Goal: Task Accomplishment & Management: Complete application form

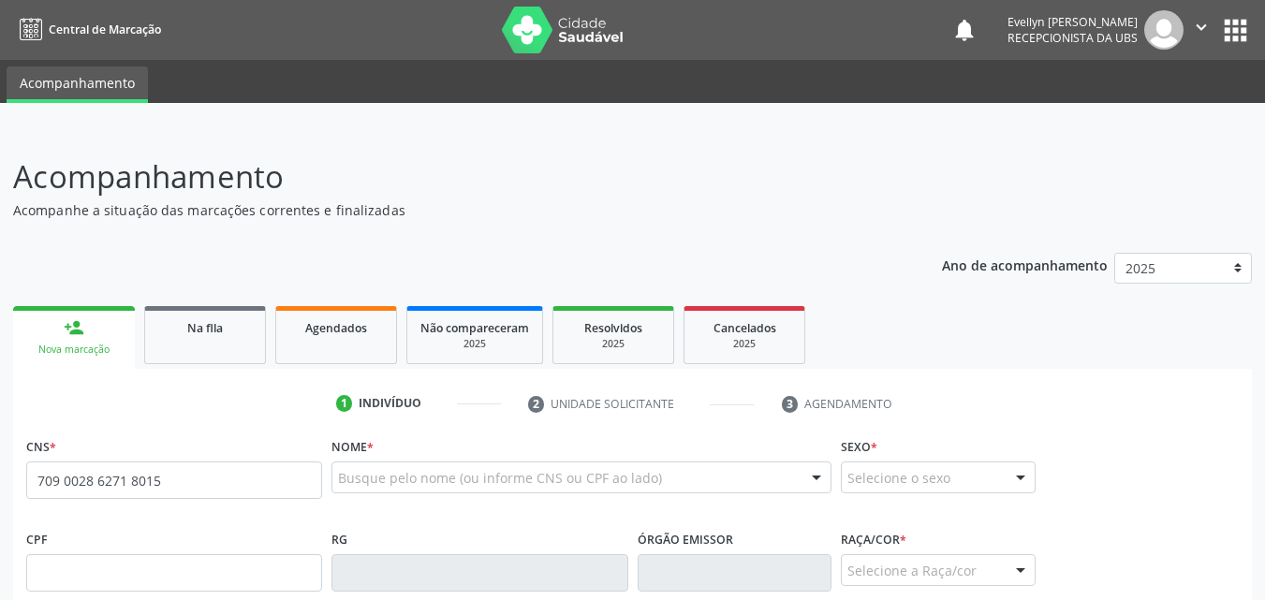
type input "709 0028 6271 8015"
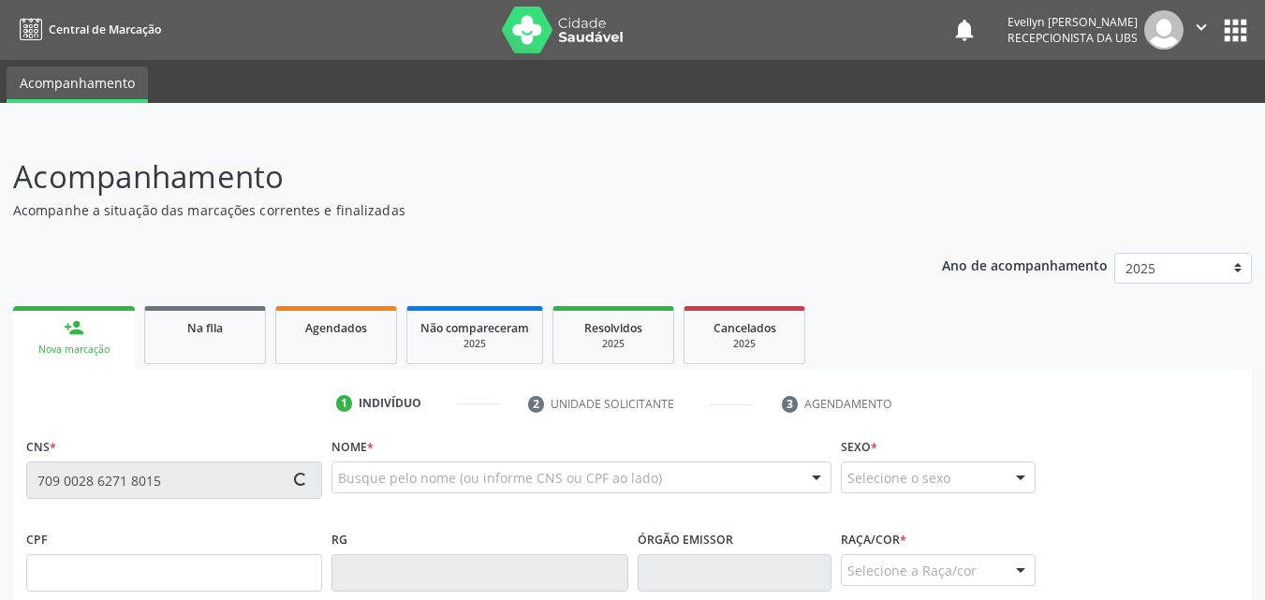
type input "[DATE]"
type input "[PERSON_NAME]"
type input "[PHONE_NUMBER]"
type input "S/N"
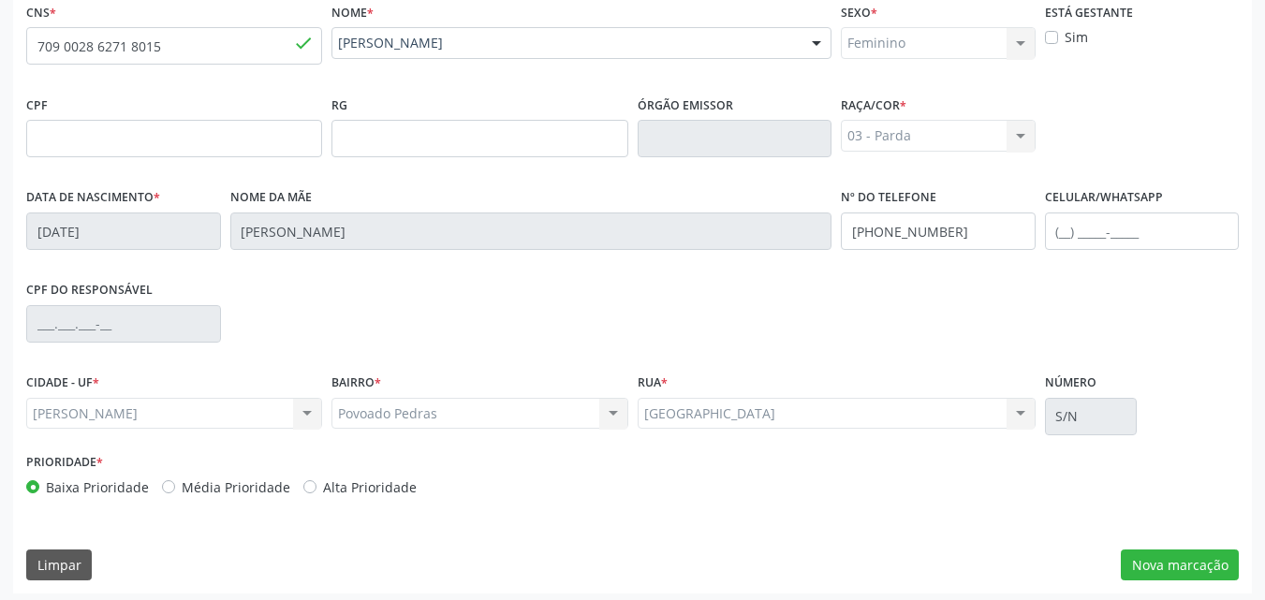
scroll to position [437, 0]
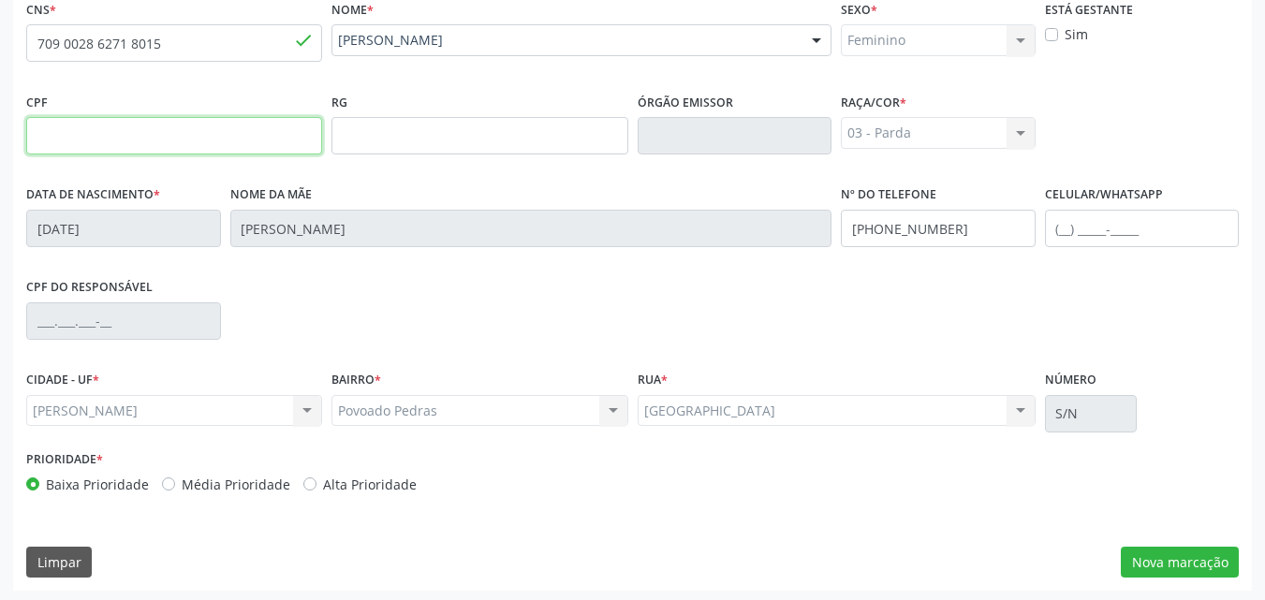
click at [223, 128] on input "text" at bounding box center [174, 135] width 296 height 37
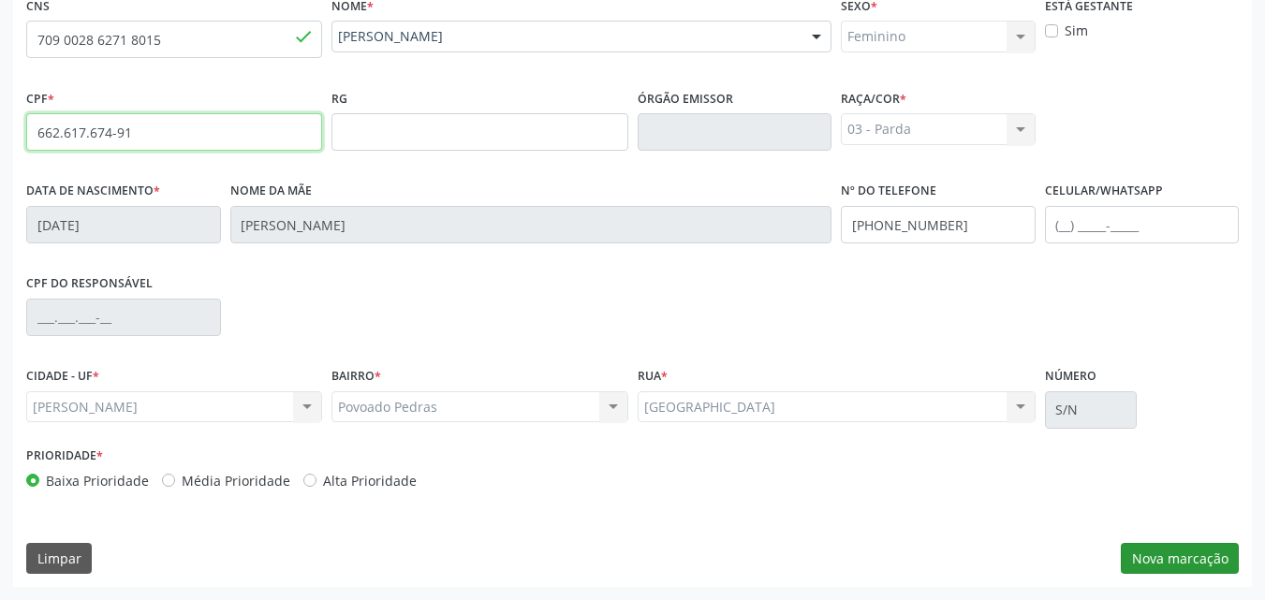
type input "662.617.674-91"
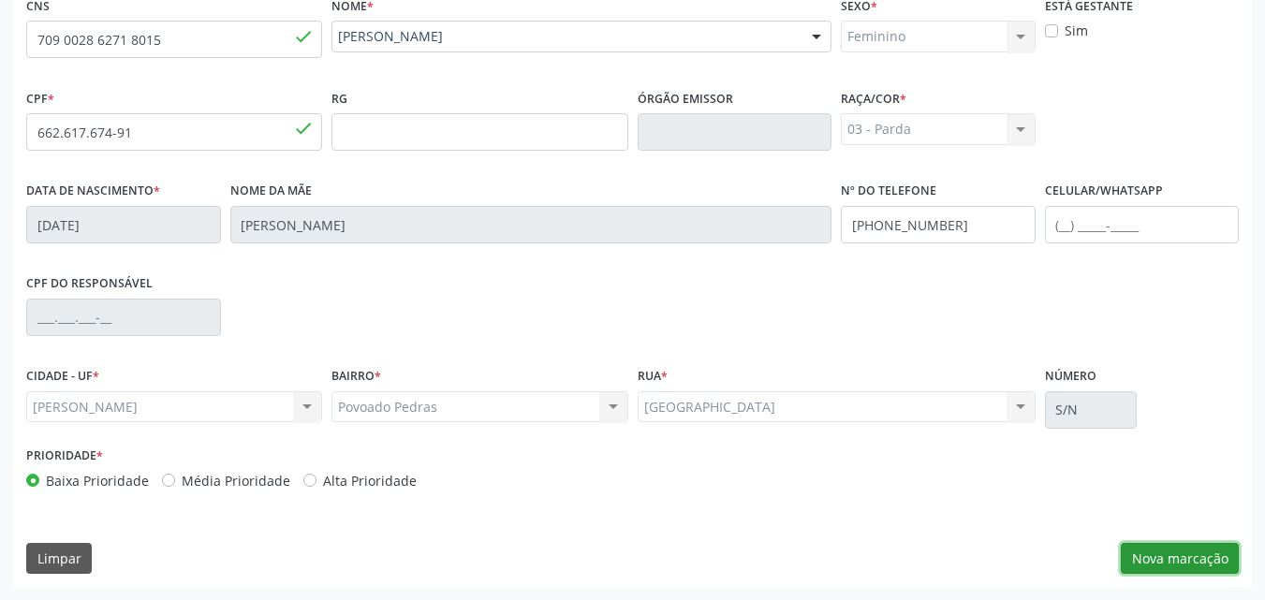
click at [1190, 562] on button "Nova marcação" at bounding box center [1180, 559] width 118 height 32
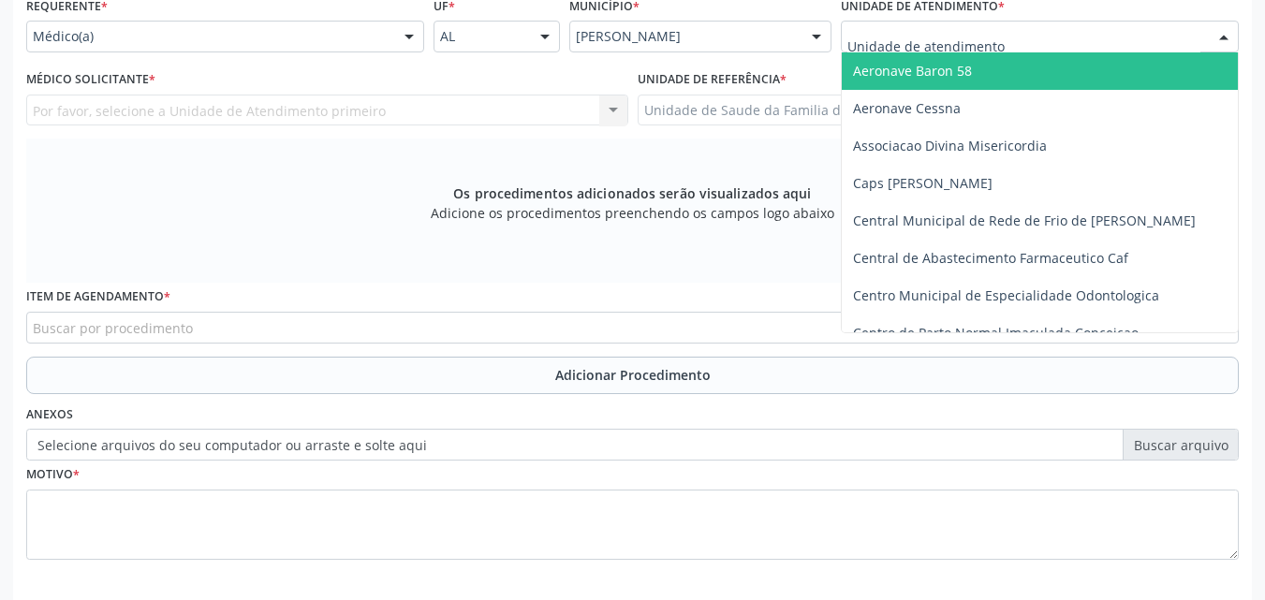
click at [904, 51] on div at bounding box center [1040, 37] width 398 height 32
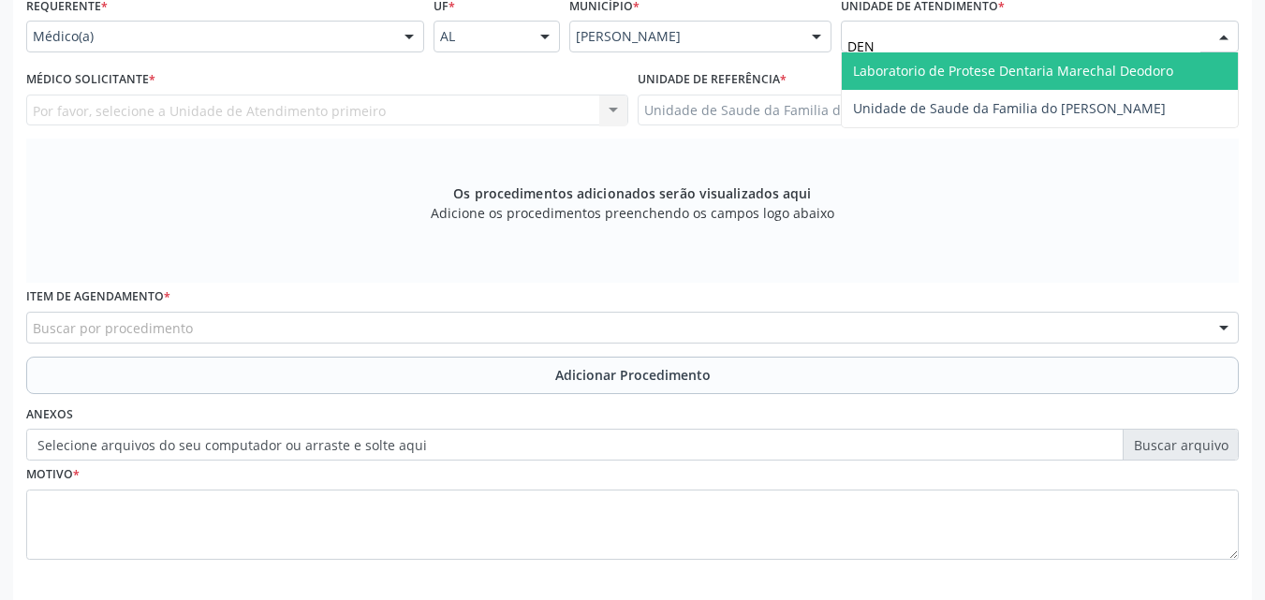
type input "DENI"
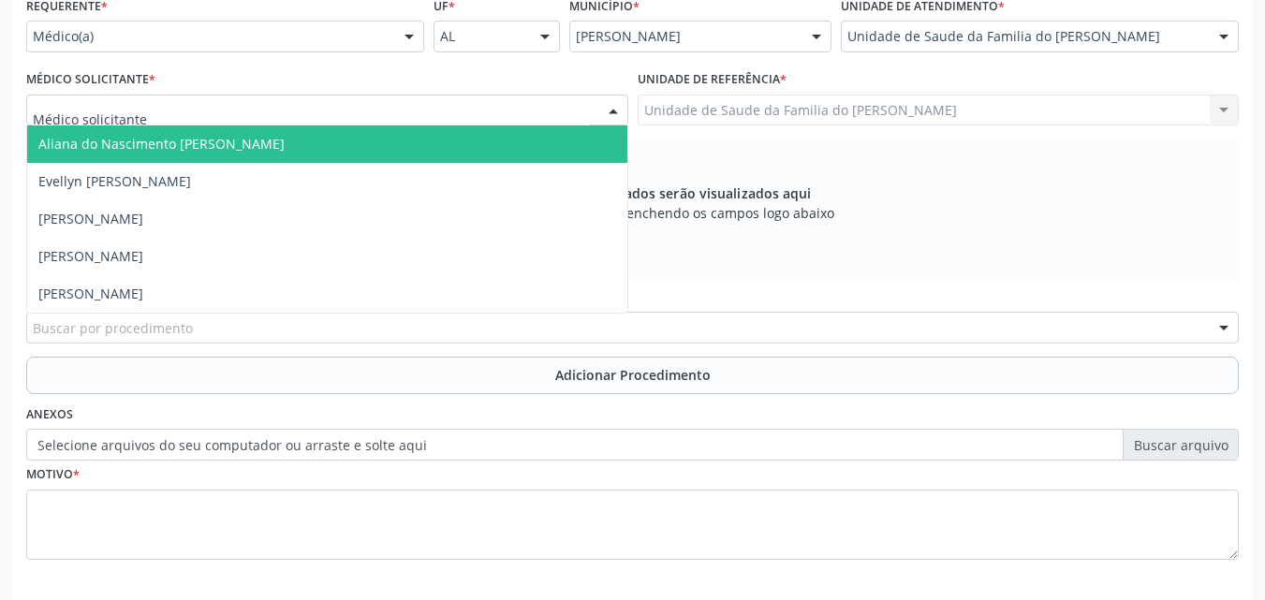
click at [488, 117] on div at bounding box center [327, 111] width 602 height 32
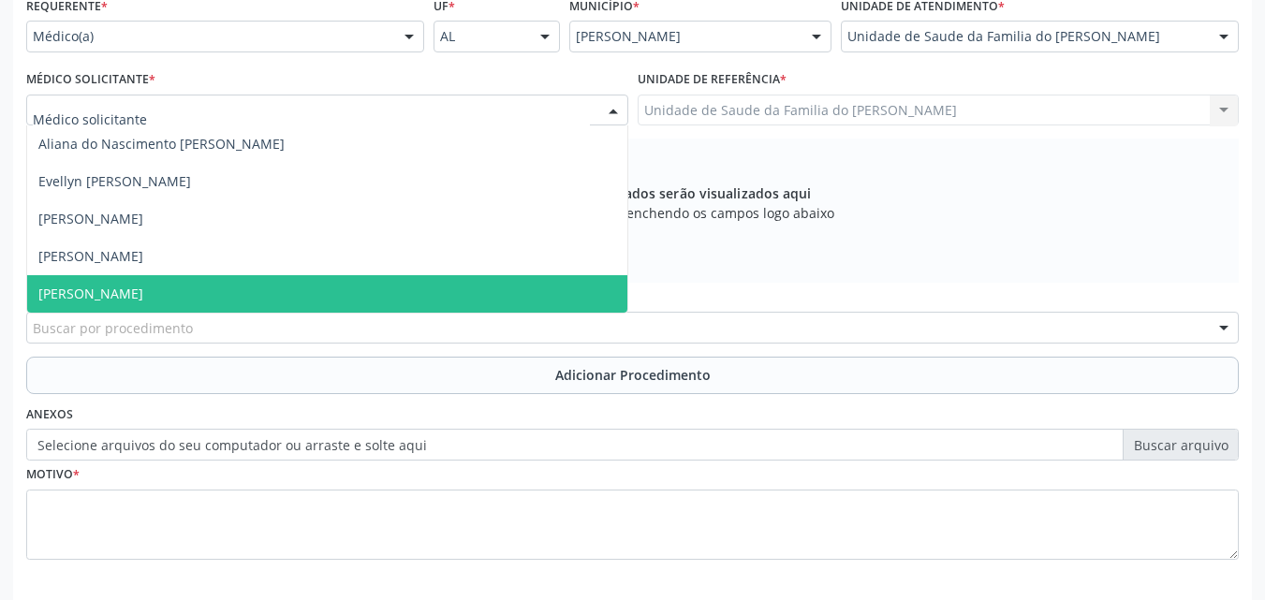
click at [423, 281] on span "[PERSON_NAME]" at bounding box center [327, 293] width 600 height 37
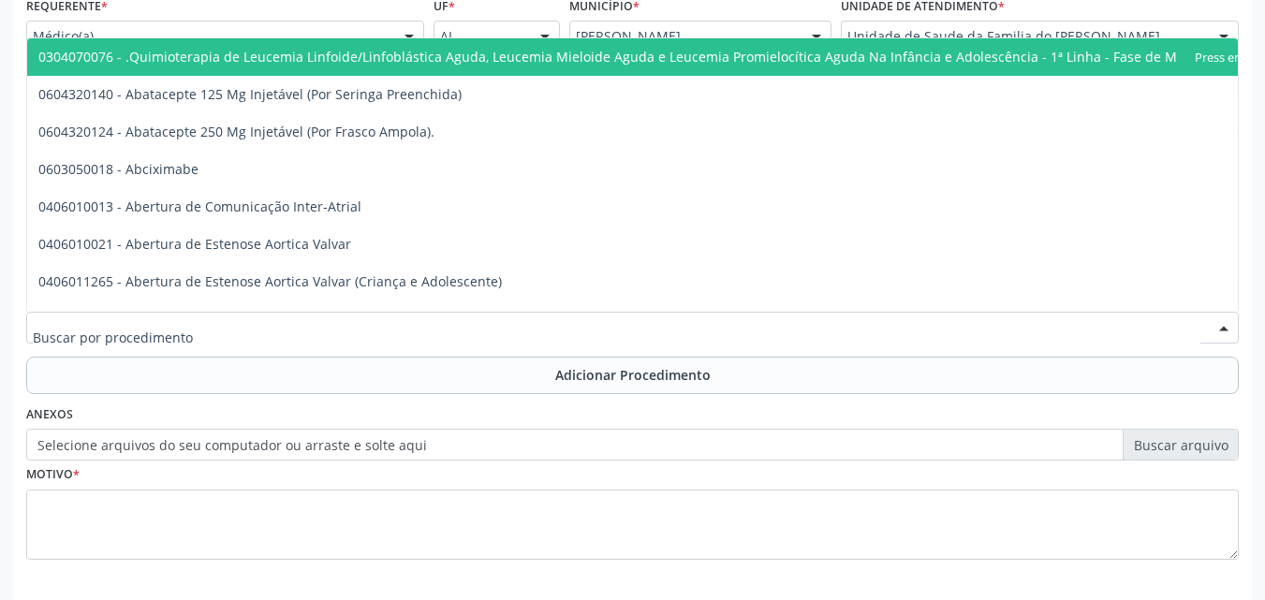
drag, startPoint x: 419, startPoint y: 317, endPoint x: 417, endPoint y: 338, distance: 21.6
click at [417, 338] on div at bounding box center [632, 328] width 1213 height 32
click at [417, 338] on input "text" at bounding box center [617, 336] width 1168 height 37
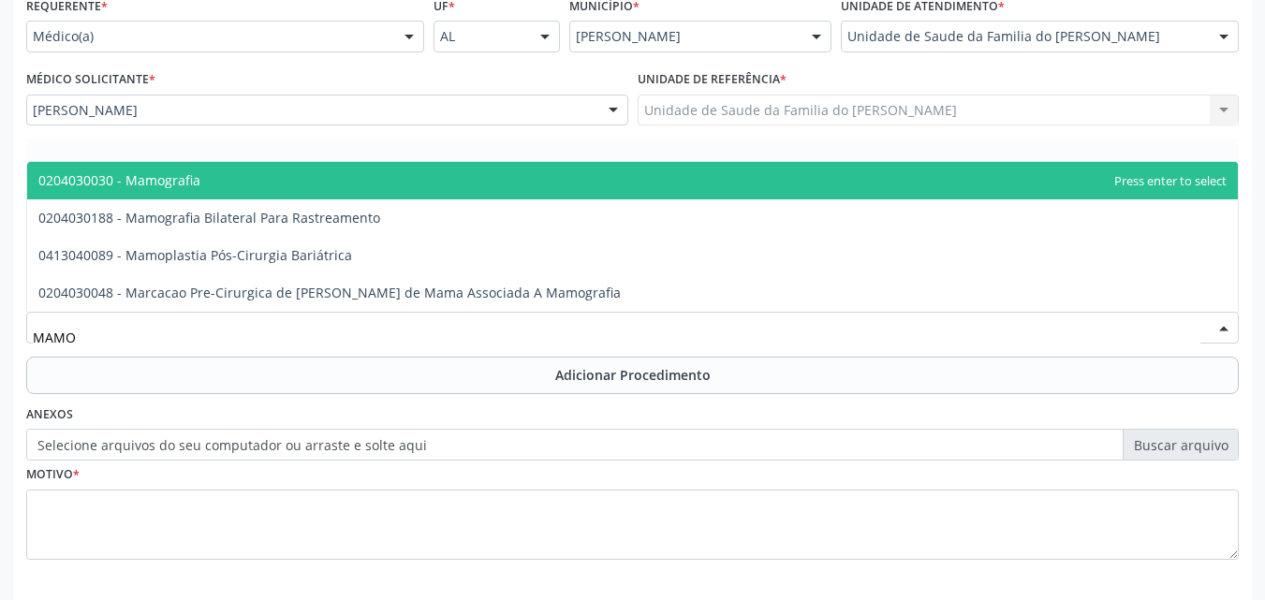
type input "MAMOG"
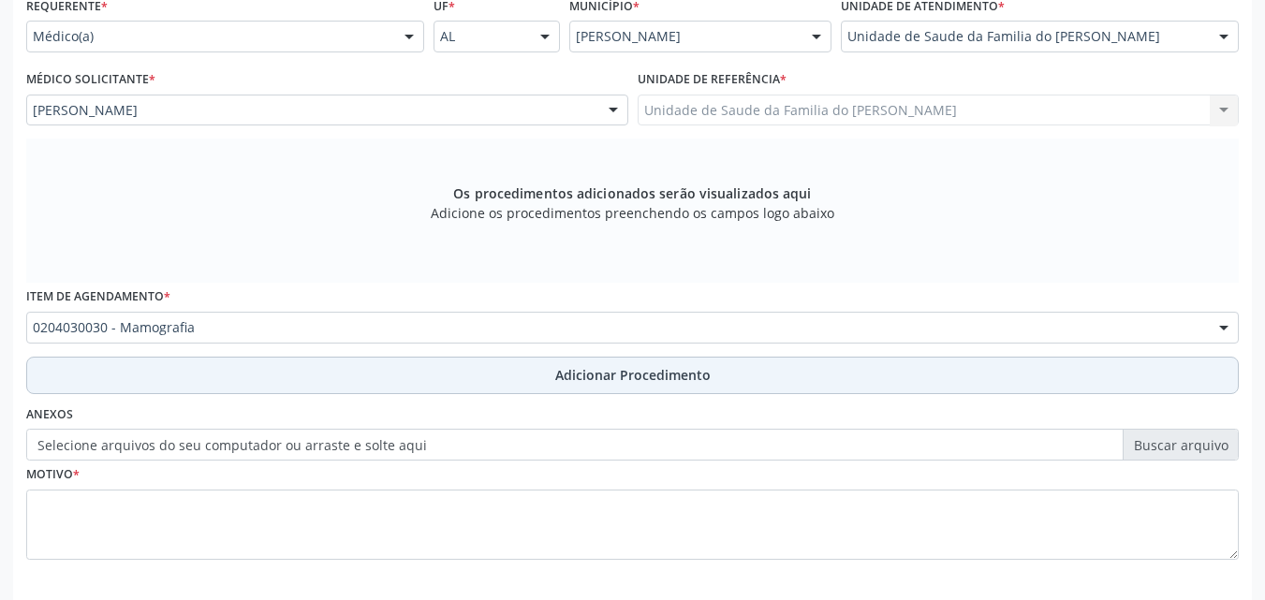
click at [416, 372] on button "Adicionar Procedimento" at bounding box center [632, 375] width 1213 height 37
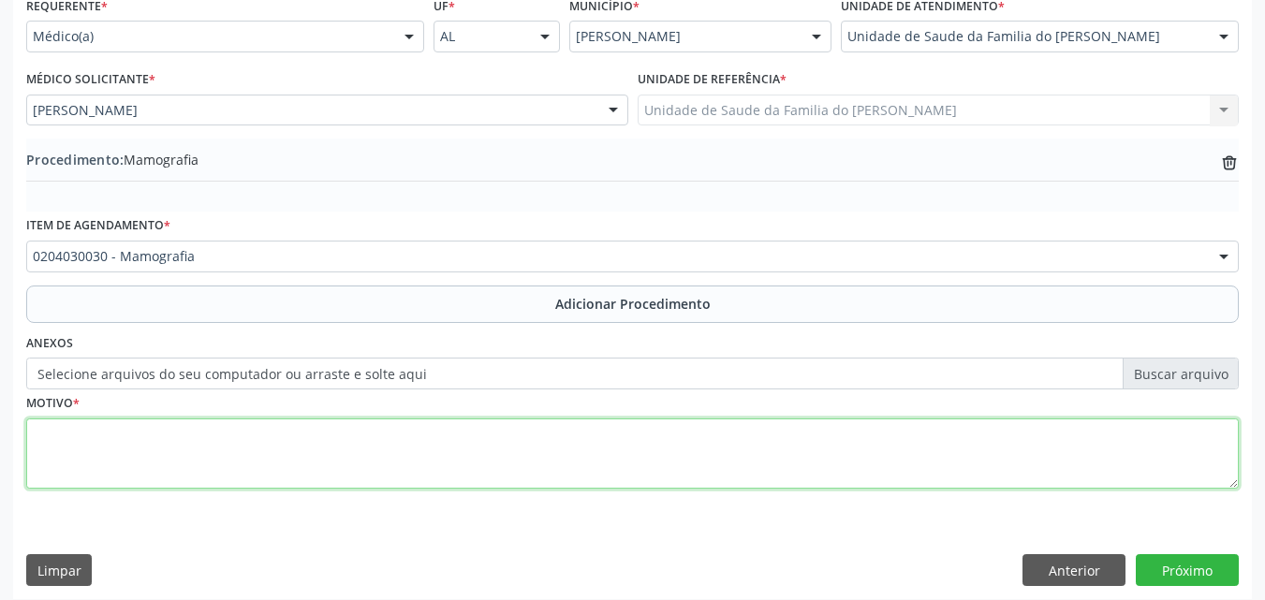
click at [400, 430] on textarea at bounding box center [632, 454] width 1213 height 71
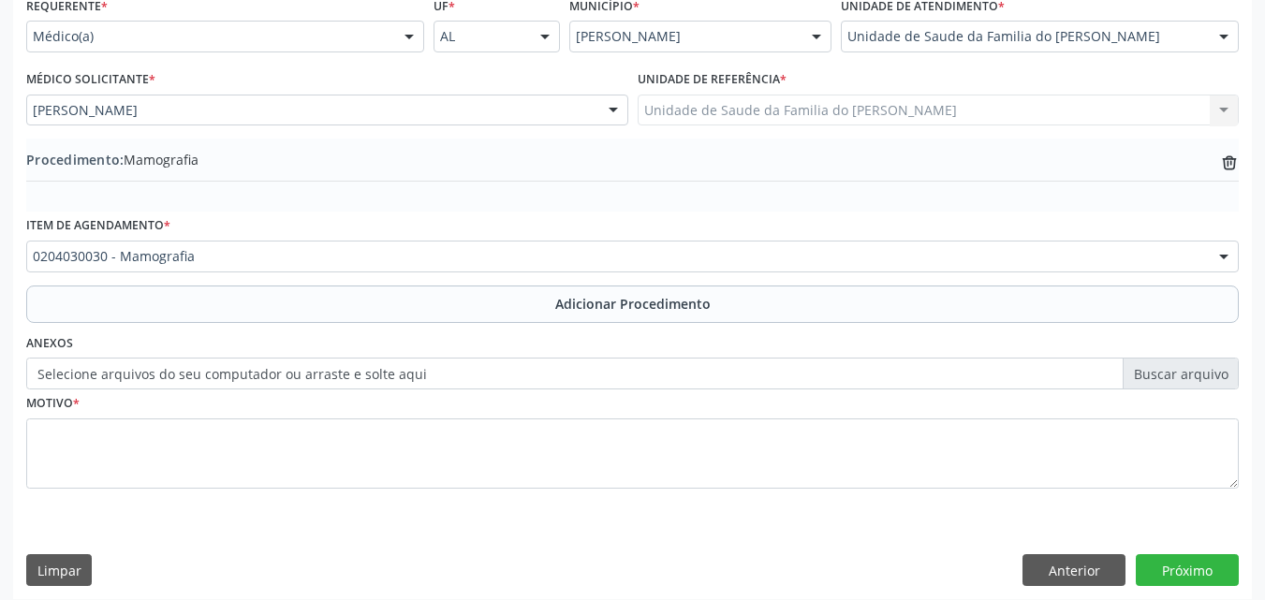
click at [509, 376] on label "Selecione arquivos do seu computador ou arraste e solte aqui" at bounding box center [632, 374] width 1213 height 32
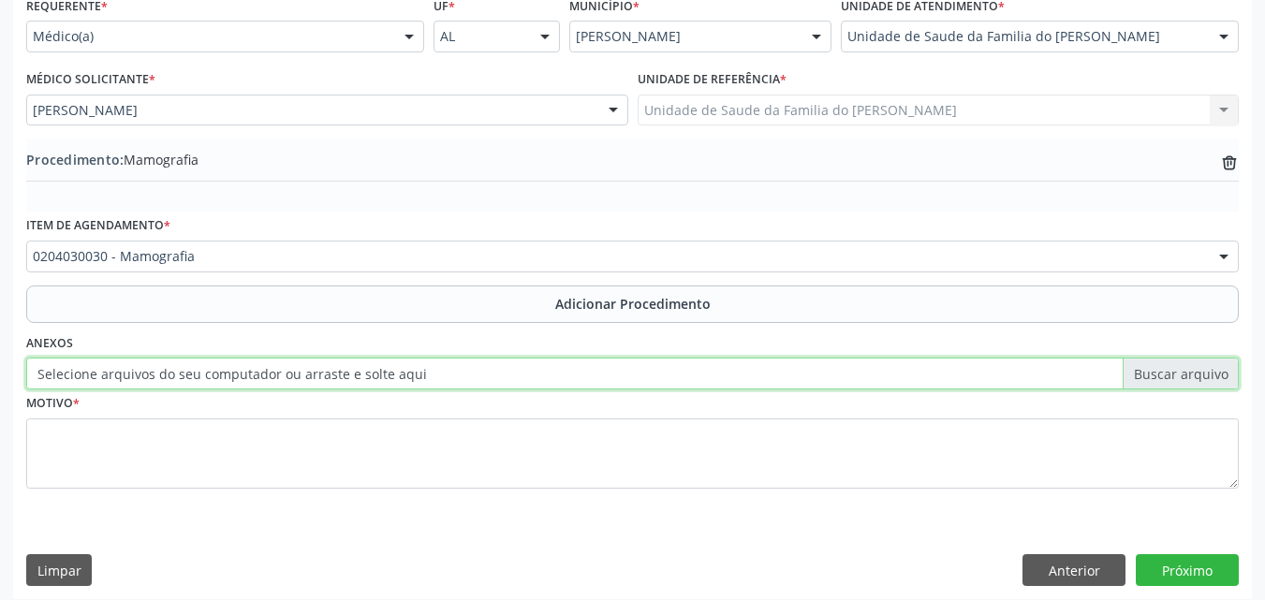
click at [509, 376] on input "Selecione arquivos do seu computador ou arraste e solte aqui" at bounding box center [632, 374] width 1213 height 32
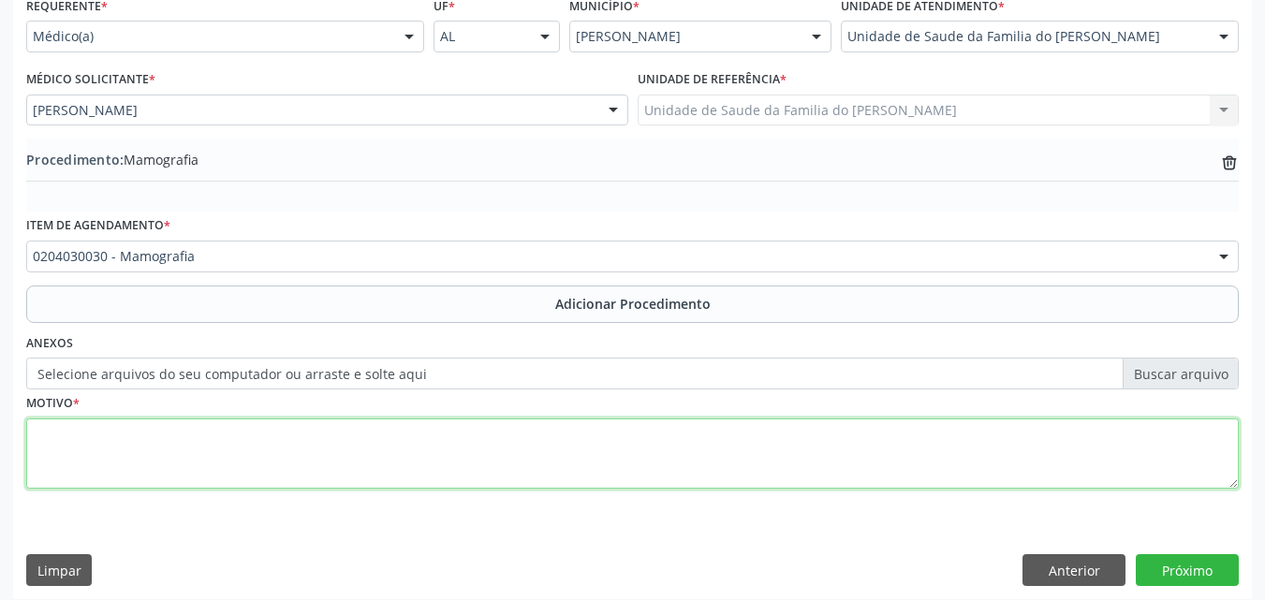
click at [559, 463] on textarea at bounding box center [632, 454] width 1213 height 71
click at [37, 435] on textarea "CONTROLE" at bounding box center [632, 454] width 1213 height 71
click at [215, 433] on textarea "EXAME PARA CONTROLE" at bounding box center [632, 454] width 1213 height 71
type textarea "EXAME PARA CONTROLE"
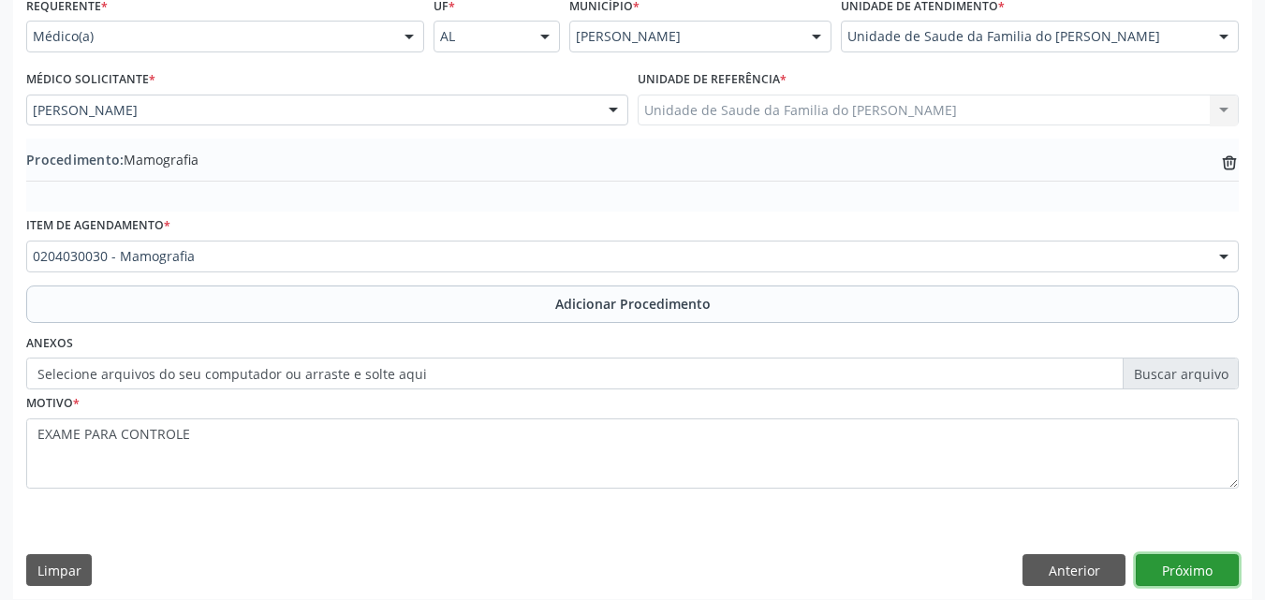
click at [1203, 567] on button "Próximo" at bounding box center [1187, 570] width 103 height 32
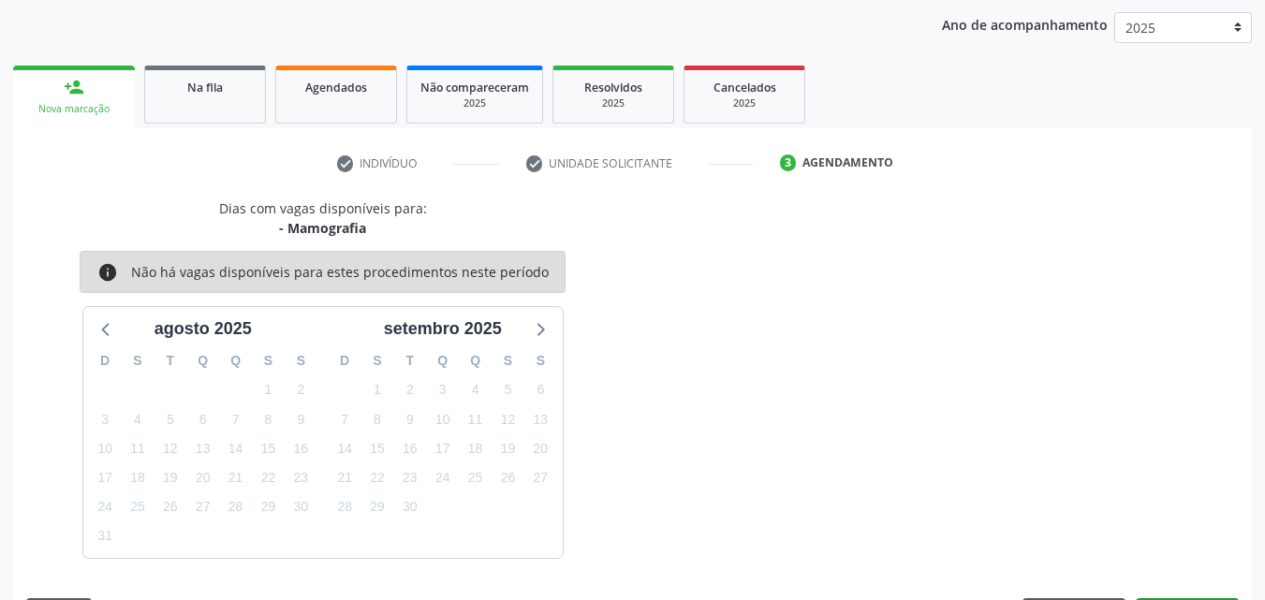
scroll to position [296, 0]
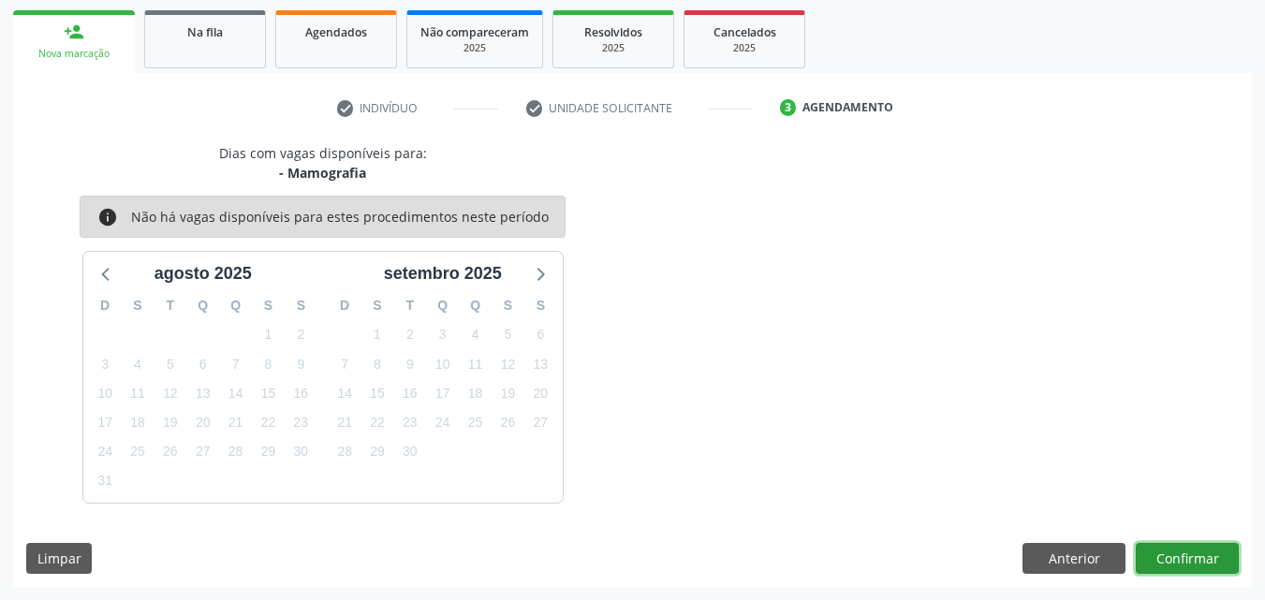
click at [1172, 556] on button "Confirmar" at bounding box center [1187, 559] width 103 height 32
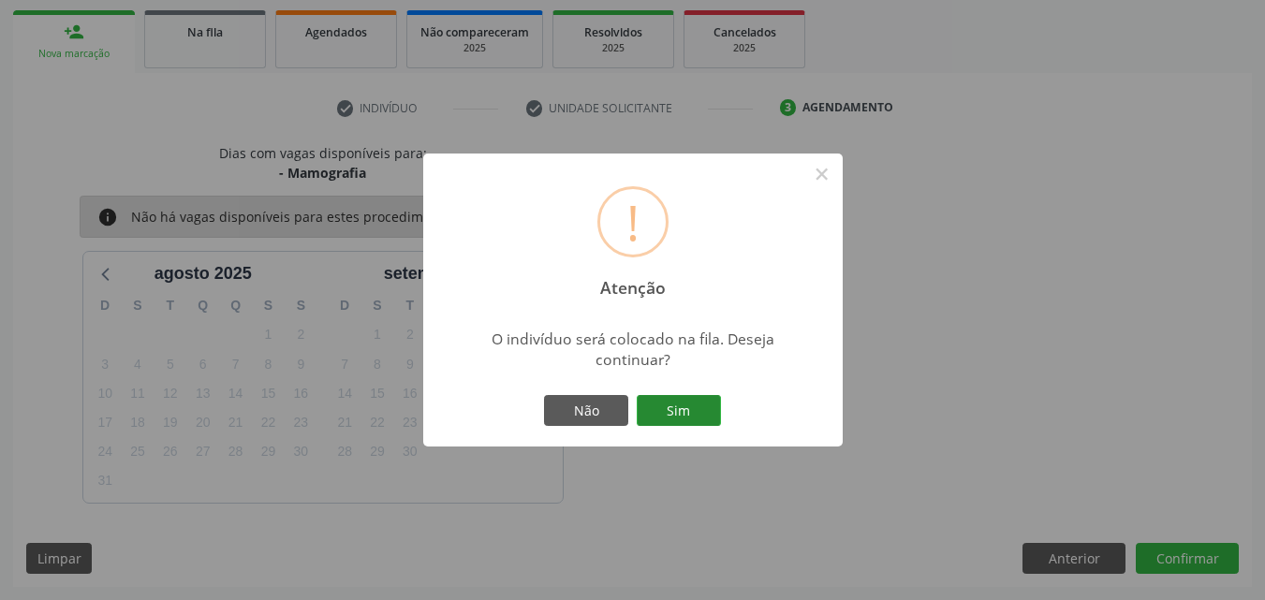
drag, startPoint x: 682, startPoint y: 393, endPoint x: 684, endPoint y: 405, distance: 11.4
click at [684, 405] on div "Não Sim" at bounding box center [632, 410] width 185 height 39
click at [684, 405] on button "Sim" at bounding box center [679, 411] width 84 height 32
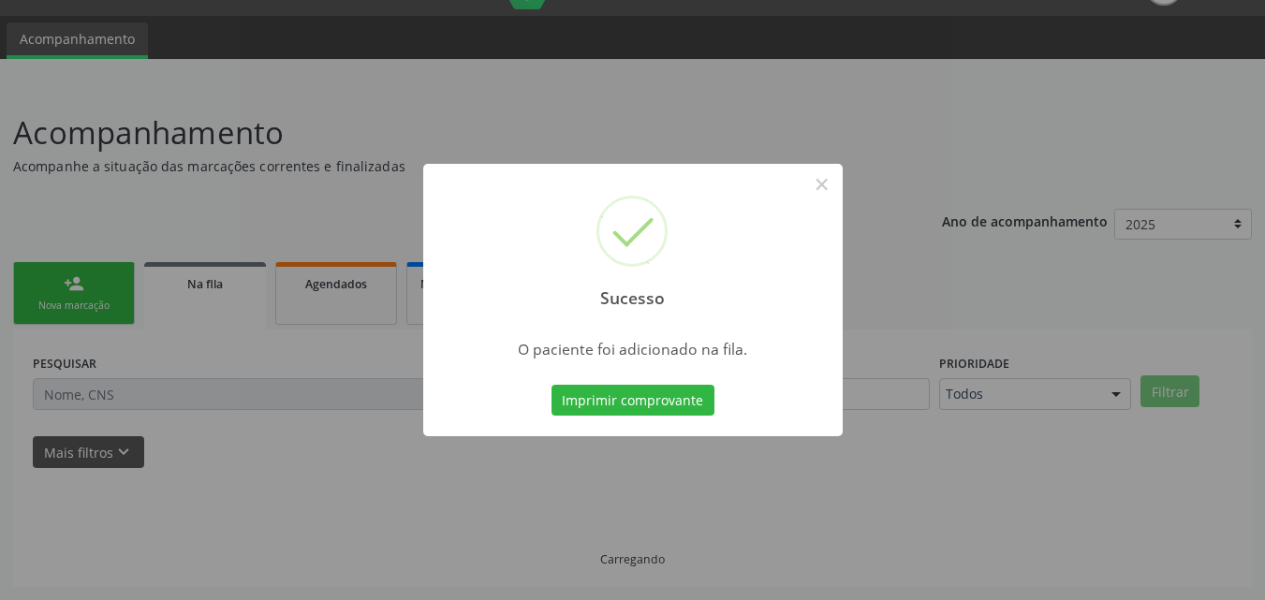
scroll to position [44, 0]
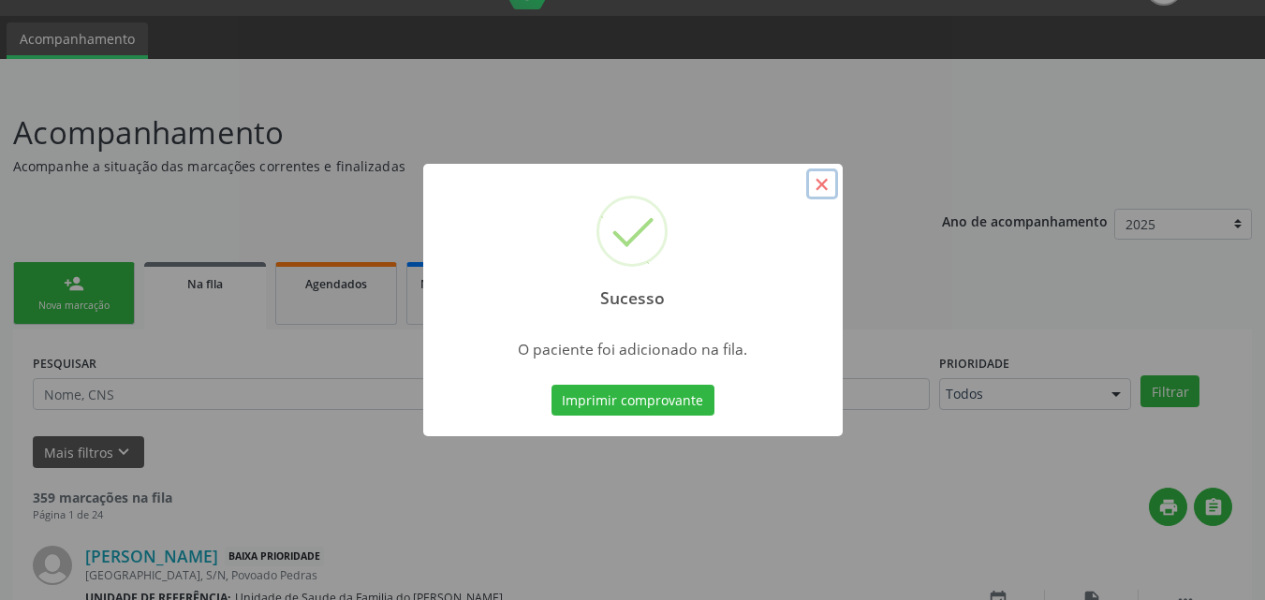
click at [824, 188] on button "×" at bounding box center [822, 185] width 32 height 32
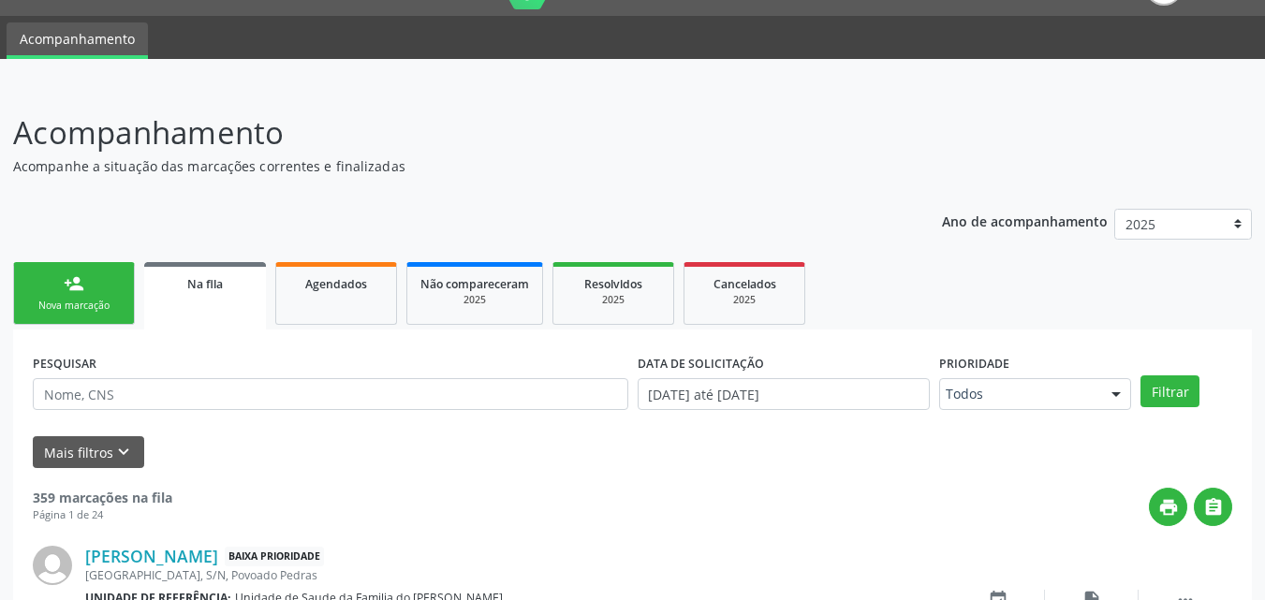
click at [110, 301] on div "Nova marcação" at bounding box center [74, 306] width 94 height 14
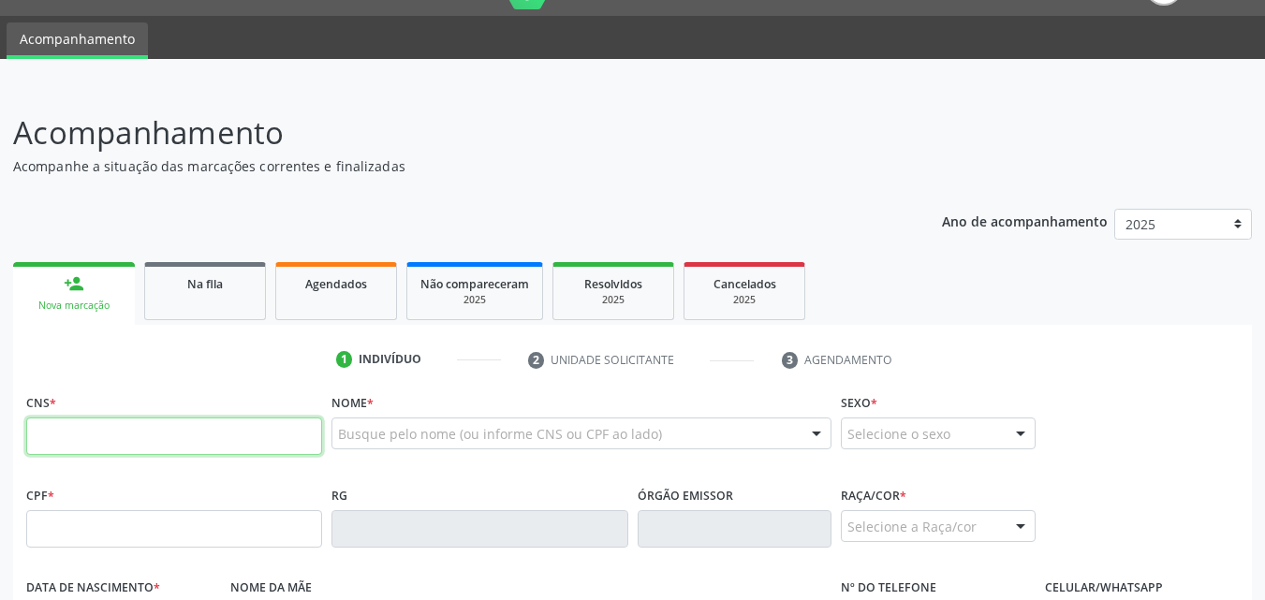
click at [111, 424] on input "text" at bounding box center [174, 436] width 296 height 37
type input "705 0028 0511 5959"
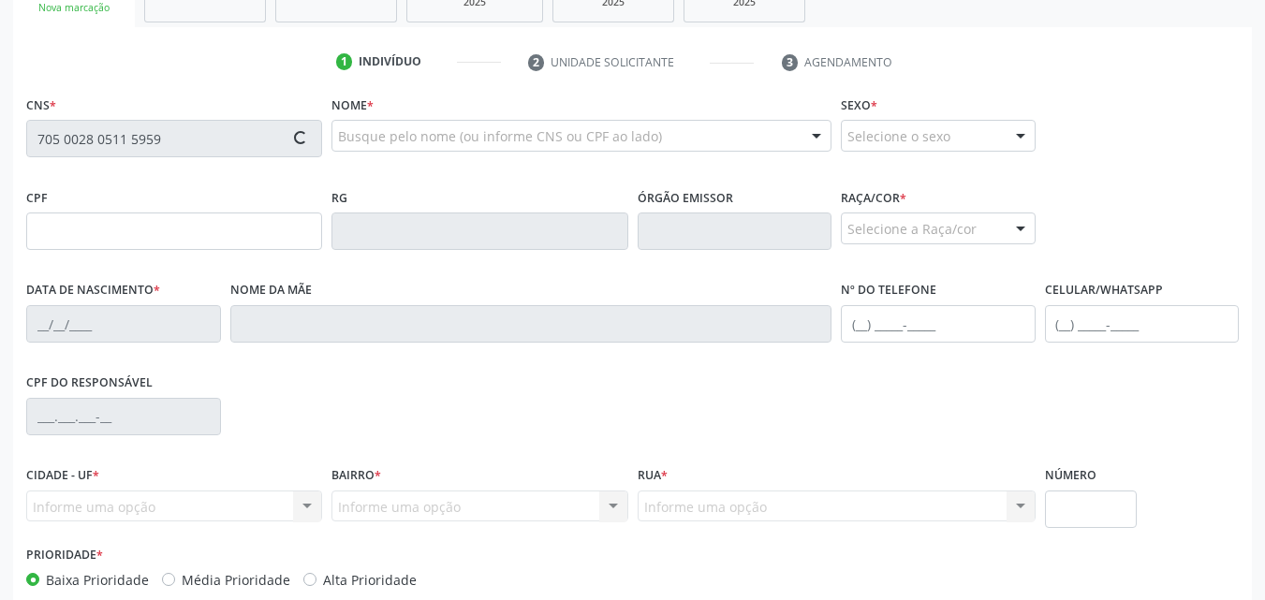
scroll to position [344, 0]
type input "035.282.614-20"
type input "1[DATE]"
type input "[PERSON_NAME]"
type input "[PHONE_NUMBER]"
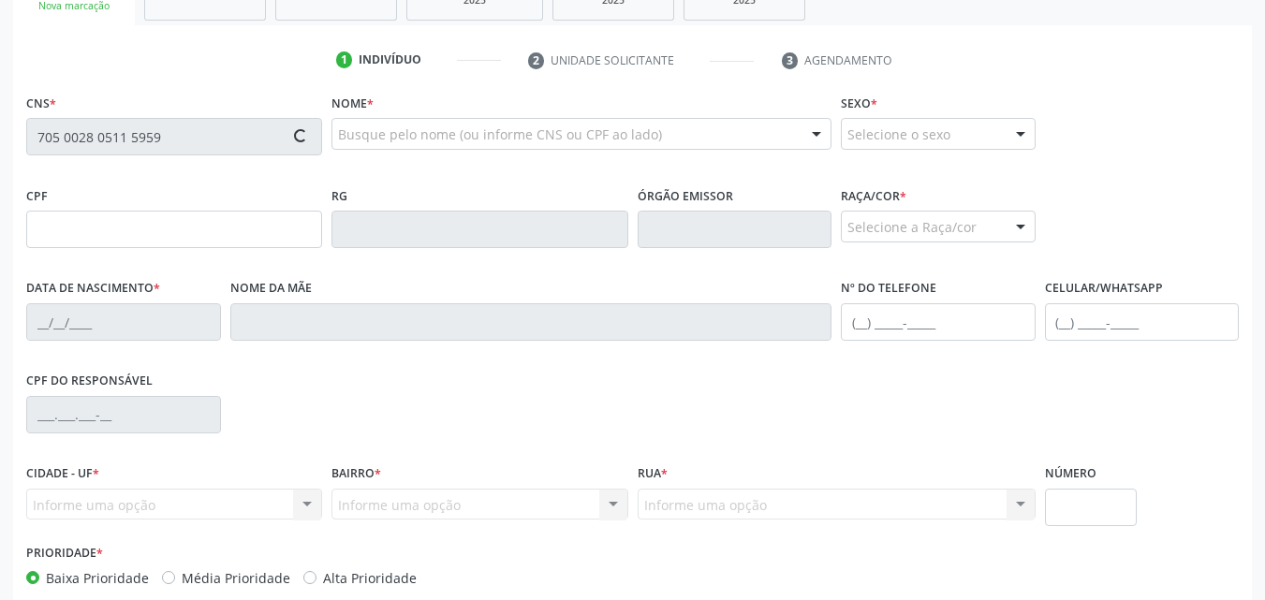
type input "S/N"
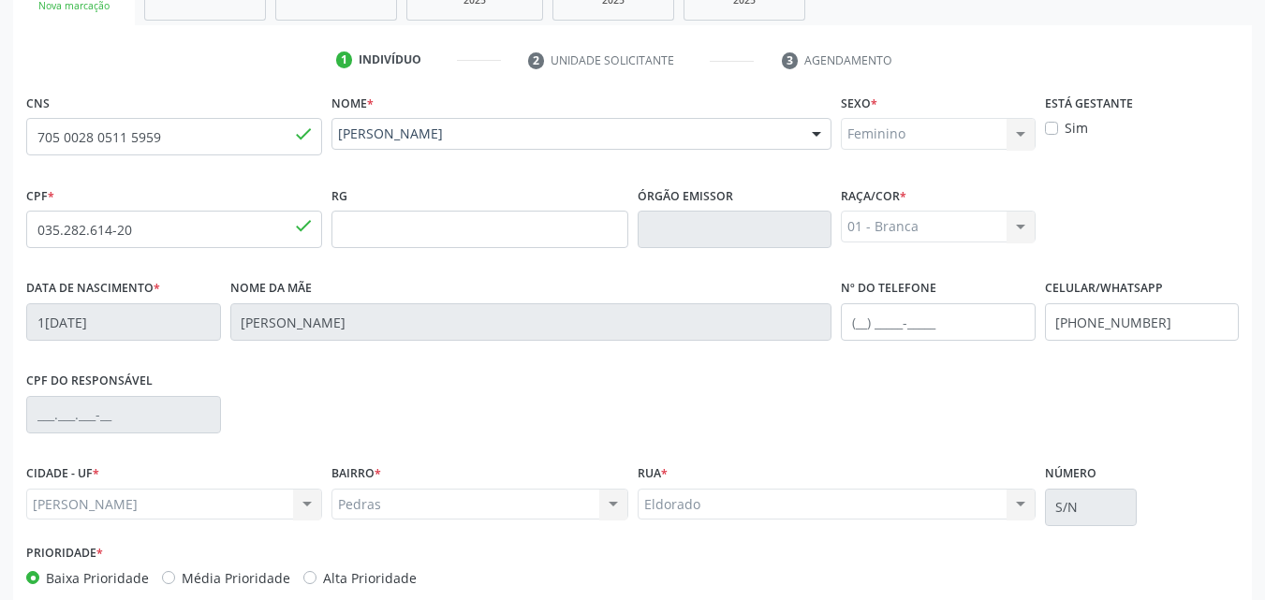
scroll to position [441, 0]
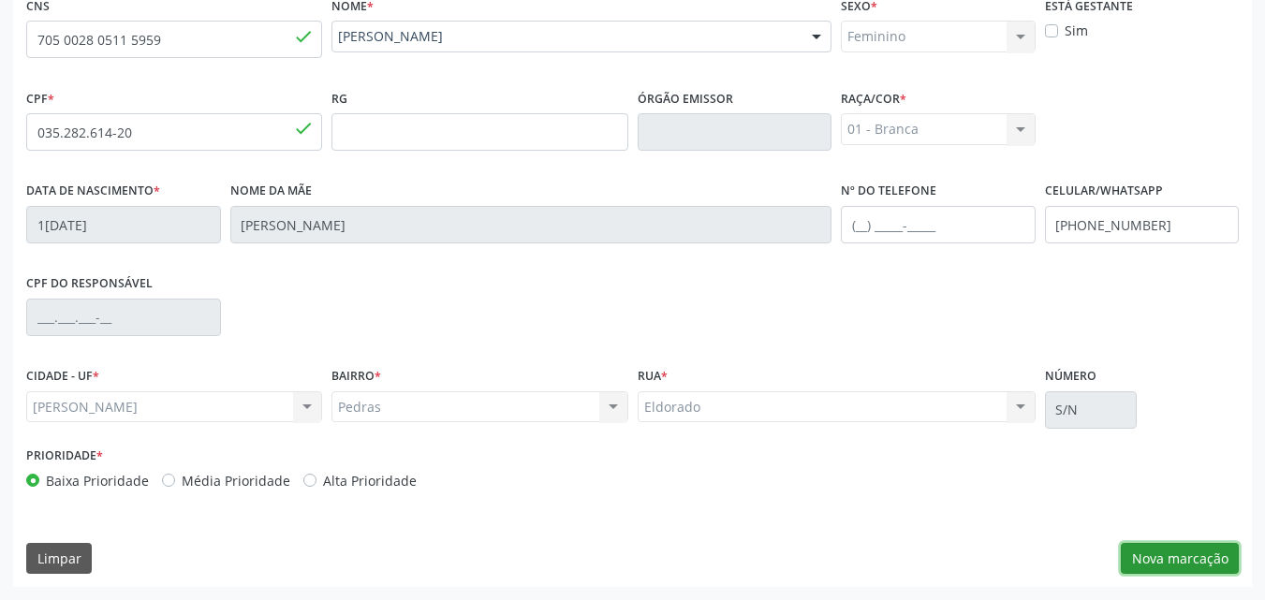
click at [1165, 553] on button "Nova marcação" at bounding box center [1180, 559] width 118 height 32
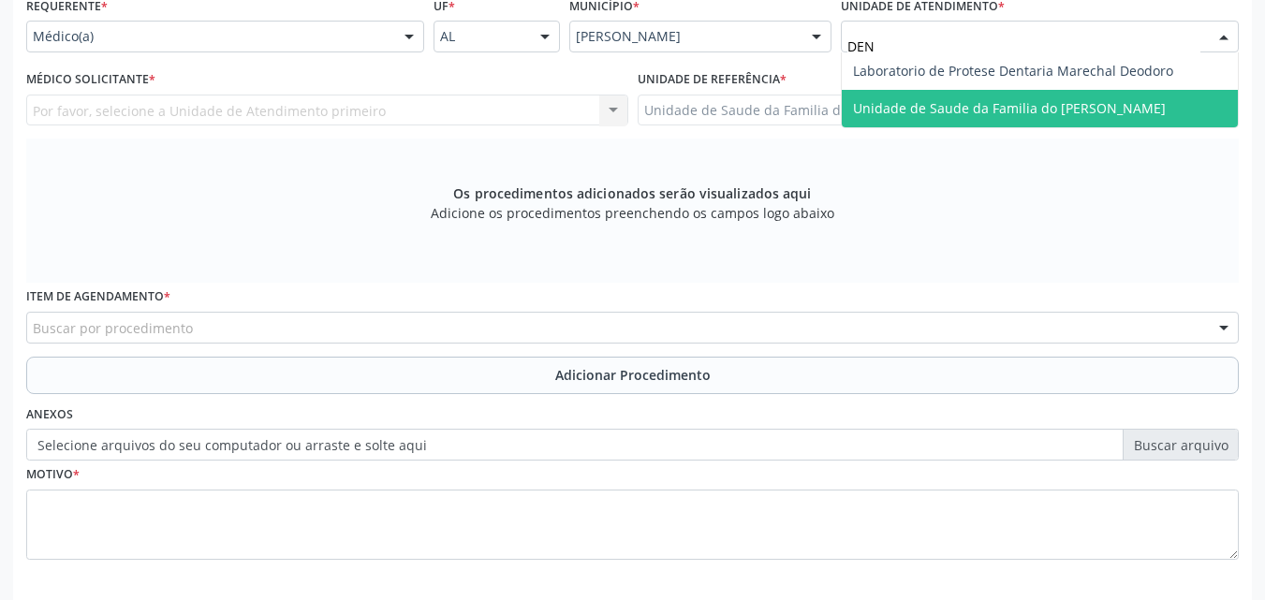
type input "DENI"
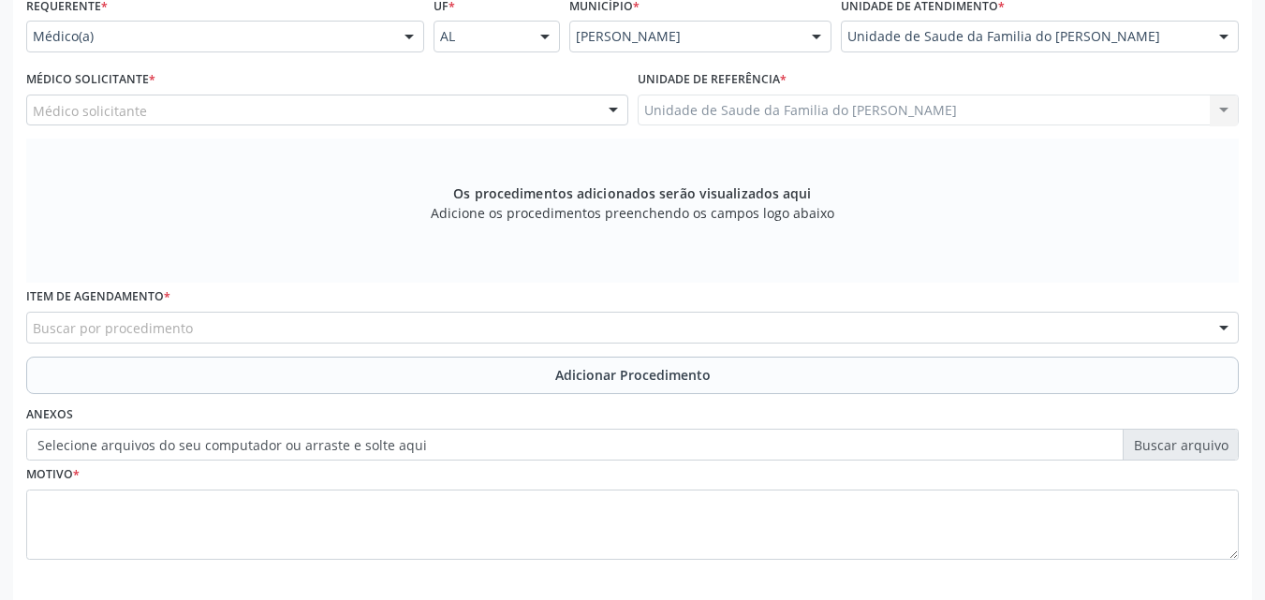
click at [450, 127] on div "Médico Solicitante * Médico solicitante [PERSON_NAME] [PERSON_NAME] [PERSON_NAM…" at bounding box center [328, 102] width 612 height 73
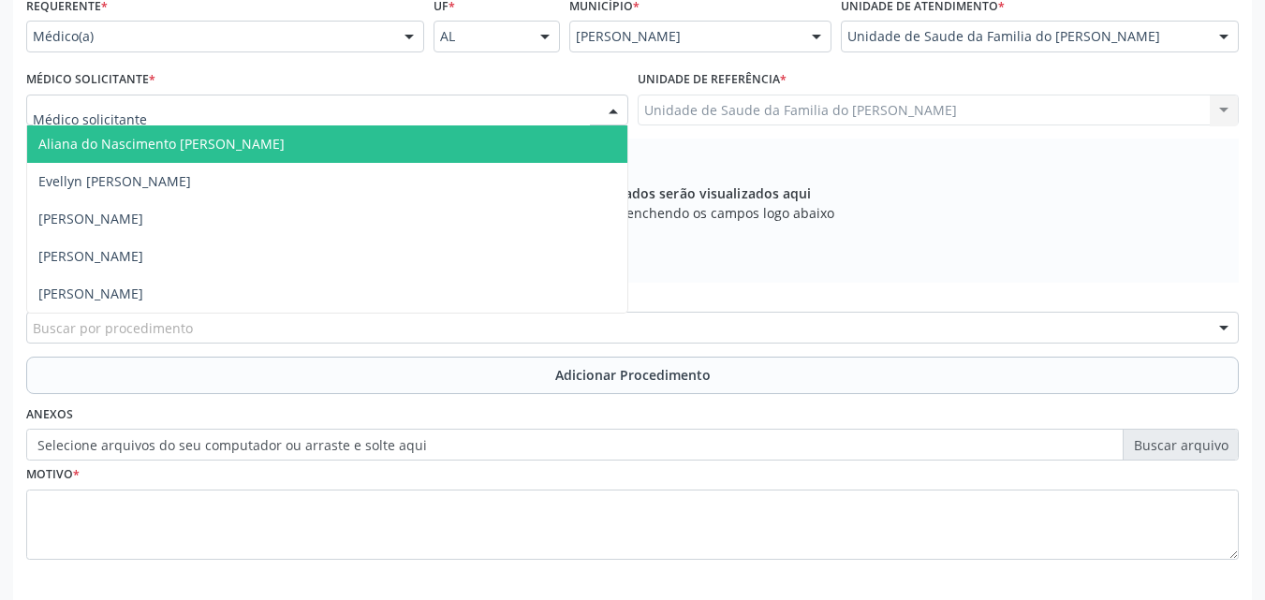
click at [461, 113] on div at bounding box center [327, 111] width 602 height 32
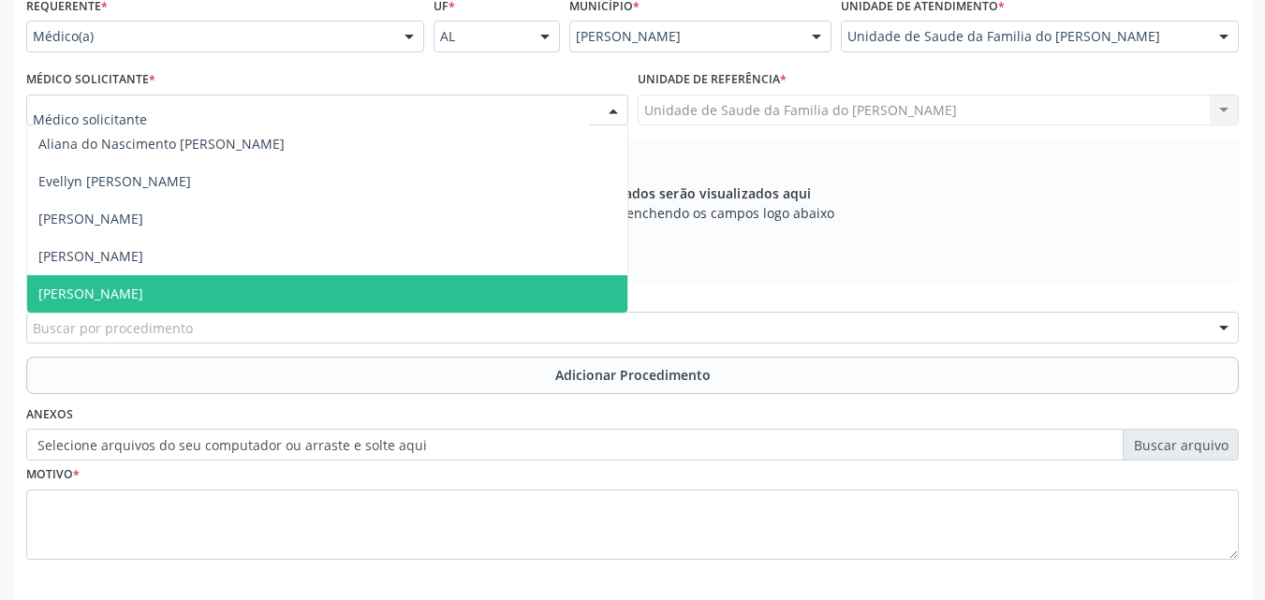
click at [316, 291] on span "[PERSON_NAME]" at bounding box center [327, 293] width 600 height 37
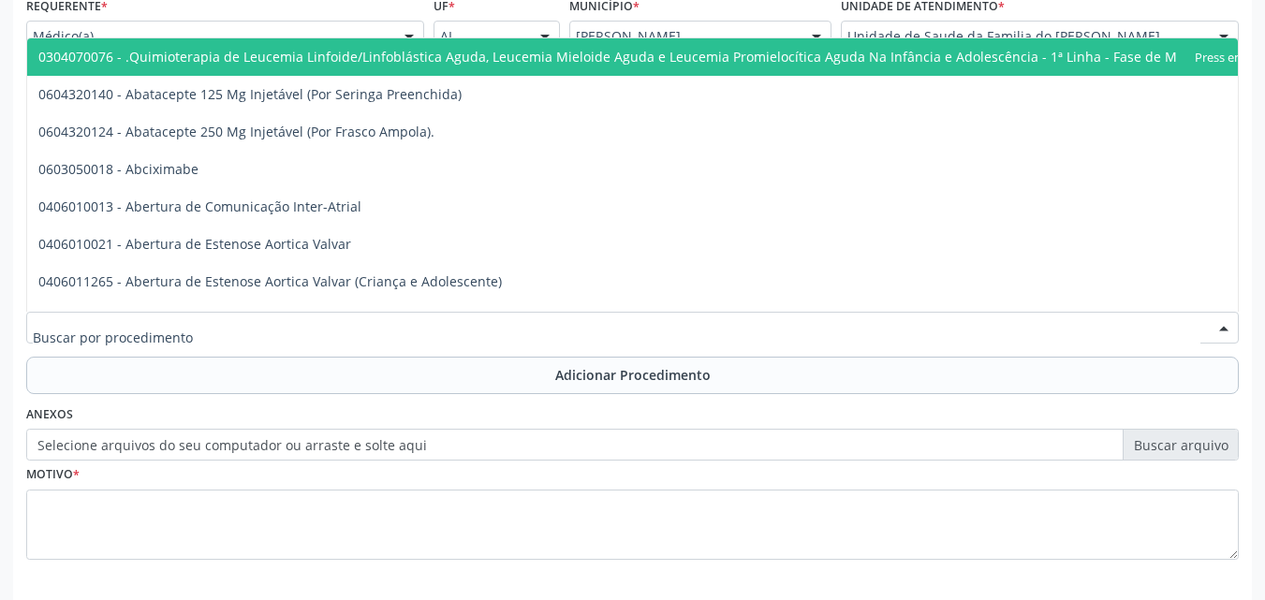
click at [389, 329] on div at bounding box center [632, 328] width 1213 height 32
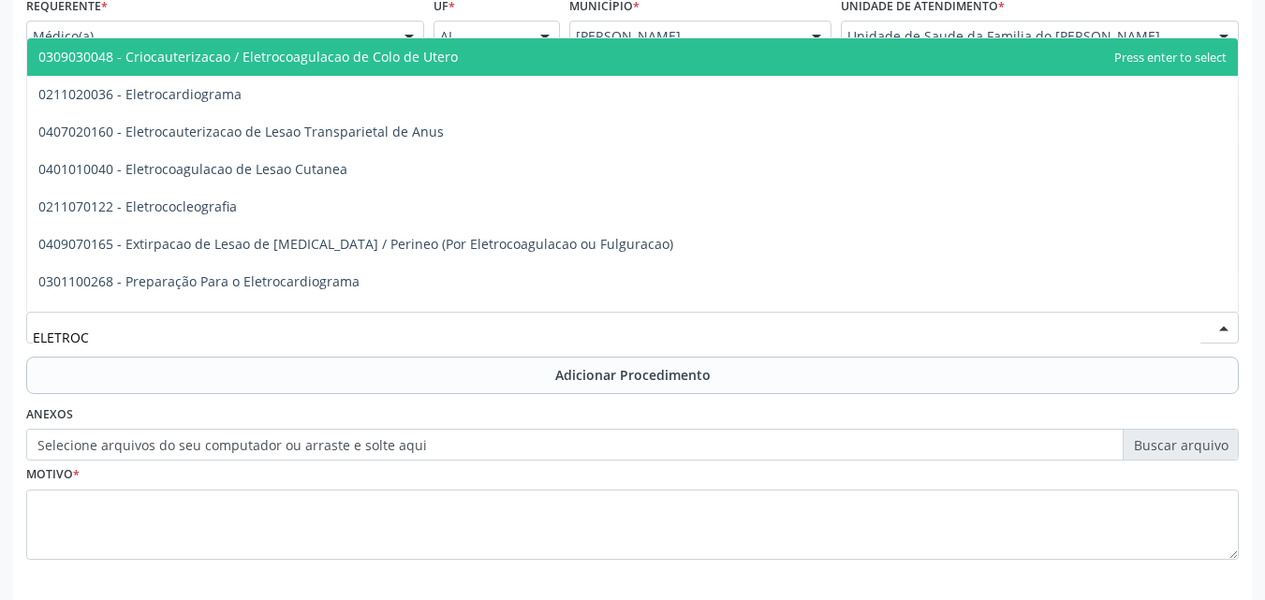
type input "ELETROCA"
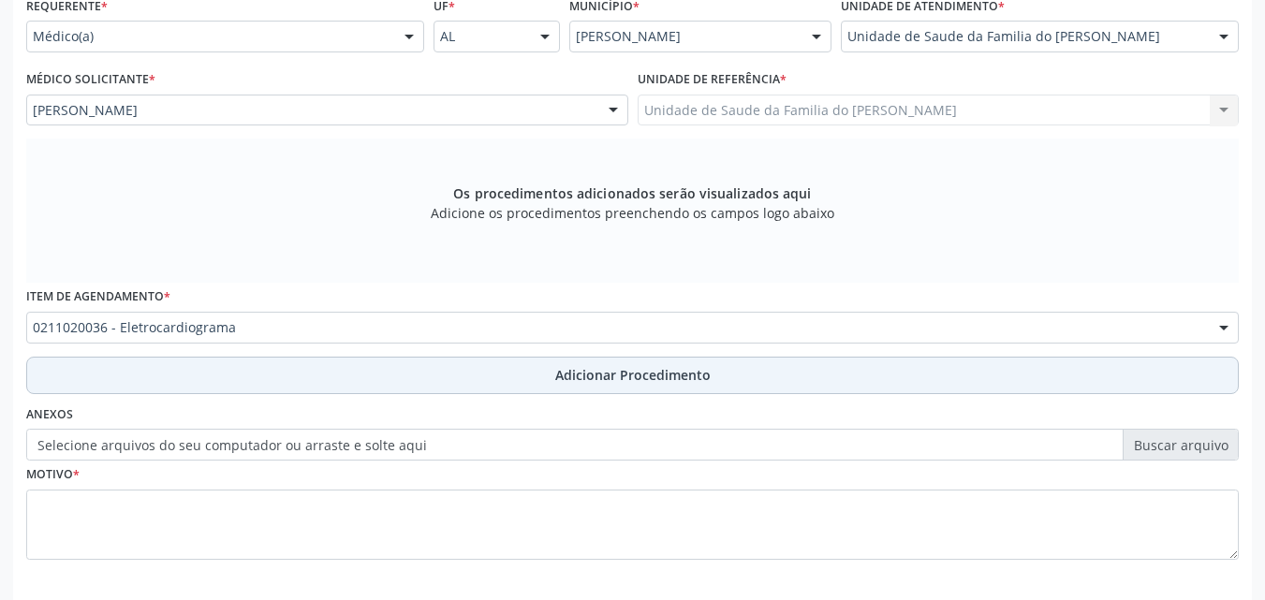
click at [361, 367] on button "Adicionar Procedimento" at bounding box center [632, 375] width 1213 height 37
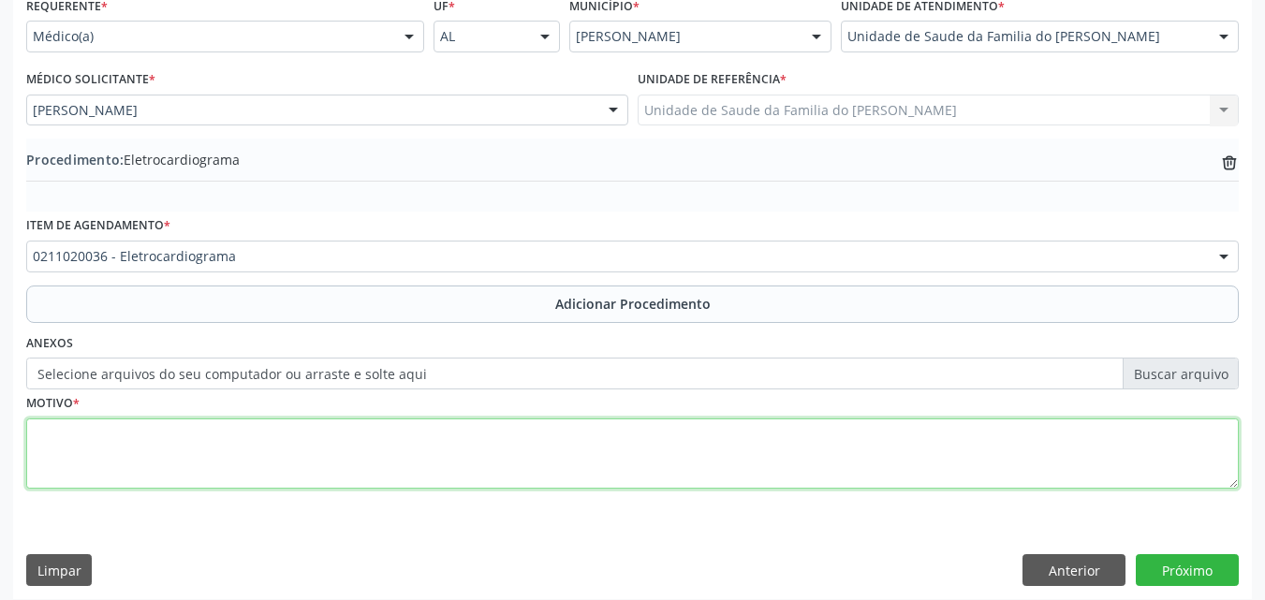
click at [339, 456] on textarea at bounding box center [632, 454] width 1213 height 71
type textarea "HIPERTENSÃO ESSENCIAL PRIMÁRIA"
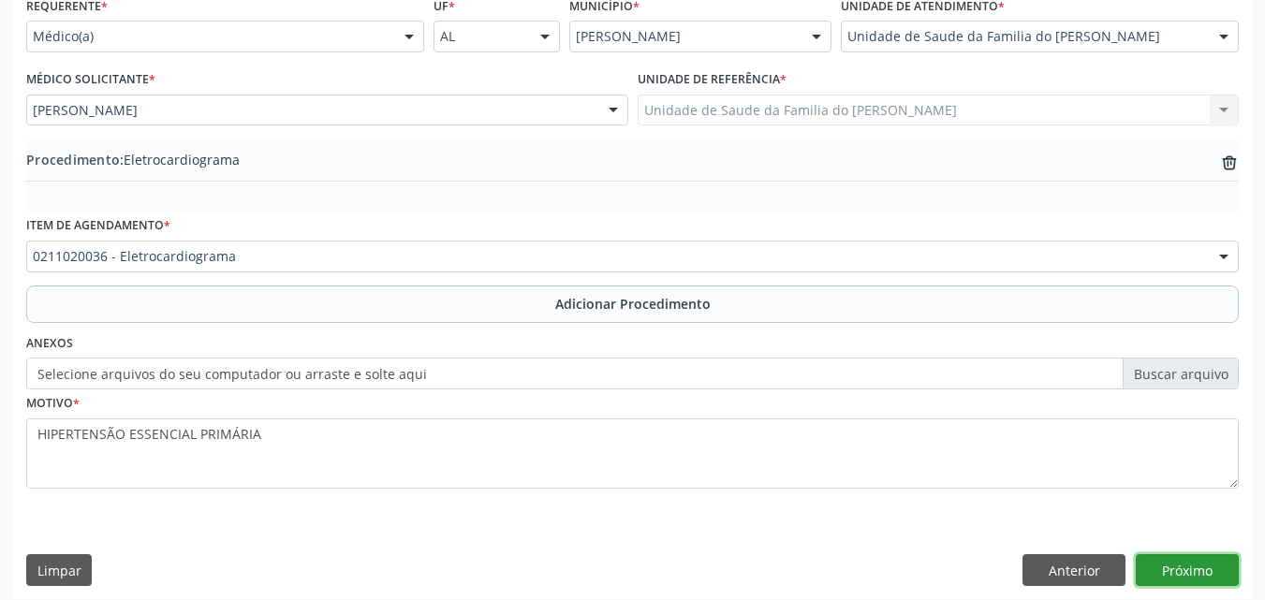
click at [1199, 574] on button "Próximo" at bounding box center [1187, 570] width 103 height 32
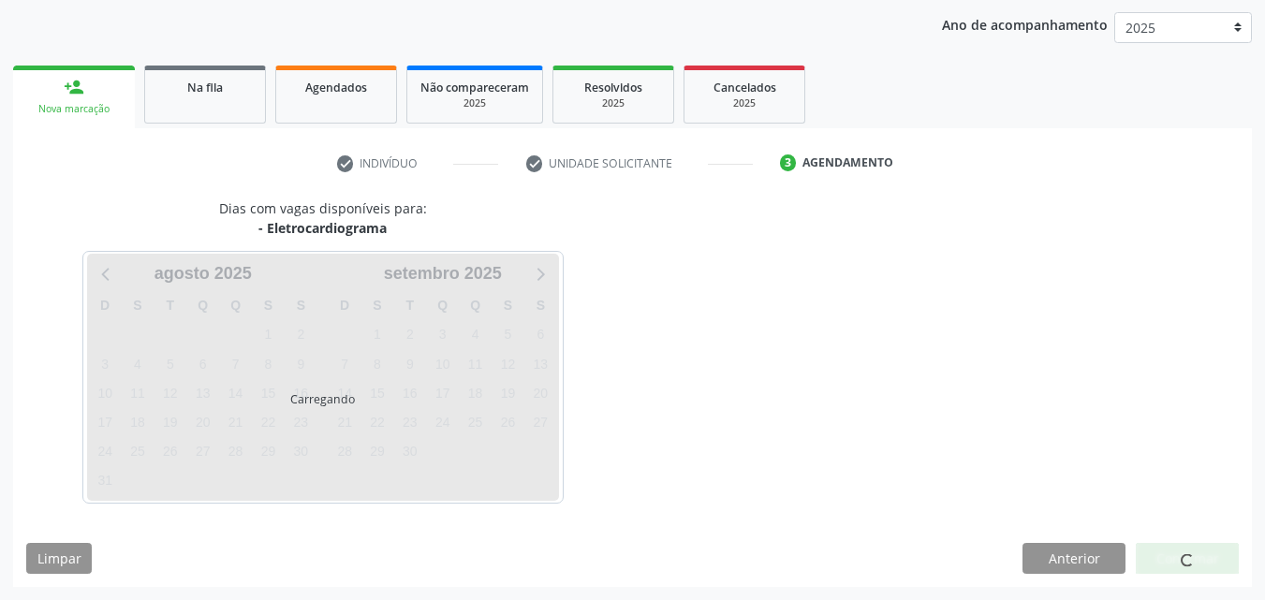
scroll to position [296, 0]
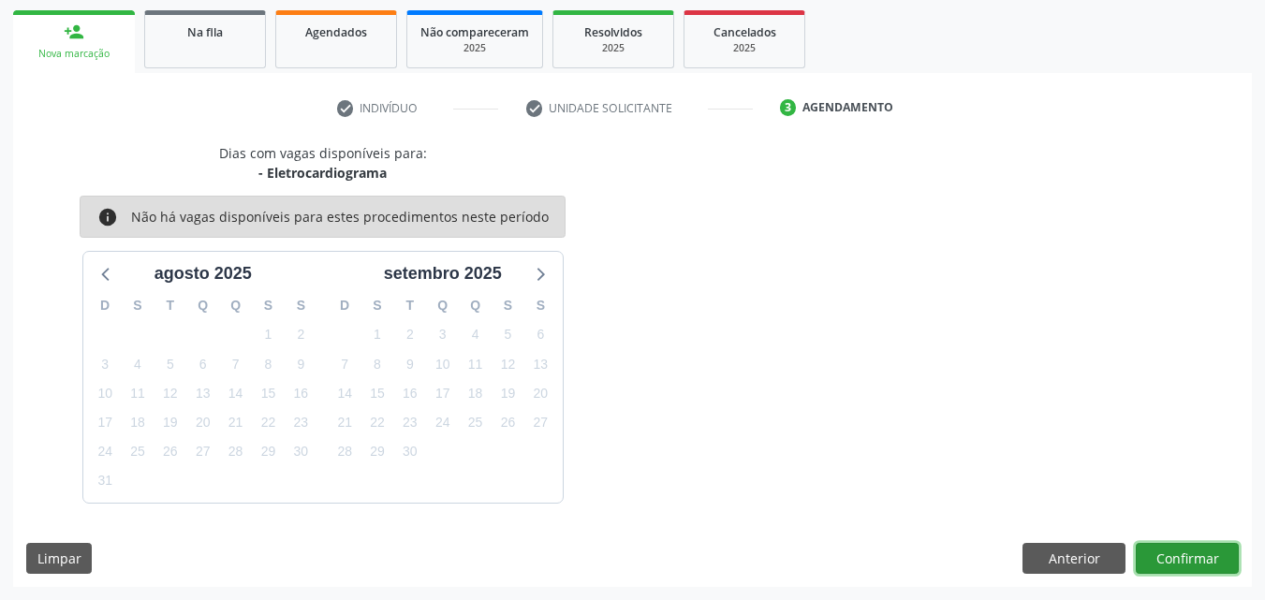
click at [1170, 560] on button "Confirmar" at bounding box center [1187, 559] width 103 height 32
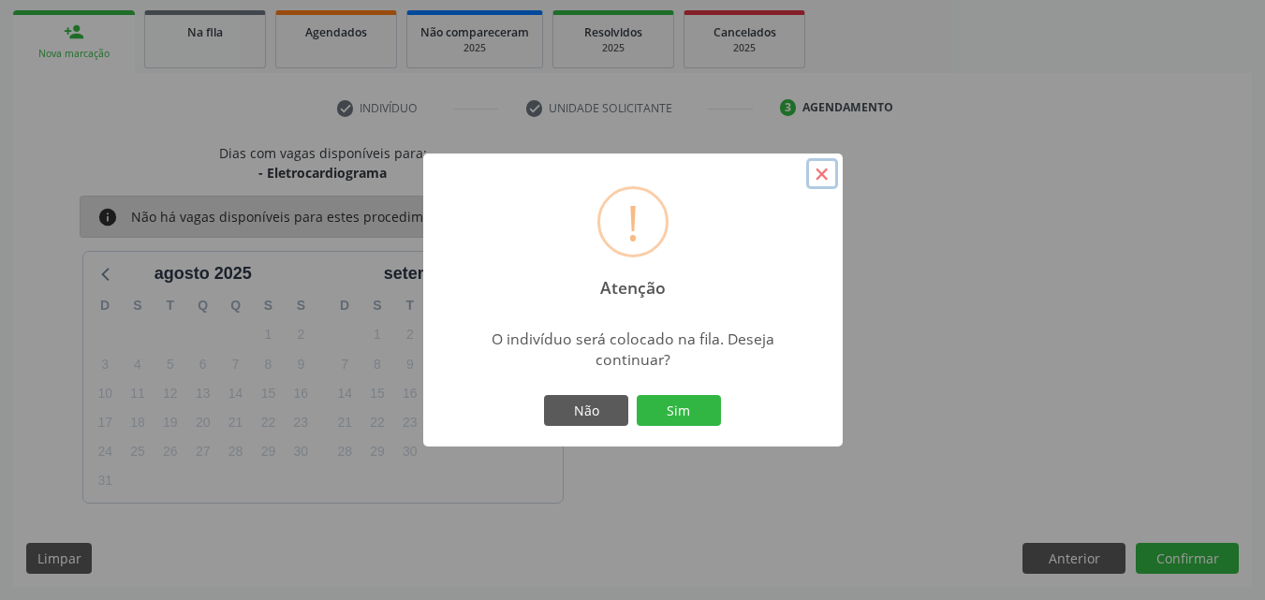
click at [819, 179] on button "×" at bounding box center [822, 174] width 32 height 32
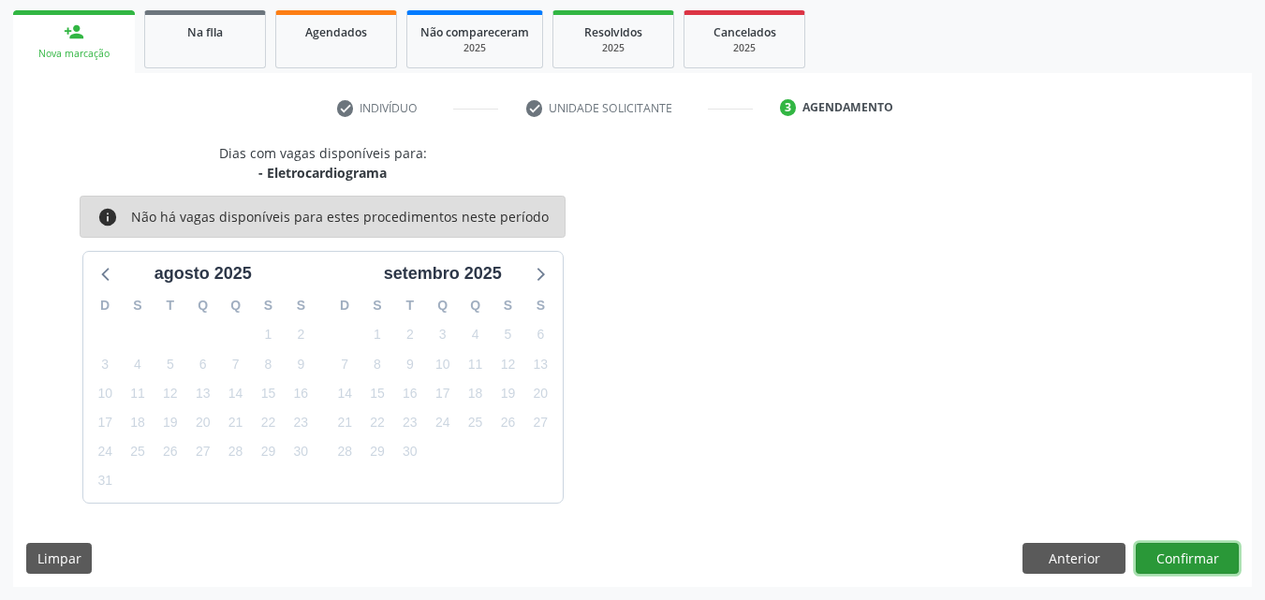
click at [1180, 549] on button "Confirmar" at bounding box center [1187, 559] width 103 height 32
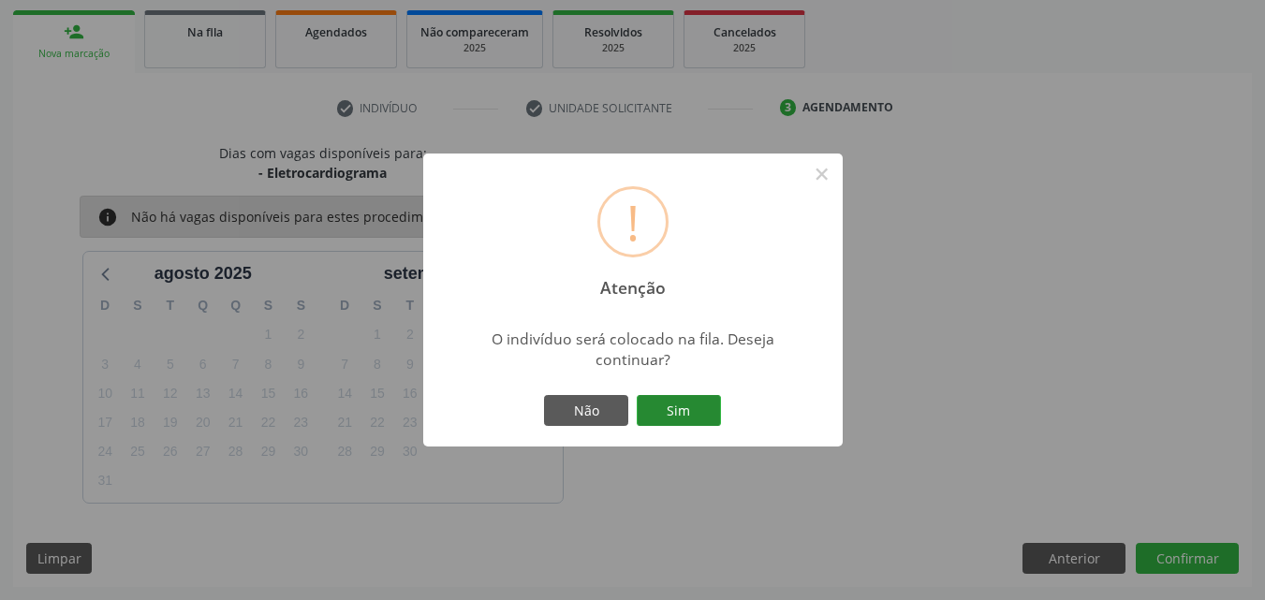
click at [661, 407] on button "Sim" at bounding box center [679, 411] width 84 height 32
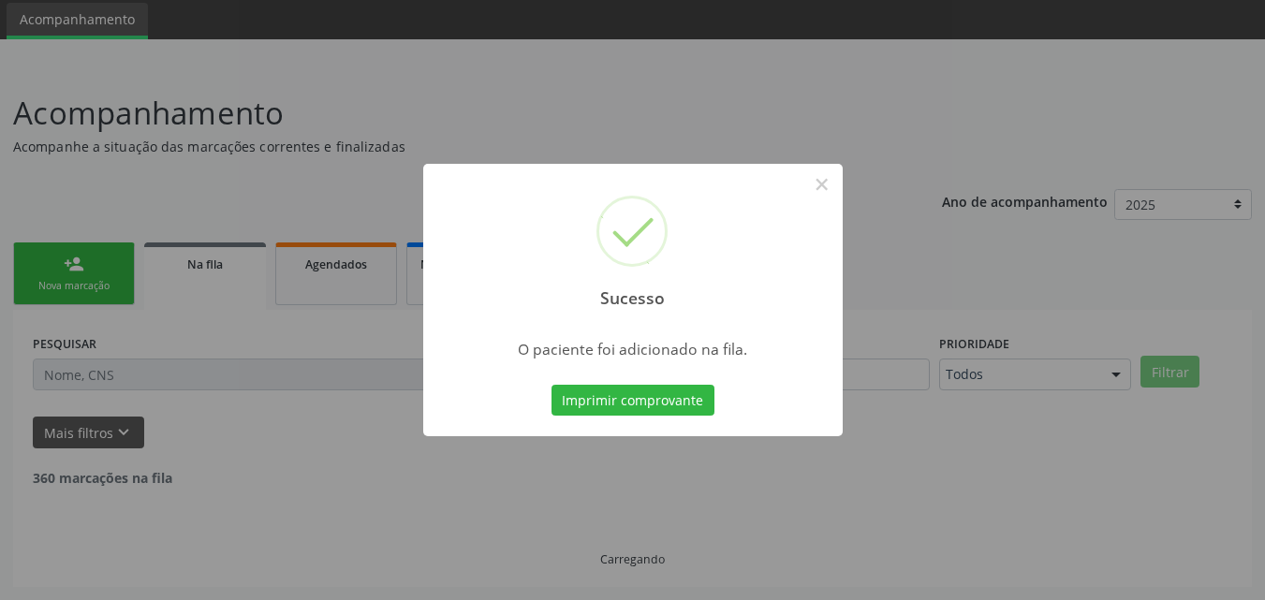
scroll to position [44, 0]
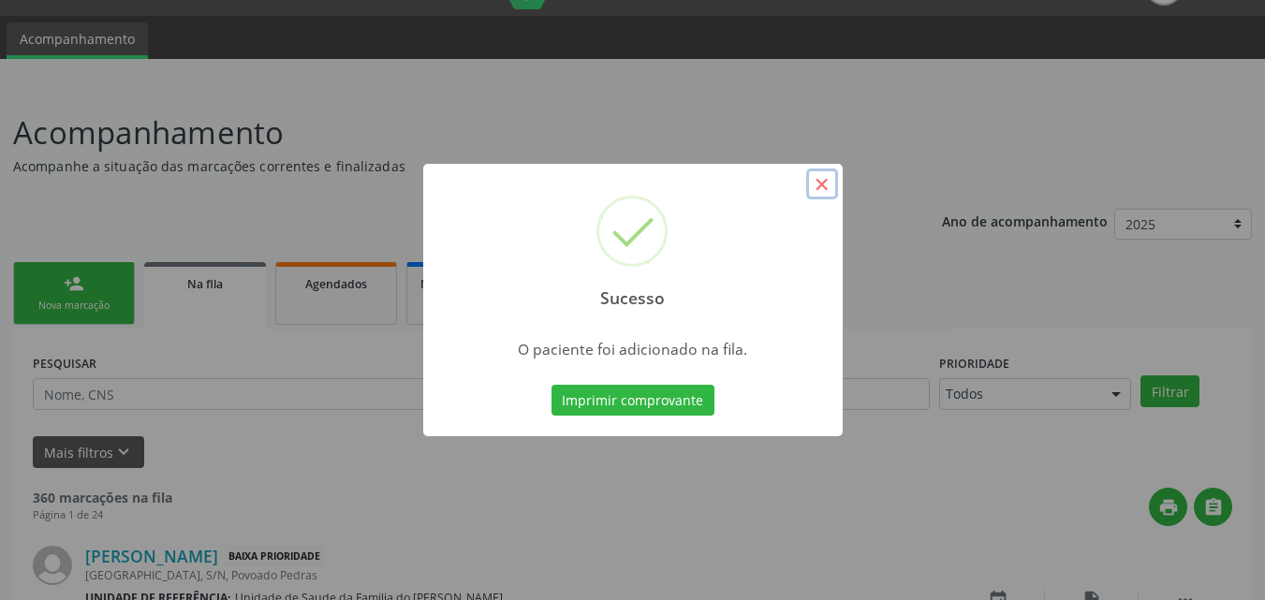
click at [824, 188] on button "×" at bounding box center [822, 185] width 32 height 32
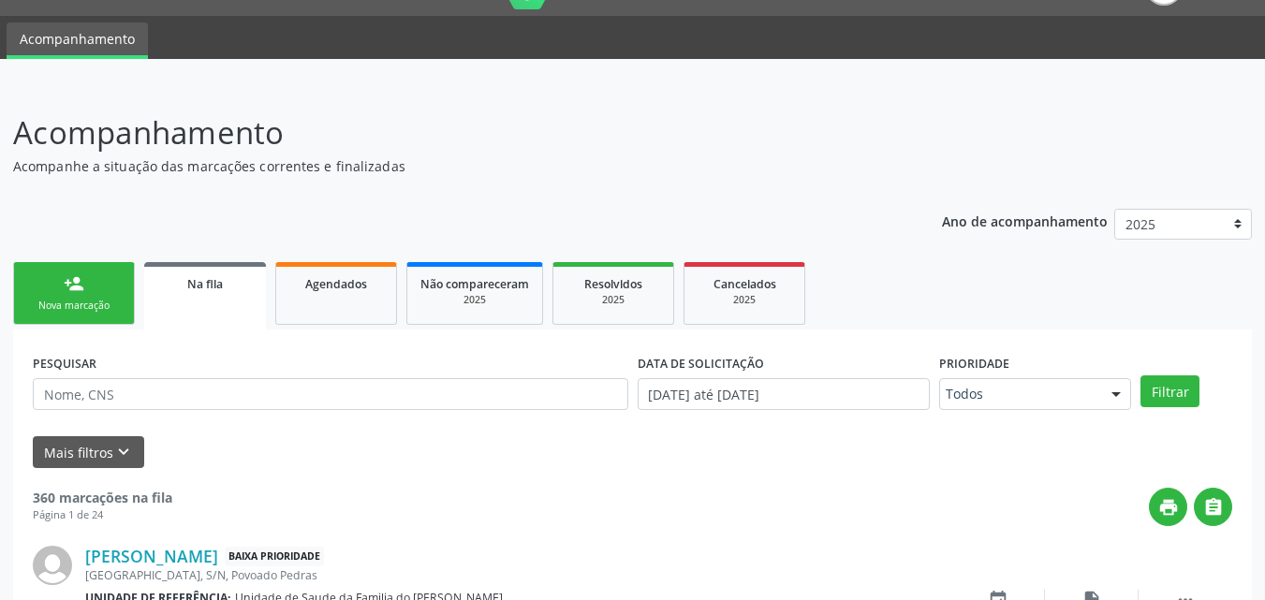
click at [119, 303] on div "Nova marcação" at bounding box center [74, 306] width 94 height 14
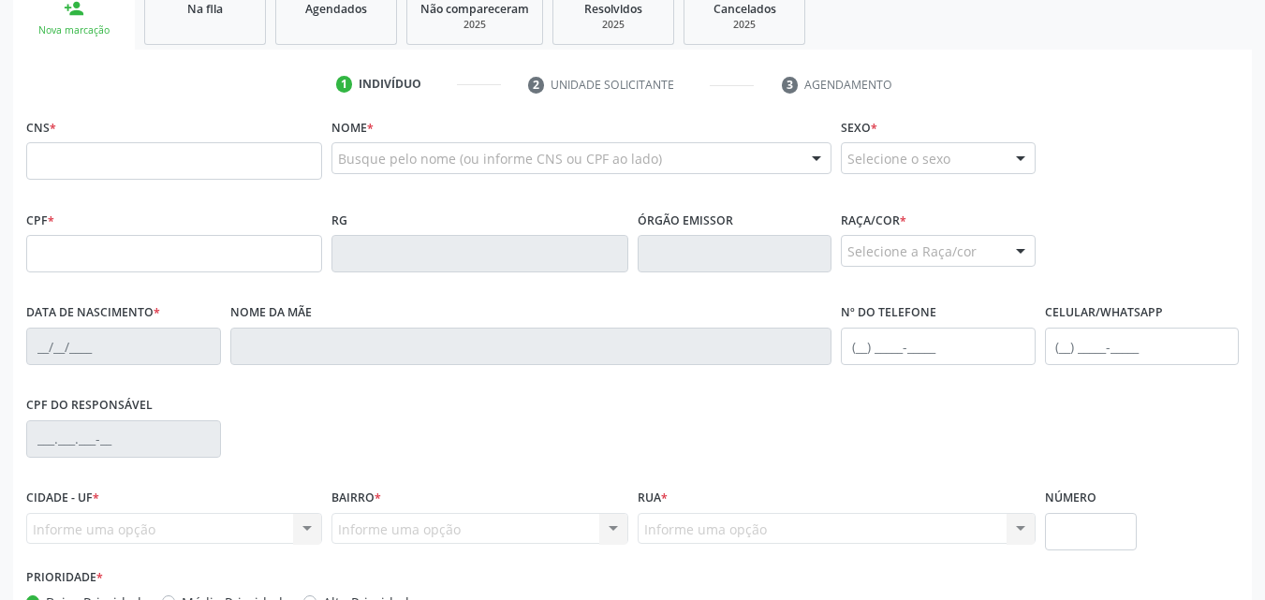
scroll to position [327, 0]
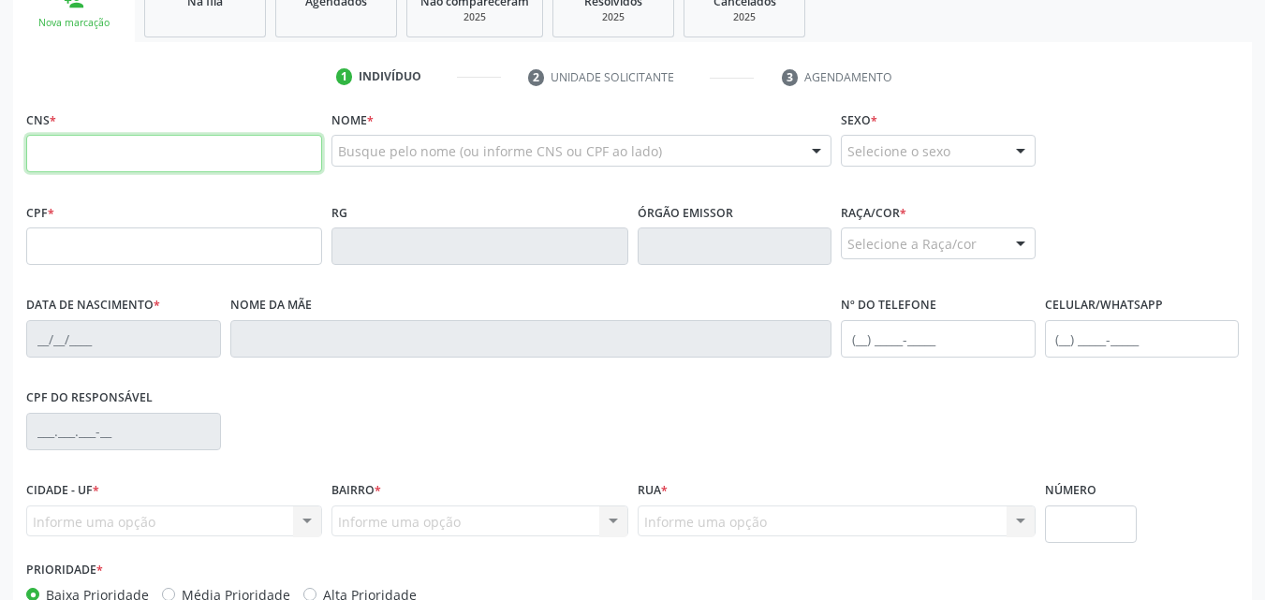
click at [221, 154] on input "text" at bounding box center [174, 153] width 296 height 37
type input "705 0028 0511 5959"
type input "035.282.614-20"
type input "1[DATE]"
type input "[PERSON_NAME]"
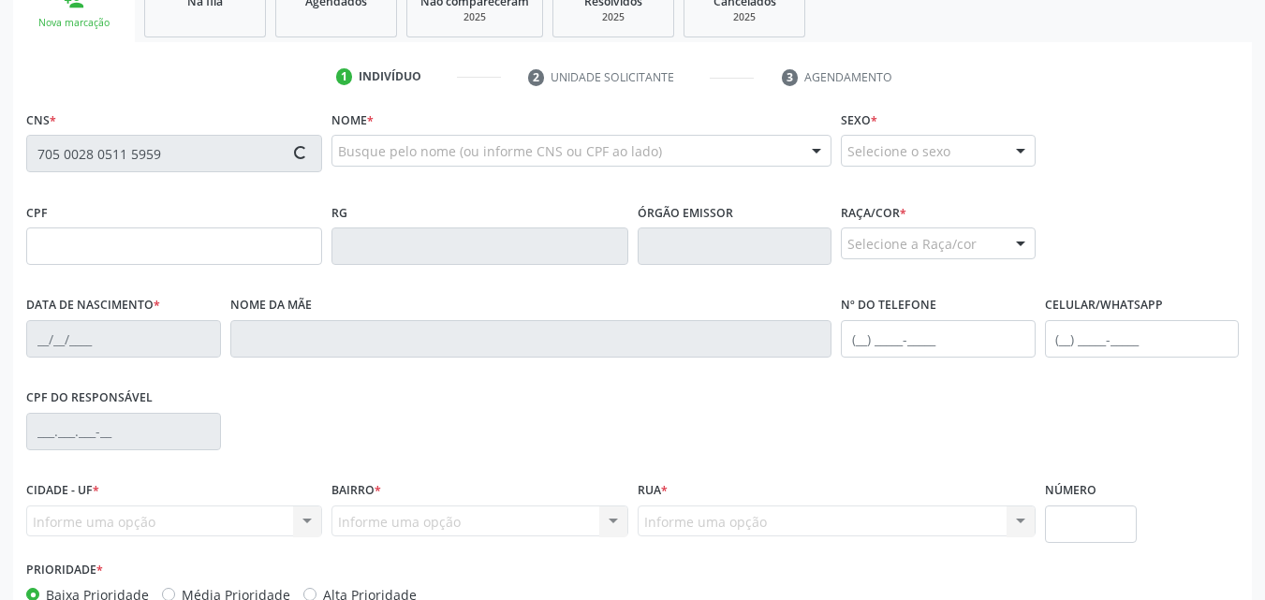
type input "[PHONE_NUMBER]"
type input "S/N"
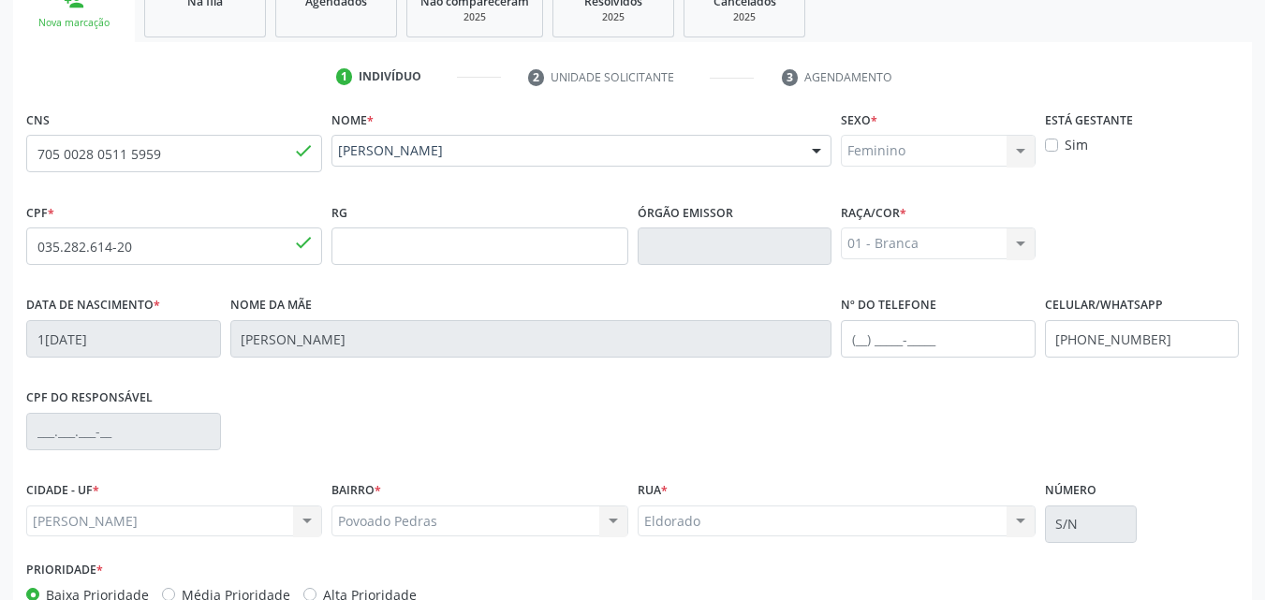
scroll to position [441, 0]
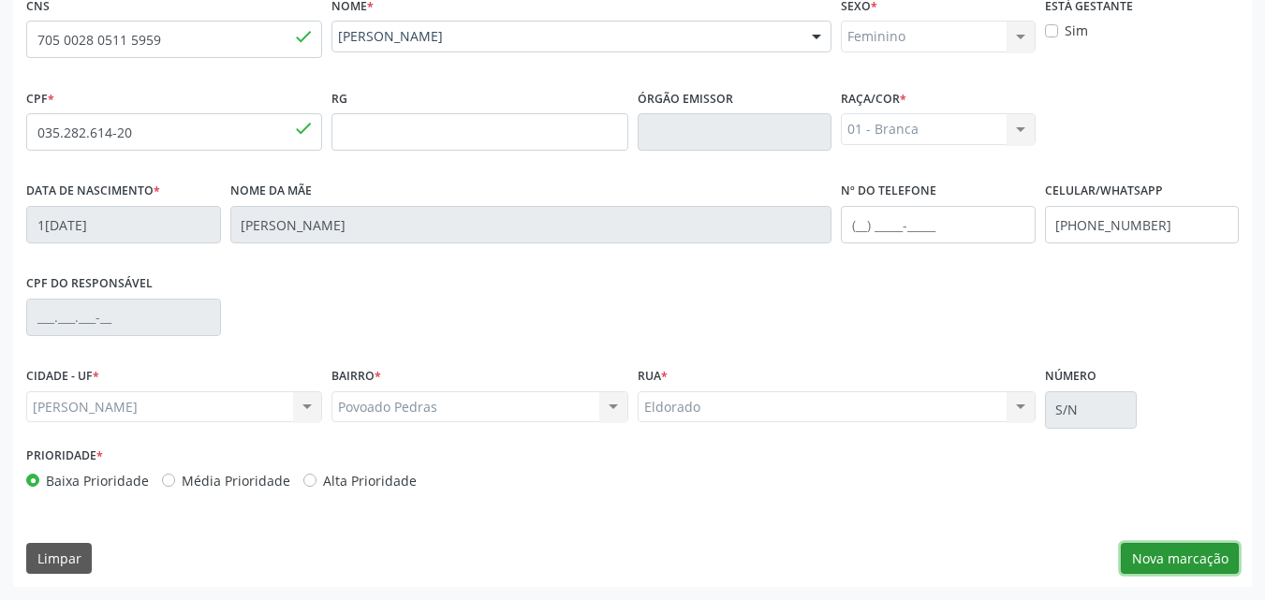
click at [1185, 560] on button "Nova marcação" at bounding box center [1180, 559] width 118 height 32
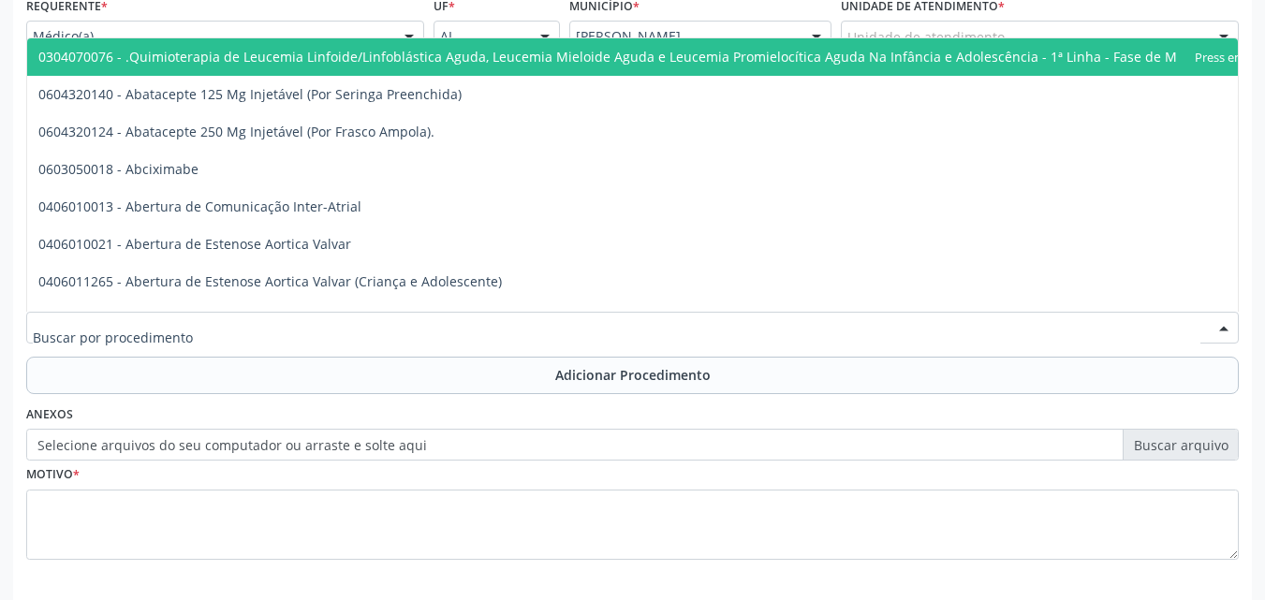
click at [830, 324] on div at bounding box center [632, 328] width 1213 height 32
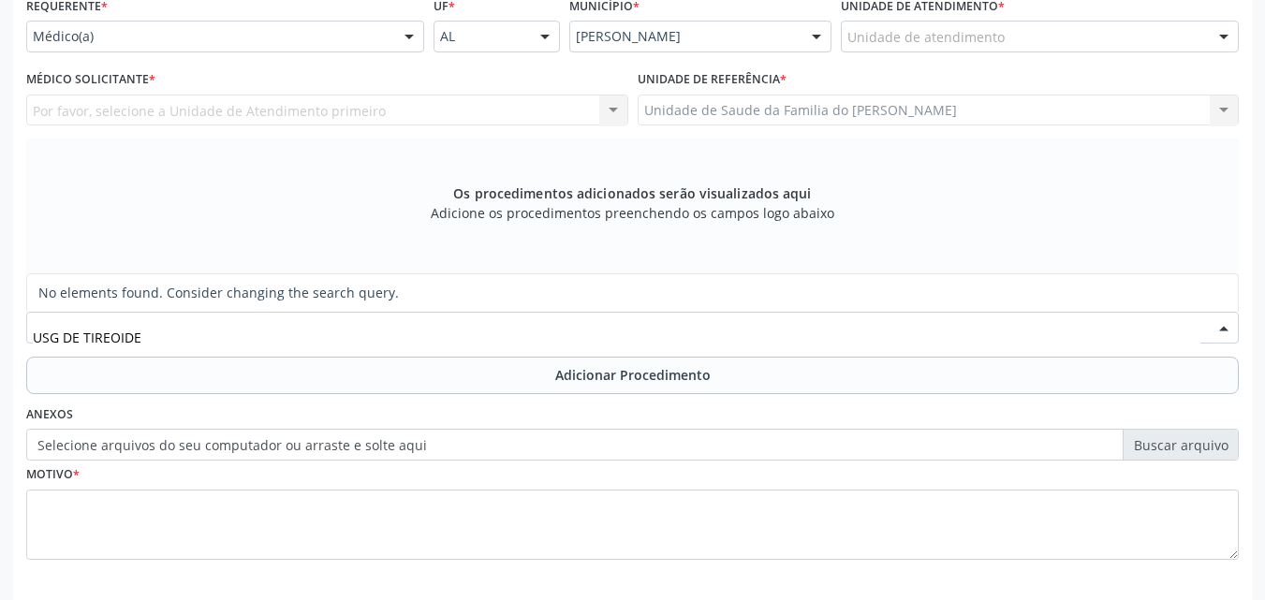
drag, startPoint x: 62, startPoint y: 336, endPoint x: 6, endPoint y: 335, distance: 56.2
click at [6, 335] on div "Acompanhamento Acompanhe a situação das marcações correntes e finalizadas Relat…" at bounding box center [632, 185] width 1265 height 995
type input "ULTRASSONOGRAFIA DE TIREOIDE"
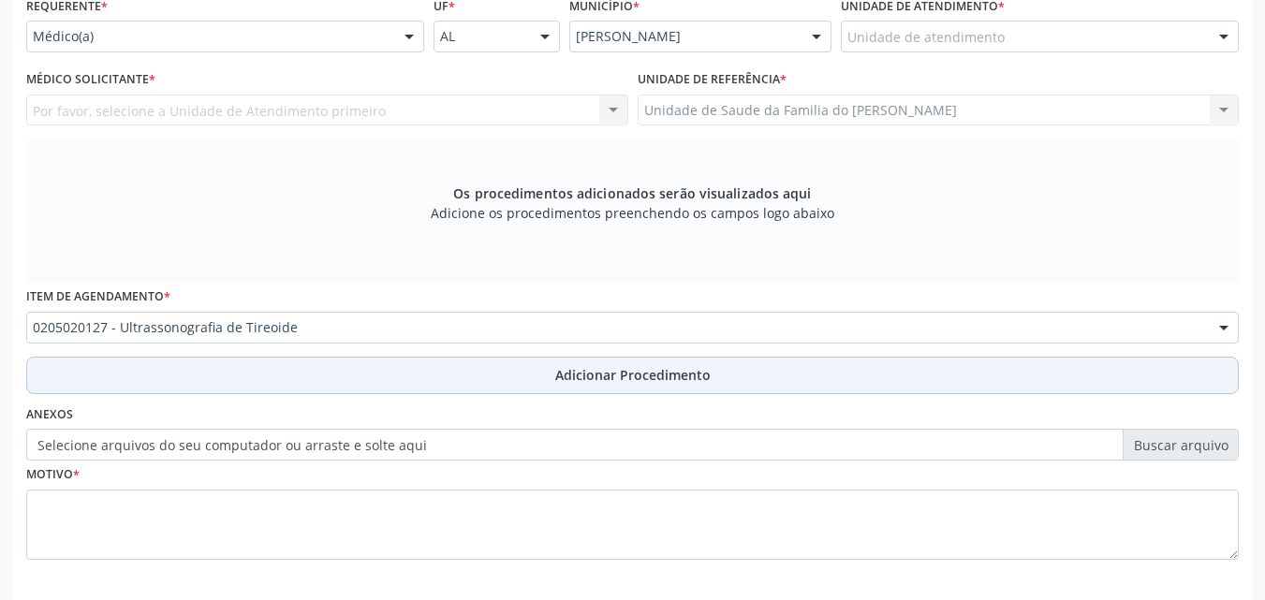
click at [97, 381] on button "Adicionar Procedimento" at bounding box center [632, 375] width 1213 height 37
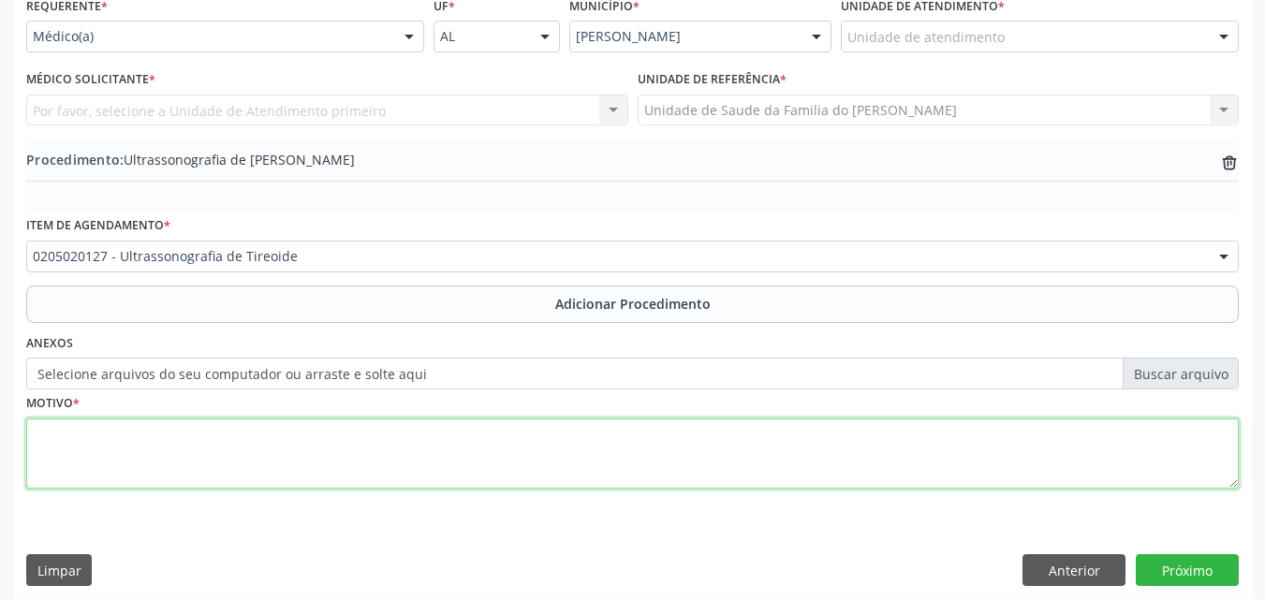
click at [231, 445] on textarea at bounding box center [632, 454] width 1213 height 71
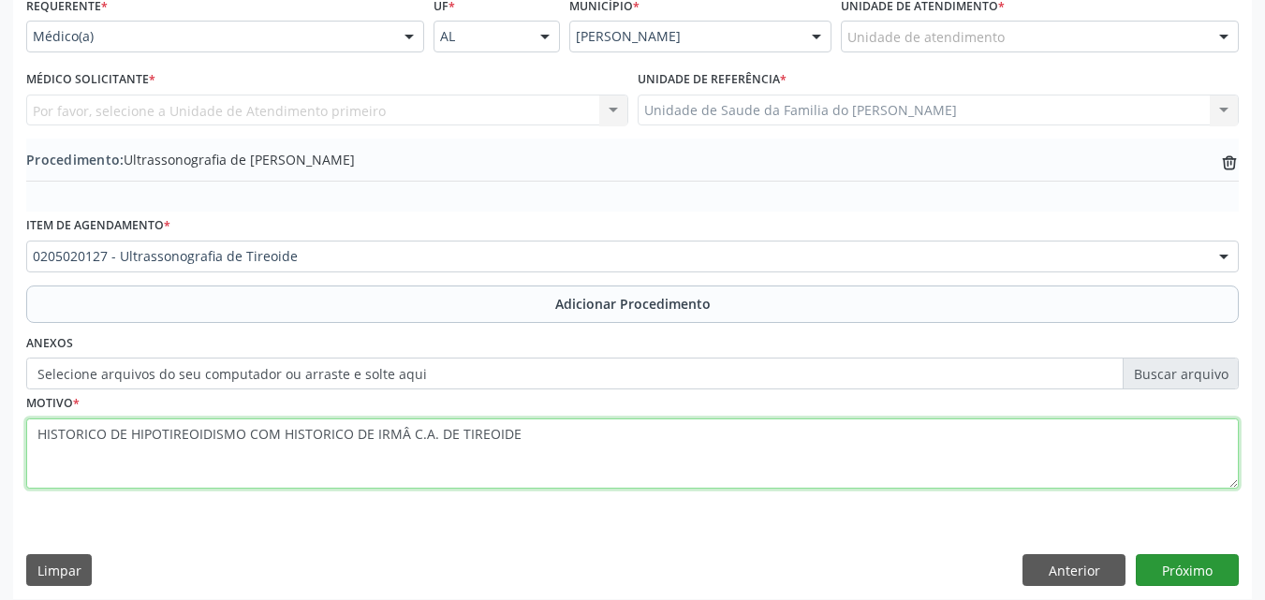
type textarea "HISTORICO DE HIPOTIREOIDISMO COM HISTORICO DE IRMÂ C.A. DE TIREOIDE"
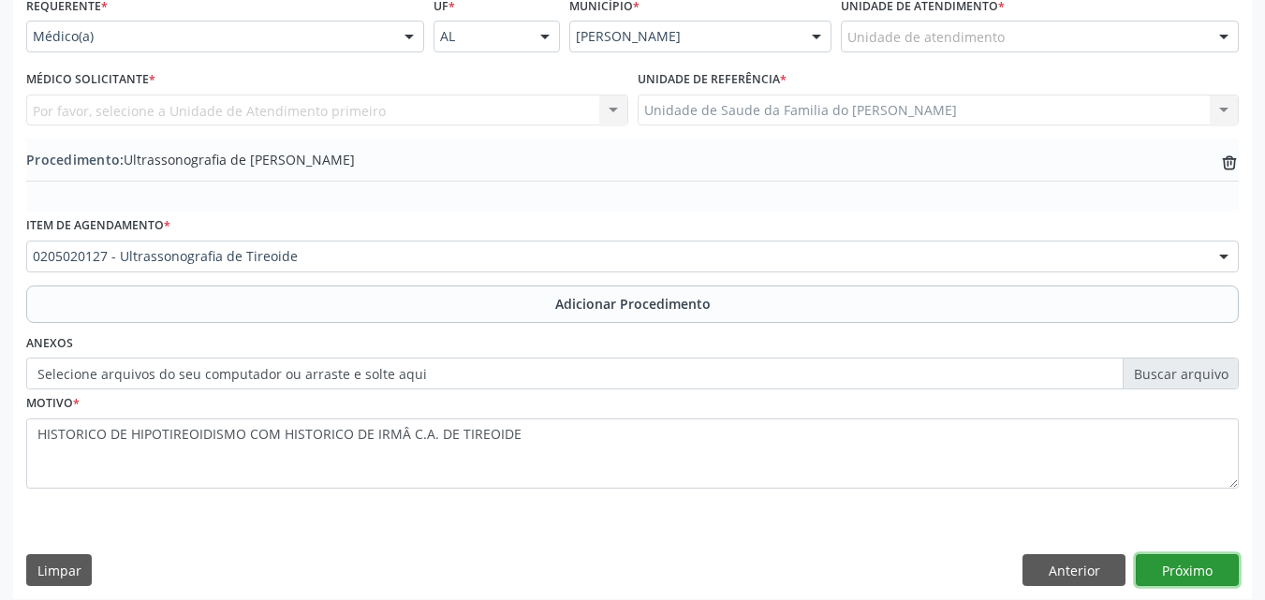
click at [1179, 577] on button "Próximo" at bounding box center [1187, 570] width 103 height 32
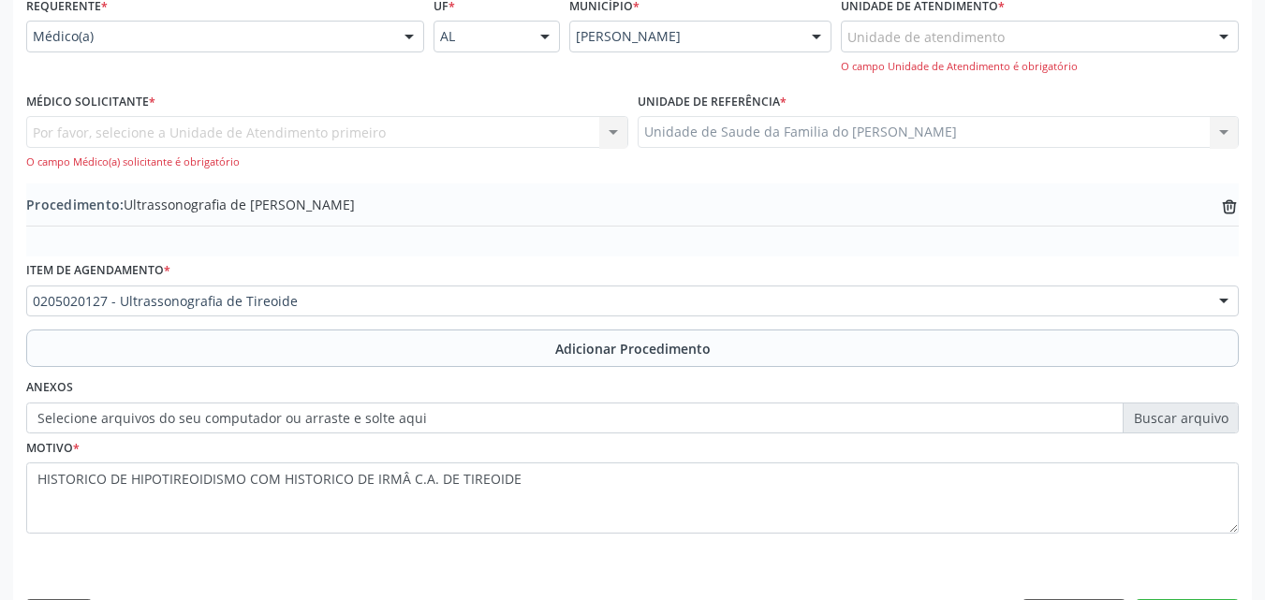
click at [419, 131] on div "Por favor, selecione a Unidade de Atendimento primeiro Nenhum resultado encontr…" at bounding box center [327, 142] width 602 height 53
click at [419, 132] on div "Por favor, selecione a Unidade de Atendimento primeiro Nenhum resultado encontr…" at bounding box center [327, 142] width 602 height 53
click at [612, 138] on div "Por favor, selecione a Unidade de Atendimento primeiro Nenhum resultado encontr…" at bounding box center [327, 142] width 602 height 53
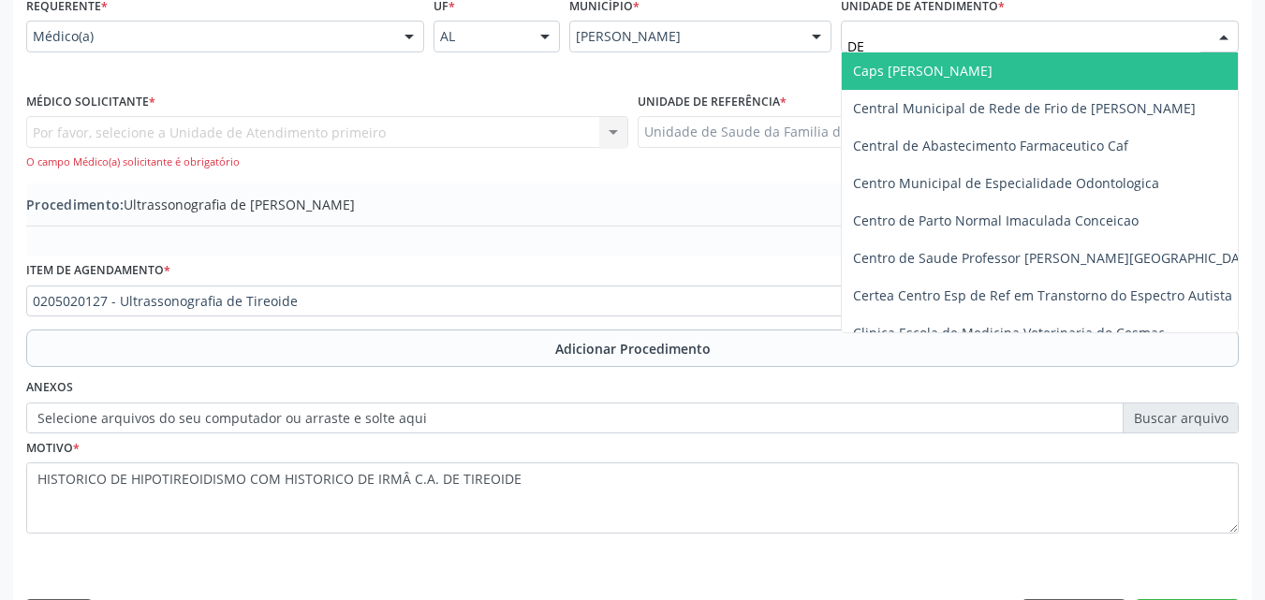
type input "DEN"
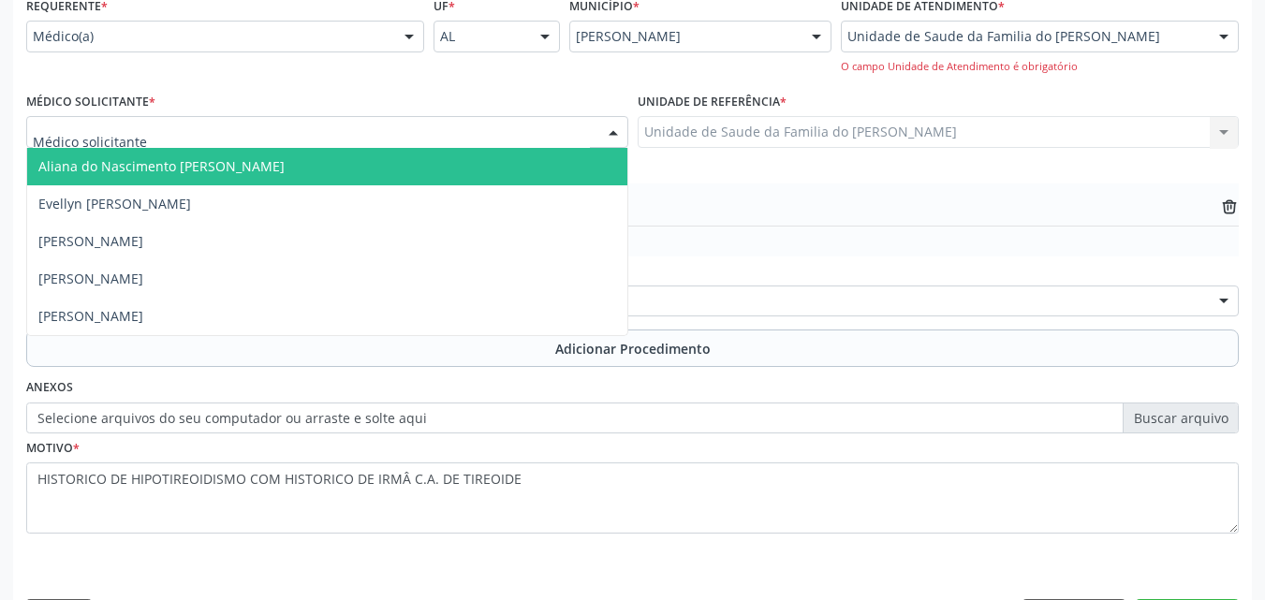
click at [522, 134] on div at bounding box center [327, 132] width 602 height 32
type input "TI"
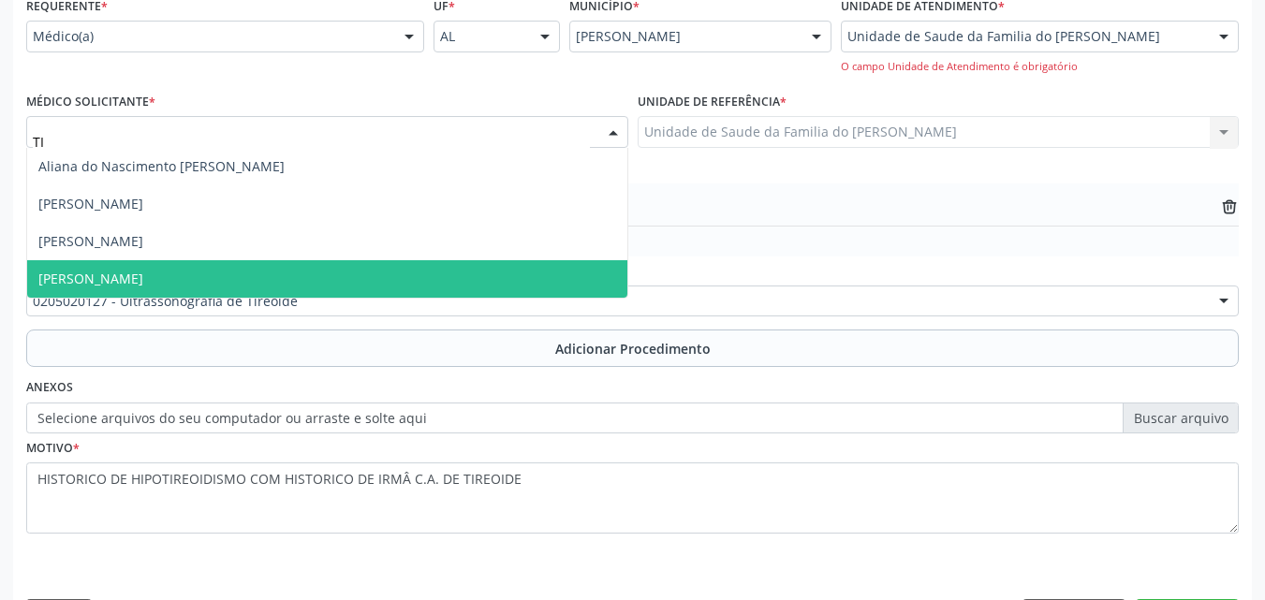
click at [443, 276] on span "[PERSON_NAME]" at bounding box center [327, 278] width 600 height 37
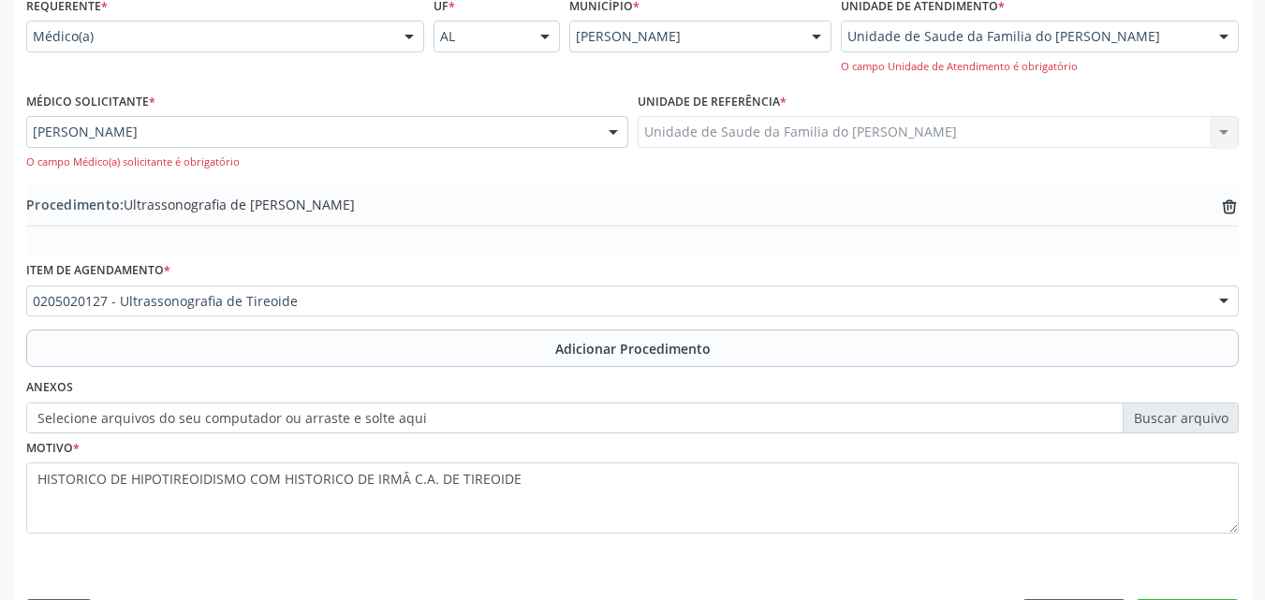
scroll to position [497, 0]
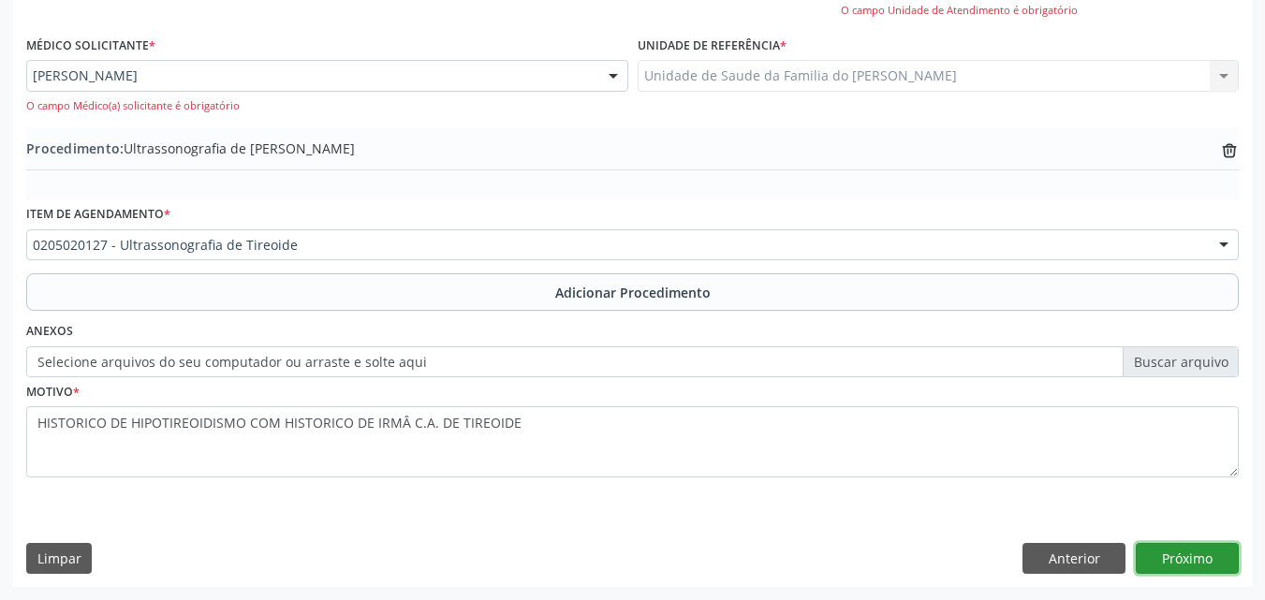
click at [1173, 555] on button "Próximo" at bounding box center [1187, 559] width 103 height 32
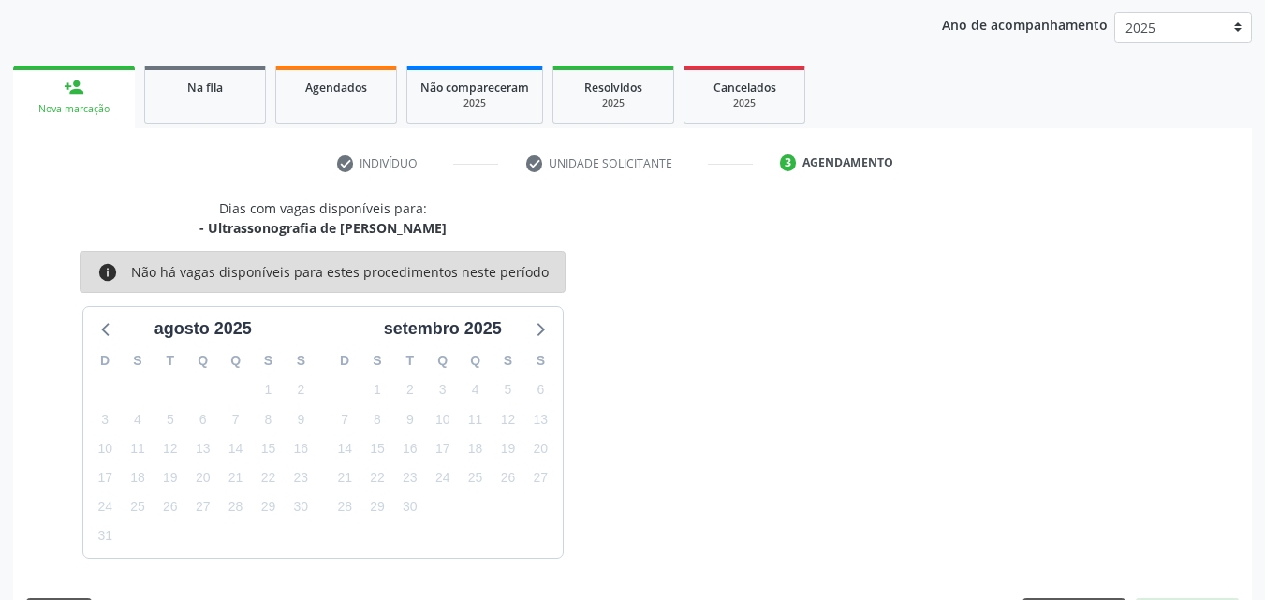
scroll to position [296, 0]
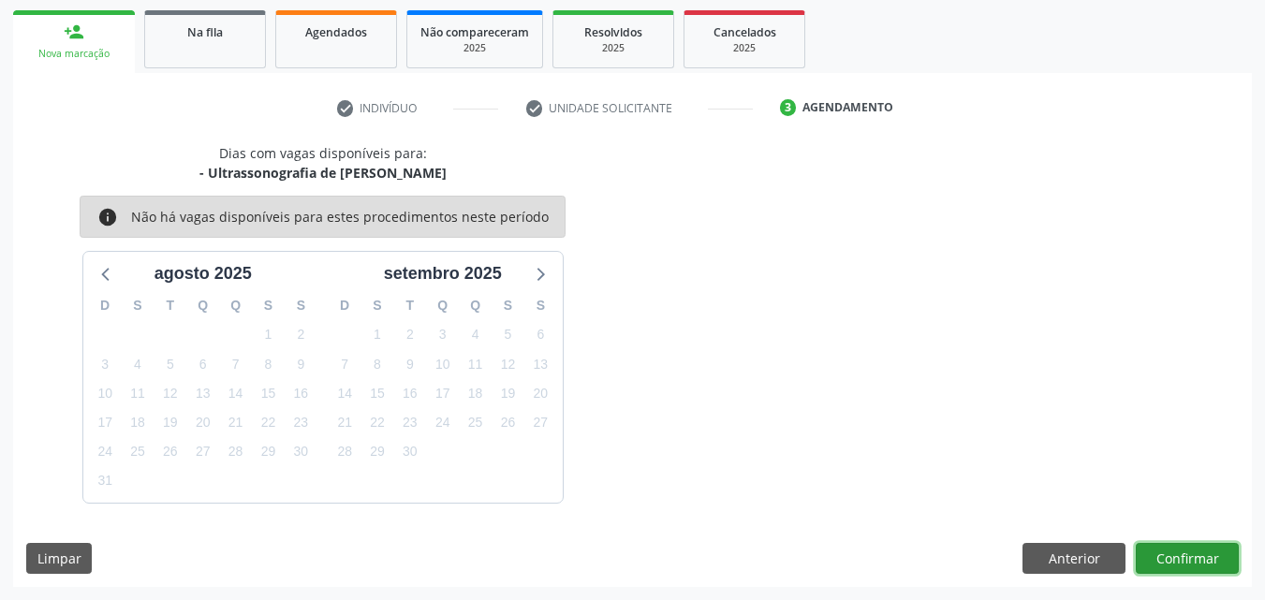
click at [1168, 553] on button "Confirmar" at bounding box center [1187, 559] width 103 height 32
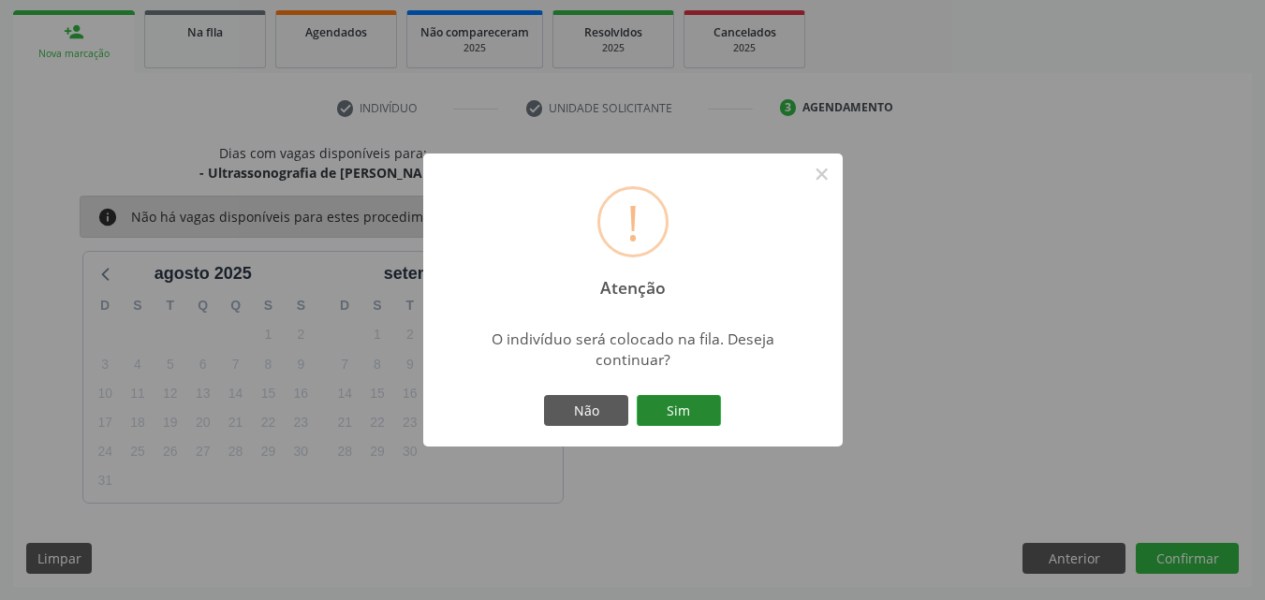
click at [686, 402] on button "Sim" at bounding box center [679, 411] width 84 height 32
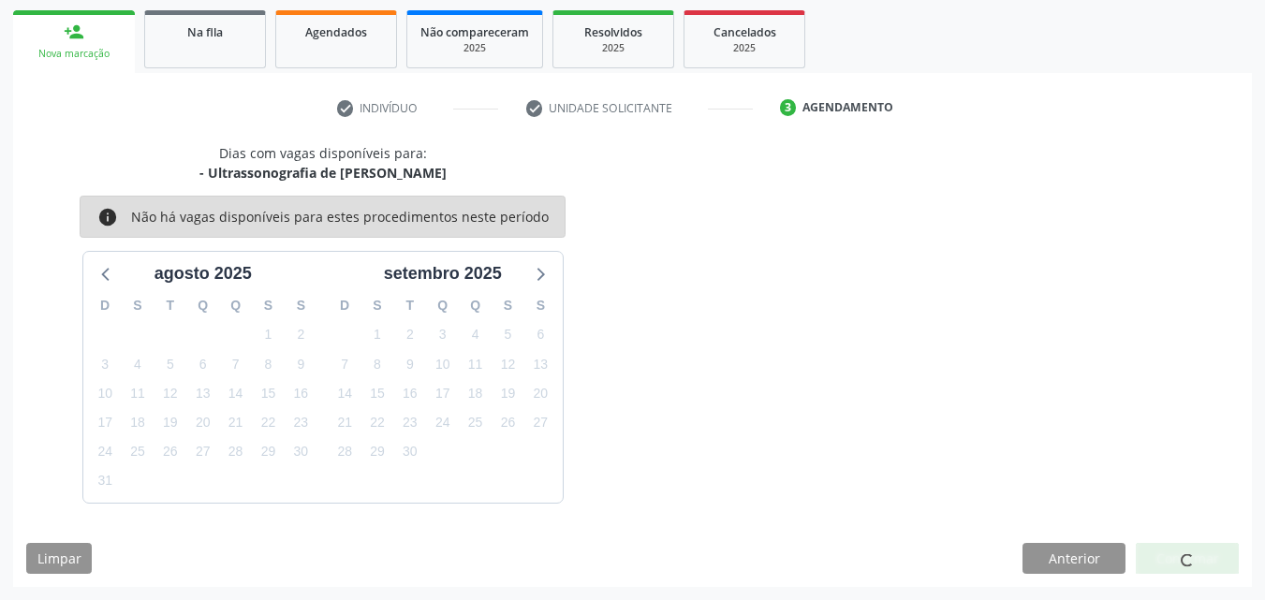
scroll to position [44, 0]
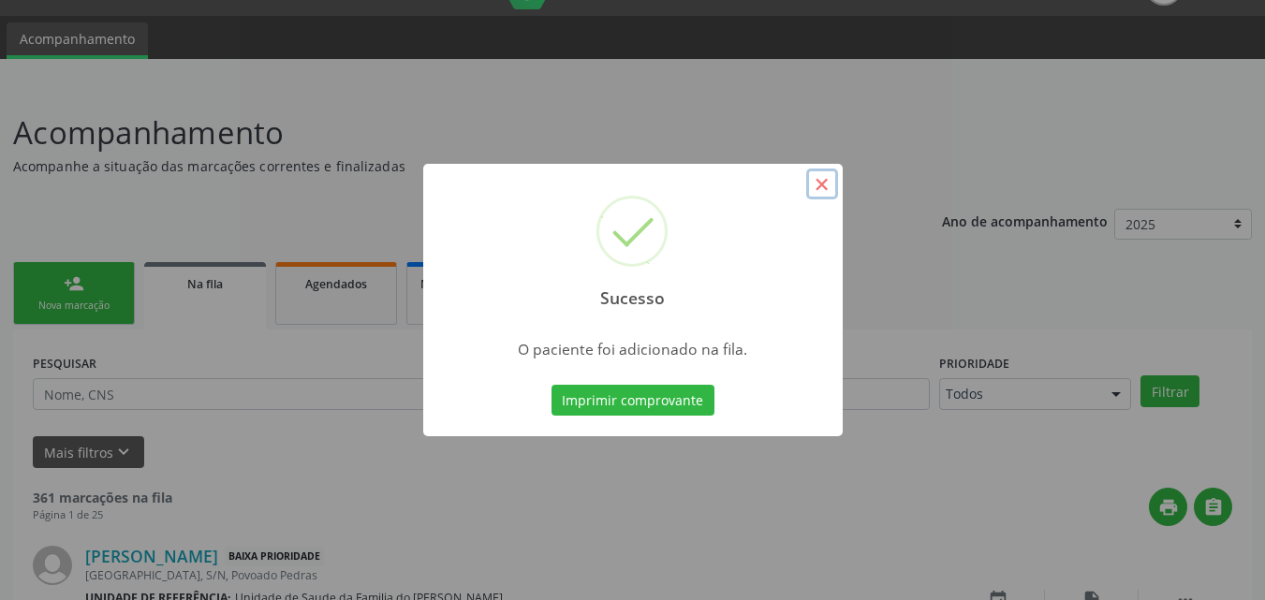
click at [826, 194] on button "×" at bounding box center [822, 185] width 32 height 32
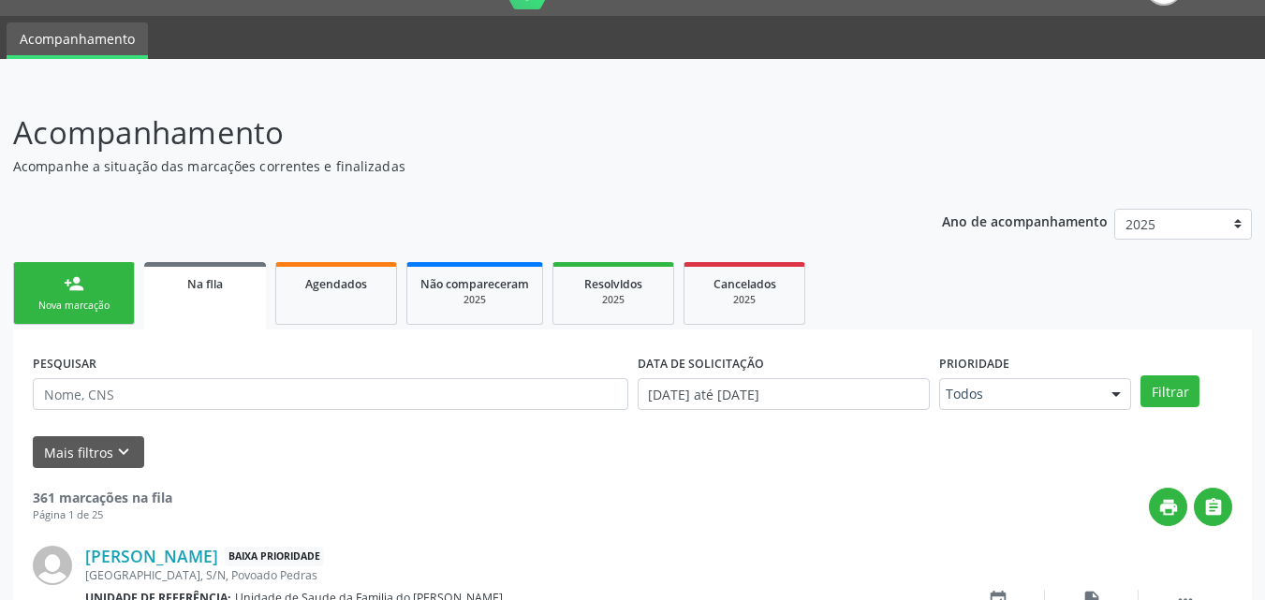
click at [64, 286] on div "person_add" at bounding box center [74, 283] width 21 height 21
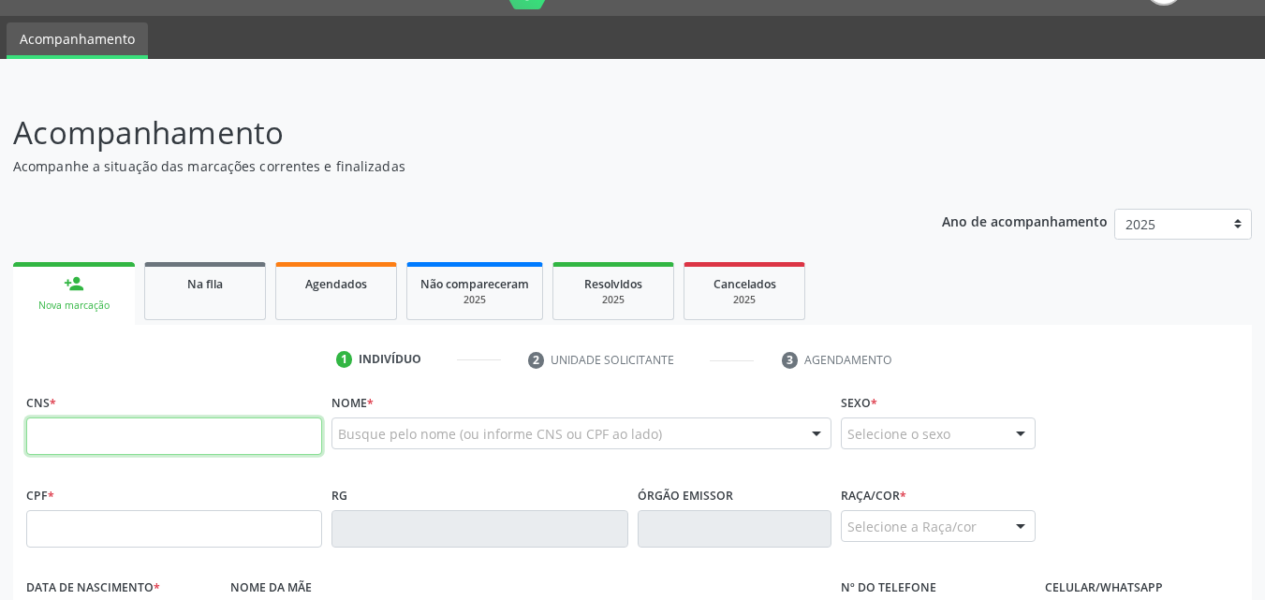
click at [114, 420] on input "text" at bounding box center [174, 436] width 296 height 37
click at [124, 529] on input "text" at bounding box center [174, 528] width 296 height 37
type input "311.416.938-44"
click at [227, 431] on input "text" at bounding box center [174, 436] width 296 height 37
type input "[DATE]"
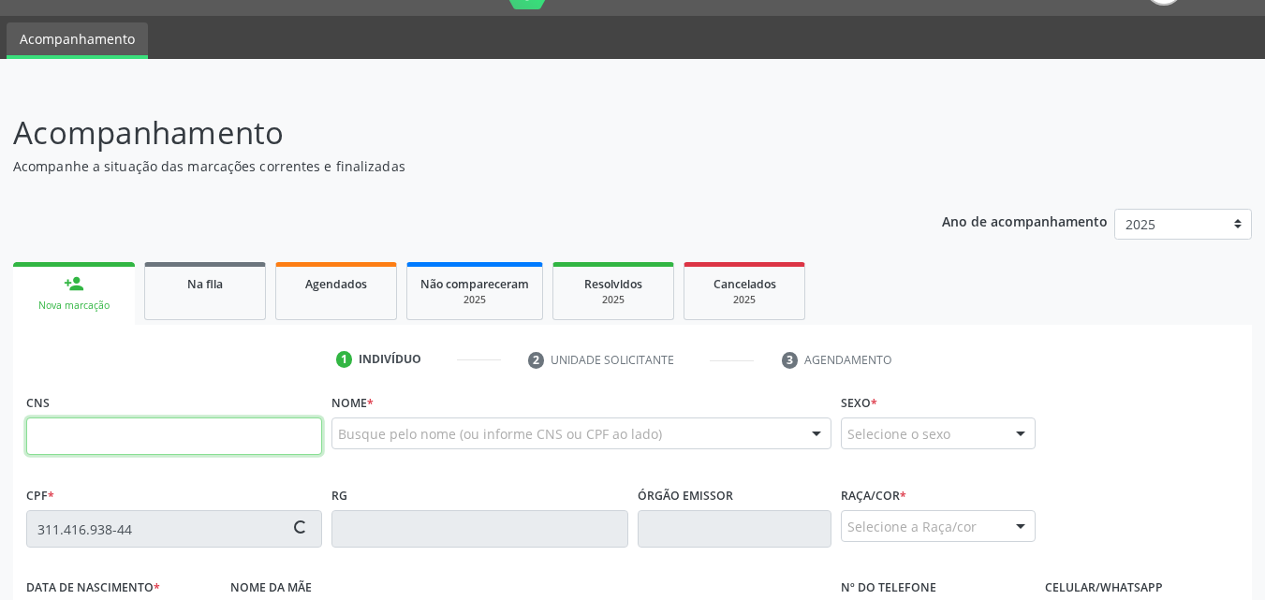
type input "Neuza [PERSON_NAME]"
type input "[PHONE_NUMBER]"
type input "29"
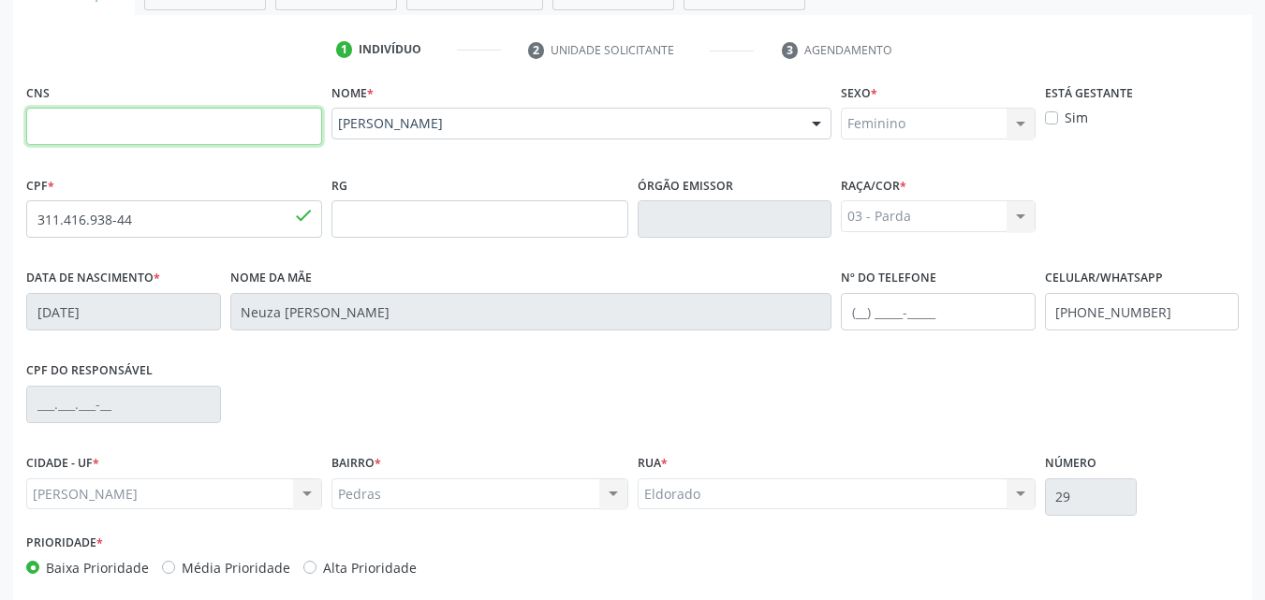
scroll to position [441, 0]
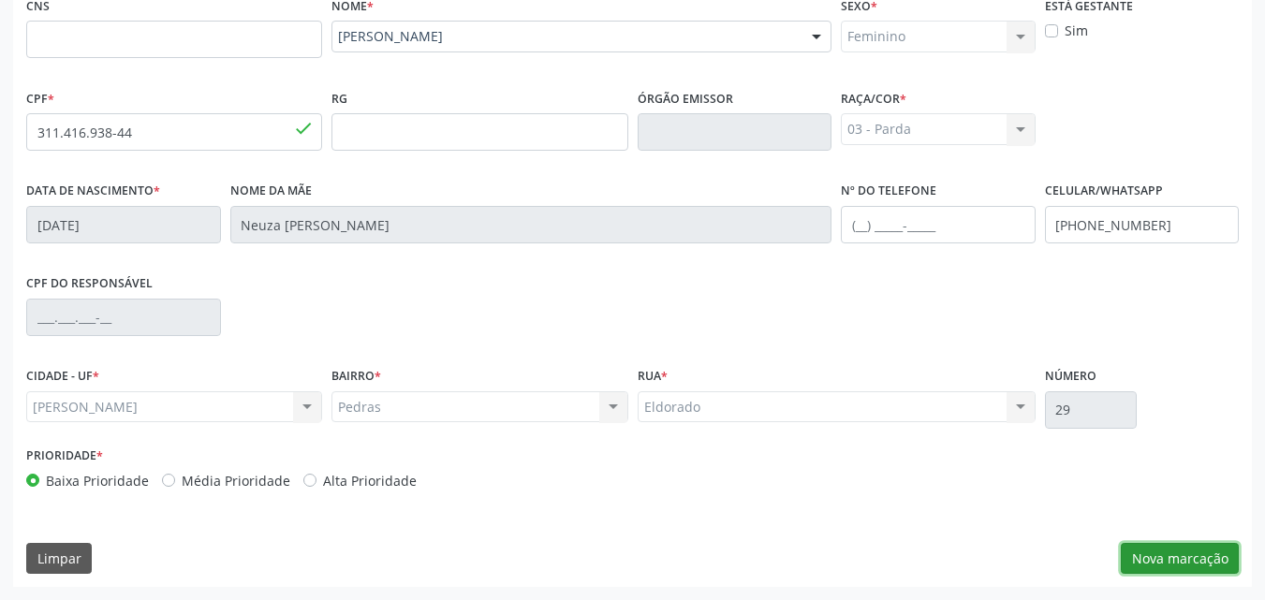
click at [1157, 558] on button "Nova marcação" at bounding box center [1180, 559] width 118 height 32
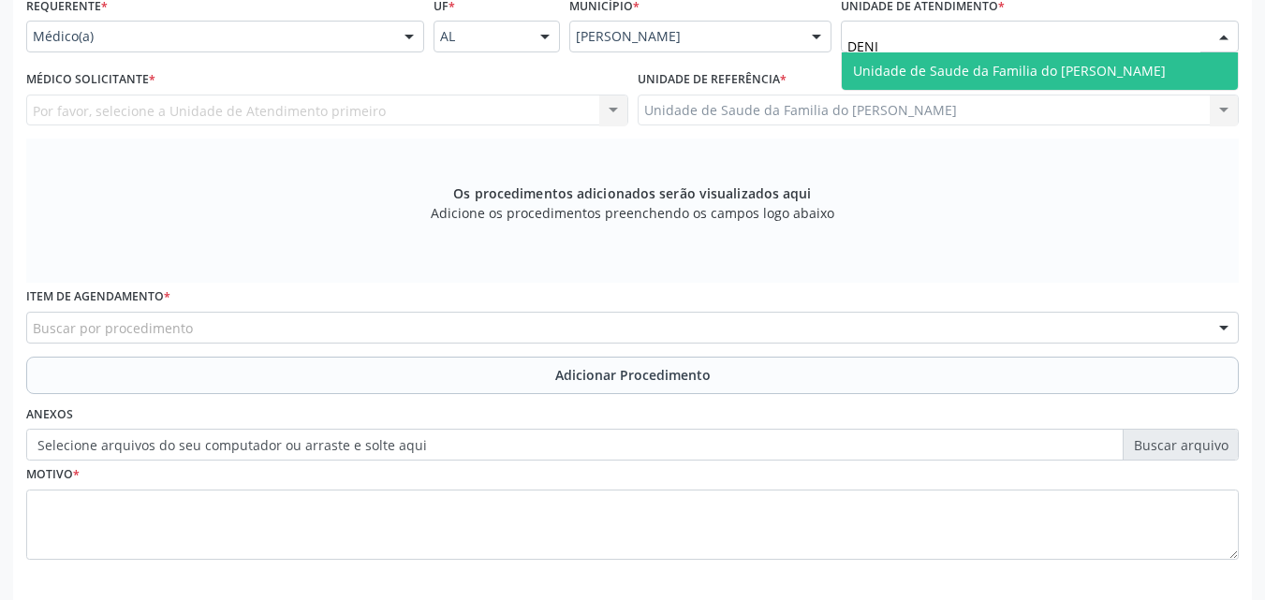
type input "[PERSON_NAME]"
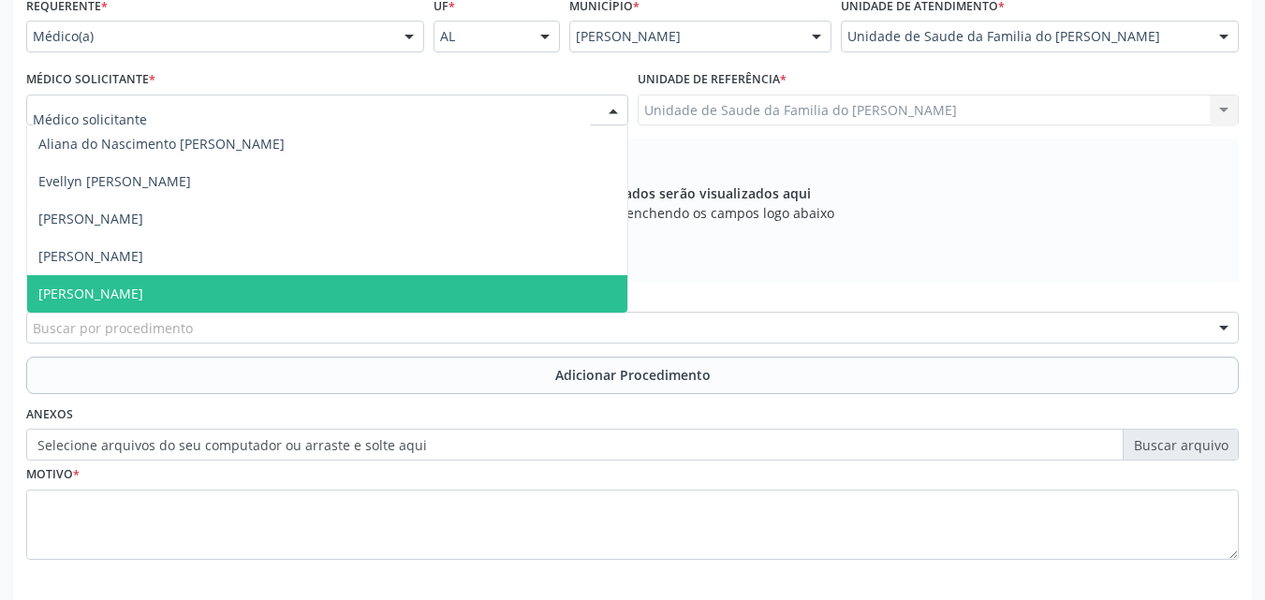
click at [136, 287] on span "[PERSON_NAME]" at bounding box center [90, 294] width 105 height 18
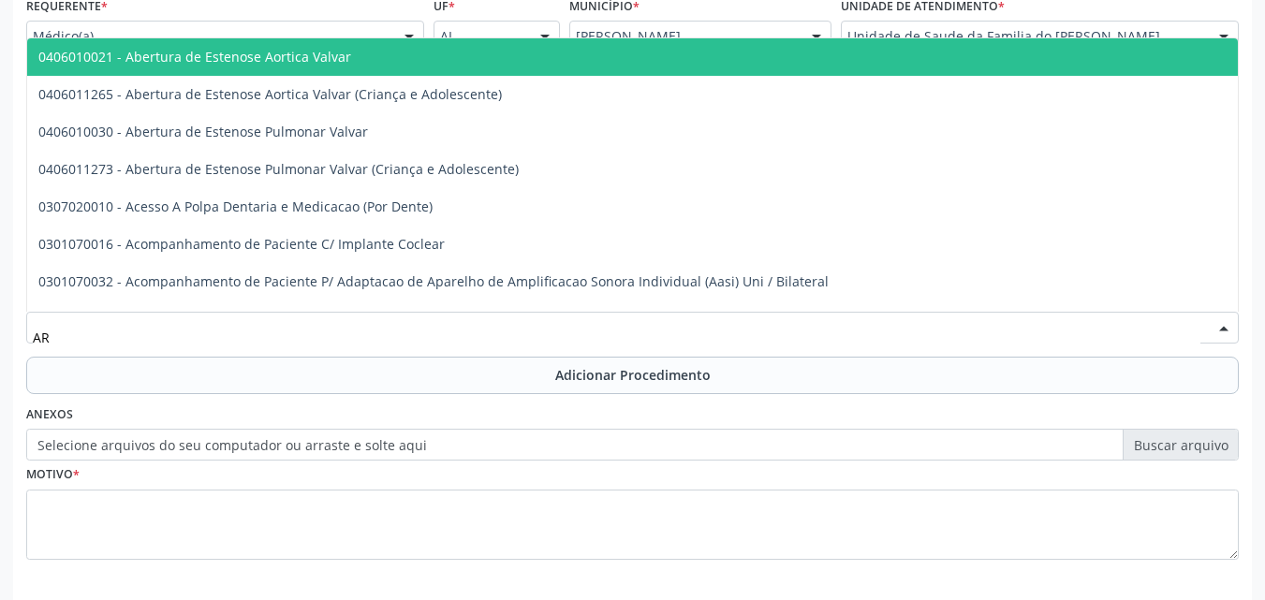
type input "A"
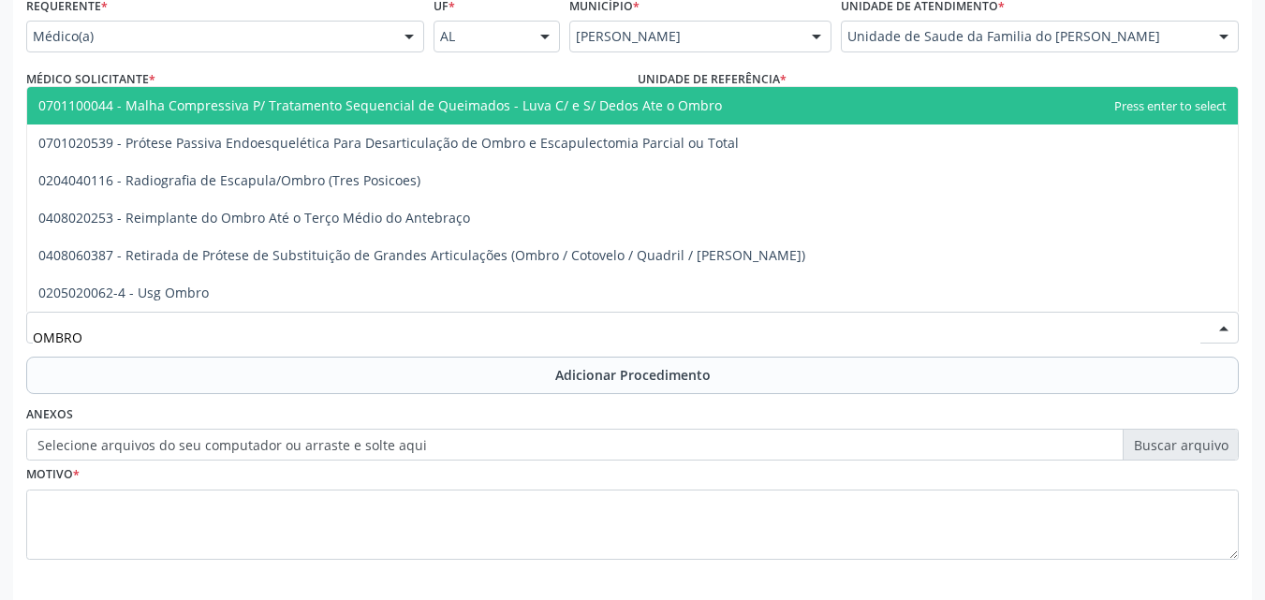
type input "OMBRO"
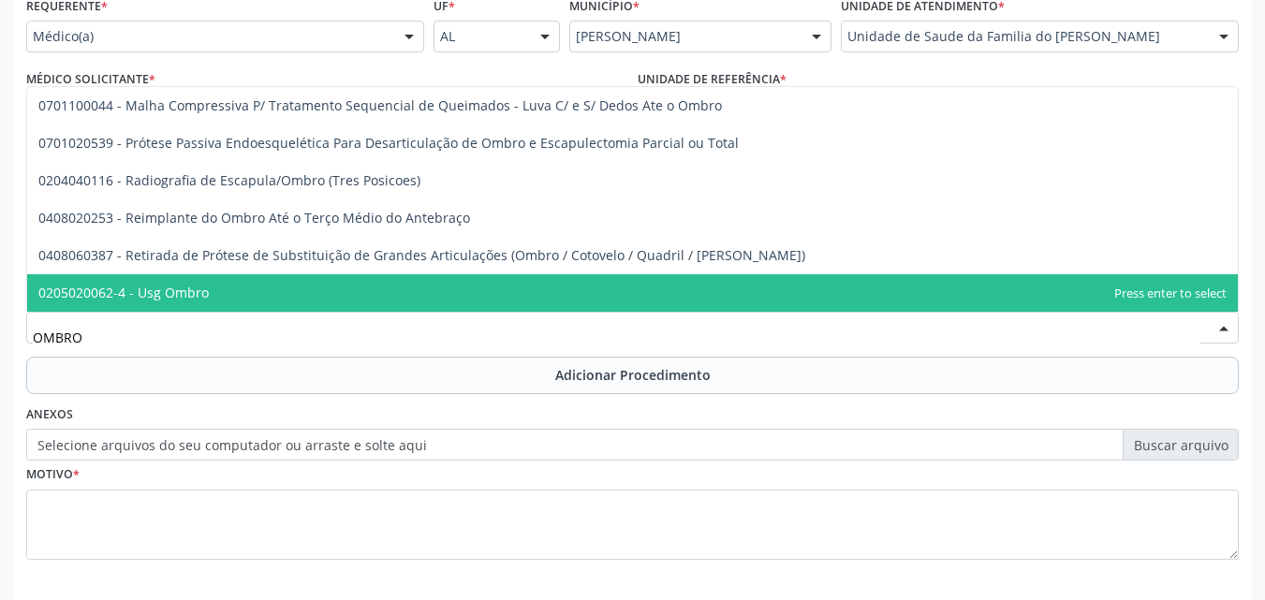
click at [186, 303] on span "0205020062-4 - Usg Ombro" at bounding box center [632, 292] width 1211 height 37
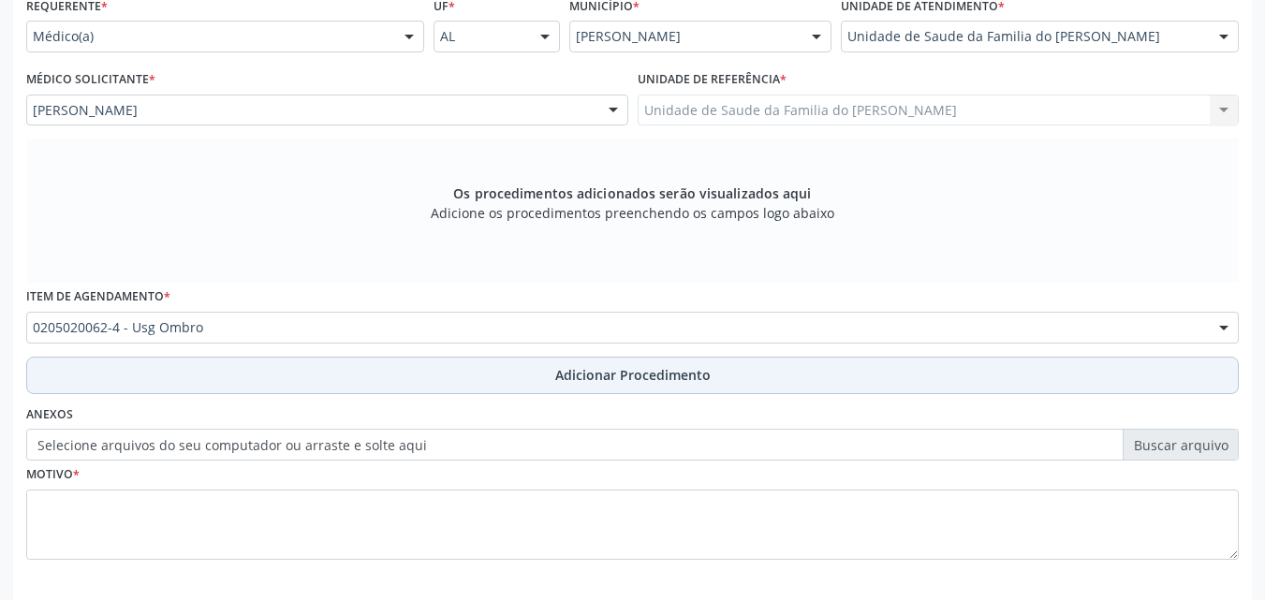
click at [185, 371] on button "Adicionar Procedimento" at bounding box center [632, 375] width 1213 height 37
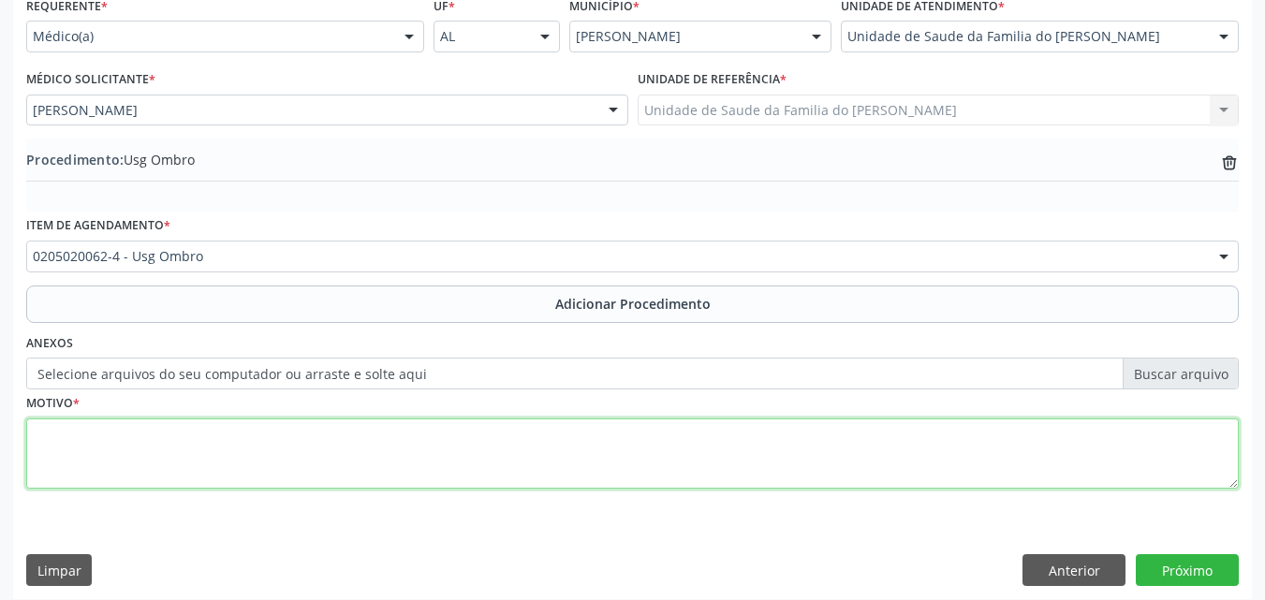
click at [207, 457] on textarea at bounding box center [632, 454] width 1213 height 71
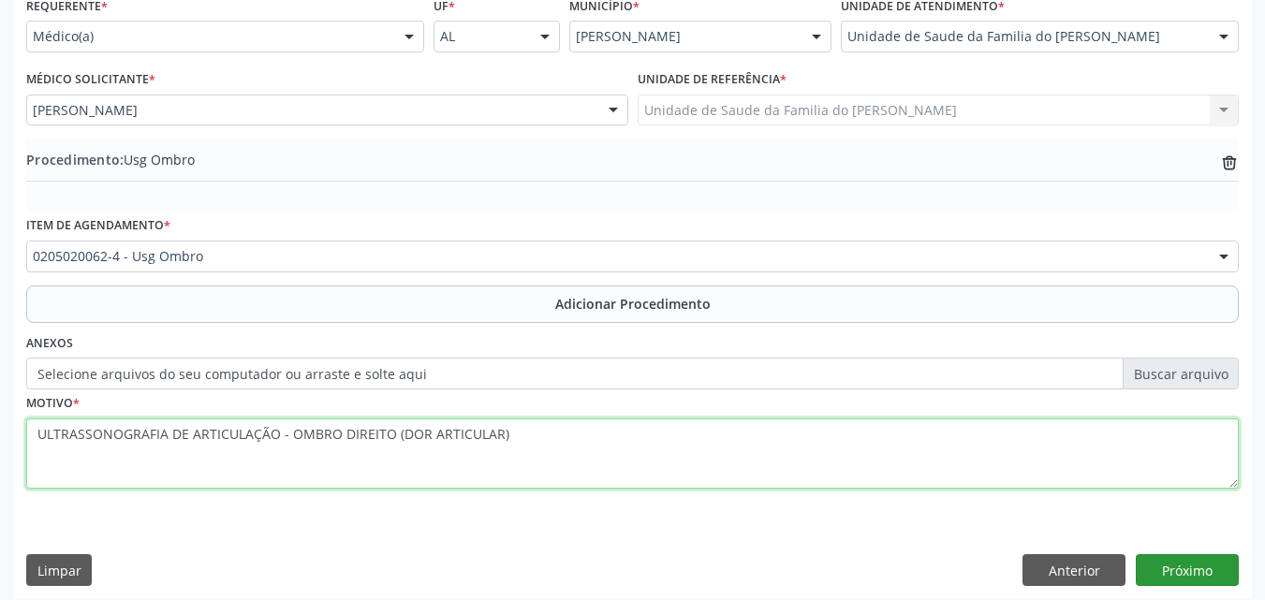
type textarea "ULTRASSONOGRAFIA DE ARTICULAÇÃO - OMBRO DIREITO (DOR ARTICULAR)"
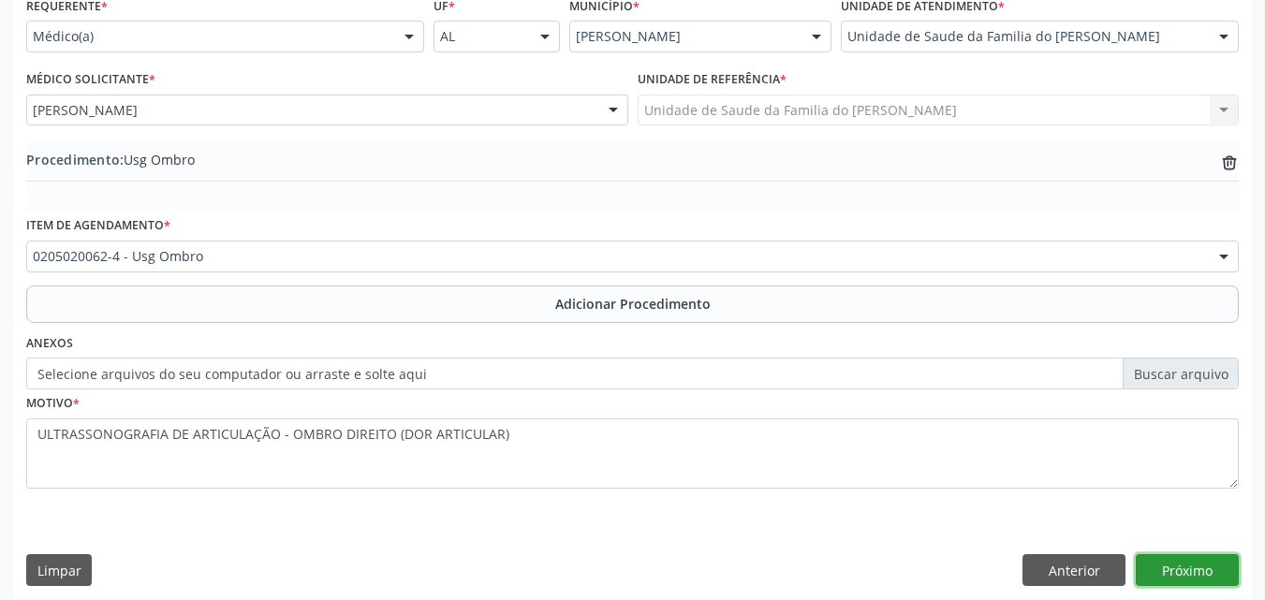
click at [1189, 565] on button "Próximo" at bounding box center [1187, 570] width 103 height 32
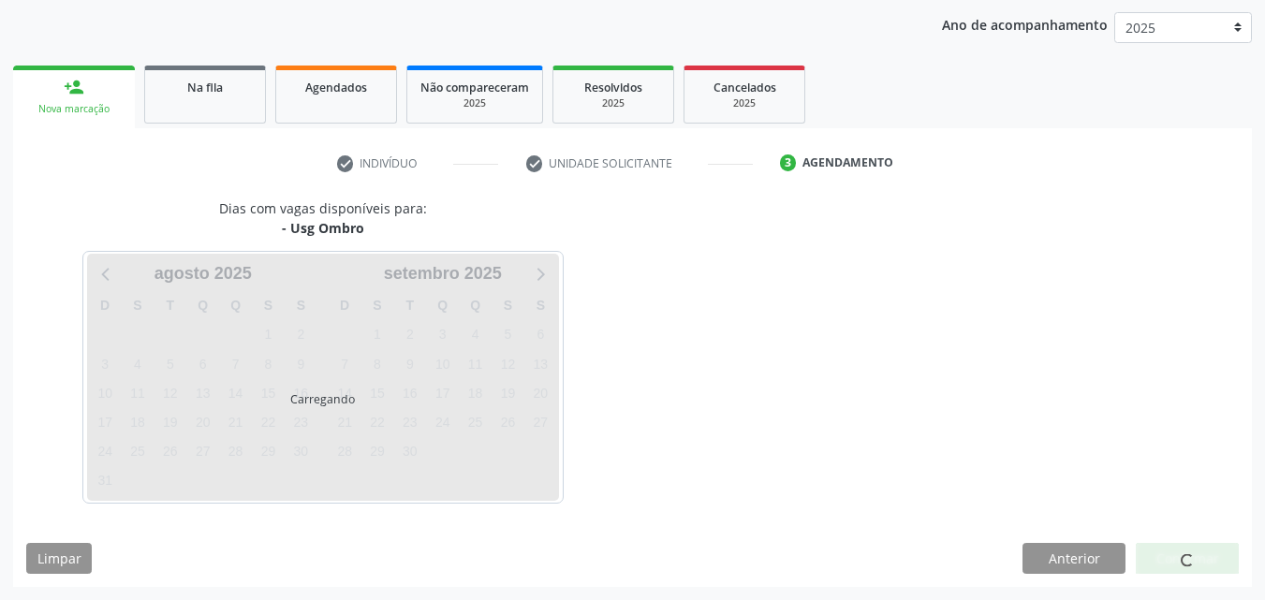
scroll to position [296, 0]
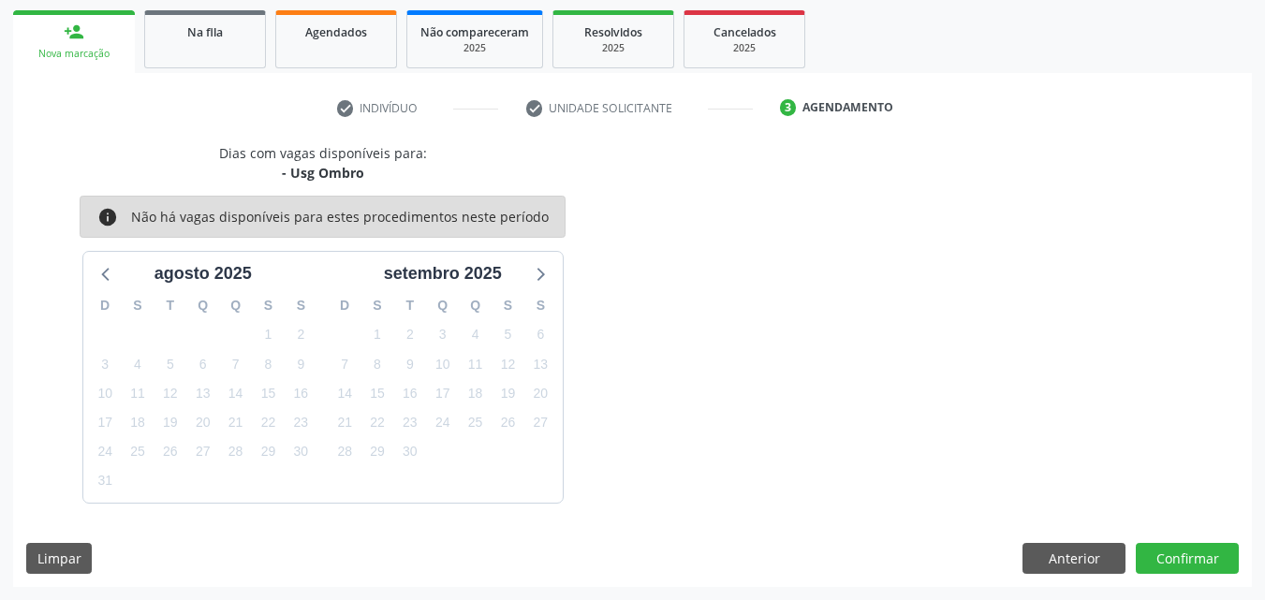
click at [1137, 472] on div "Dias com vagas disponíveis para: - Usg Ombro info Não há vagas disponíveis para…" at bounding box center [632, 323] width 1239 height 360
click at [1186, 571] on button "Confirmar" at bounding box center [1187, 559] width 103 height 32
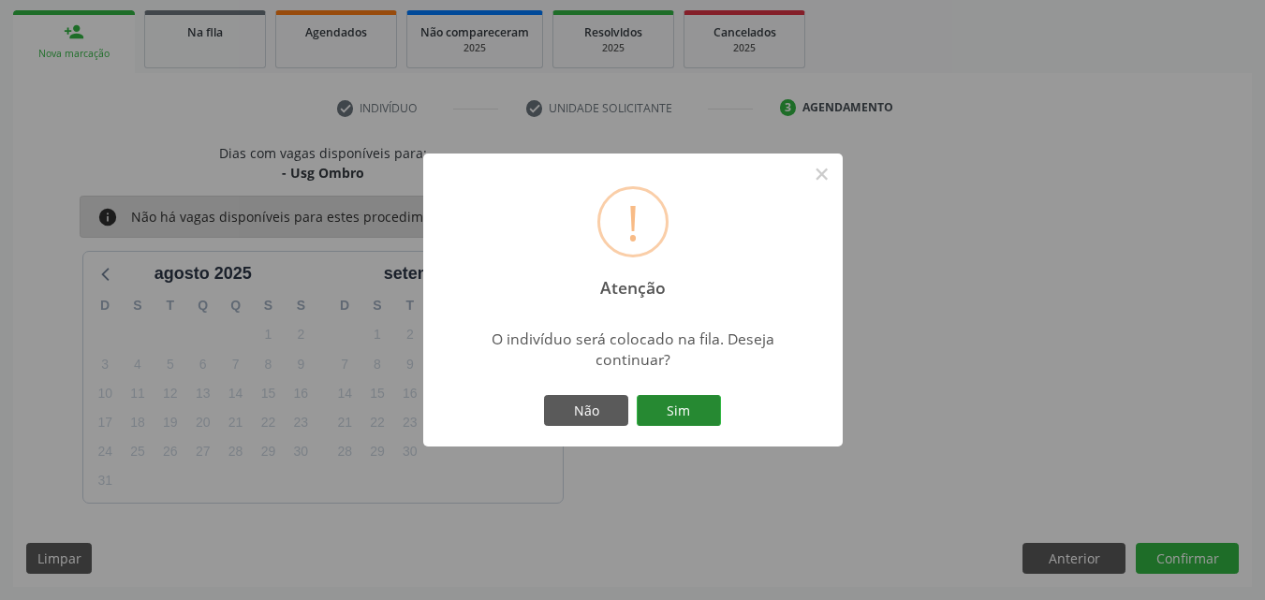
click at [681, 421] on button "Sim" at bounding box center [679, 411] width 84 height 32
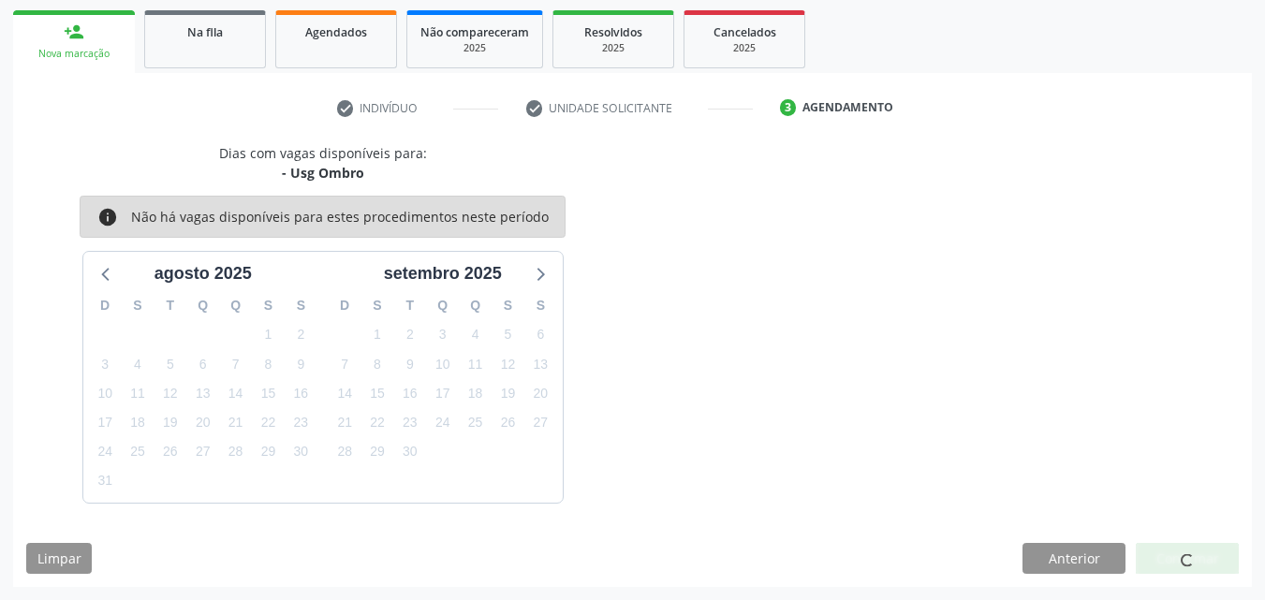
scroll to position [44, 0]
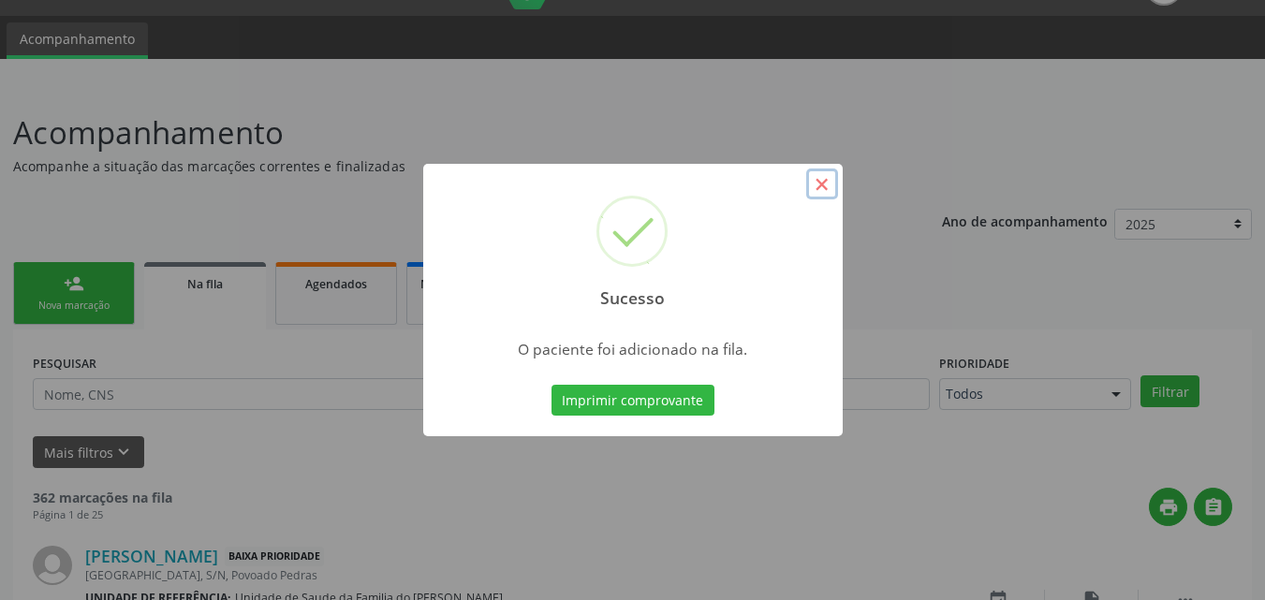
click at [822, 181] on button "×" at bounding box center [822, 185] width 32 height 32
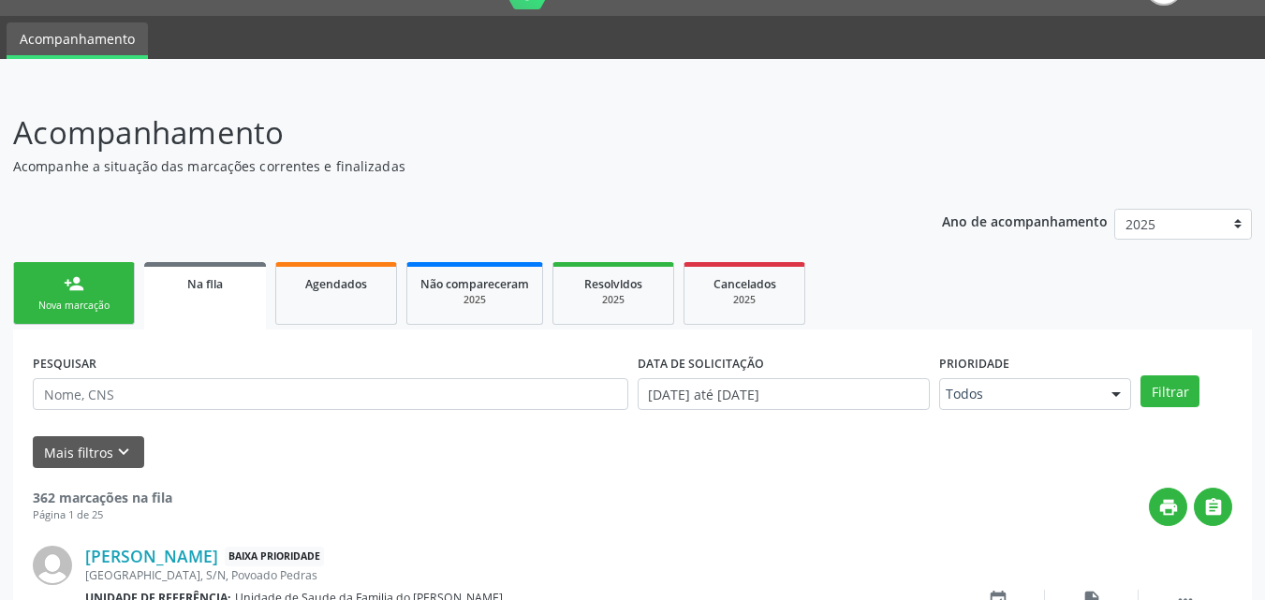
click at [101, 282] on link "person_add Nova marcação" at bounding box center [74, 293] width 122 height 63
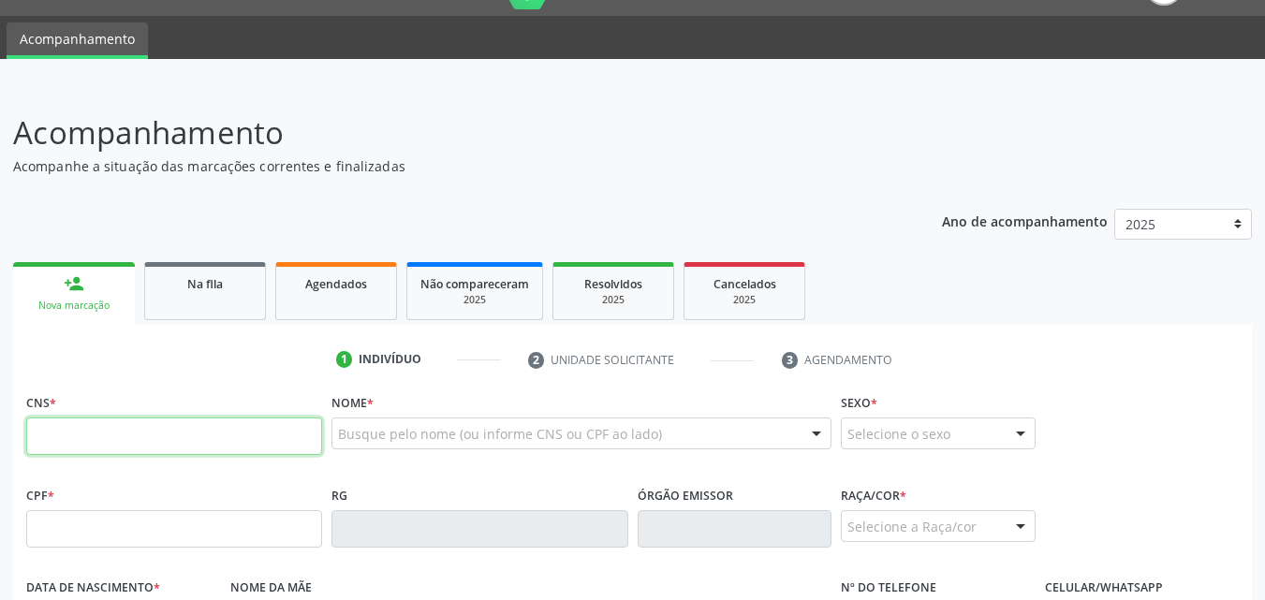
click at [164, 446] on input "text" at bounding box center [174, 436] width 296 height 37
click at [147, 517] on input "text" at bounding box center [174, 528] width 296 height 37
type input "2"
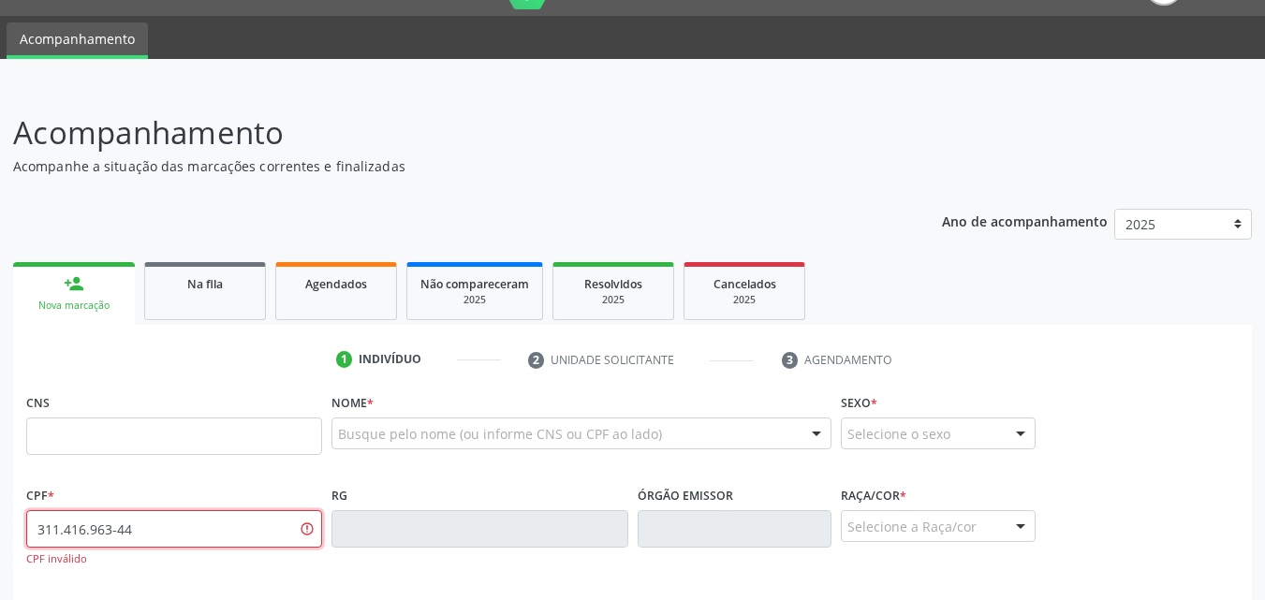
click at [108, 530] on input "311.416.963-44" at bounding box center [174, 528] width 296 height 37
type input "311.416.938-44"
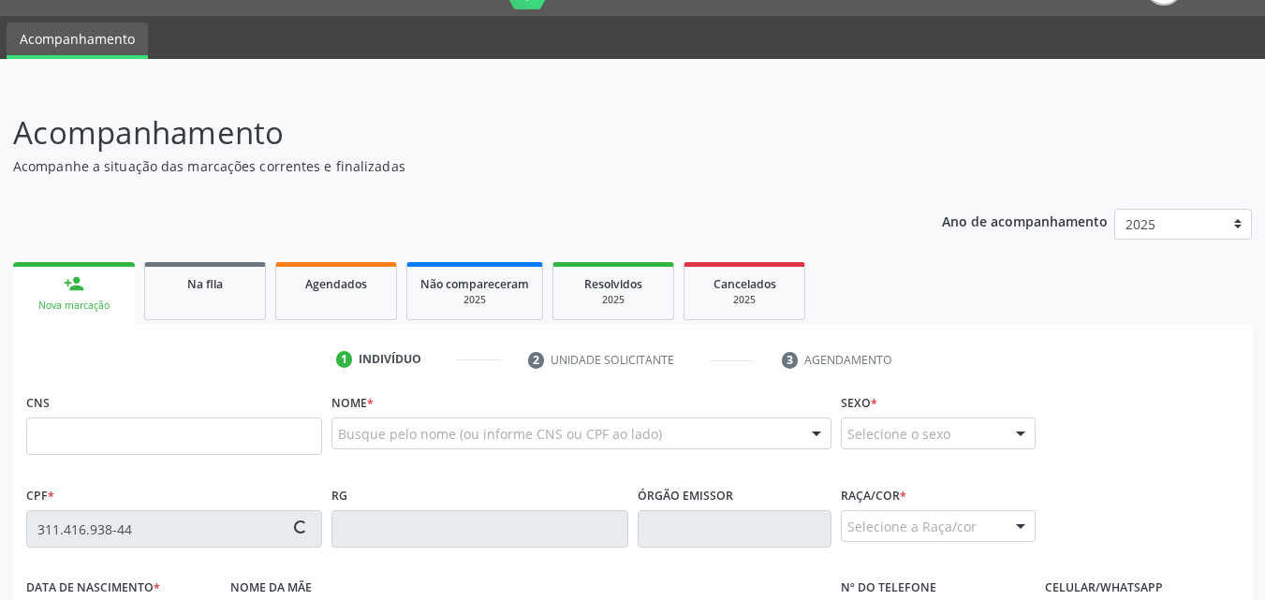
type input "[DATE]"
type input "Neuza [PERSON_NAME]"
type input "[PHONE_NUMBER]"
type input "29"
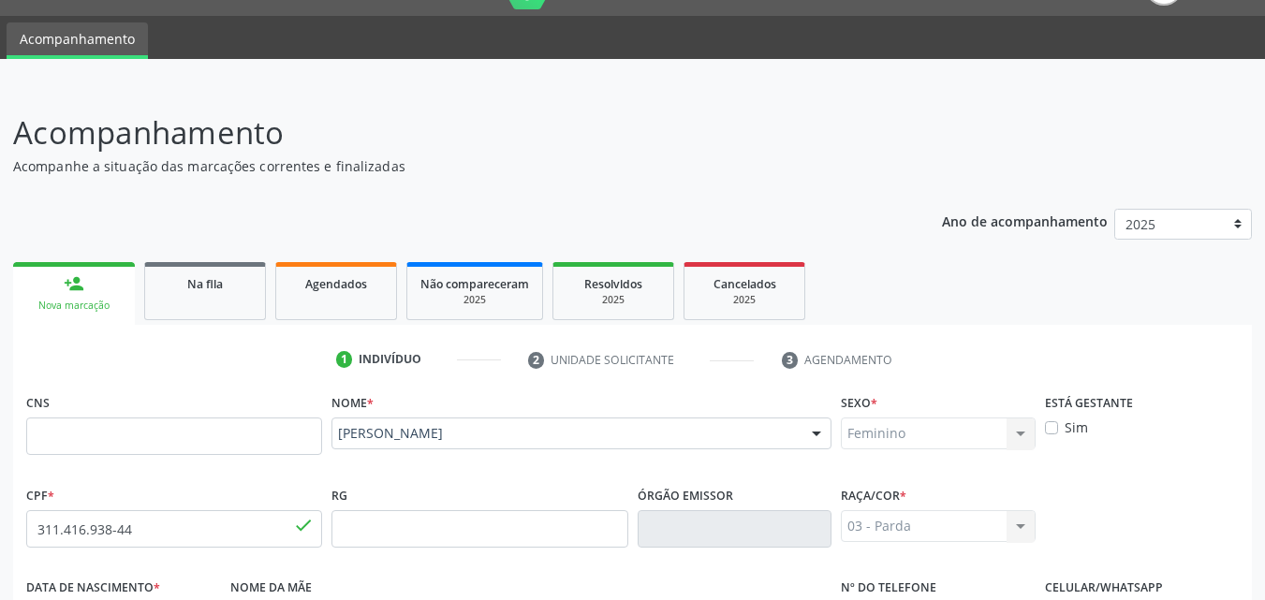
drag, startPoint x: 1249, startPoint y: 271, endPoint x: 1278, endPoint y: 274, distance: 29.3
click at [1264, 274] on html "Central de Marcação notifications [PERSON_NAME] Recepcionista da UBS  Configur…" at bounding box center [632, 256] width 1265 height 600
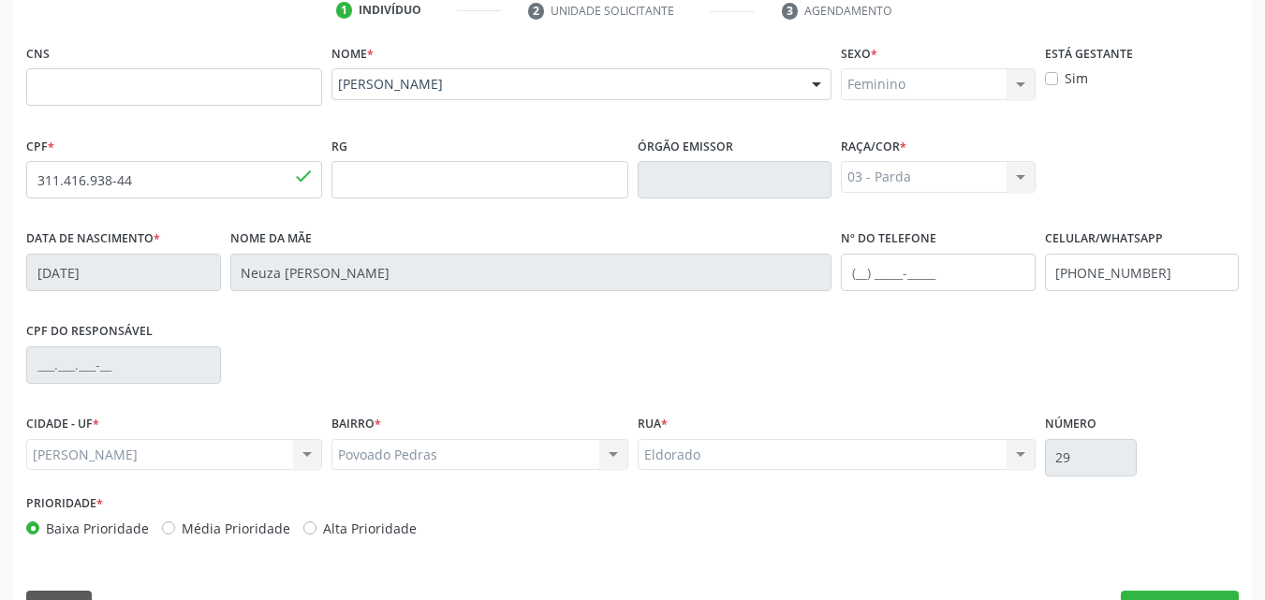
scroll to position [441, 0]
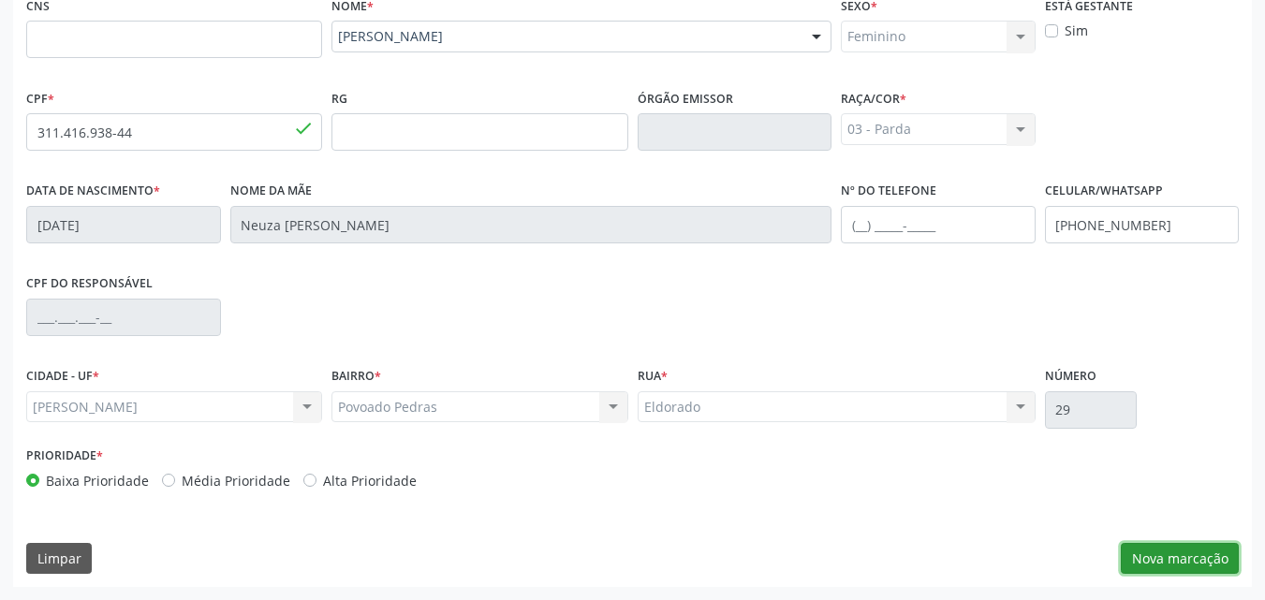
click at [1185, 562] on button "Nova marcação" at bounding box center [1180, 559] width 118 height 32
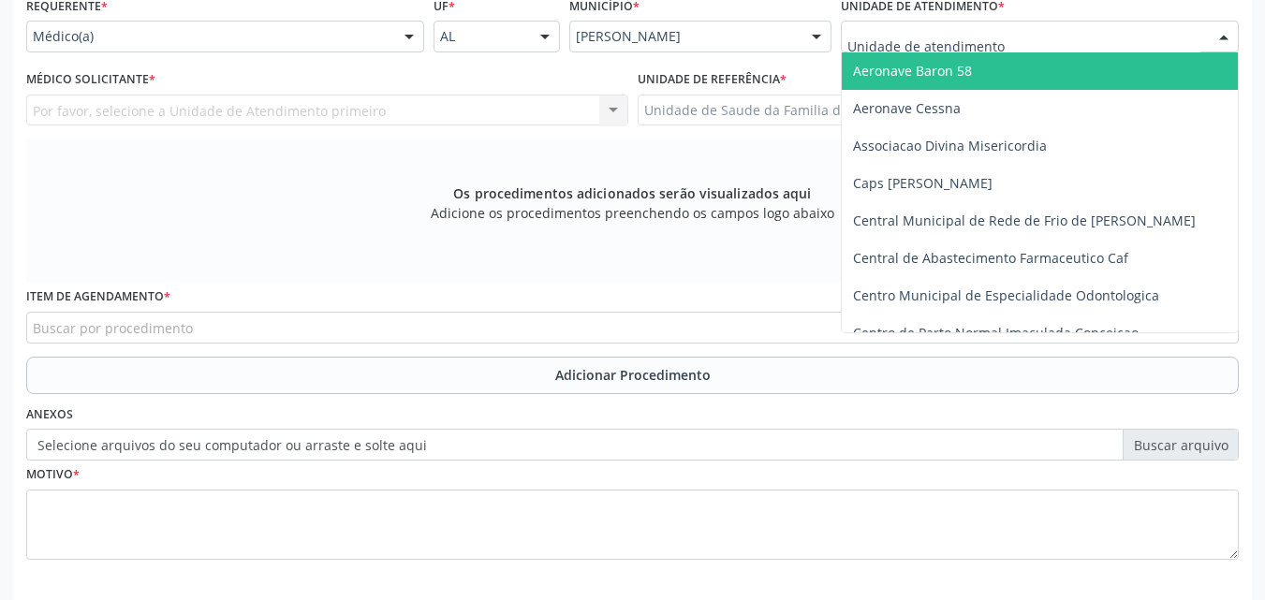
click at [1007, 48] on div at bounding box center [1040, 37] width 398 height 32
click at [1007, 48] on input "text" at bounding box center [1024, 45] width 353 height 37
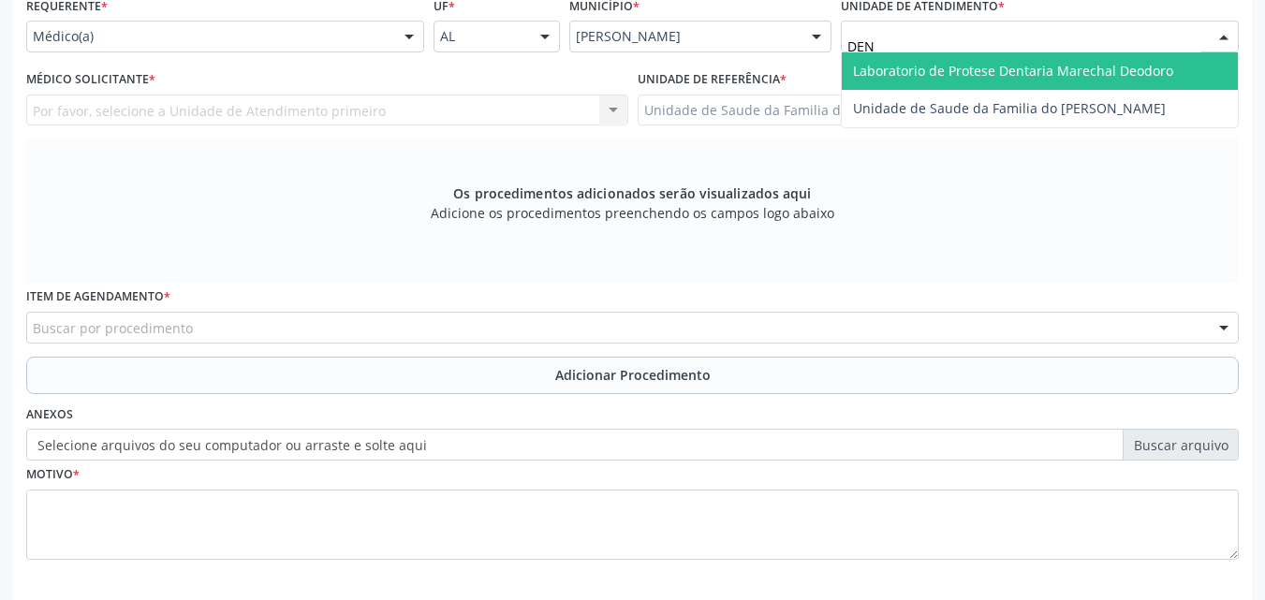
type input "DENI"
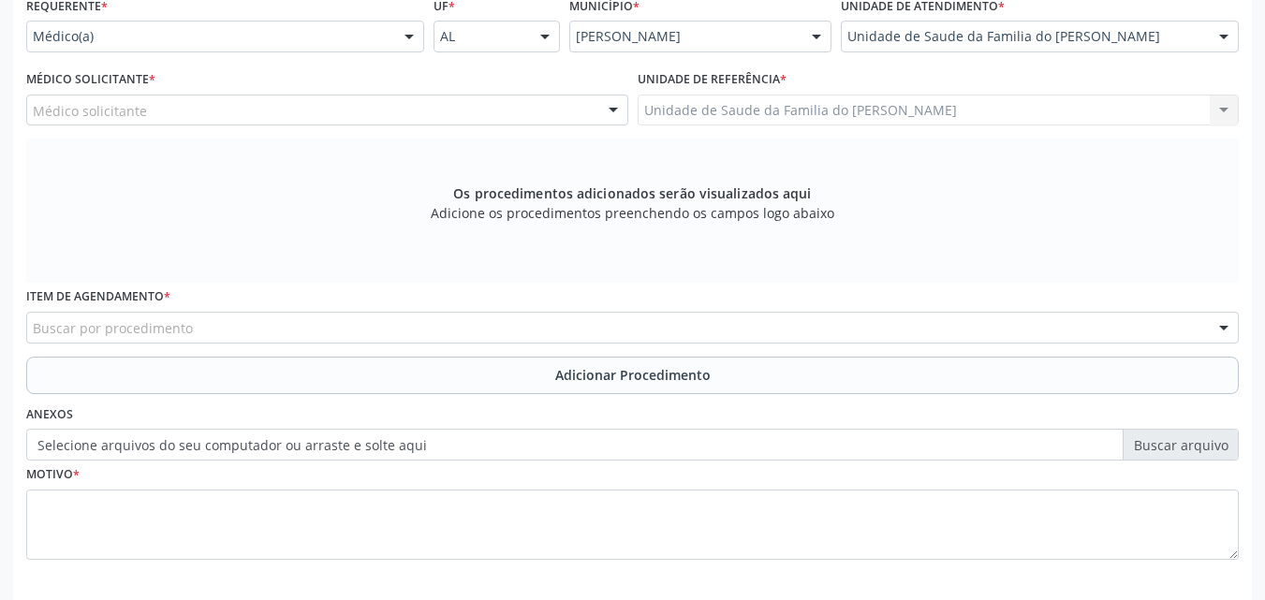
click at [433, 125] on div "Médico solicitante [PERSON_NAME] [PERSON_NAME] [PERSON_NAME] [PERSON_NAME] [PER…" at bounding box center [327, 111] width 602 height 32
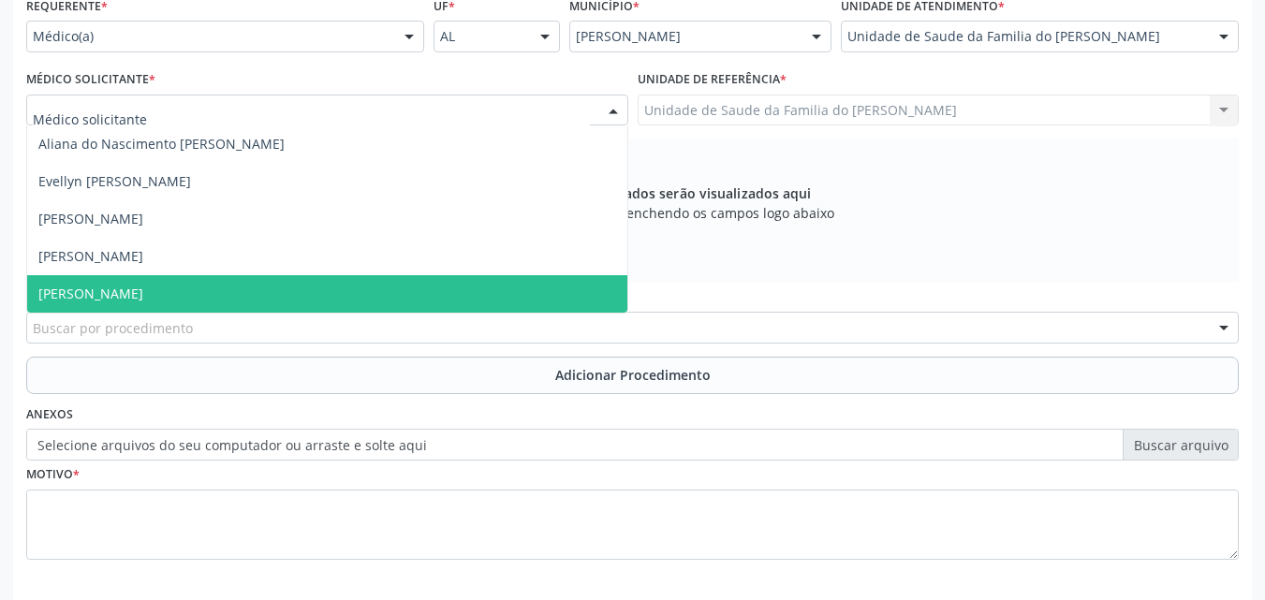
click at [369, 287] on span "[PERSON_NAME]" at bounding box center [327, 293] width 600 height 37
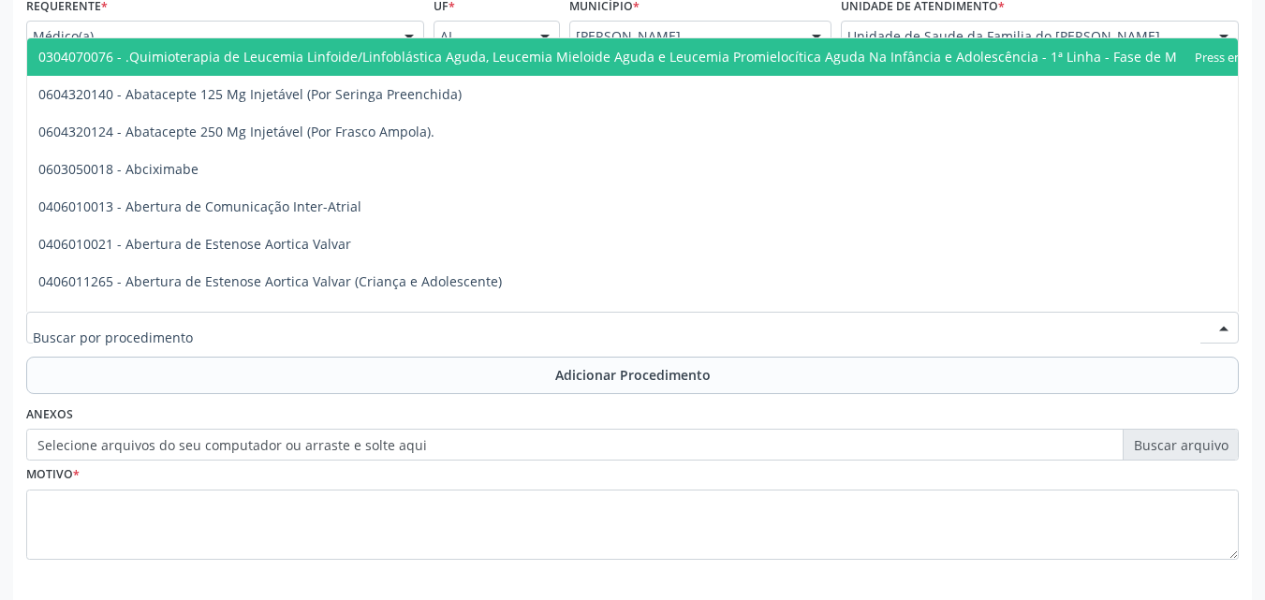
click at [387, 331] on div at bounding box center [632, 328] width 1213 height 32
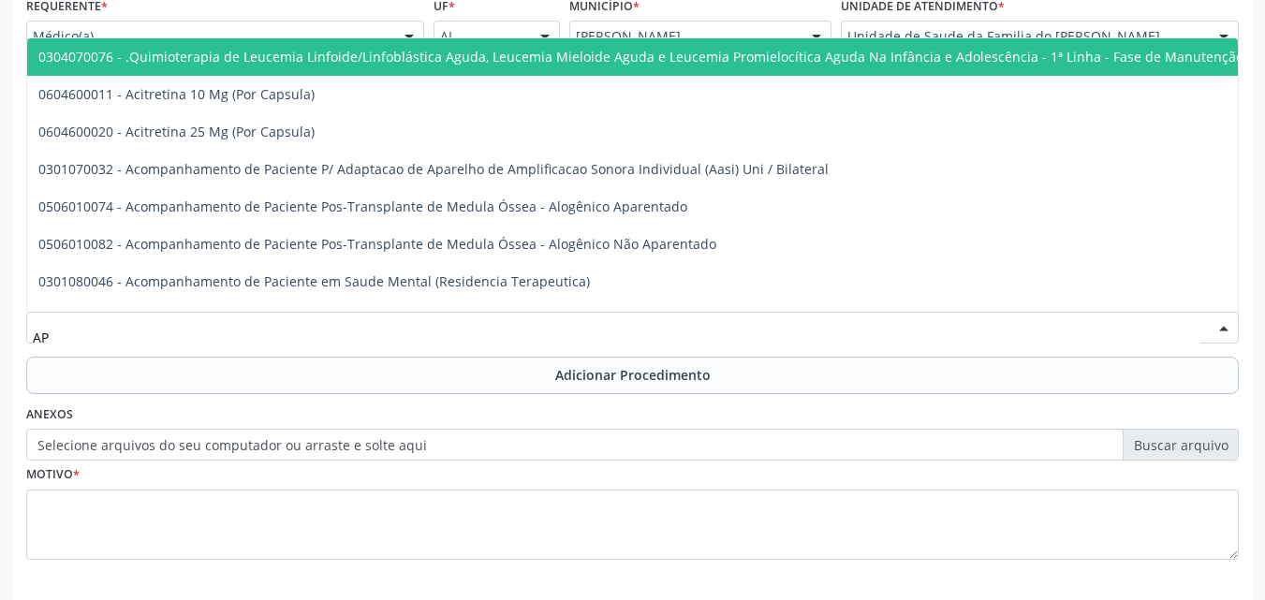
type input "A"
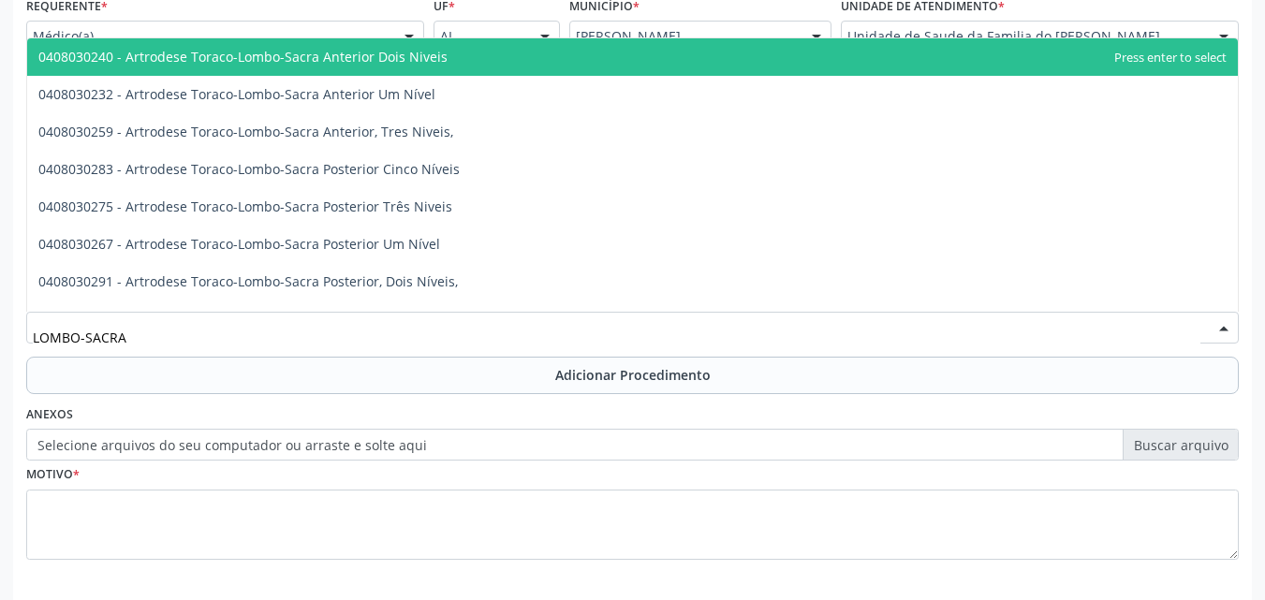
type input "LOMBO-SACRA"
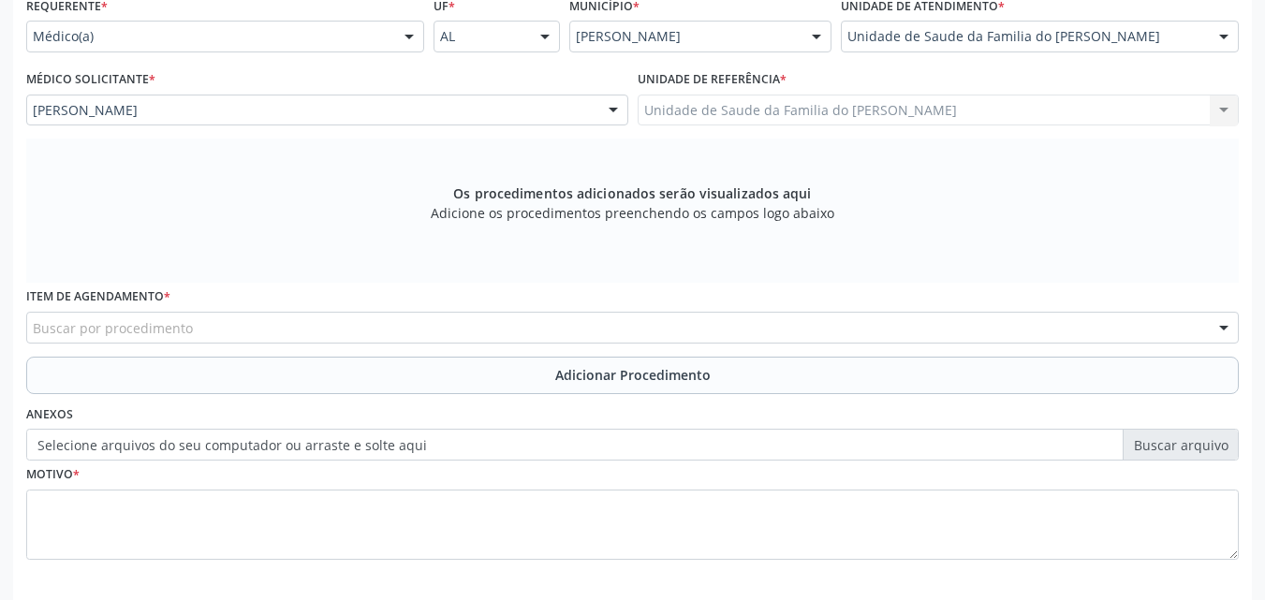
click at [26, 344] on div "Item de agendamento * Buscar por procedimento 0304070076 - .Quimioterapia de Le…" at bounding box center [633, 319] width 1222 height 73
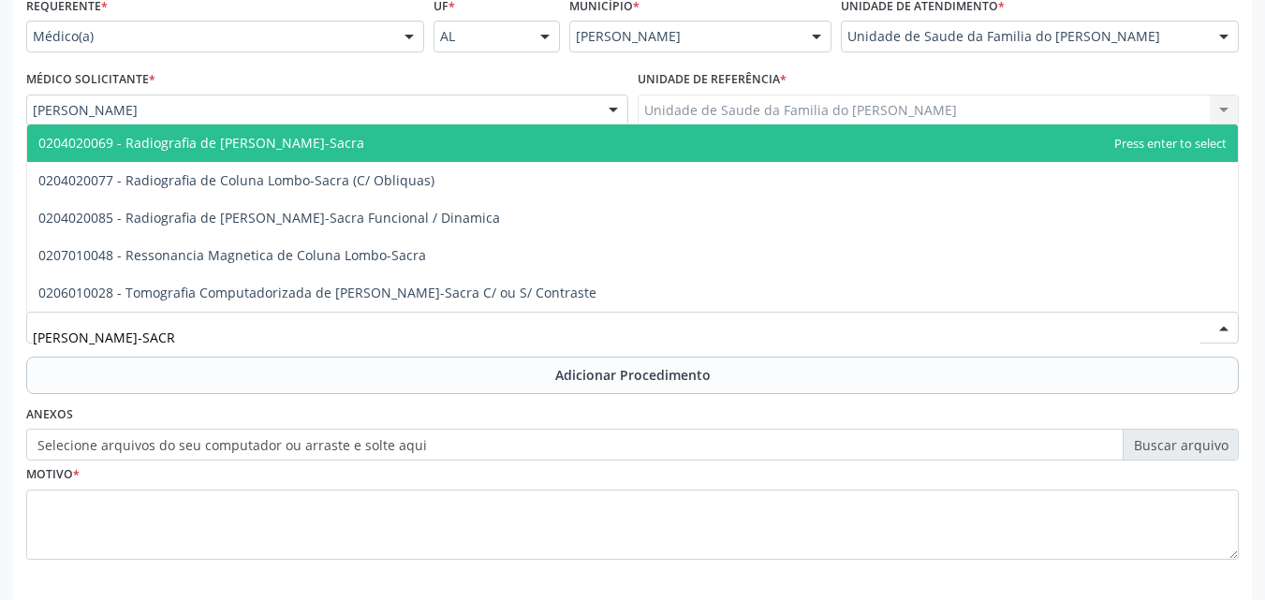
type input "COLUNA LOMBO-SACRA"
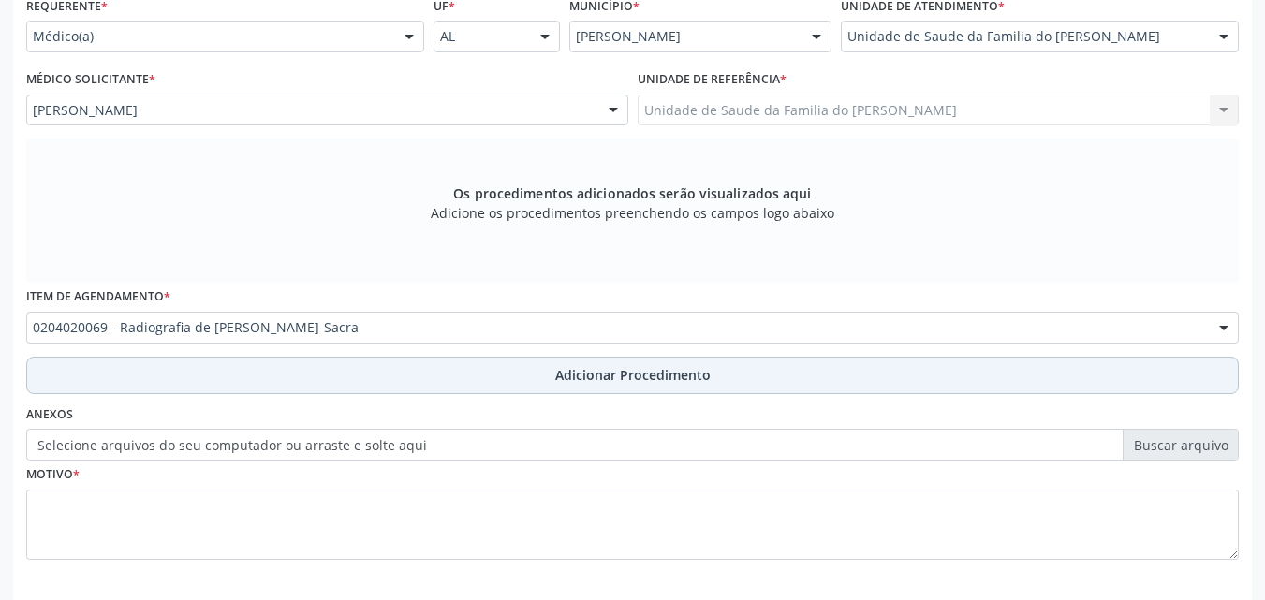
click at [126, 374] on button "Adicionar Procedimento" at bounding box center [632, 375] width 1213 height 37
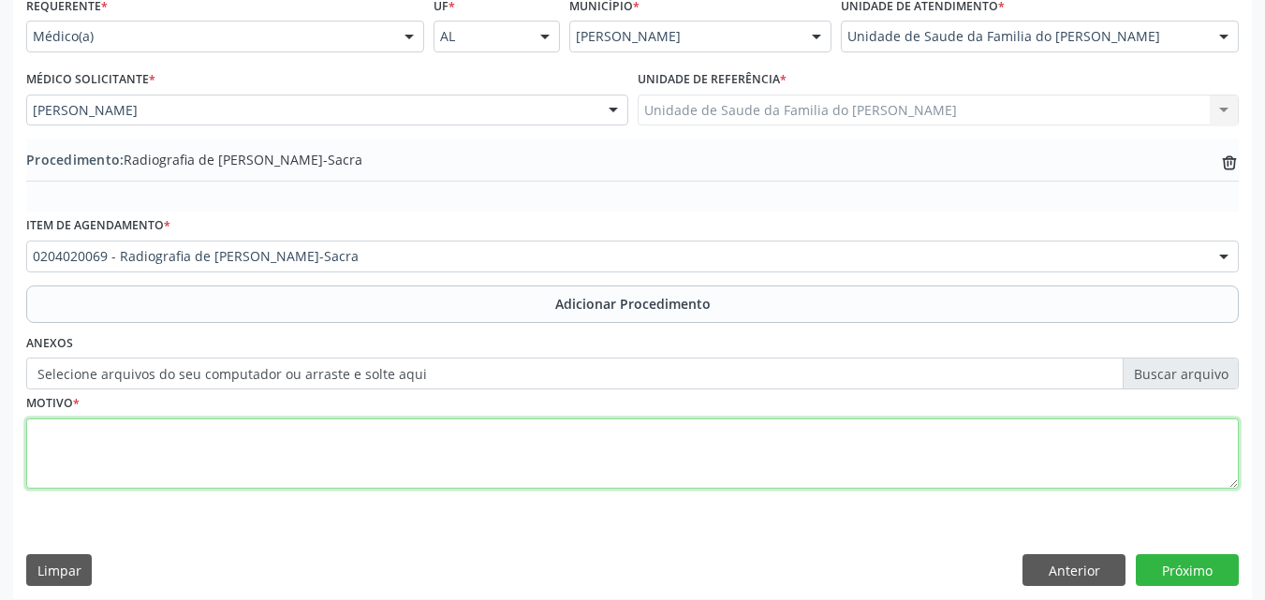
click at [168, 462] on textarea at bounding box center [632, 454] width 1213 height 71
type textarea "AP+PERFILDOR LOMBAR BAIXA- M545"
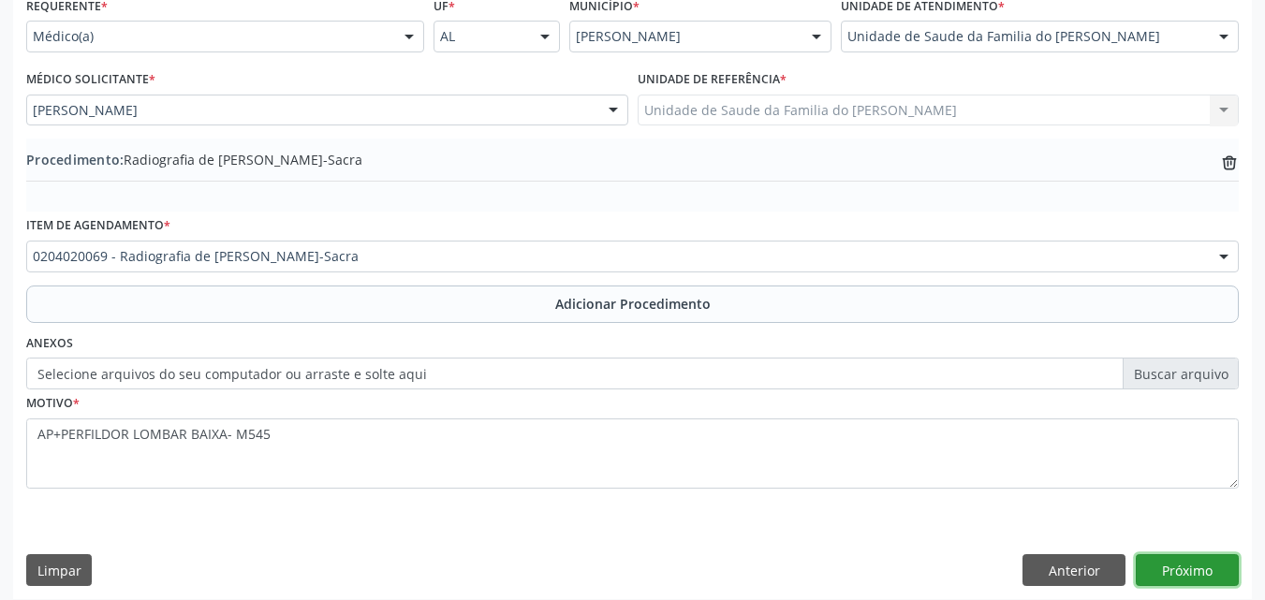
click at [1204, 570] on button "Próximo" at bounding box center [1187, 570] width 103 height 32
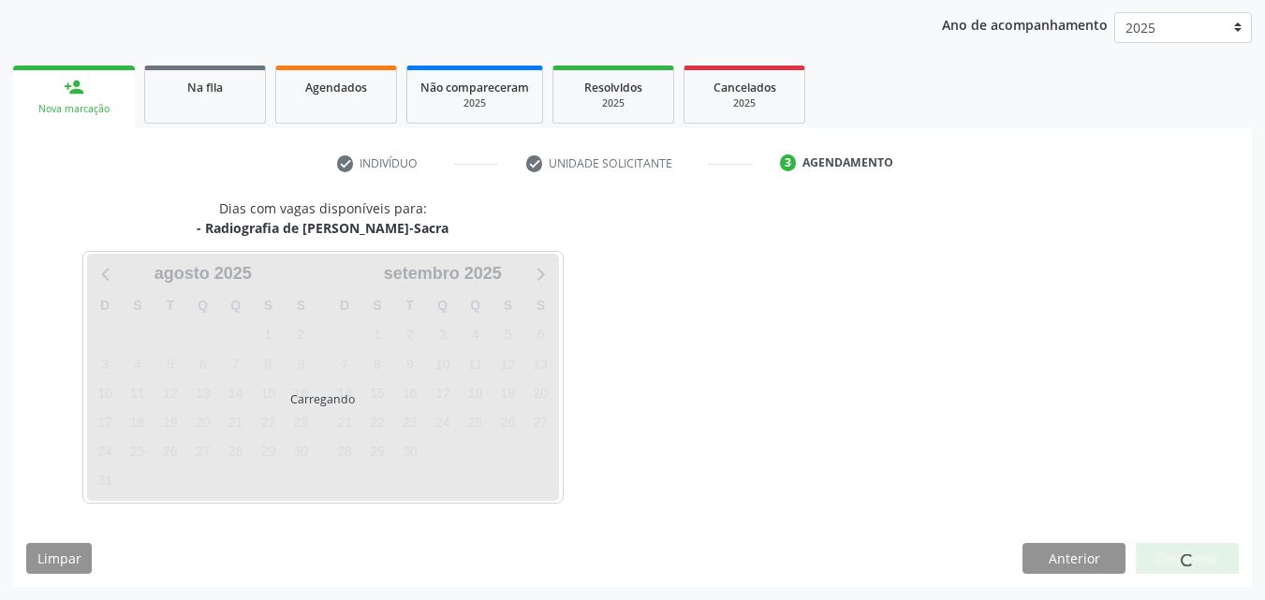
scroll to position [296, 0]
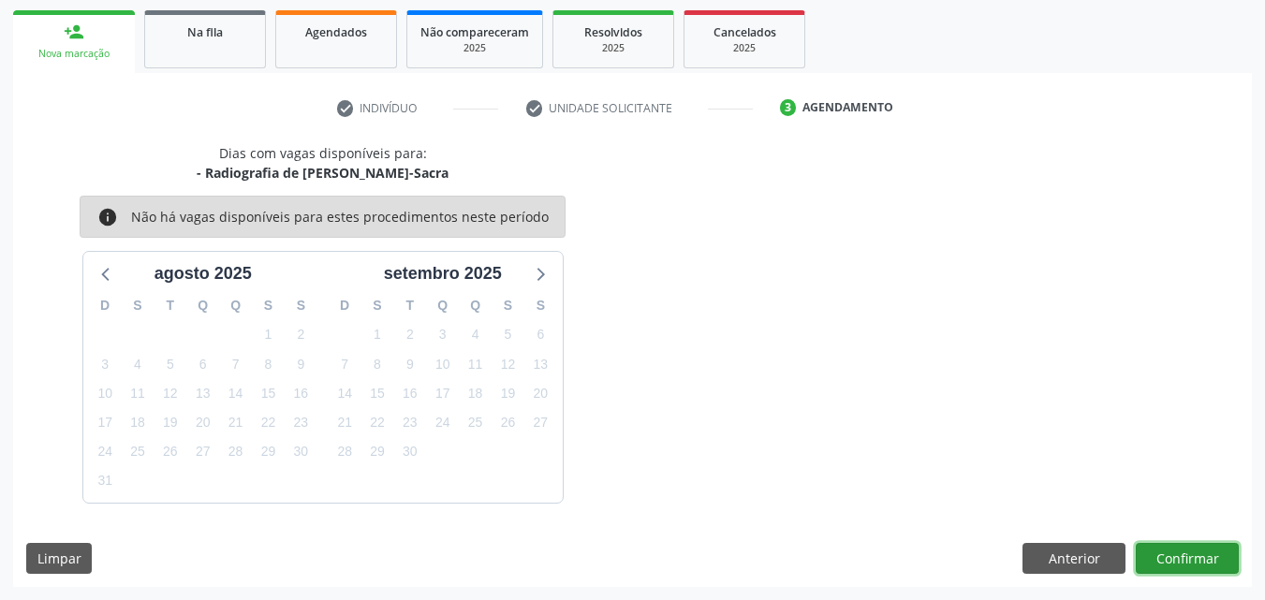
click at [1173, 561] on button "Confirmar" at bounding box center [1187, 559] width 103 height 32
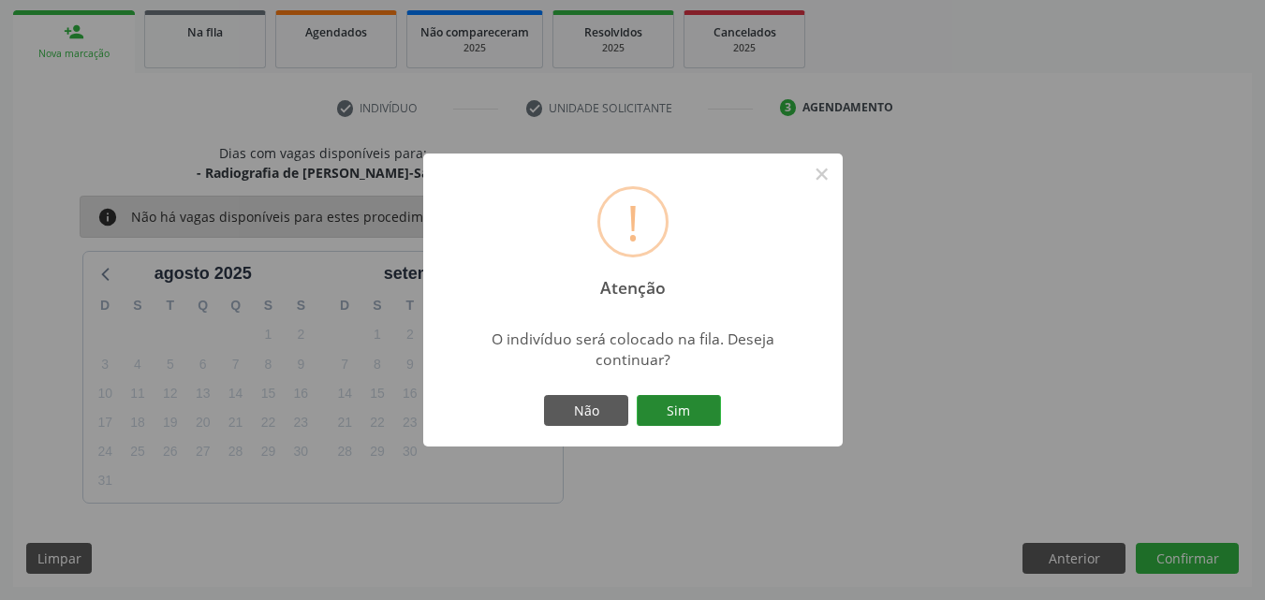
click at [673, 400] on button "Sim" at bounding box center [679, 411] width 84 height 32
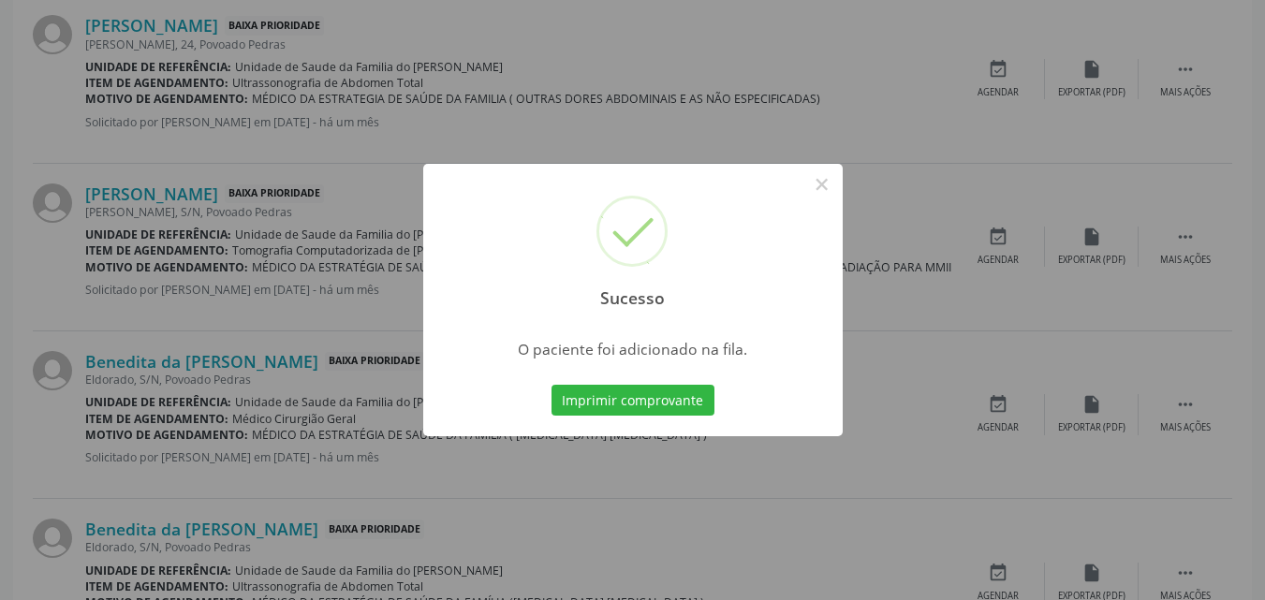
scroll to position [1152, 0]
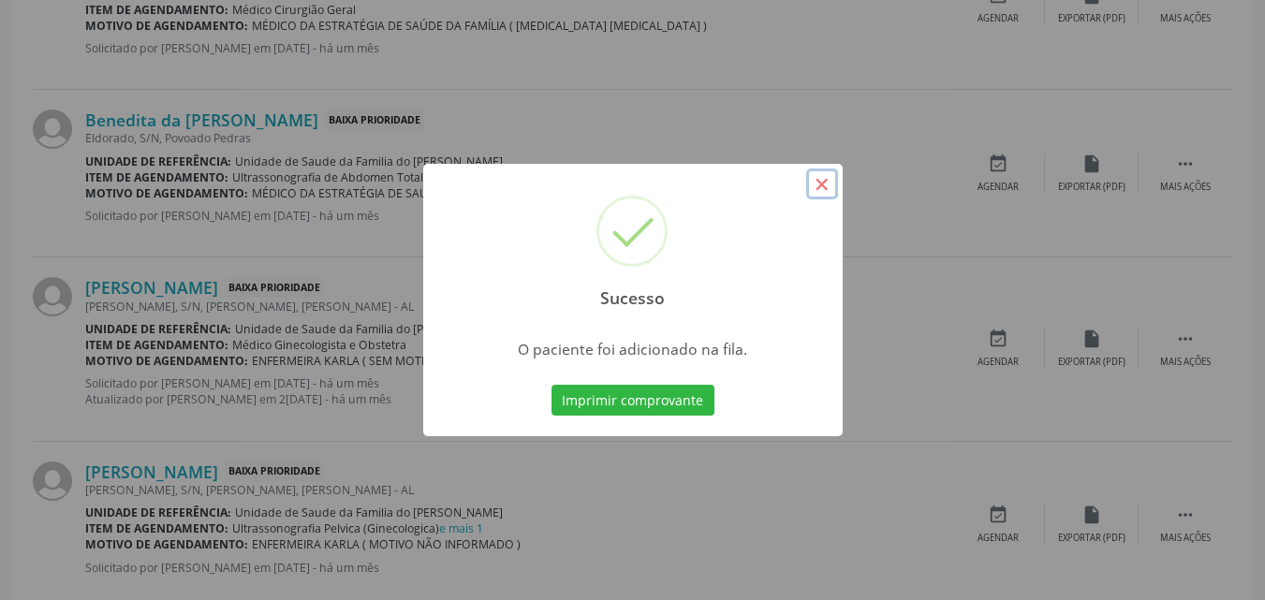
click at [822, 184] on button "×" at bounding box center [822, 185] width 32 height 32
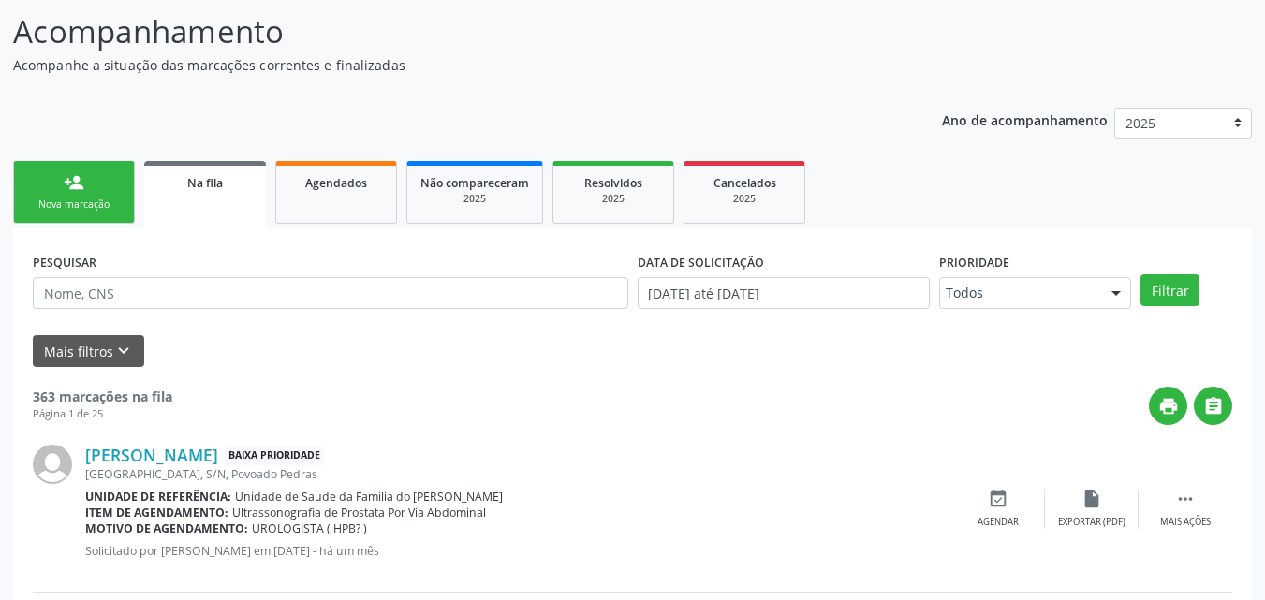
scroll to position [113, 0]
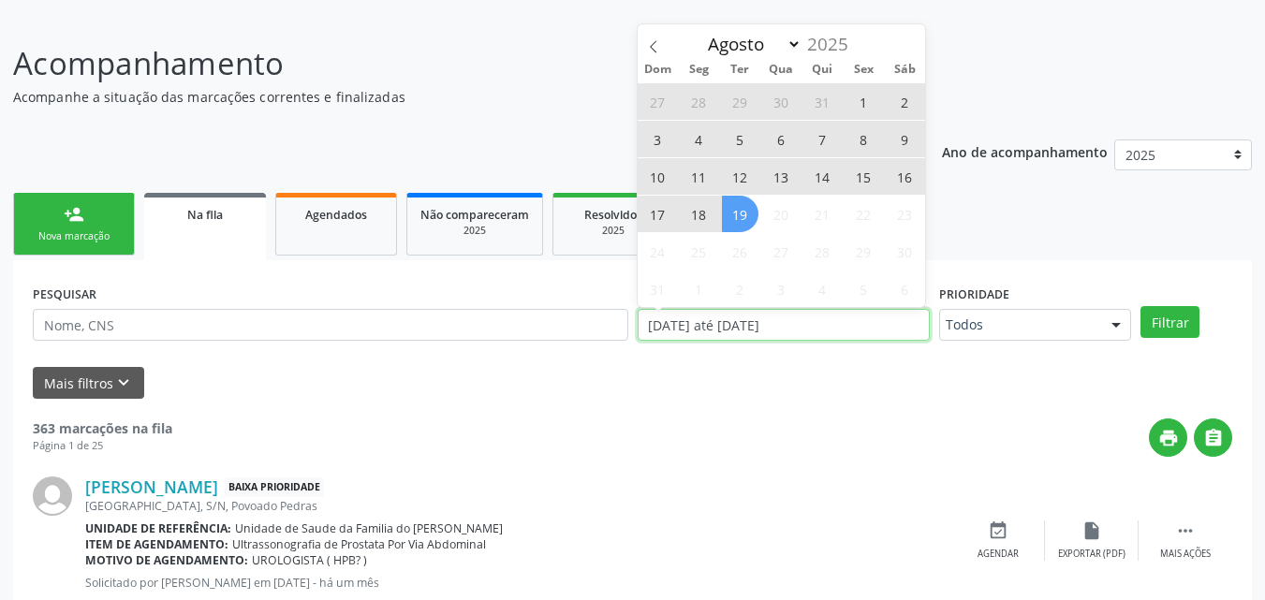
click at [753, 321] on input "[DATE] até [DATE]" at bounding box center [784, 325] width 293 height 32
click at [741, 204] on span "19" at bounding box center [740, 214] width 37 height 37
type input "[DATE]"
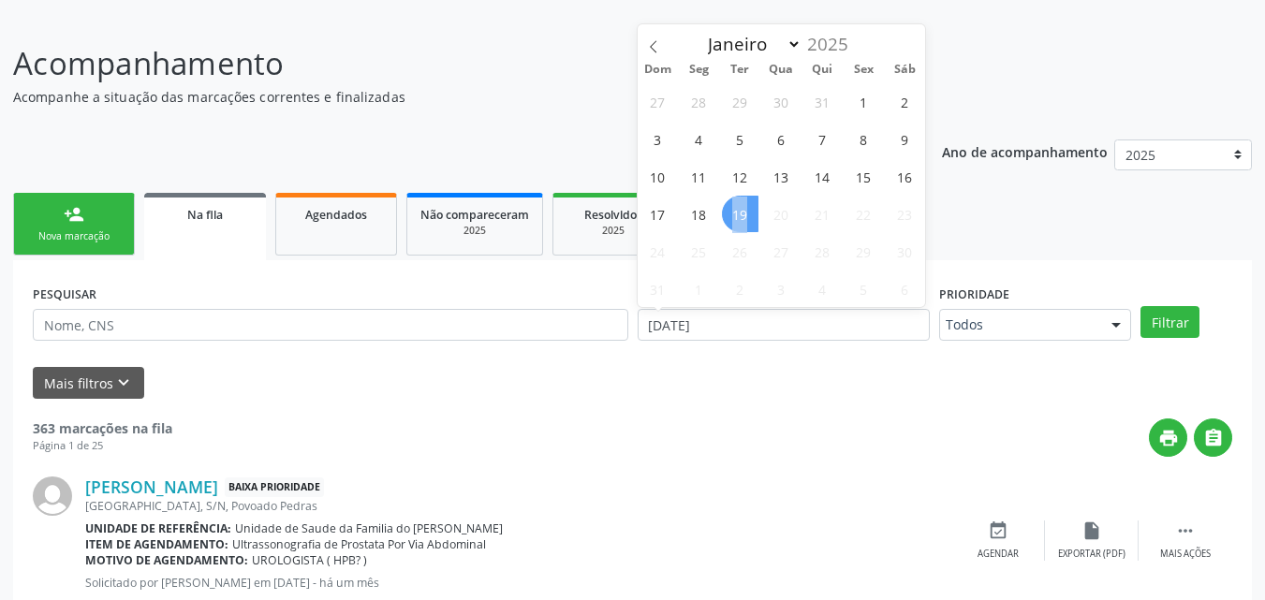
click at [741, 204] on span "19" at bounding box center [740, 214] width 37 height 37
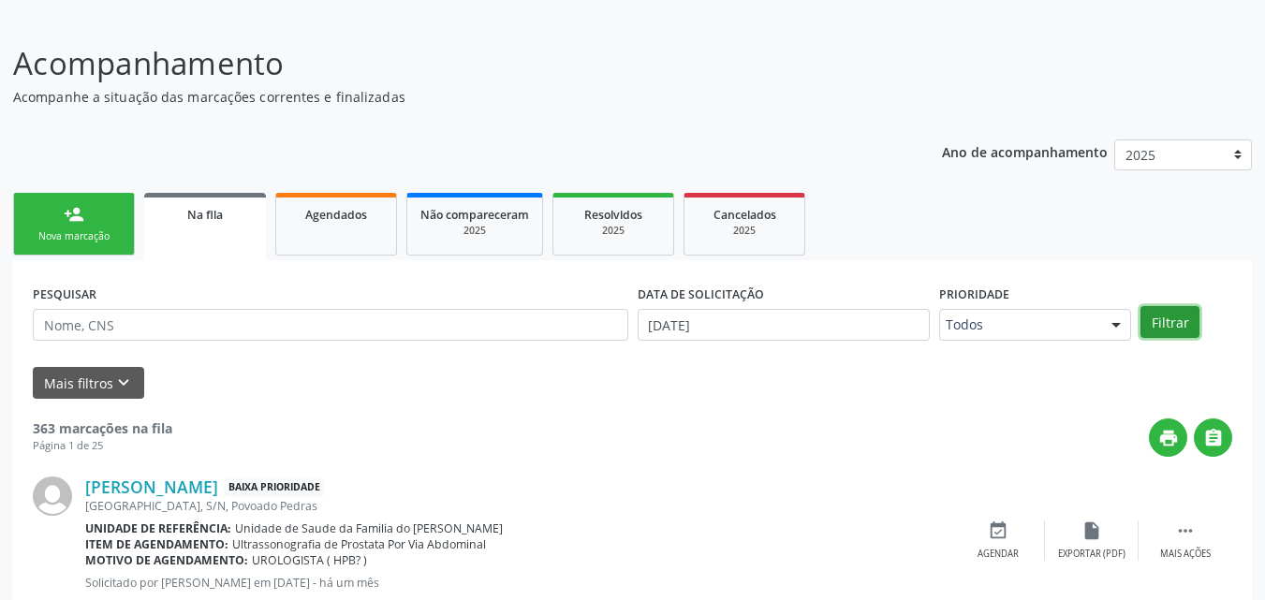
click at [1154, 319] on button "Filtrar" at bounding box center [1170, 322] width 59 height 32
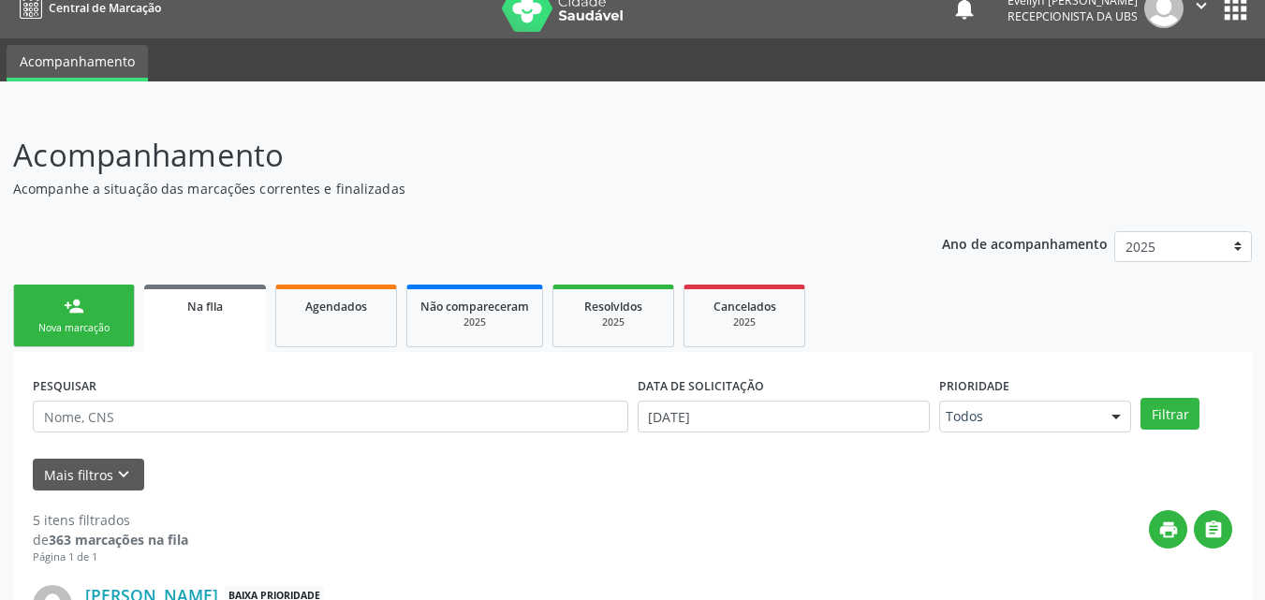
scroll to position [20, 0]
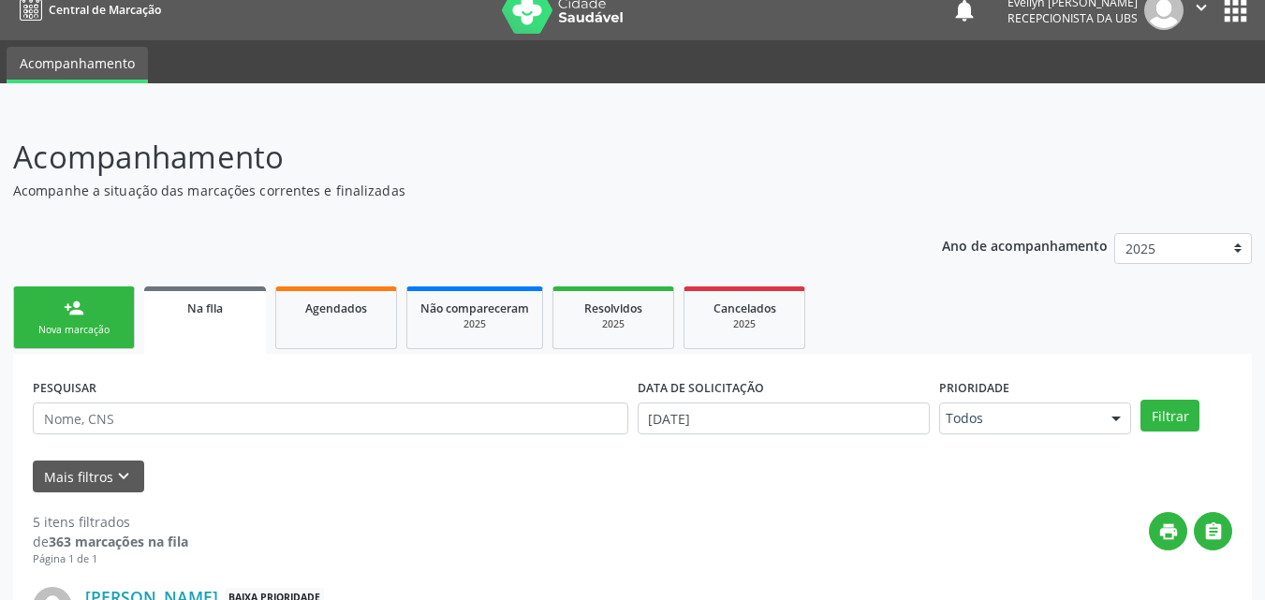
click at [68, 322] on link "person_add Nova marcação" at bounding box center [74, 318] width 122 height 63
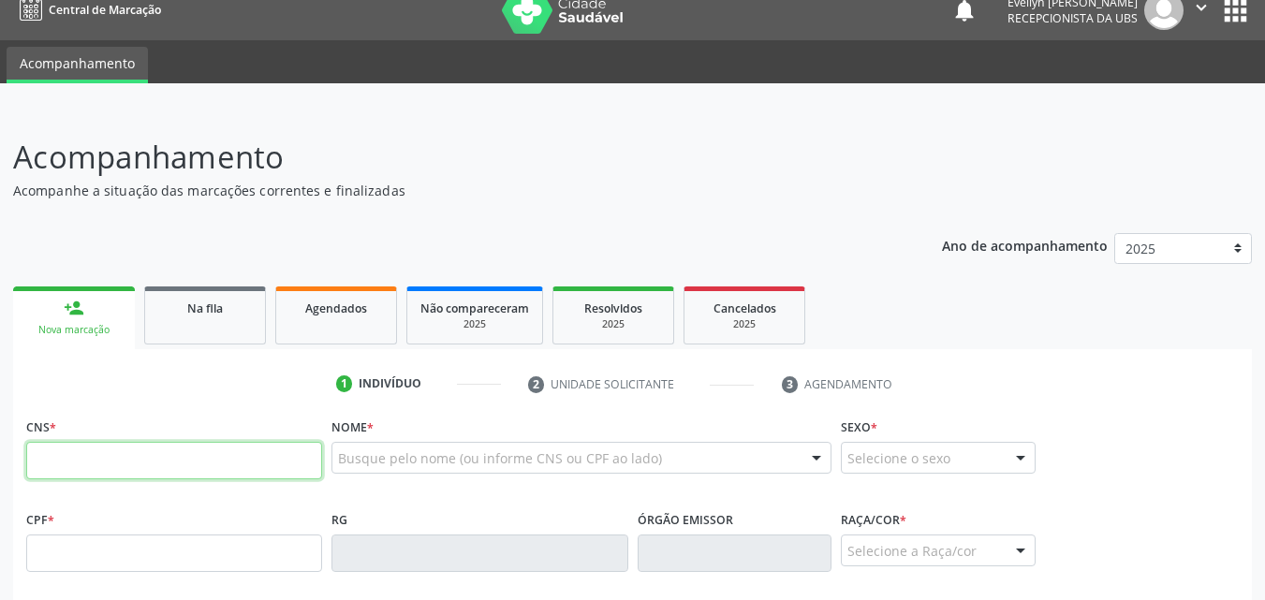
click at [115, 453] on input "text" at bounding box center [174, 460] width 296 height 37
type input "700 0055 3988 3408"
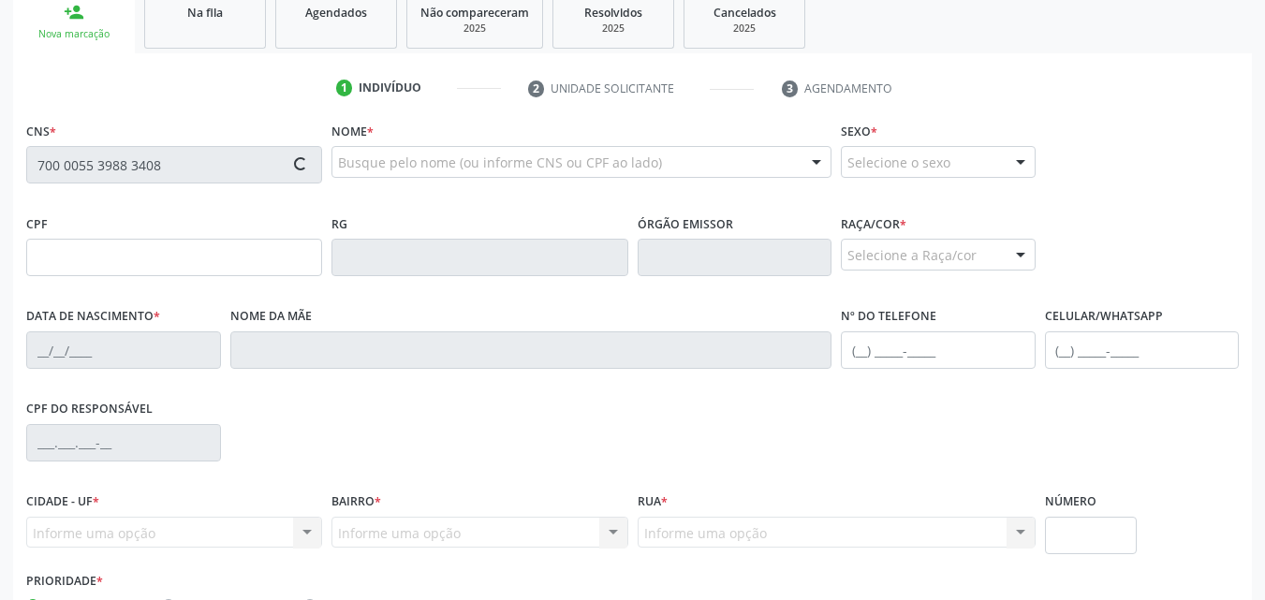
scroll to position [441, 0]
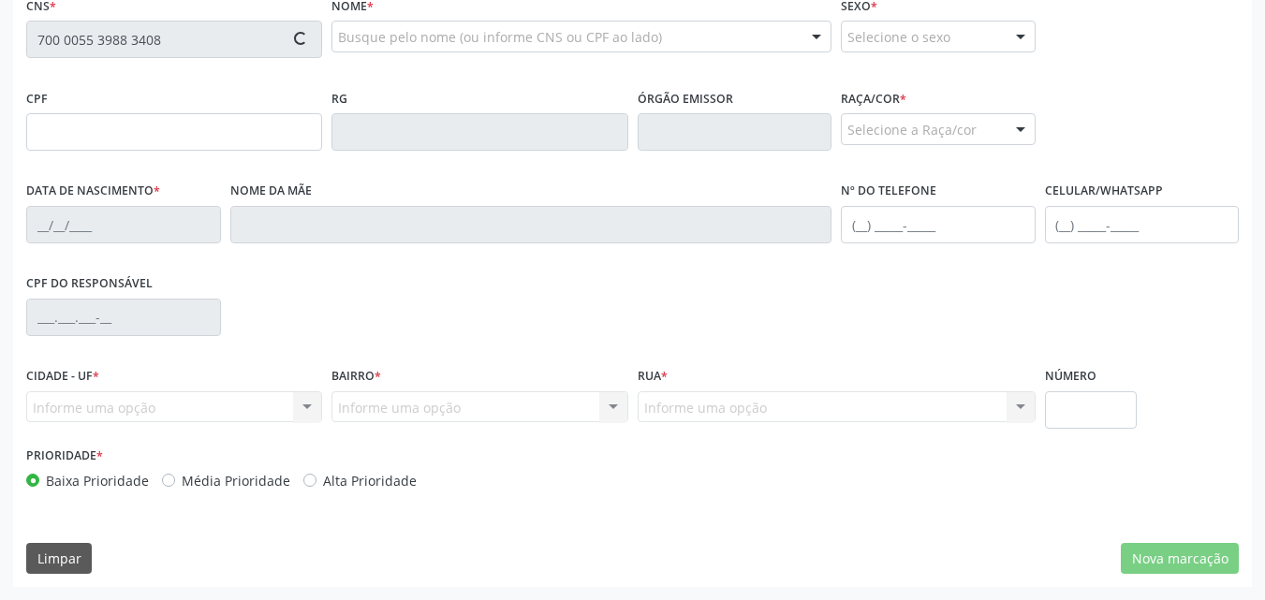
type input "741.235.994-00"
type input "27[DATE]"
type input "[PERSON_NAME]"
type input "[PHONE_NUMBER]"
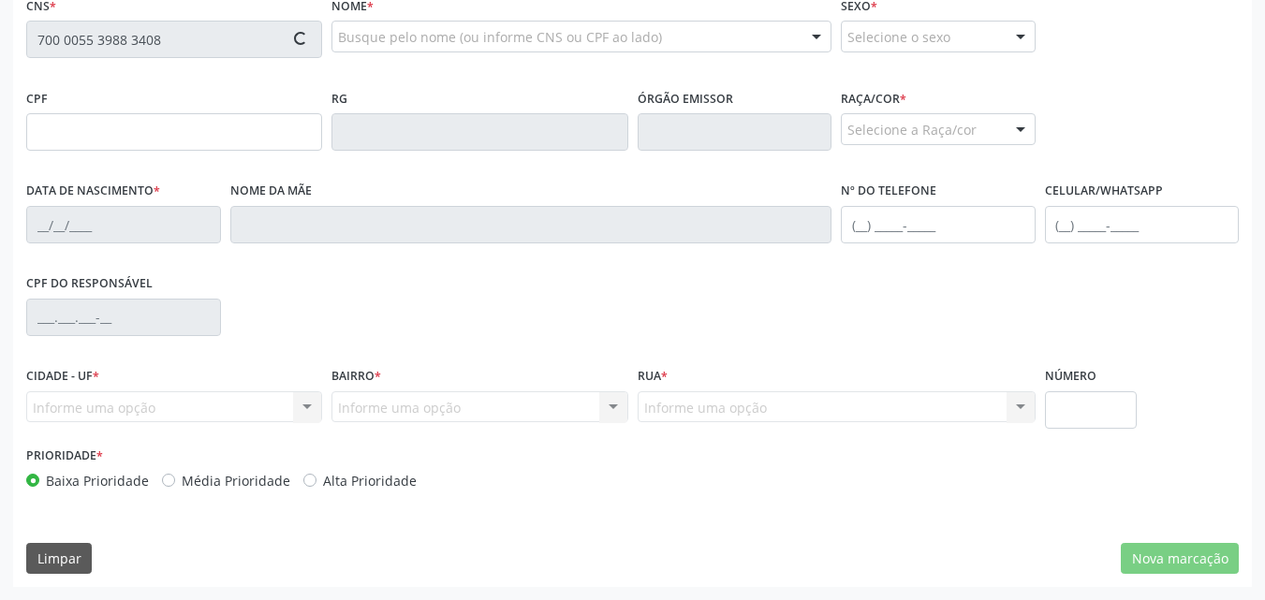
type input "50"
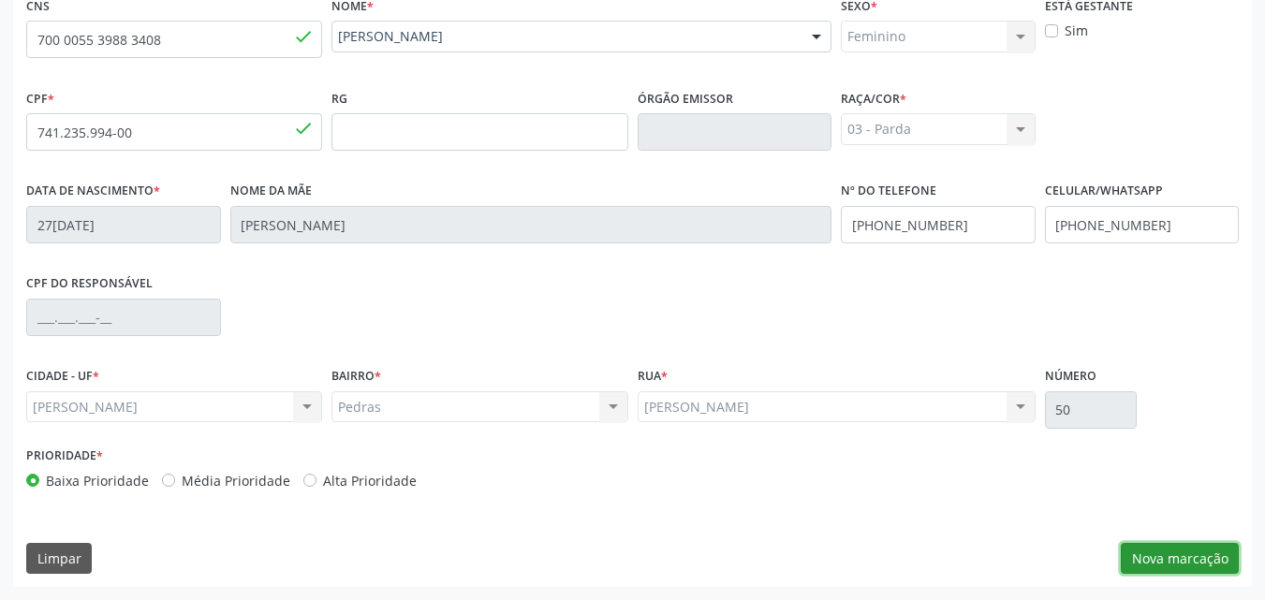
click at [1167, 555] on button "Nova marcação" at bounding box center [1180, 559] width 118 height 32
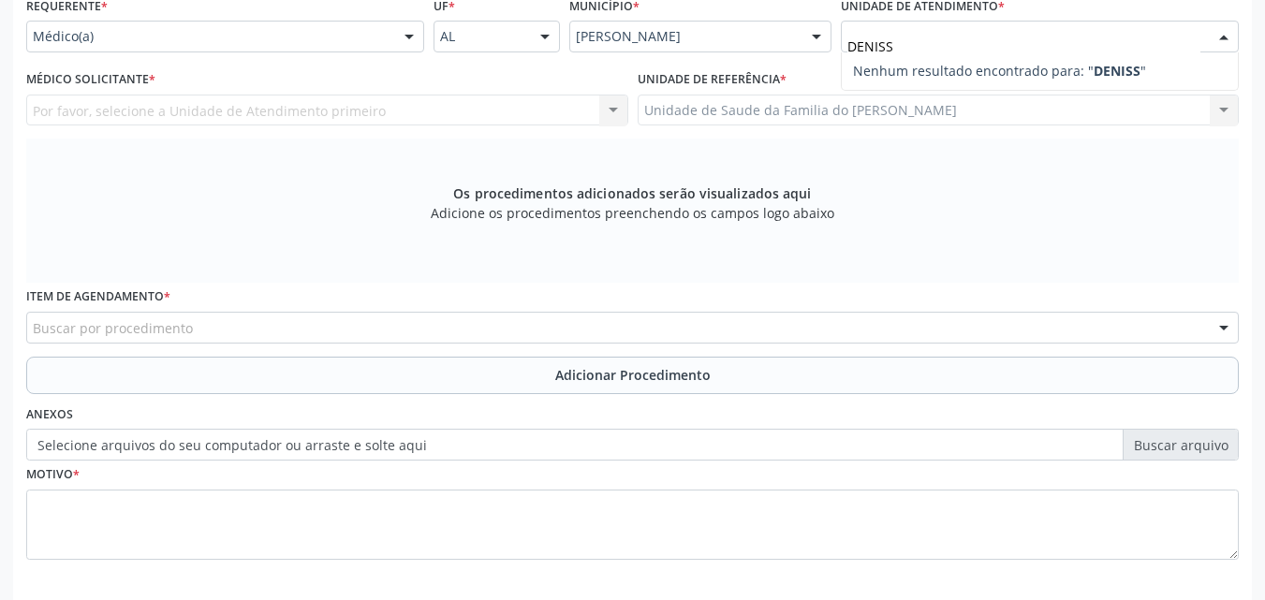
type input "[PERSON_NAME]"
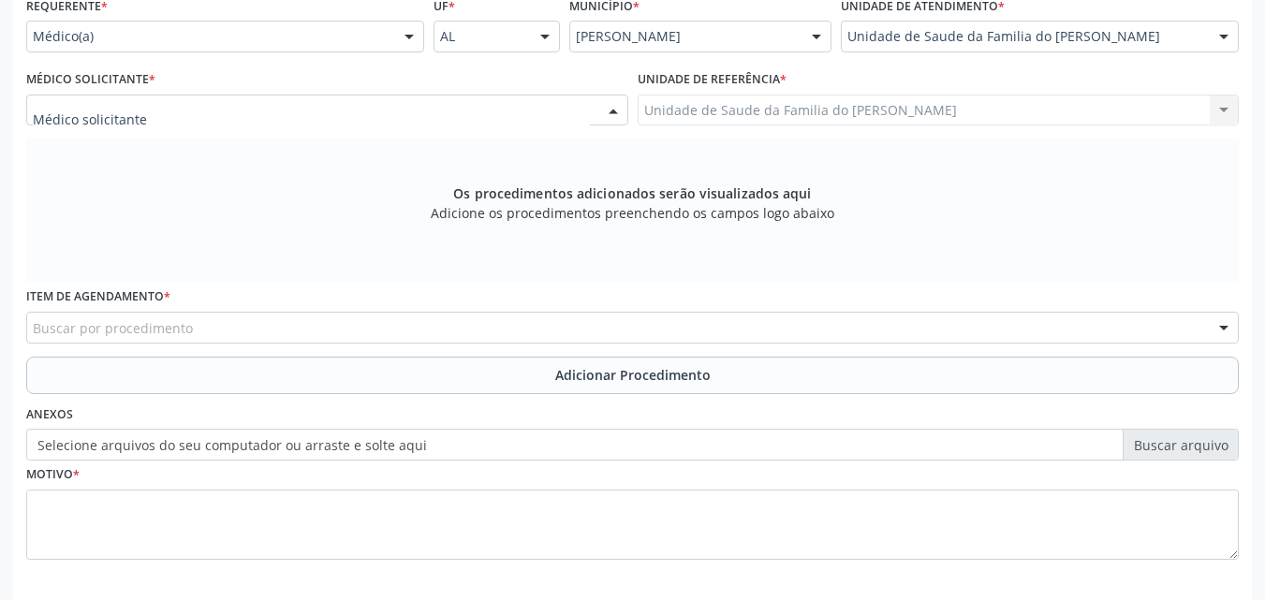
click at [349, 108] on div at bounding box center [327, 111] width 602 height 32
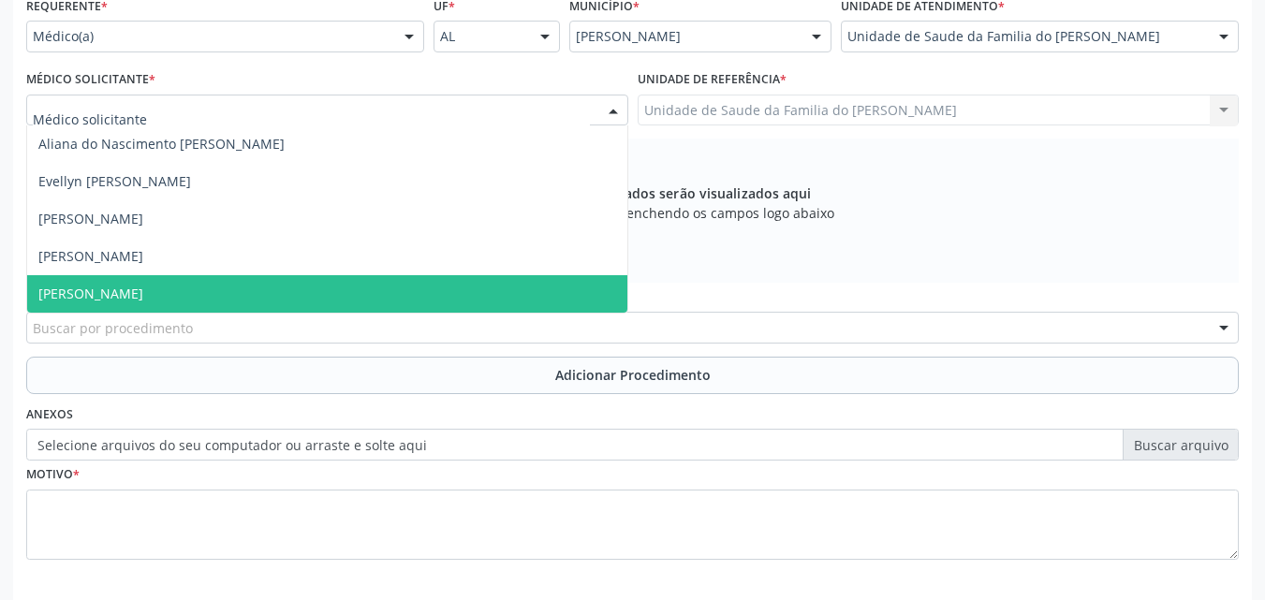
click at [281, 283] on span "[PERSON_NAME]" at bounding box center [327, 293] width 600 height 37
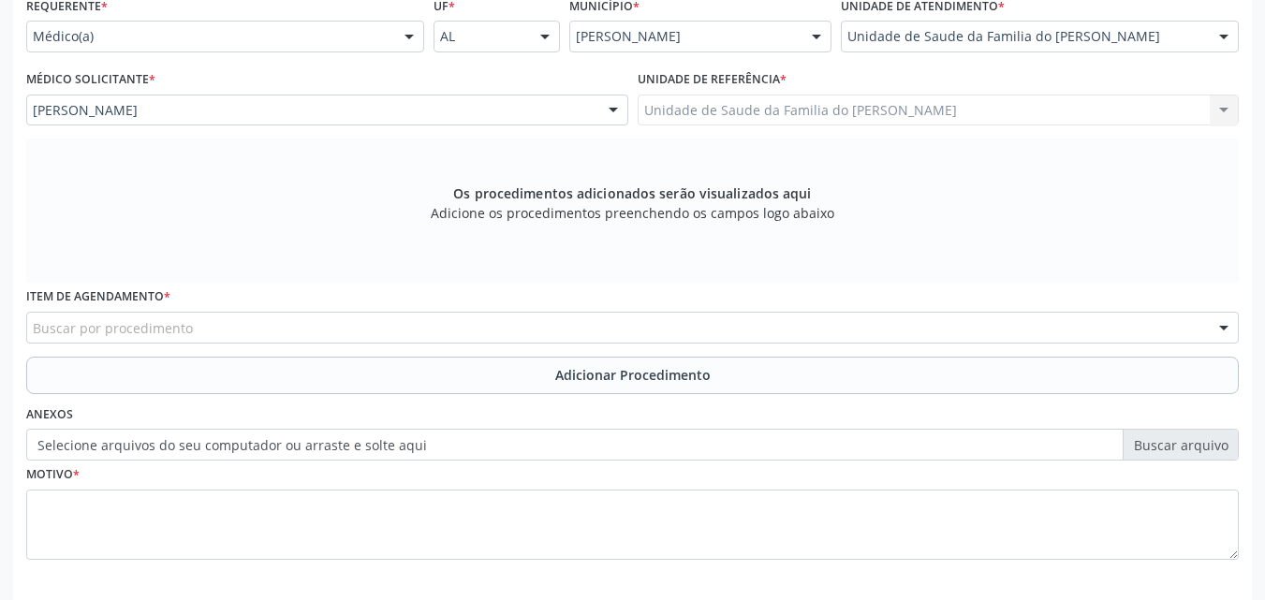
click at [281, 283] on div "Requerente * Médico(a) Médico(a) Enfermeiro(a) Paciente Nenhum resultado encont…" at bounding box center [632, 289] width 1213 height 595
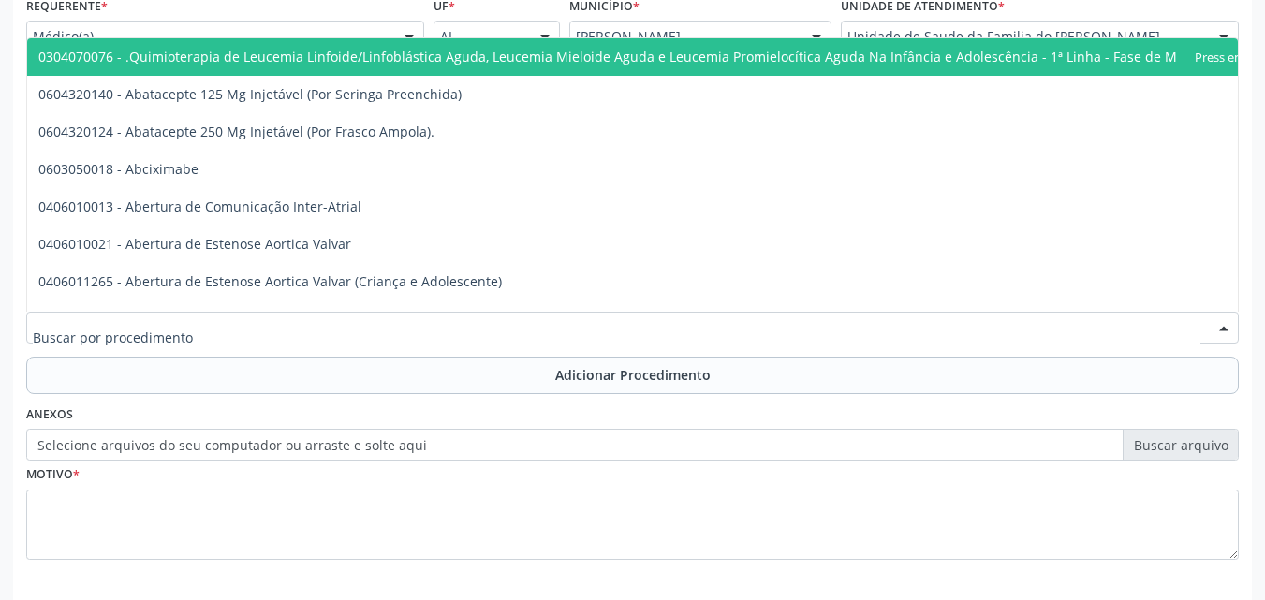
click at [277, 319] on div at bounding box center [632, 328] width 1213 height 32
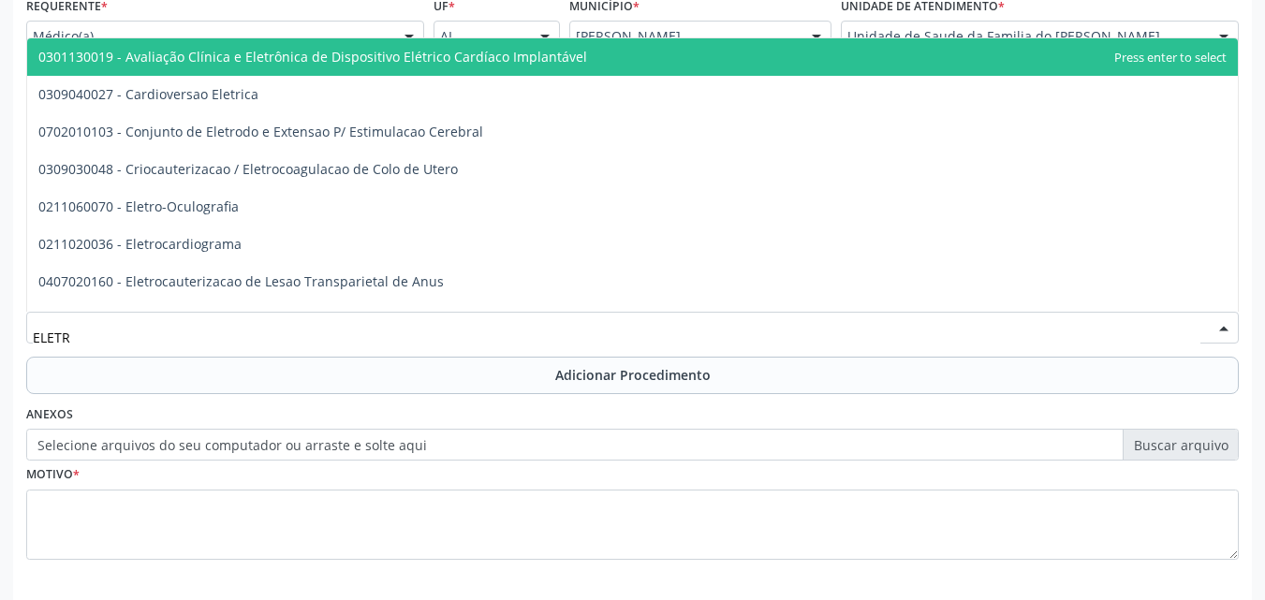
type input "ELETRO"
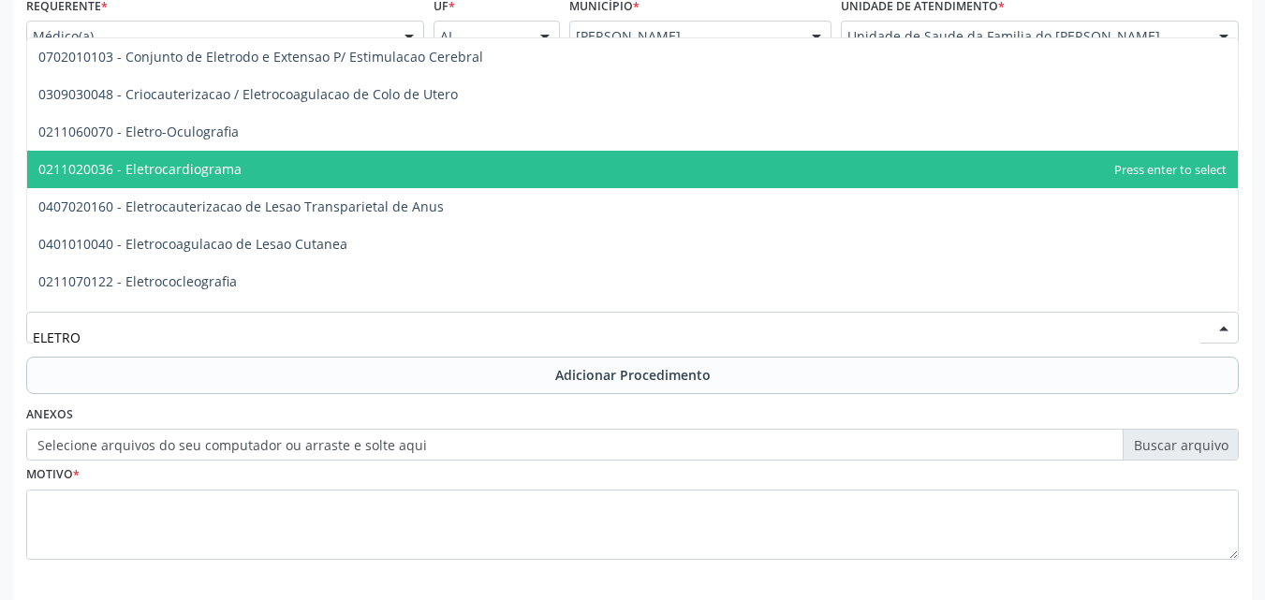
click at [295, 174] on span "0211020036 - Eletrocardiograma" at bounding box center [632, 169] width 1211 height 37
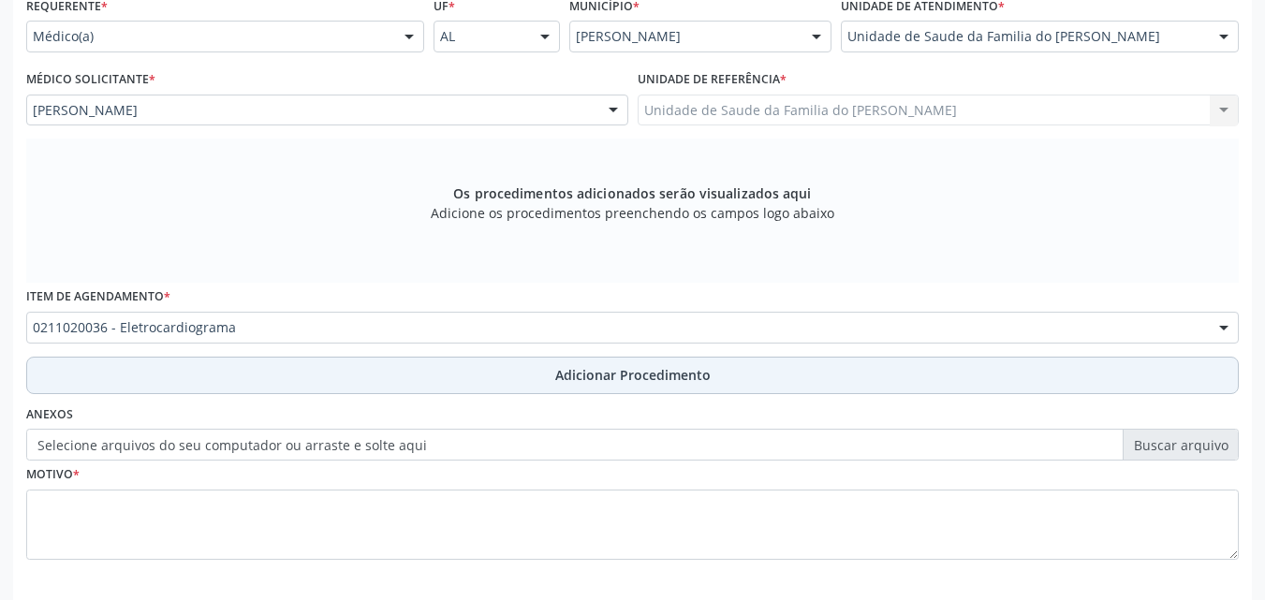
click at [313, 372] on button "Adicionar Procedimento" at bounding box center [632, 375] width 1213 height 37
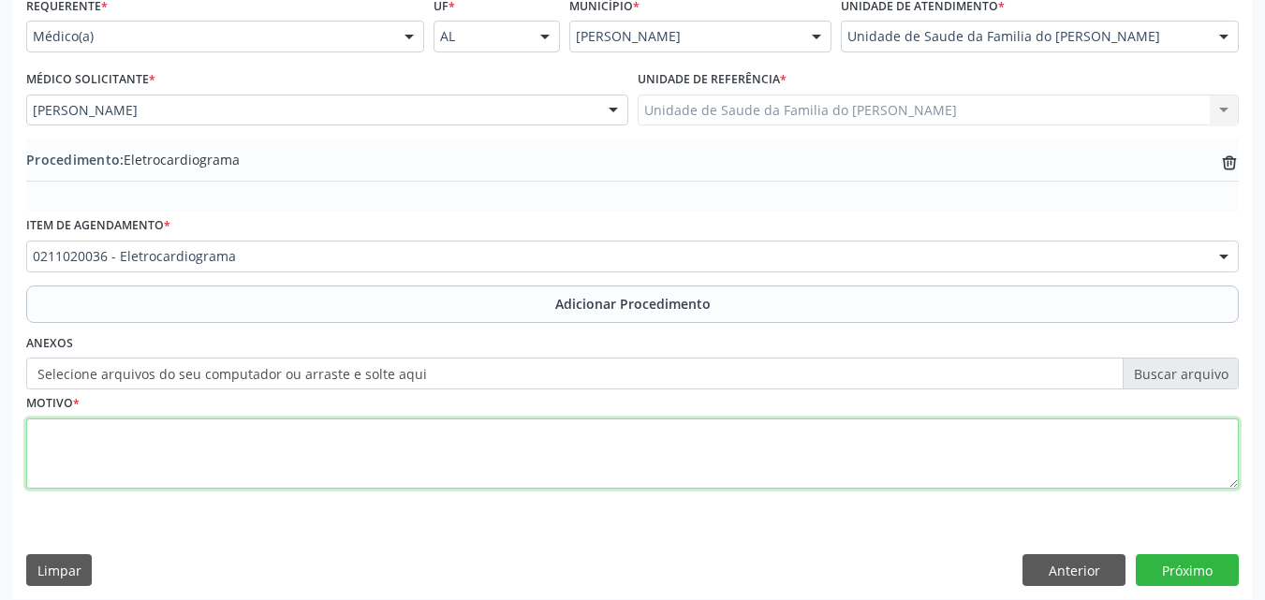
click at [350, 443] on textarea at bounding box center [632, 454] width 1213 height 71
type textarea "TAQUICARDIA NÃO ESPECIFICADA"
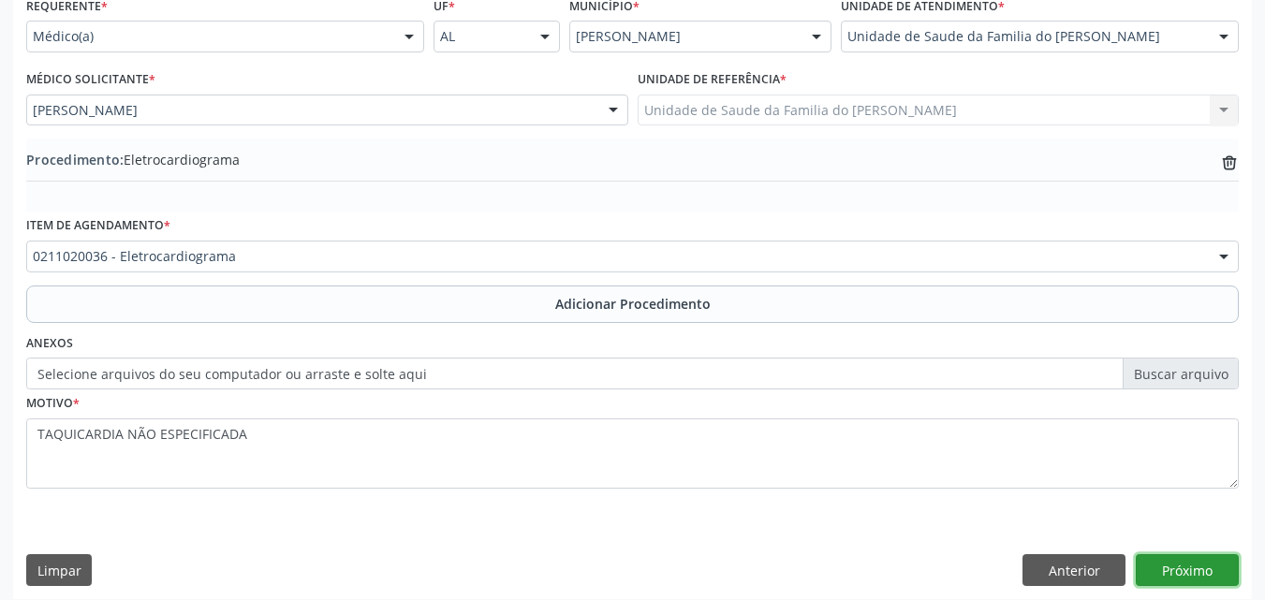
click at [1193, 568] on button "Próximo" at bounding box center [1187, 570] width 103 height 32
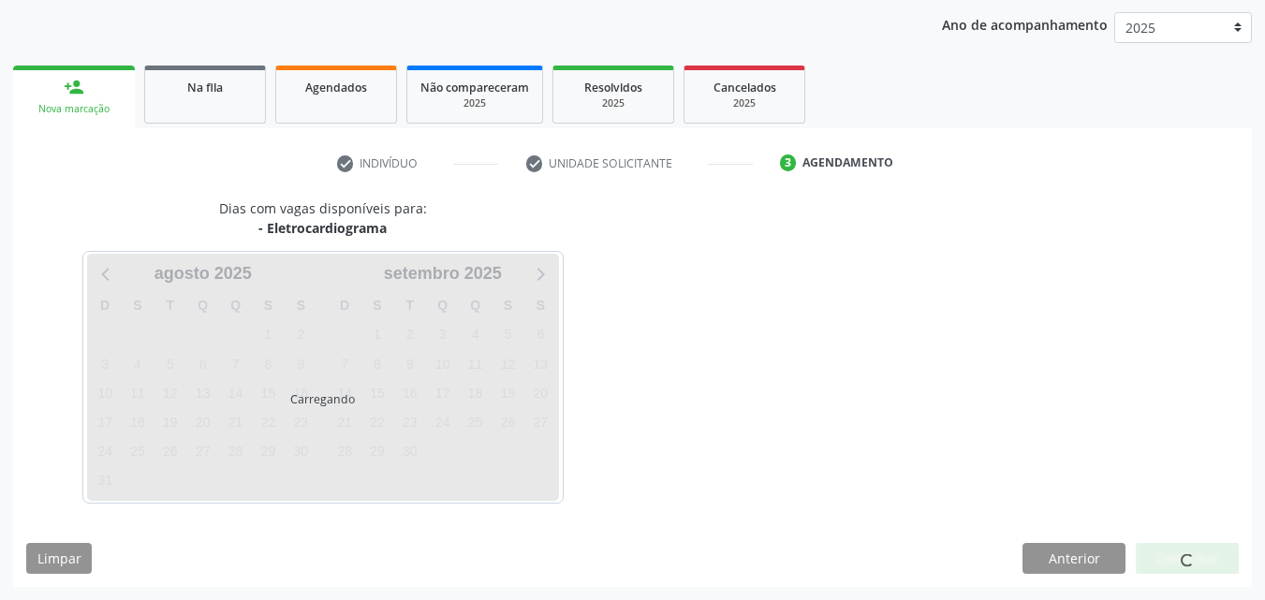
scroll to position [296, 0]
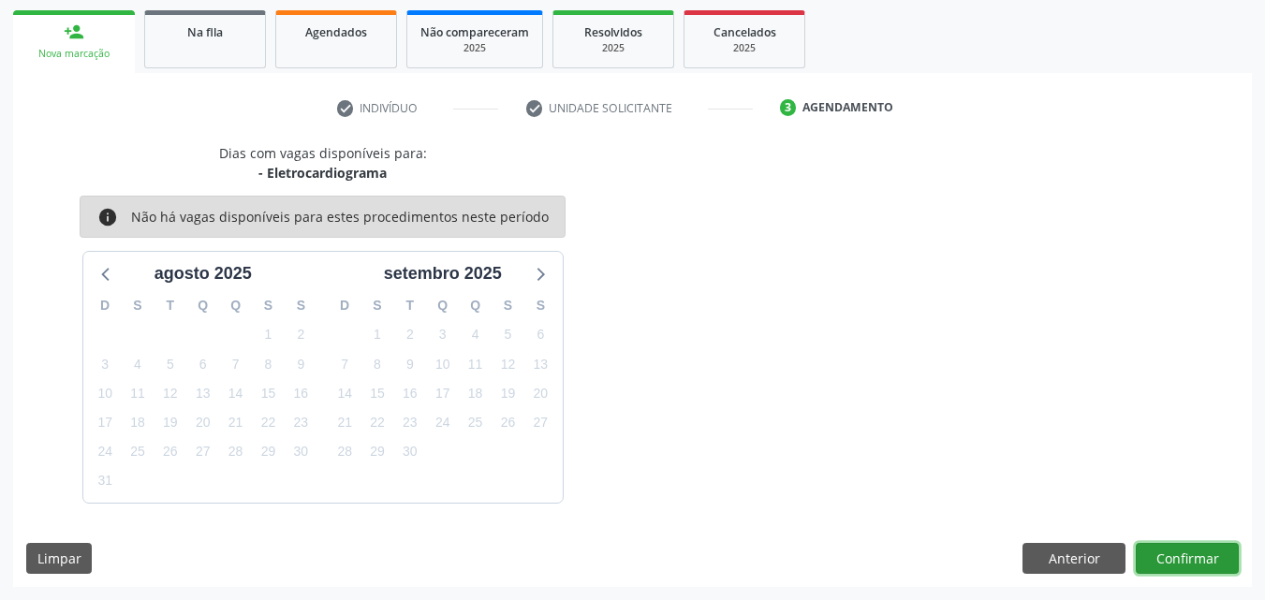
click at [1205, 553] on button "Confirmar" at bounding box center [1187, 559] width 103 height 32
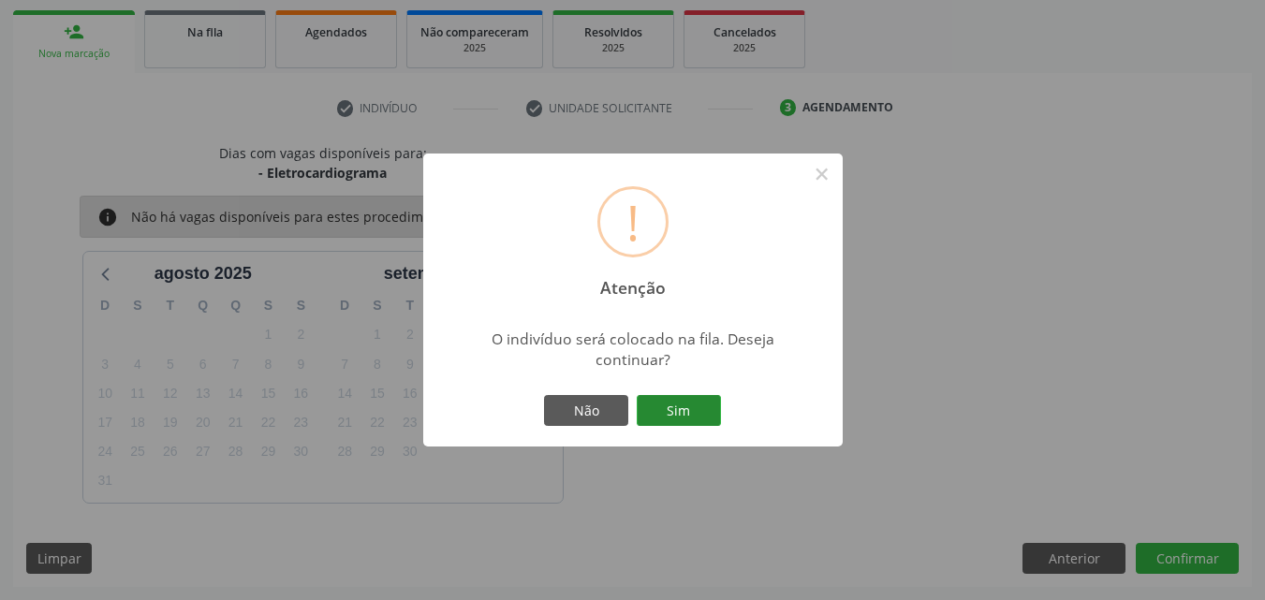
click at [694, 411] on button "Sim" at bounding box center [679, 411] width 84 height 32
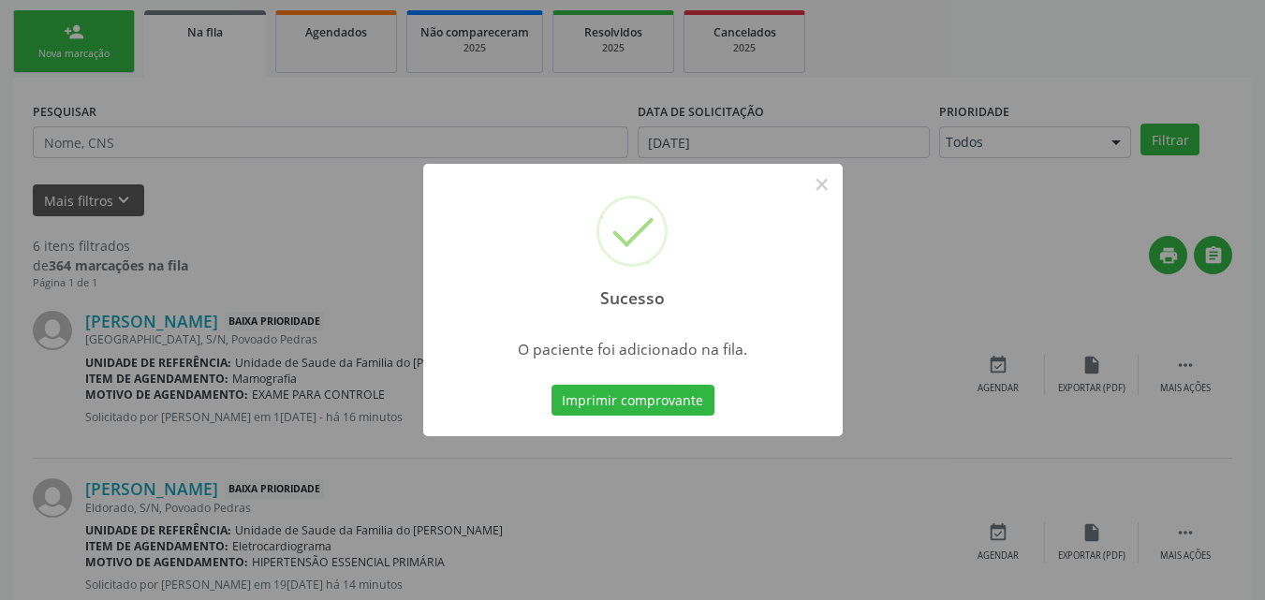
scroll to position [44, 0]
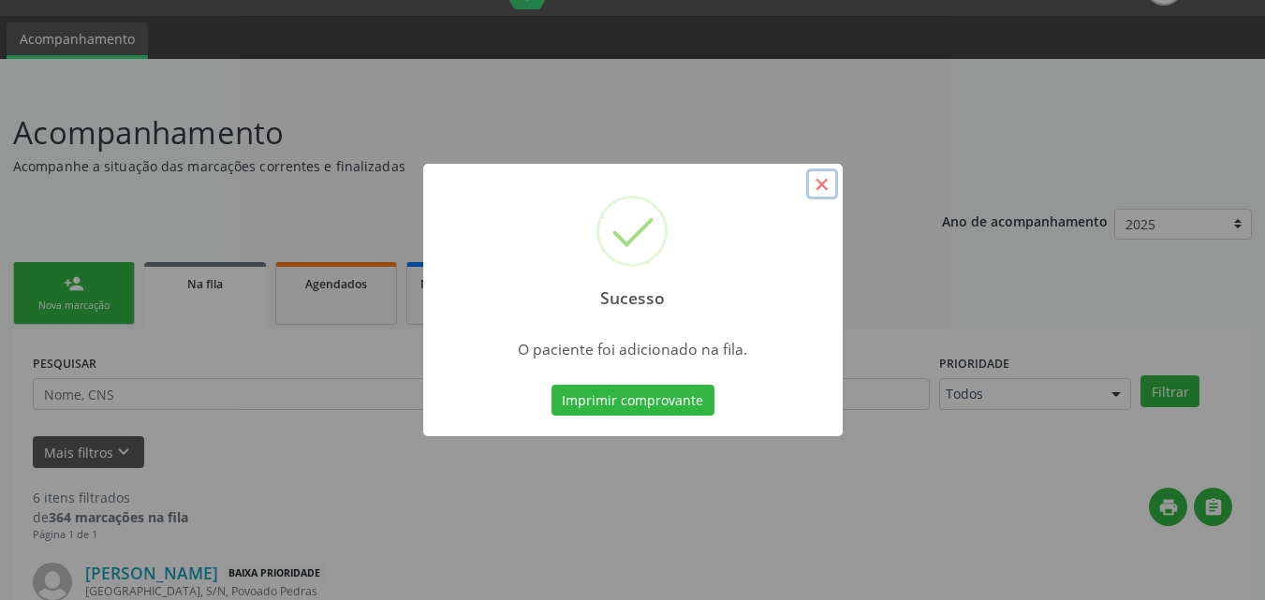
click at [812, 184] on button "×" at bounding box center [822, 185] width 32 height 32
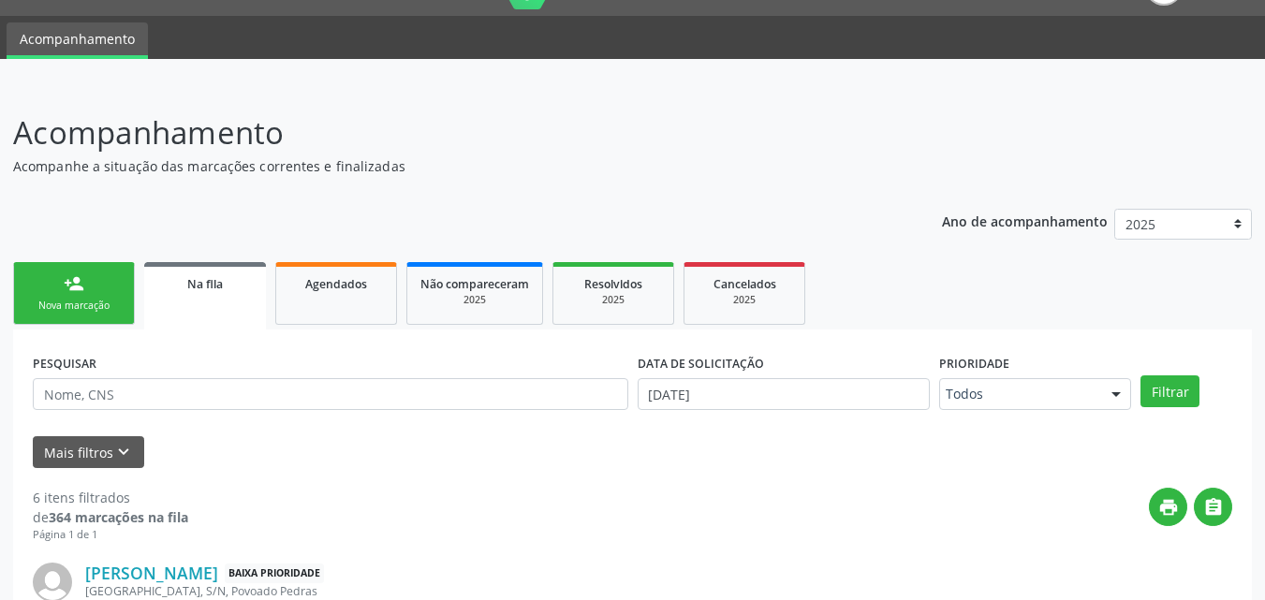
click at [107, 302] on div "Nova marcação" at bounding box center [74, 306] width 94 height 14
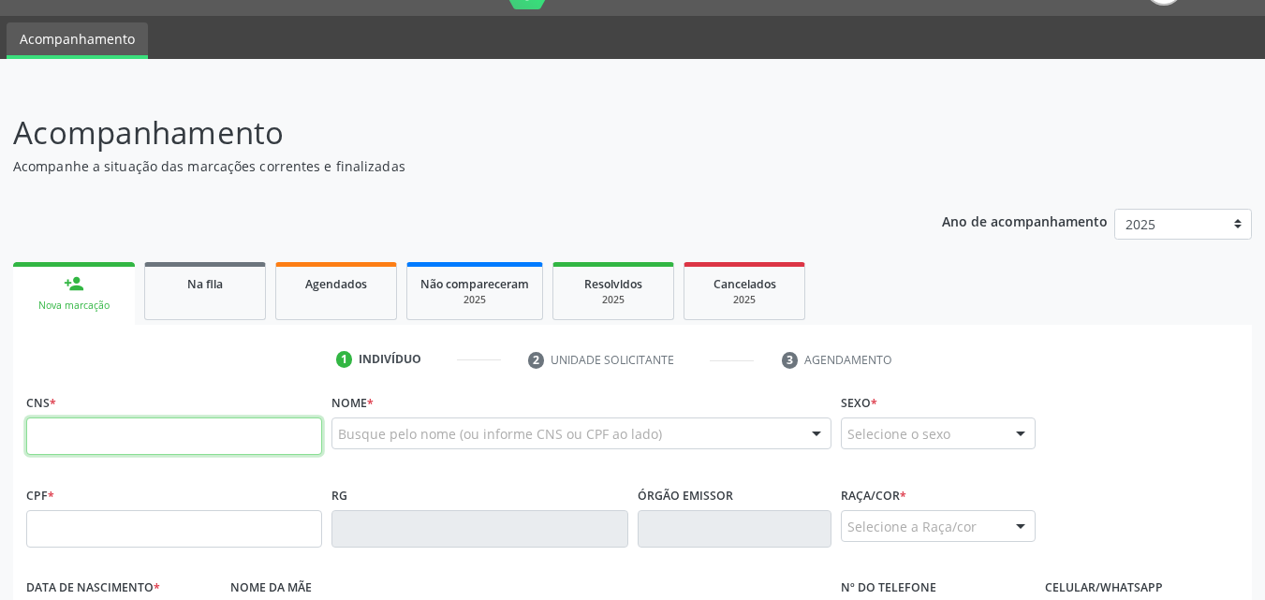
click at [131, 441] on input "text" at bounding box center [174, 436] width 296 height 37
type input "700 0055 3988 3408"
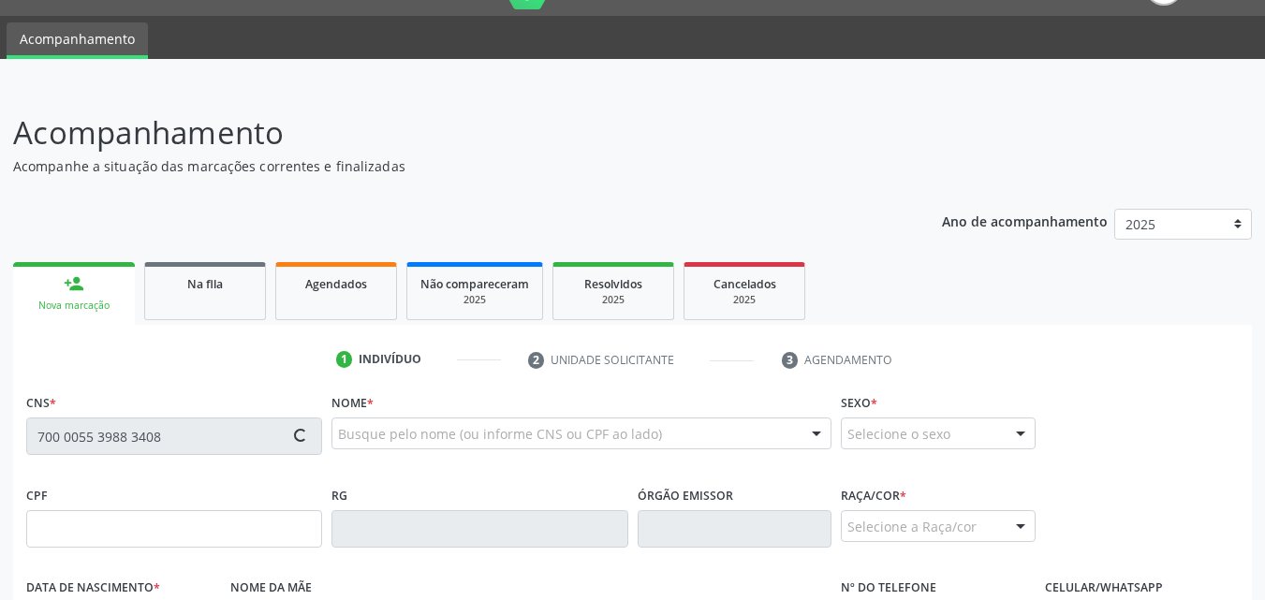
type input "741.235.994-00"
type input "27[DATE]"
type input "[PERSON_NAME]"
type input "[PHONE_NUMBER]"
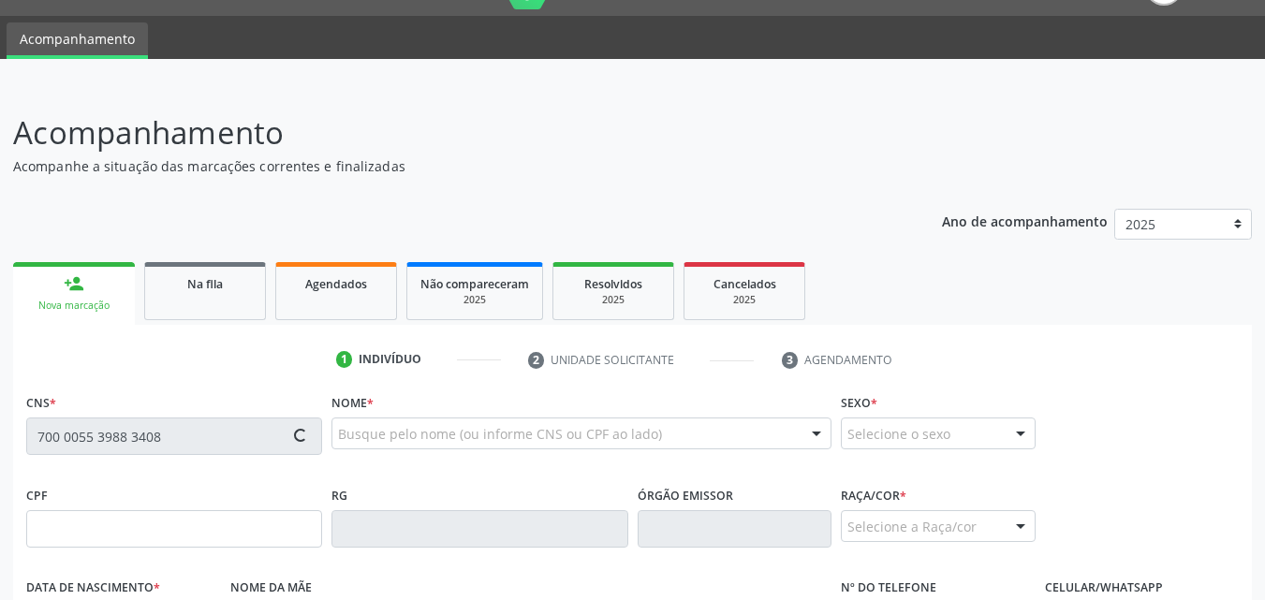
type input "50"
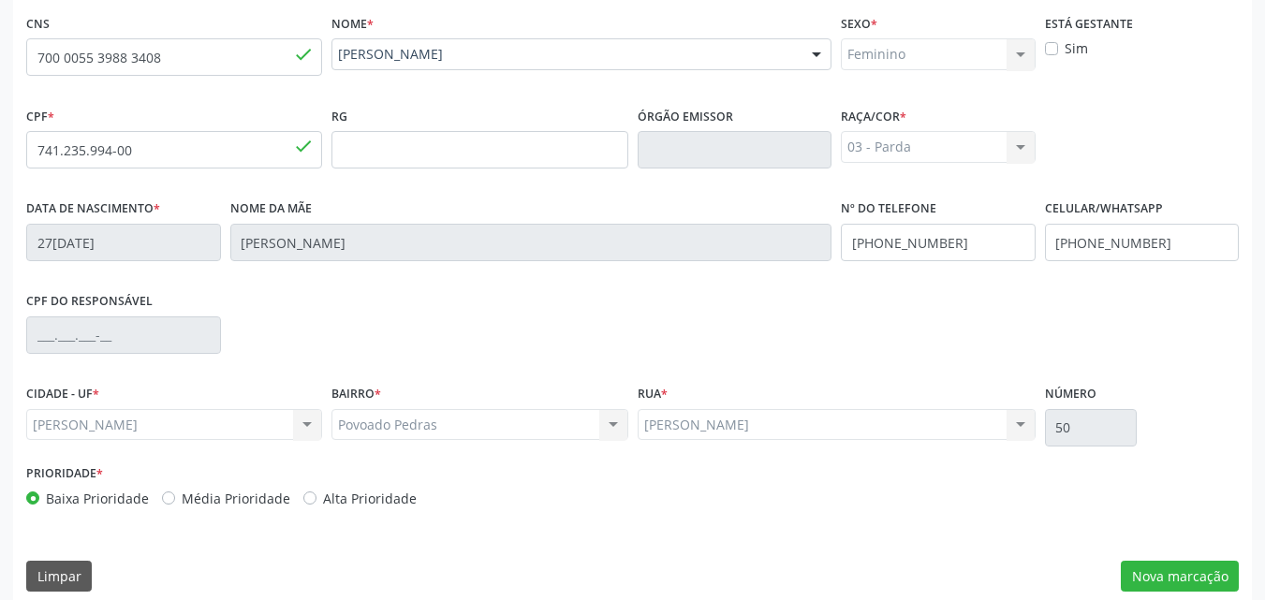
scroll to position [425, 0]
click at [1160, 571] on button "Nova marcação" at bounding box center [1180, 575] width 118 height 32
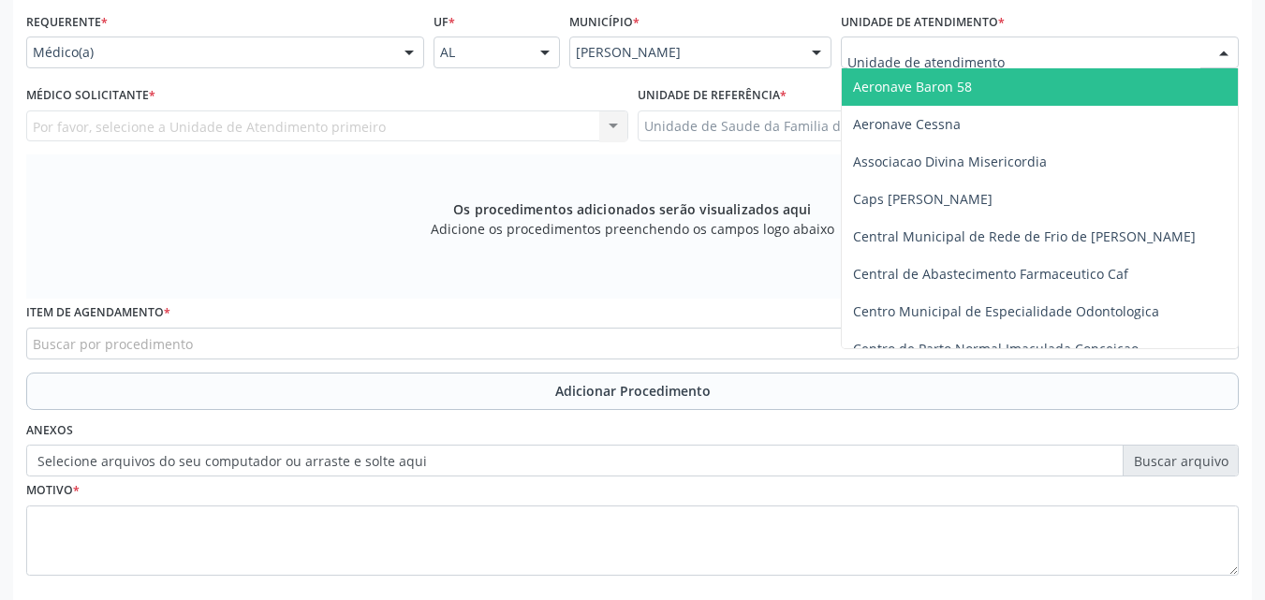
click at [1102, 51] on div at bounding box center [1040, 53] width 398 height 32
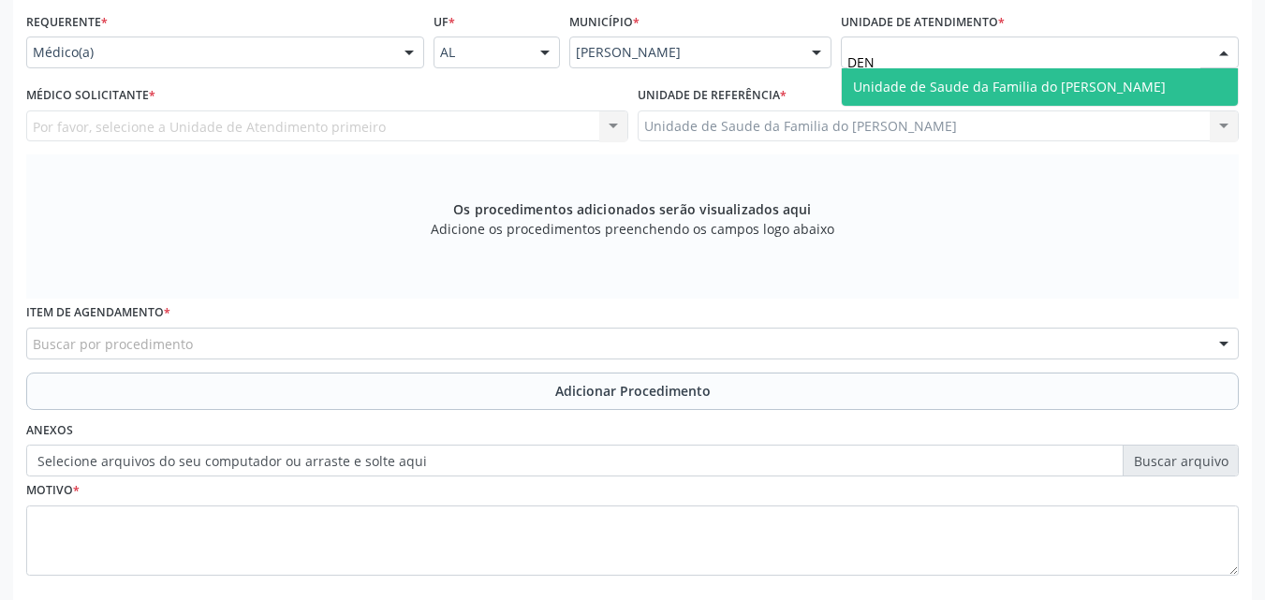
type input "DENI"
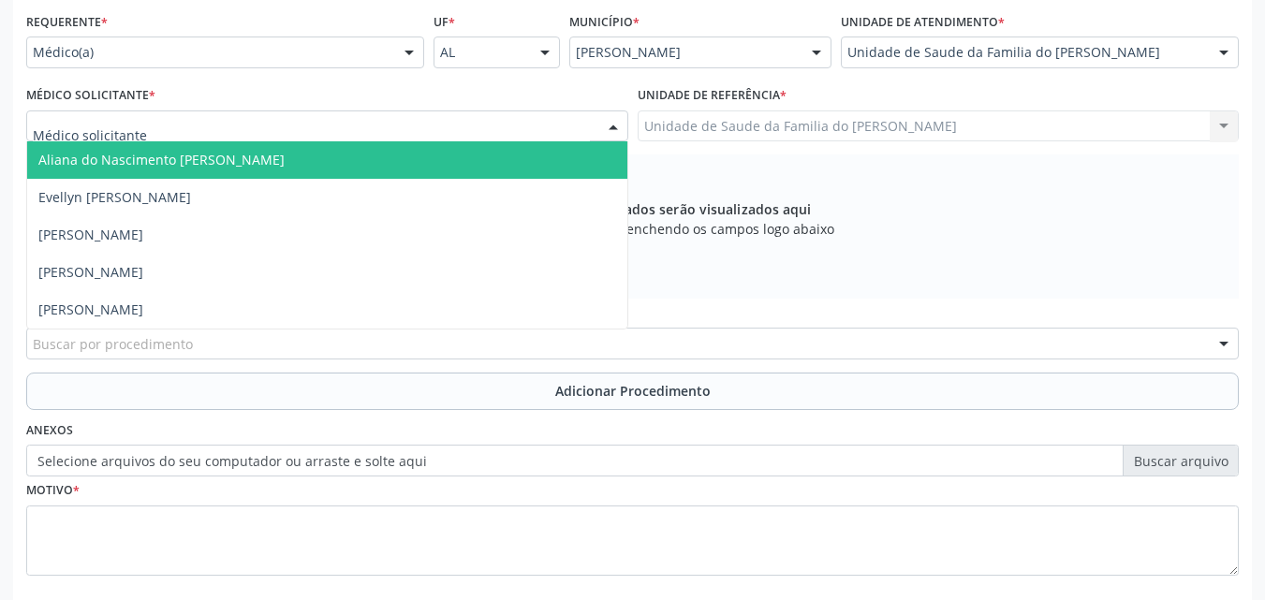
click at [486, 126] on div at bounding box center [327, 127] width 602 height 32
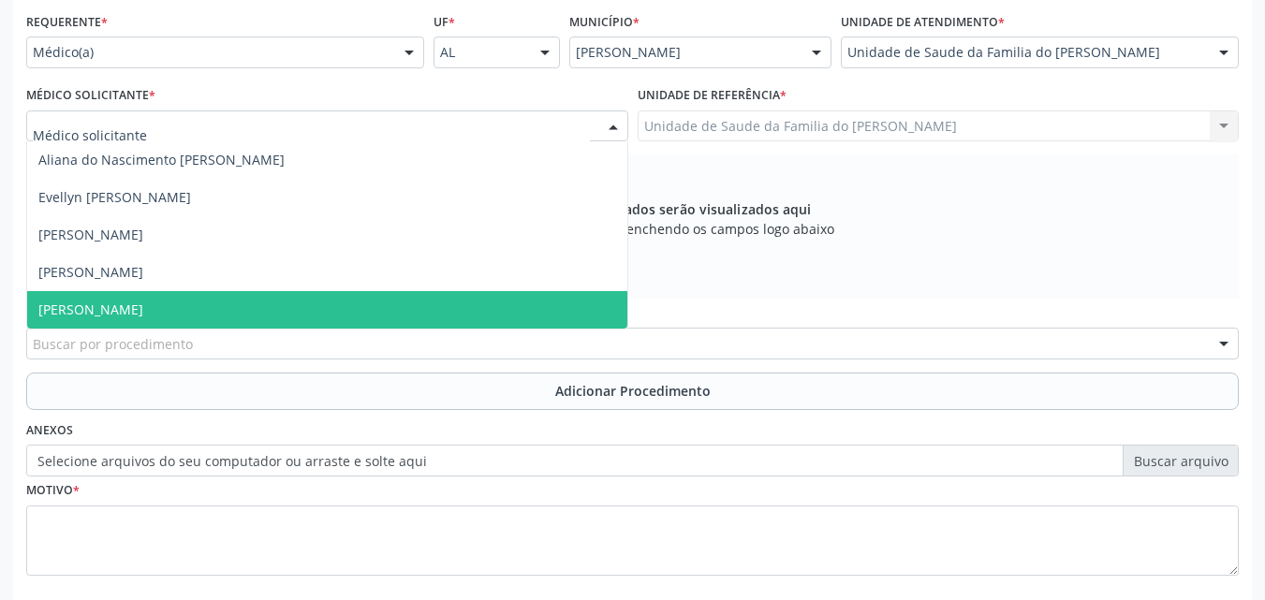
click at [306, 310] on span "[PERSON_NAME]" at bounding box center [327, 309] width 600 height 37
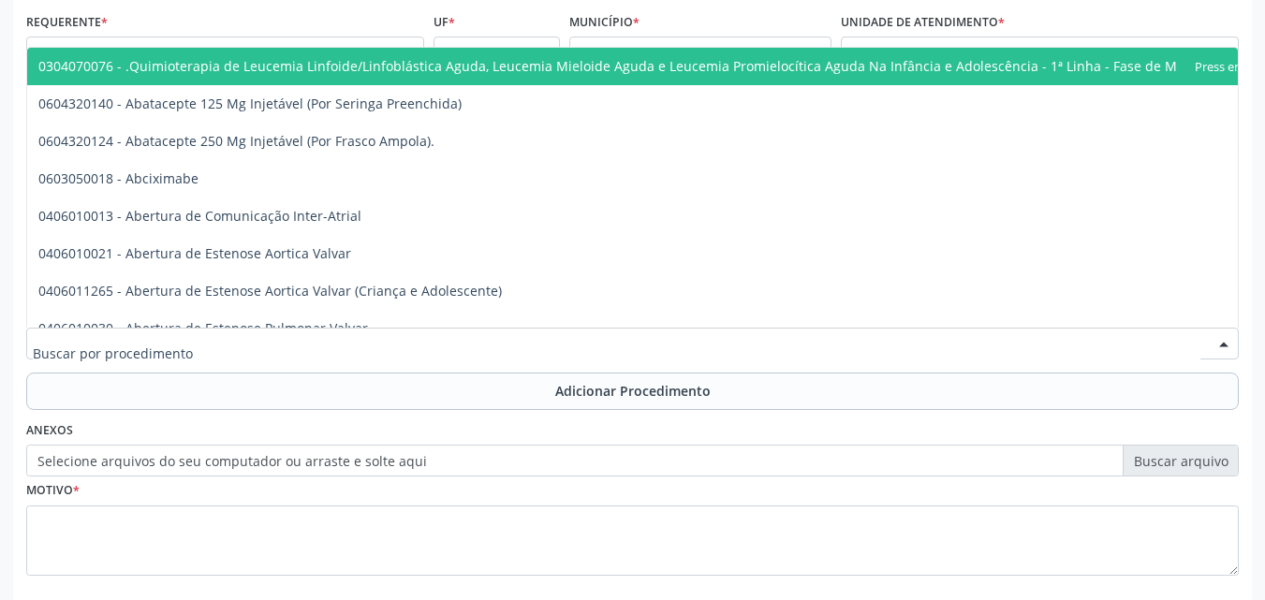
click at [353, 353] on div at bounding box center [632, 344] width 1213 height 32
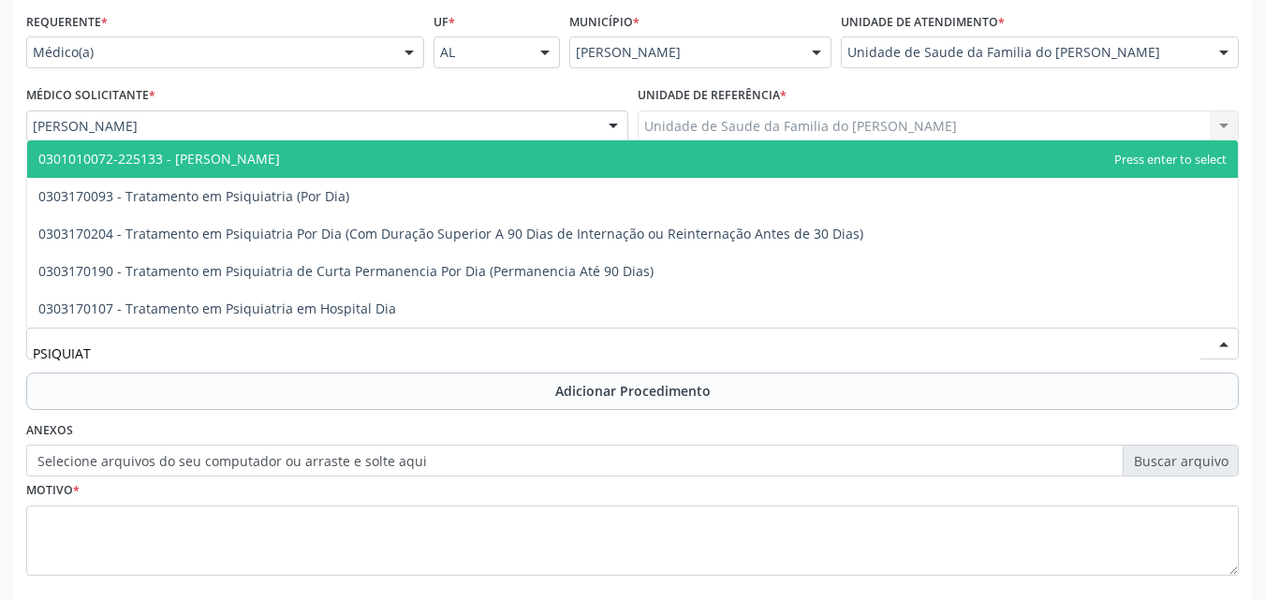
type input "PSIQUIATR"
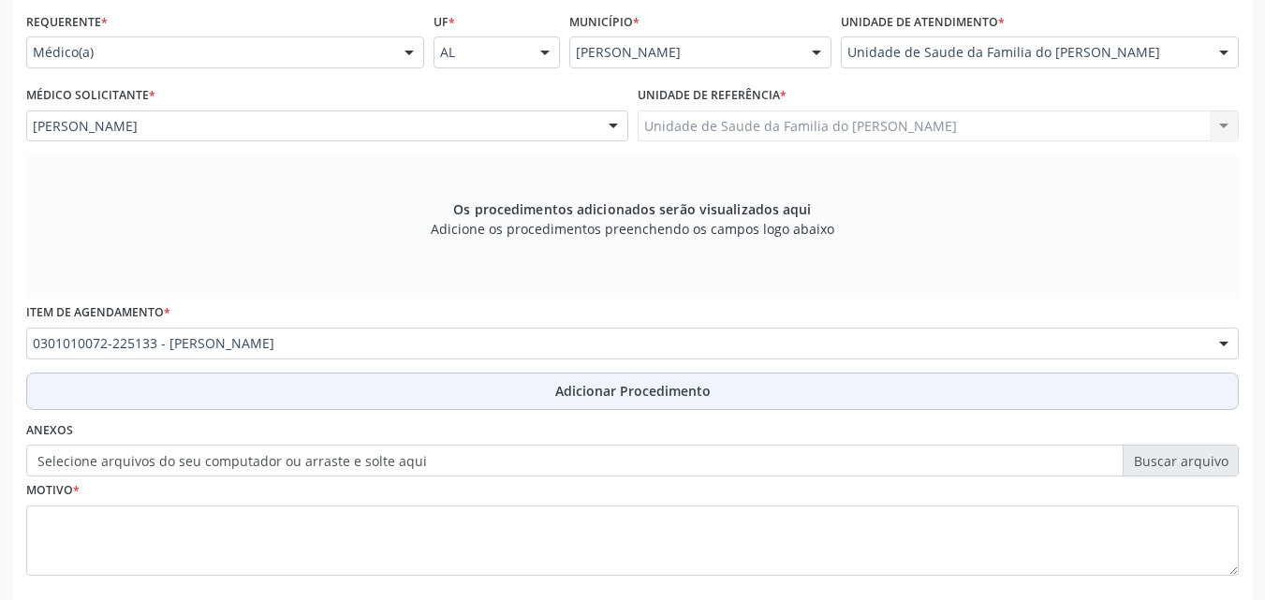
click at [363, 388] on button "Adicionar Procedimento" at bounding box center [632, 391] width 1213 height 37
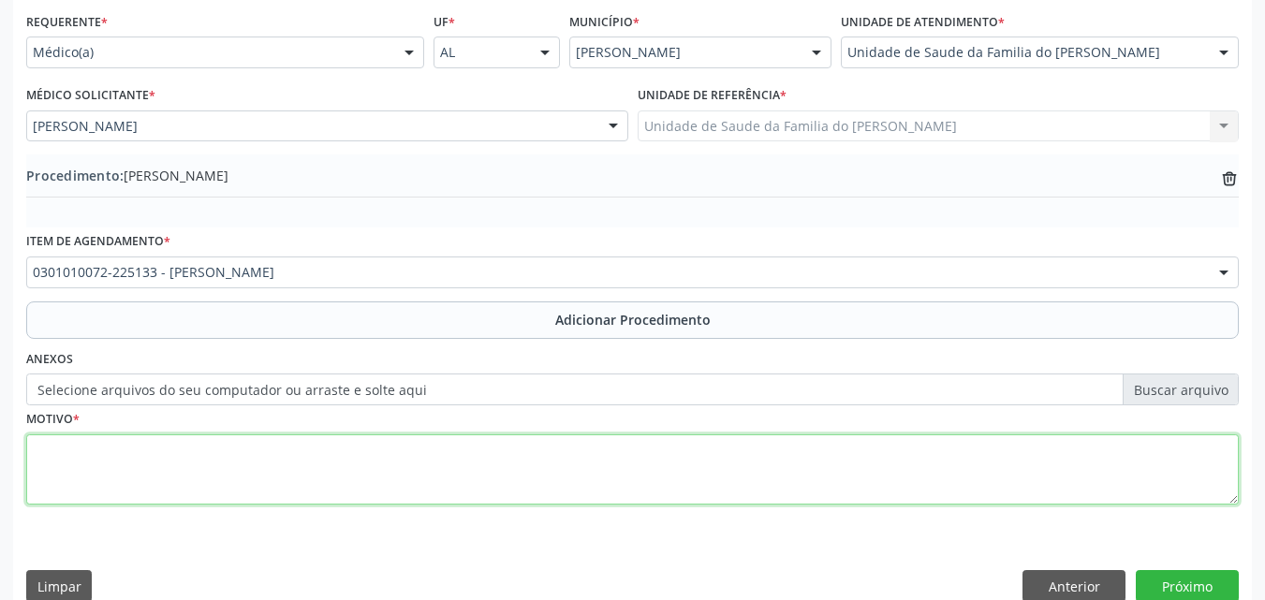
click at [343, 461] on textarea at bounding box center [632, 470] width 1213 height 71
type textarea "ANSIEDADE GENERALIZADA"
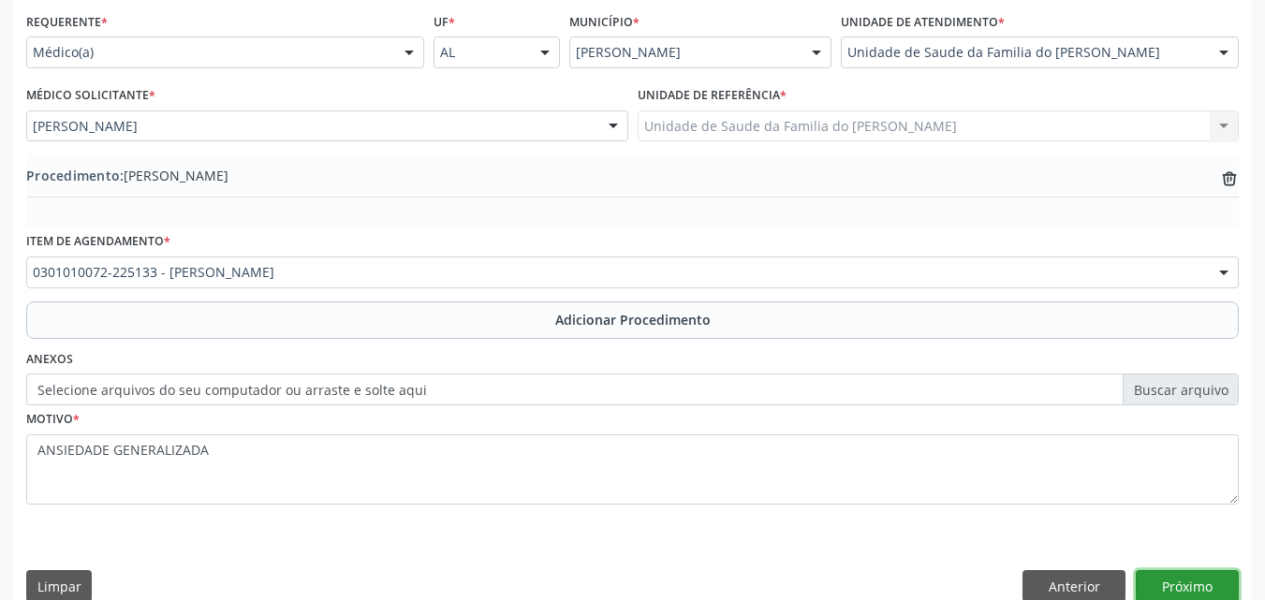
click at [1193, 577] on button "Próximo" at bounding box center [1187, 586] width 103 height 32
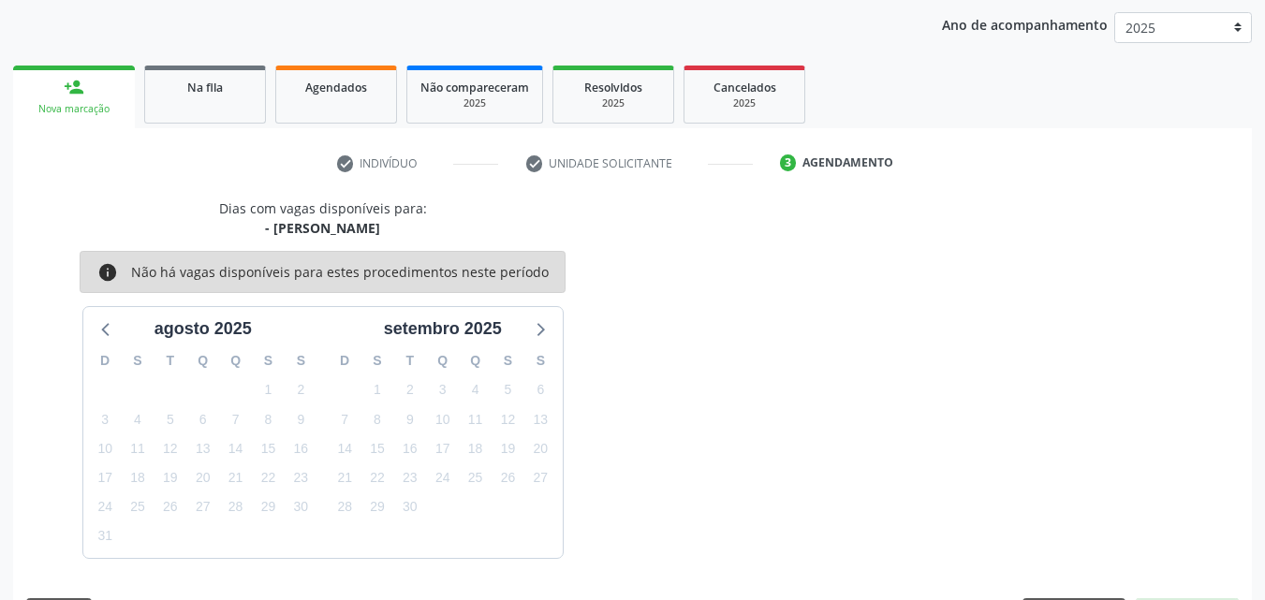
scroll to position [296, 0]
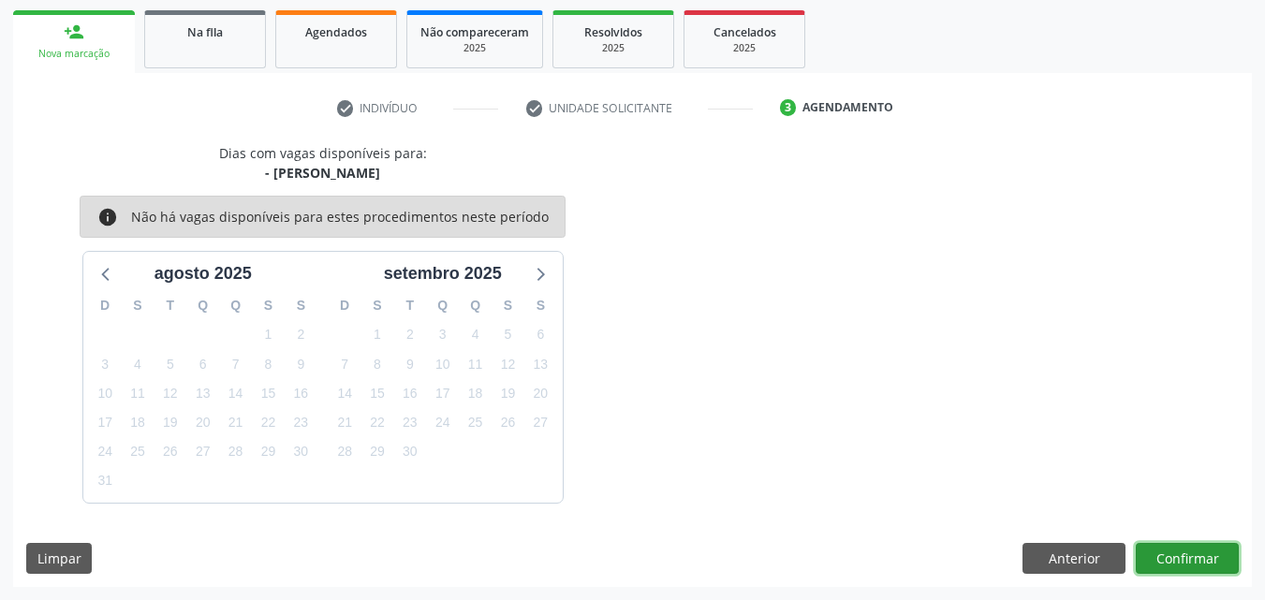
click at [1171, 554] on button "Confirmar" at bounding box center [1187, 559] width 103 height 32
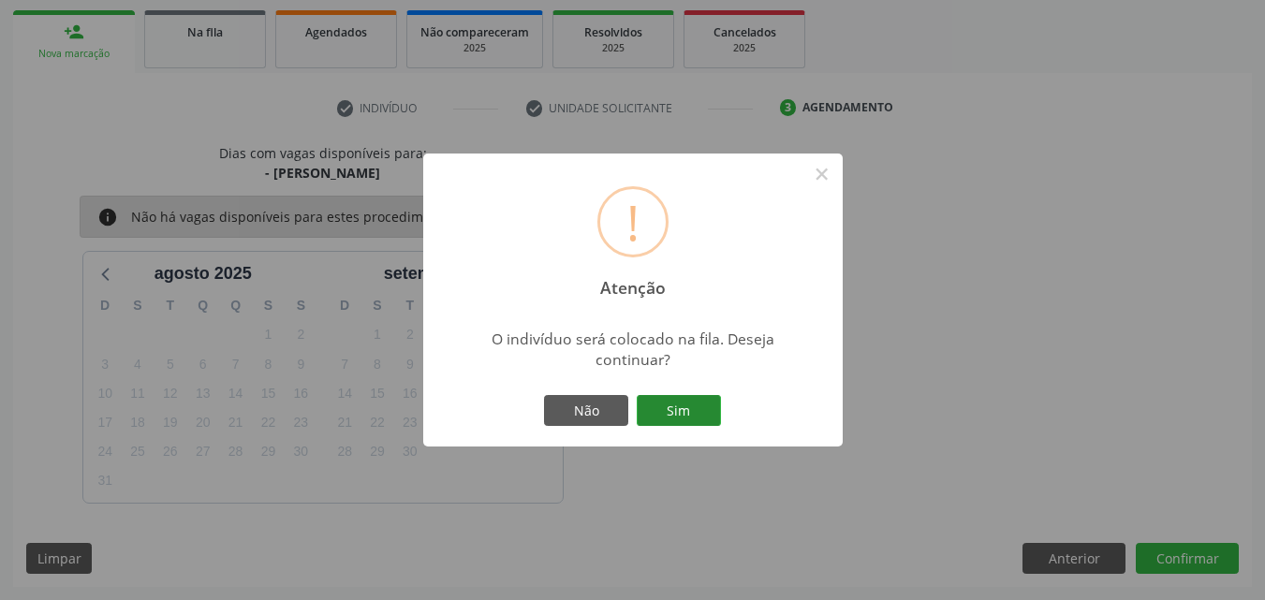
click at [681, 404] on button "Sim" at bounding box center [679, 411] width 84 height 32
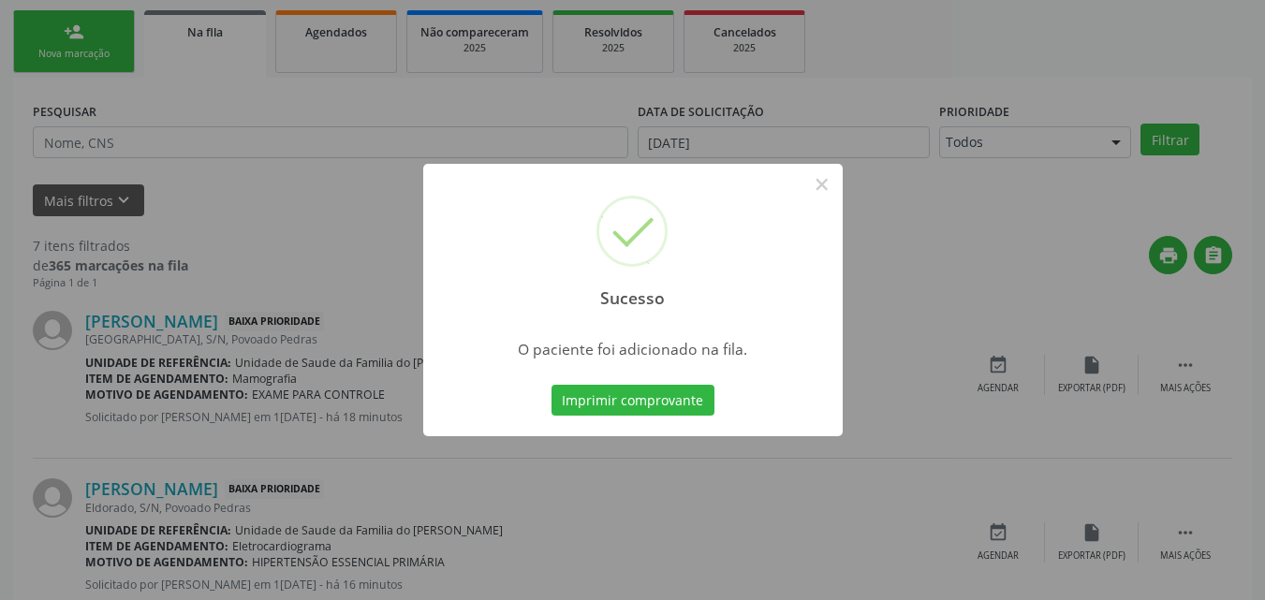
scroll to position [44, 0]
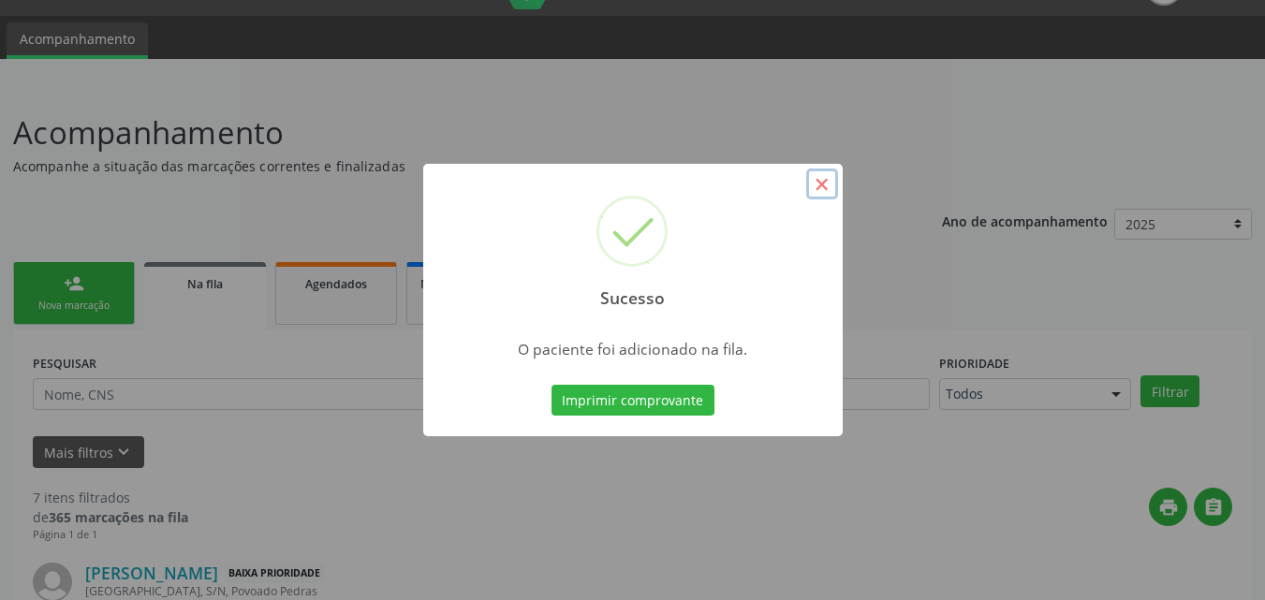
click at [831, 181] on button "×" at bounding box center [822, 185] width 32 height 32
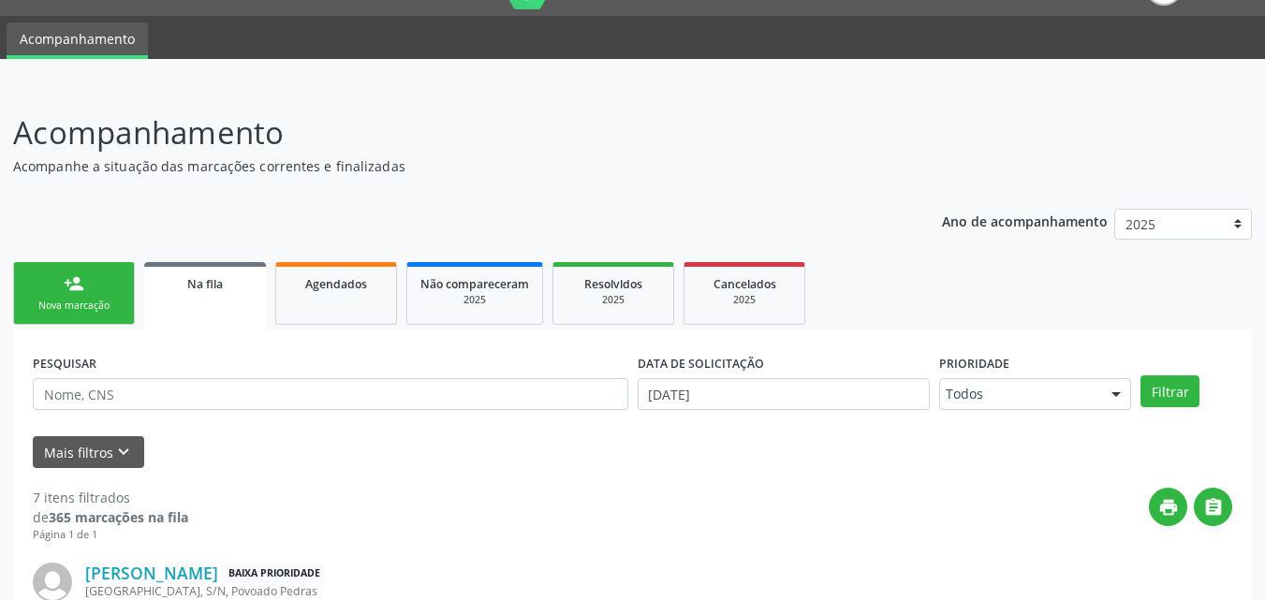
click at [125, 285] on link "person_add Nova marcação" at bounding box center [74, 293] width 122 height 63
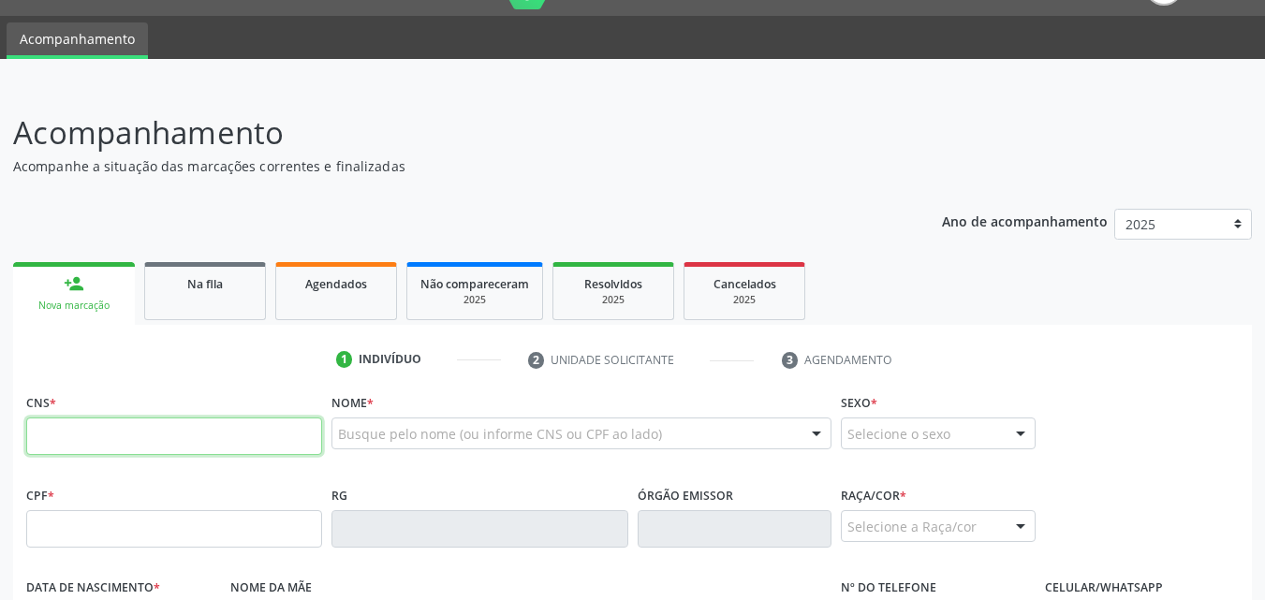
click at [85, 442] on input "text" at bounding box center [174, 436] width 296 height 37
click at [98, 523] on input "text" at bounding box center [174, 528] width 296 height 37
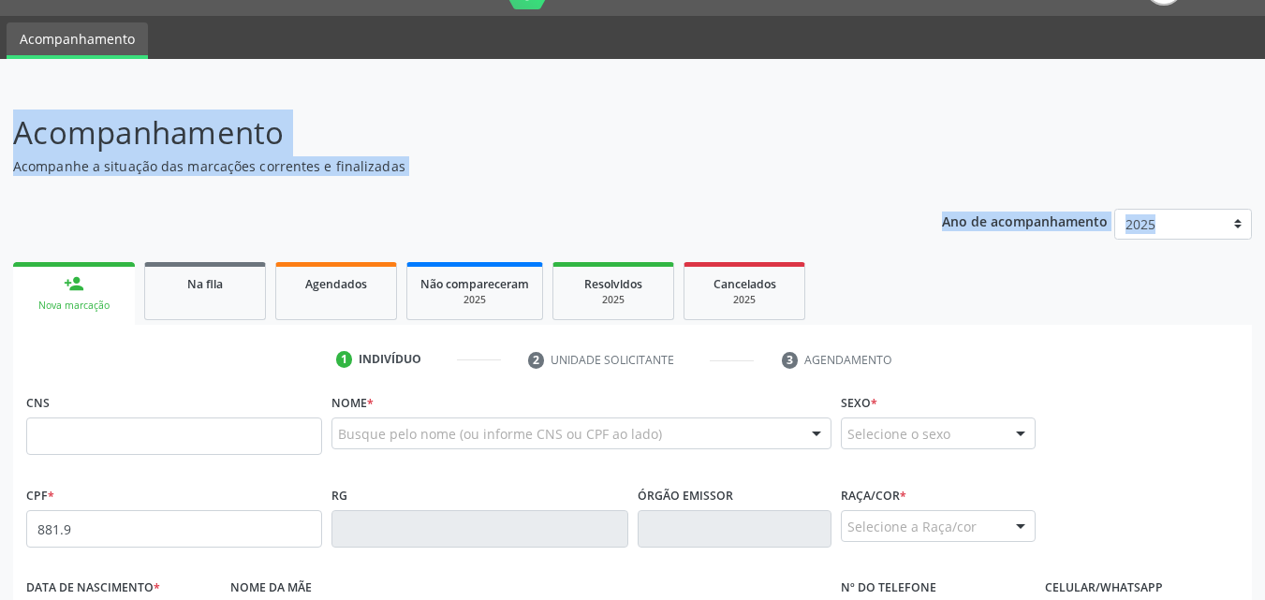
drag, startPoint x: 0, startPoint y: 281, endPoint x: 37, endPoint y: 72, distance: 212.2
click at [37, 72] on div "Central de Marcação notifications [PERSON_NAME] Recepcionista da UBS  Configur…" at bounding box center [632, 256] width 1265 height 600
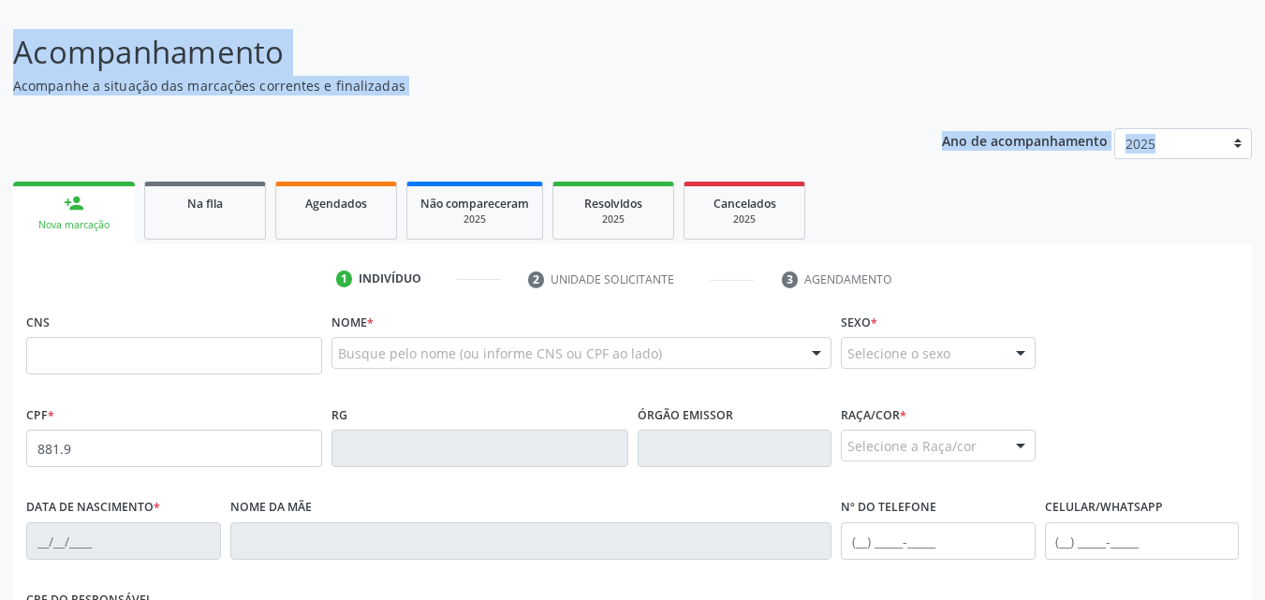
scroll to position [149, 0]
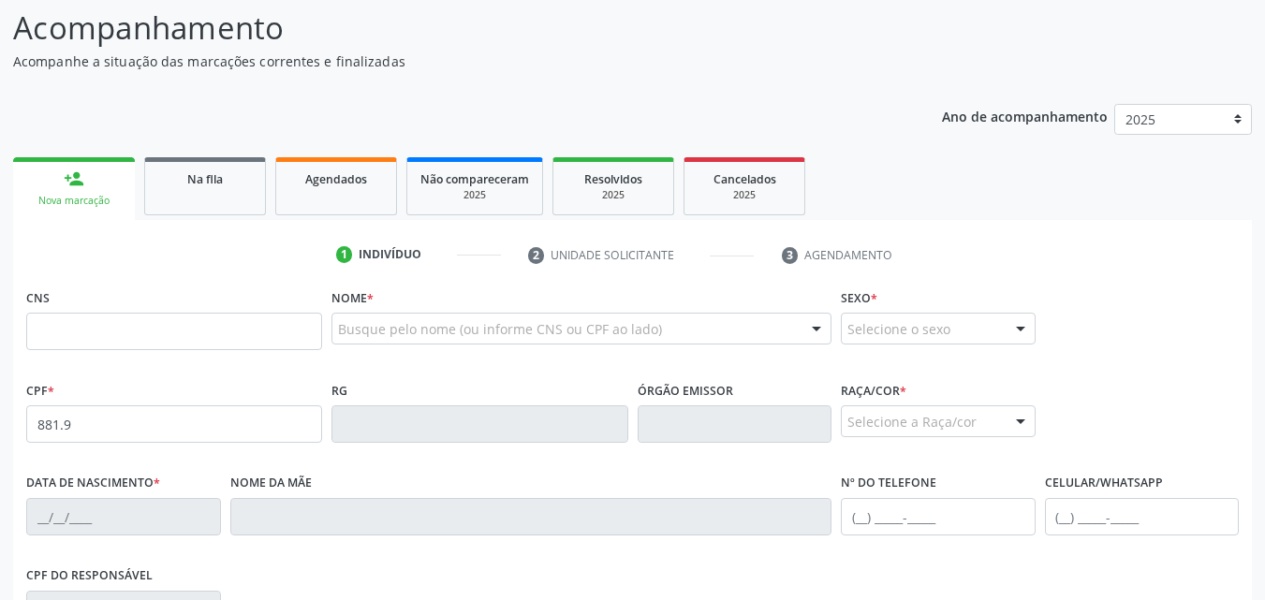
click at [199, 351] on fieldset "CNS" at bounding box center [174, 324] width 296 height 80
click at [145, 428] on input "881.9" at bounding box center [174, 423] width 296 height 37
click at [32, 436] on input "881.907.545-8" at bounding box center [174, 423] width 296 height 37
type input "088.190.754-58"
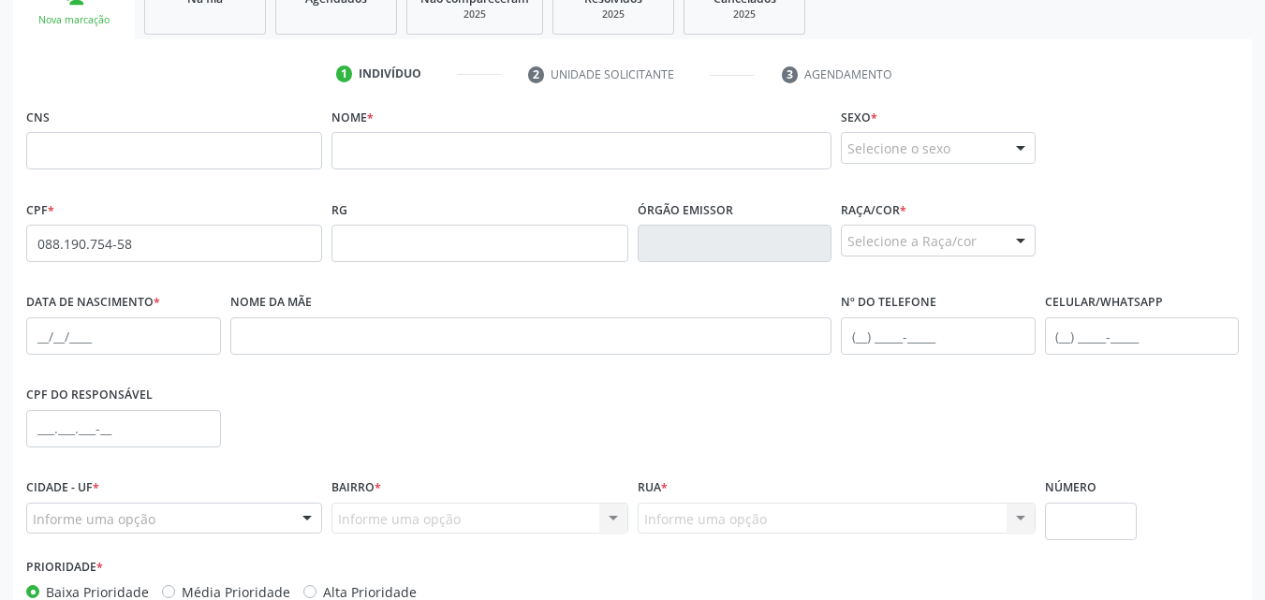
scroll to position [332, 0]
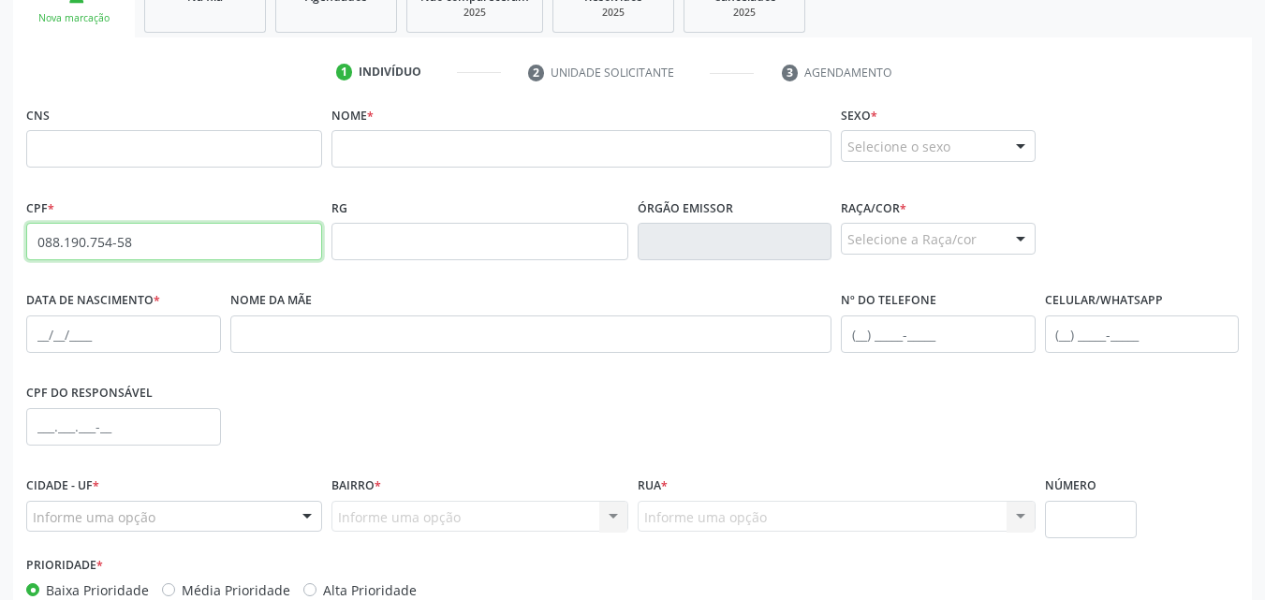
click at [156, 228] on input "088.190.754-58" at bounding box center [174, 241] width 296 height 37
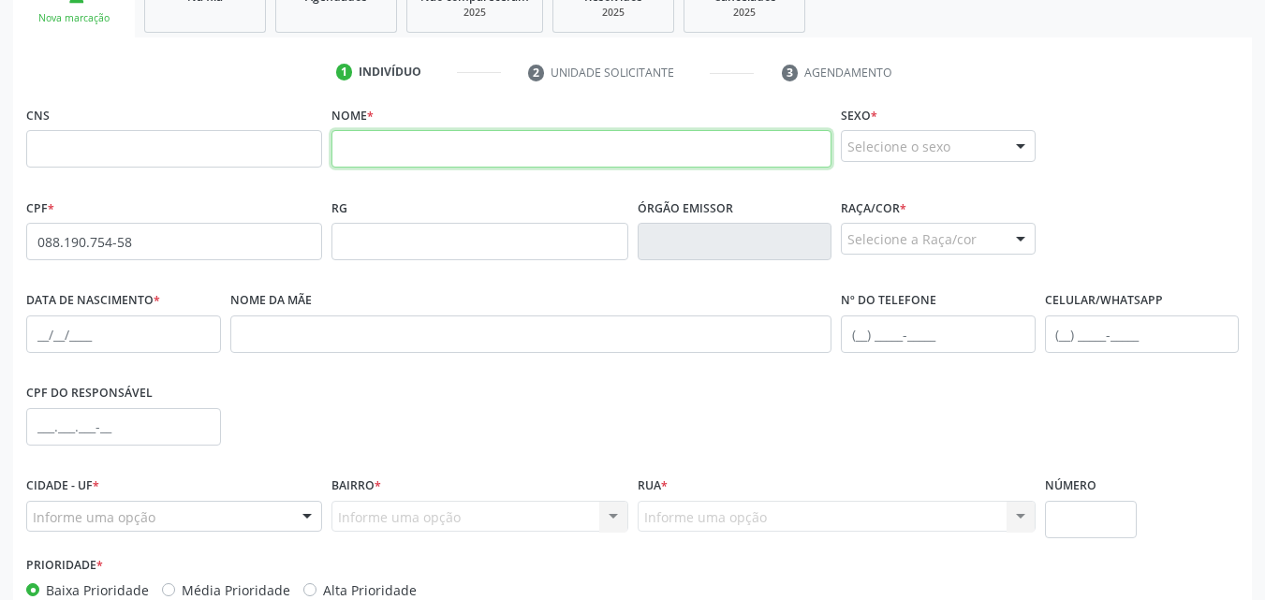
click at [379, 167] on input "text" at bounding box center [582, 148] width 500 height 37
paste input "[PERSON_NAME]"
type input "[PERSON_NAME]"
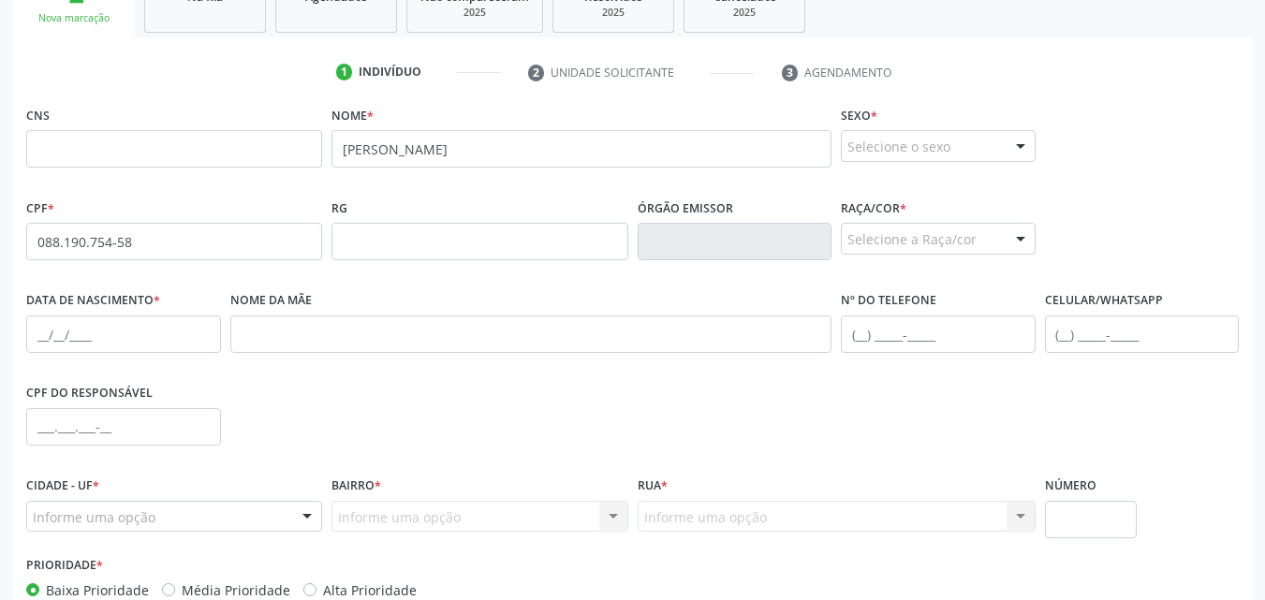
click at [847, 129] on label "Sexo *" at bounding box center [859, 115] width 37 height 29
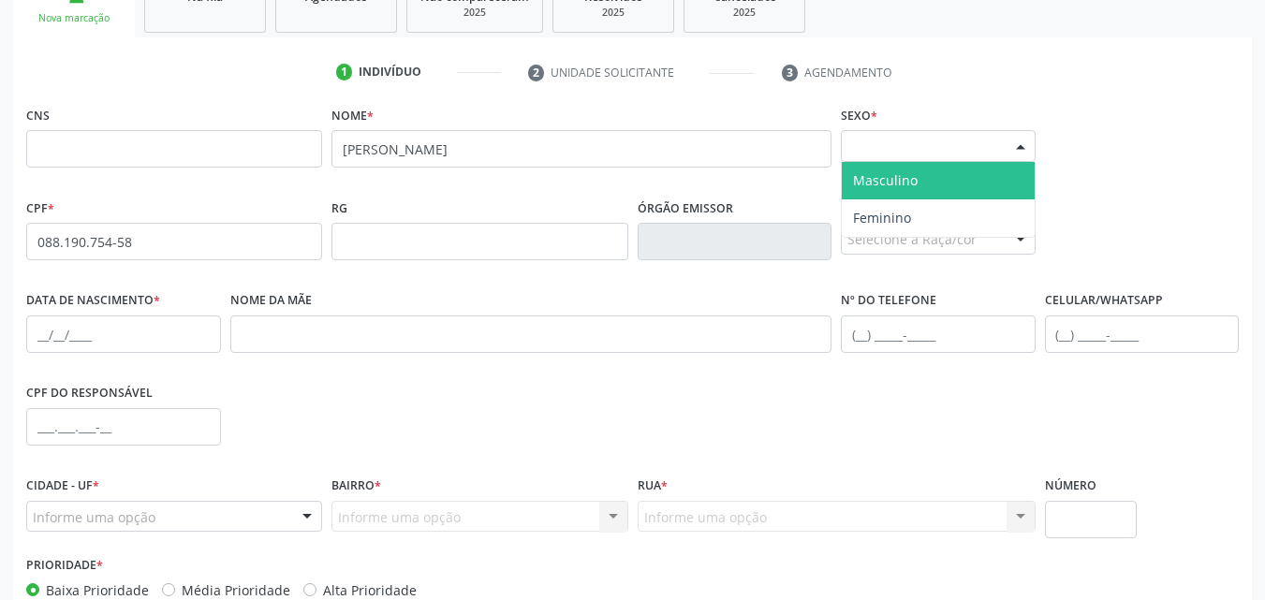
click at [860, 140] on div "Selecione o sexo" at bounding box center [938, 146] width 195 height 32
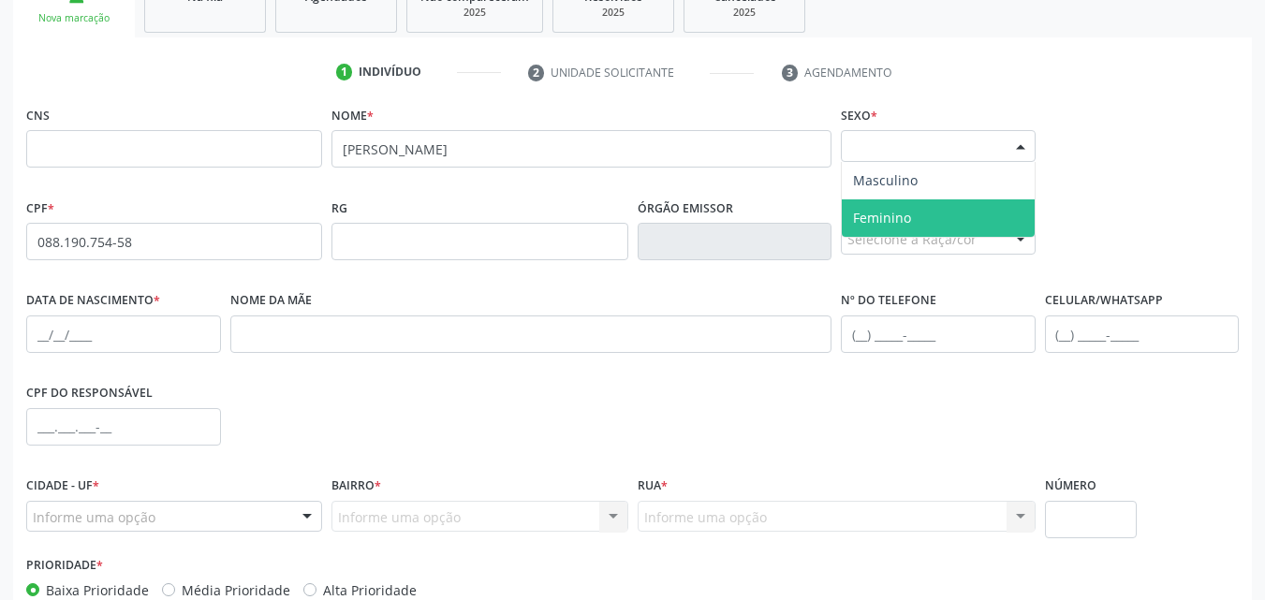
click at [884, 219] on span "Feminino" at bounding box center [882, 218] width 58 height 18
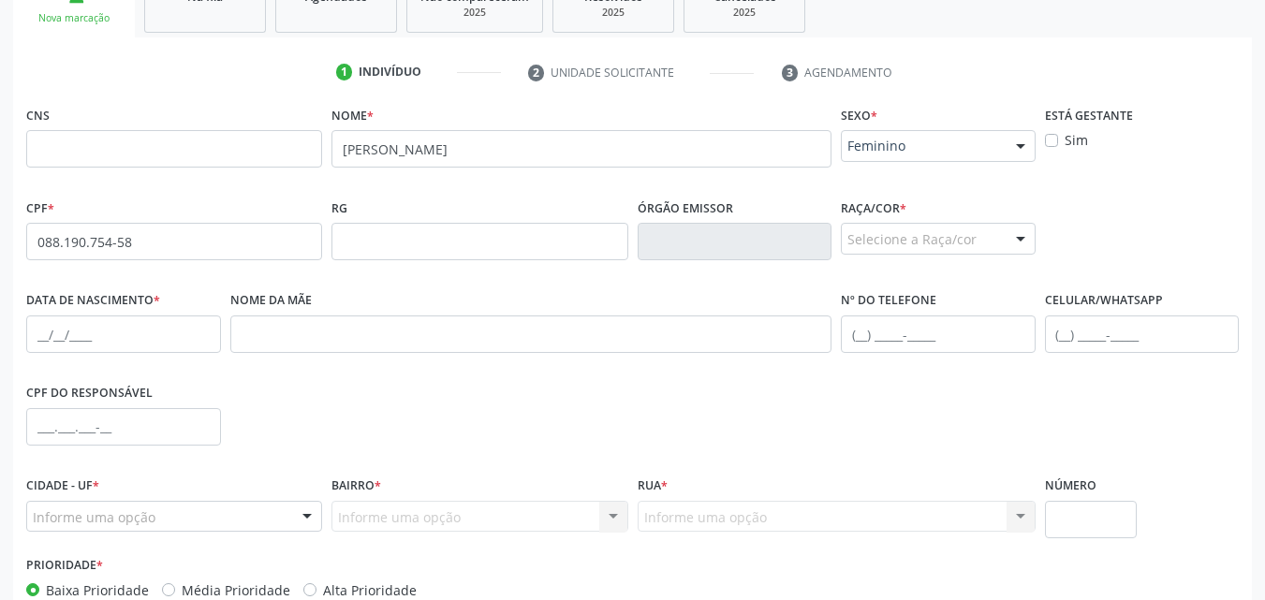
click at [884, 219] on label "Raça/cor *" at bounding box center [874, 208] width 66 height 29
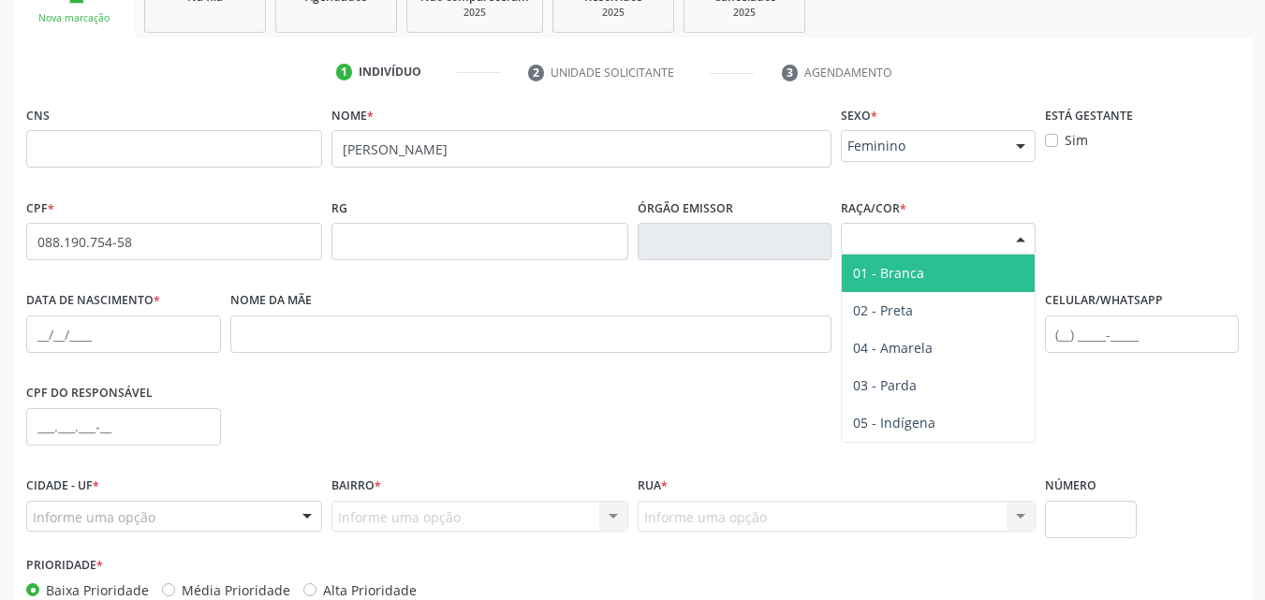
click at [886, 234] on div "Selecione a Raça/cor" at bounding box center [938, 239] width 195 height 32
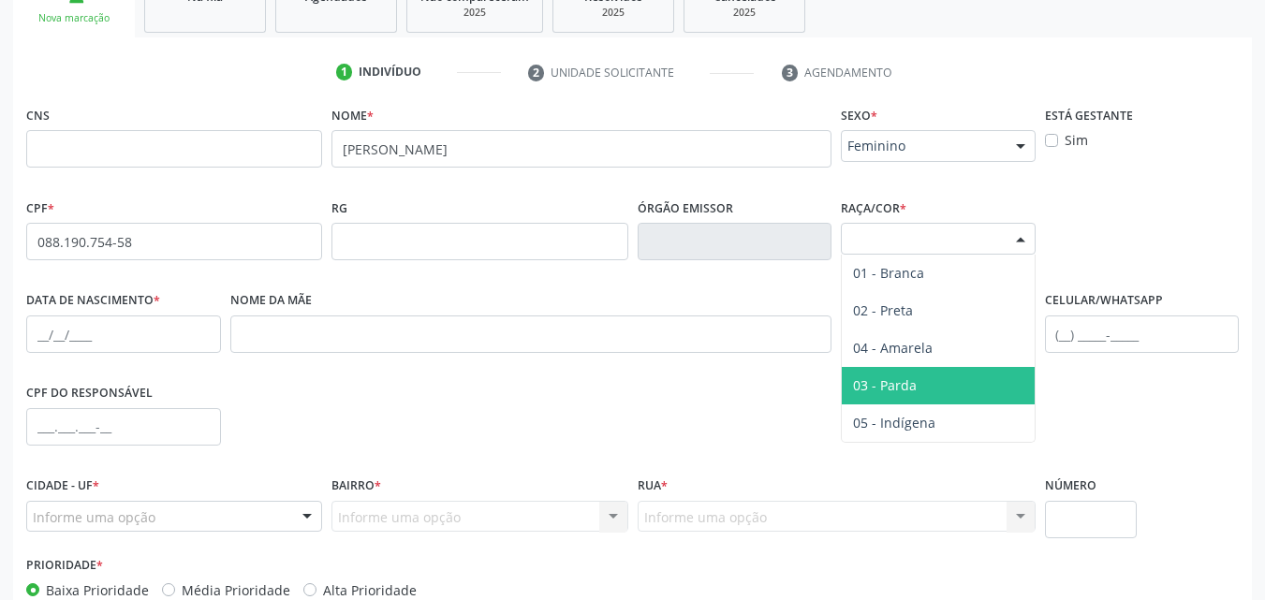
click at [917, 377] on span "03 - Parda" at bounding box center [938, 385] width 193 height 37
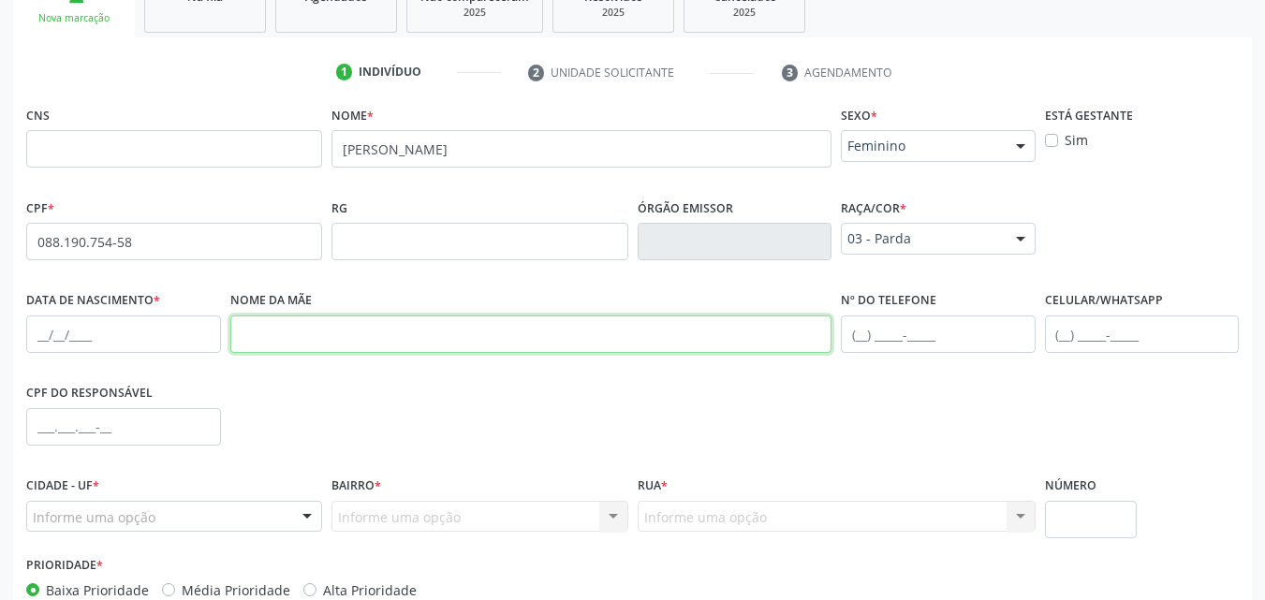
click at [383, 336] on input "text" at bounding box center [531, 334] width 602 height 37
paste input "[PERSON_NAME]"
type input "[PERSON_NAME]"
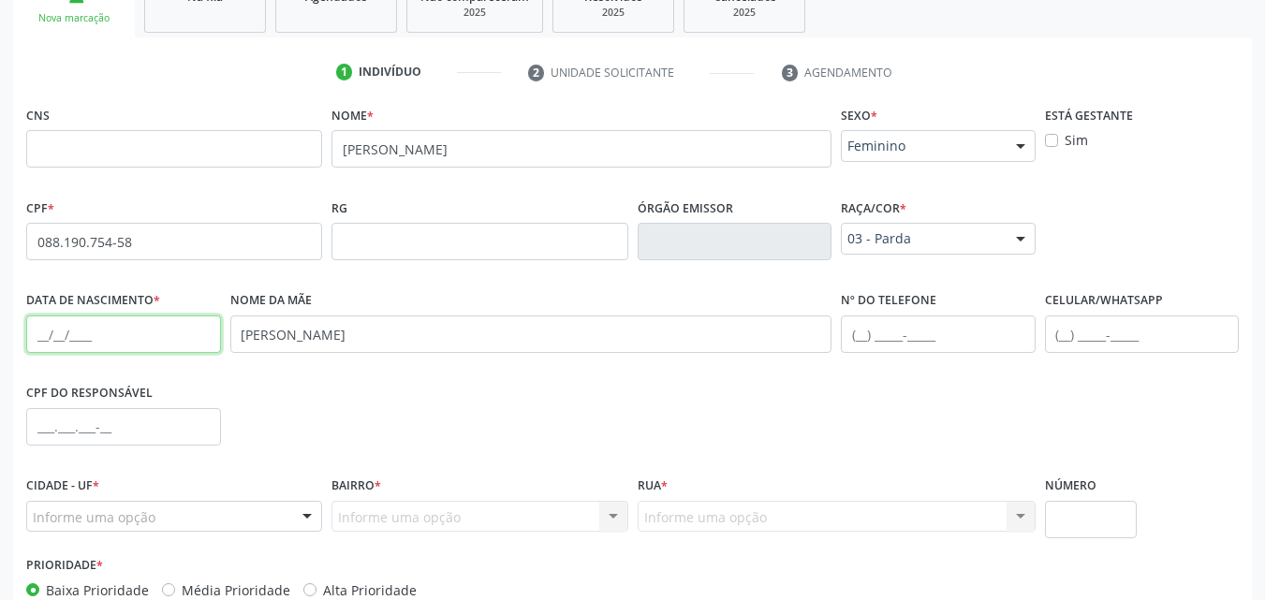
click at [136, 321] on input "text" at bounding box center [123, 334] width 195 height 37
paste input "[DATE]"
type input "[DATE]"
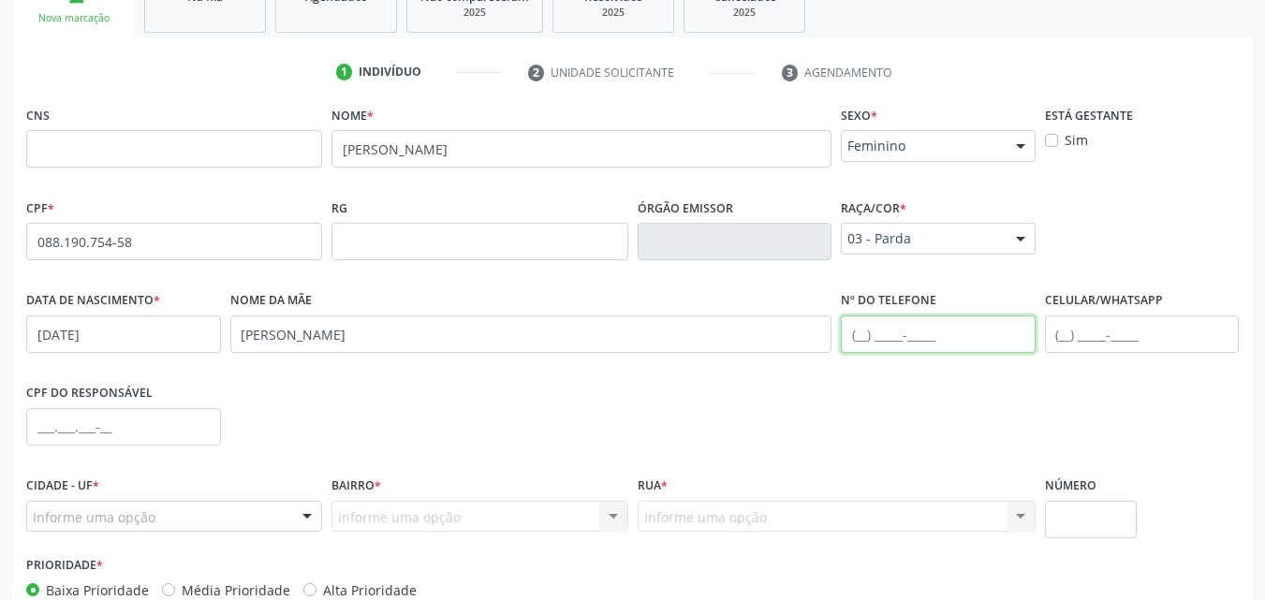
click at [892, 339] on input "text" at bounding box center [938, 334] width 195 height 37
paste input "[PHONE_NUMBER]"
click at [856, 332] on input "[PHONE_NUMBER]" at bounding box center [938, 334] width 195 height 37
drag, startPoint x: 939, startPoint y: 333, endPoint x: 802, endPoint y: 365, distance: 141.3
click at [802, 365] on div "Data de nascimento * [DATE] Nome da mãe [PERSON_NAME] Nº do Telefone [PHONE_NUM…" at bounding box center [633, 333] width 1222 height 93
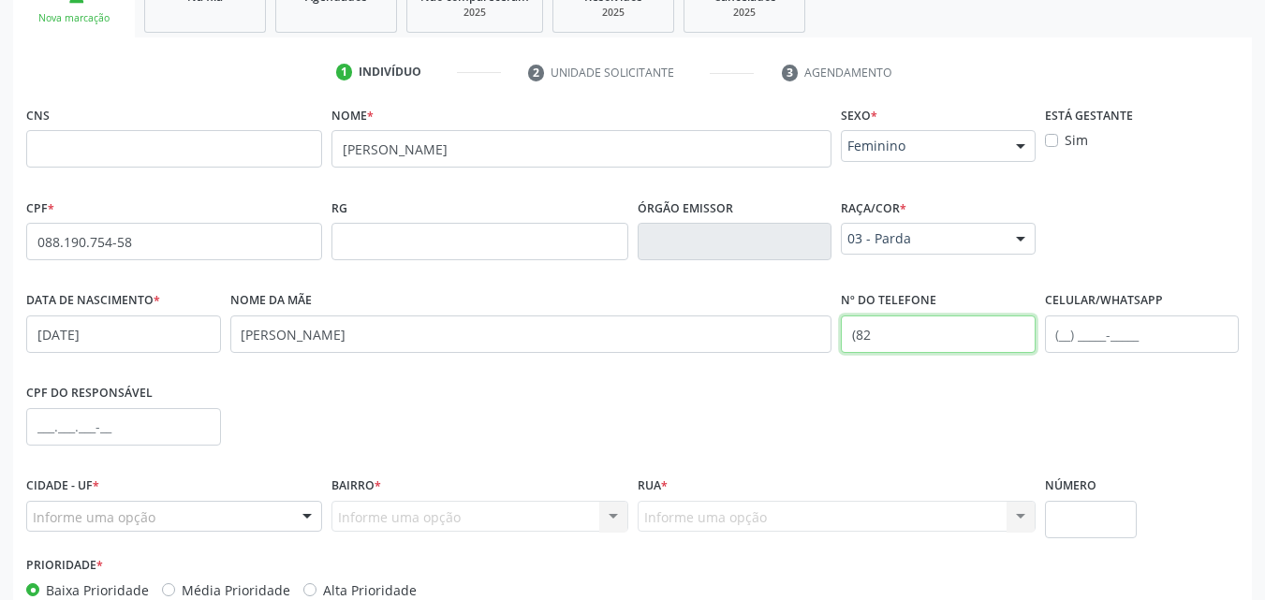
paste input ") 99948-4015"
type input "[PHONE_NUMBER]"
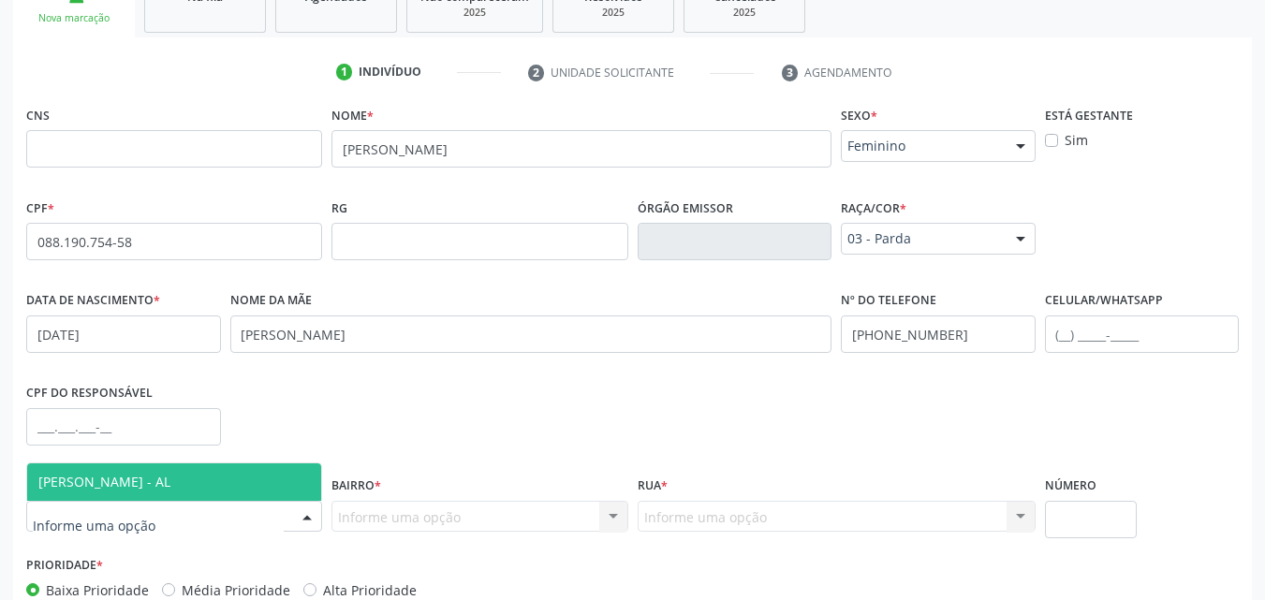
click at [213, 523] on div at bounding box center [174, 517] width 296 height 32
click at [232, 498] on span "[PERSON_NAME] - AL" at bounding box center [174, 482] width 294 height 37
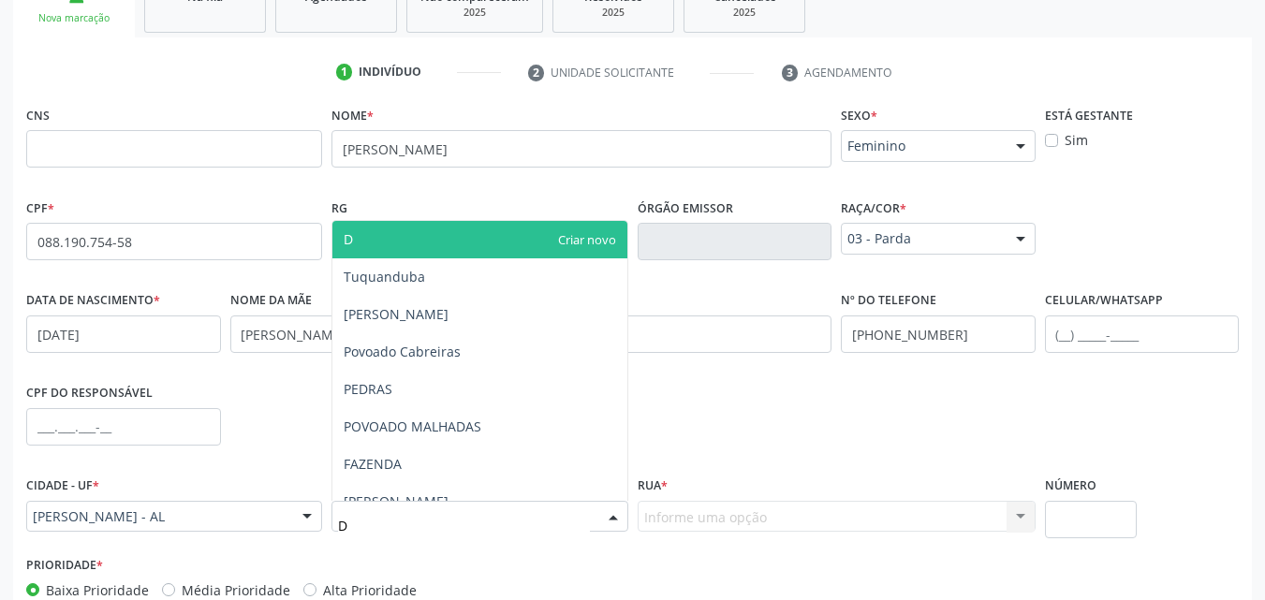
type input "DE"
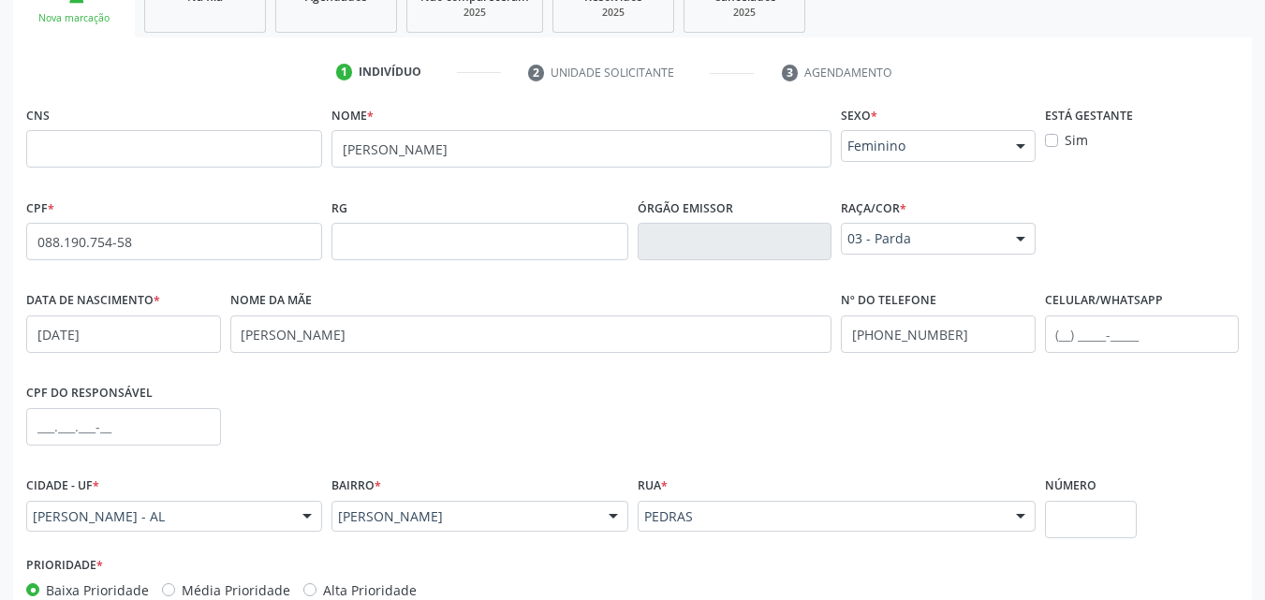
scroll to position [441, 0]
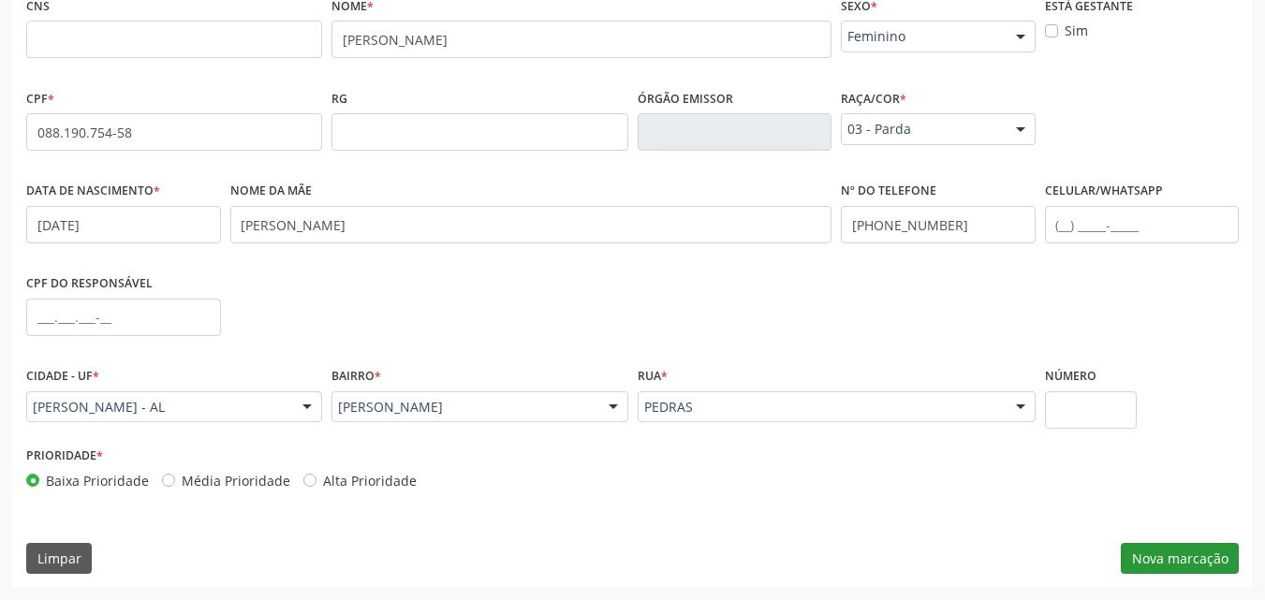
drag, startPoint x: 1199, startPoint y: 575, endPoint x: 1208, endPoint y: 567, distance: 12.6
click at [1208, 567] on div "CNS Nome * [PERSON_NAME] * Feminino Masculino Feminino Nenhum resultado encontr…" at bounding box center [632, 290] width 1239 height 596
click at [1208, 567] on button "Nova marcação" at bounding box center [1180, 559] width 118 height 32
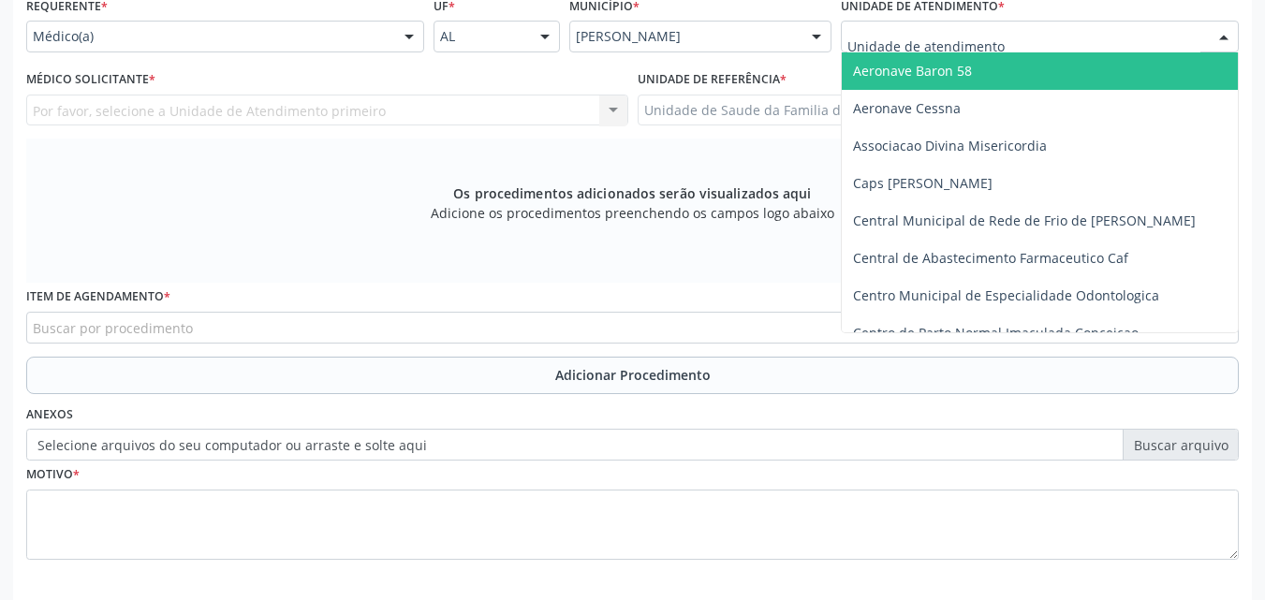
click at [1018, 38] on div at bounding box center [1040, 37] width 398 height 32
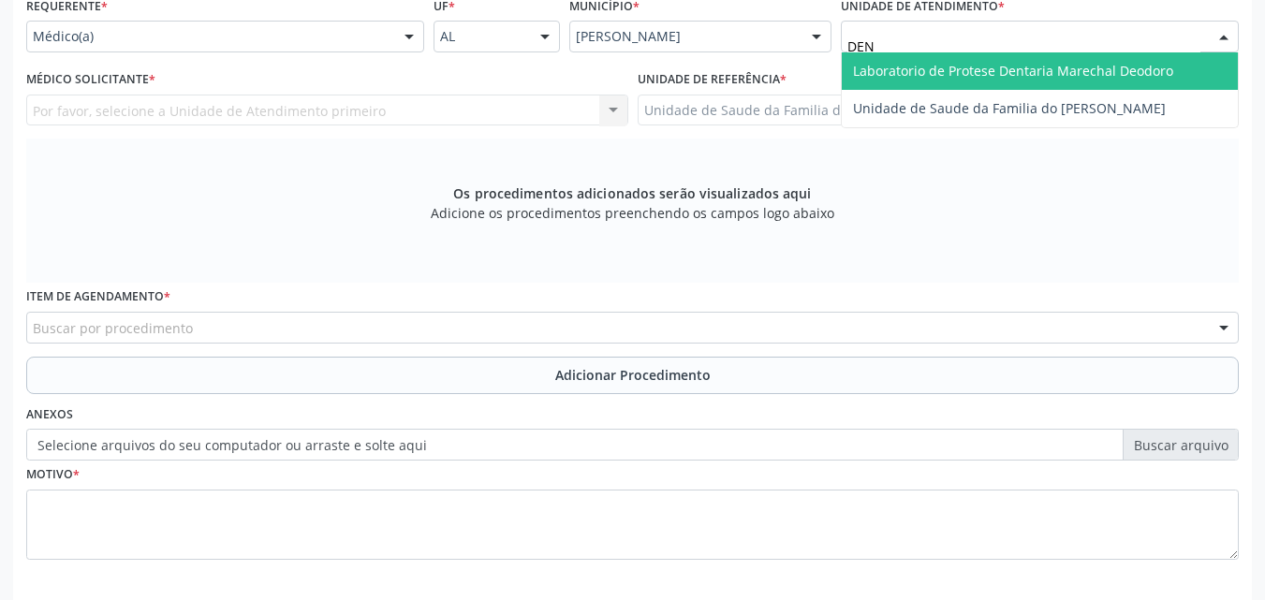
type input "DENI"
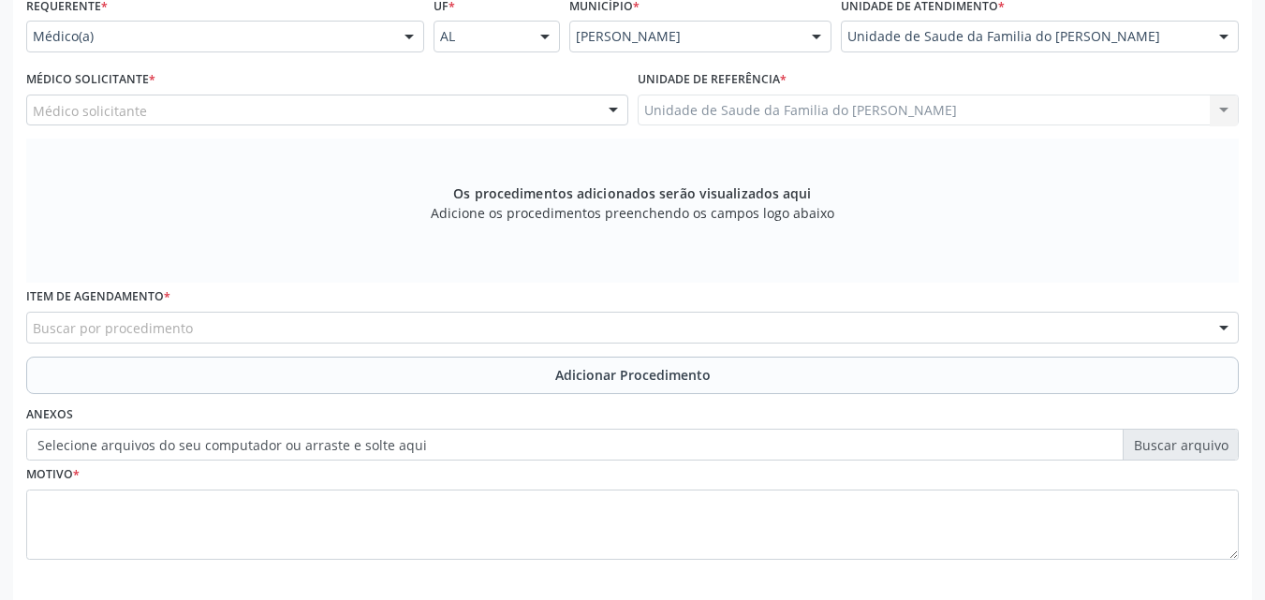
click at [470, 126] on div "Médico Solicitante * Médico solicitante [PERSON_NAME] [PERSON_NAME] [PERSON_NAM…" at bounding box center [328, 102] width 612 height 73
click at [453, 113] on div at bounding box center [327, 111] width 602 height 32
click at [276, 167] on div "Os procedimentos adicionados serão visualizados aqui Adicione os procedimentos …" at bounding box center [632, 211] width 1213 height 144
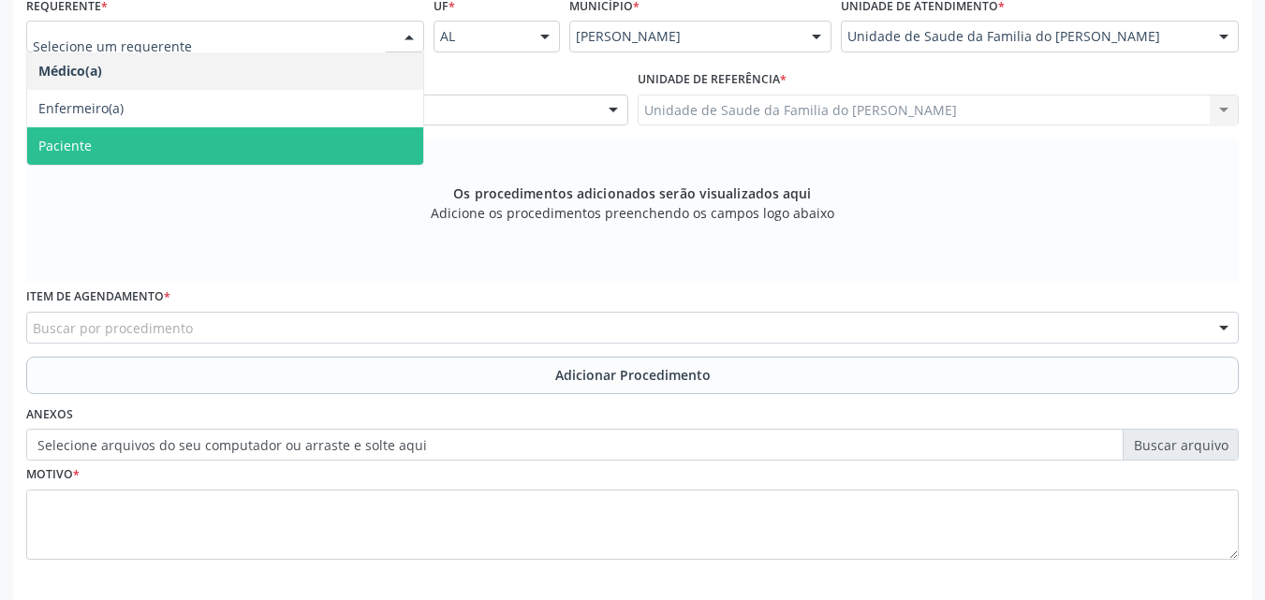
click at [254, 143] on span "Paciente" at bounding box center [225, 145] width 396 height 37
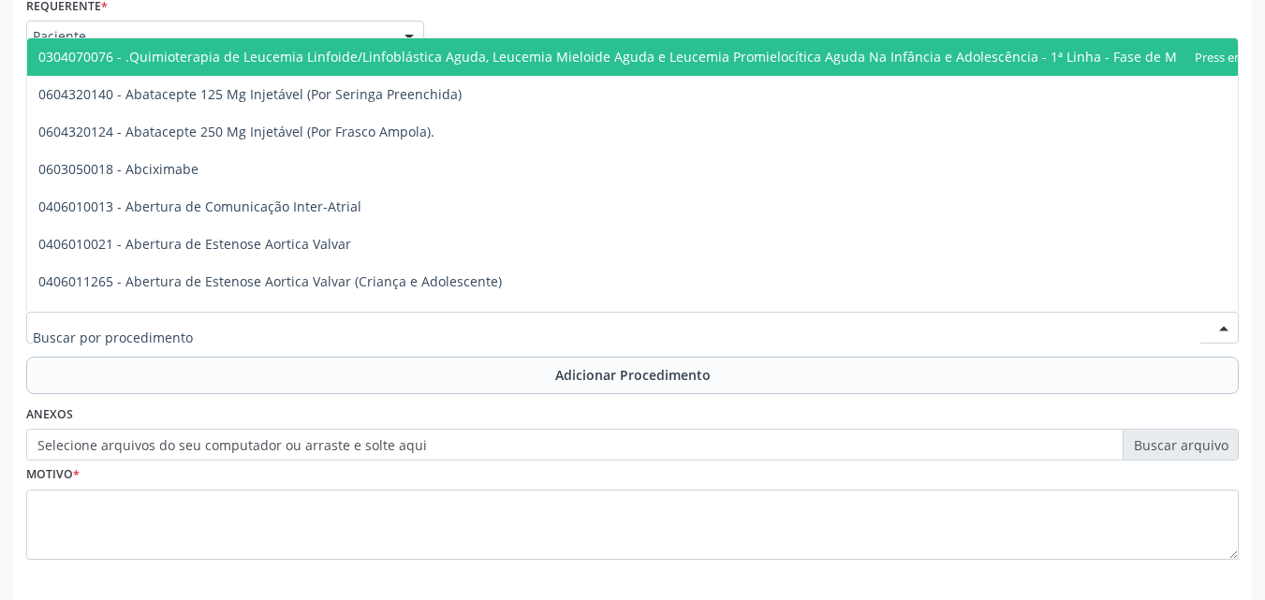
click at [243, 319] on div at bounding box center [632, 328] width 1213 height 32
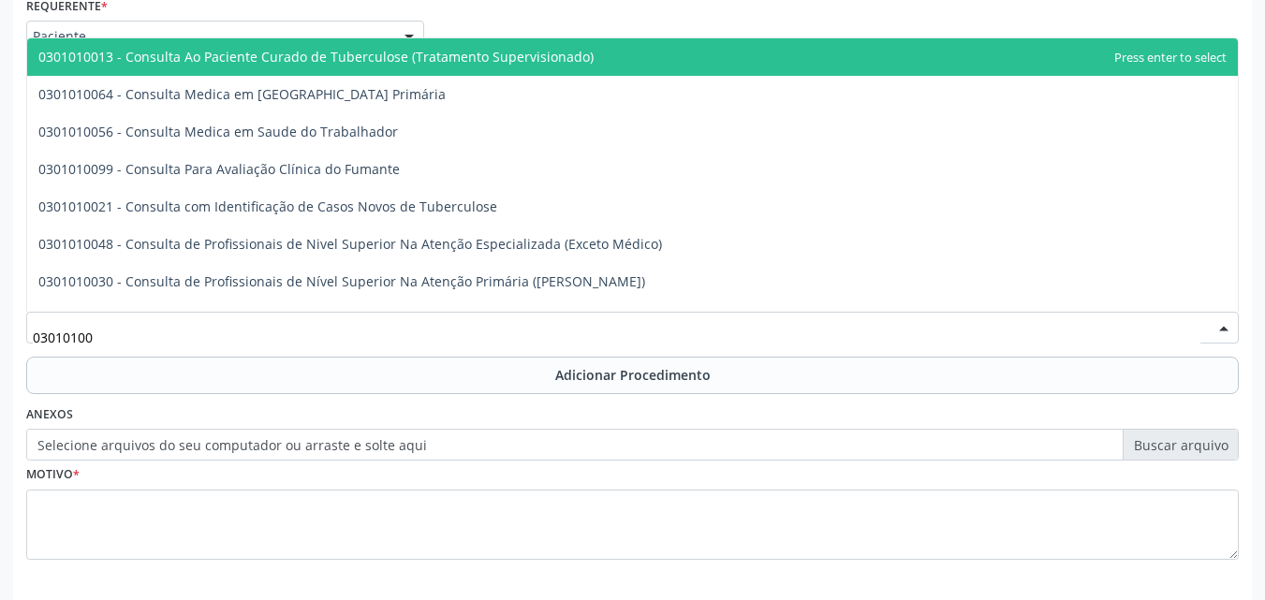
type input "030101004"
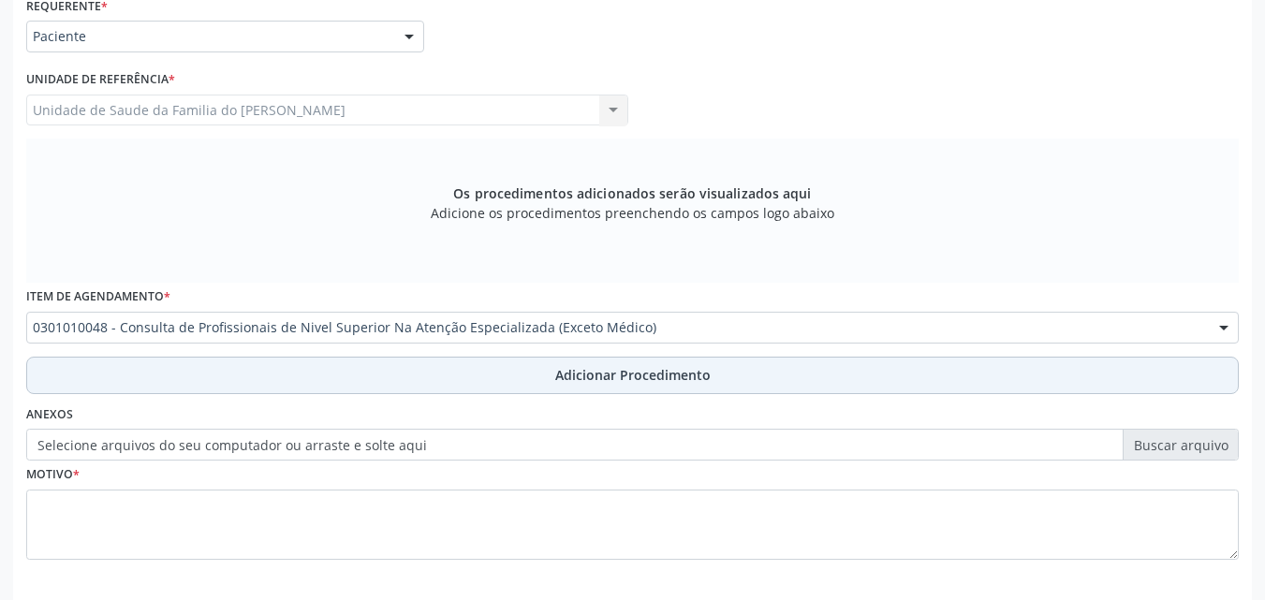
click at [228, 393] on button "Adicionar Procedimento" at bounding box center [632, 375] width 1213 height 37
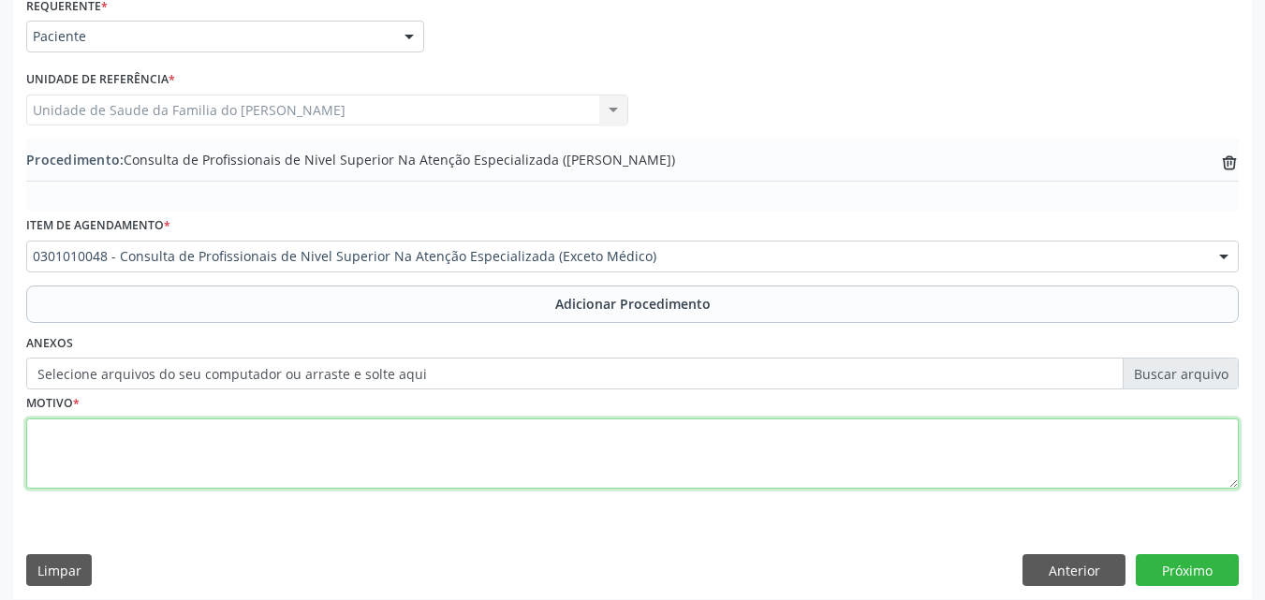
click at [189, 435] on textarea at bounding box center [632, 454] width 1213 height 71
click at [144, 434] on textarea "ODONTOLOGIA - RAIO-X DO 18,28,48" at bounding box center [632, 454] width 1213 height 71
click at [765, 436] on textarea "ODONTOLOGIA - RADIOLOGIA ( RAIO-X DO 18,28,48" at bounding box center [632, 454] width 1213 height 71
type textarea "ODONTOLOGIA - RADIOLOGIA ( RAIO-X DO 18,28,48 )"
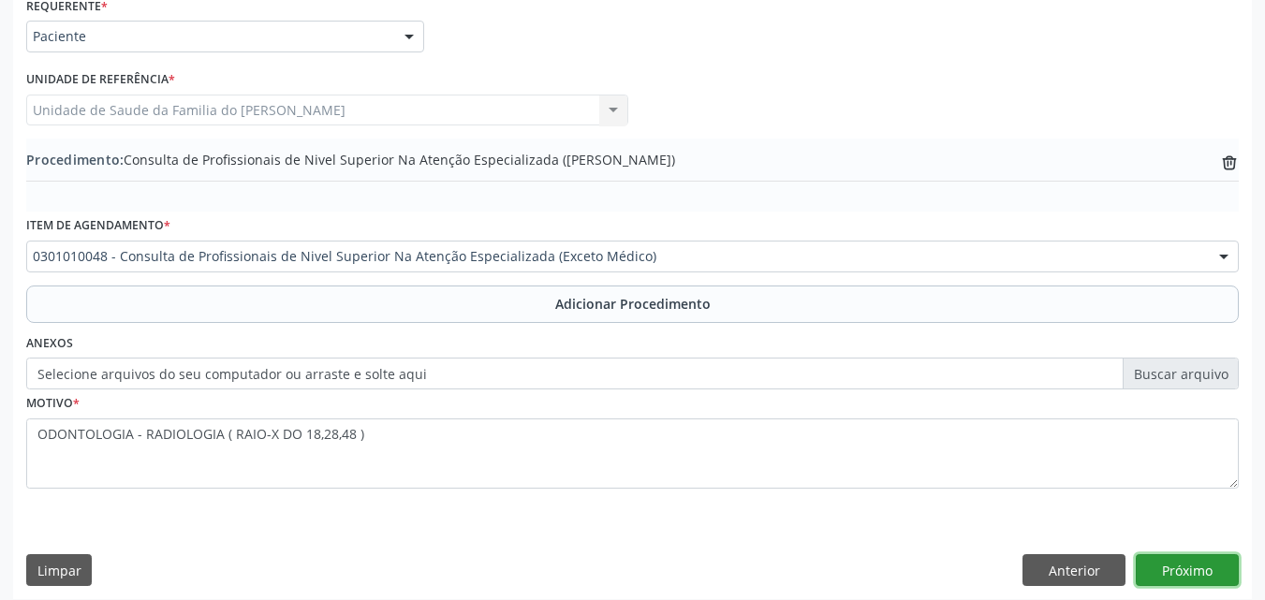
click at [1160, 559] on button "Próximo" at bounding box center [1187, 570] width 103 height 32
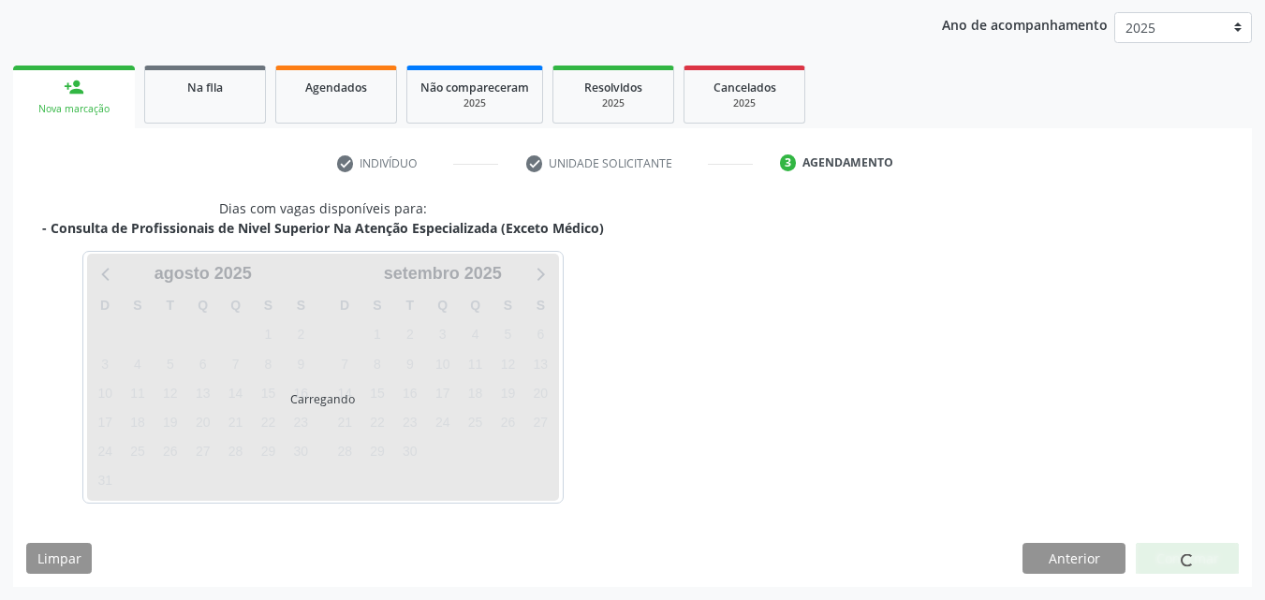
scroll to position [296, 0]
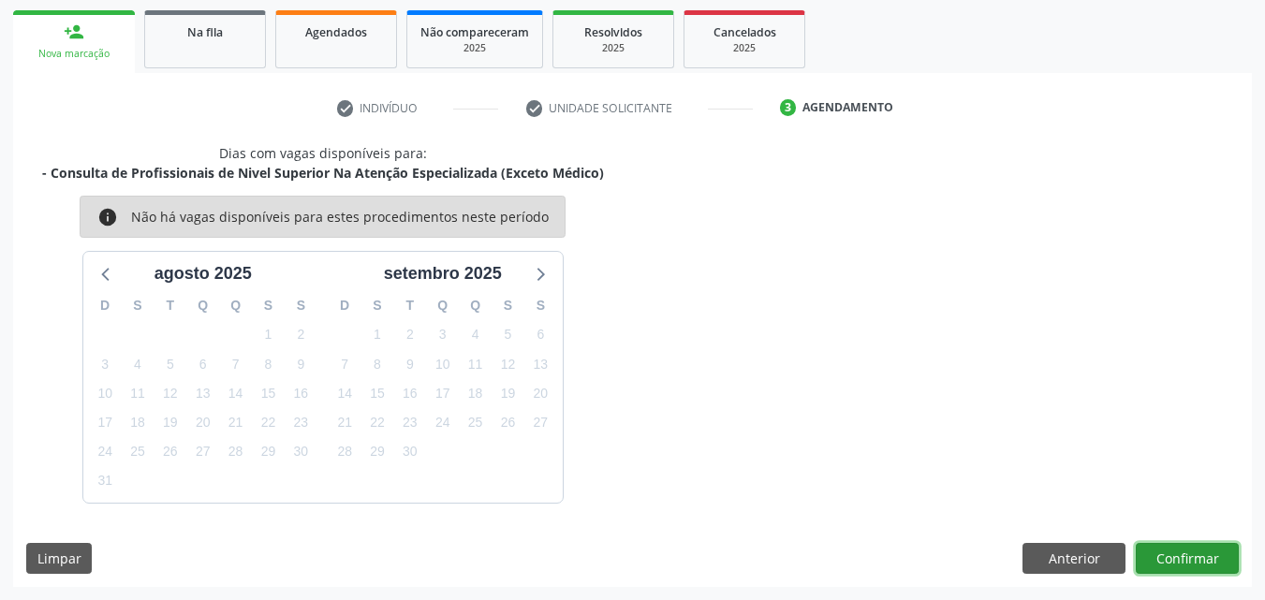
click at [1162, 548] on button "Confirmar" at bounding box center [1187, 559] width 103 height 32
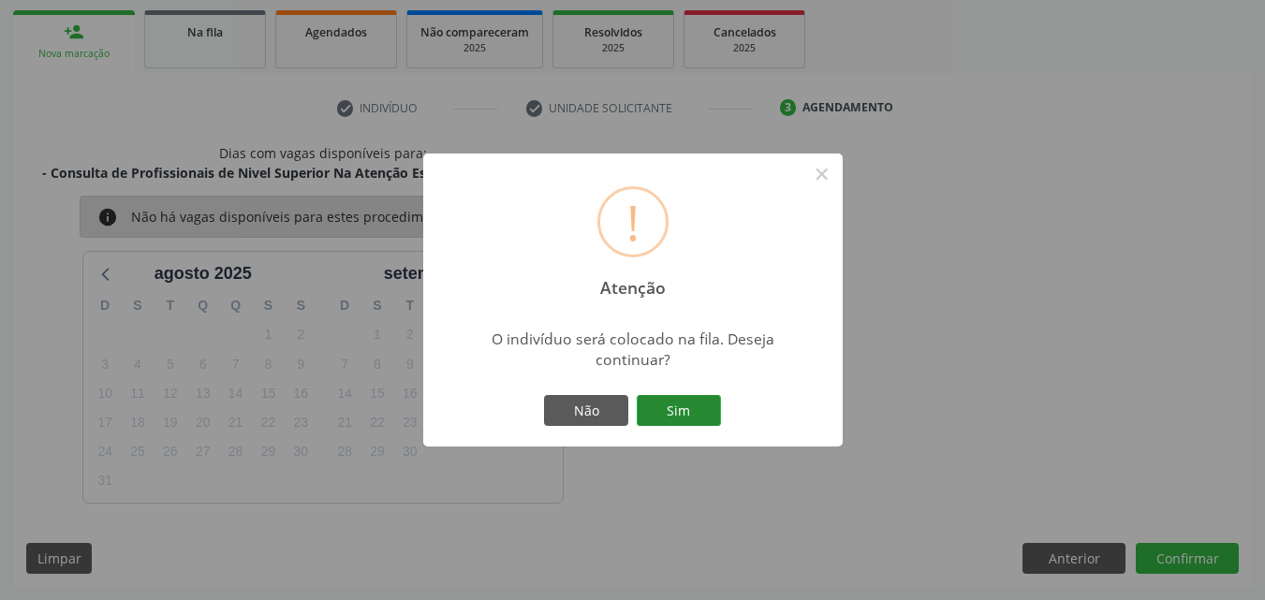
click at [710, 425] on button "Sim" at bounding box center [679, 411] width 84 height 32
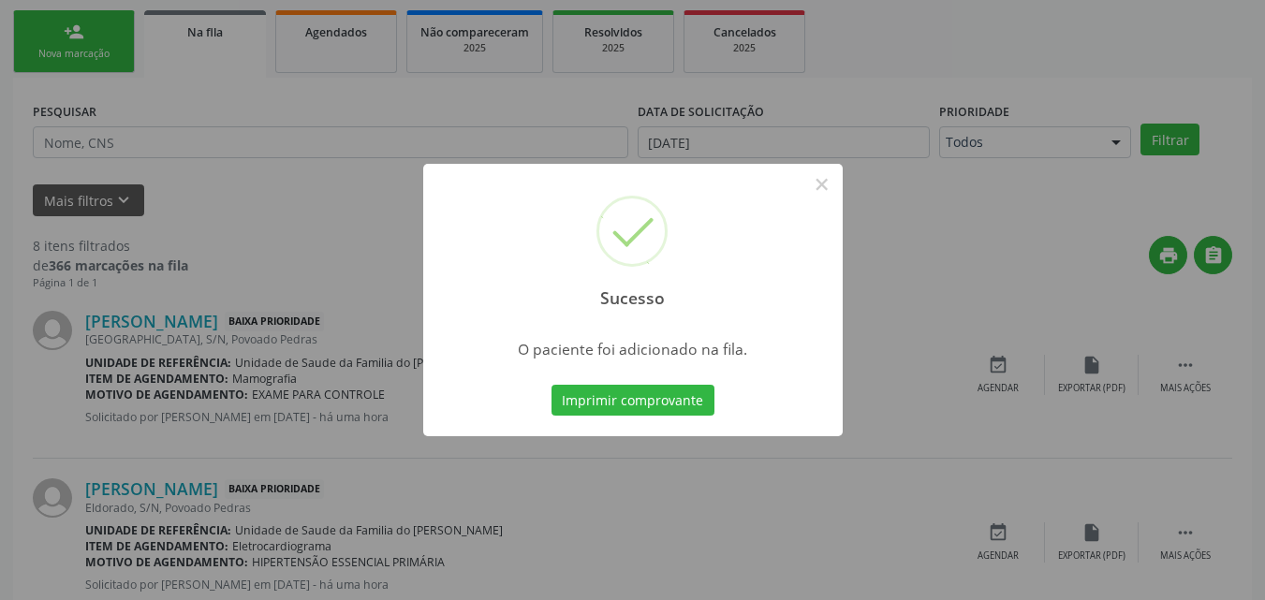
scroll to position [44, 0]
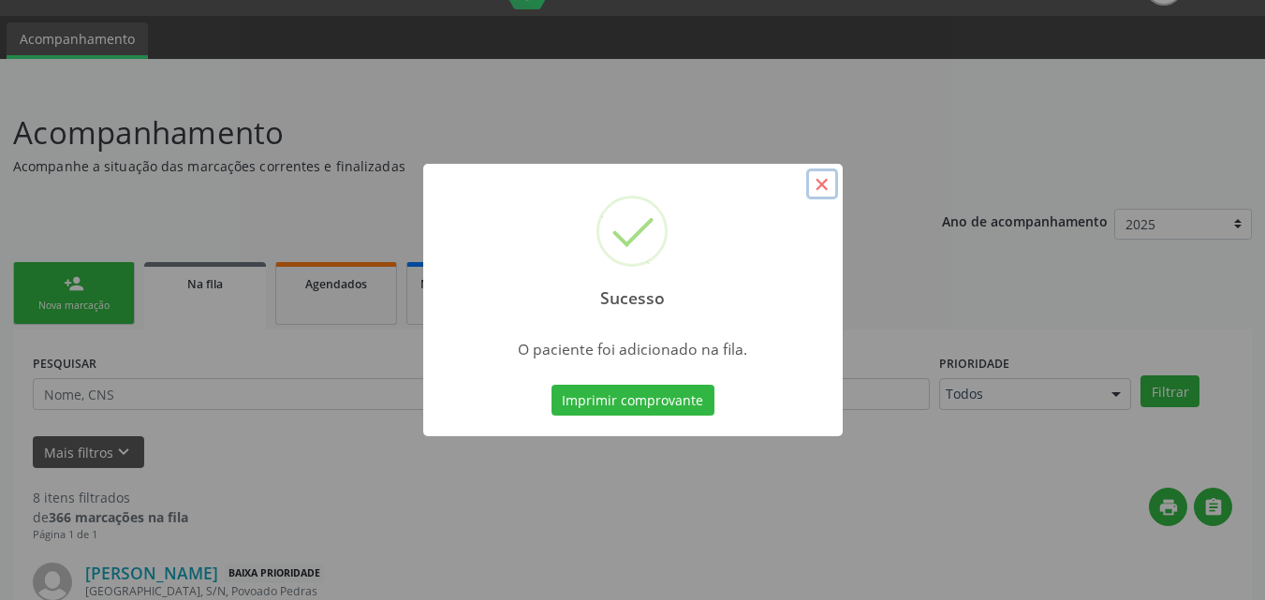
click at [811, 192] on button "×" at bounding box center [822, 185] width 32 height 32
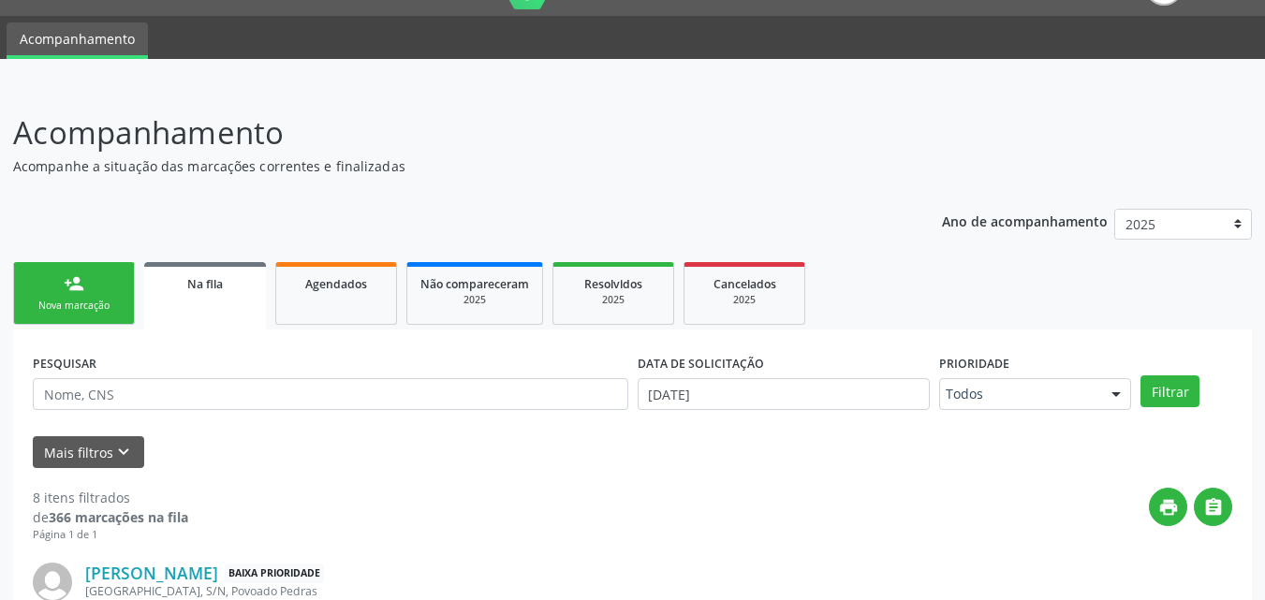
click at [98, 315] on link "person_add Nova marcação" at bounding box center [74, 293] width 122 height 63
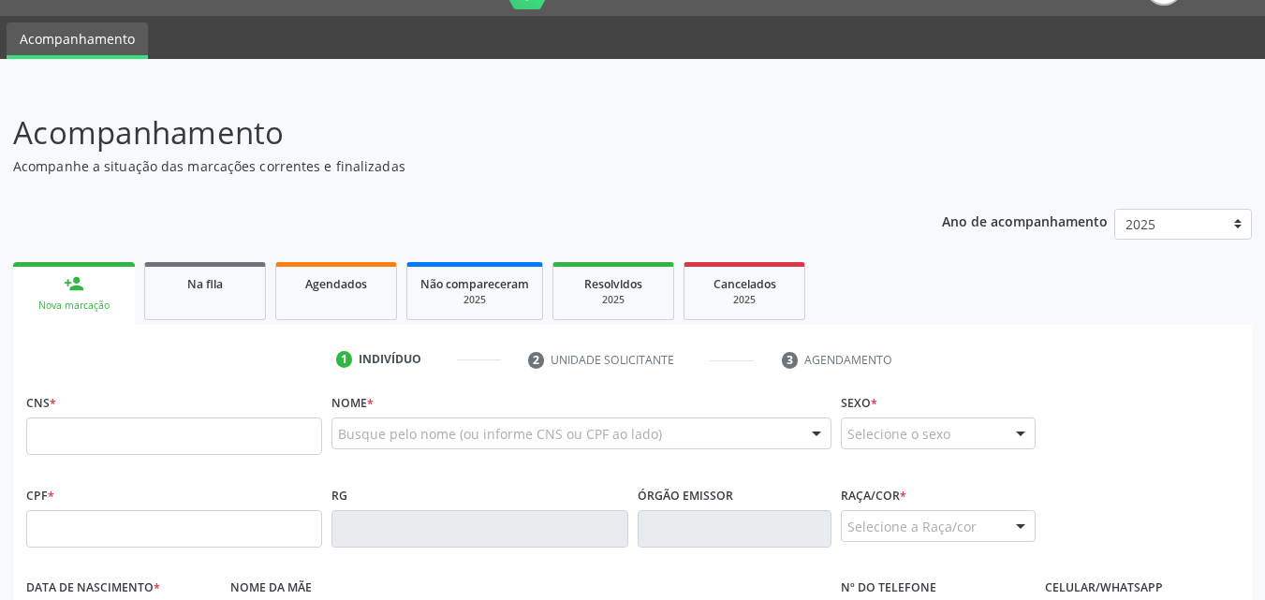
click at [100, 311] on div "Nova marcação" at bounding box center [74, 306] width 96 height 14
click at [216, 438] on input "text" at bounding box center [174, 436] width 296 height 37
click at [191, 537] on input "text" at bounding box center [174, 528] width 296 height 37
type input "129.078.344-60"
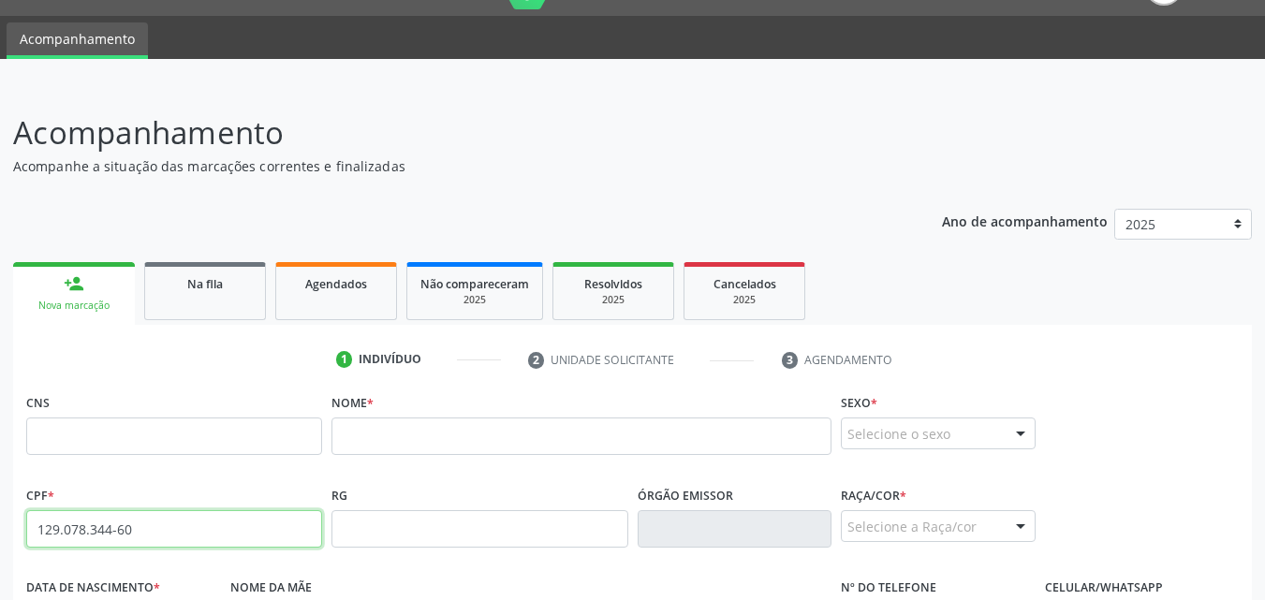
click at [109, 536] on input "129.078.344-60" at bounding box center [174, 528] width 296 height 37
click at [265, 419] on input "text" at bounding box center [174, 436] width 296 height 37
paste input "702 8051 7856 6665"
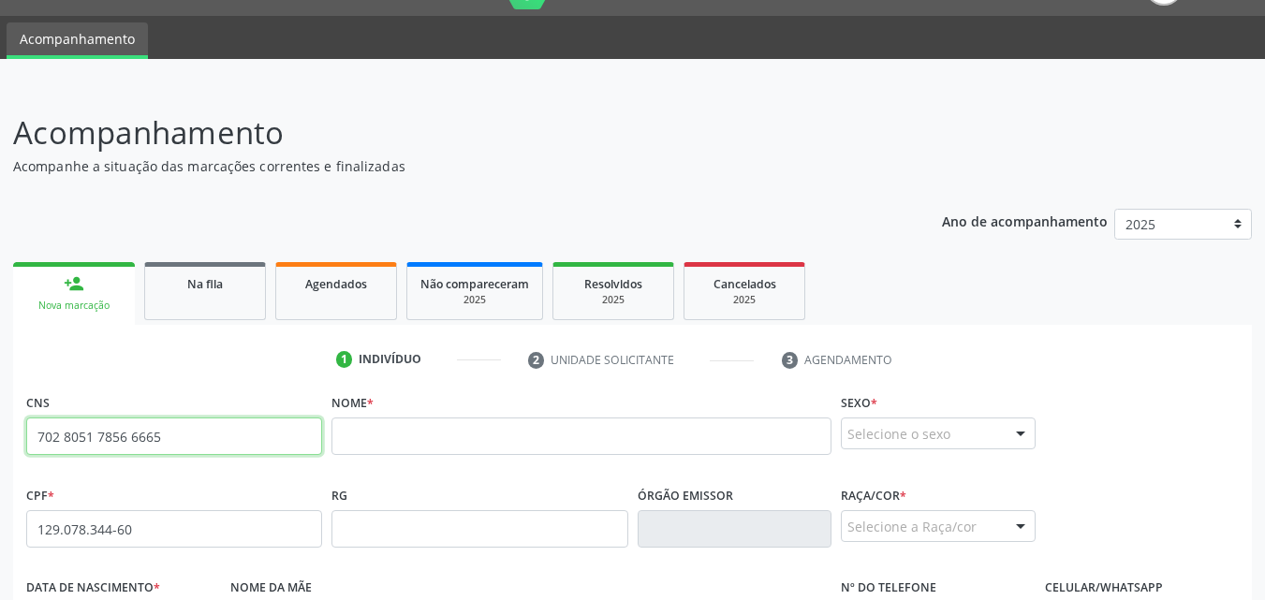
type input "702 8051 7856 6665"
click at [435, 474] on div "Nome *" at bounding box center [581, 435] width 509 height 93
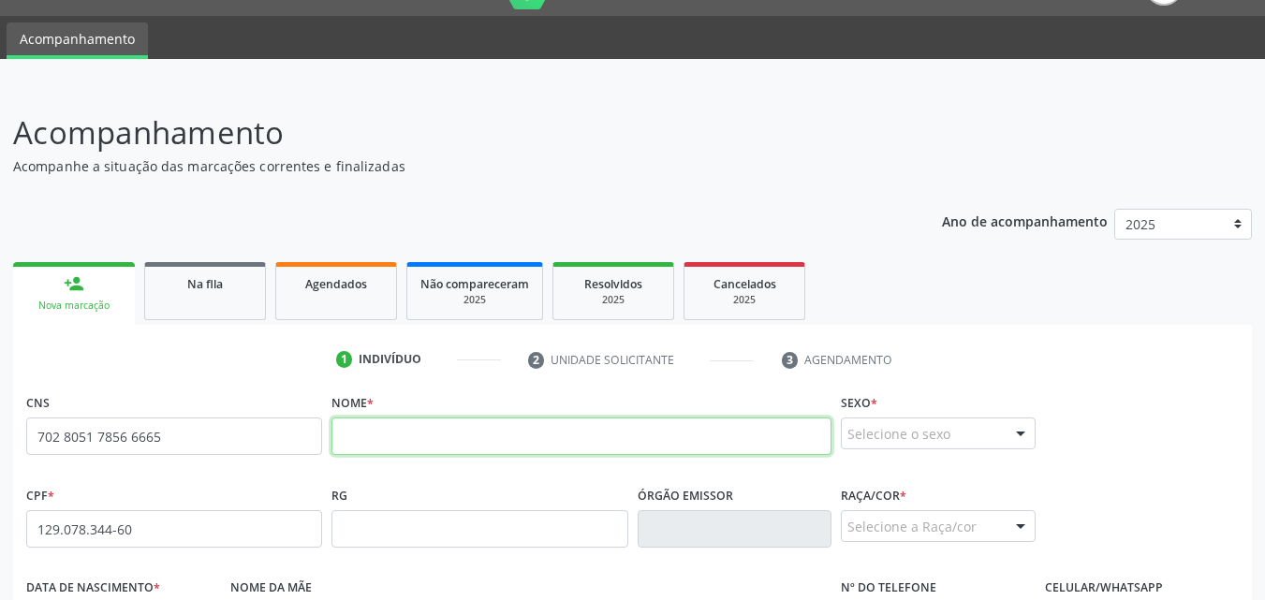
click at [366, 440] on input "text" at bounding box center [582, 436] width 500 height 37
paste input "[PERSON_NAME]"
type input "[PERSON_NAME]"
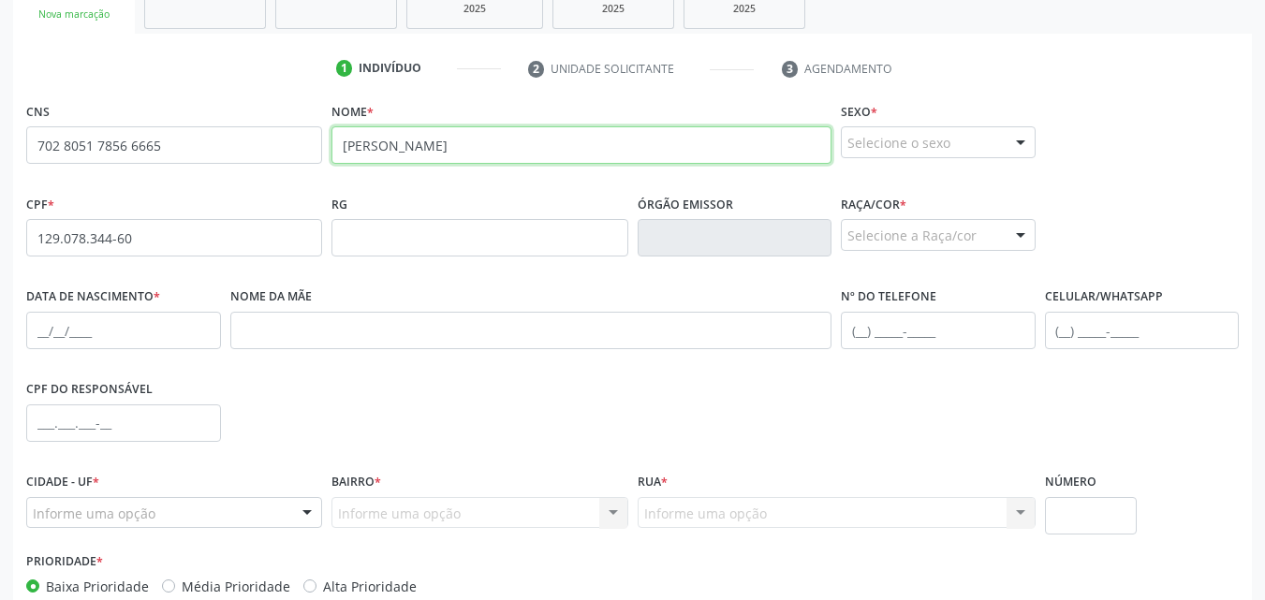
scroll to position [373, 0]
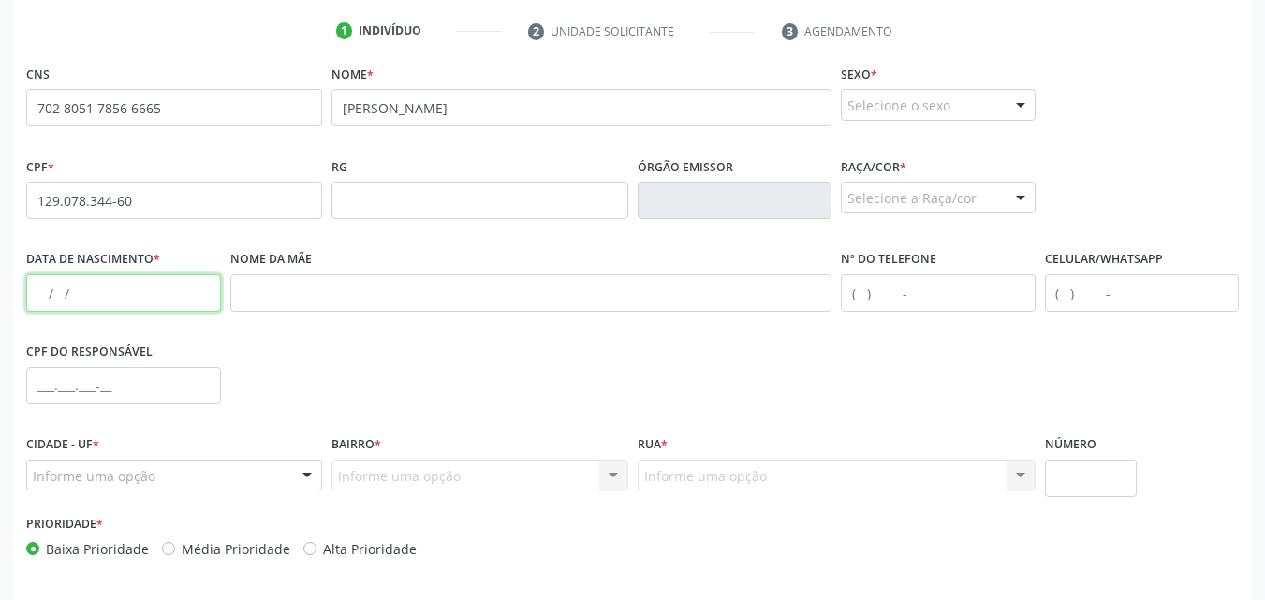
click at [160, 302] on input "text" at bounding box center [123, 292] width 195 height 37
paste input "[DATE]"
type input "[DATE]"
click at [879, 192] on div "Selecione a Raça/cor" at bounding box center [938, 198] width 195 height 32
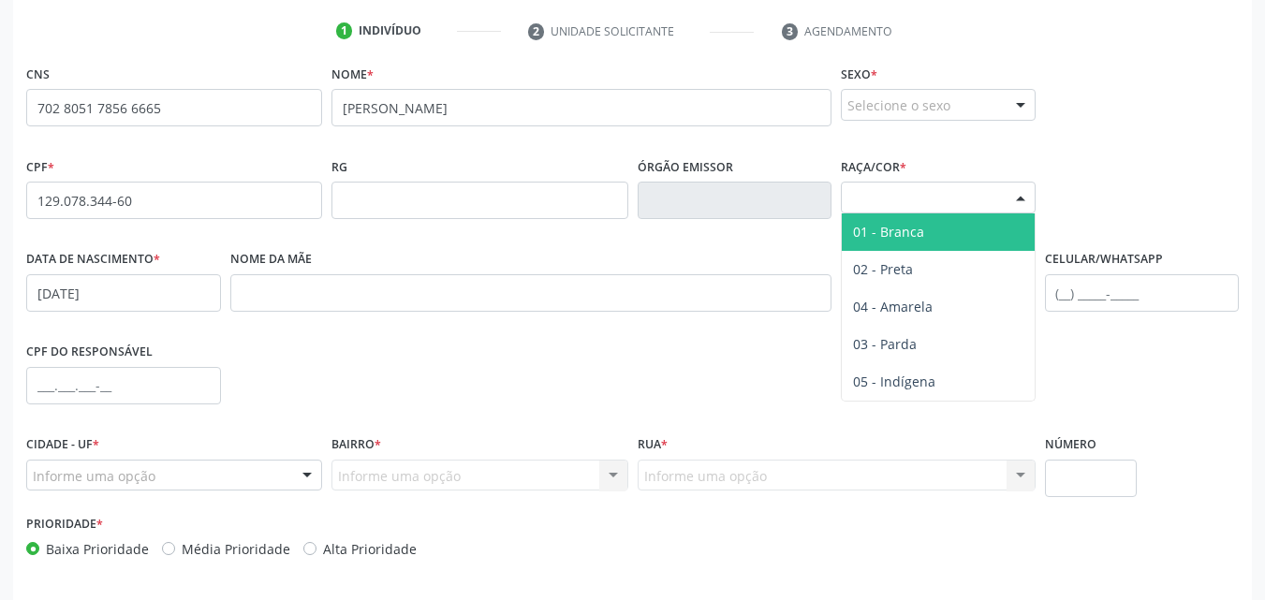
click at [879, 192] on div "Selecione a Raça/cor" at bounding box center [938, 198] width 195 height 32
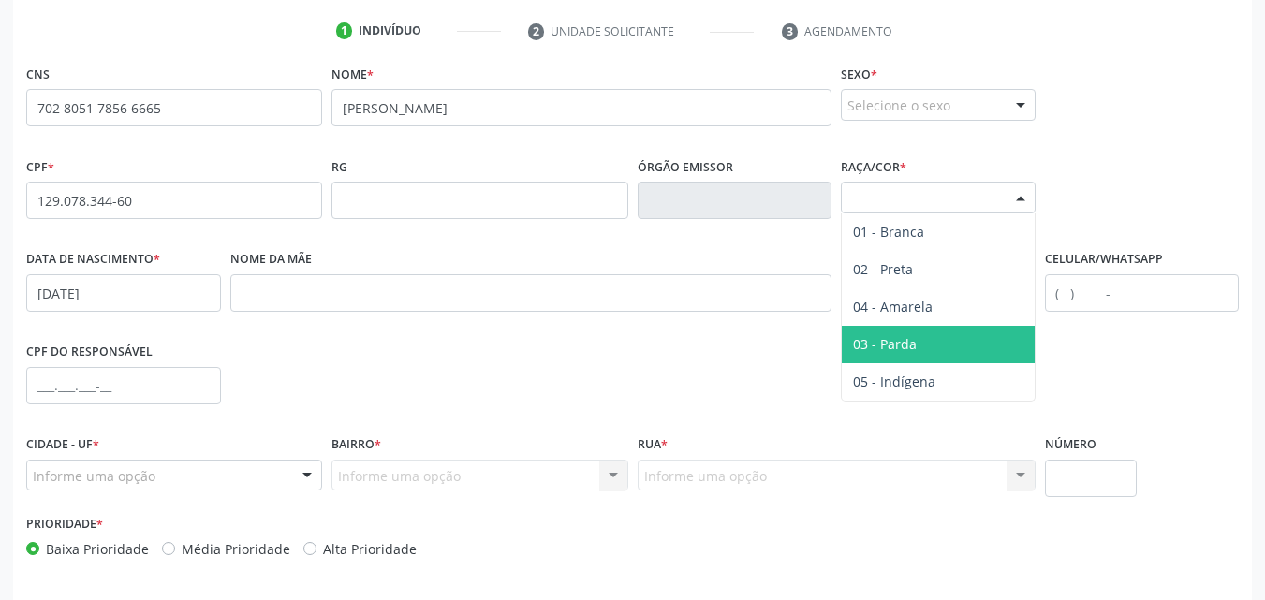
click at [897, 340] on span "03 - Parda" at bounding box center [885, 344] width 64 height 18
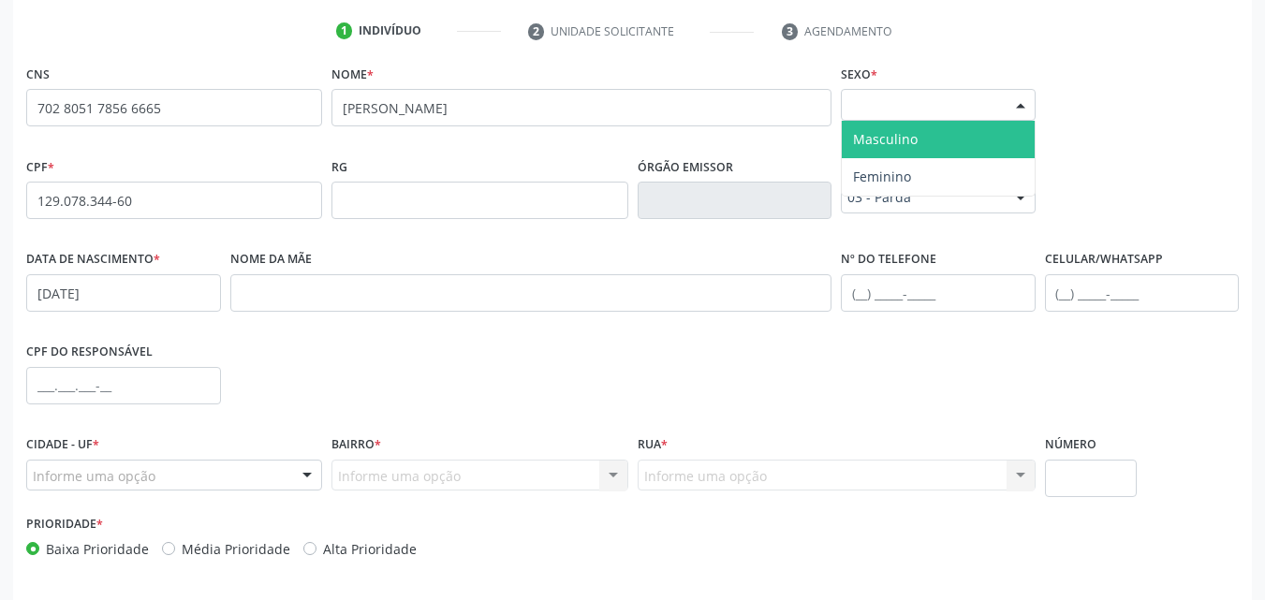
click at [968, 102] on div "Selecione o sexo" at bounding box center [938, 105] width 195 height 32
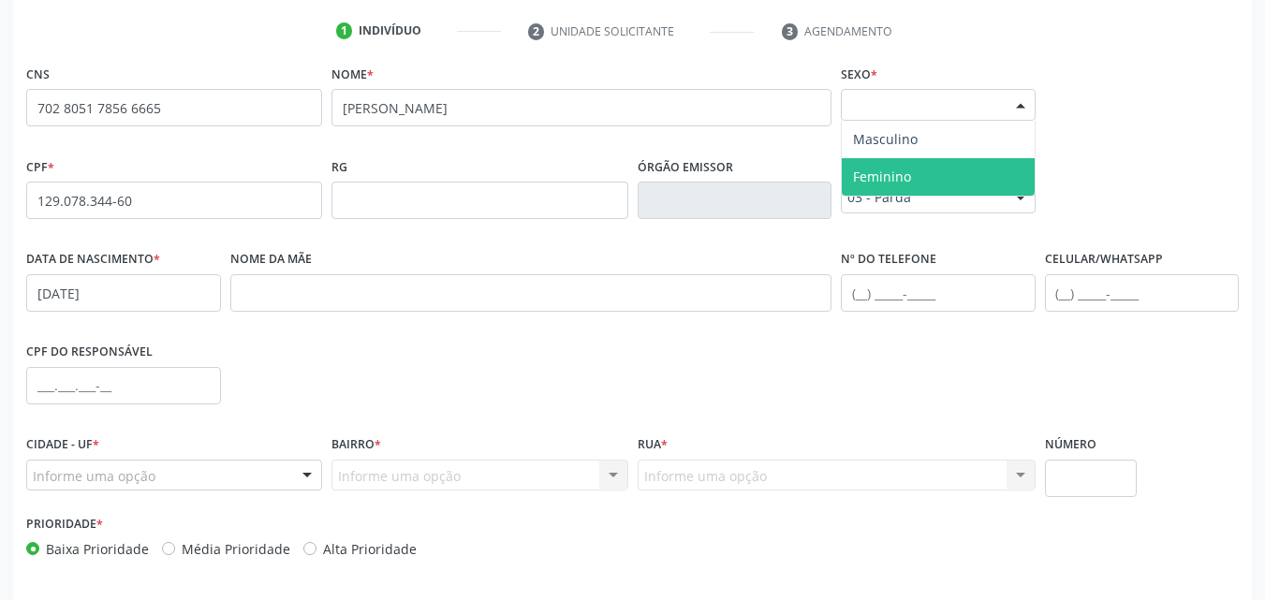
click at [931, 170] on span "Feminino" at bounding box center [938, 176] width 193 height 37
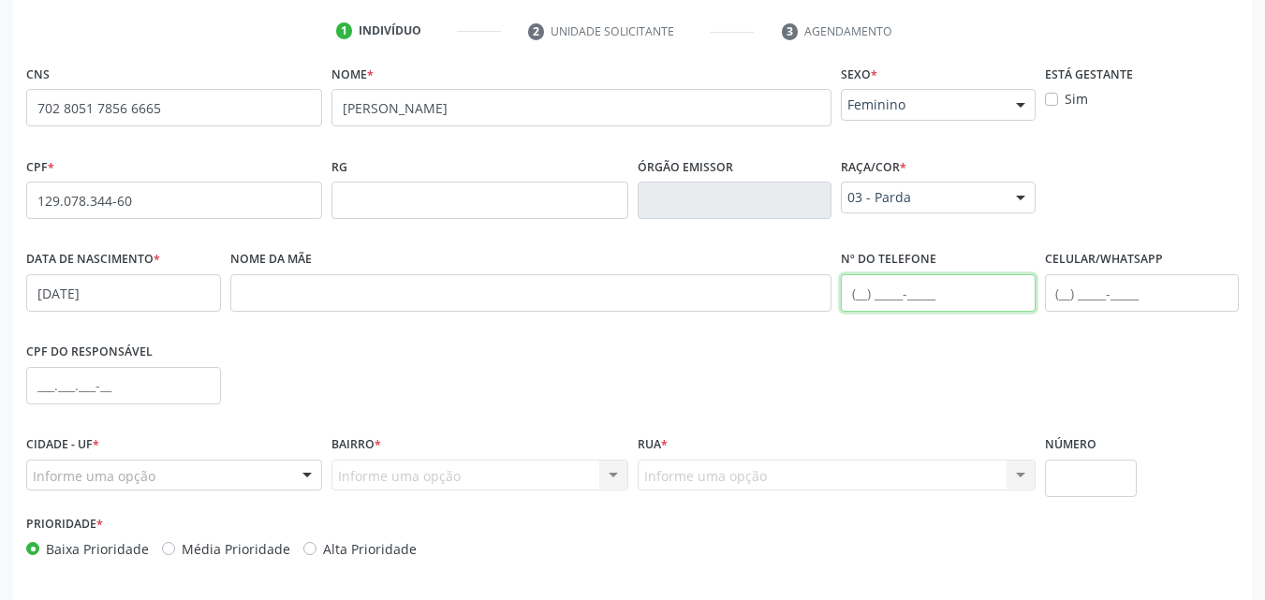
click at [857, 277] on input "text" at bounding box center [938, 292] width 195 height 37
paste input "[PHONE_NUMBER]"
type input "[PHONE_NUMBER]"
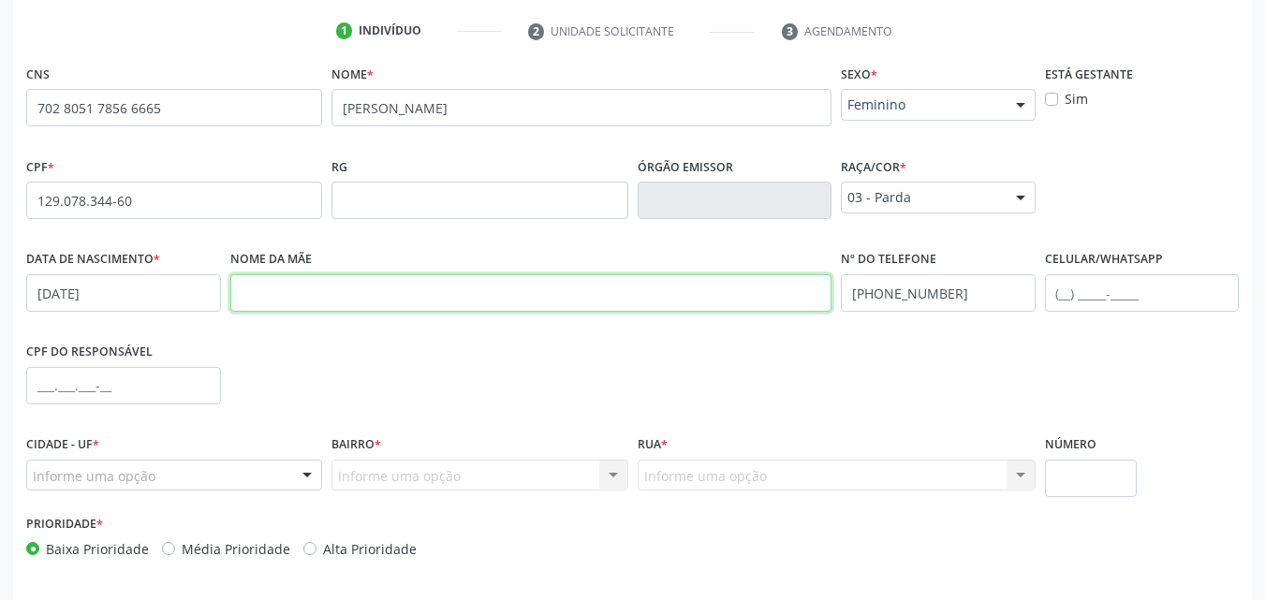
click at [490, 298] on input "text" at bounding box center [531, 292] width 602 height 37
paste input "[PERSON_NAME]"
type input "[PERSON_NAME]"
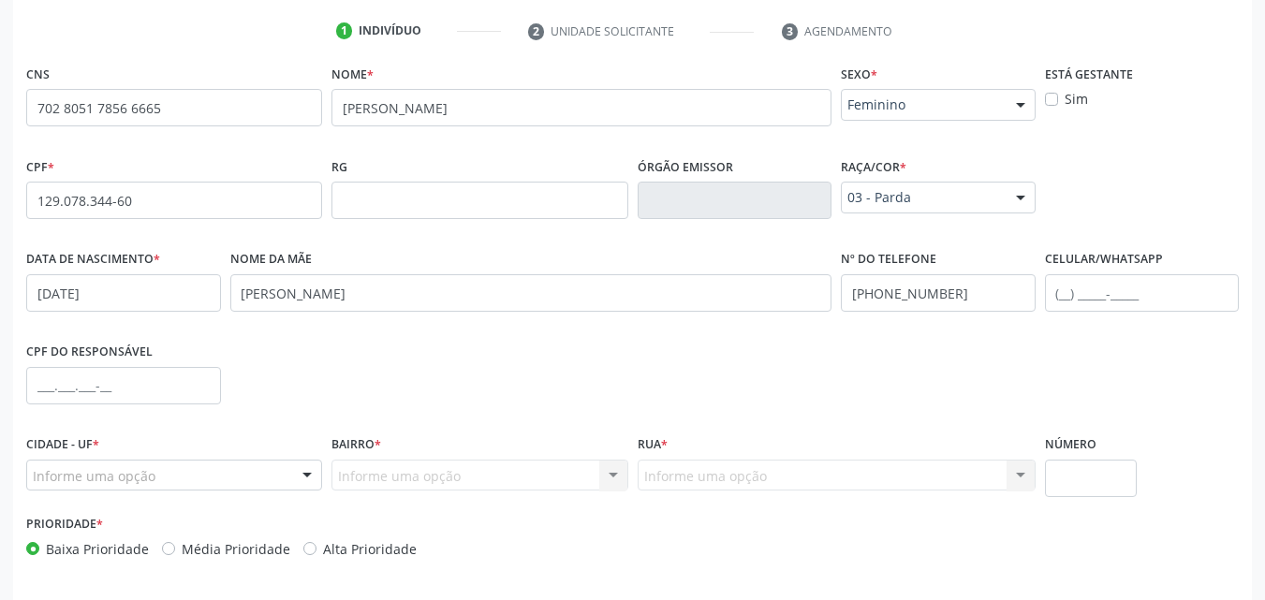
click at [226, 468] on div "Informe uma opção" at bounding box center [174, 476] width 296 height 32
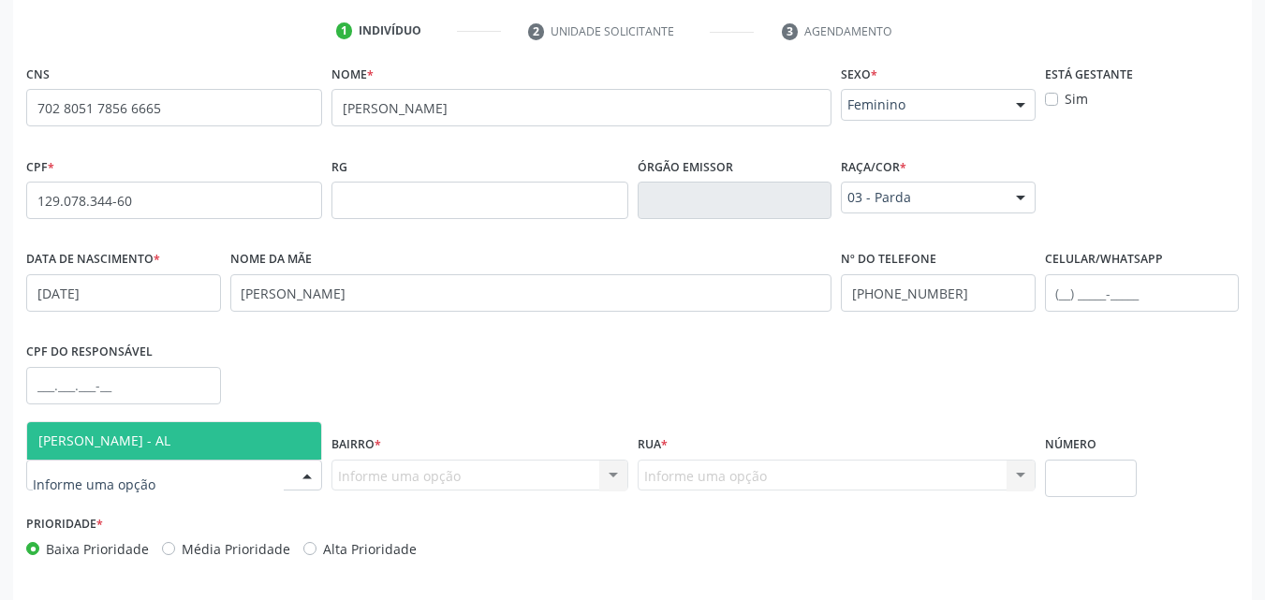
click at [227, 449] on span "[PERSON_NAME] - AL" at bounding box center [174, 440] width 294 height 37
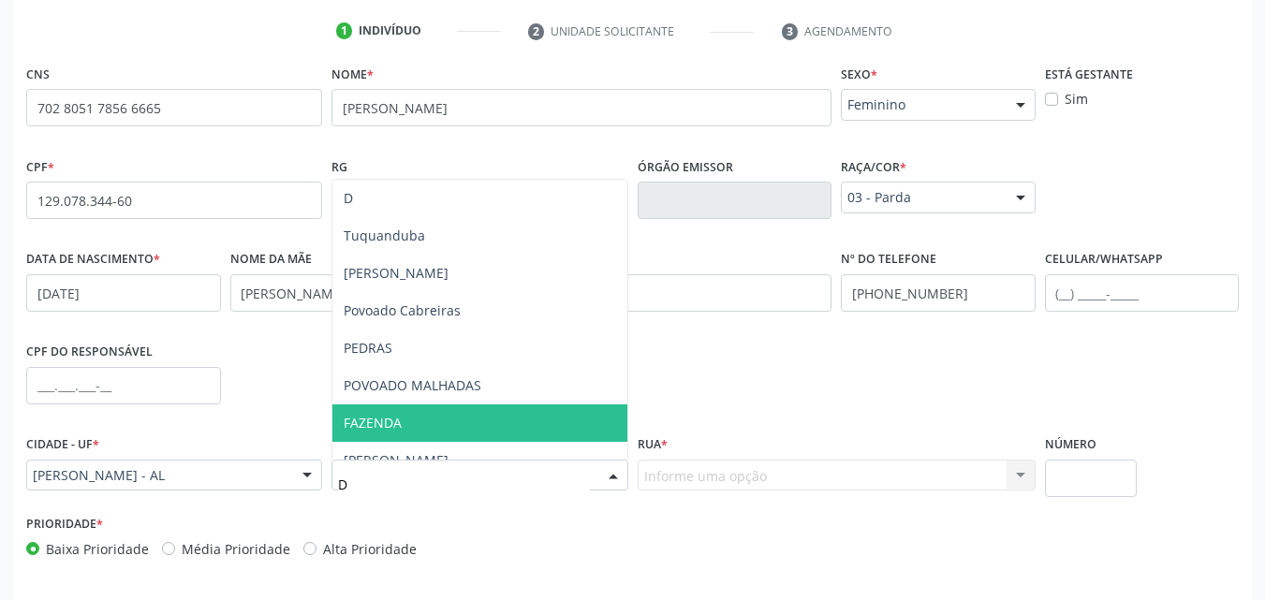
type input "DE"
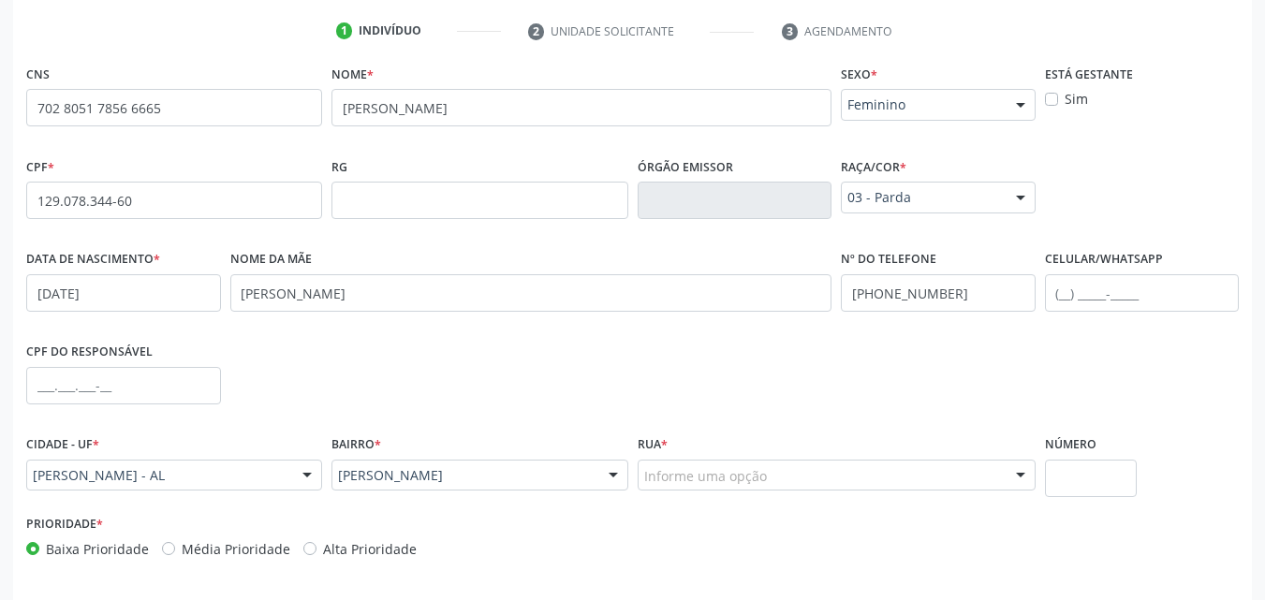
click at [681, 489] on div "Informe uma opção" at bounding box center [837, 476] width 398 height 32
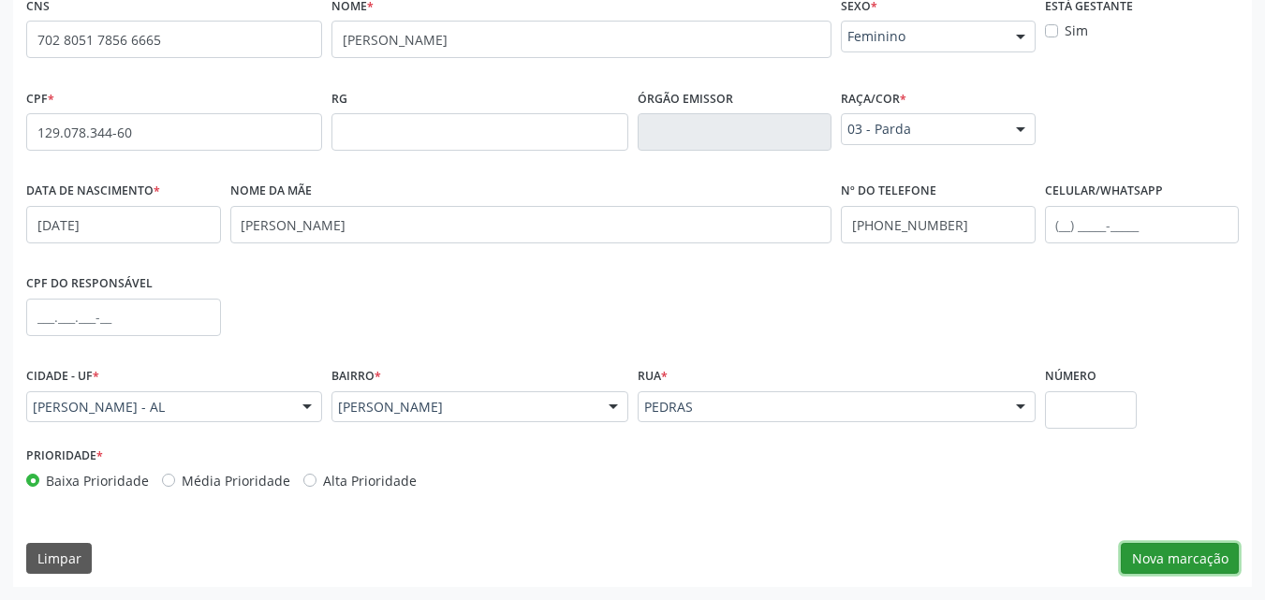
click at [1203, 555] on button "Nova marcação" at bounding box center [1180, 559] width 118 height 32
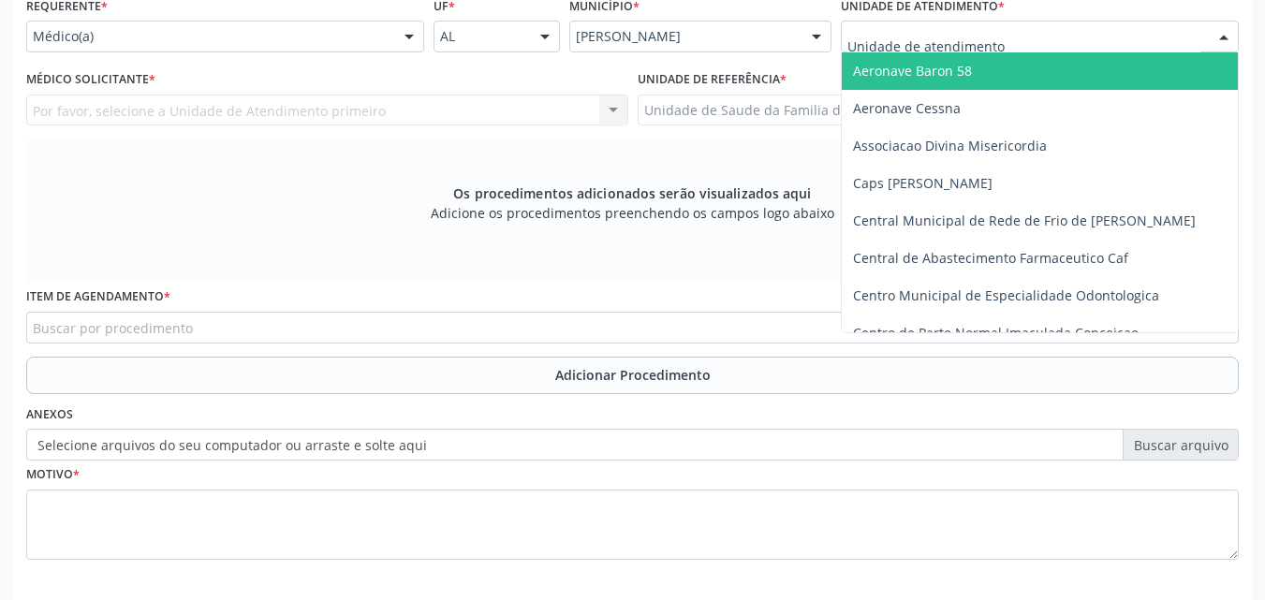
click at [971, 25] on div at bounding box center [1040, 37] width 398 height 32
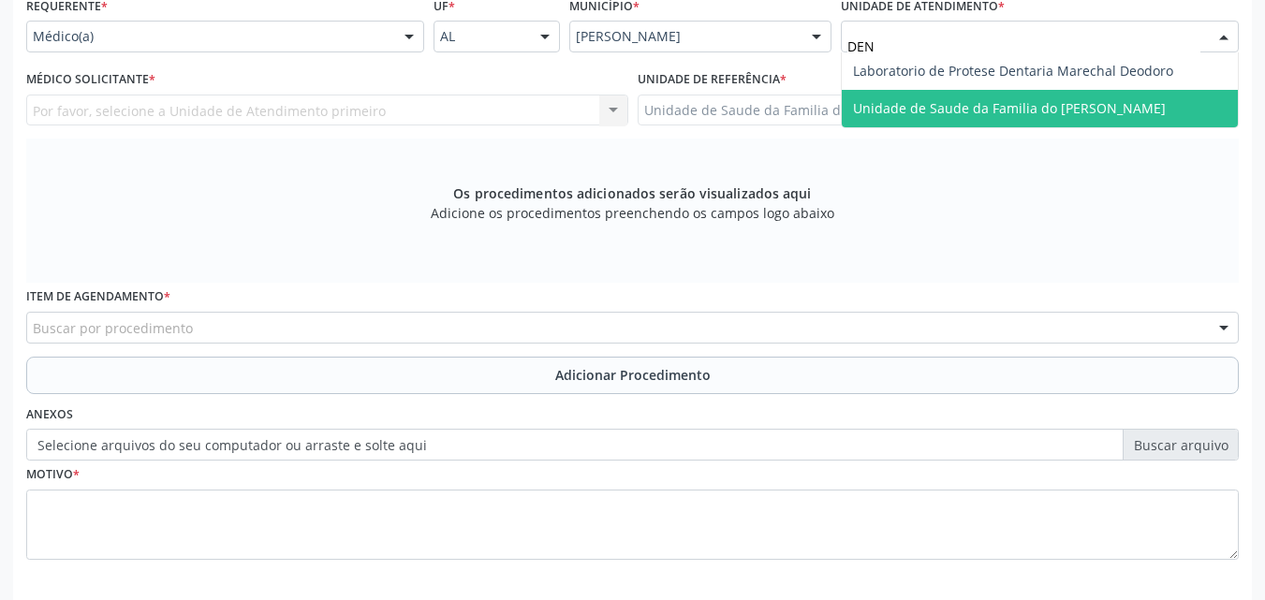
type input "DENI"
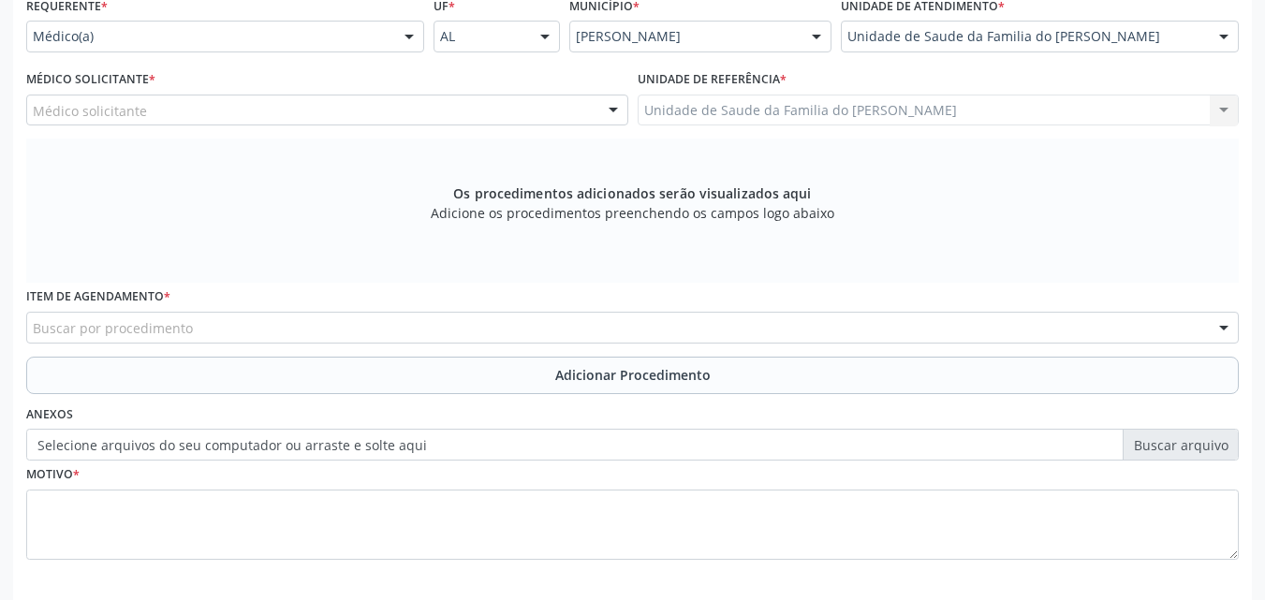
click at [464, 115] on div "Médico solicitante" at bounding box center [327, 111] width 602 height 32
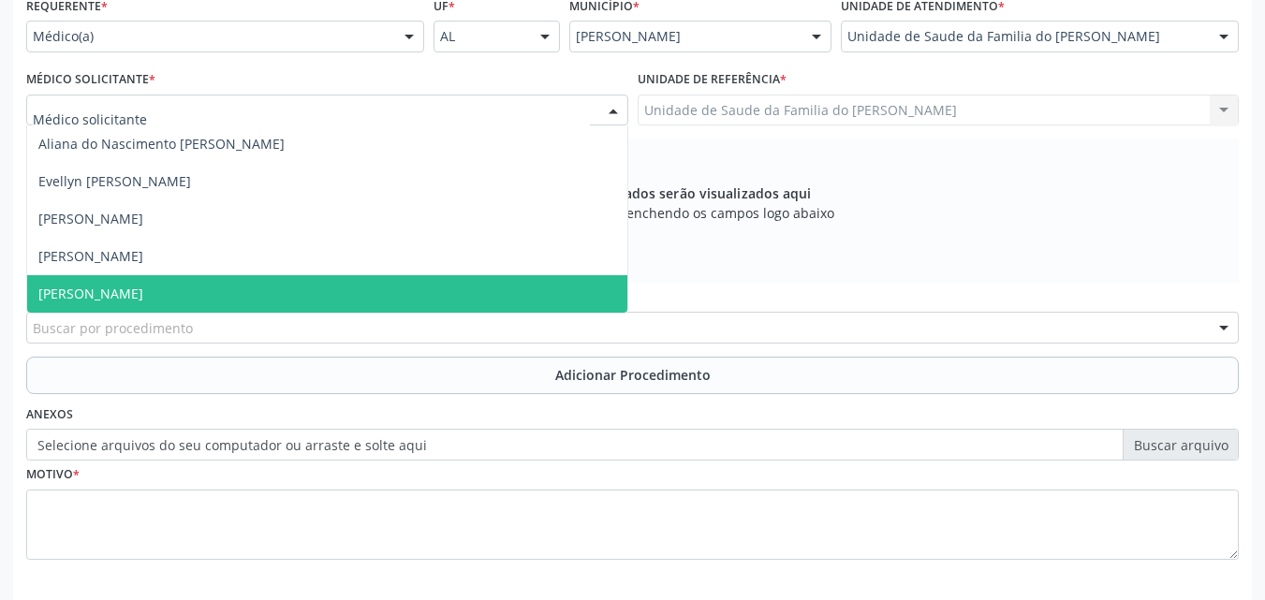
click at [307, 294] on span "[PERSON_NAME]" at bounding box center [327, 293] width 600 height 37
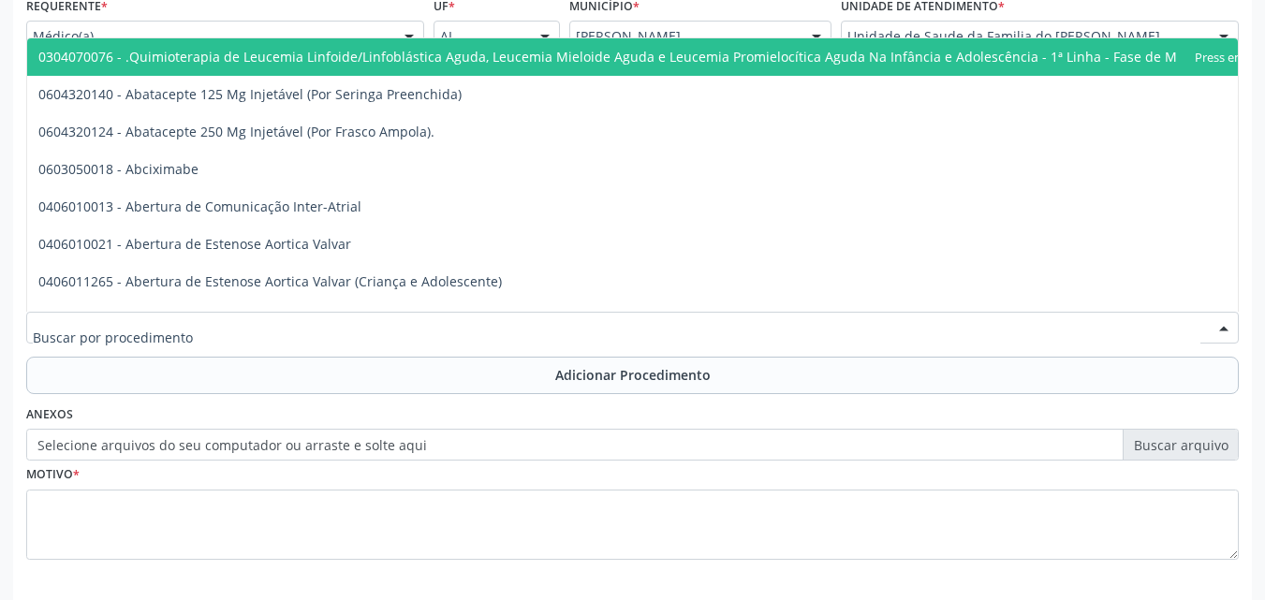
click at [314, 336] on div at bounding box center [632, 328] width 1213 height 32
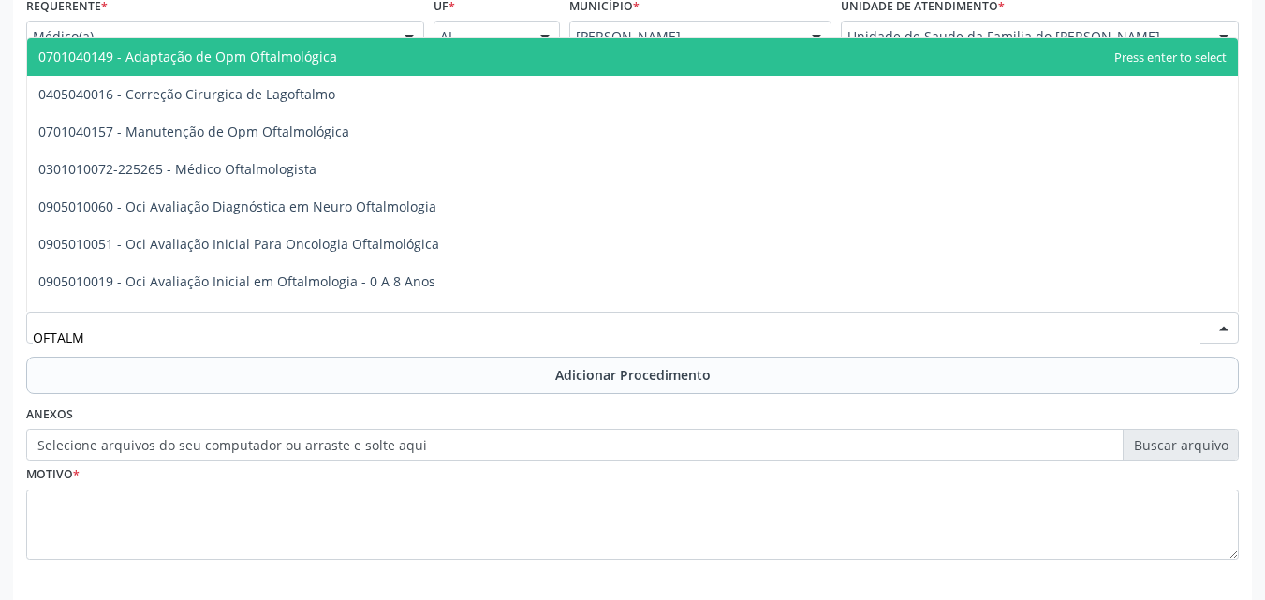
type input "OFTALMO"
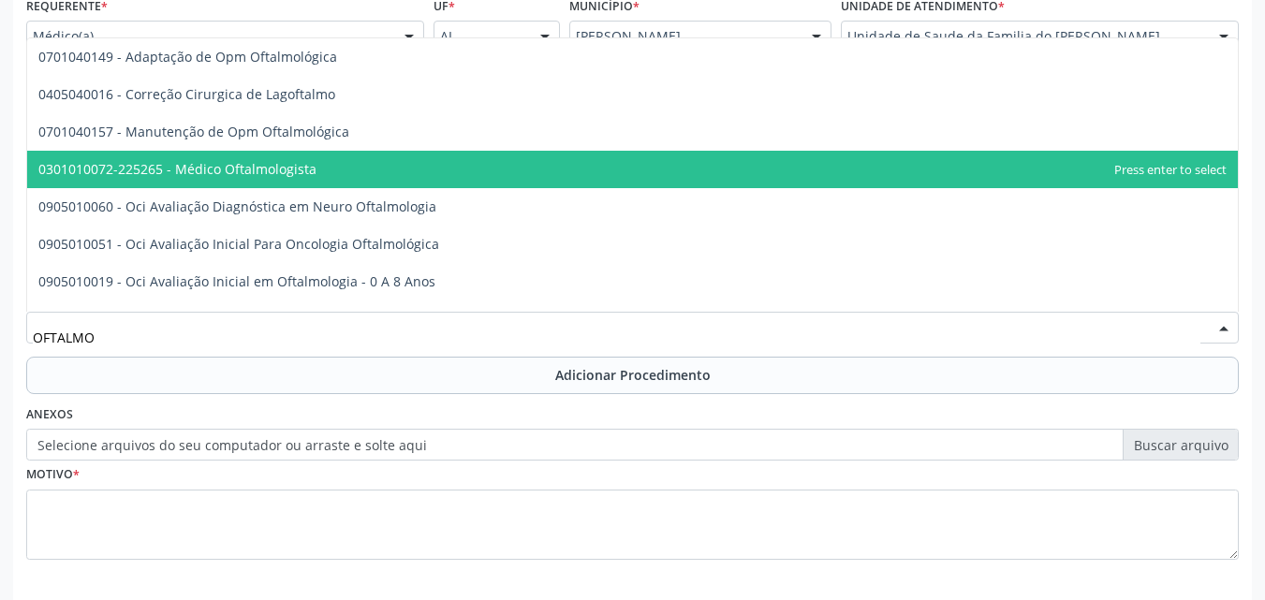
click at [318, 170] on span "0301010072-225265 - Médico Oftalmologista" at bounding box center [632, 169] width 1211 height 37
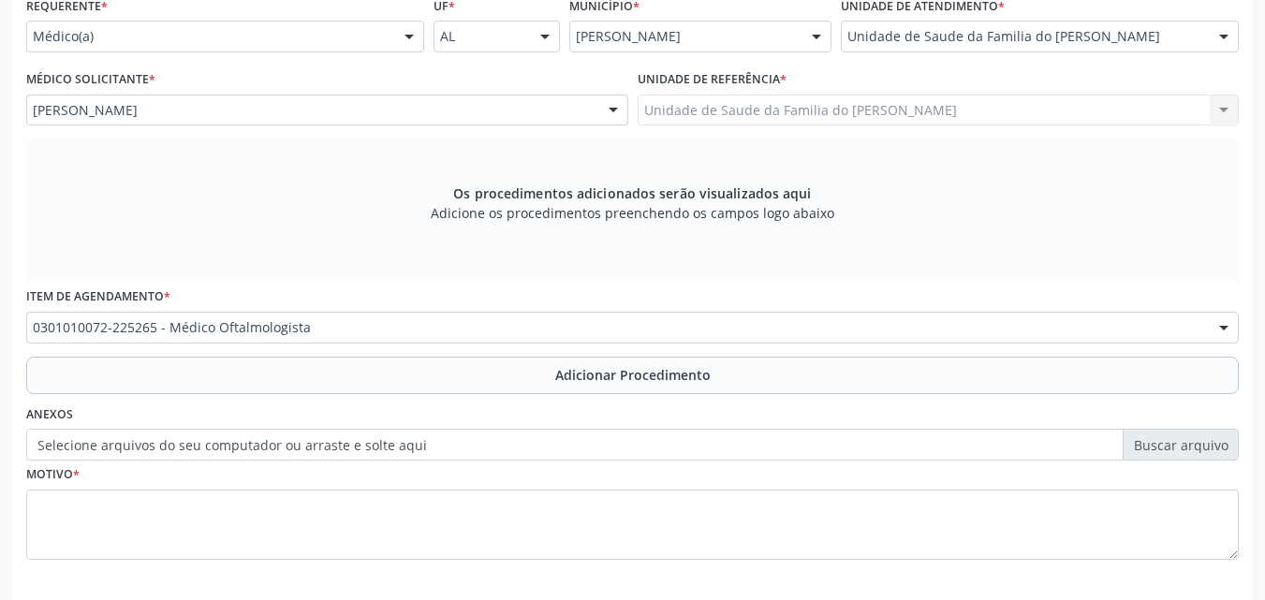
click at [318, 170] on div "Os procedimentos adicionados serão visualizados aqui Adicione os procedimentos …" at bounding box center [632, 211] width 1213 height 144
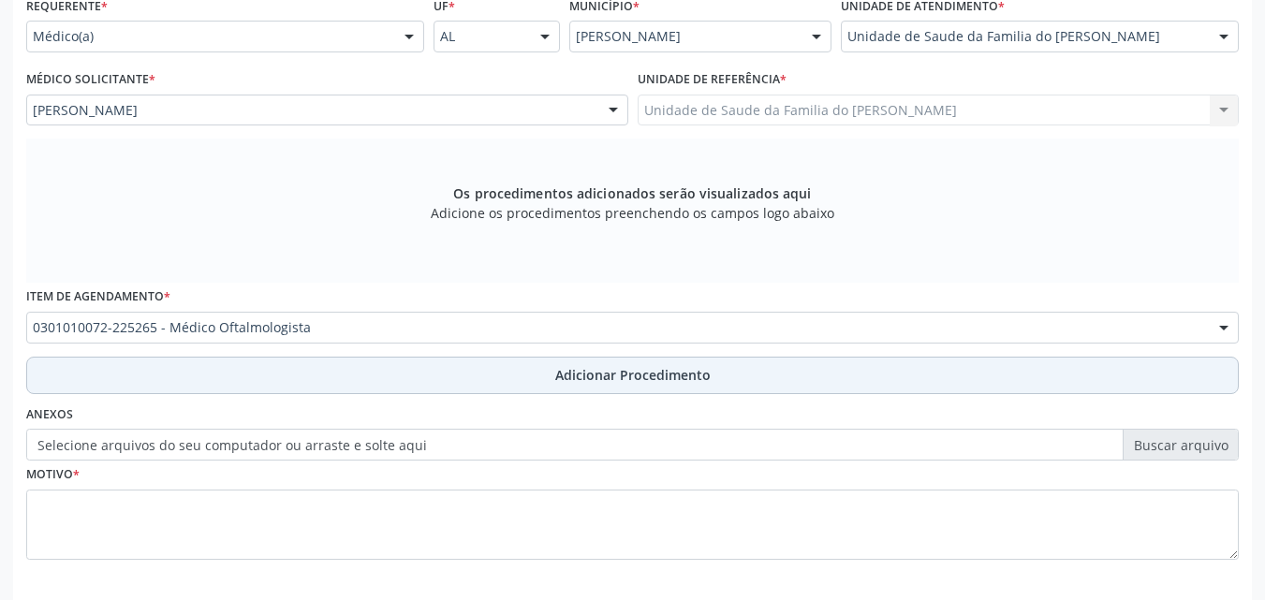
click at [285, 387] on button "Adicionar Procedimento" at bounding box center [632, 375] width 1213 height 37
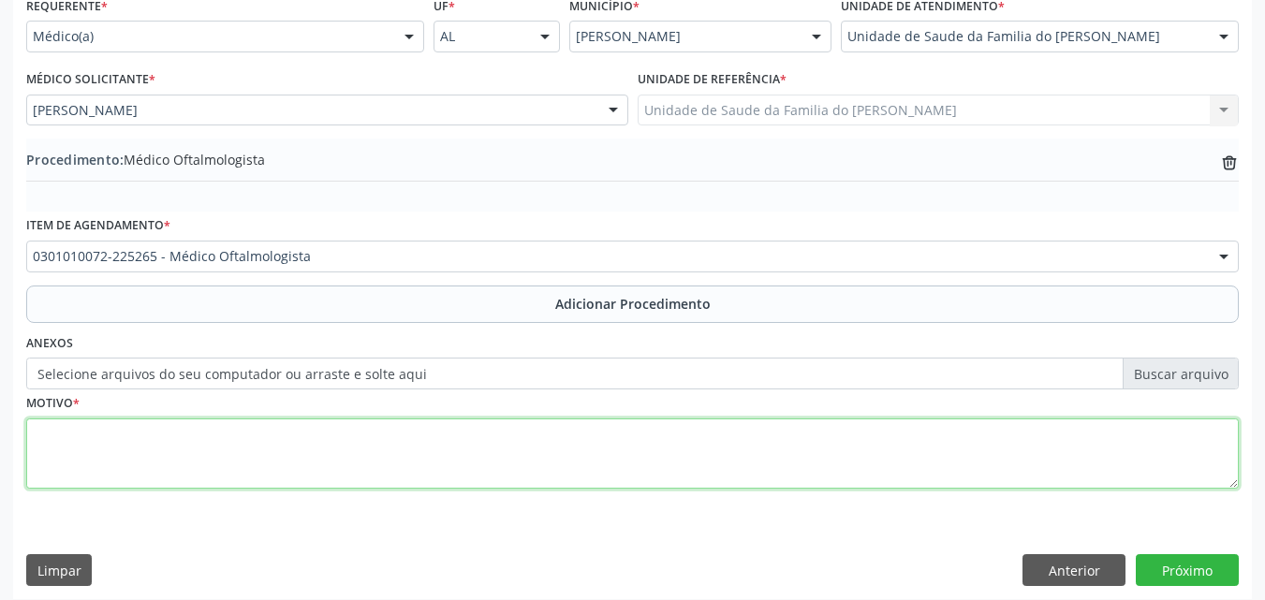
click at [295, 433] on textarea at bounding box center [632, 454] width 1213 height 71
type textarea "OUTROS TRANSTORNOS DA REFRAÇÃO"
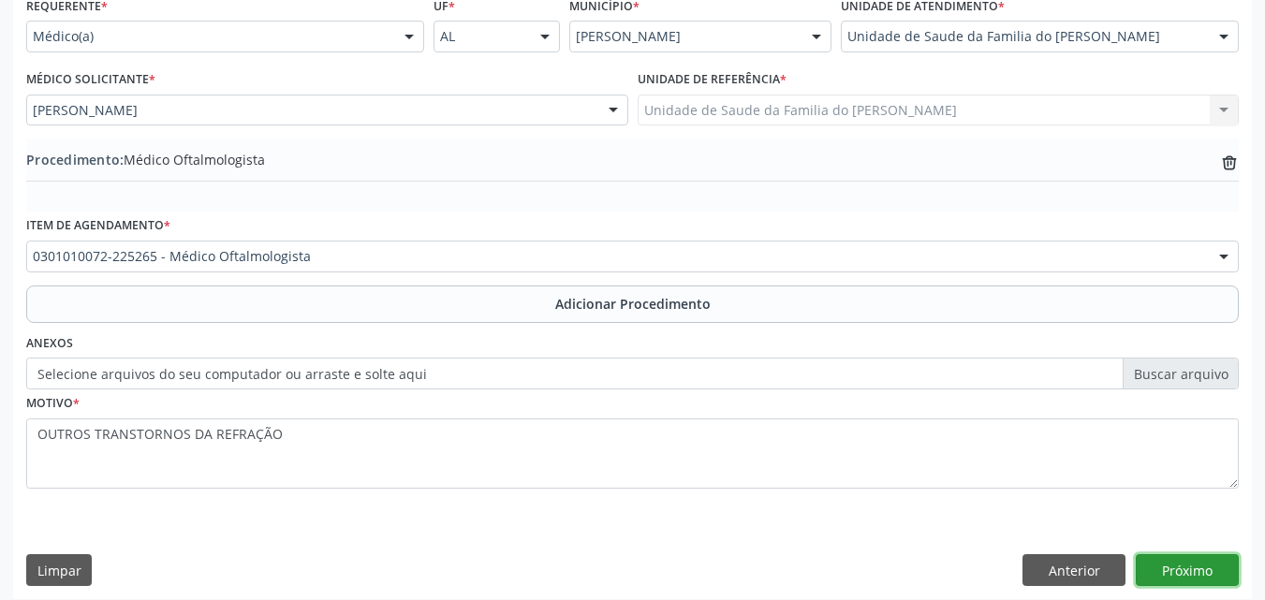
click at [1172, 564] on button "Próximo" at bounding box center [1187, 570] width 103 height 32
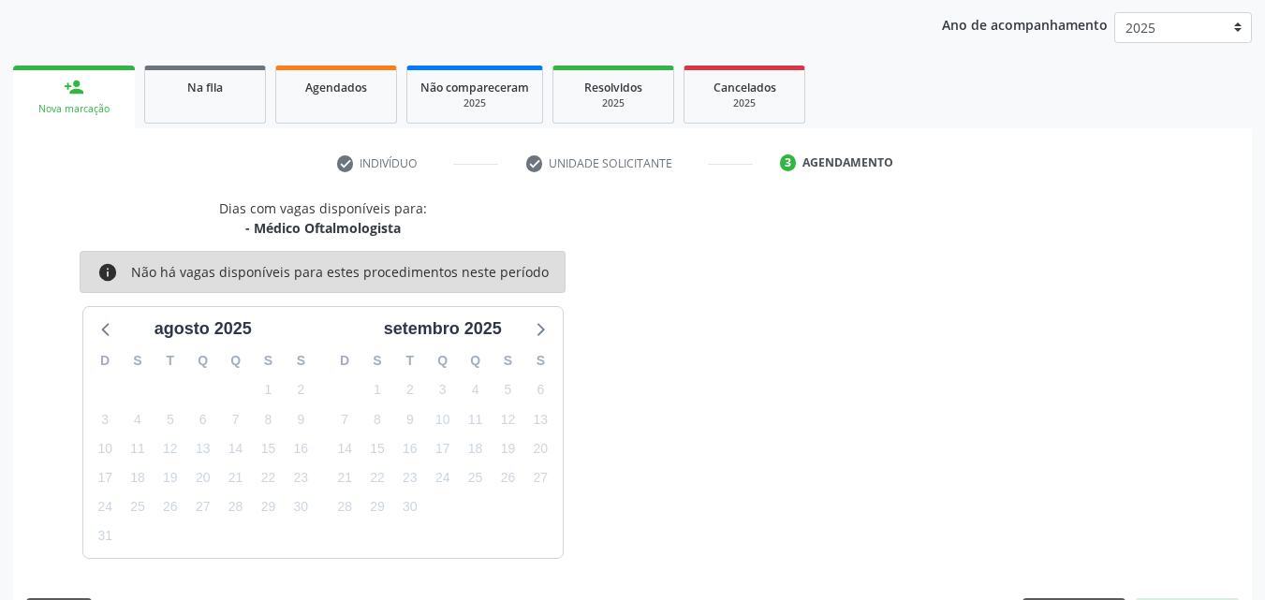
scroll to position [296, 0]
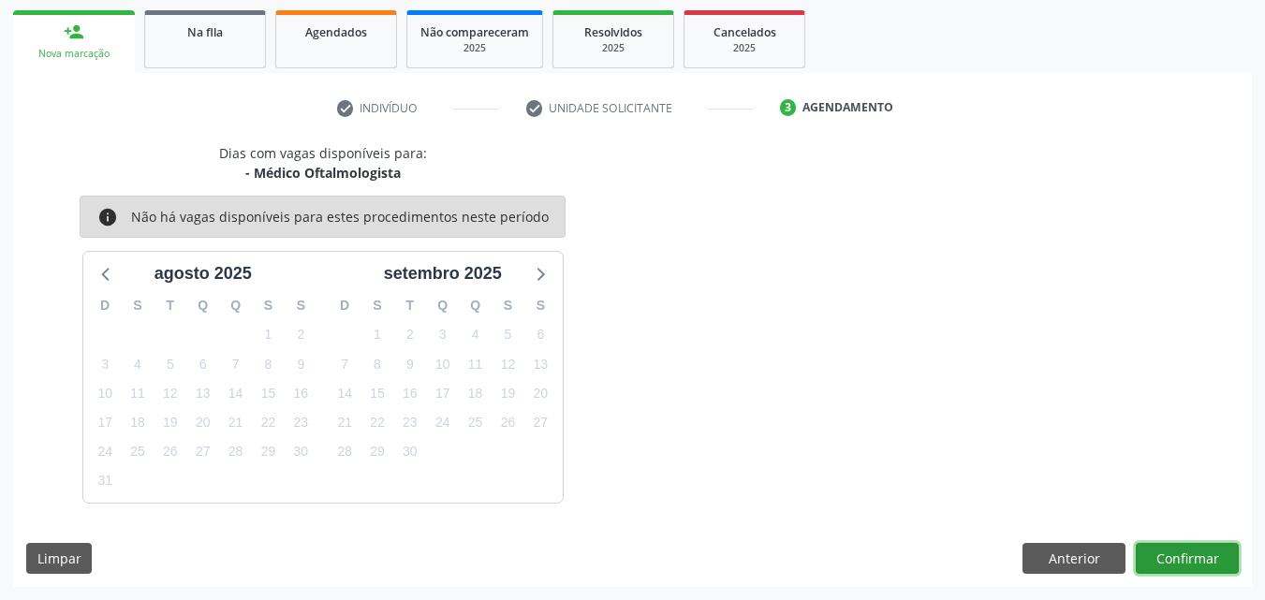
click at [1180, 556] on button "Confirmar" at bounding box center [1187, 559] width 103 height 32
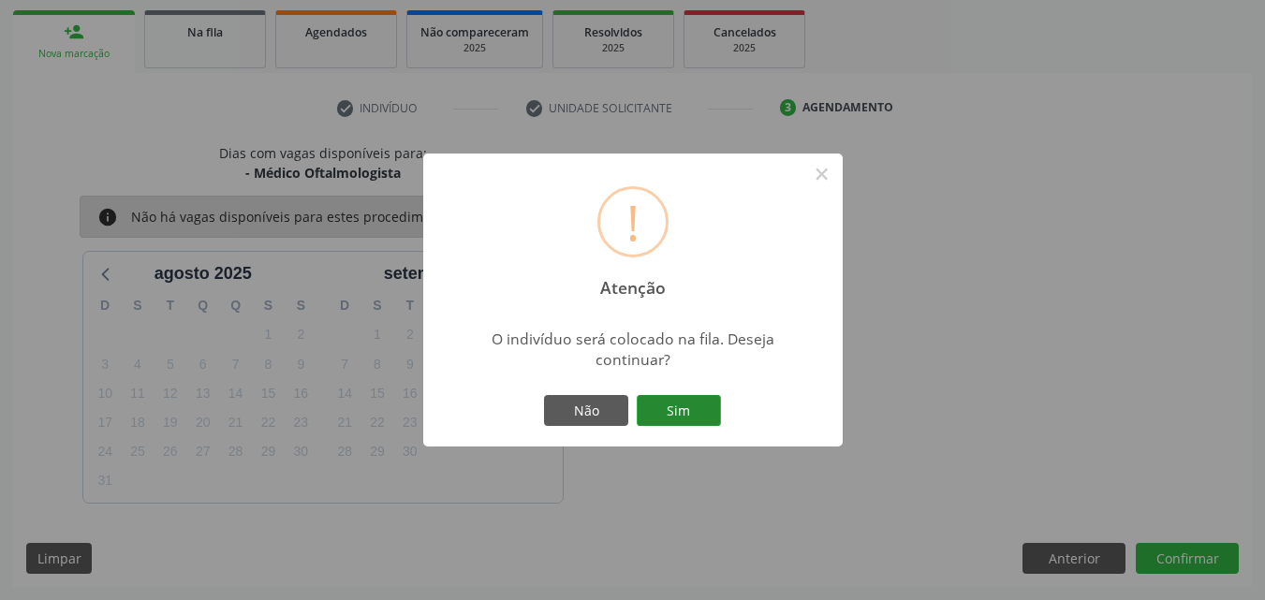
click at [680, 399] on button "Sim" at bounding box center [679, 411] width 84 height 32
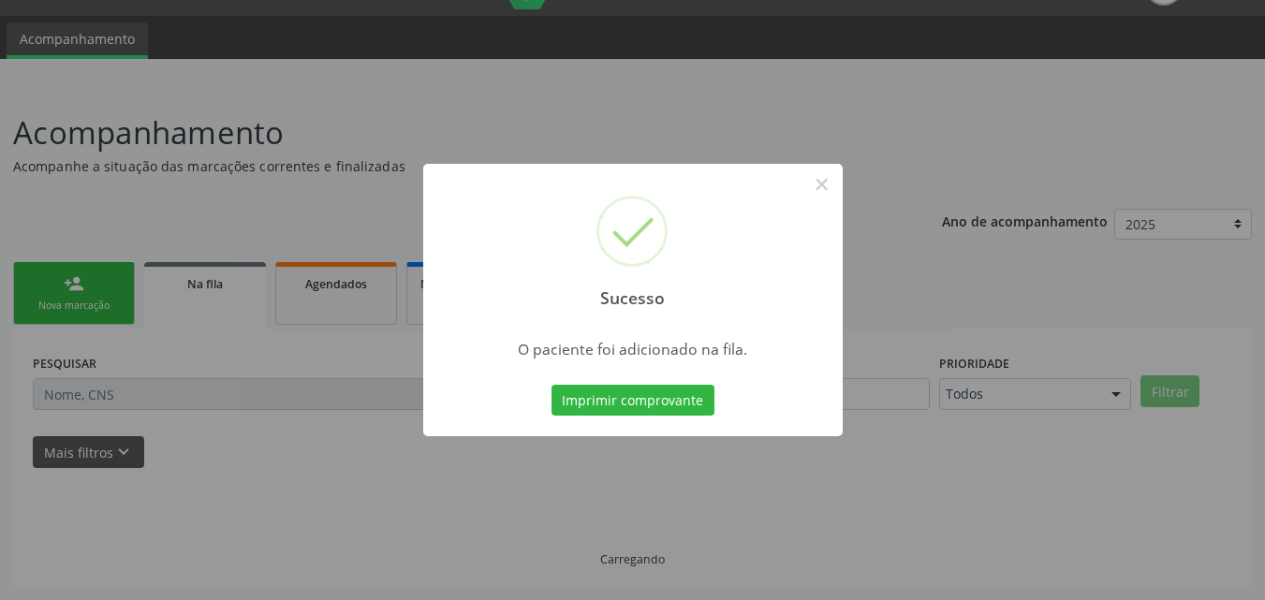
scroll to position [44, 0]
click at [833, 184] on button "×" at bounding box center [822, 185] width 32 height 32
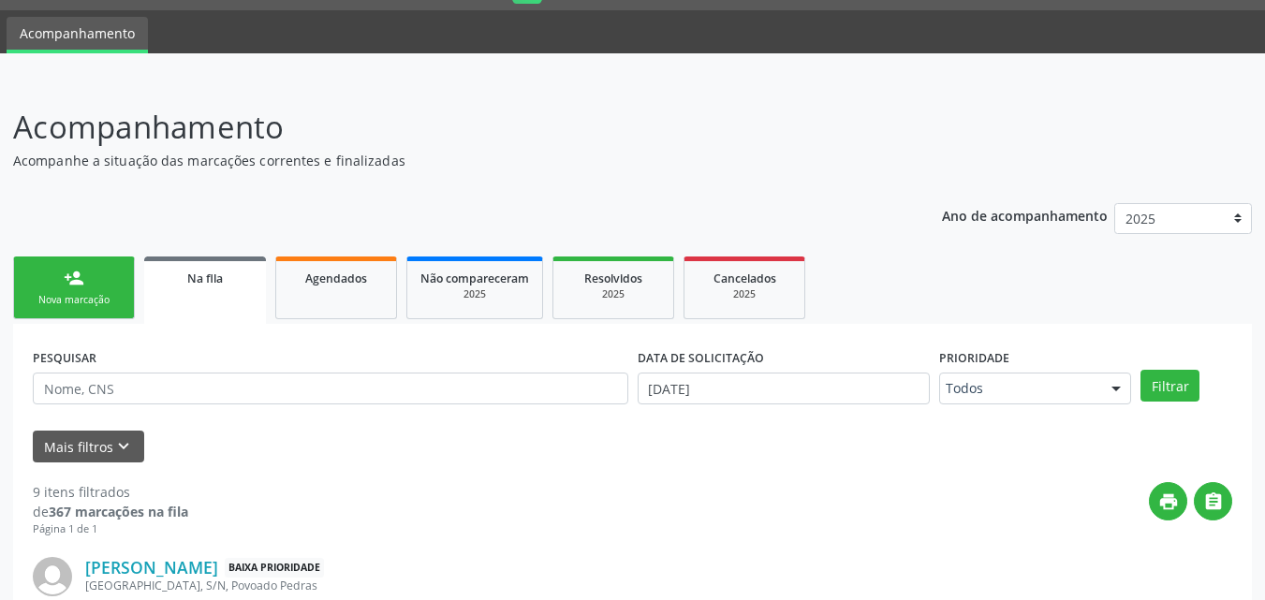
scroll to position [0, 0]
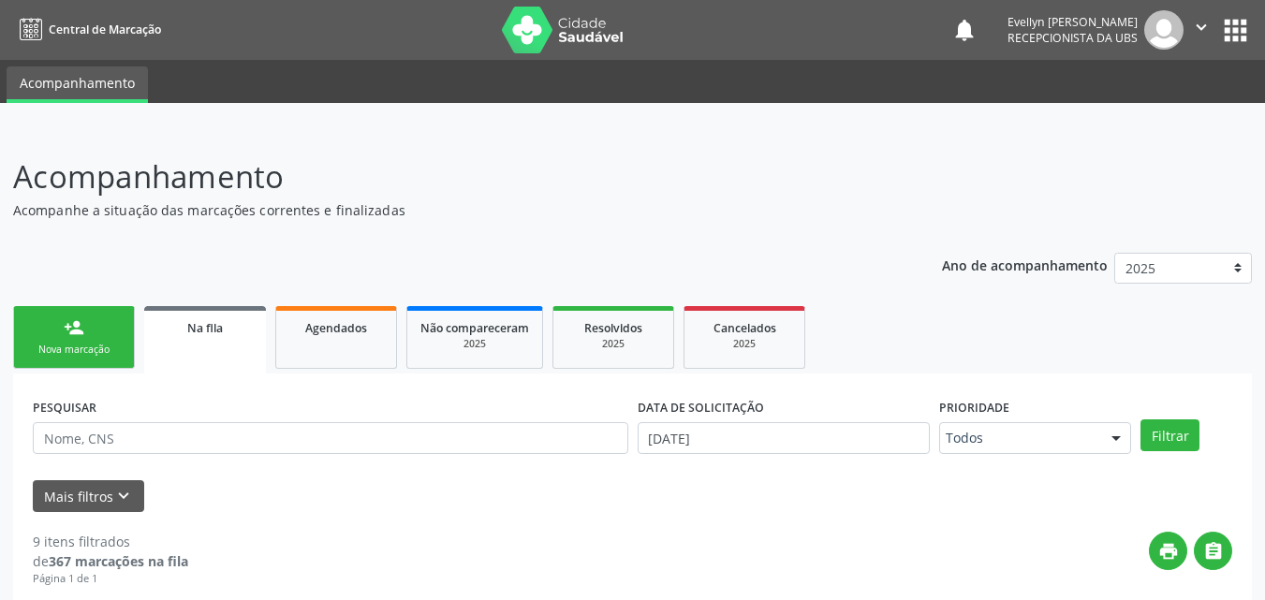
click at [96, 348] on div "Nova marcação" at bounding box center [74, 350] width 94 height 14
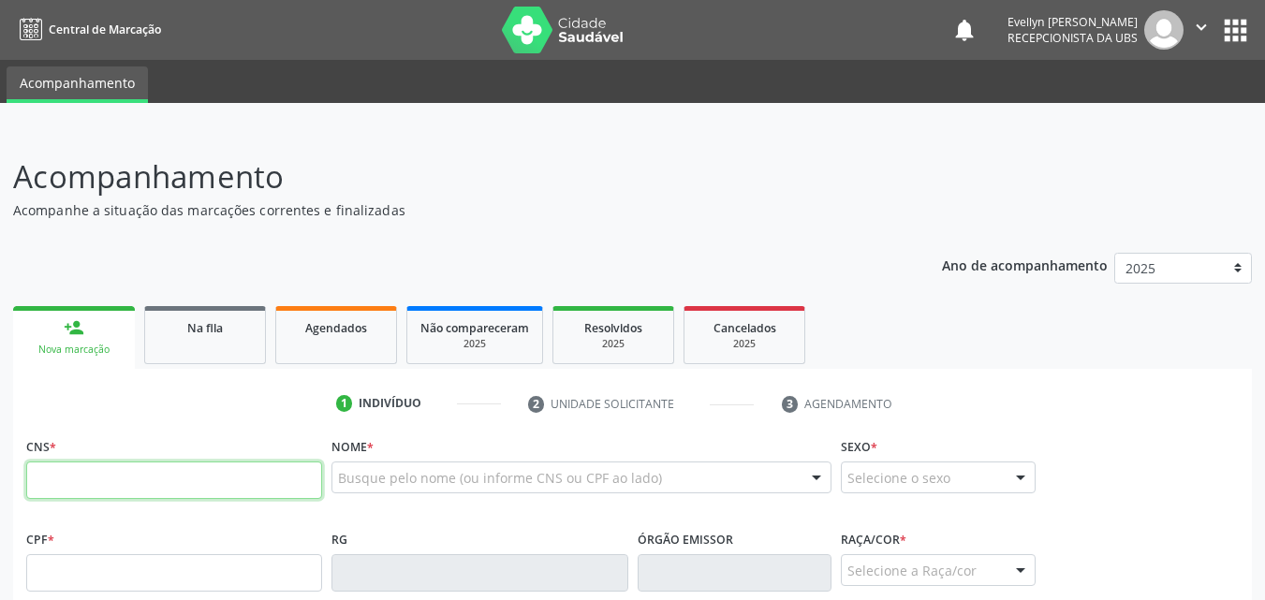
click at [81, 475] on input "text" at bounding box center [174, 480] width 296 height 37
type input "704 6006 3533 6024"
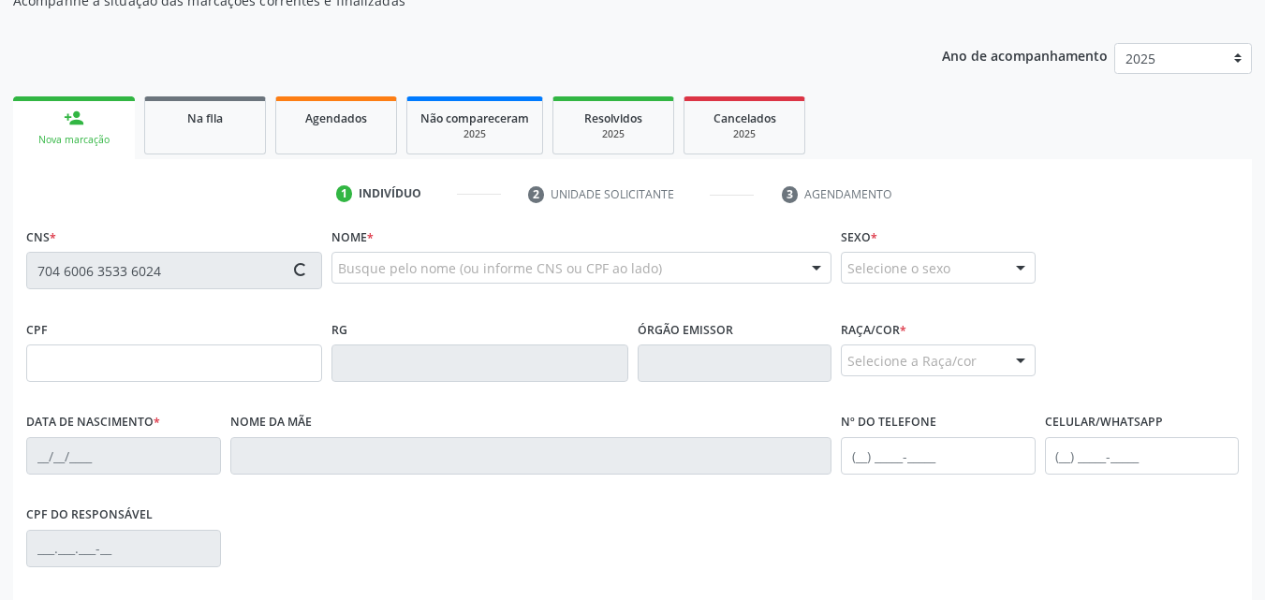
scroll to position [365, 0]
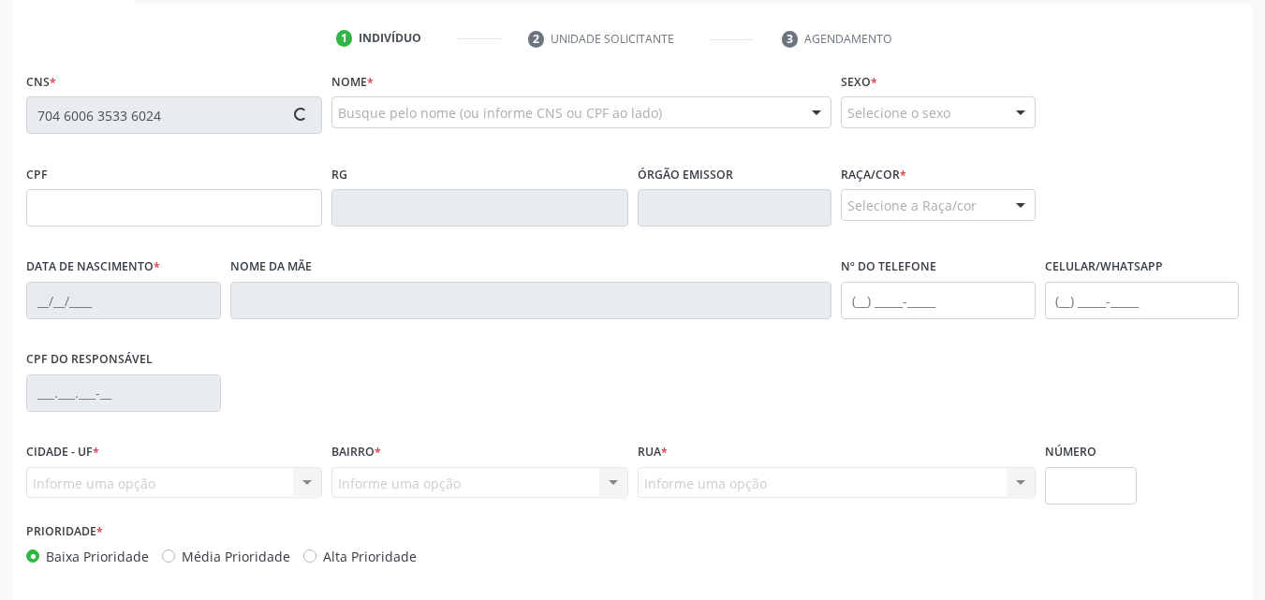
type input "074.667.804-58"
type input "[DATE]"
type input "[PERSON_NAME]"
type input "[PHONE_NUMBER]"
type input "50"
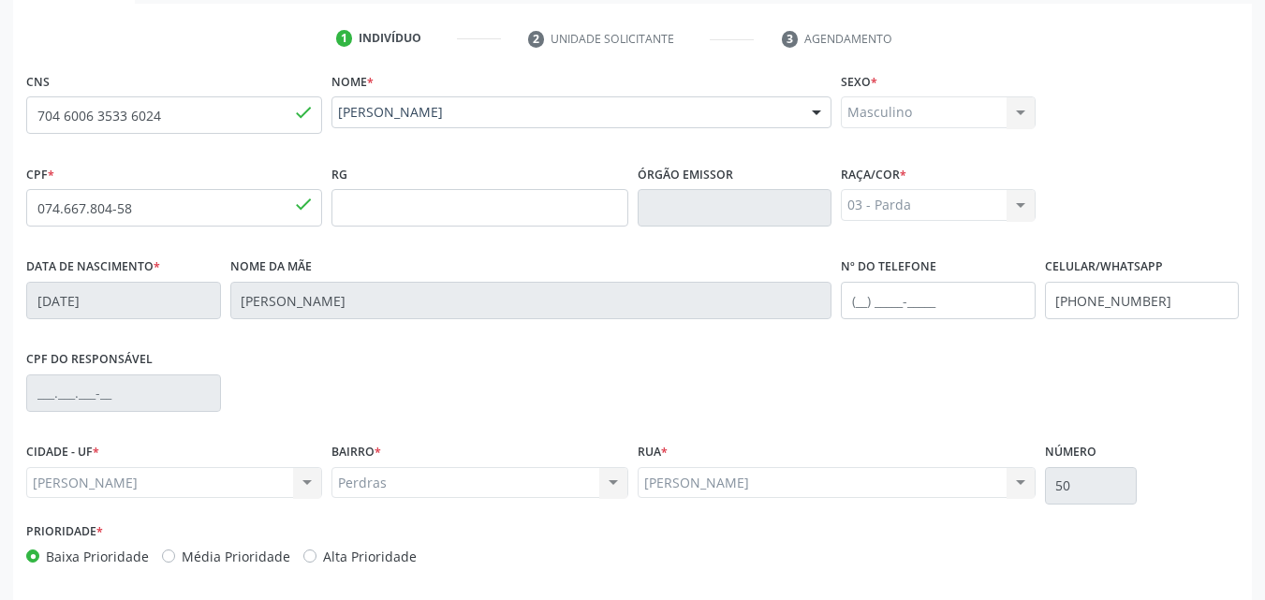
scroll to position [441, 0]
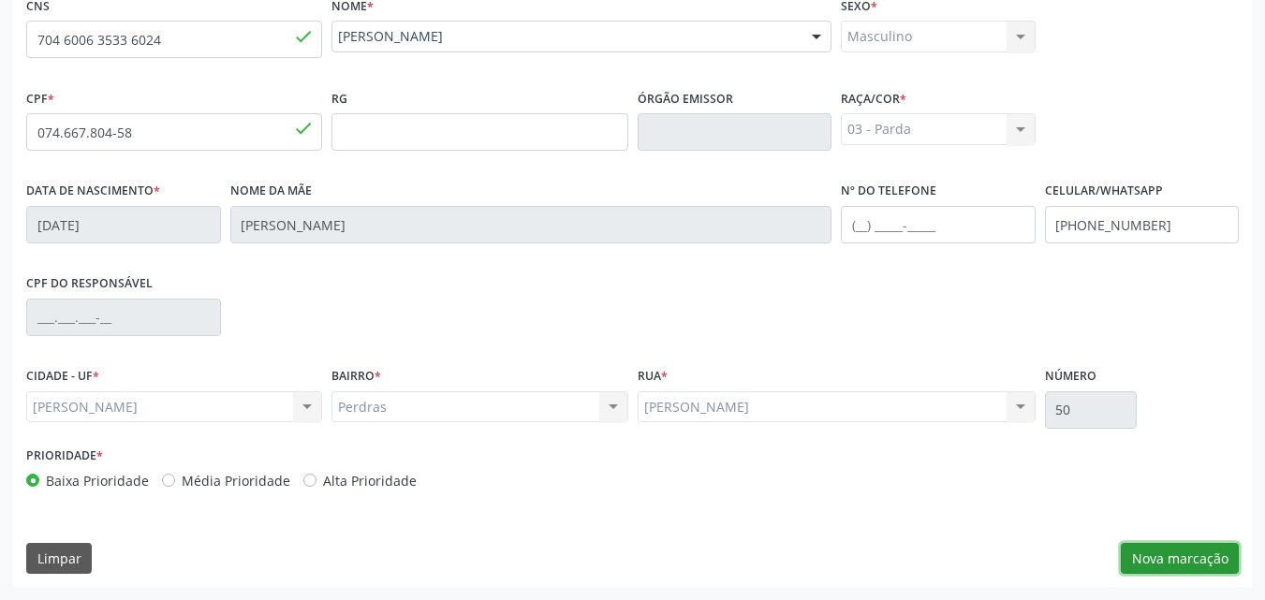
click at [1157, 547] on button "Nova marcação" at bounding box center [1180, 559] width 118 height 32
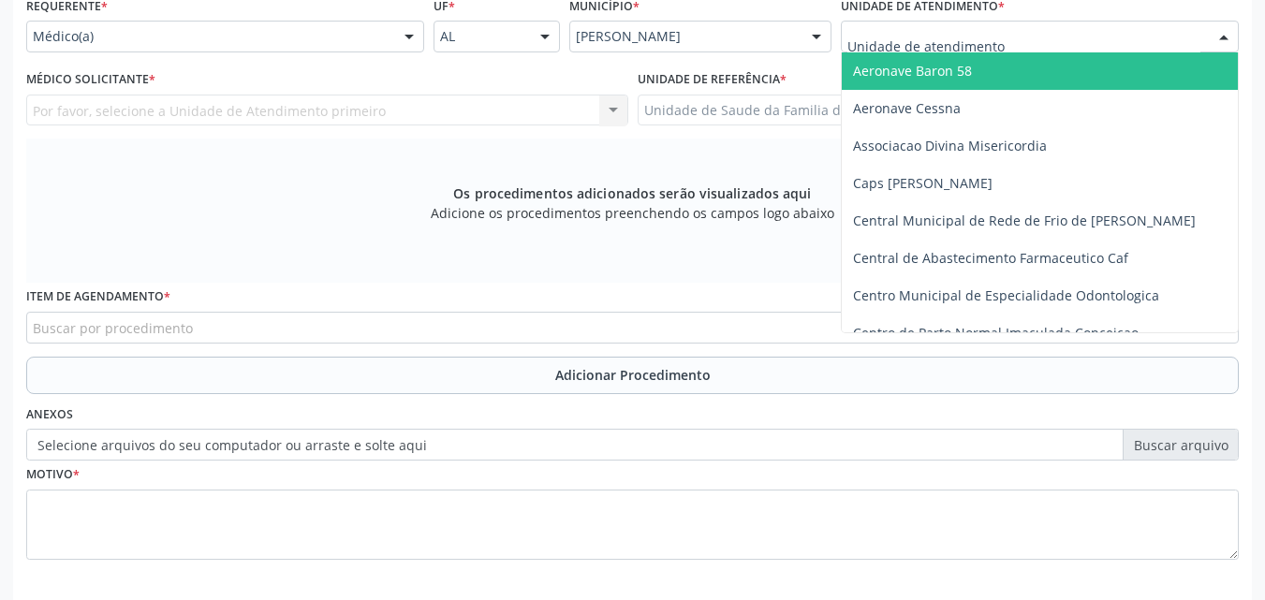
click at [980, 50] on div at bounding box center [1040, 37] width 398 height 32
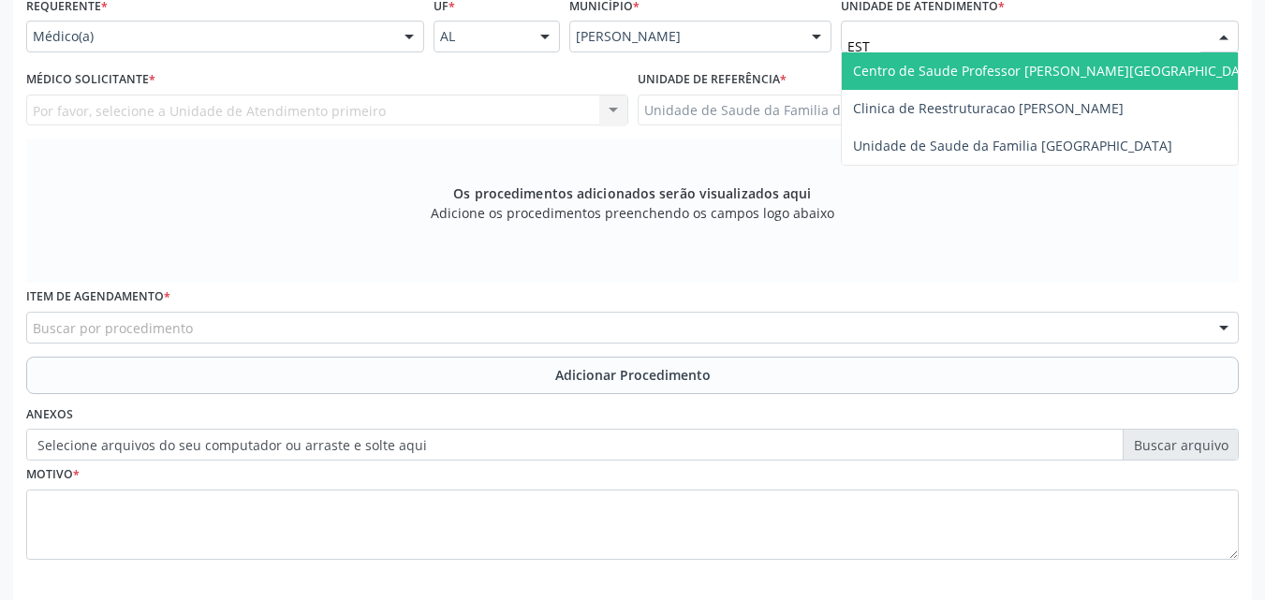
type input "ESTA"
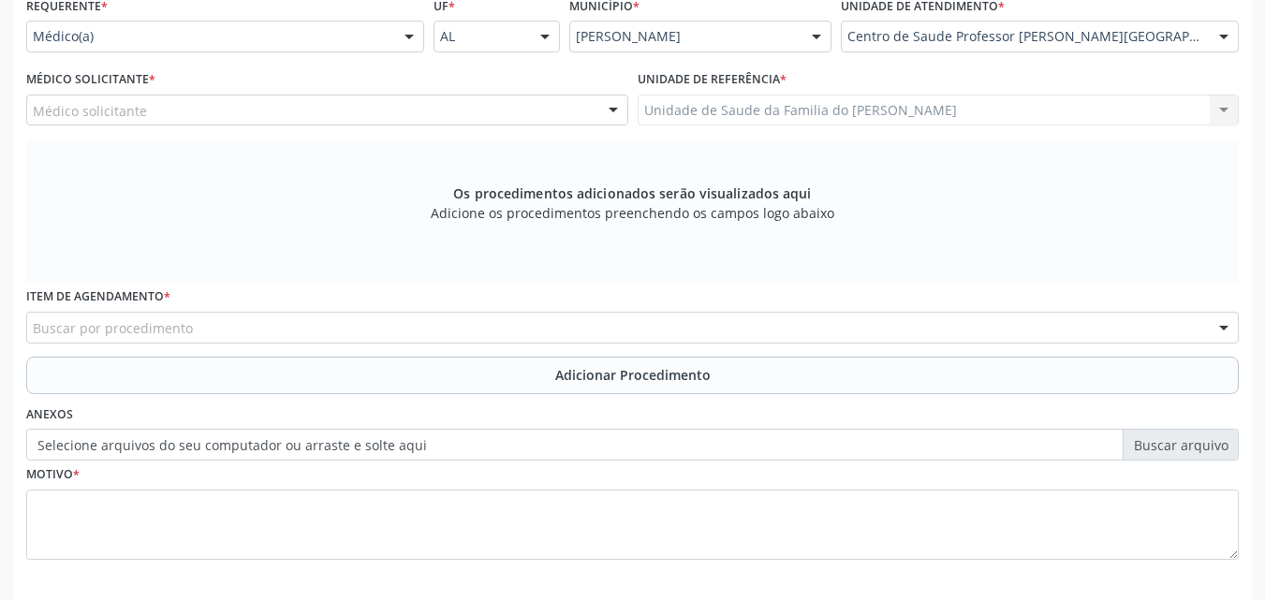
click at [391, 118] on div "Médico solicitante" at bounding box center [327, 111] width 602 height 32
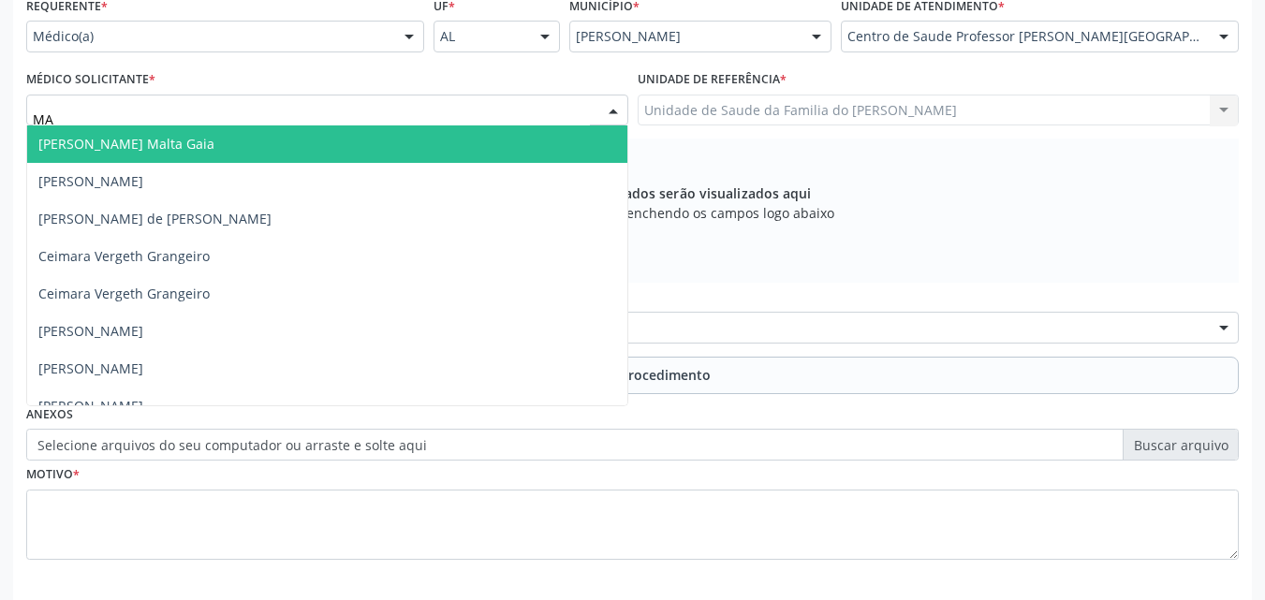
type input "MAN"
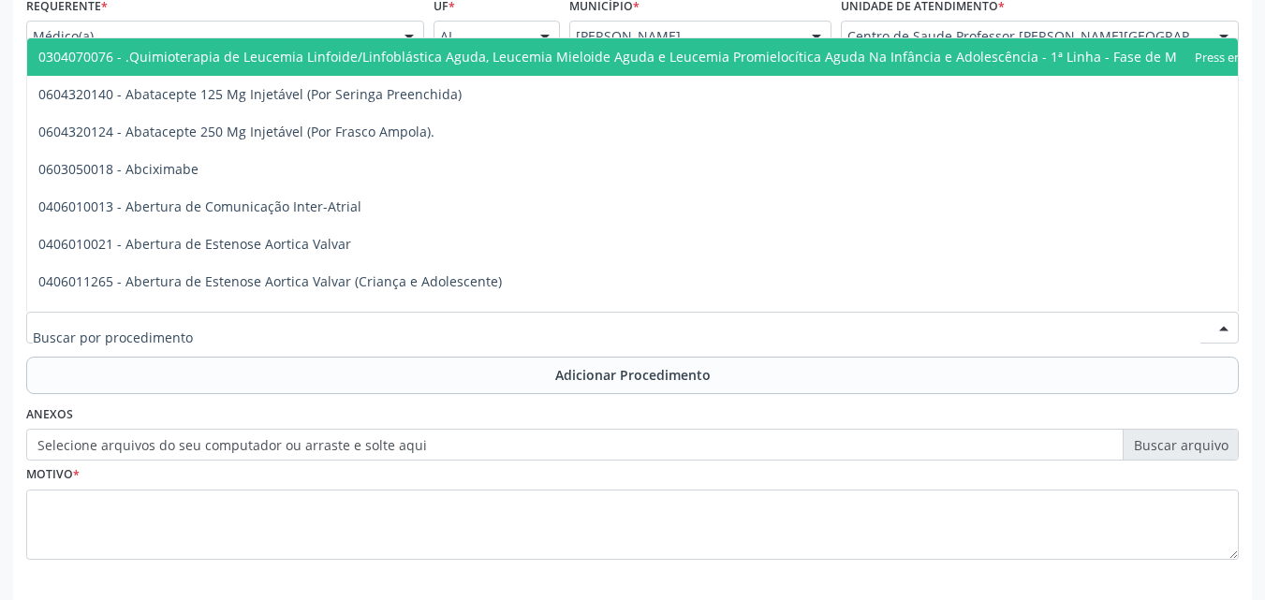
click at [411, 340] on div at bounding box center [632, 328] width 1213 height 32
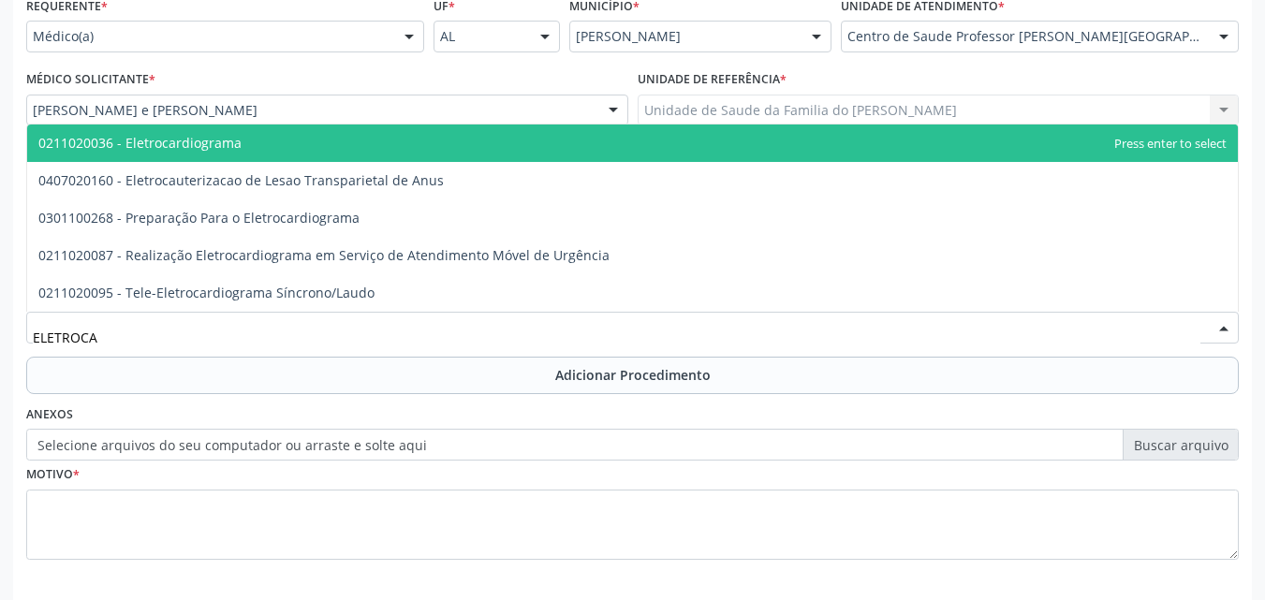
type input "ELETROCAR"
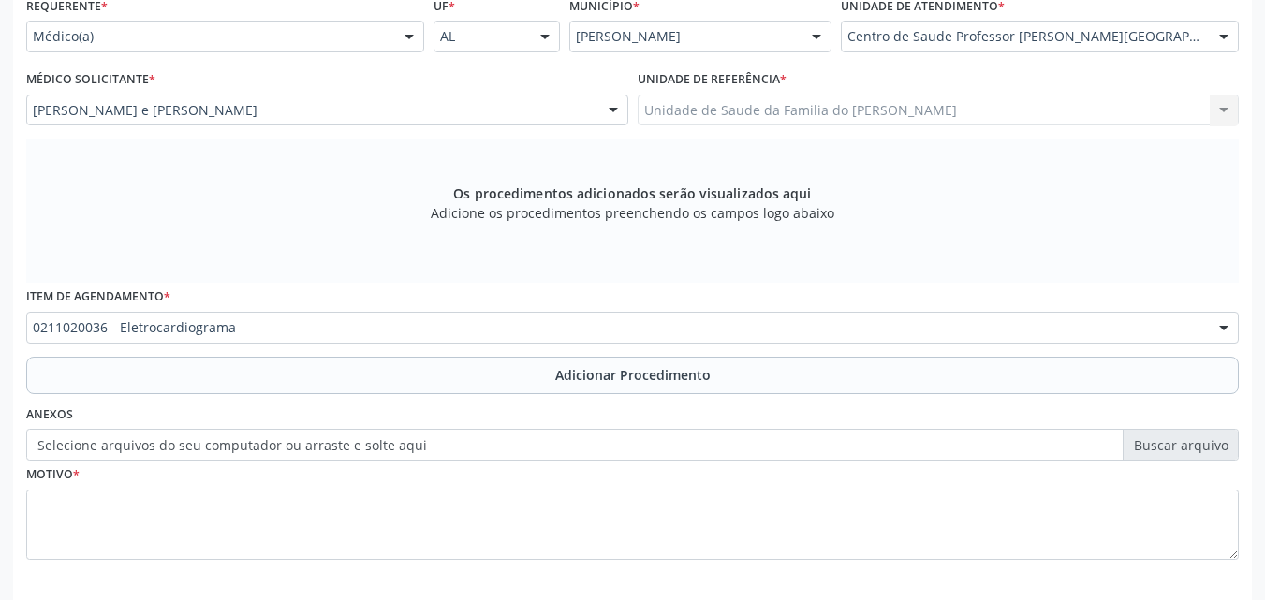
click at [410, 396] on div "Requerente * Médico(a) Médico(a) Enfermeiro(a) Paciente Nenhum resultado encont…" at bounding box center [632, 289] width 1213 height 595
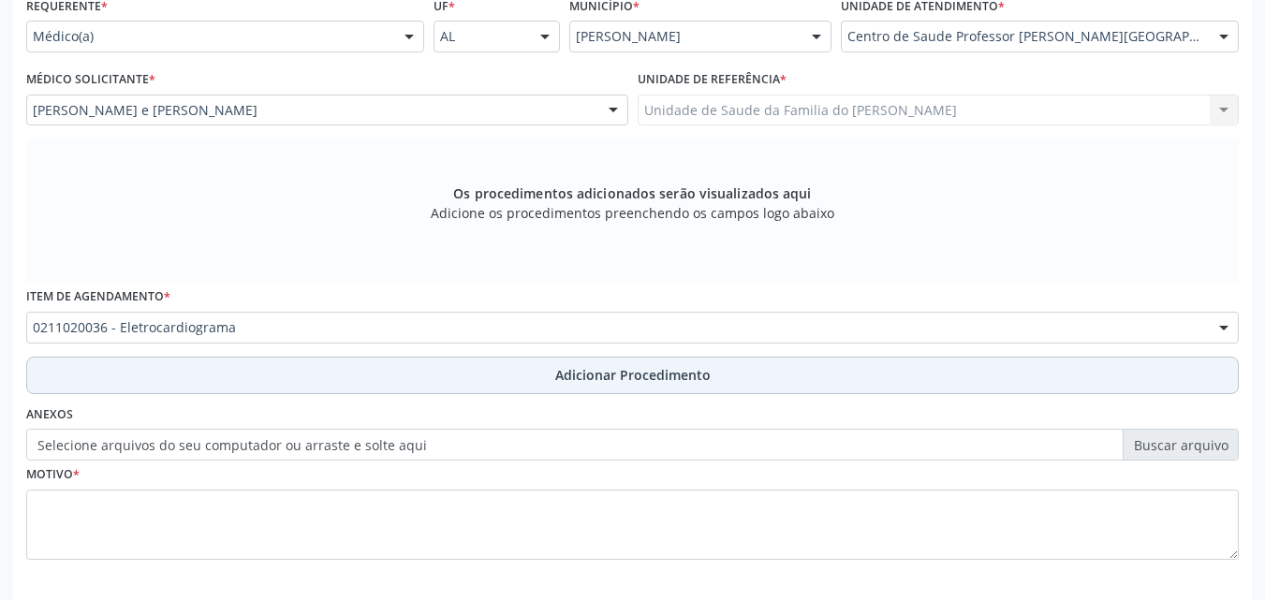
click at [426, 384] on button "Adicionar Procedimento" at bounding box center [632, 375] width 1213 height 37
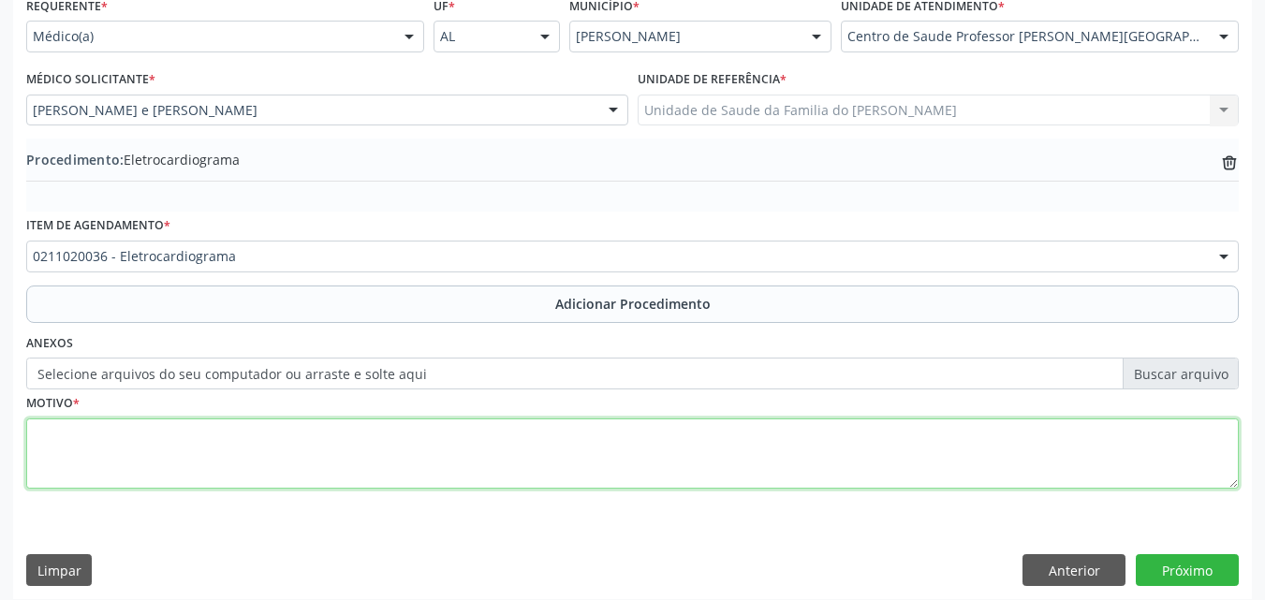
click at [416, 450] on textarea at bounding box center [632, 454] width 1213 height 71
type textarea "DOR"
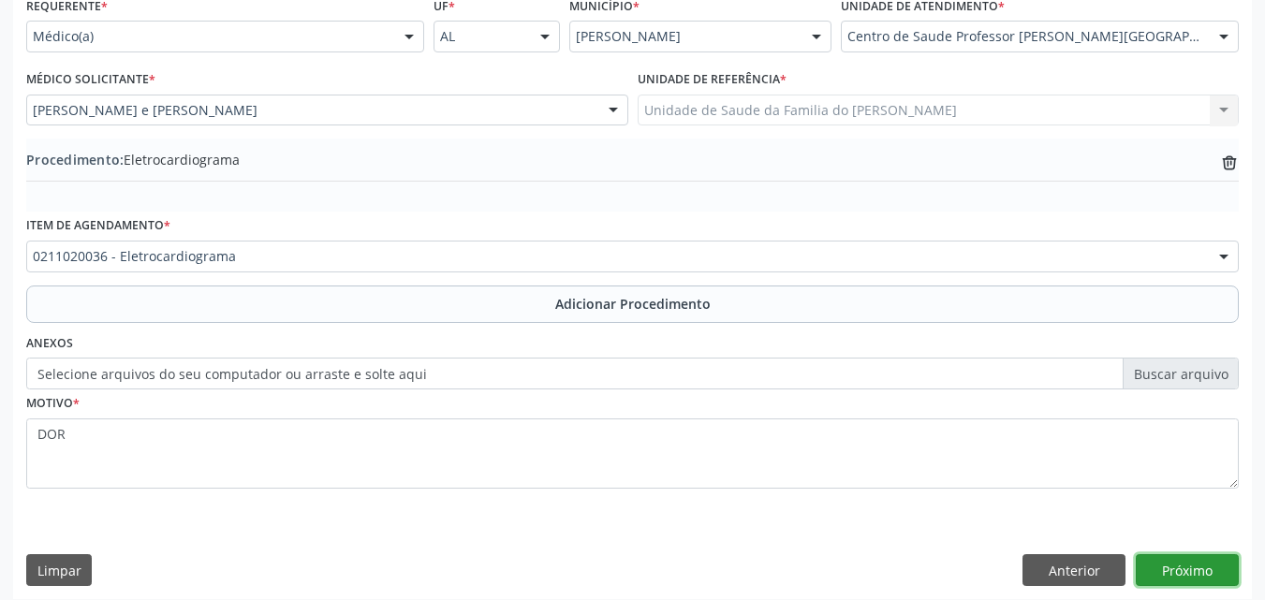
click at [1207, 559] on button "Próximo" at bounding box center [1187, 570] width 103 height 32
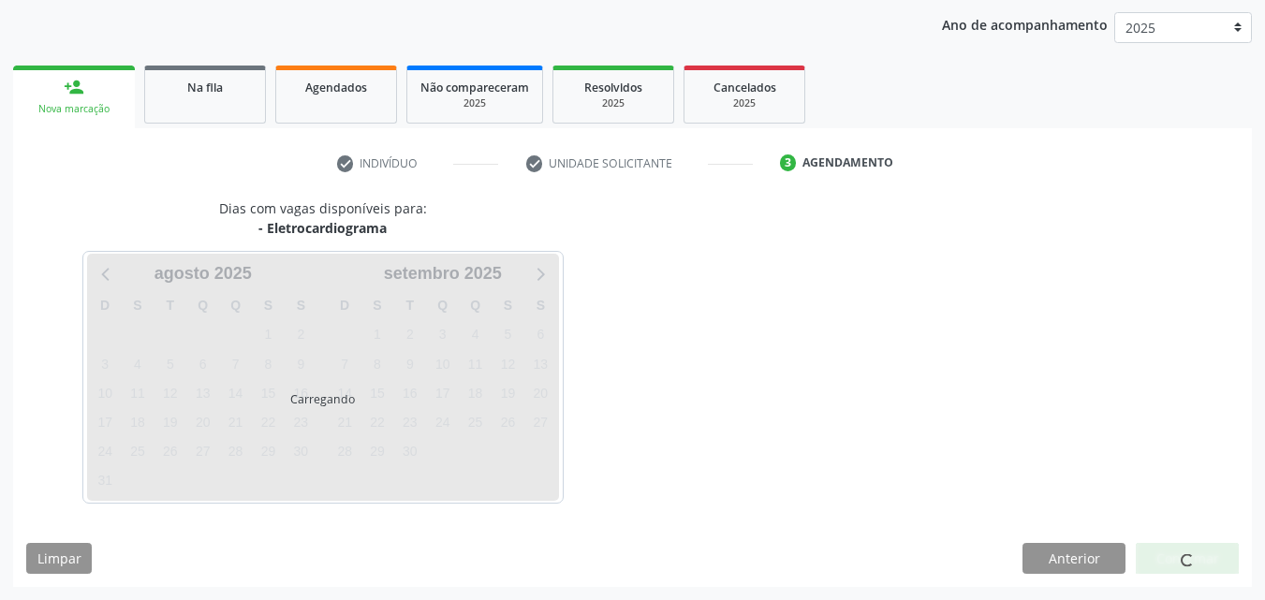
scroll to position [296, 0]
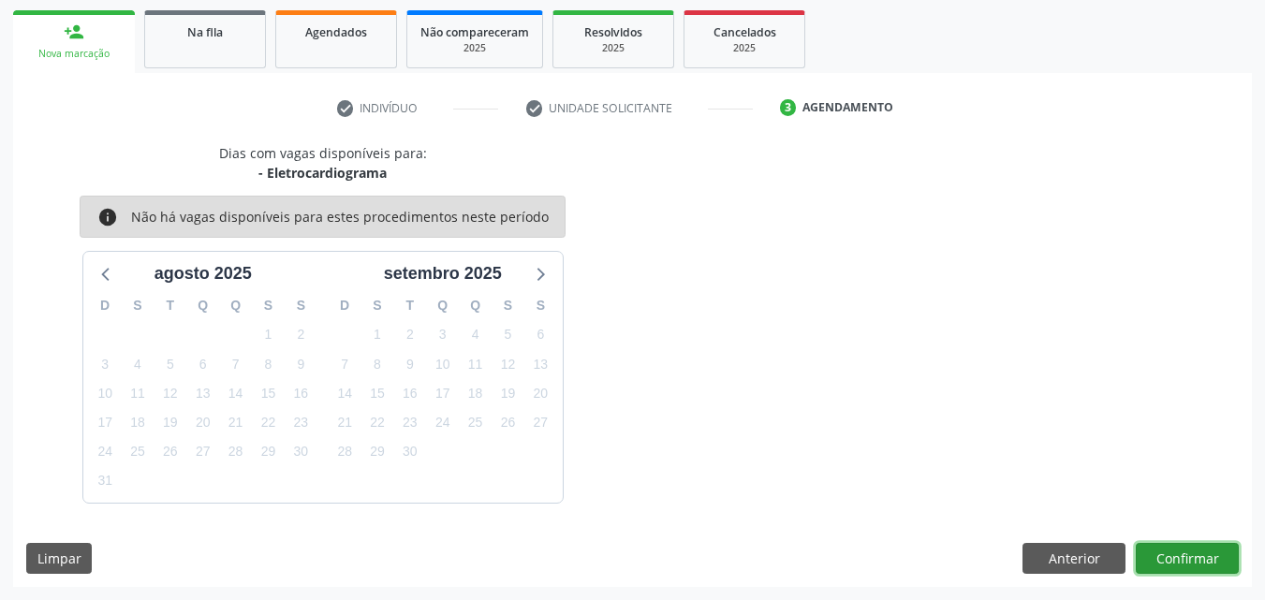
click at [1202, 552] on button "Confirmar" at bounding box center [1187, 559] width 103 height 32
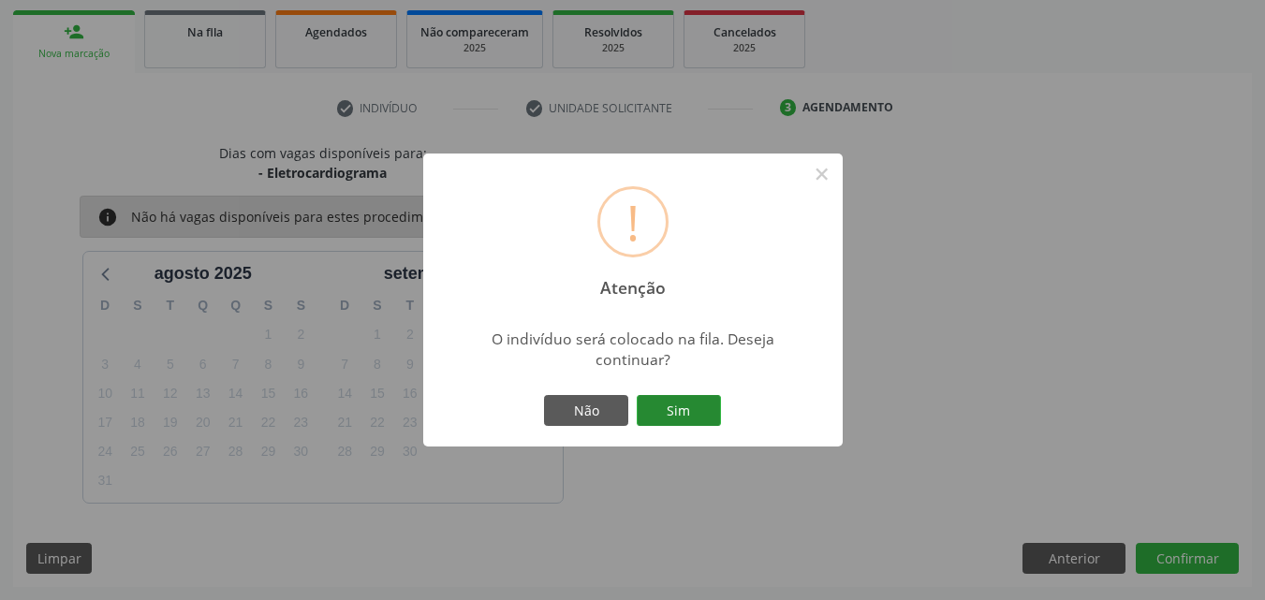
click at [690, 397] on button "Sim" at bounding box center [679, 411] width 84 height 32
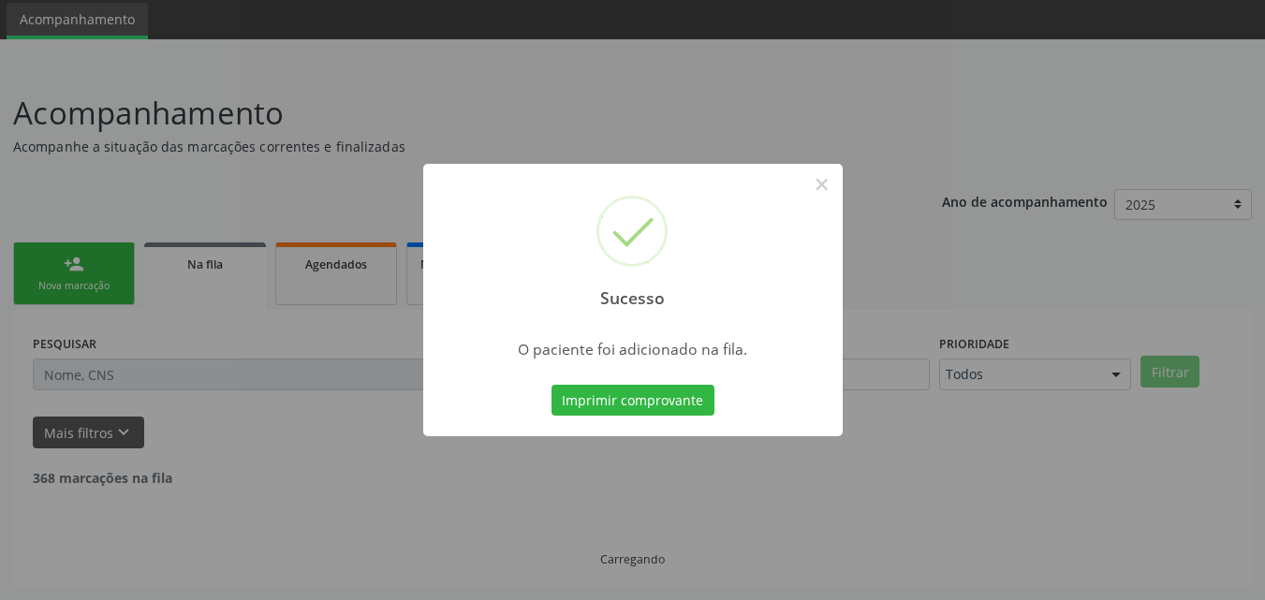
scroll to position [44, 0]
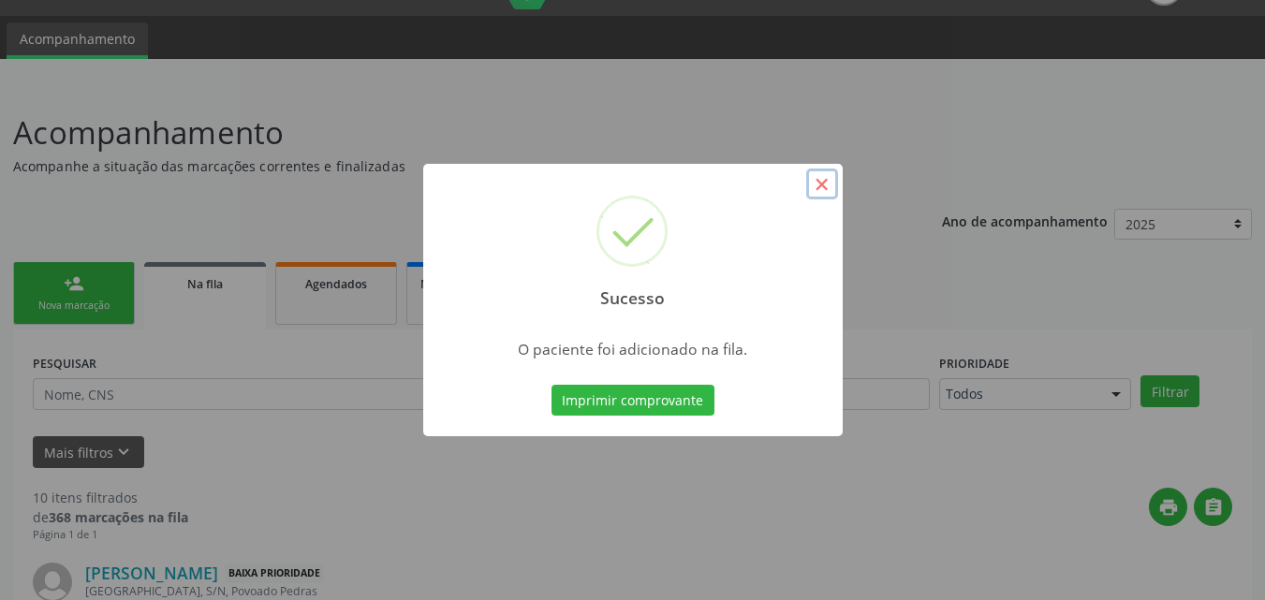
click at [810, 194] on button "×" at bounding box center [822, 185] width 32 height 32
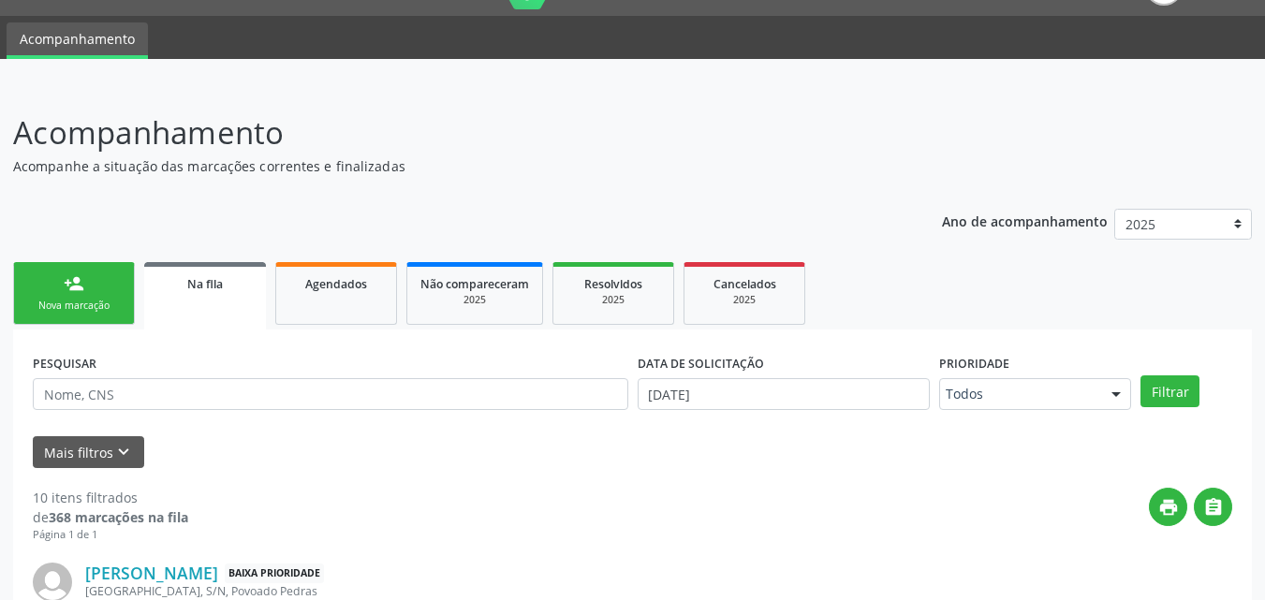
click at [101, 307] on div "Nova marcação" at bounding box center [74, 306] width 94 height 14
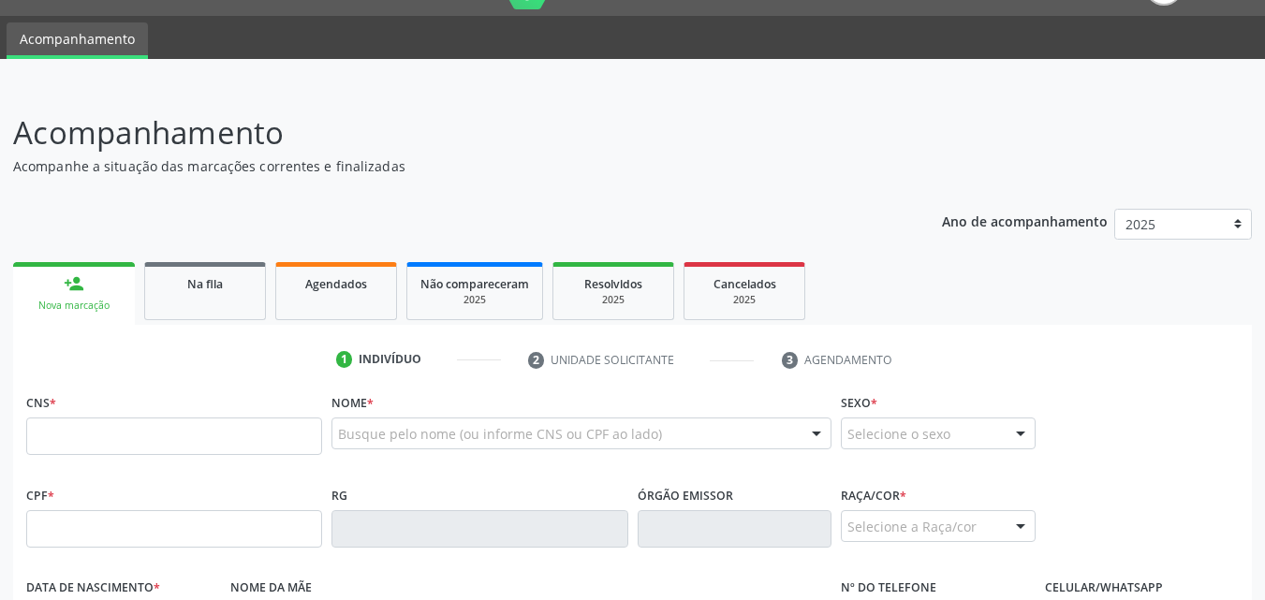
click at [101, 307] on div "Nova marcação" at bounding box center [74, 306] width 96 height 14
click at [116, 427] on input "text" at bounding box center [174, 436] width 296 height 37
type input "700 1039 9580 3311"
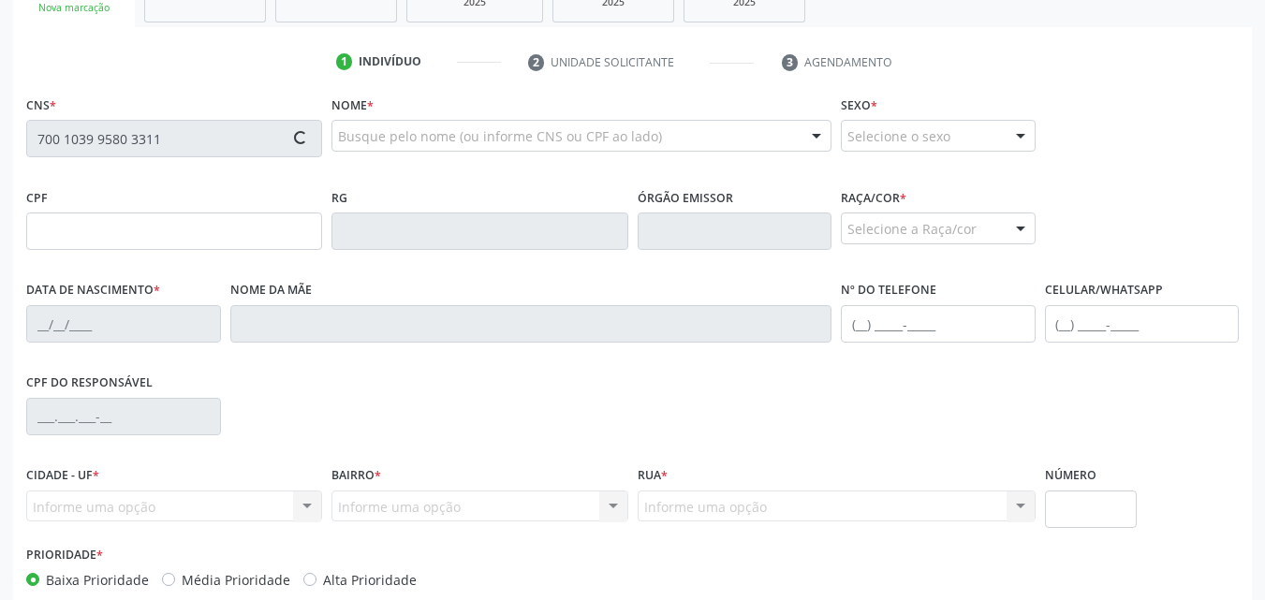
scroll to position [344, 0]
type input "958.286.134-72"
type input "[DATE]"
type input "[PERSON_NAME]"
type input "[PHONE_NUMBER]"
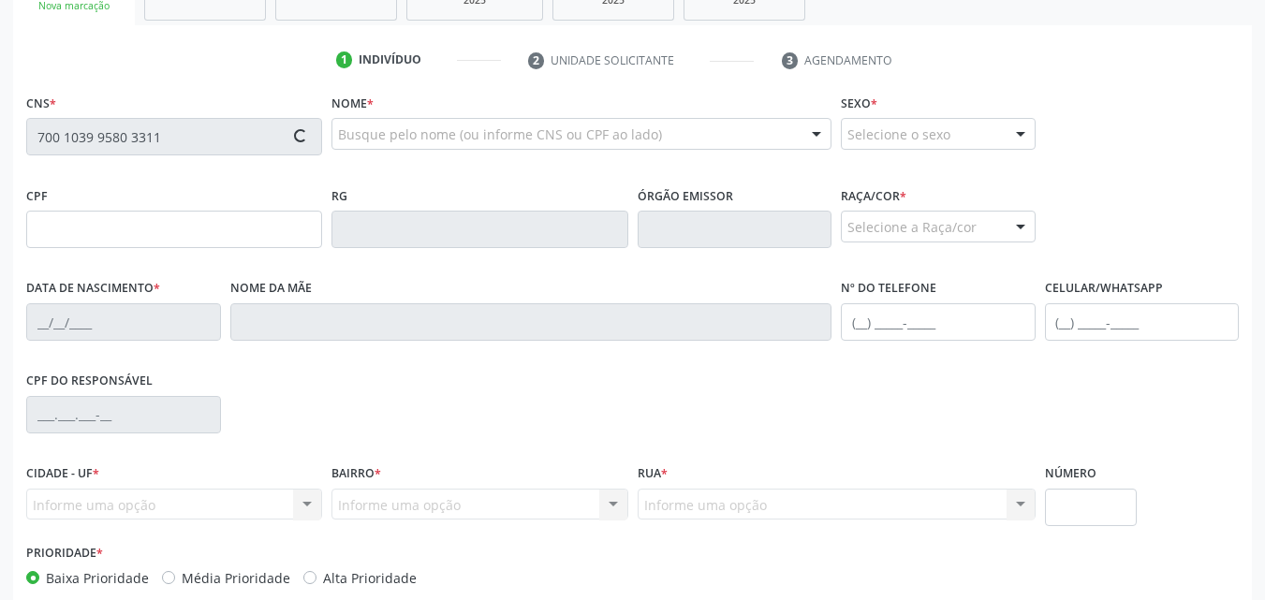
type input "S/N"
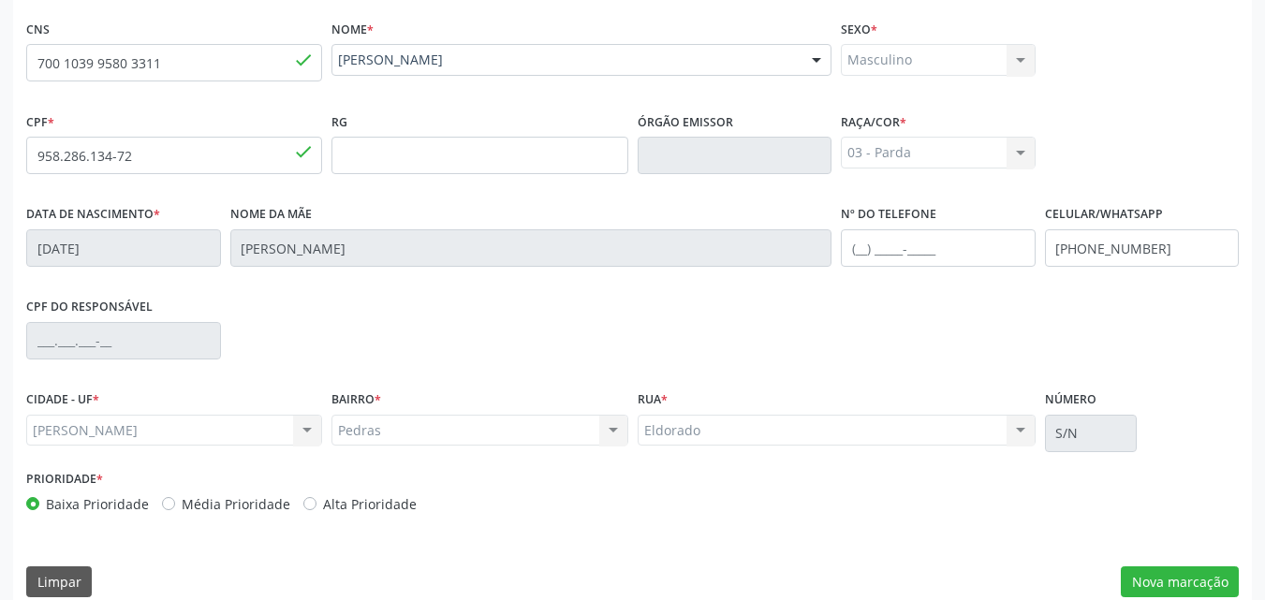
scroll to position [441, 0]
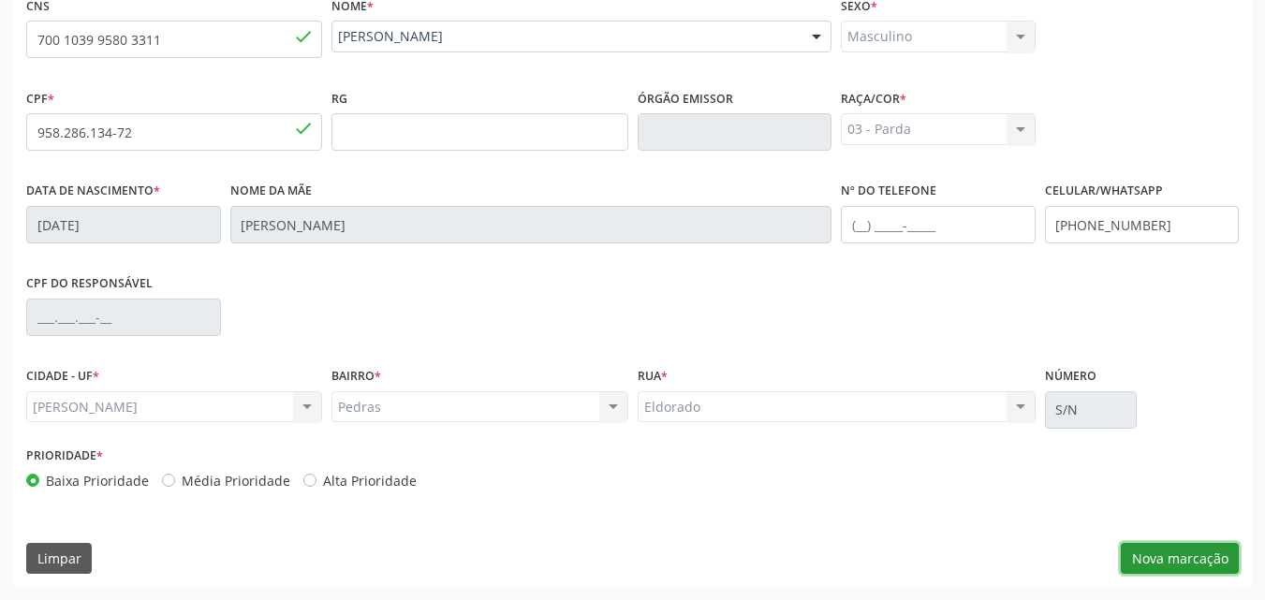
click at [1169, 558] on button "Nova marcação" at bounding box center [1180, 559] width 118 height 32
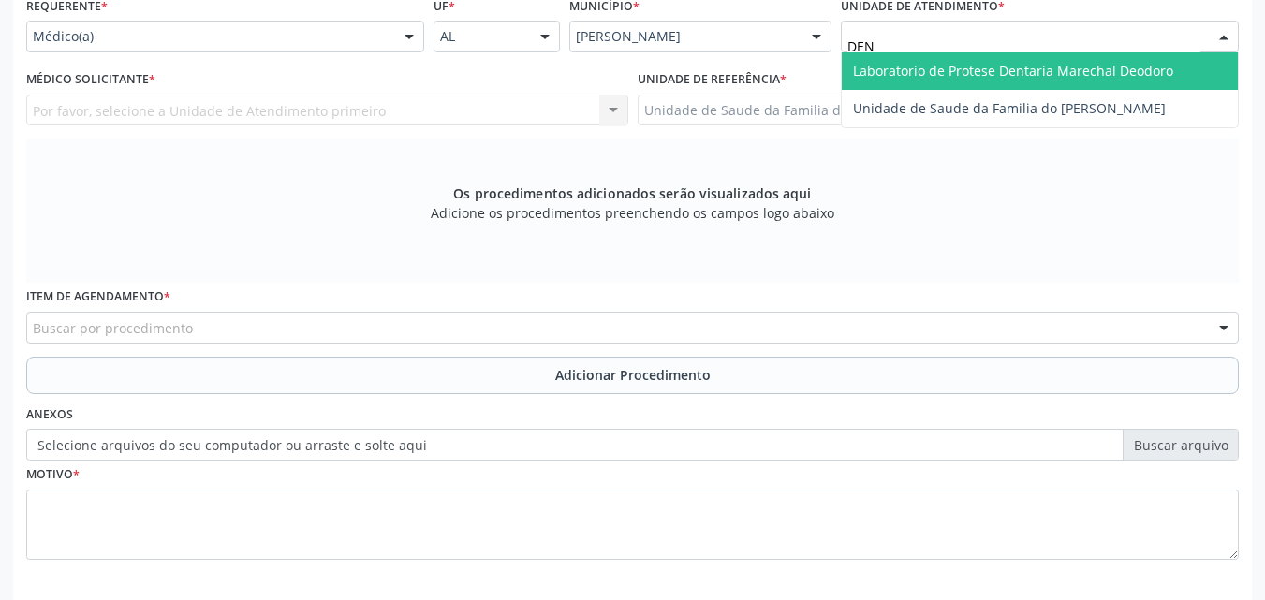
type input "DENI"
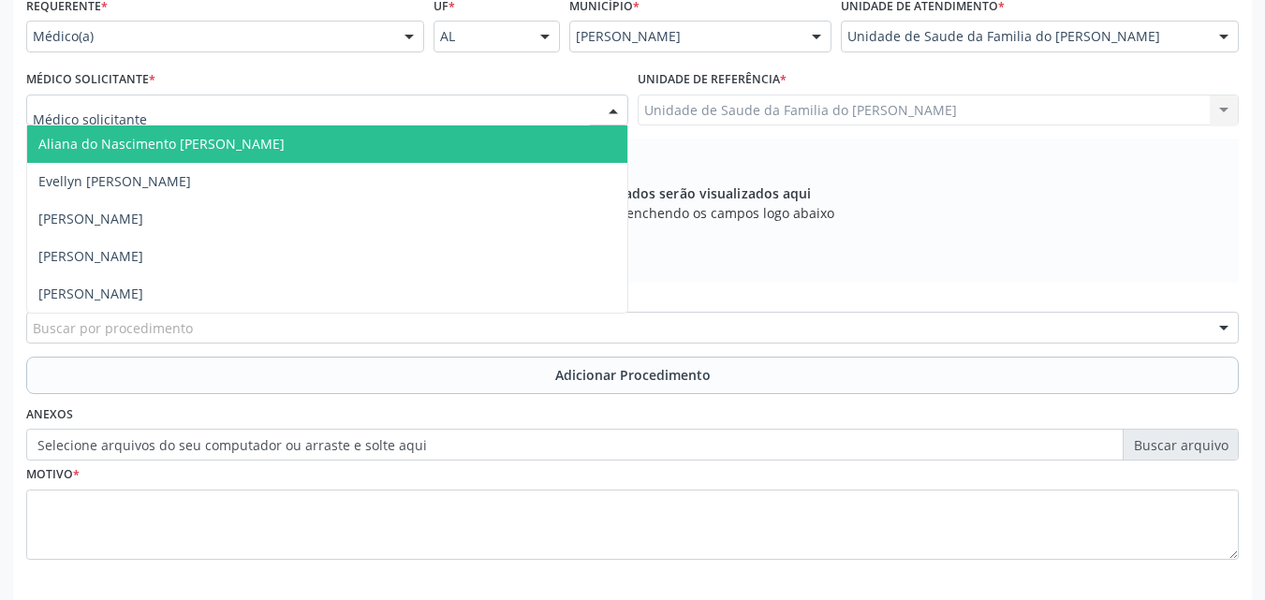
click at [417, 106] on div at bounding box center [327, 111] width 602 height 32
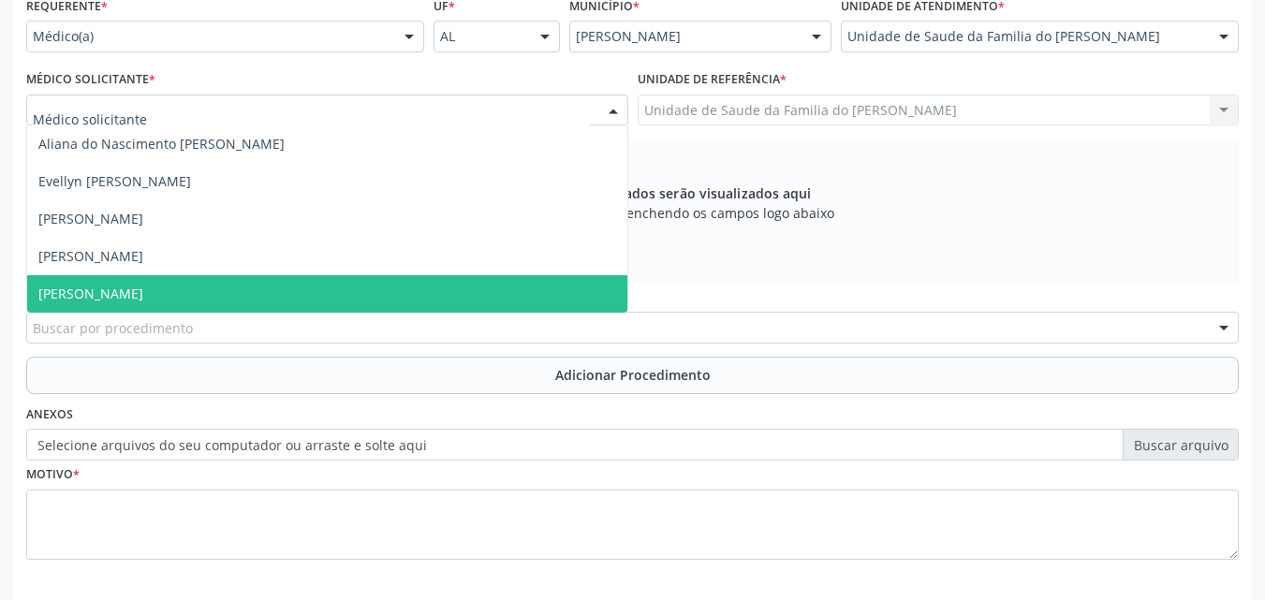
click at [365, 291] on span "[PERSON_NAME]" at bounding box center [327, 293] width 600 height 37
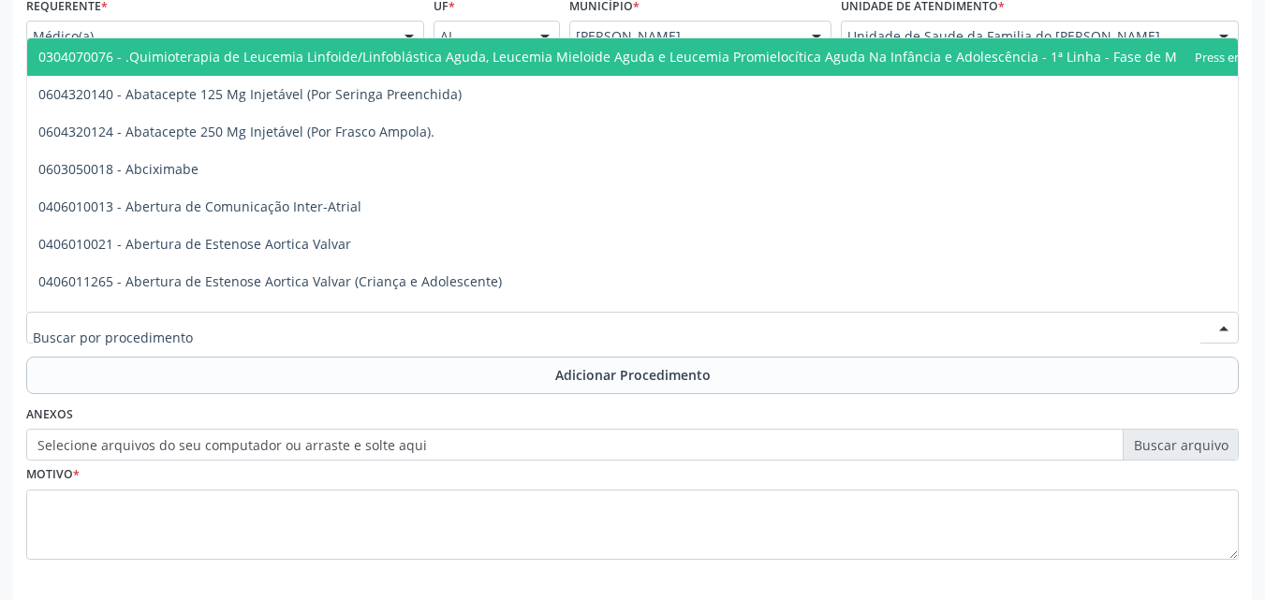
click at [369, 325] on div at bounding box center [632, 328] width 1213 height 32
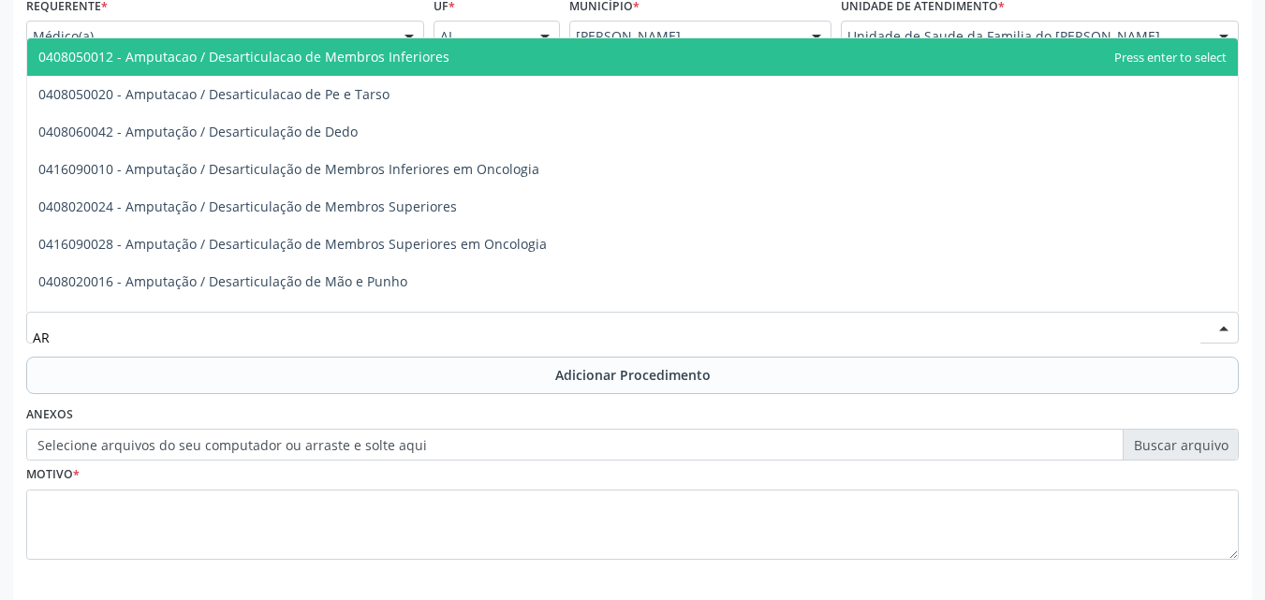
type input "A"
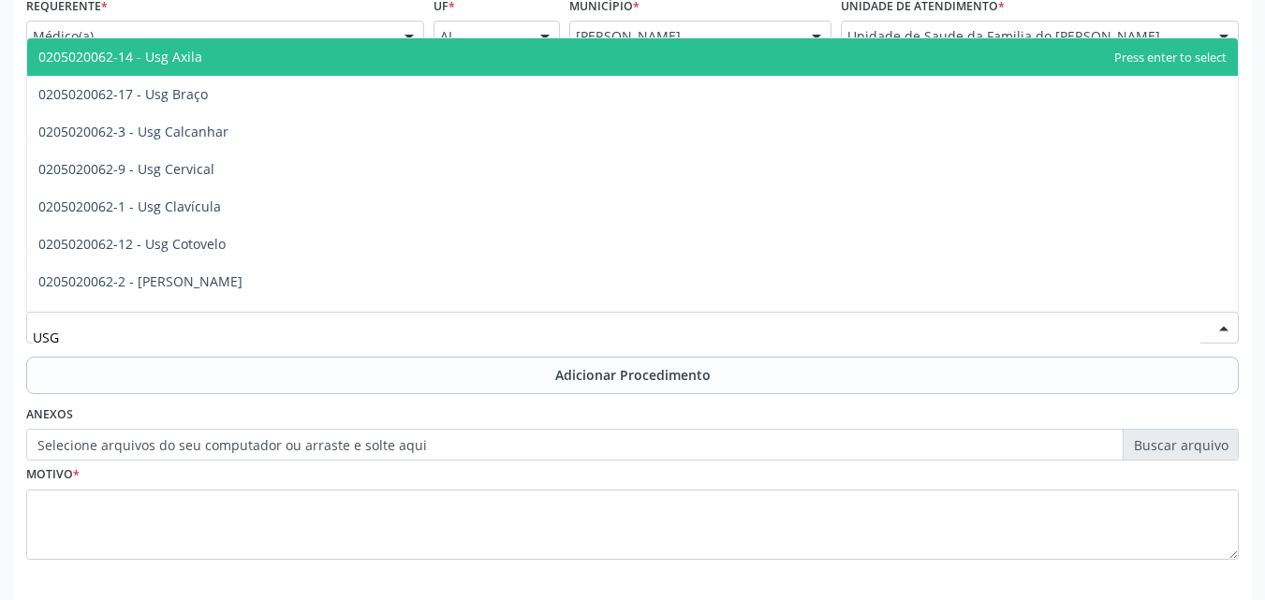
type input "USG O"
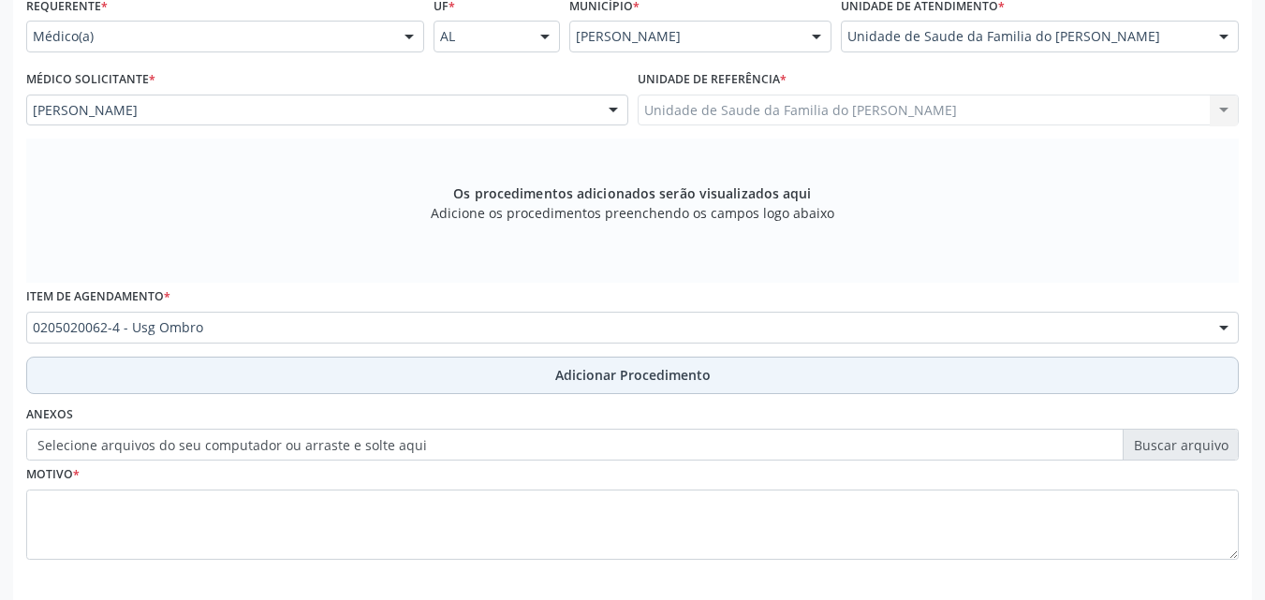
click at [377, 375] on button "Adicionar Procedimento" at bounding box center [632, 375] width 1213 height 37
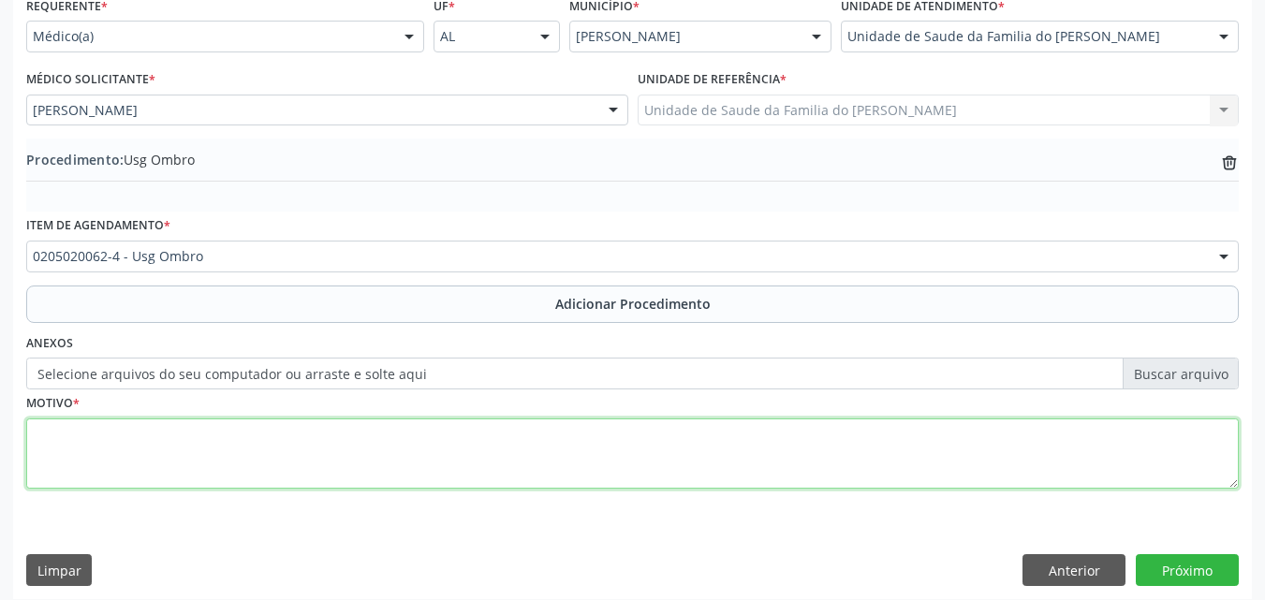
click at [367, 436] on textarea at bounding box center [632, 454] width 1213 height 71
click at [418, 436] on textarea "ULTRASSONOGRAFIA DE ARTICULAÇÃO- OMBRO ESQUERDO ()DOR ARTICULAR" at bounding box center [632, 454] width 1213 height 71
click at [537, 426] on textarea "ULTRASSONOGRAFIA DE ARTICULAÇÃO- OMBRO ESQUERDO (DOR ARTICULAR" at bounding box center [632, 454] width 1213 height 71
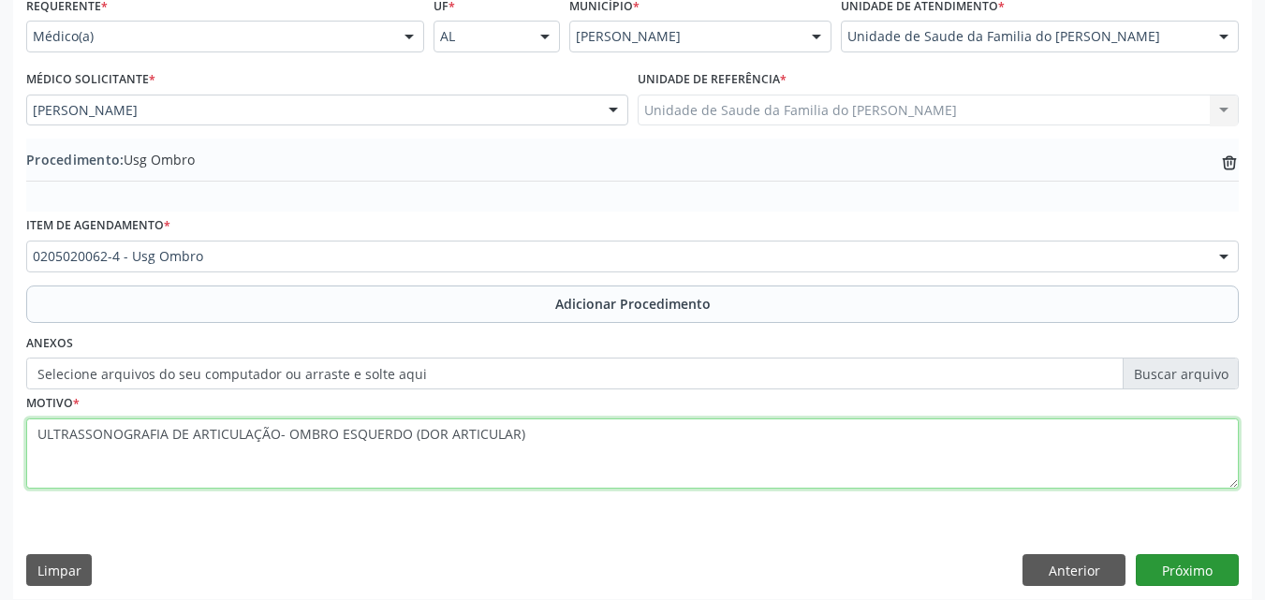
type textarea "ULTRASSONOGRAFIA DE ARTICULAÇÃO- OMBRO ESQUERDO (DOR ARTICULAR)"
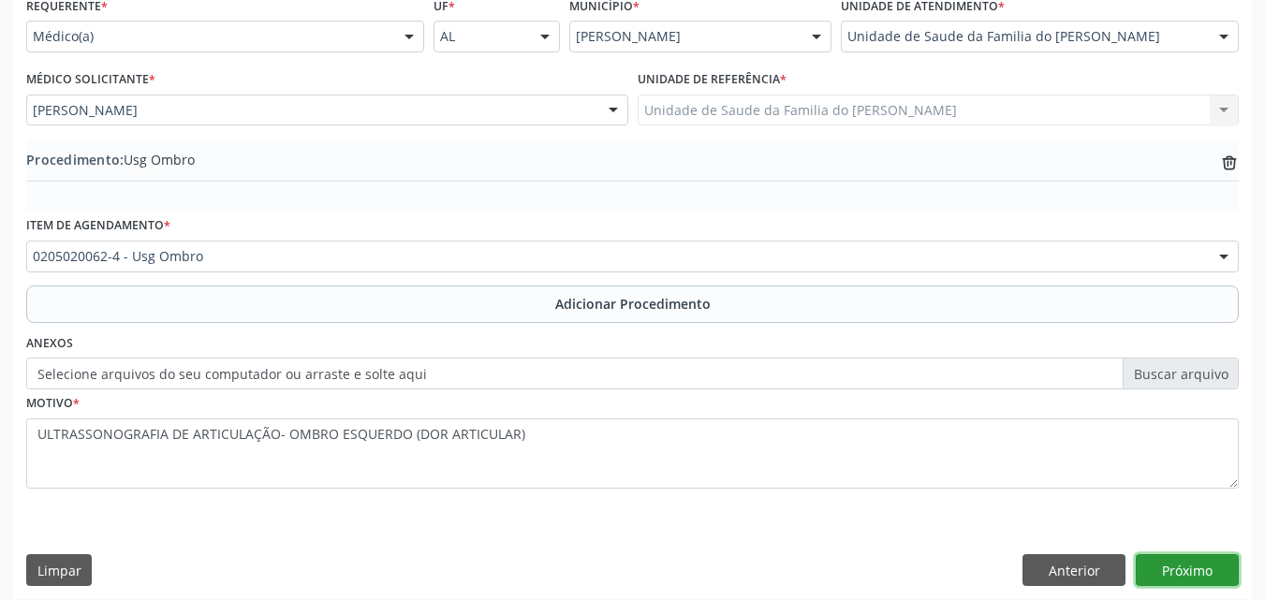
click at [1173, 573] on button "Próximo" at bounding box center [1187, 570] width 103 height 32
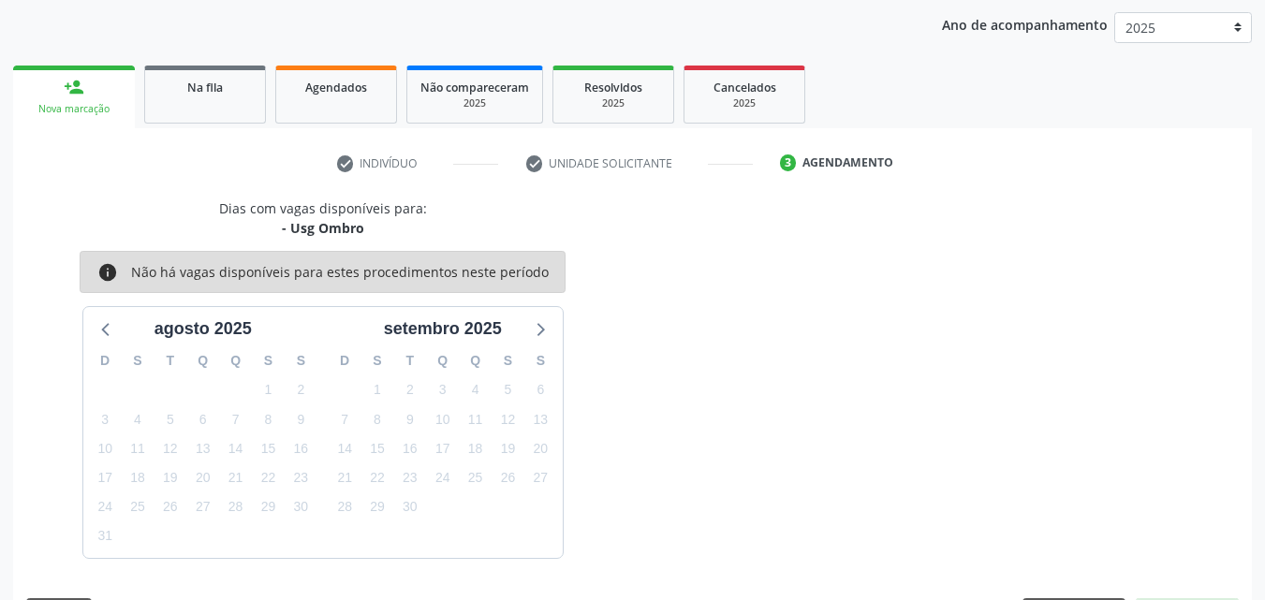
scroll to position [296, 0]
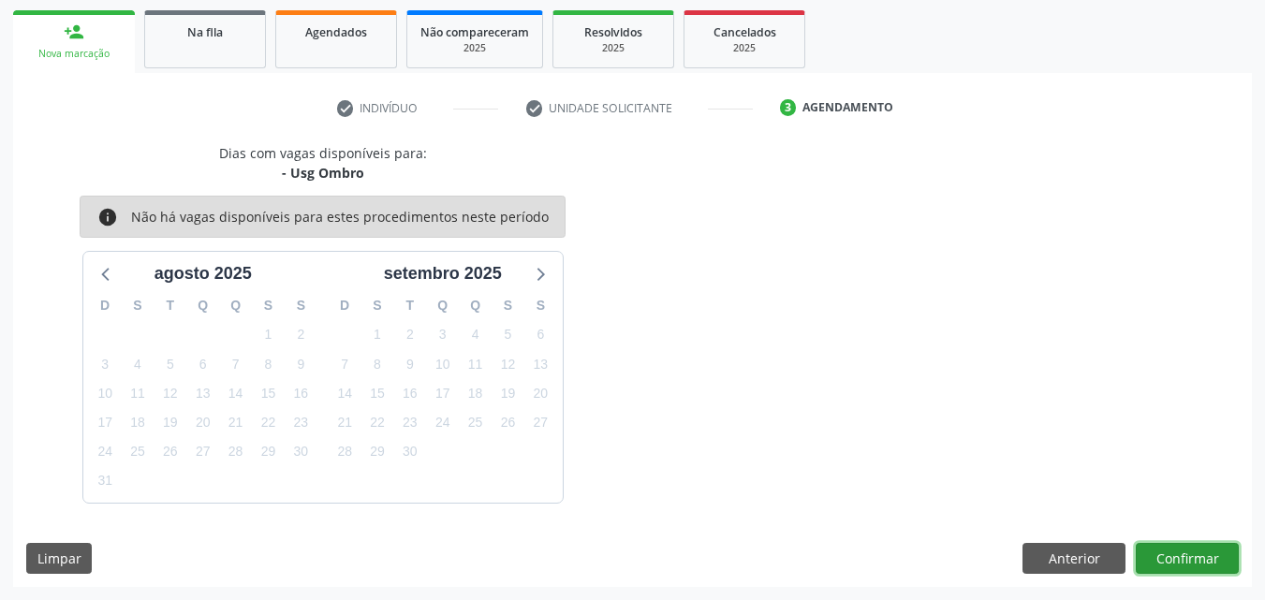
click at [1179, 551] on button "Confirmar" at bounding box center [1187, 559] width 103 height 32
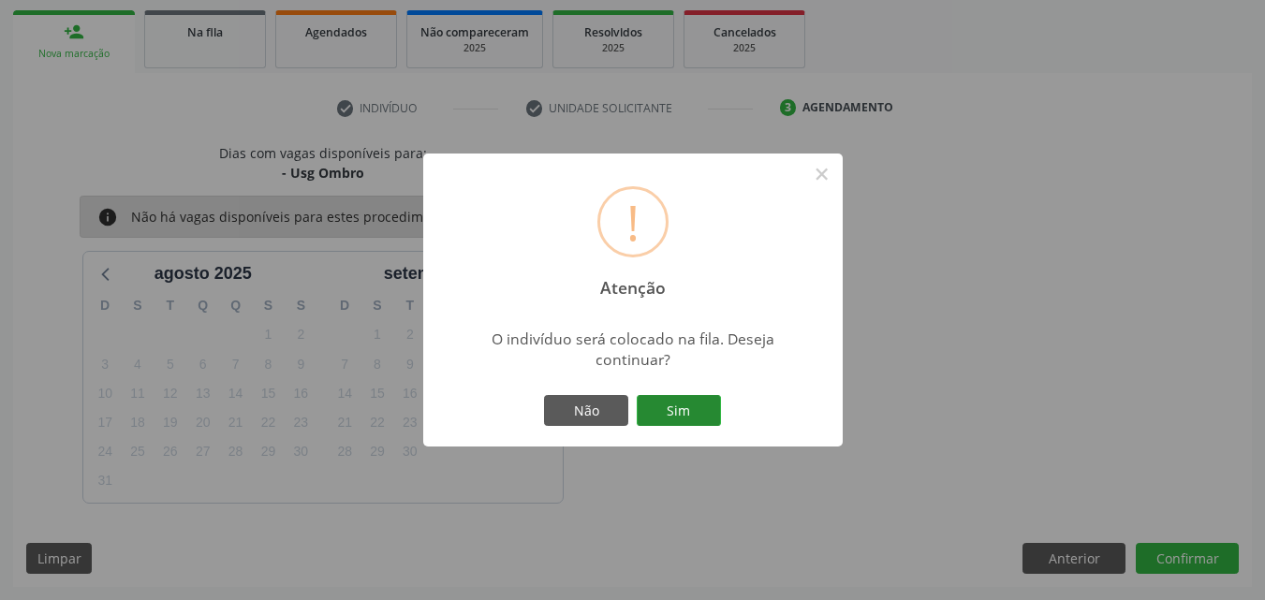
click at [670, 400] on button "Sim" at bounding box center [679, 411] width 84 height 32
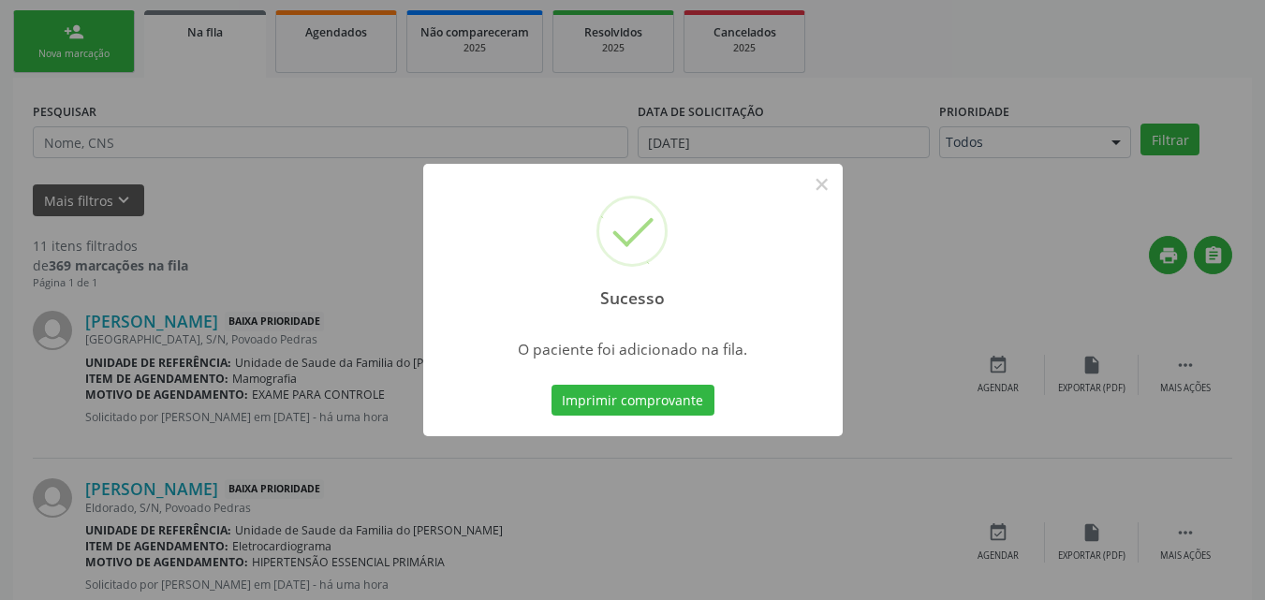
scroll to position [44, 0]
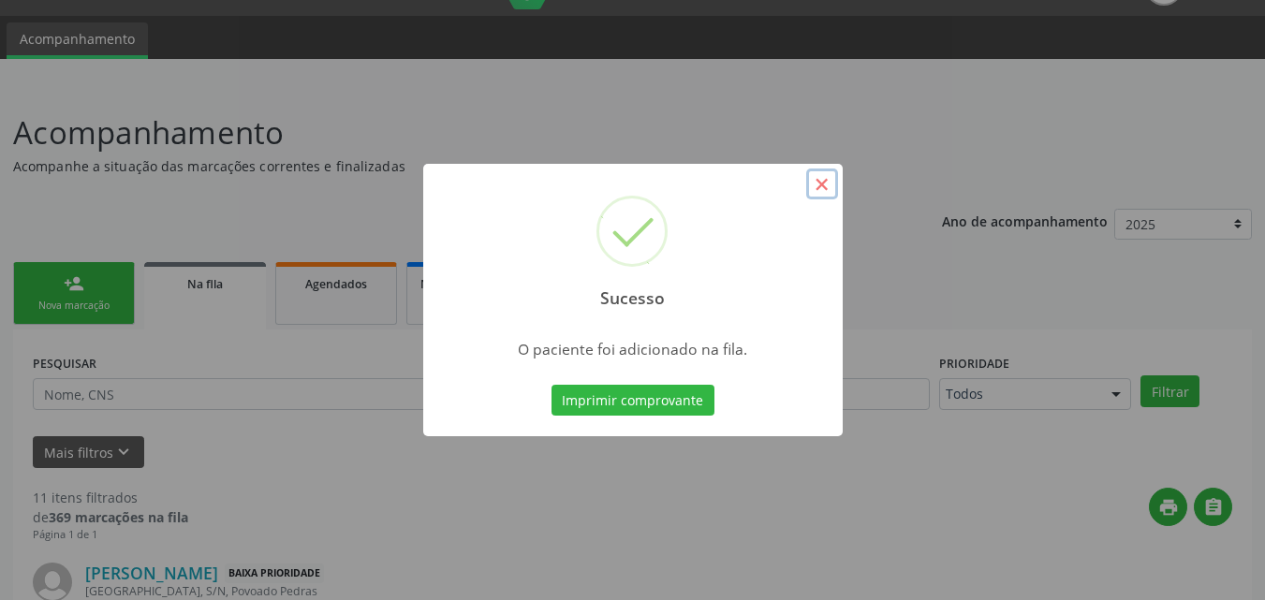
click at [831, 190] on button "×" at bounding box center [822, 185] width 32 height 32
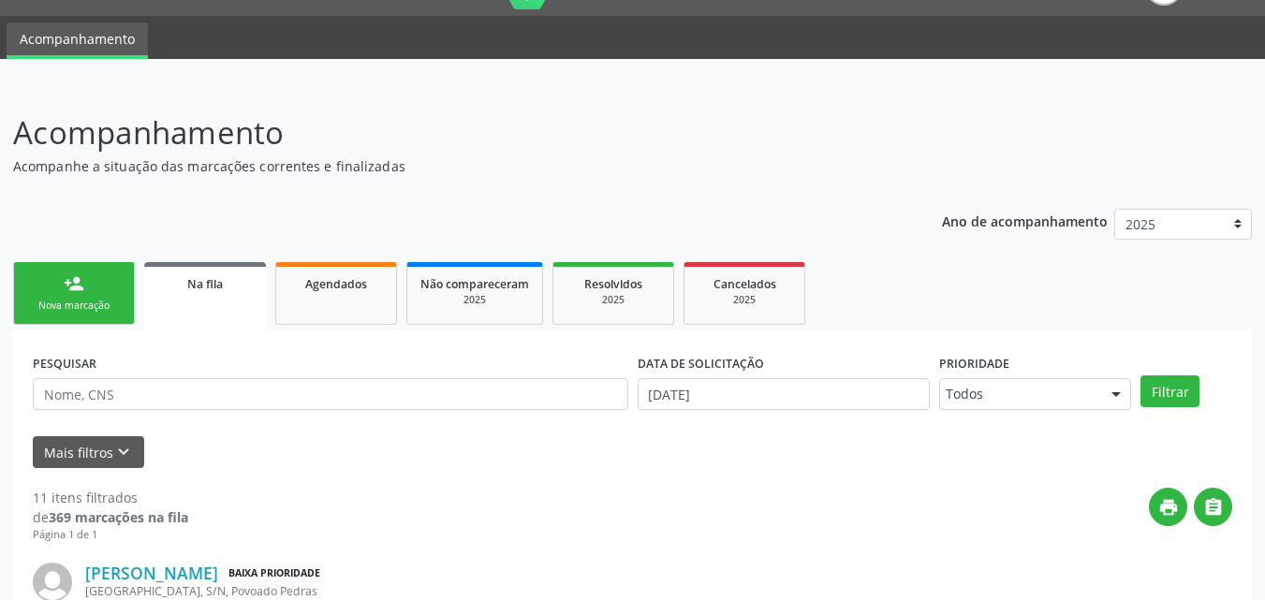
drag, startPoint x: 831, startPoint y: 190, endPoint x: 411, endPoint y: 258, distance: 425.1
click at [94, 299] on div "Nova marcação" at bounding box center [74, 306] width 94 height 14
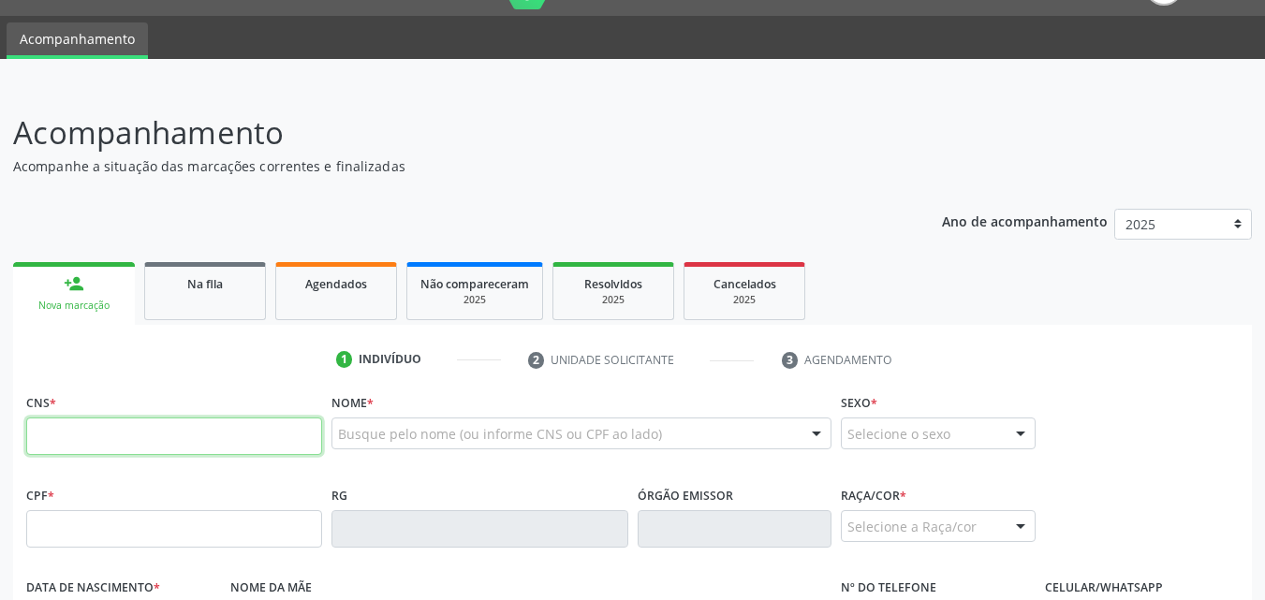
click at [104, 444] on input "text" at bounding box center [174, 436] width 296 height 37
type input "700 1039 9580 3311"
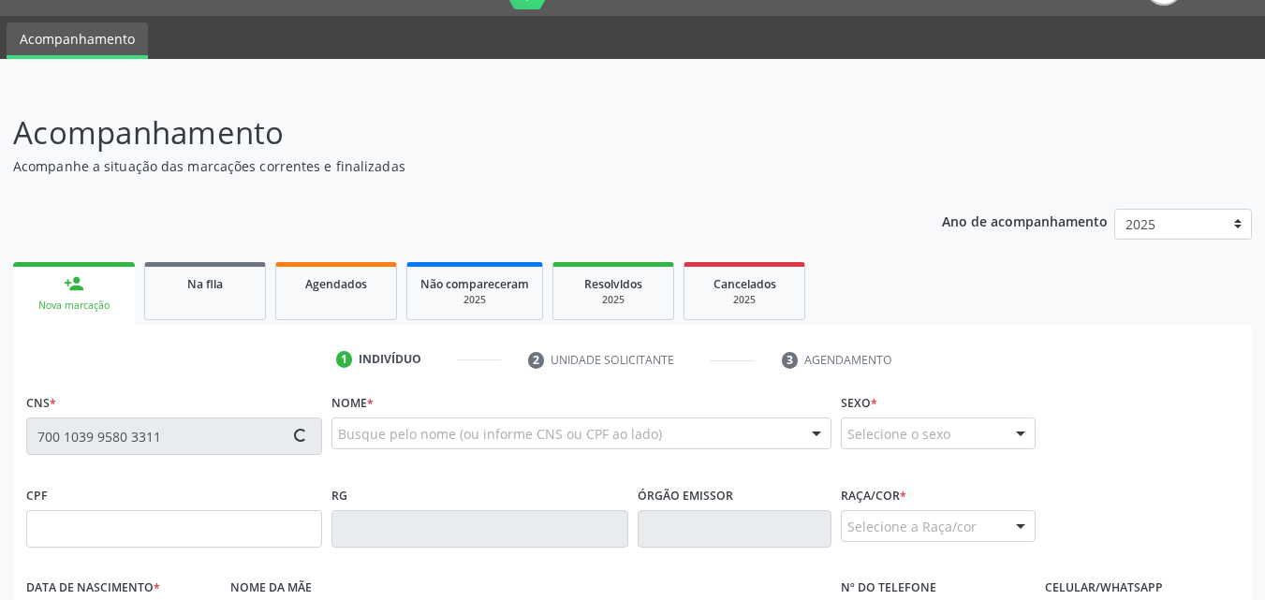
type input "958.286.134-72"
type input "[DATE]"
type input "[PERSON_NAME]"
type input "[PHONE_NUMBER]"
type input "S/N"
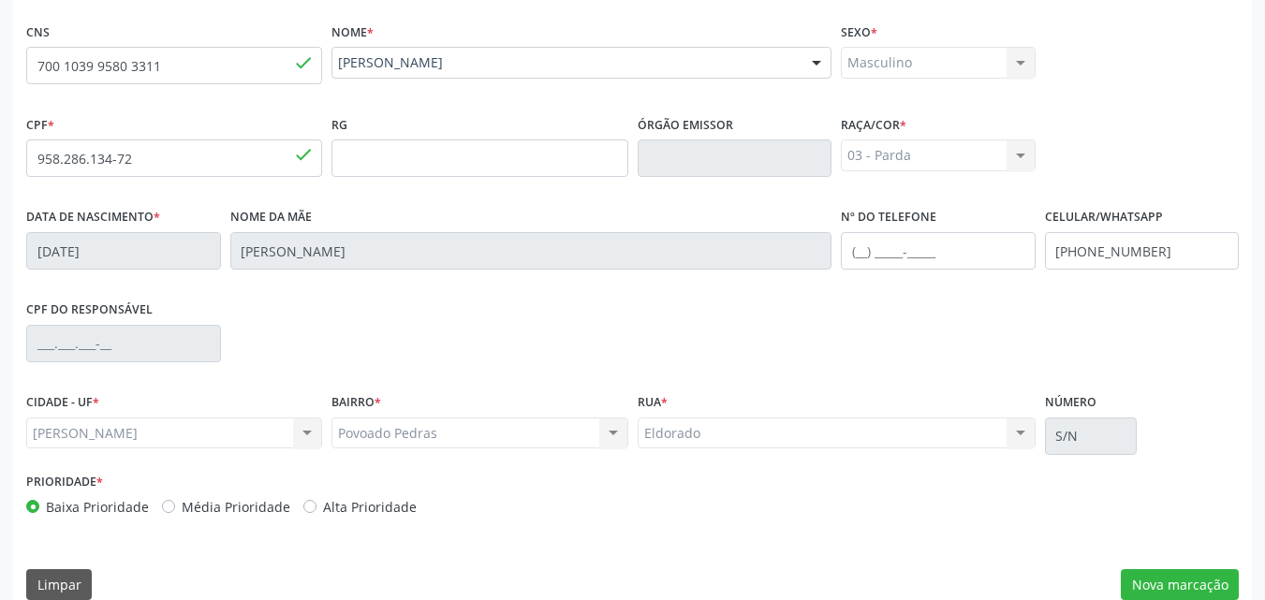
scroll to position [441, 0]
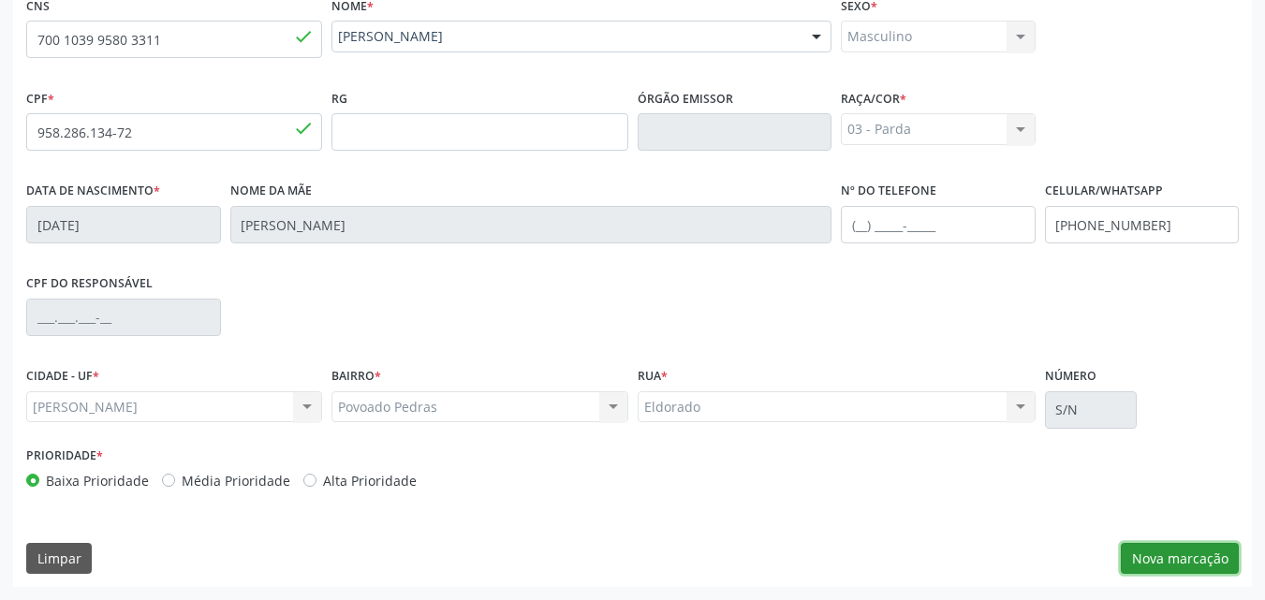
click at [1174, 554] on button "Nova marcação" at bounding box center [1180, 559] width 118 height 32
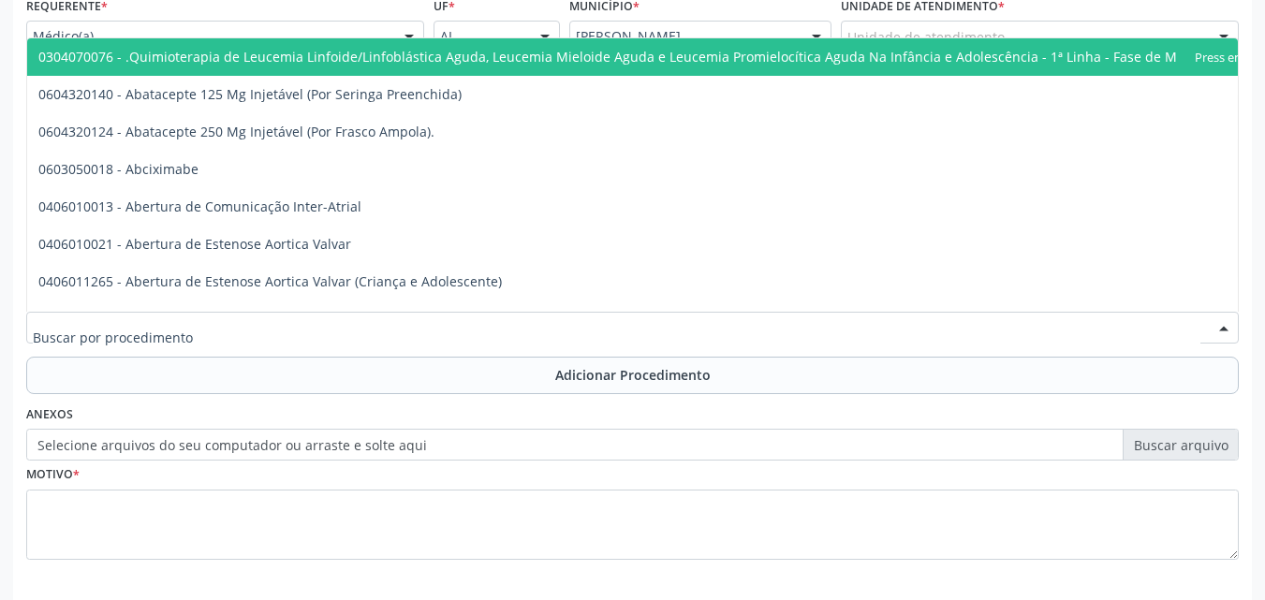
click at [776, 338] on div at bounding box center [632, 328] width 1213 height 32
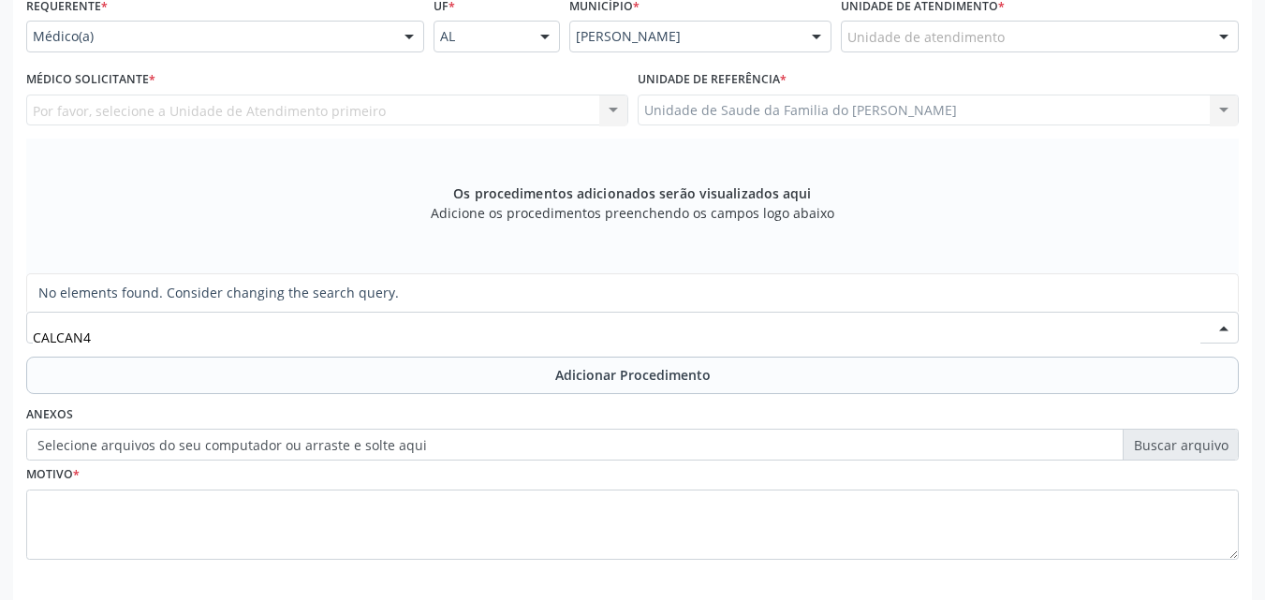
type input "CALCAN"
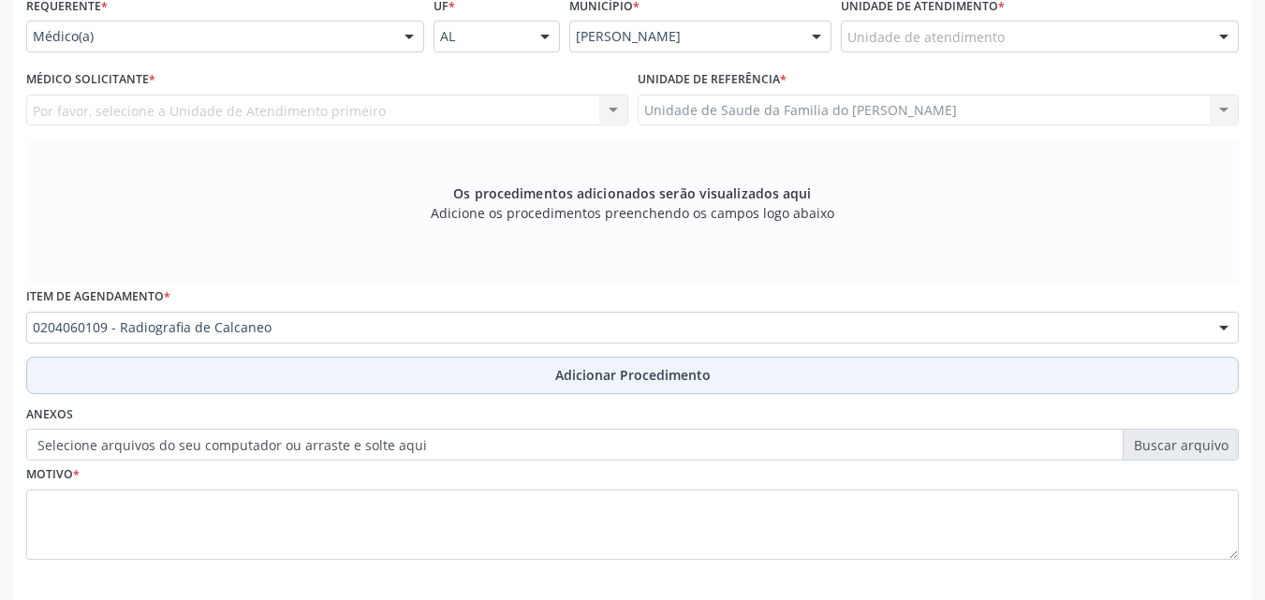
click at [764, 364] on button "Adicionar Procedimento" at bounding box center [632, 375] width 1213 height 37
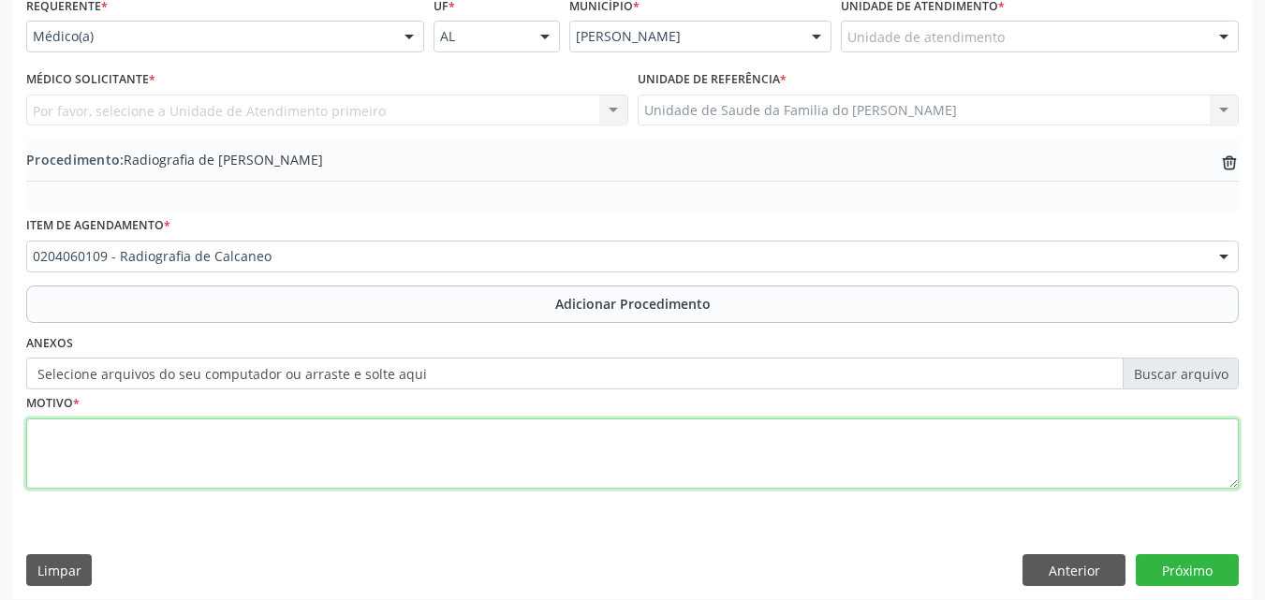
click at [479, 441] on textarea at bounding box center [632, 454] width 1213 height 71
type textarea "ESQUERDO - AP + PERFIL (DOR )"
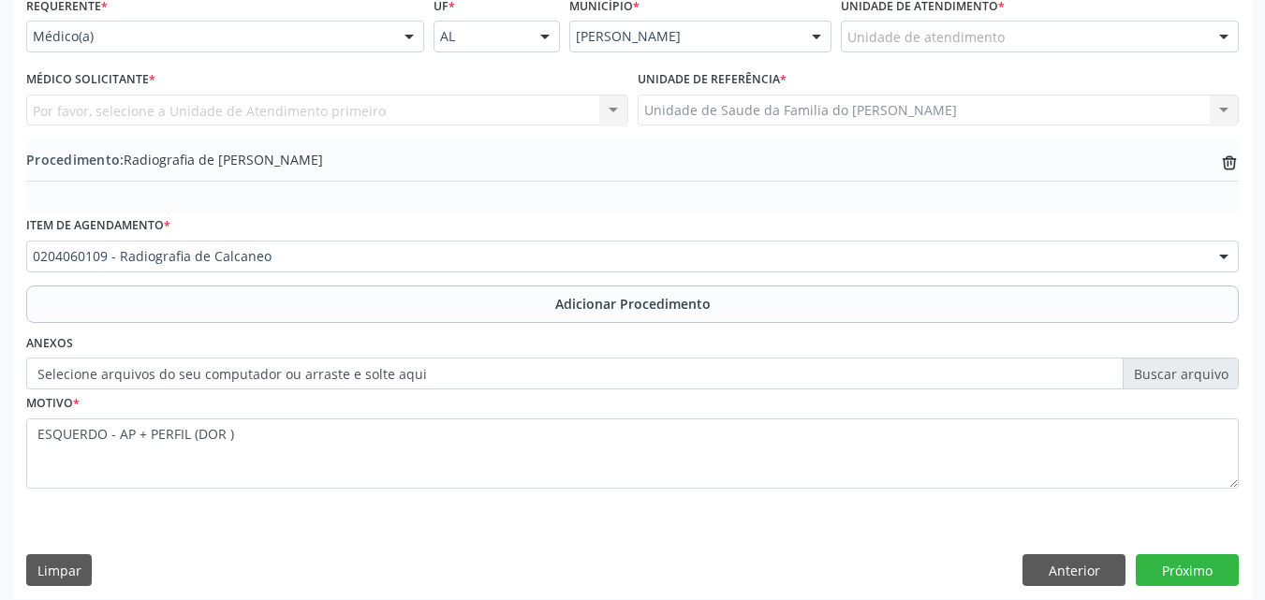
click at [415, 113] on div "Por favor, selecione a Unidade de Atendimento primeiro Nenhum resultado encontr…" at bounding box center [327, 111] width 602 height 32
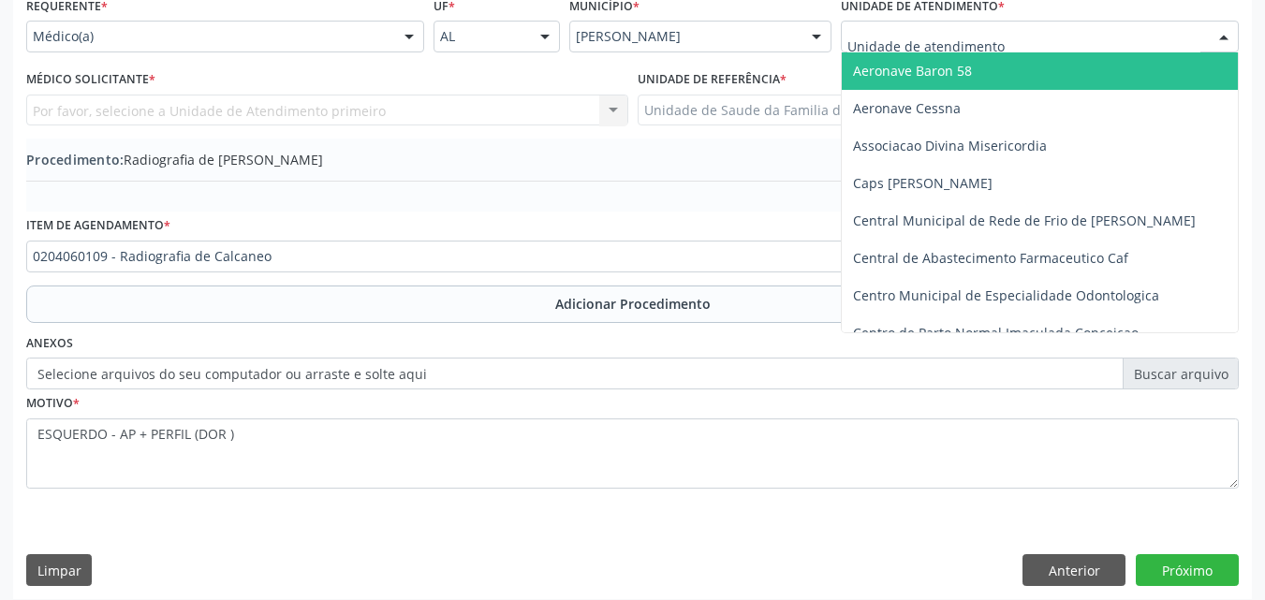
click at [981, 26] on div at bounding box center [1040, 37] width 398 height 32
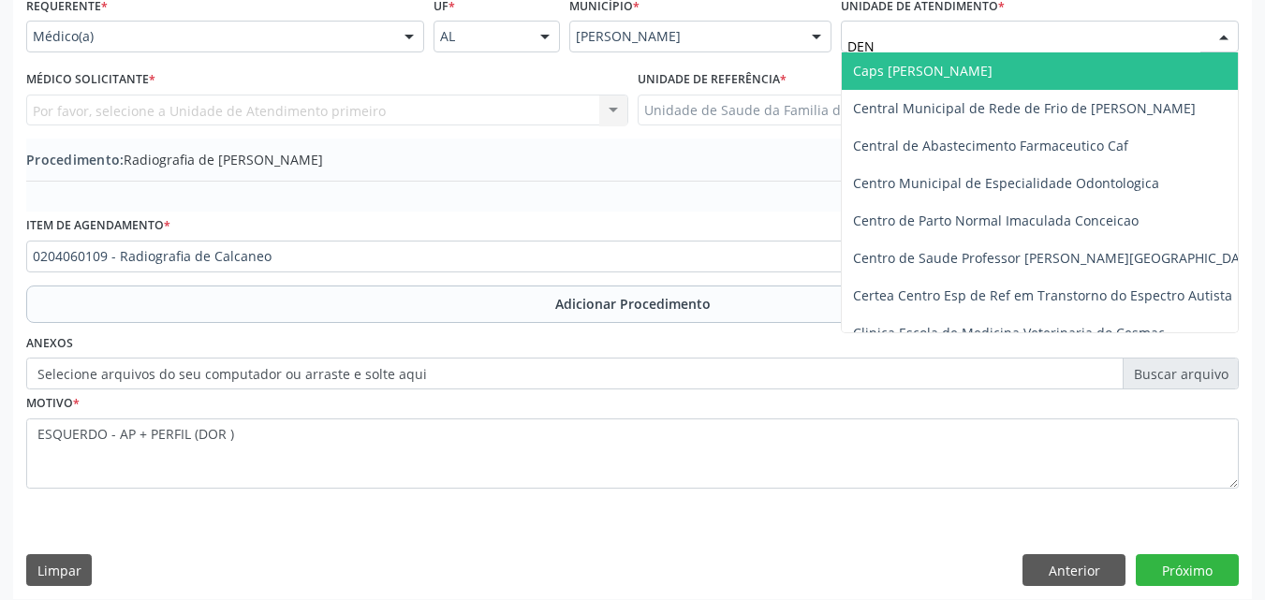
type input "DENI"
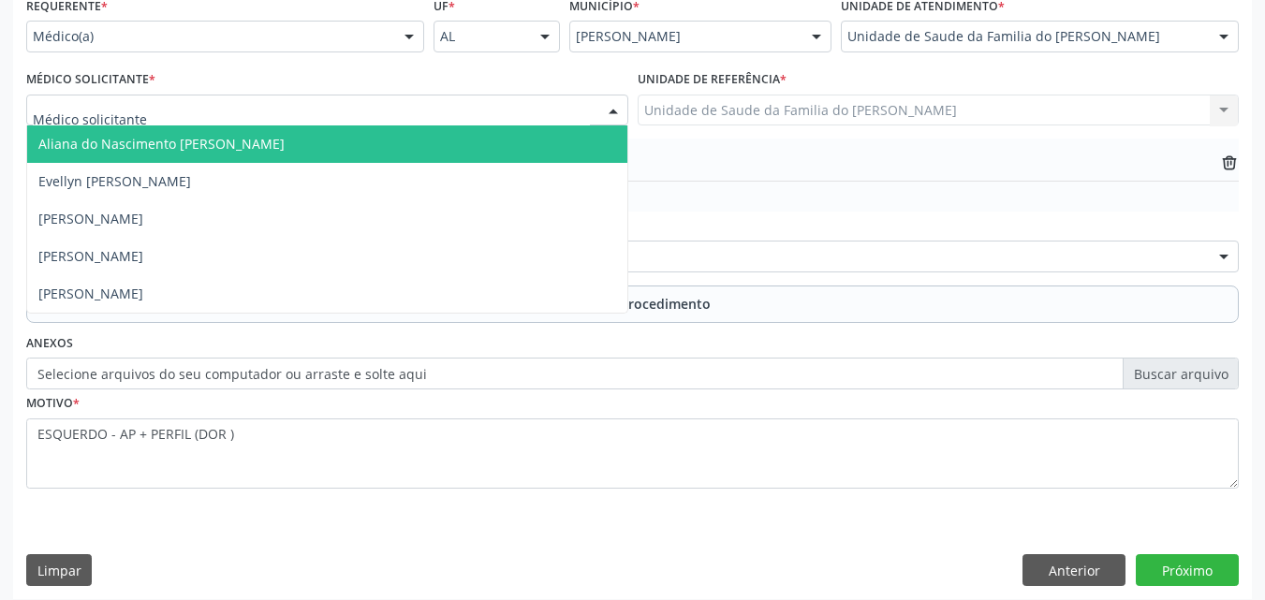
click at [540, 111] on div at bounding box center [327, 111] width 602 height 32
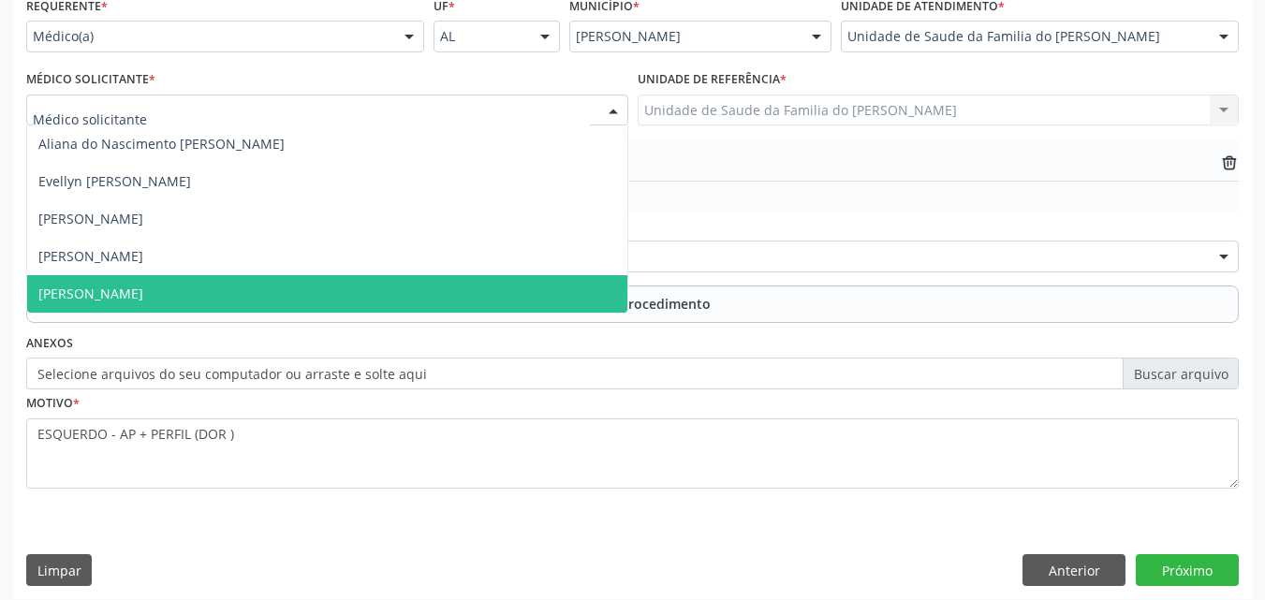
click at [437, 300] on span "[PERSON_NAME]" at bounding box center [327, 293] width 600 height 37
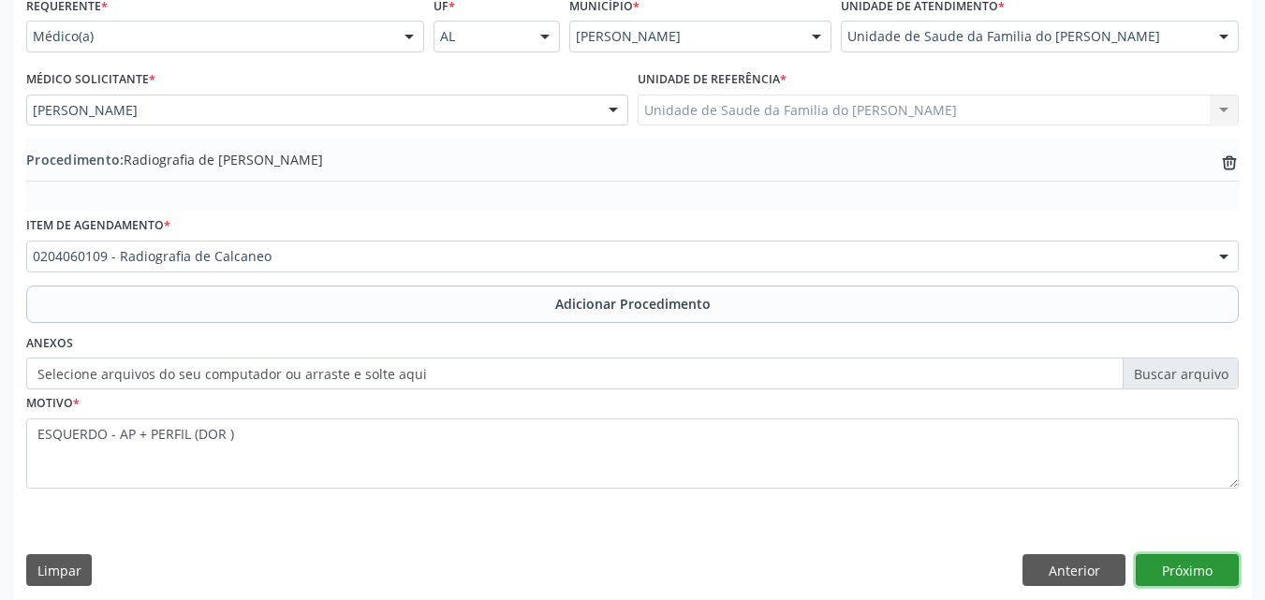
click at [1193, 565] on button "Próximo" at bounding box center [1187, 570] width 103 height 32
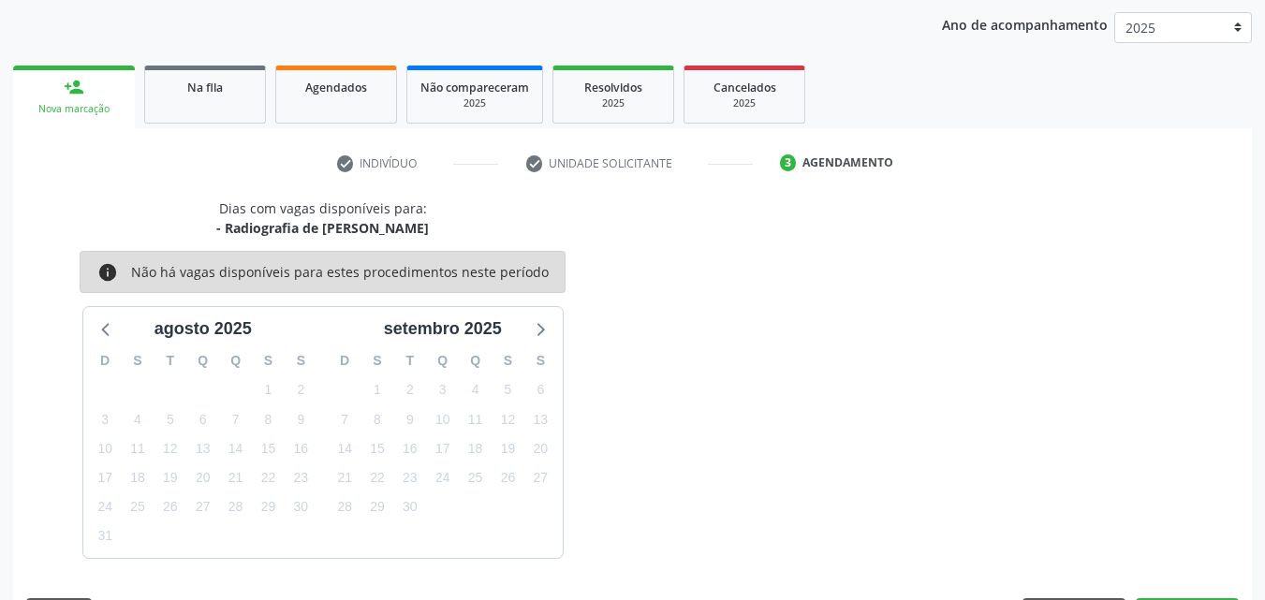
scroll to position [296, 0]
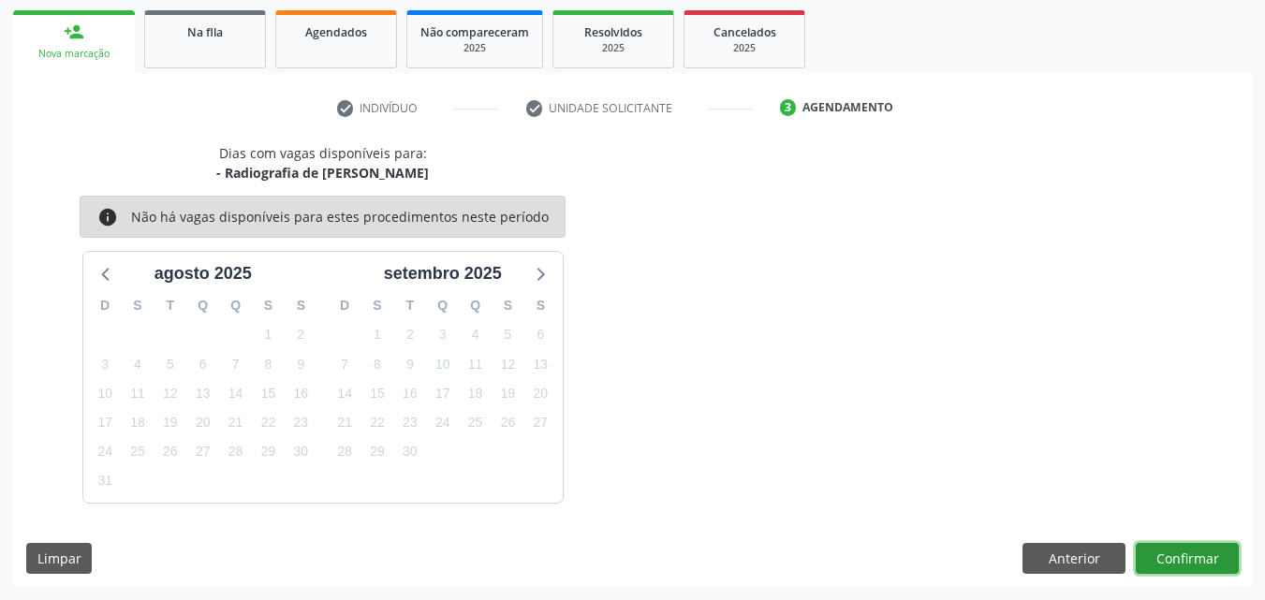
click at [1148, 554] on button "Confirmar" at bounding box center [1187, 559] width 103 height 32
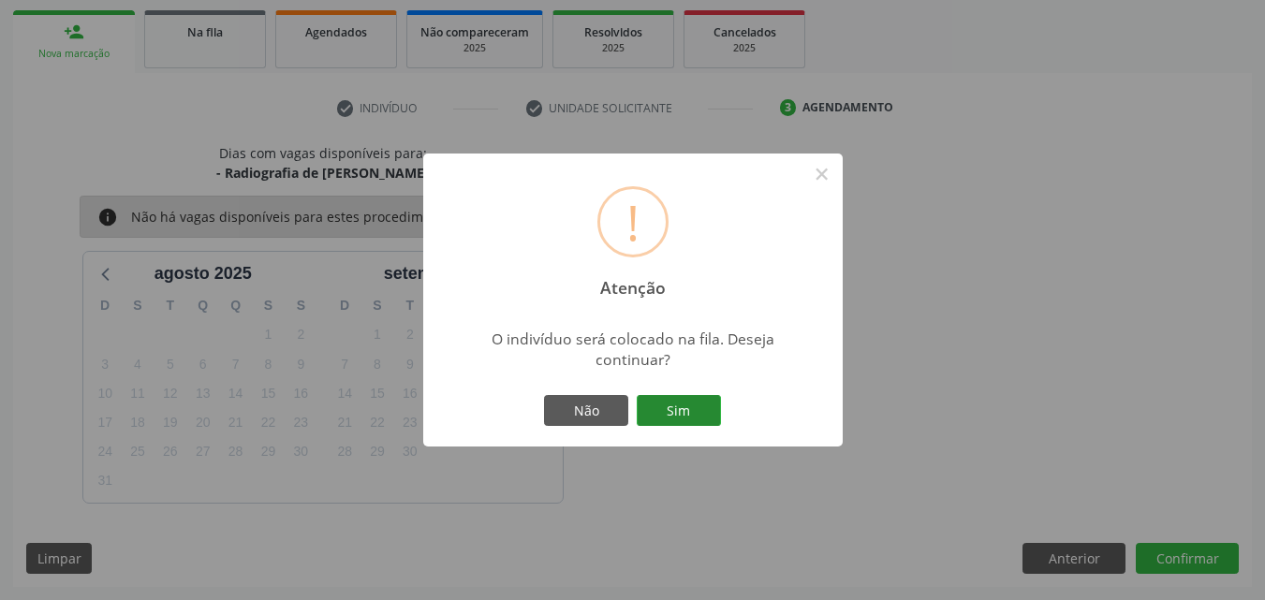
click at [687, 396] on button "Sim" at bounding box center [679, 411] width 84 height 32
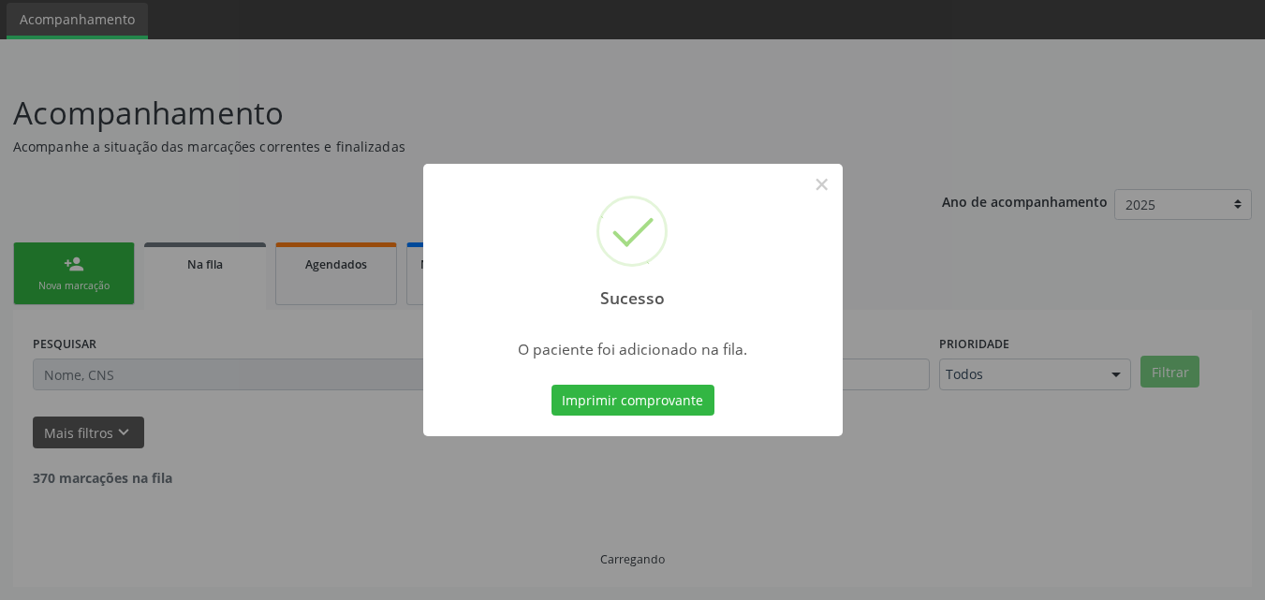
scroll to position [44, 0]
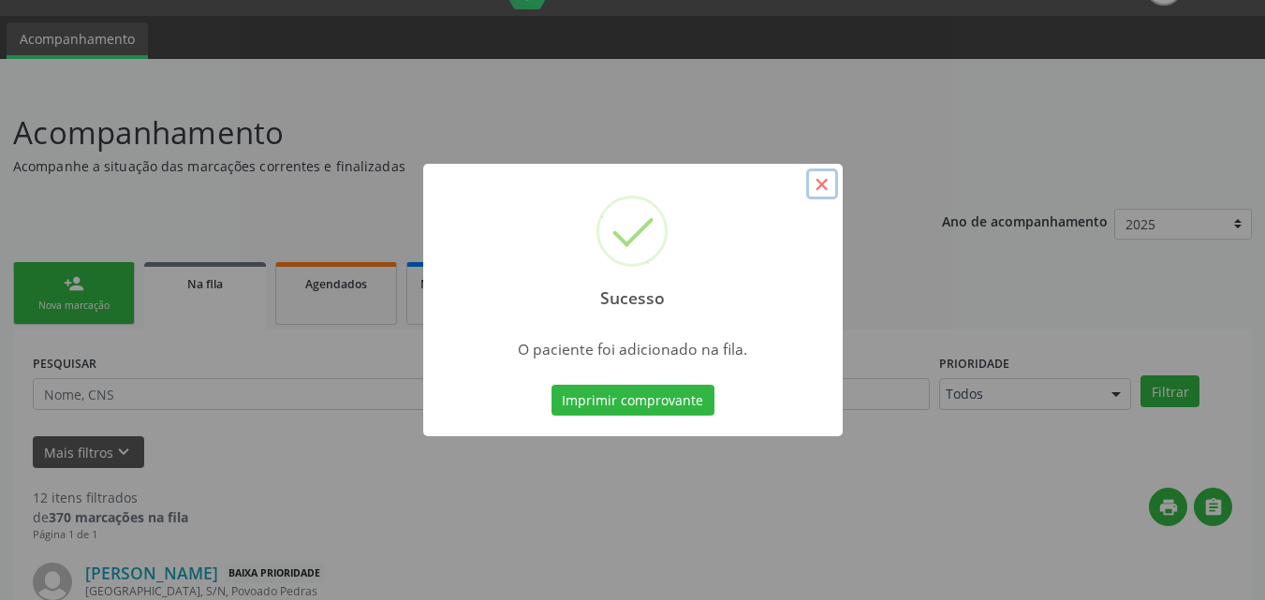
click at [818, 185] on button "×" at bounding box center [822, 185] width 32 height 32
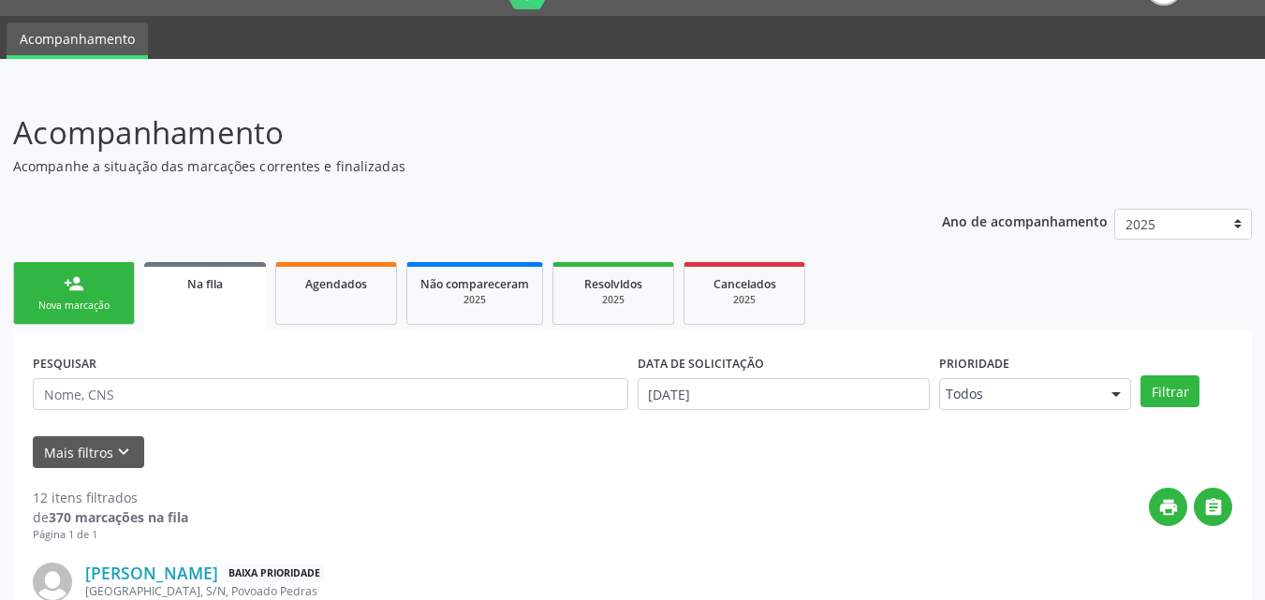
click at [81, 308] on div "Nova marcação" at bounding box center [74, 306] width 94 height 14
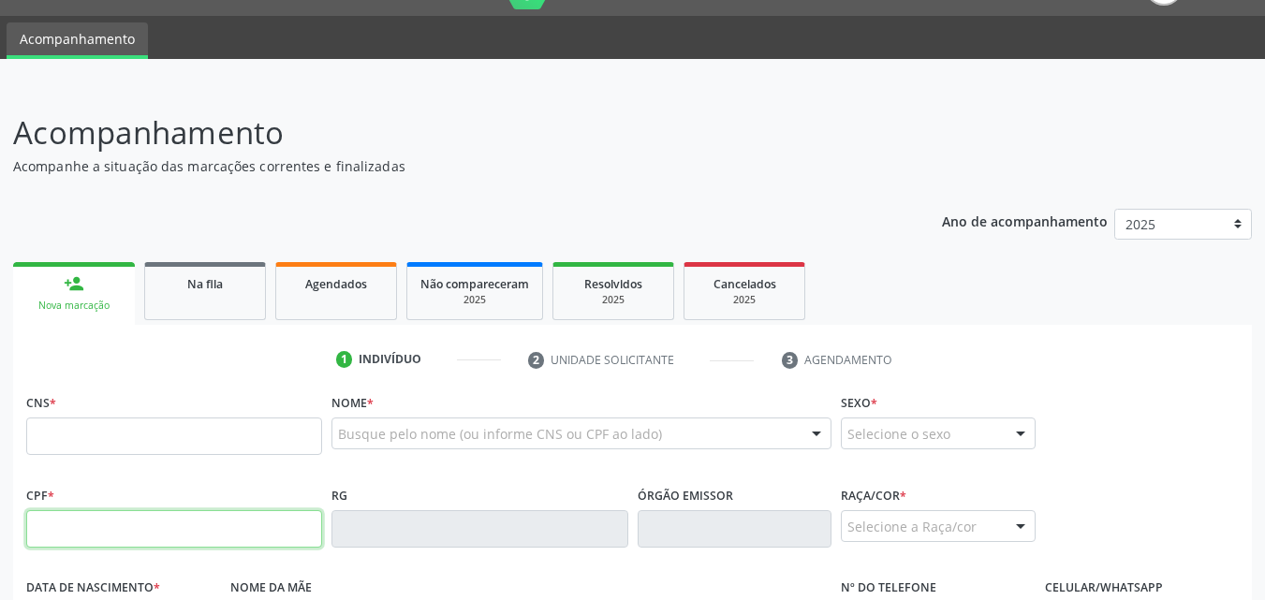
click at [103, 529] on input "text" at bounding box center [174, 528] width 296 height 37
type input "449.354.058-30"
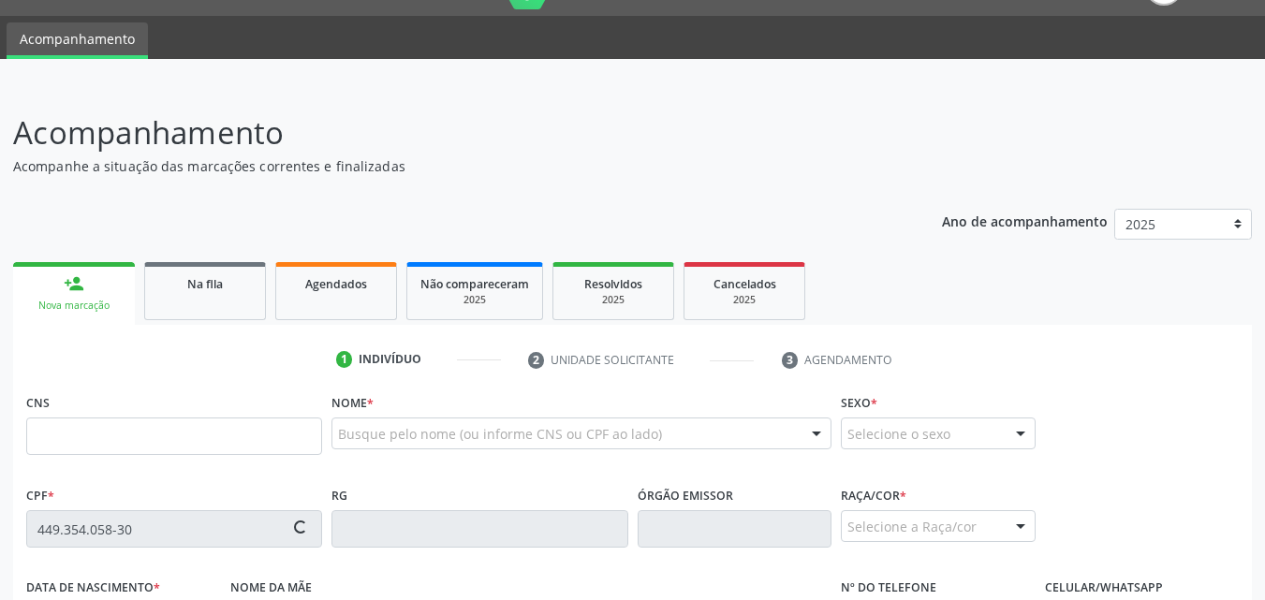
type input "[DATE]"
type input "[PERSON_NAME]"
type input "[PHONE_NUMBER]"
type input "29"
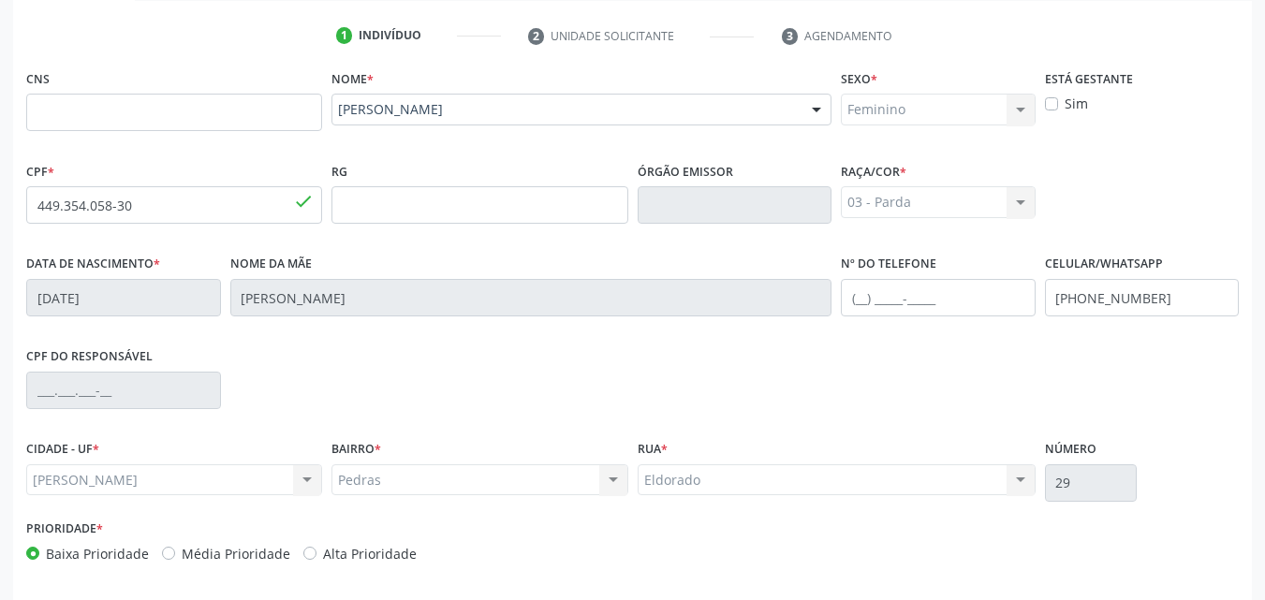
scroll to position [441, 0]
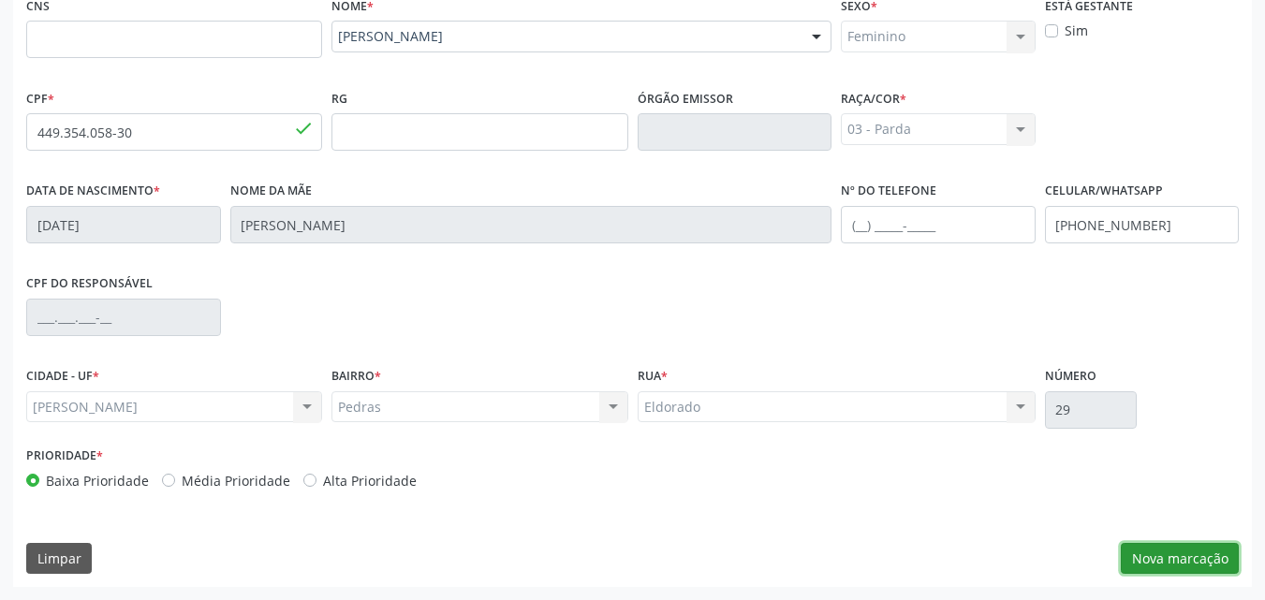
click at [1186, 553] on button "Nova marcação" at bounding box center [1180, 559] width 118 height 32
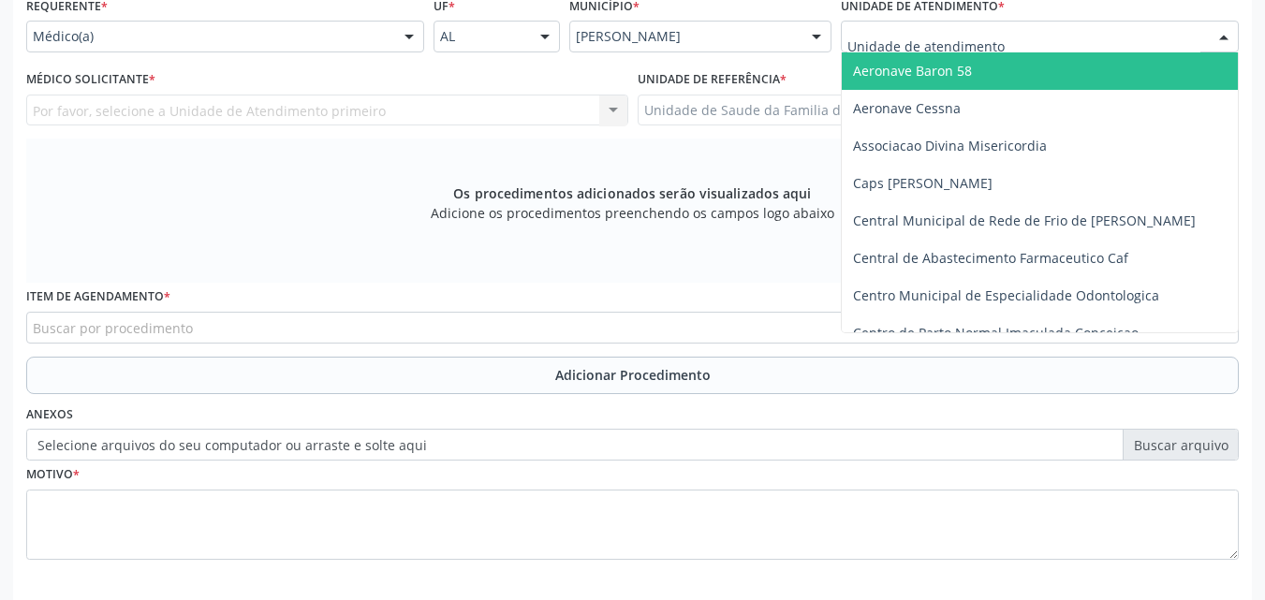
click at [1029, 36] on div at bounding box center [1040, 37] width 398 height 32
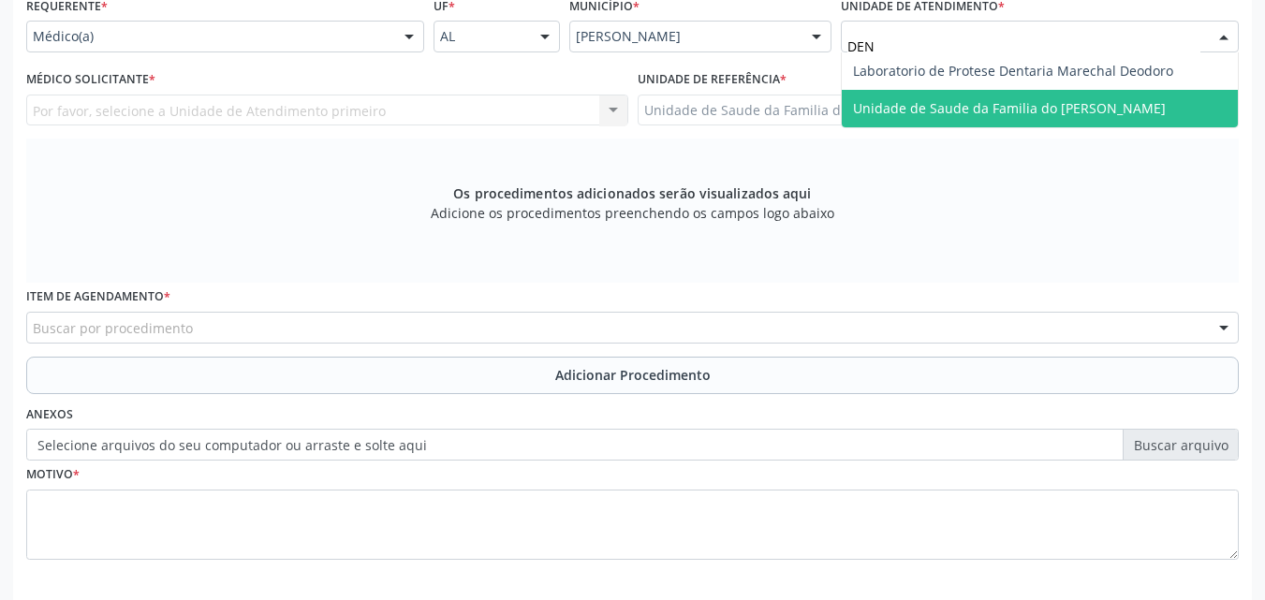
type input "DENI"
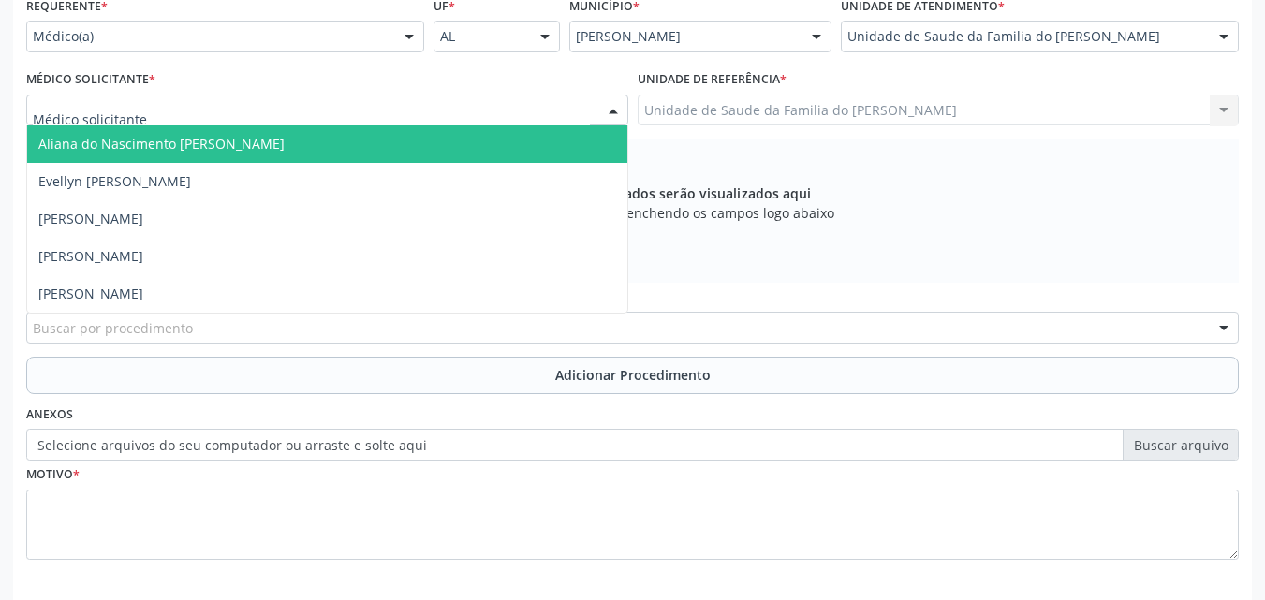
click at [462, 116] on div at bounding box center [327, 111] width 602 height 32
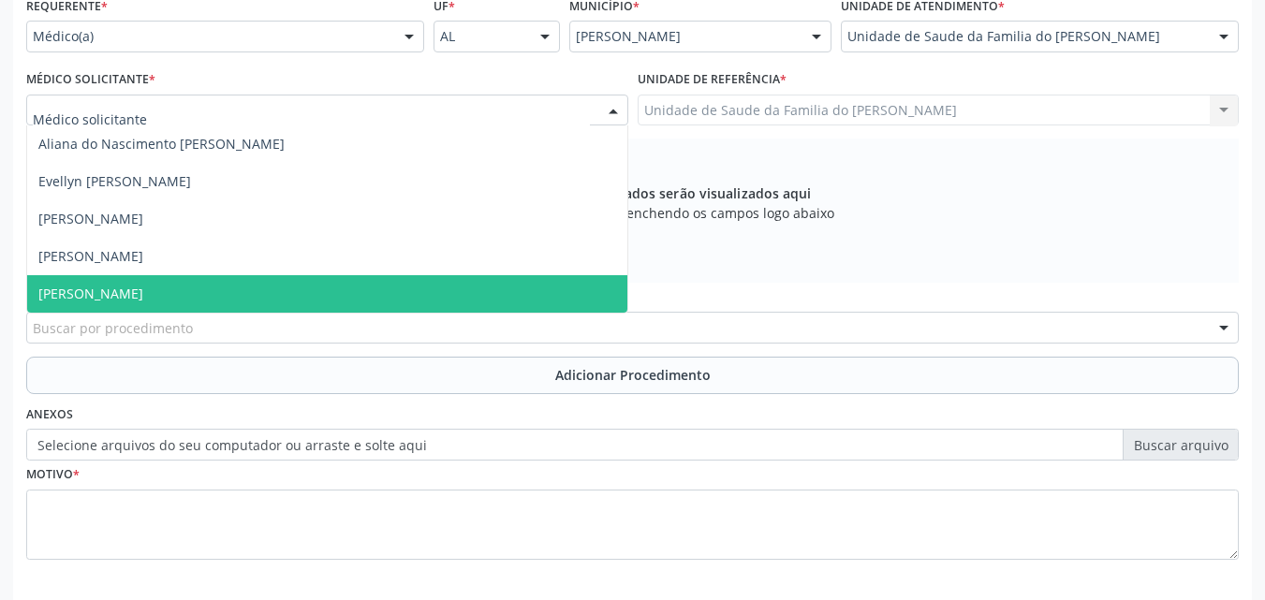
click at [360, 310] on span "[PERSON_NAME]" at bounding box center [327, 293] width 600 height 37
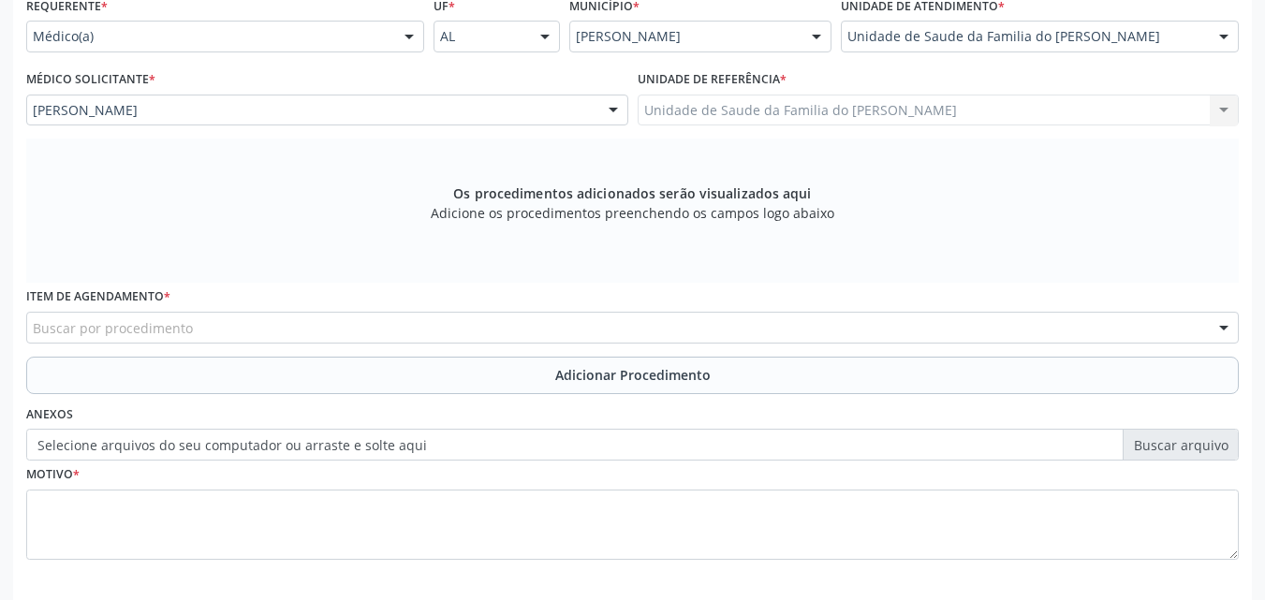
click at [348, 344] on div "Item de agendamento * Buscar por procedimento 0304070076 - .Quimioterapia de Le…" at bounding box center [633, 319] width 1222 height 73
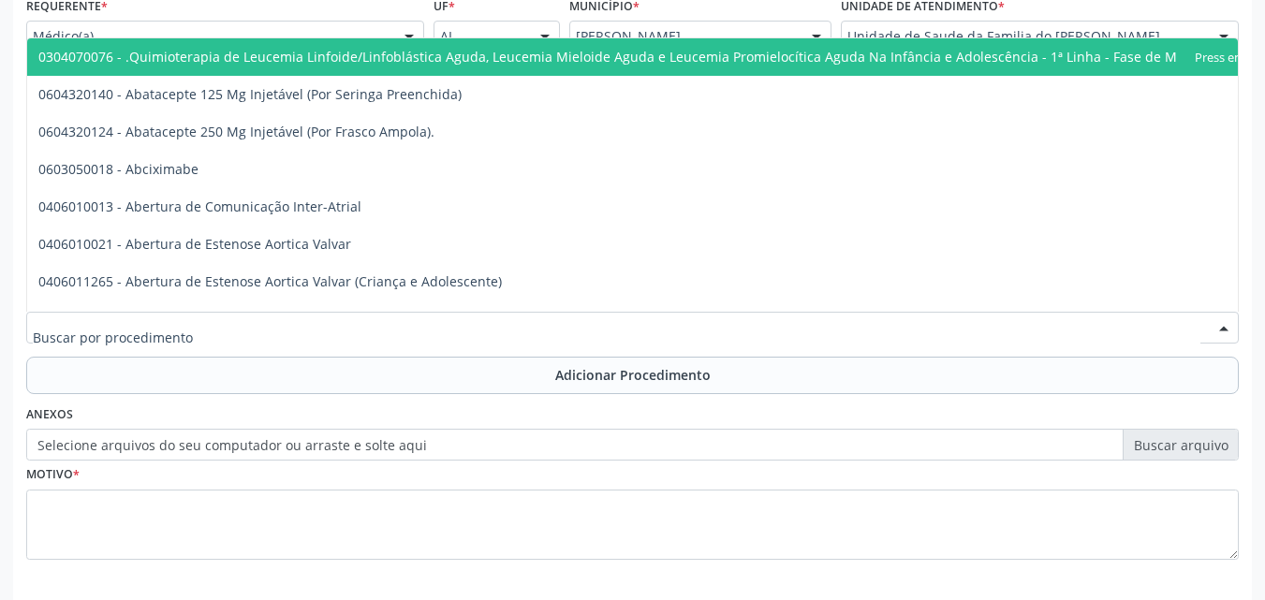
click at [374, 317] on div at bounding box center [632, 328] width 1213 height 32
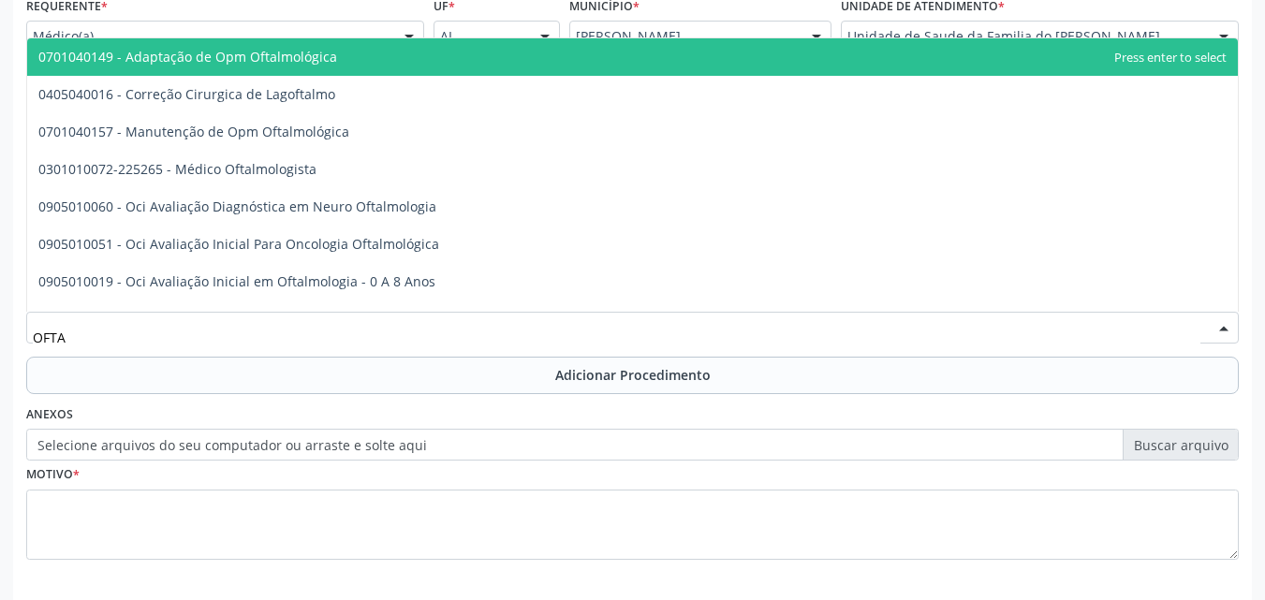
type input "OFTAL"
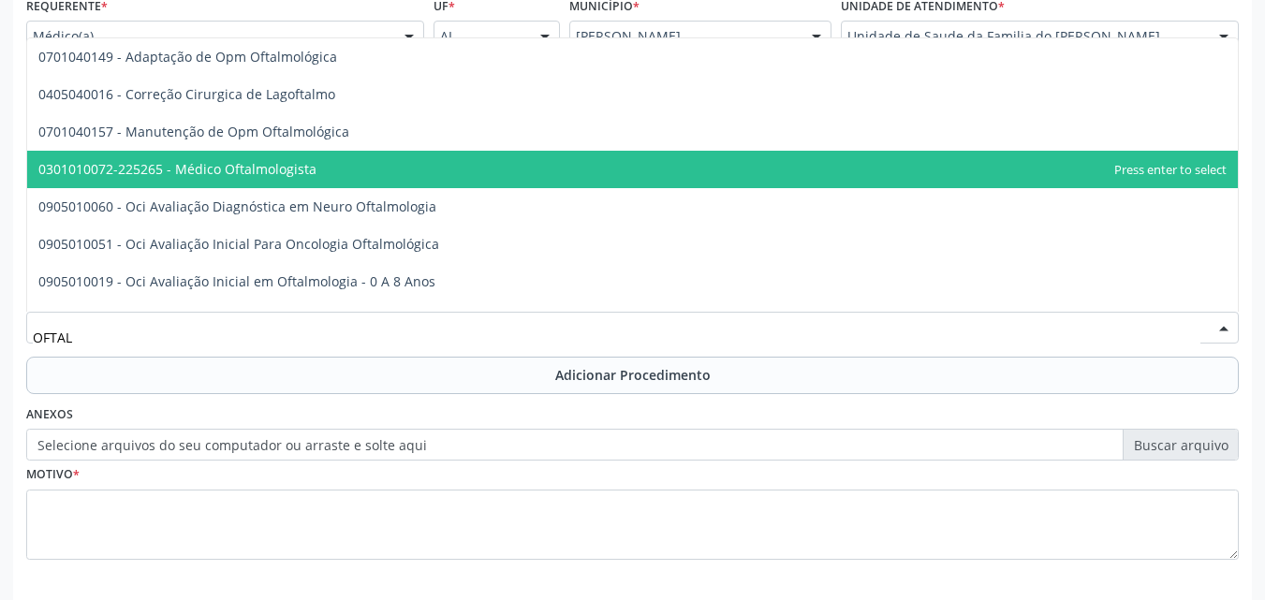
click at [353, 164] on span "0301010072-225265 - Médico Oftalmologista" at bounding box center [632, 169] width 1211 height 37
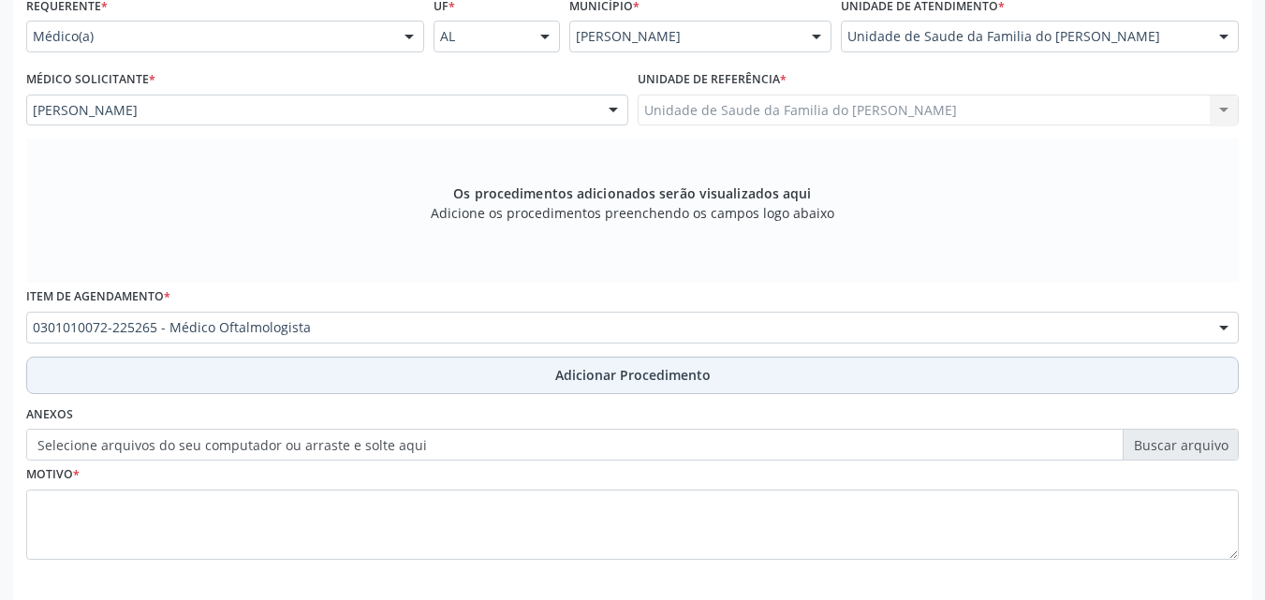
click at [280, 372] on button "Adicionar Procedimento" at bounding box center [632, 375] width 1213 height 37
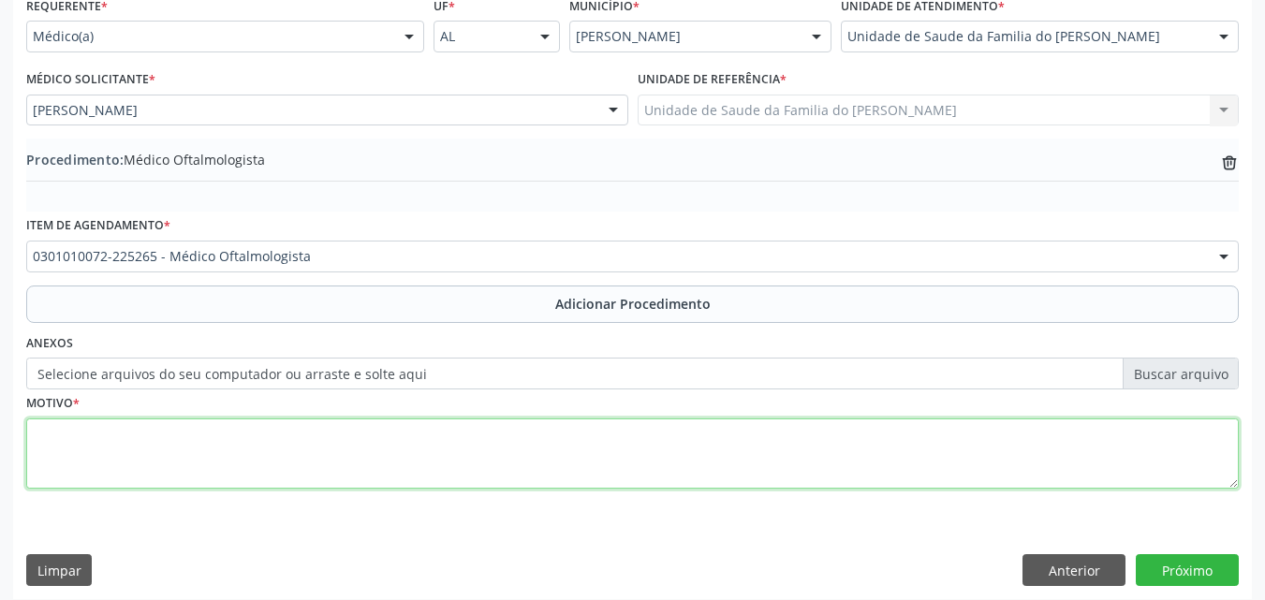
click at [275, 421] on textarea at bounding box center [632, 454] width 1213 height 71
type textarea "DOR OCULAR"
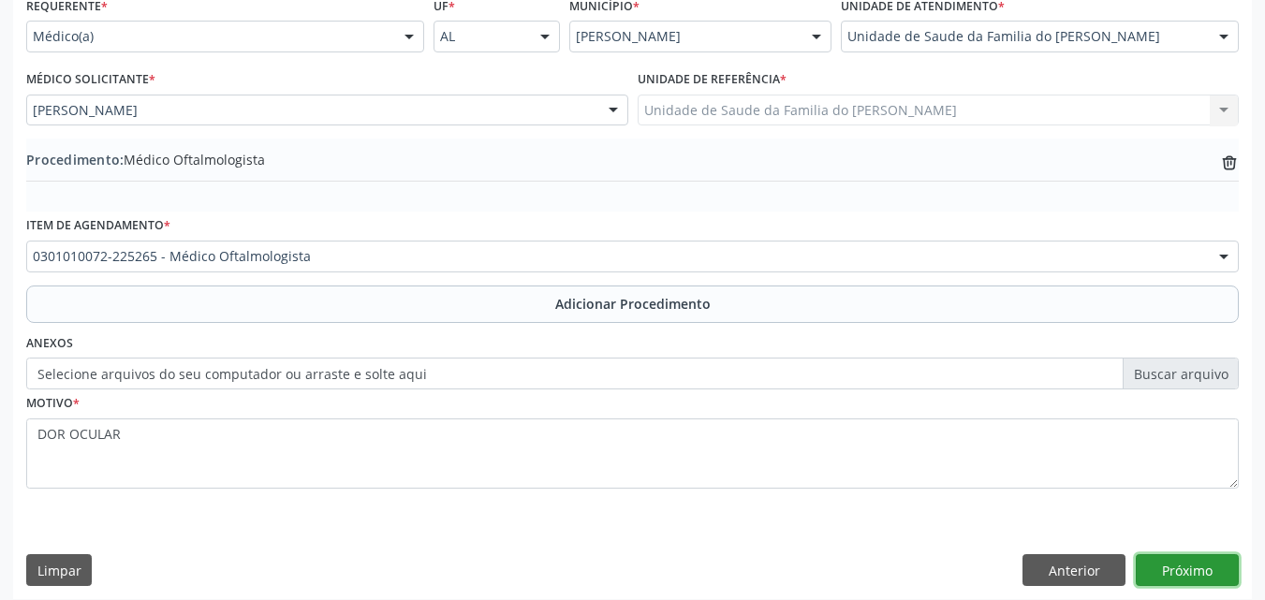
click at [1185, 569] on button "Próximo" at bounding box center [1187, 570] width 103 height 32
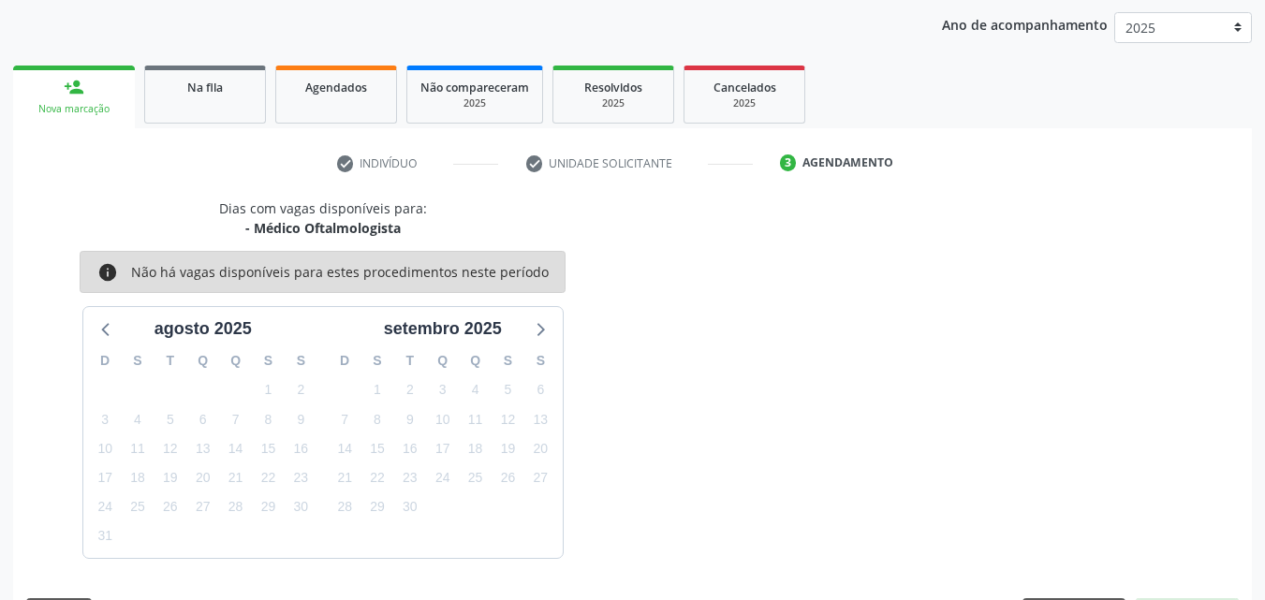
scroll to position [296, 0]
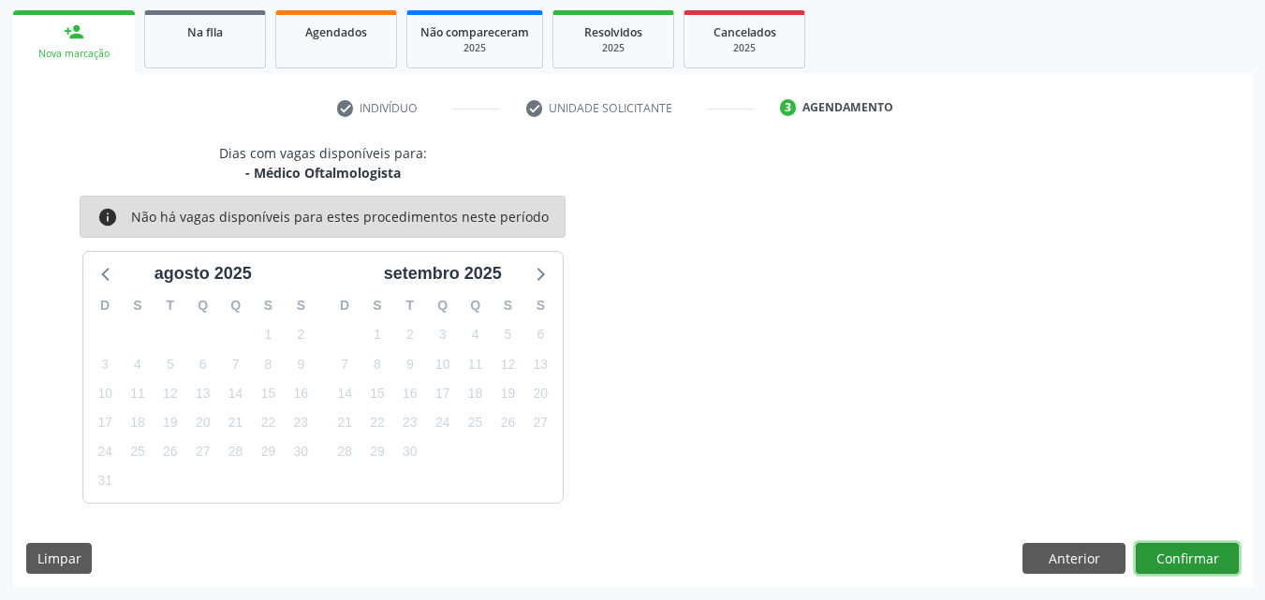
click at [1201, 560] on button "Confirmar" at bounding box center [1187, 559] width 103 height 32
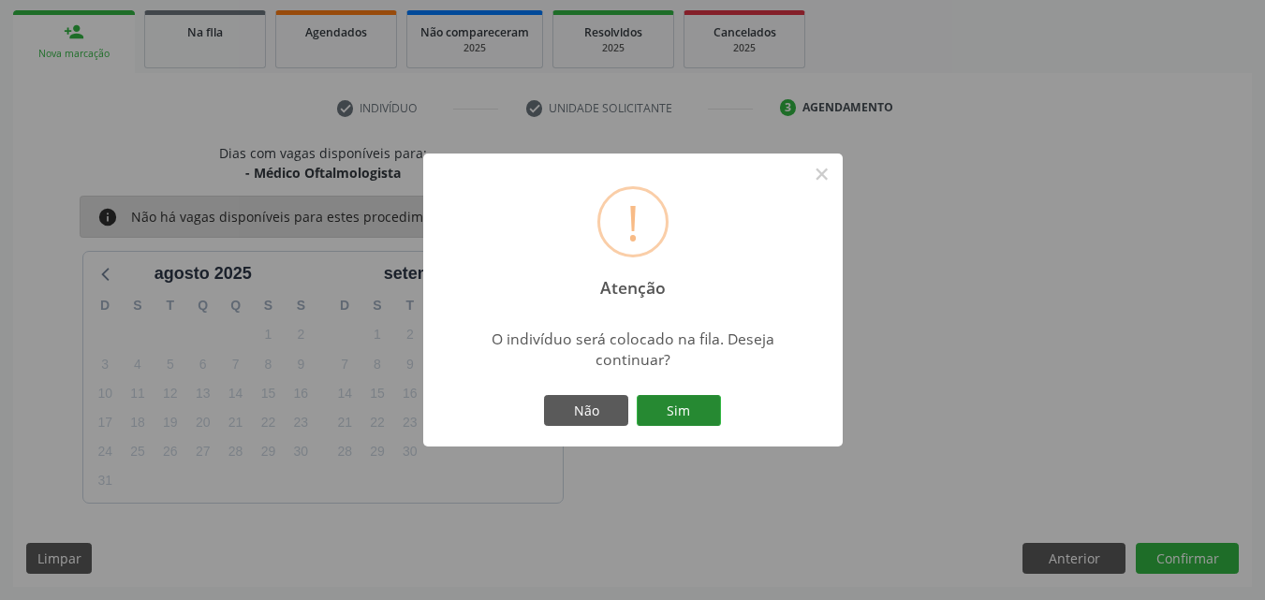
click at [693, 407] on button "Sim" at bounding box center [679, 411] width 84 height 32
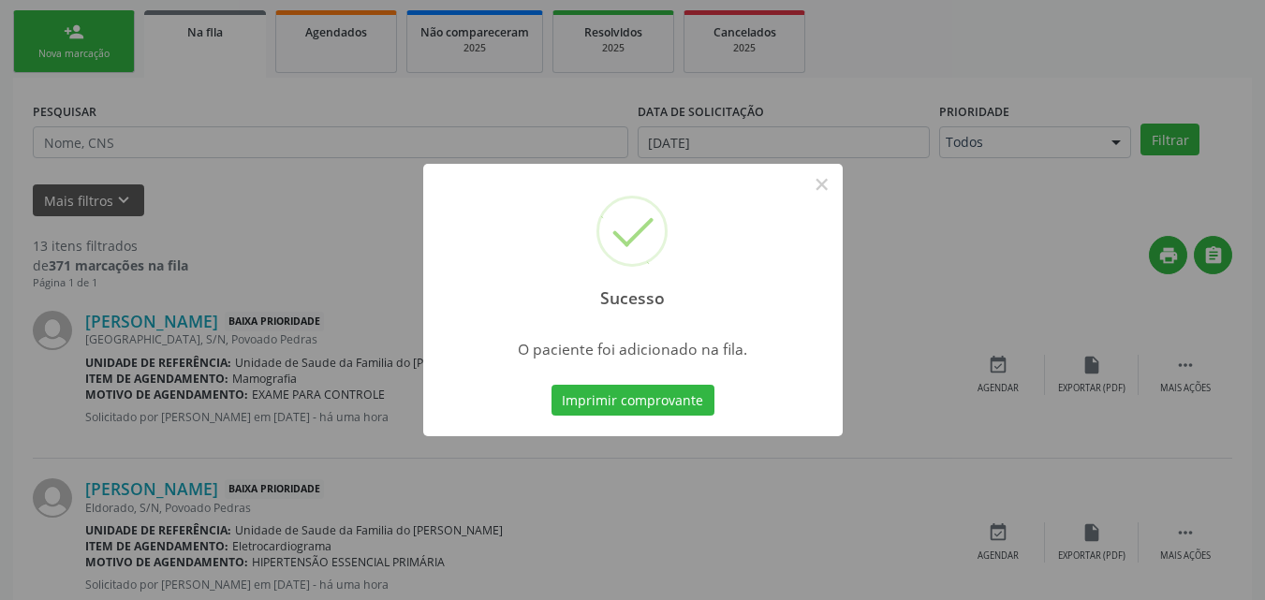
scroll to position [44, 0]
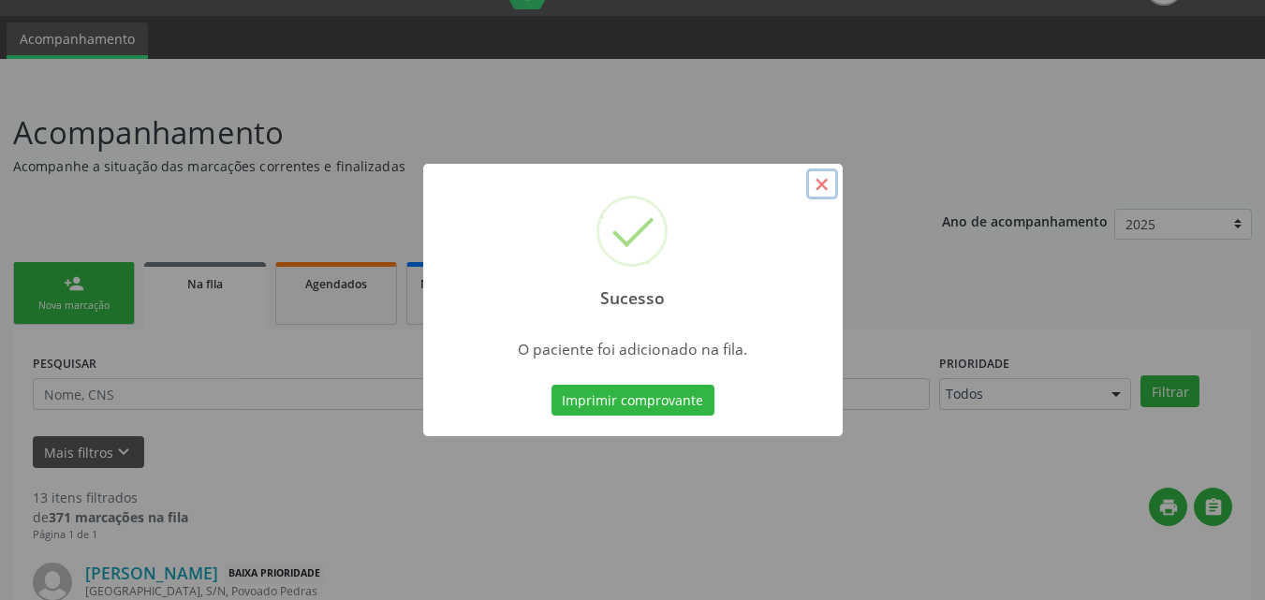
click at [829, 187] on button "×" at bounding box center [822, 185] width 32 height 32
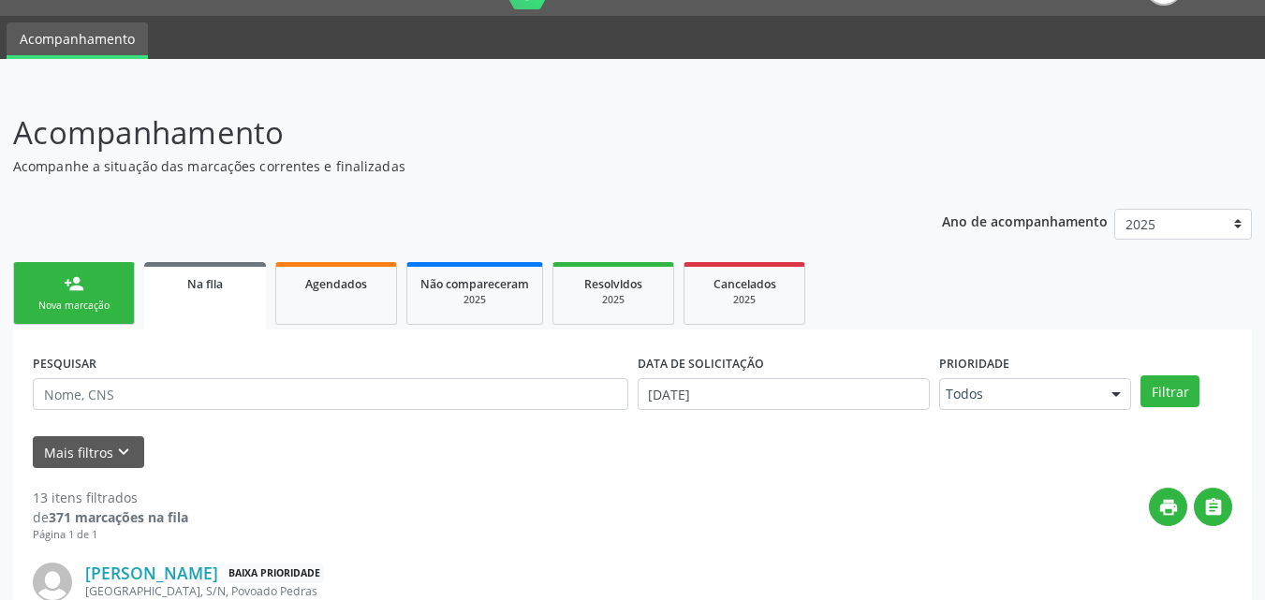
click at [77, 296] on link "person_add Nova marcação" at bounding box center [74, 293] width 122 height 63
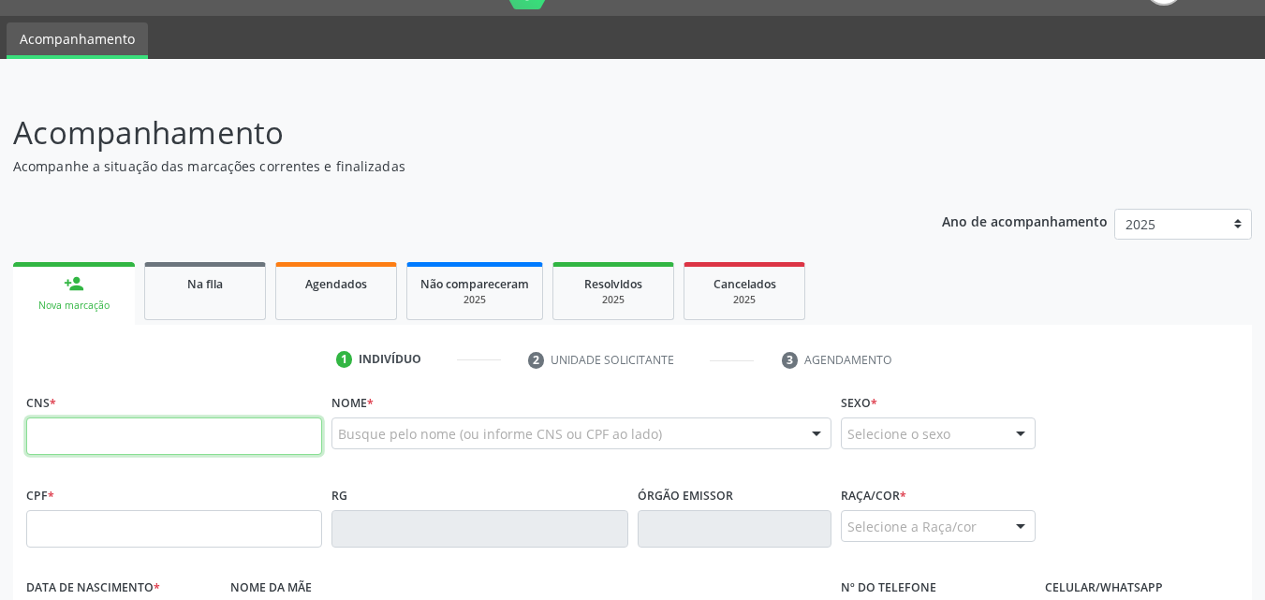
click at [129, 443] on input "text" at bounding box center [174, 436] width 296 height 37
type input "704 0003 4324 3668"
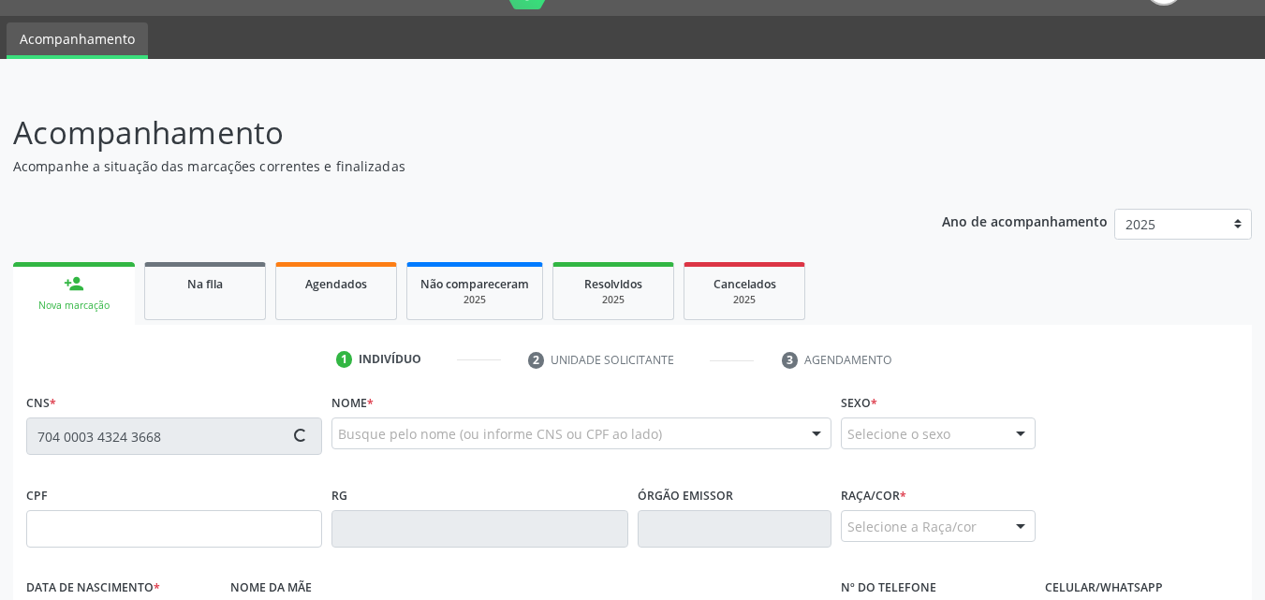
type input "[DATE]"
type input "Benedita [PERSON_NAME]"
type input "[PHONE_NUMBER]"
type input "06"
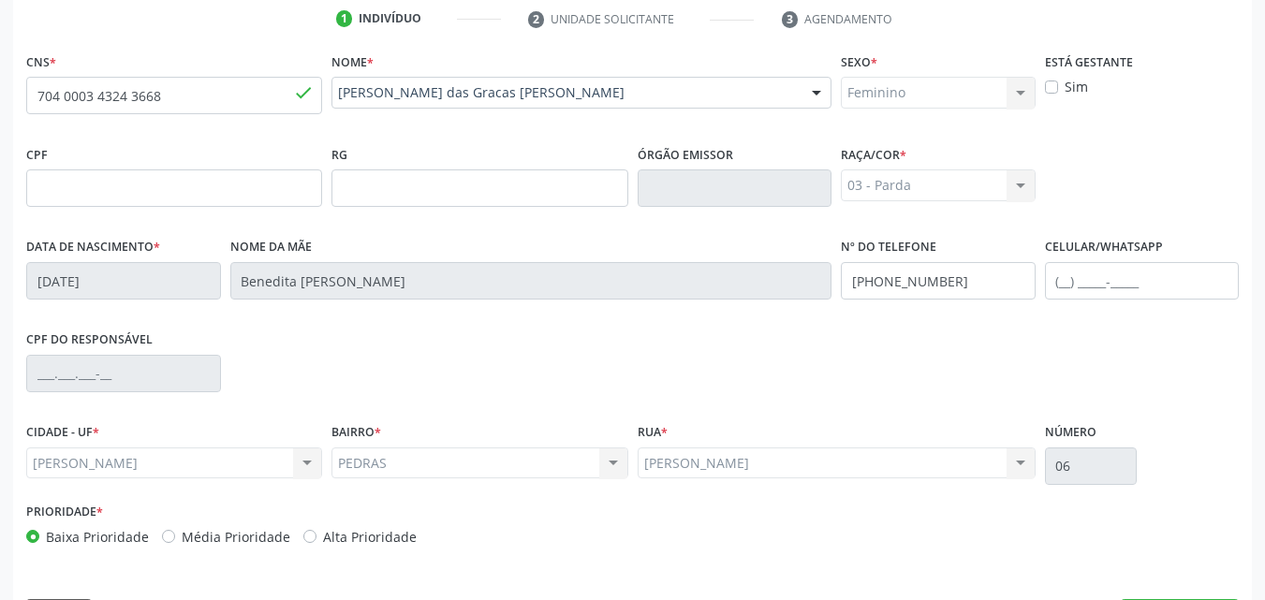
scroll to position [441, 0]
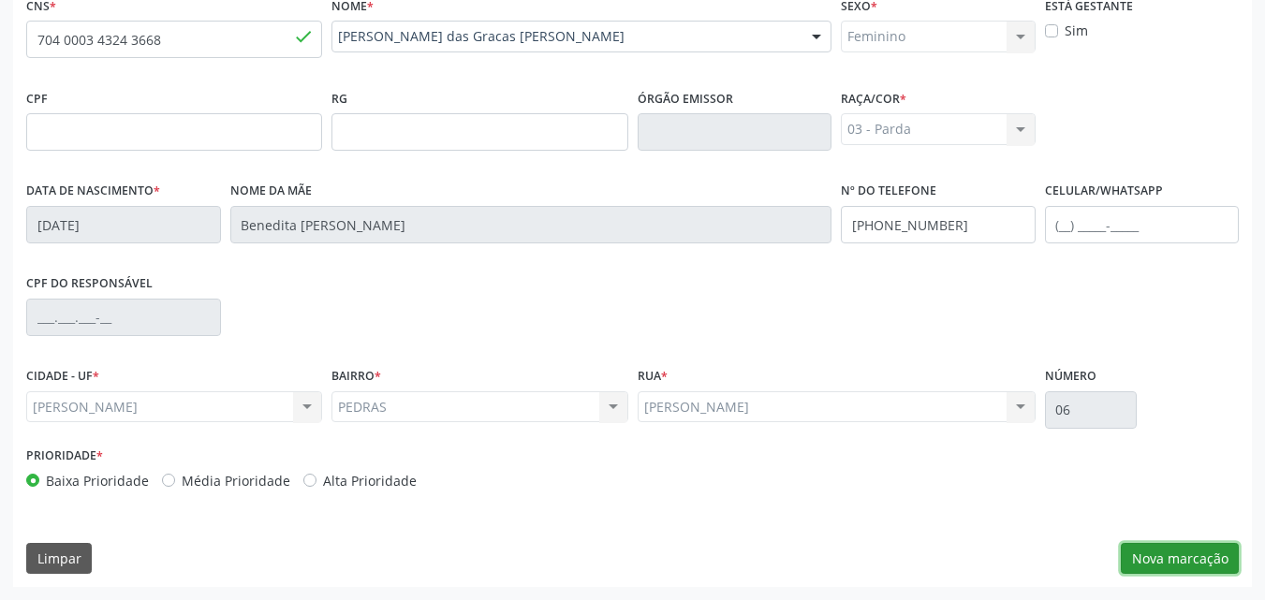
click at [1188, 547] on button "Nova marcação" at bounding box center [1180, 559] width 118 height 32
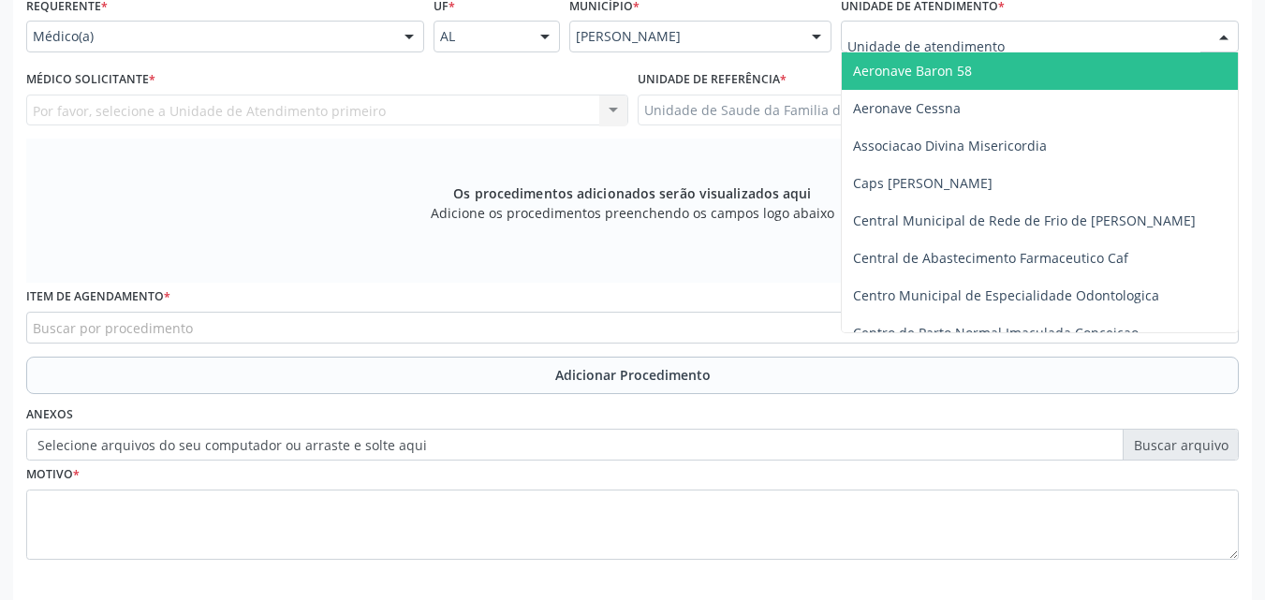
click at [1078, 40] on div at bounding box center [1040, 37] width 398 height 32
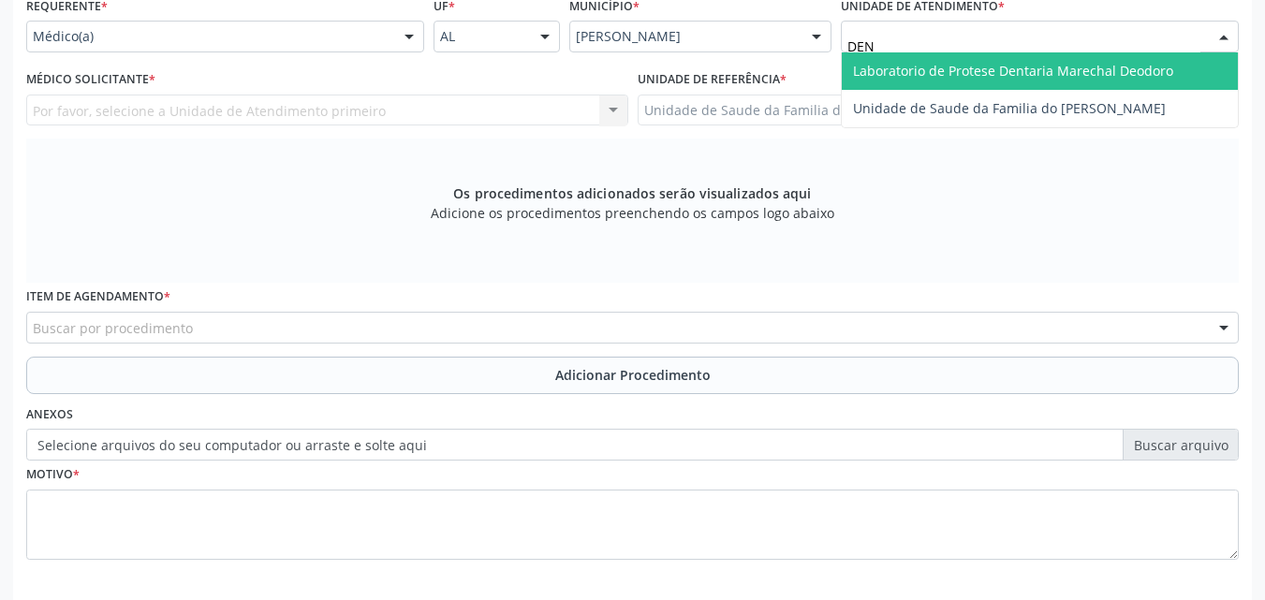
type input "DENI"
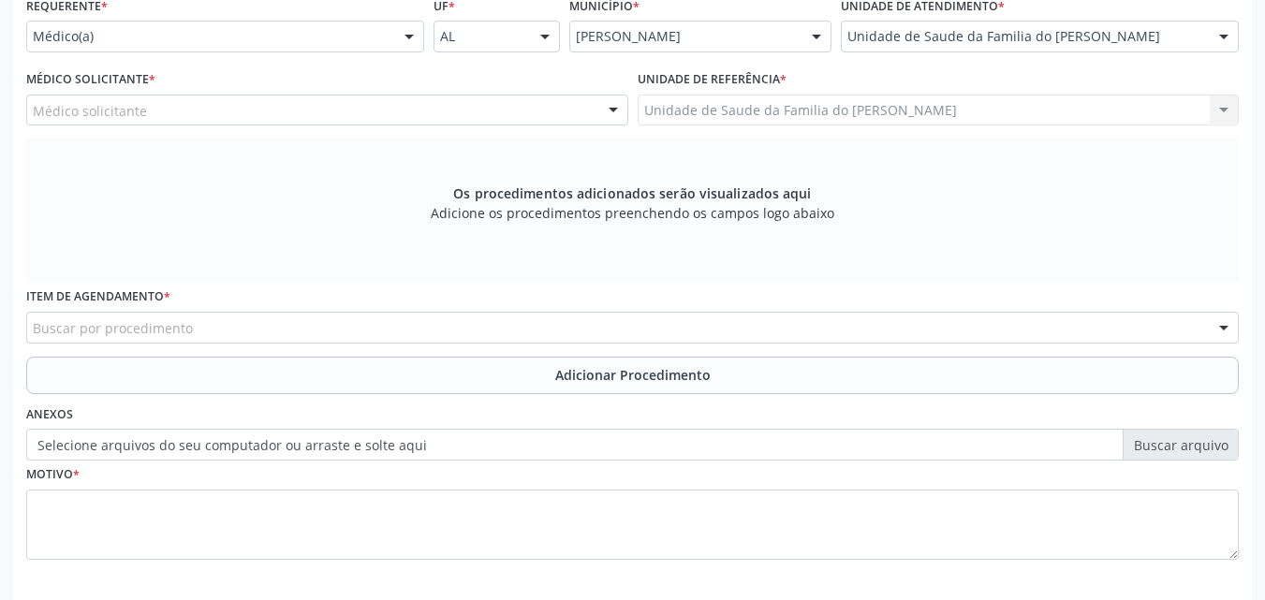
click at [365, 109] on div "Médico solicitante" at bounding box center [327, 111] width 602 height 32
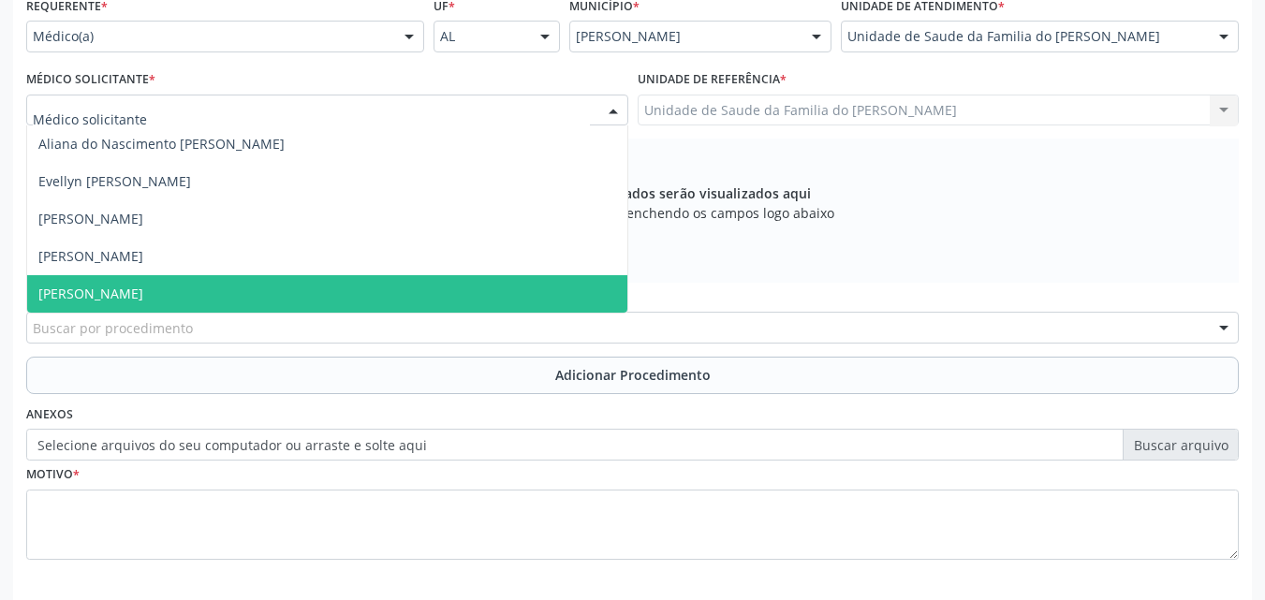
click at [285, 293] on span "[PERSON_NAME]" at bounding box center [327, 293] width 600 height 37
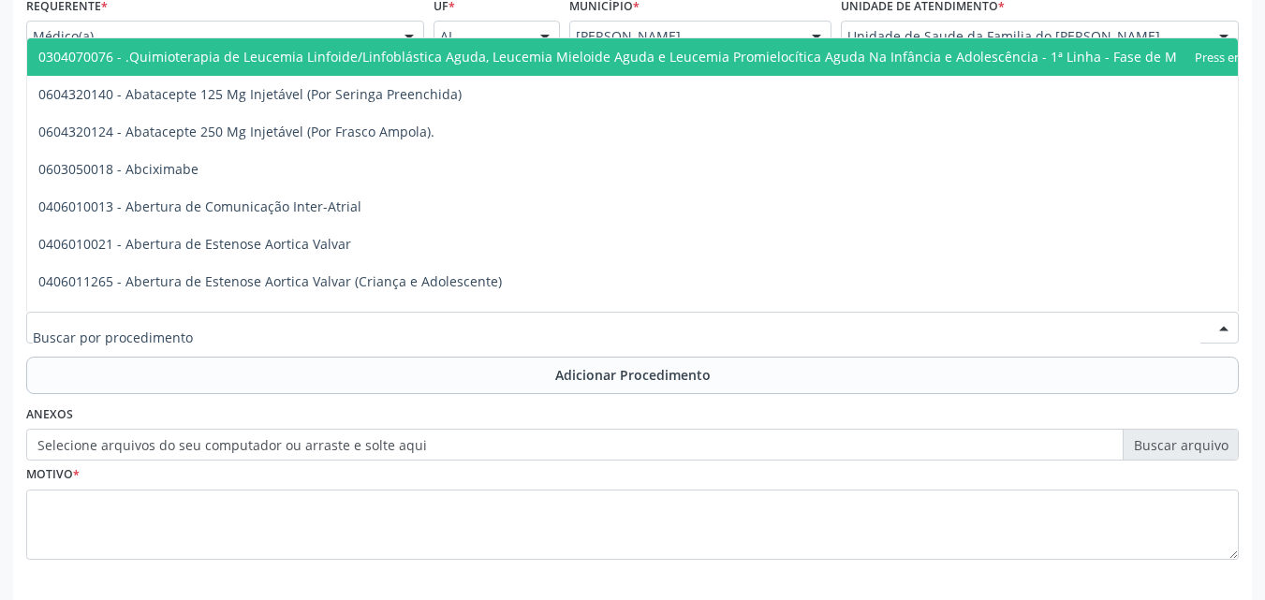
click at [277, 330] on div at bounding box center [632, 328] width 1213 height 32
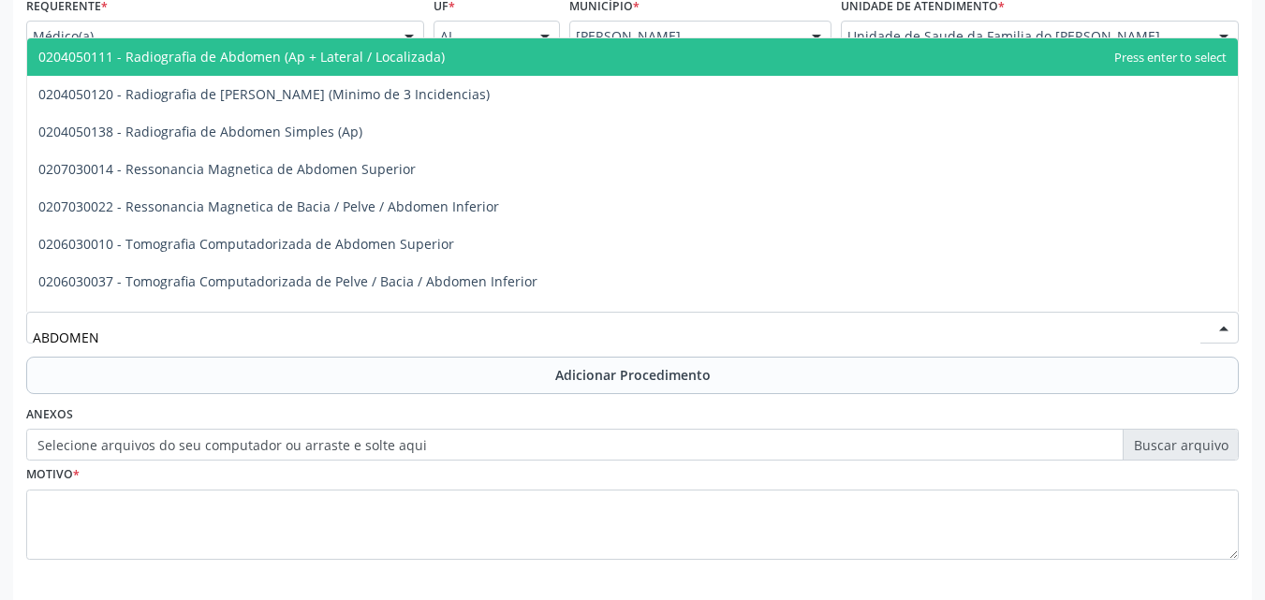
type input "ABDOMEN T"
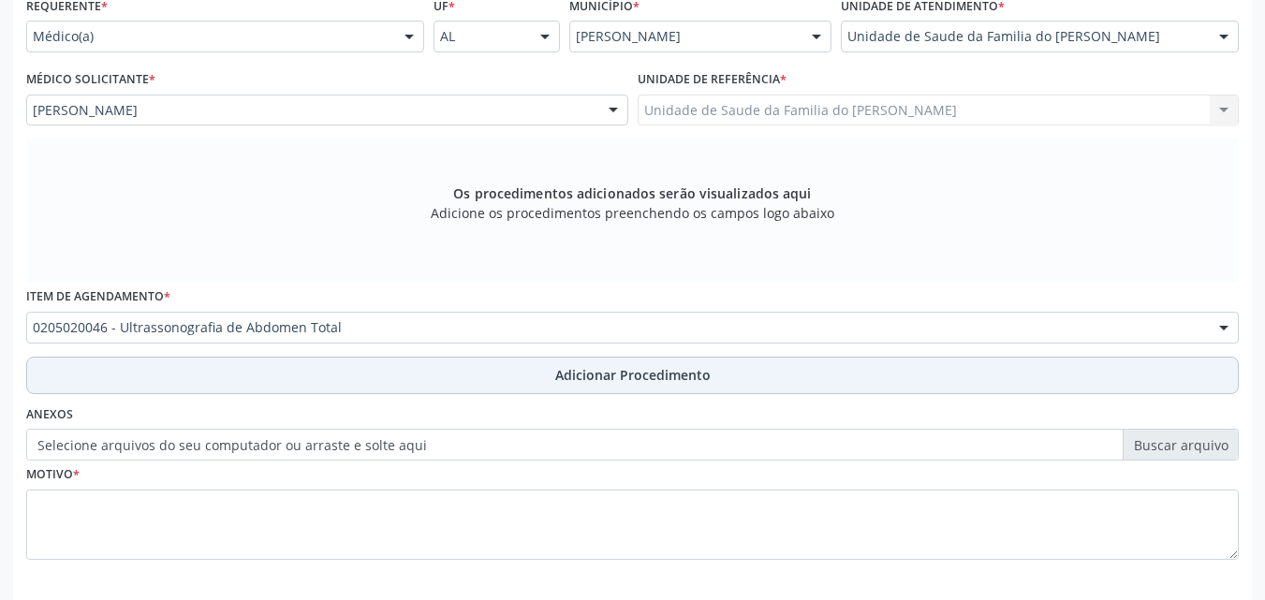
click at [282, 362] on button "Adicionar Procedimento" at bounding box center [632, 375] width 1213 height 37
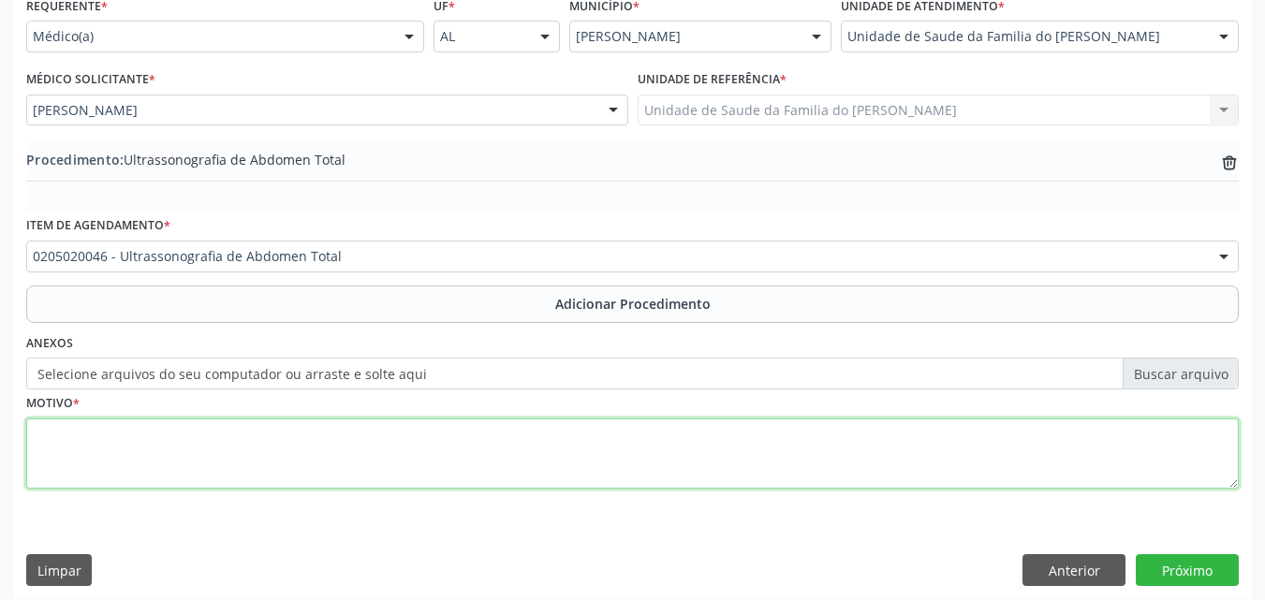
click at [328, 488] on textarea at bounding box center [632, 454] width 1213 height 71
type textarea "OUTRAS DORES ABDOMINAIS E AS NÃO ESPECIFICADAS"
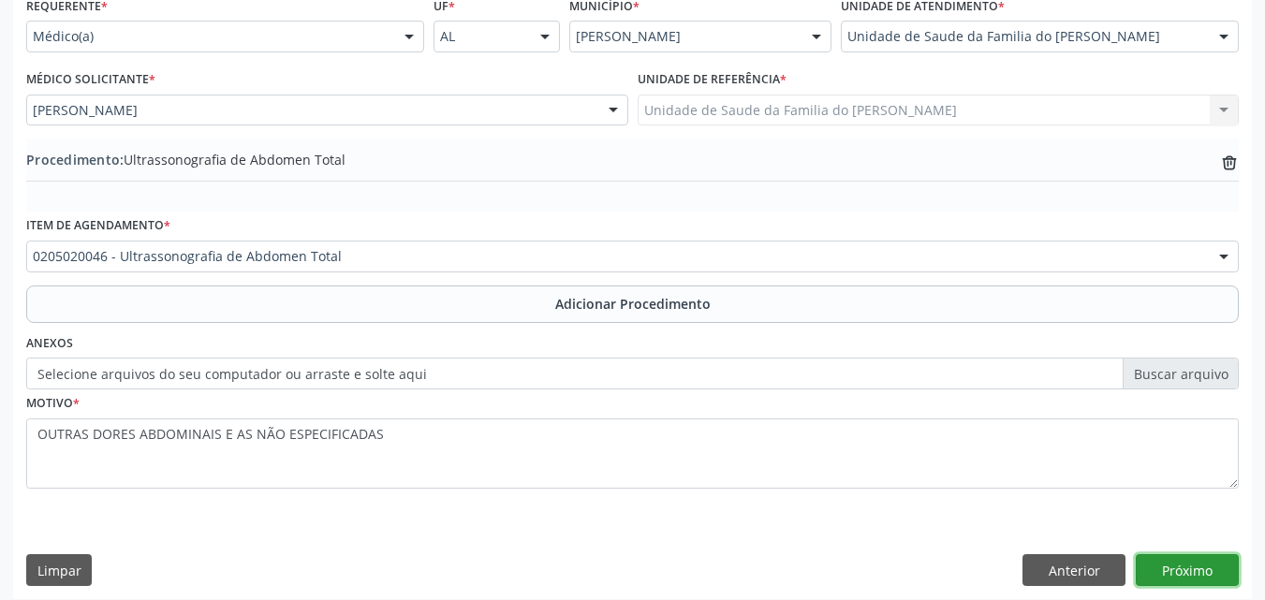
click at [1186, 568] on button "Próximo" at bounding box center [1187, 570] width 103 height 32
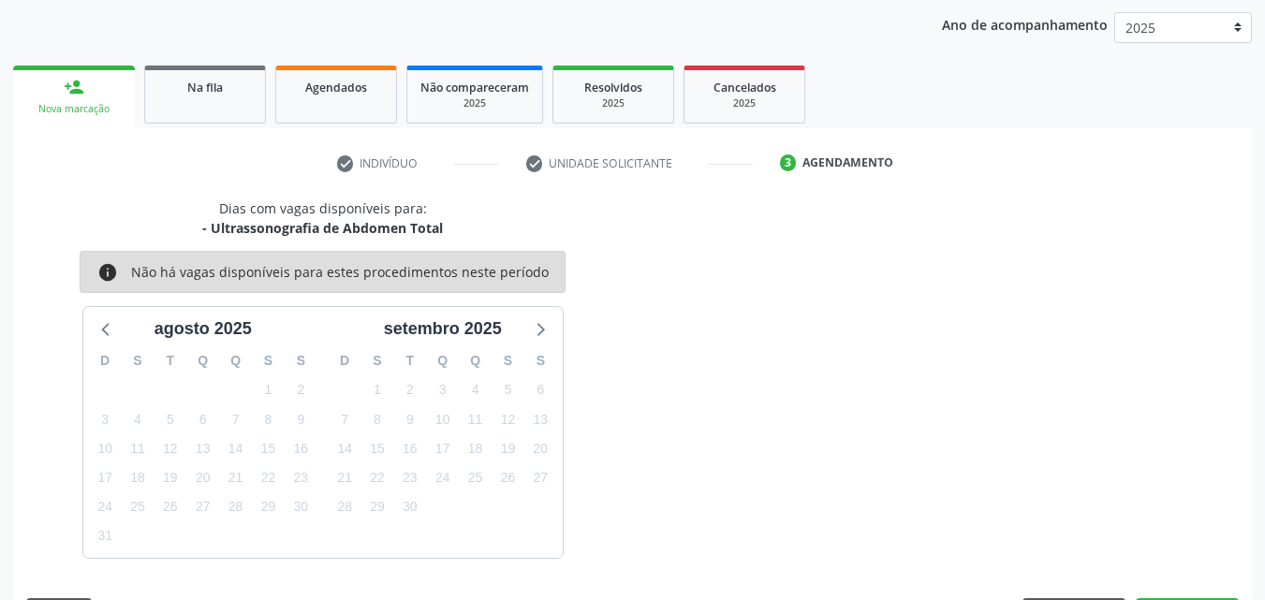
scroll to position [296, 0]
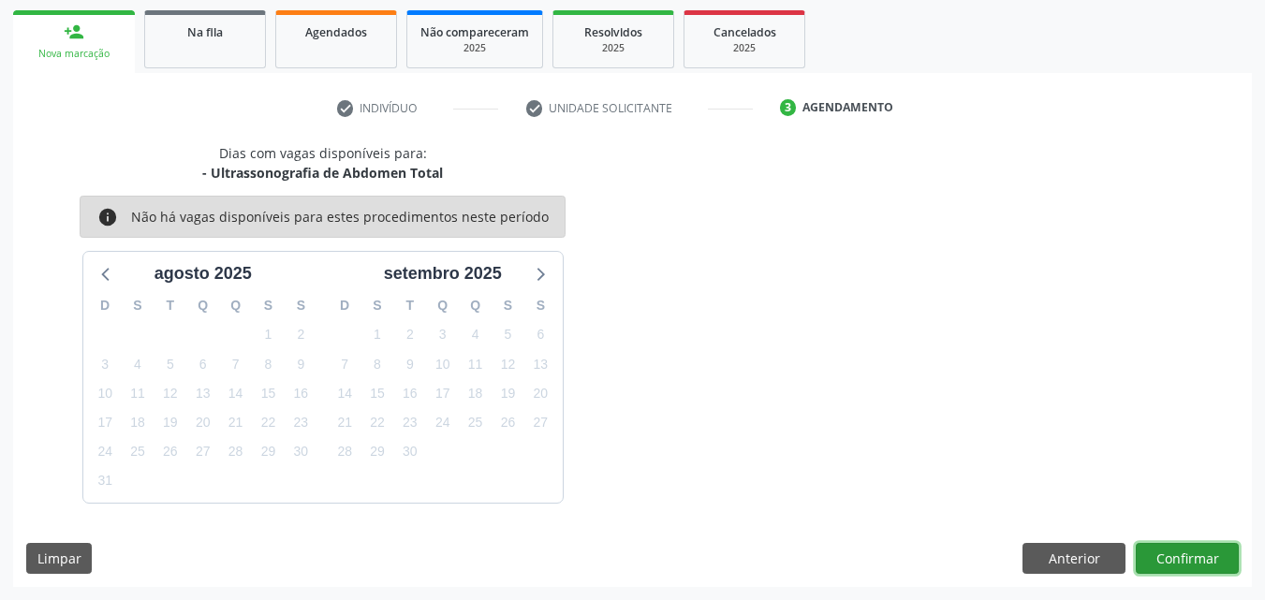
click at [1191, 559] on button "Confirmar" at bounding box center [1187, 559] width 103 height 32
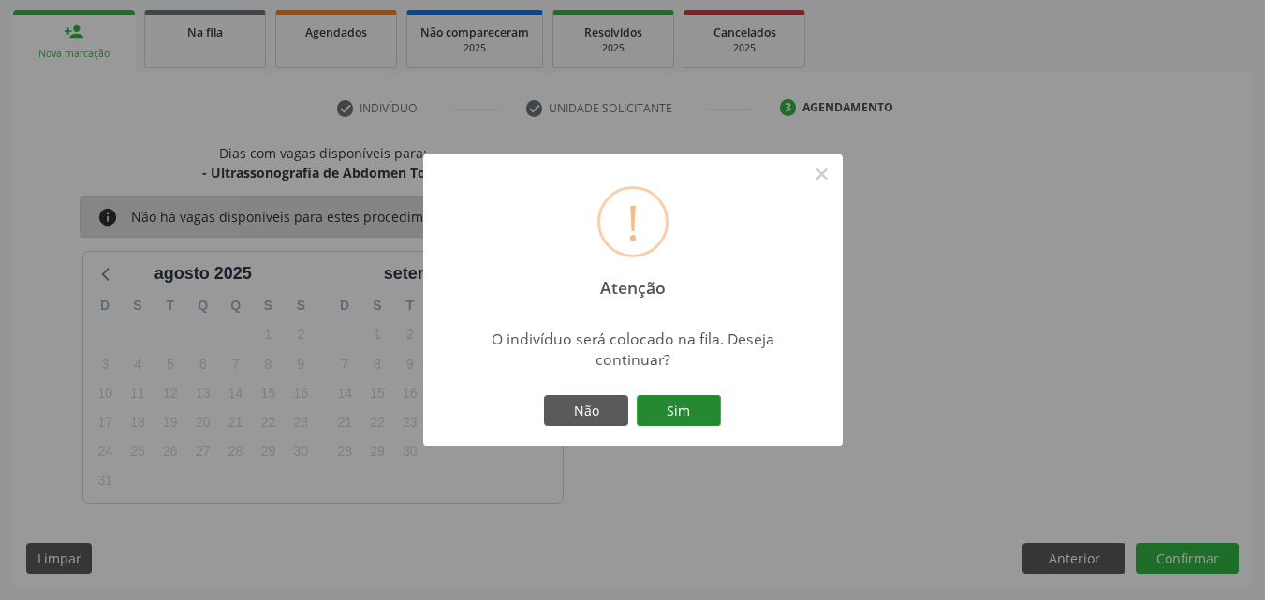
click at [662, 423] on button "Sim" at bounding box center [679, 411] width 84 height 32
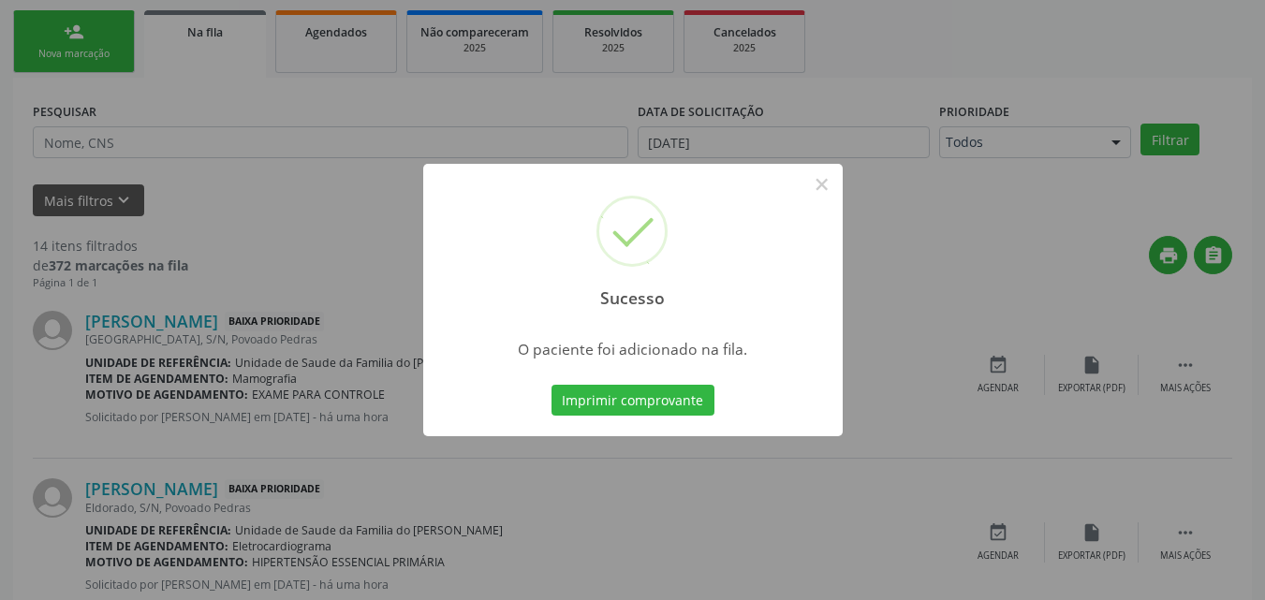
scroll to position [44, 0]
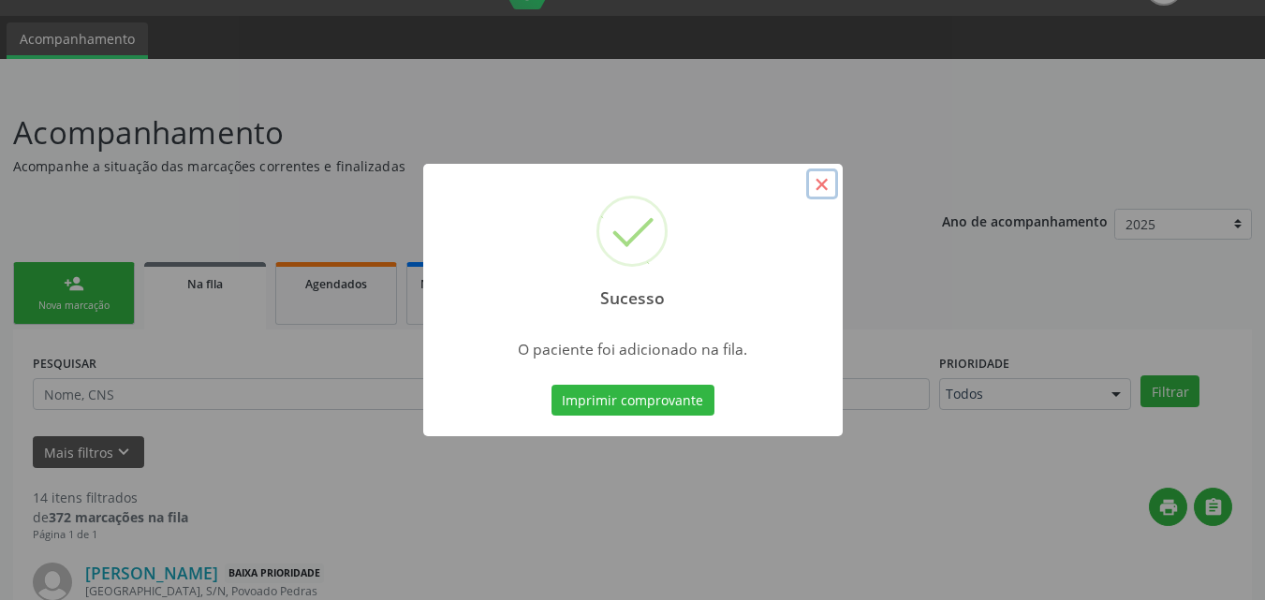
click at [820, 177] on button "×" at bounding box center [822, 185] width 32 height 32
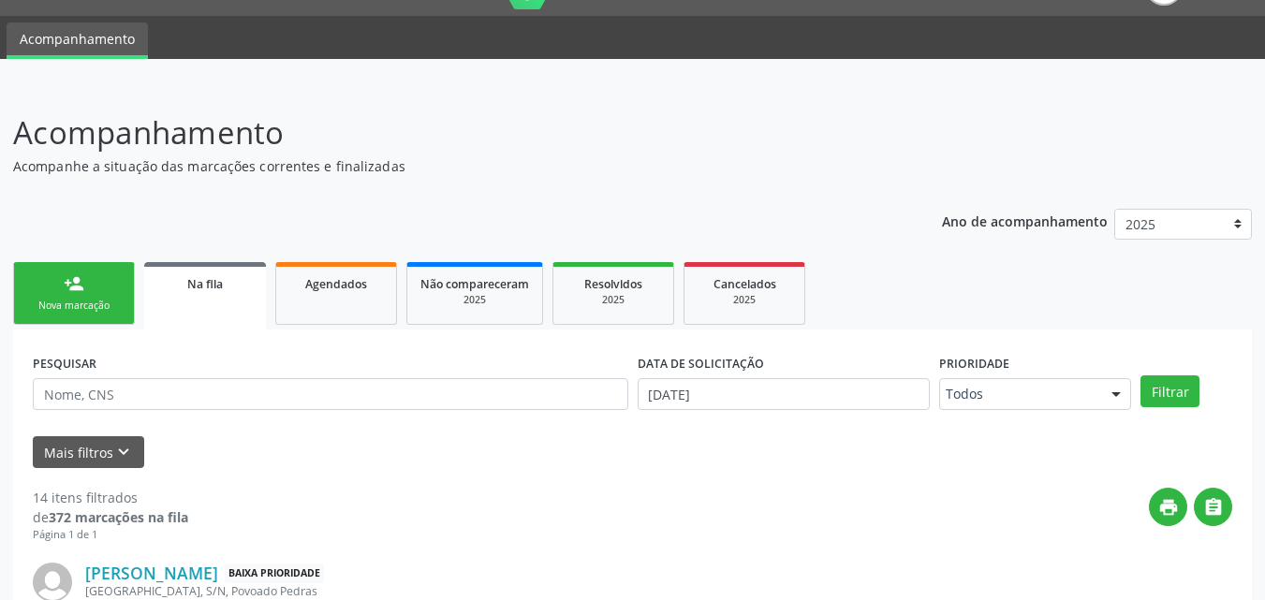
click at [71, 308] on div "Nova marcação" at bounding box center [74, 306] width 94 height 14
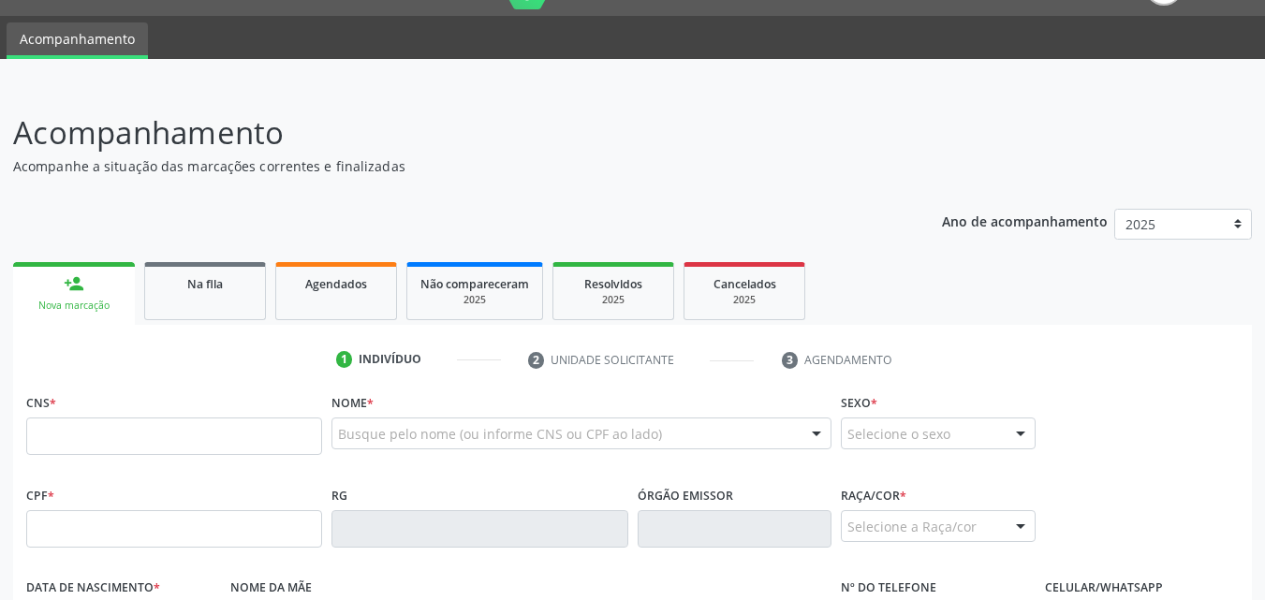
click at [71, 308] on div "Nova marcação" at bounding box center [74, 306] width 96 height 14
click at [81, 524] on input "text" at bounding box center [174, 528] width 296 height 37
type input "380.712.498-58"
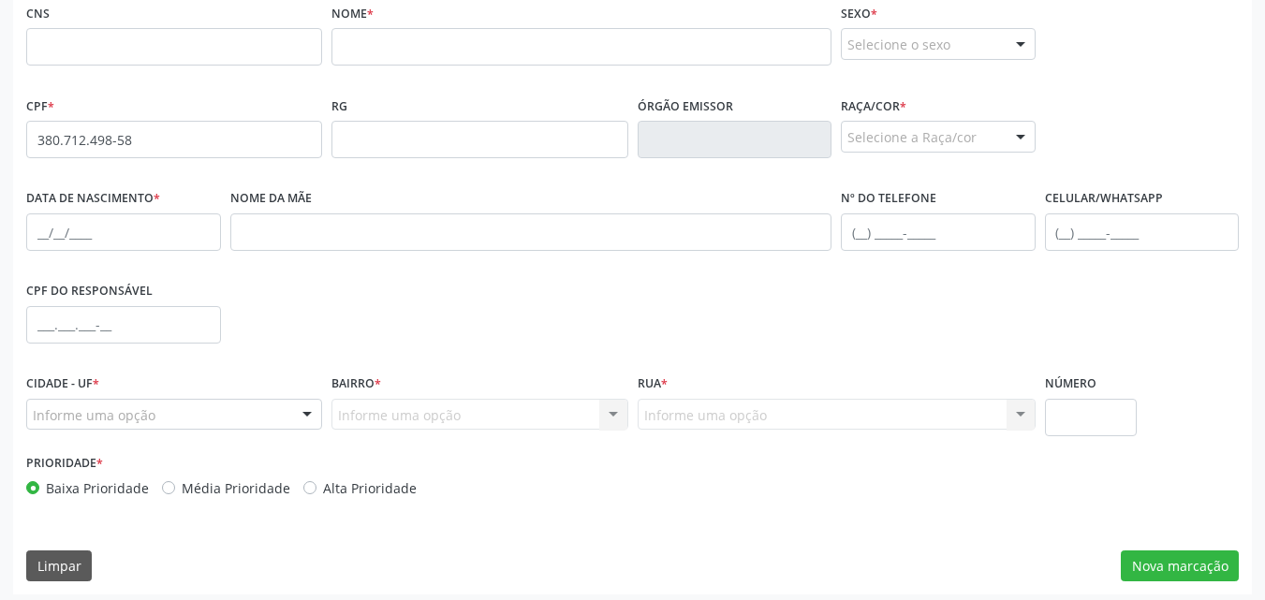
scroll to position [440, 0]
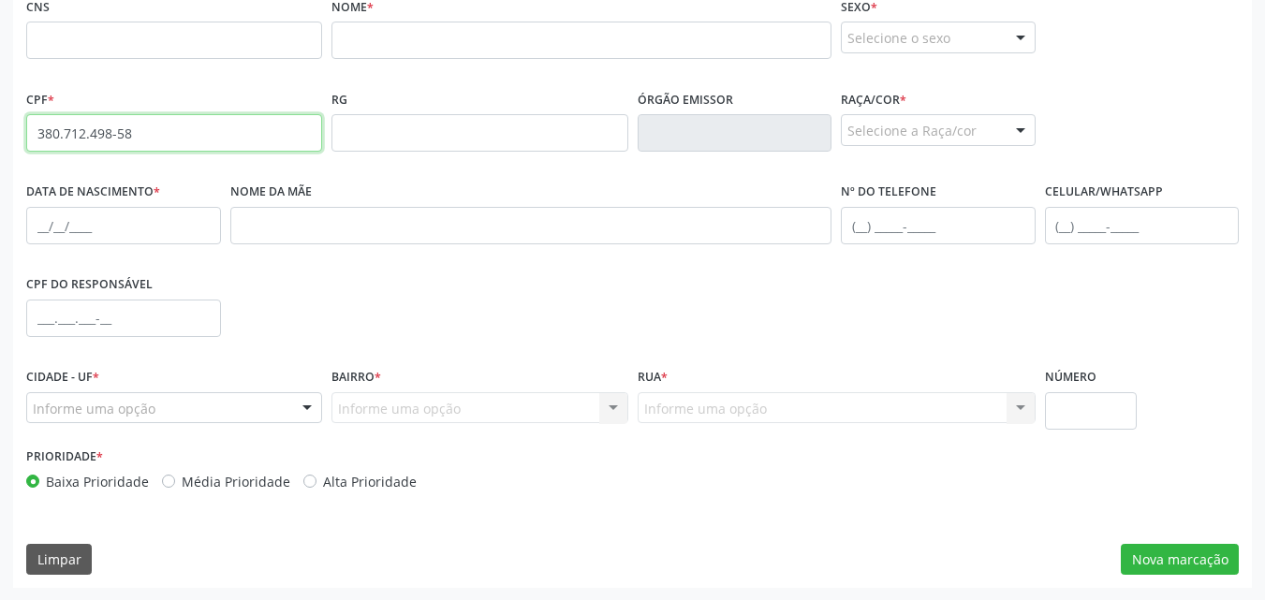
click at [88, 125] on input "380.712.498-58" at bounding box center [174, 132] width 296 height 37
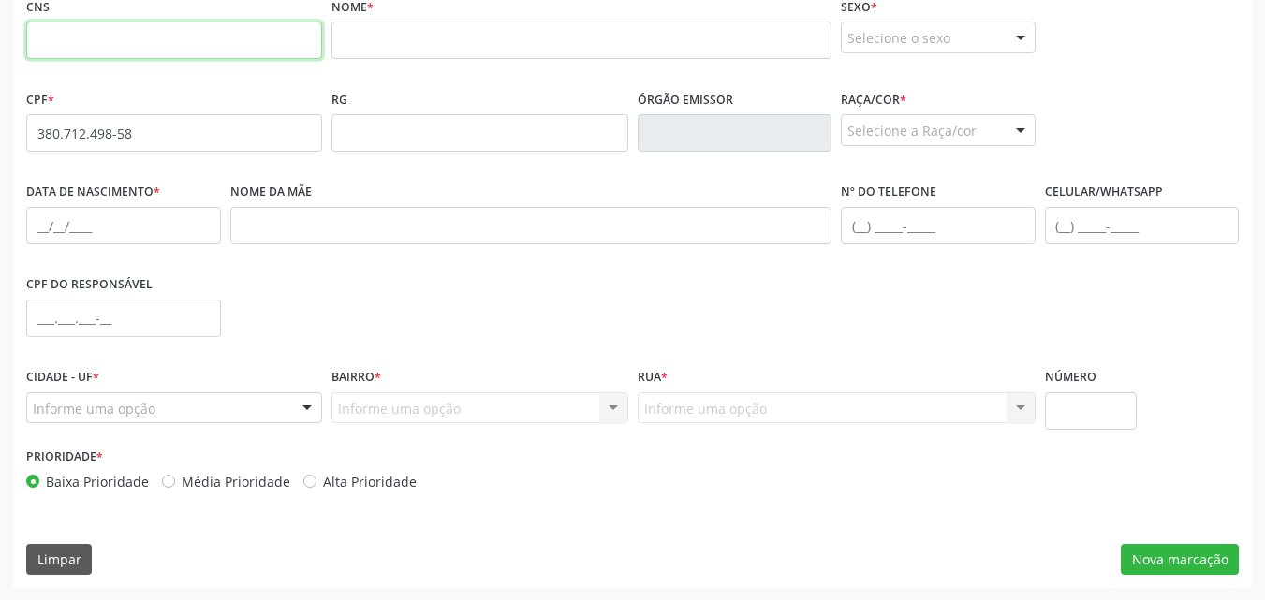
click at [280, 55] on input "text" at bounding box center [174, 40] width 296 height 37
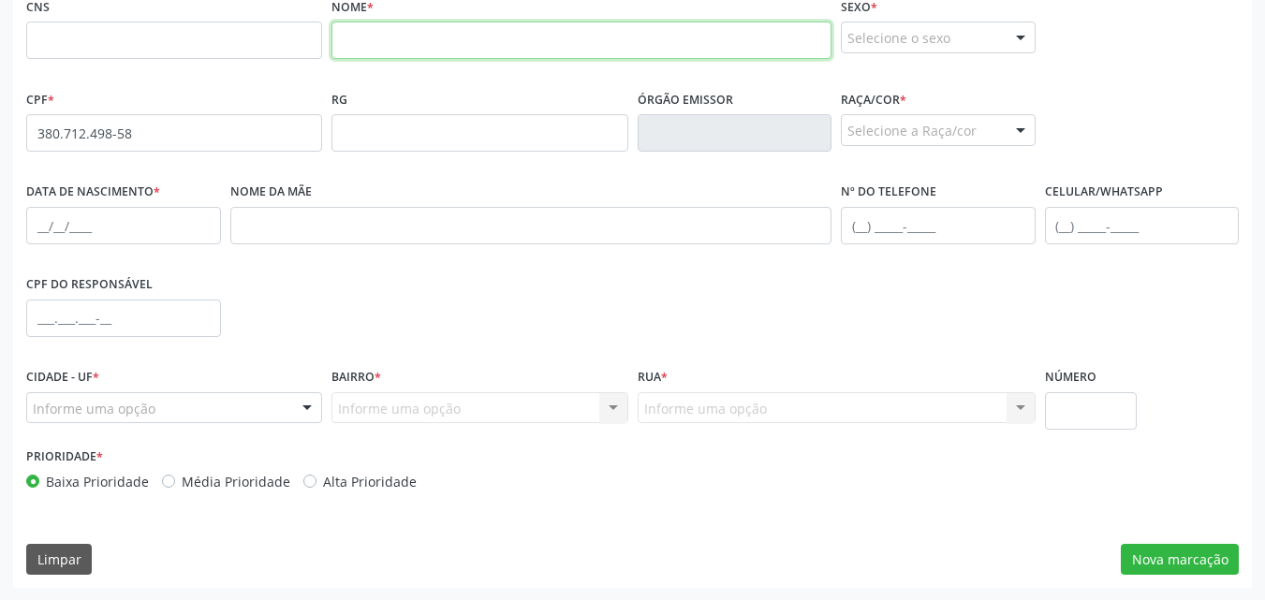
click at [408, 33] on input "text" at bounding box center [582, 40] width 500 height 37
paste input "[PERSON_NAME]"
type input "[PERSON_NAME]"
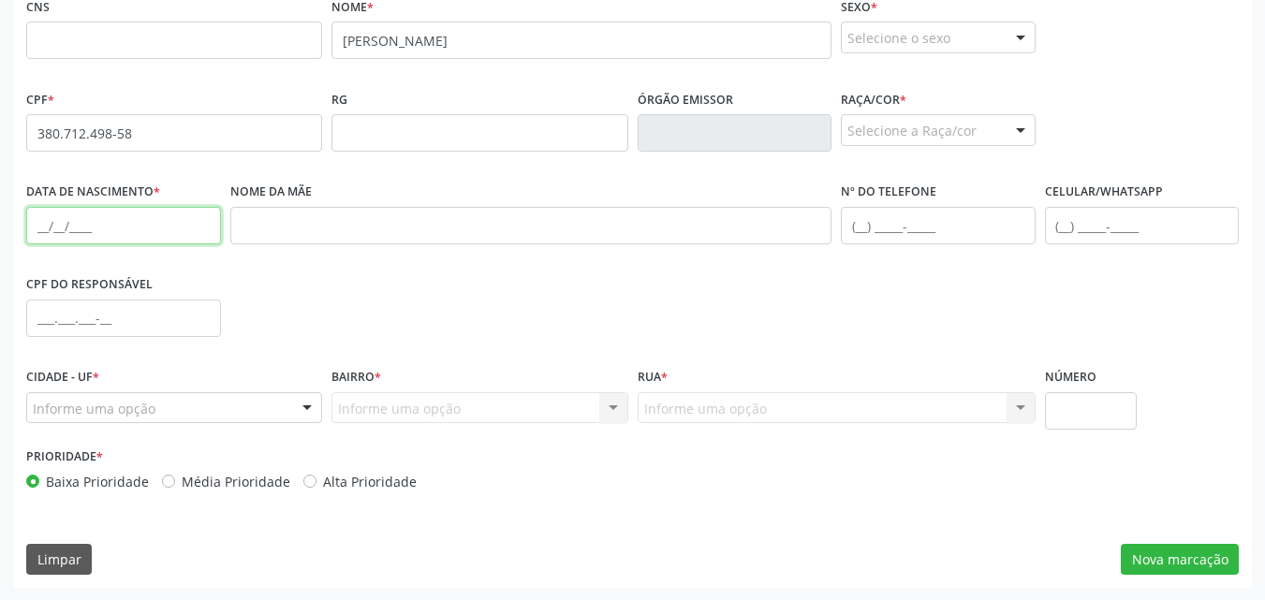
click at [194, 236] on input "text" at bounding box center [123, 225] width 195 height 37
paste input "[DATE]"
type input "[DATE]"
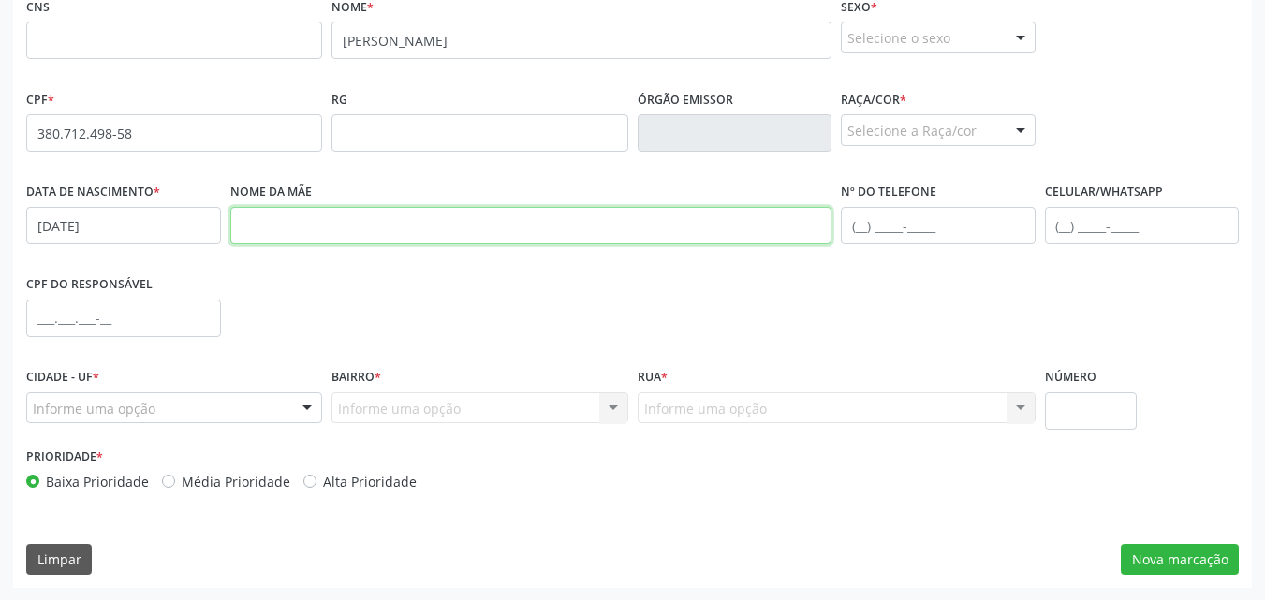
click at [405, 220] on input "text" at bounding box center [531, 225] width 602 height 37
paste input "[PERSON_NAME] [PERSON_NAME]"
drag, startPoint x: 405, startPoint y: 220, endPoint x: 460, endPoint y: 119, distance: 114.8
click at [460, 119] on div "CNS Nome * [PERSON_NAME] * Selecione o sexo Masculino Feminino Nenhum resultado…" at bounding box center [632, 248] width 1213 height 511
type input "[PERSON_NAME] [PERSON_NAME]"
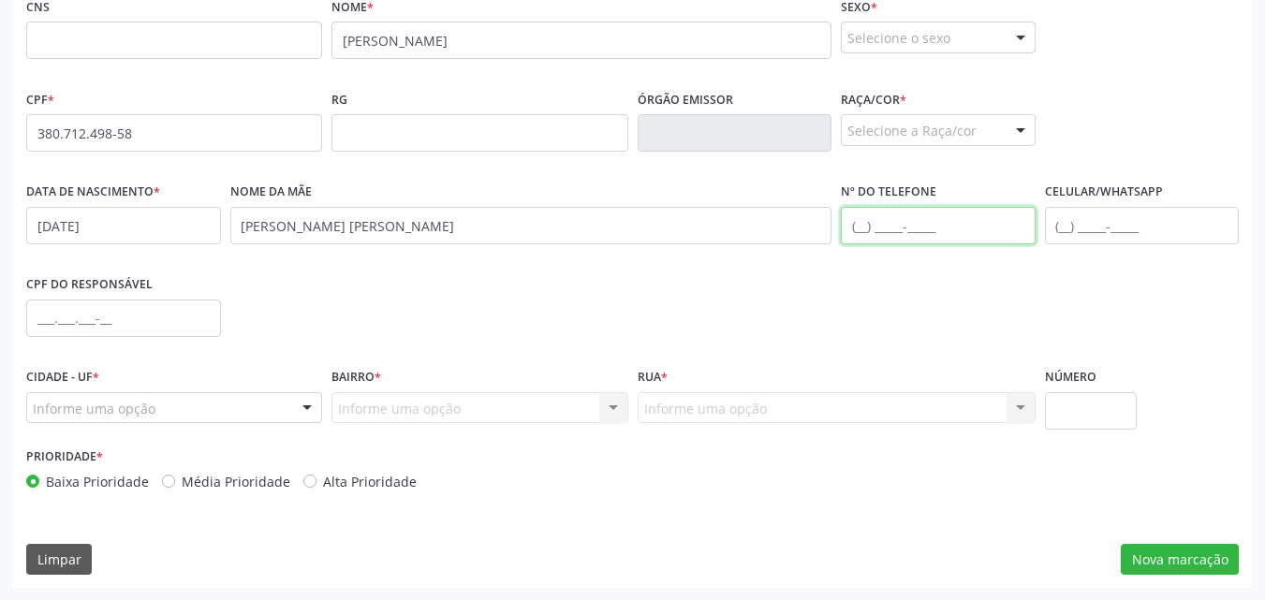
click at [899, 237] on input "text" at bounding box center [938, 225] width 195 height 37
paste input "(25) 0119-88"
click at [850, 234] on input "(25) 0119-88" at bounding box center [938, 225] width 195 height 37
click at [911, 236] on input "[PHONE_NUMBER]" at bounding box center [938, 225] width 195 height 37
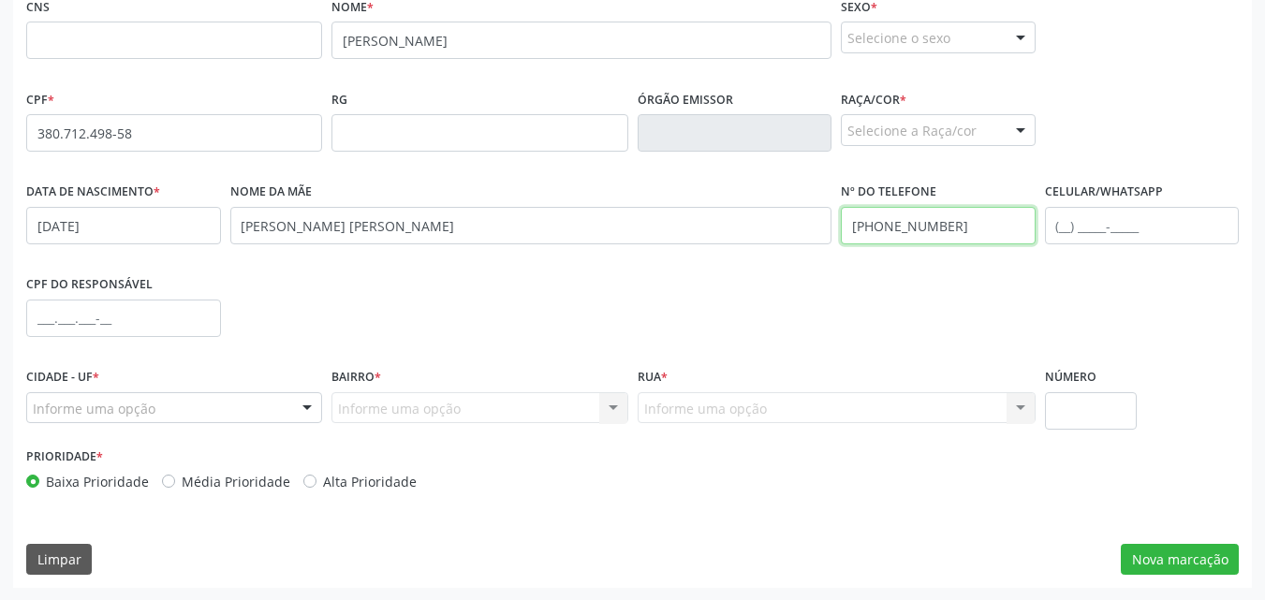
click at [911, 236] on input "[PHONE_NUMBER]" at bounding box center [938, 225] width 195 height 37
paste input "16) 98812-9489"
type input "[PHONE_NUMBER]"
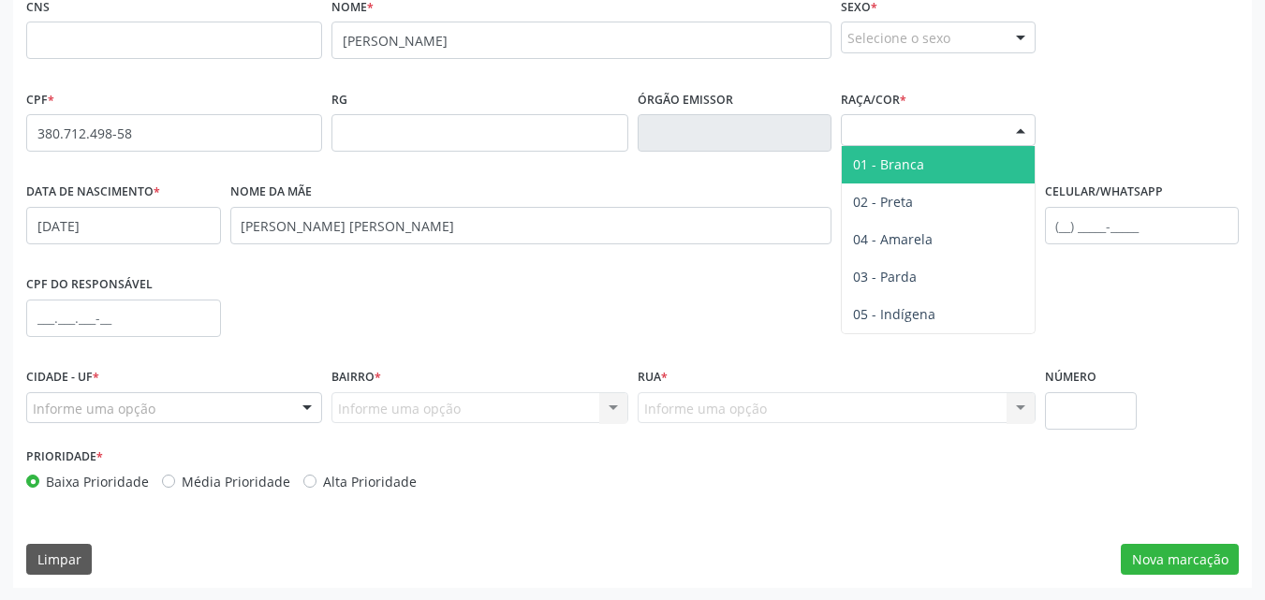
click at [1012, 126] on div at bounding box center [1021, 131] width 28 height 32
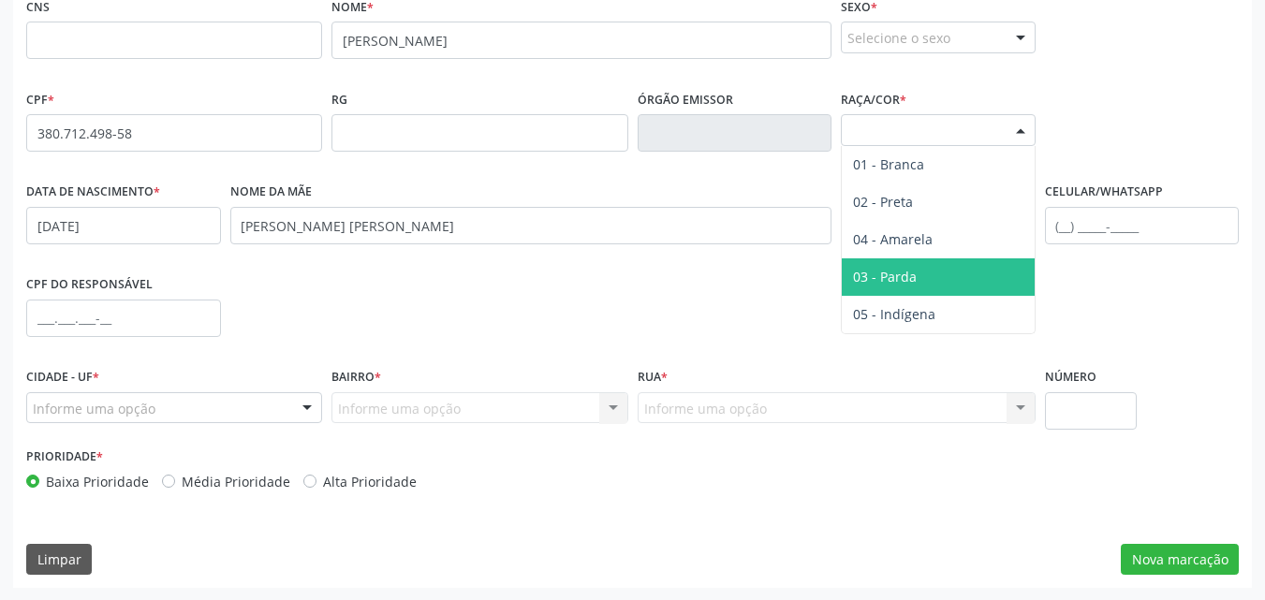
click at [905, 260] on span "03 - Parda" at bounding box center [938, 276] width 193 height 37
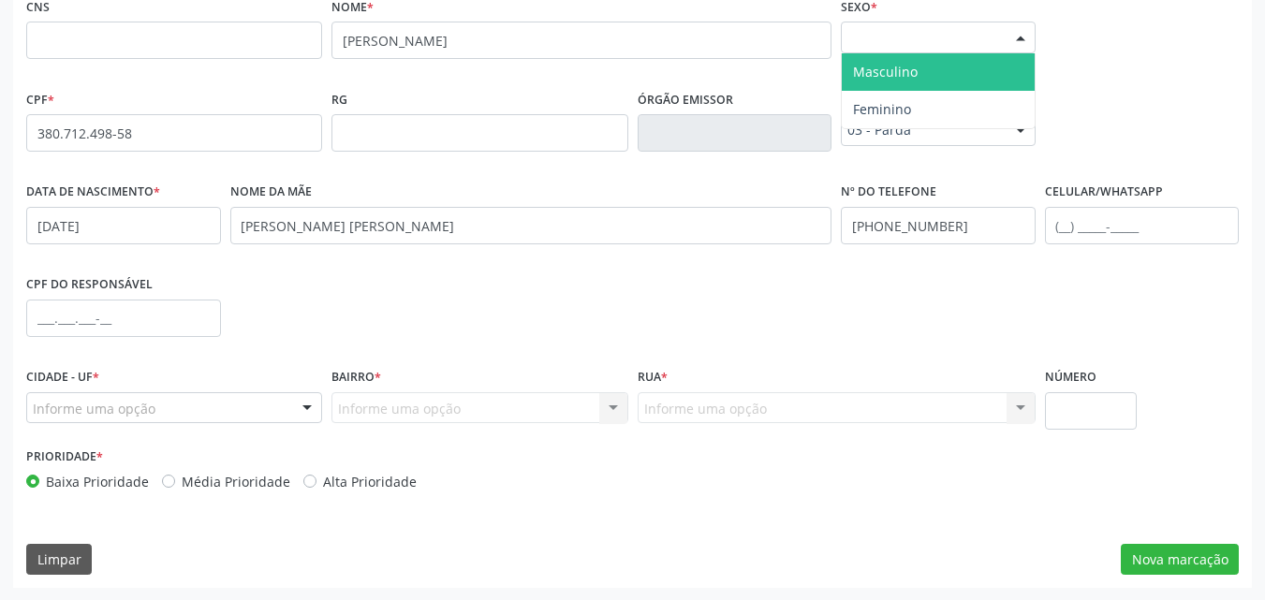
click at [966, 40] on div "Selecione o sexo" at bounding box center [938, 38] width 195 height 32
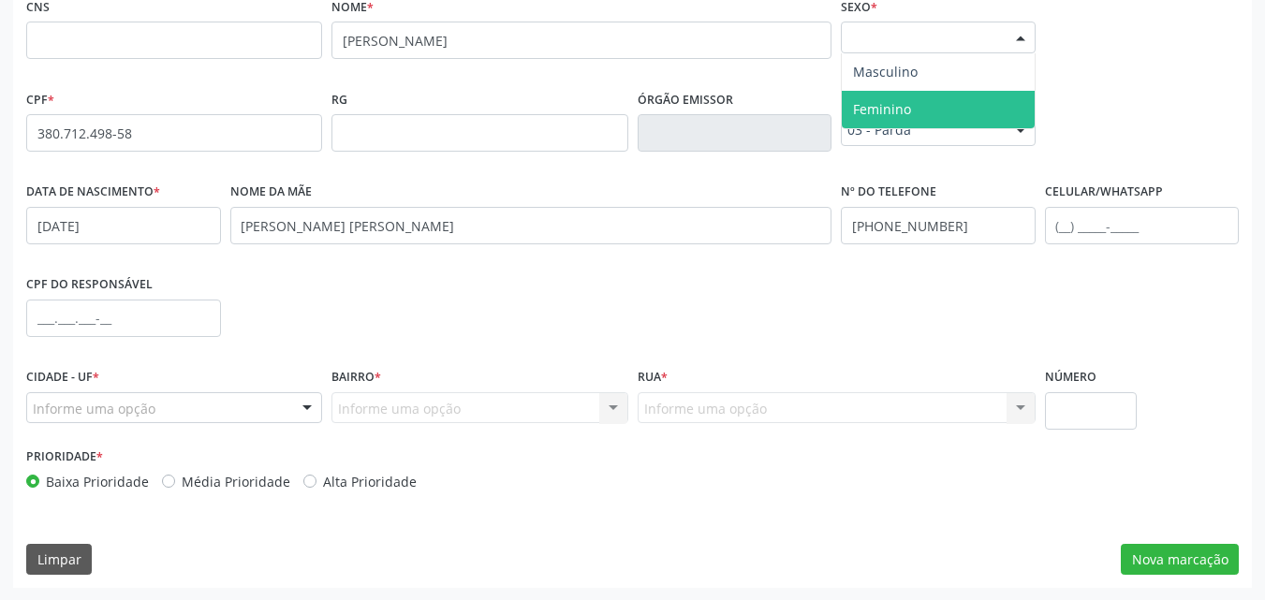
click at [914, 110] on span "Feminino" at bounding box center [938, 109] width 193 height 37
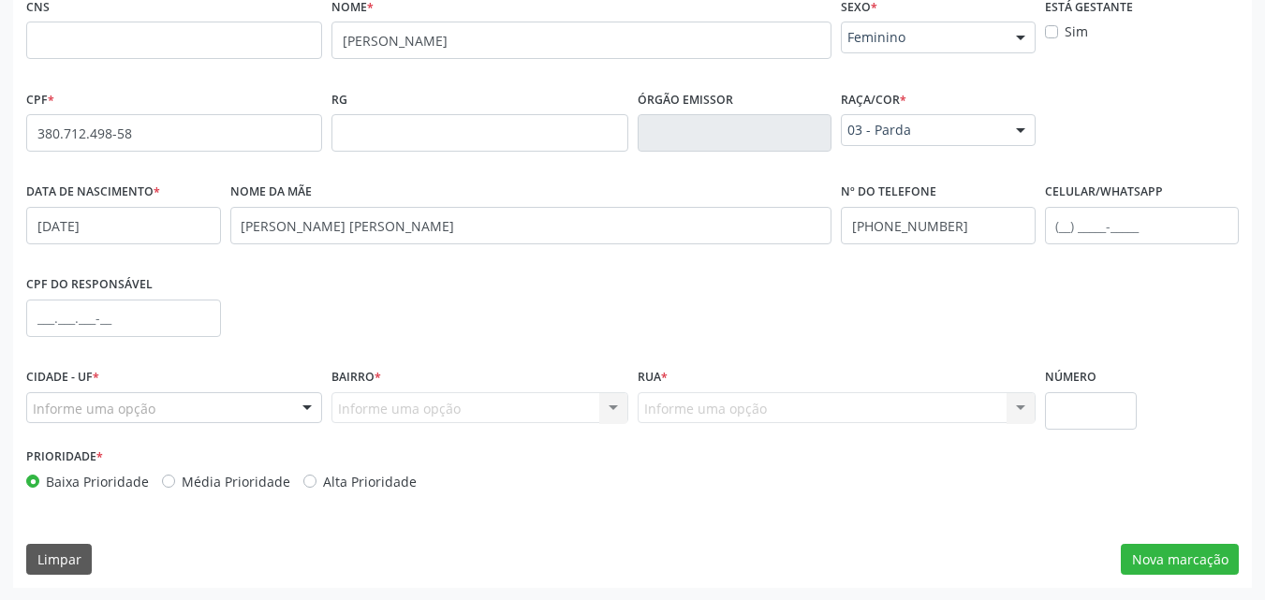
click at [237, 426] on div "Cidade - UF * Informe uma opção Marechal Deodoro - AL Nenhum resultado encontra…" at bounding box center [174, 403] width 305 height 80
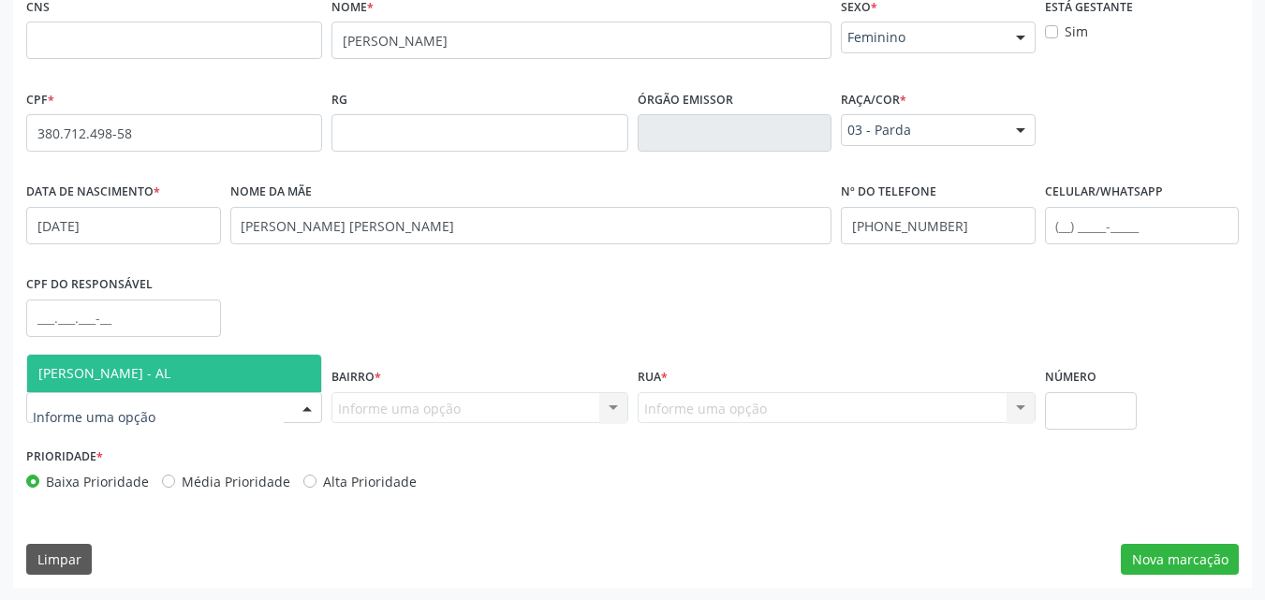
click at [244, 418] on div at bounding box center [174, 408] width 296 height 32
click at [254, 384] on span "[PERSON_NAME] - AL" at bounding box center [174, 373] width 294 height 37
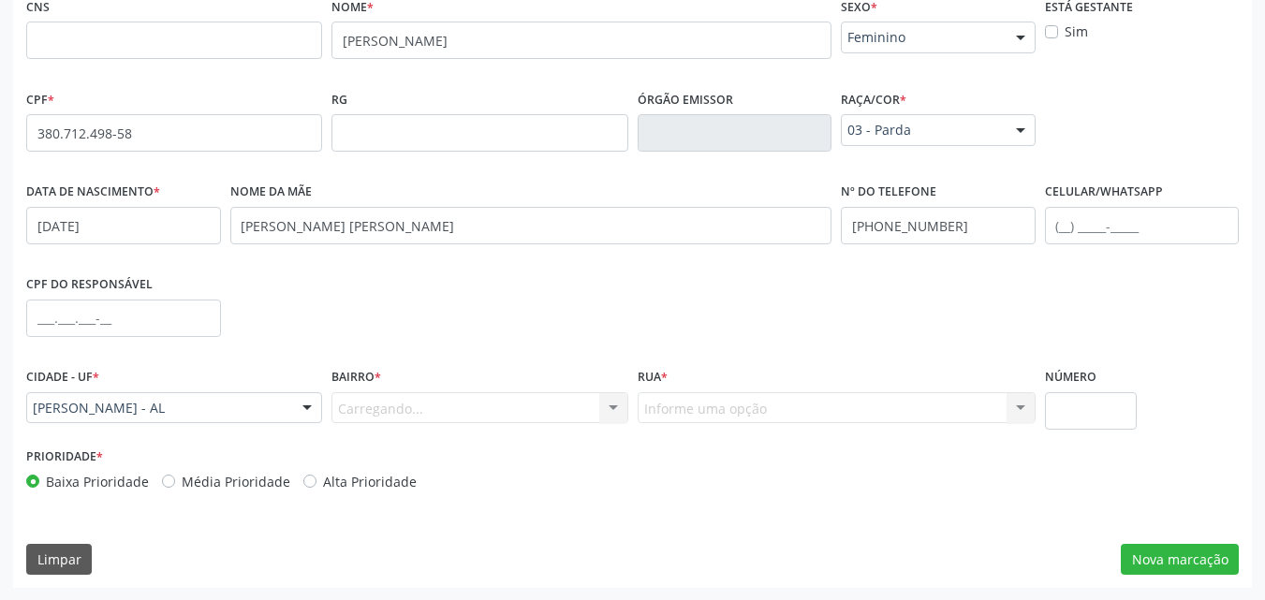
click at [361, 413] on div "Carregando... Nenhum resultado encontrado para: " " Nenhuma opção encontrada. D…" at bounding box center [480, 408] width 296 height 32
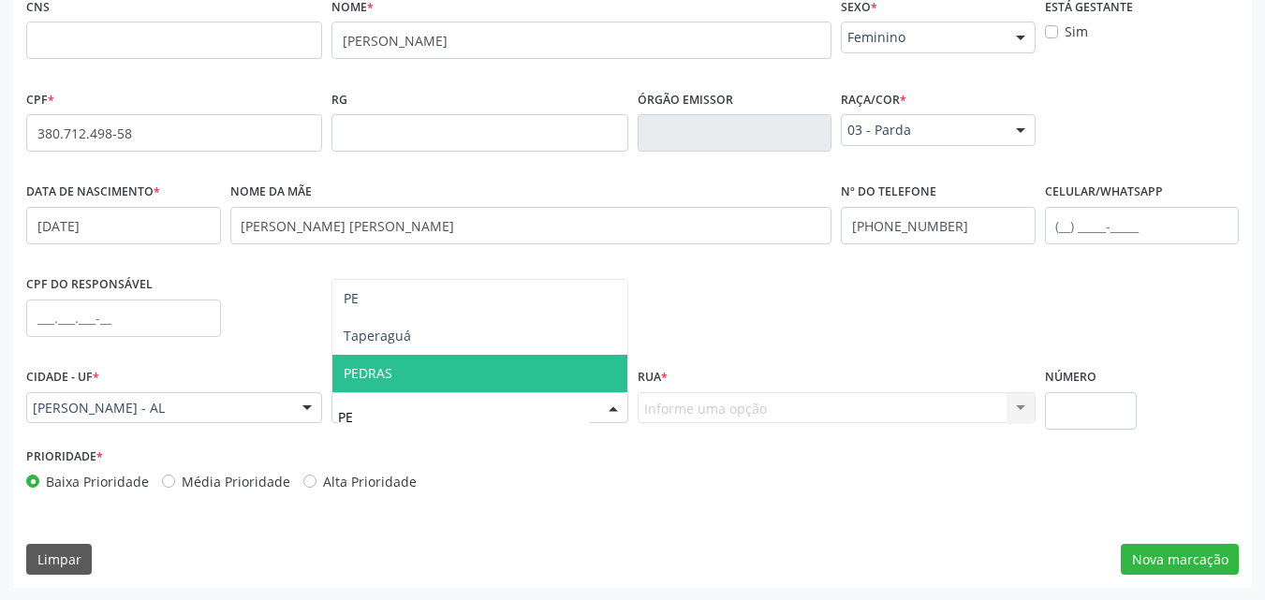
type input "PED"
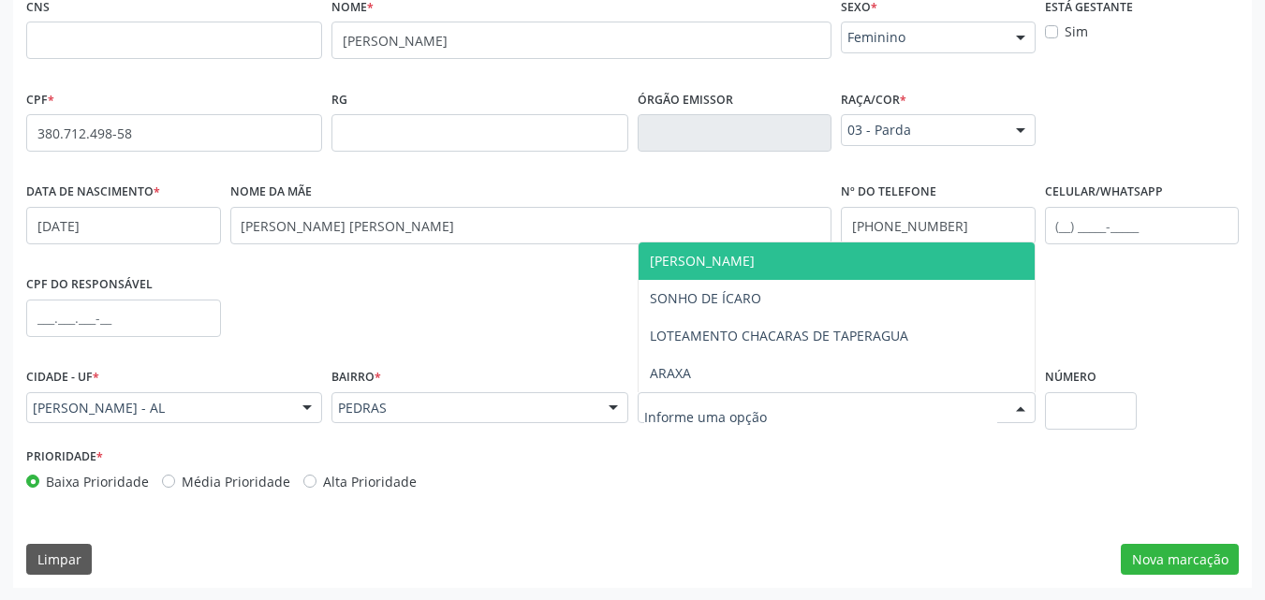
click at [742, 260] on span "[PERSON_NAME]" at bounding box center [702, 261] width 105 height 18
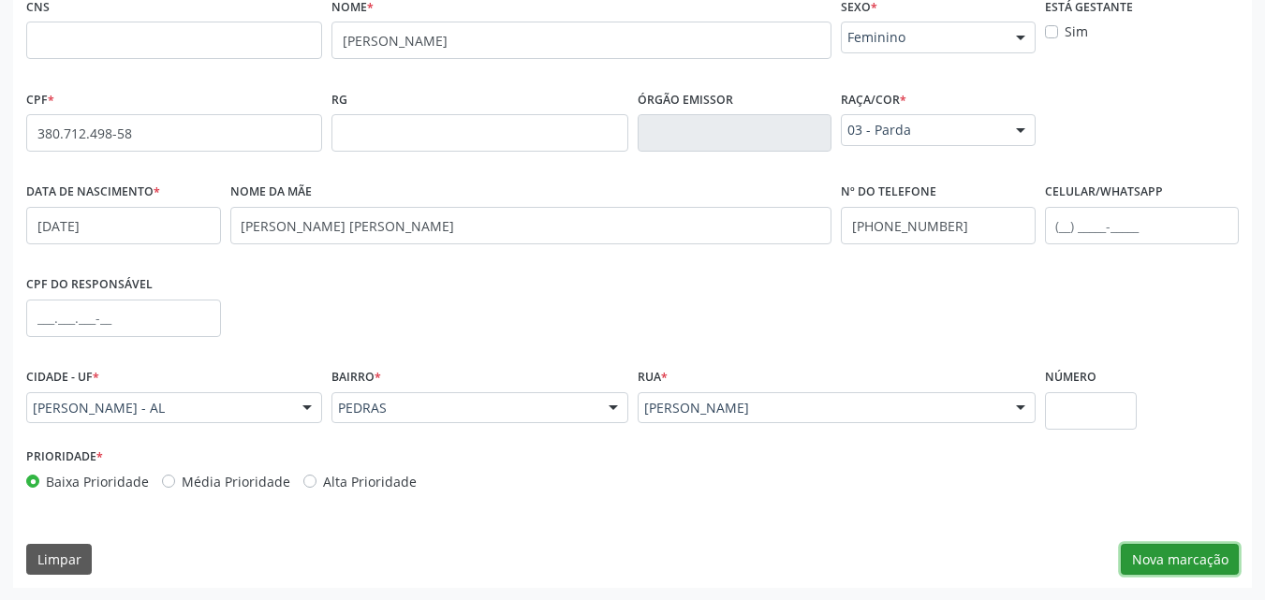
click at [1170, 556] on button "Nova marcação" at bounding box center [1180, 560] width 118 height 32
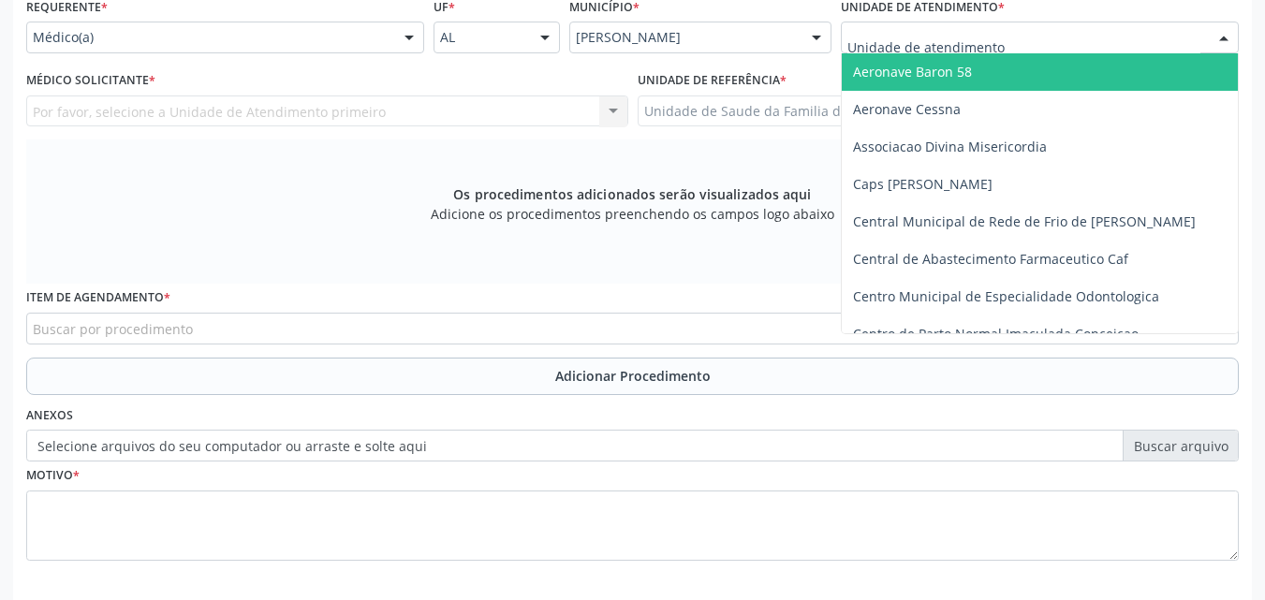
click at [1067, 37] on div at bounding box center [1040, 38] width 398 height 32
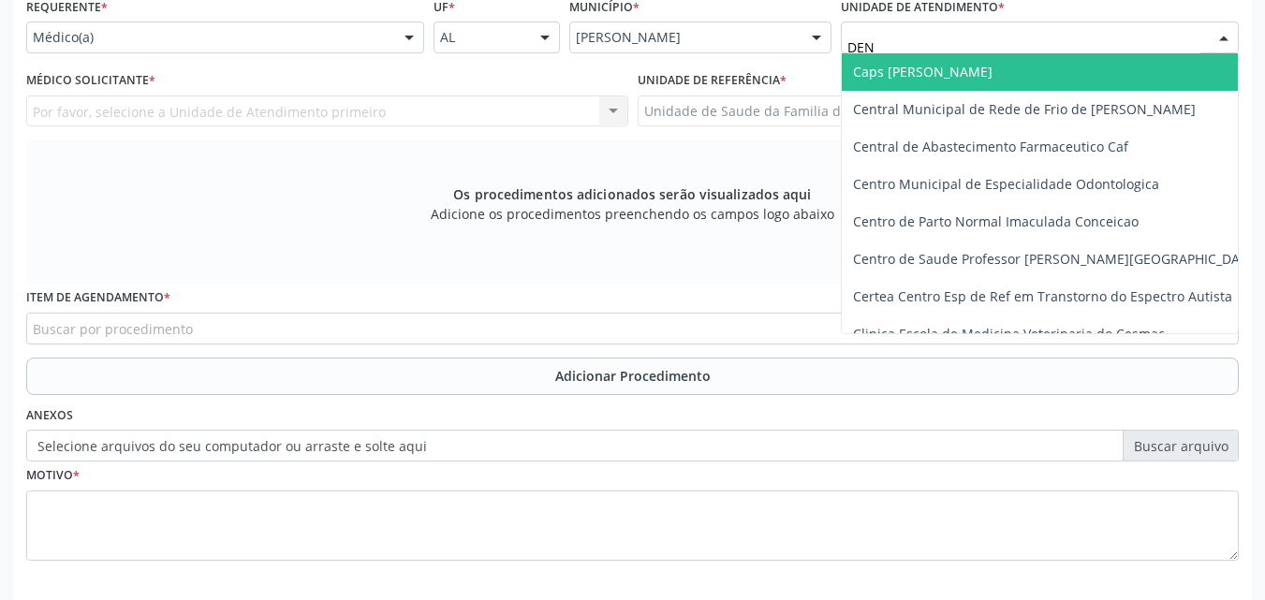
type input "DENI"
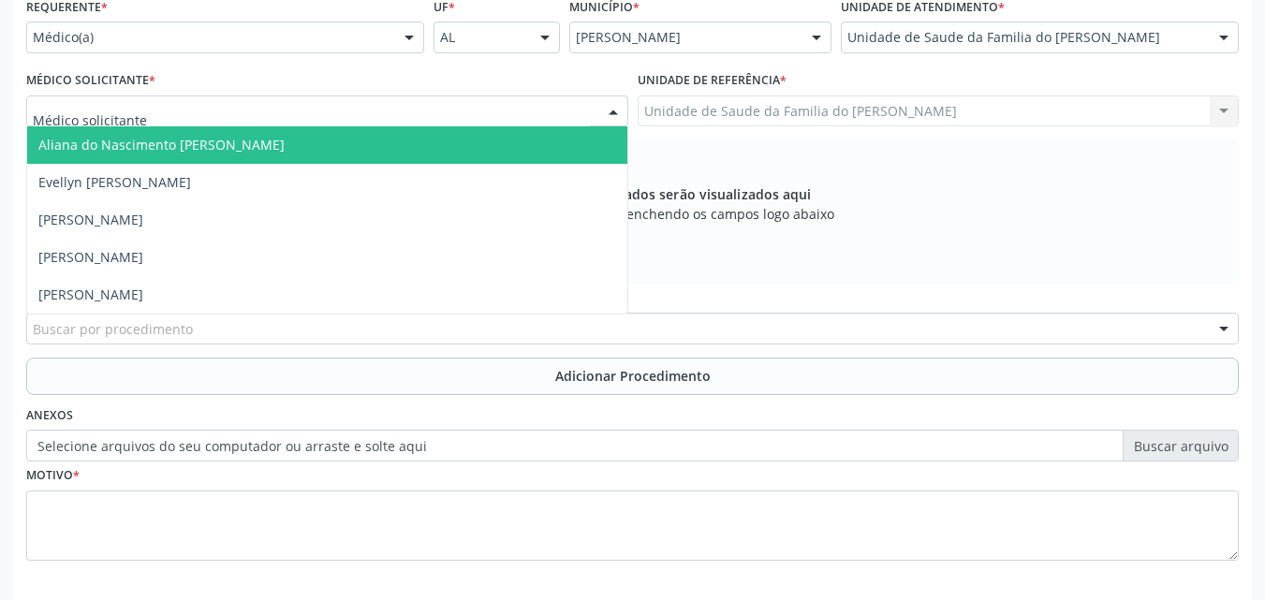
click at [302, 105] on div at bounding box center [327, 112] width 602 height 32
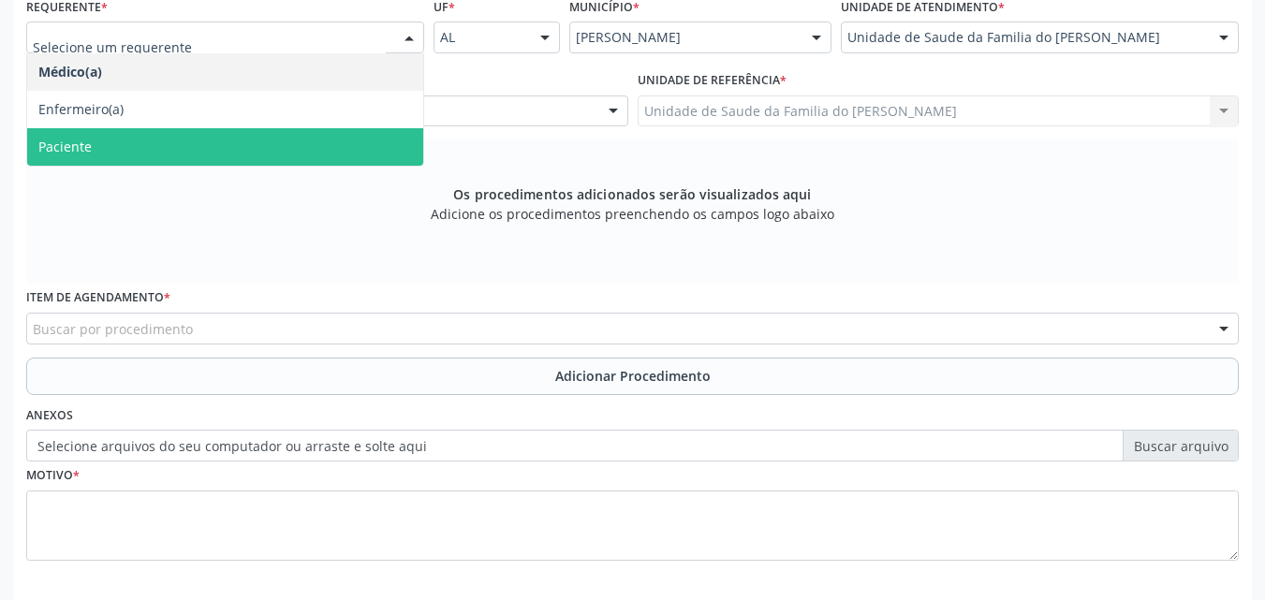
click at [223, 154] on span "Paciente" at bounding box center [225, 146] width 396 height 37
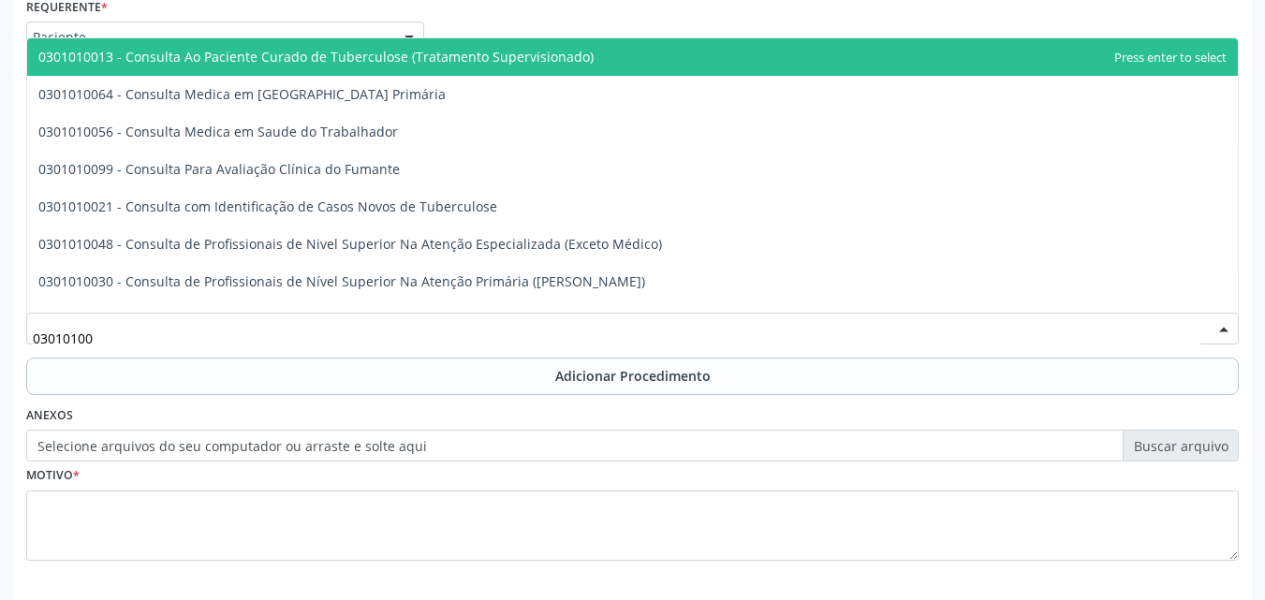
type input "030101004"
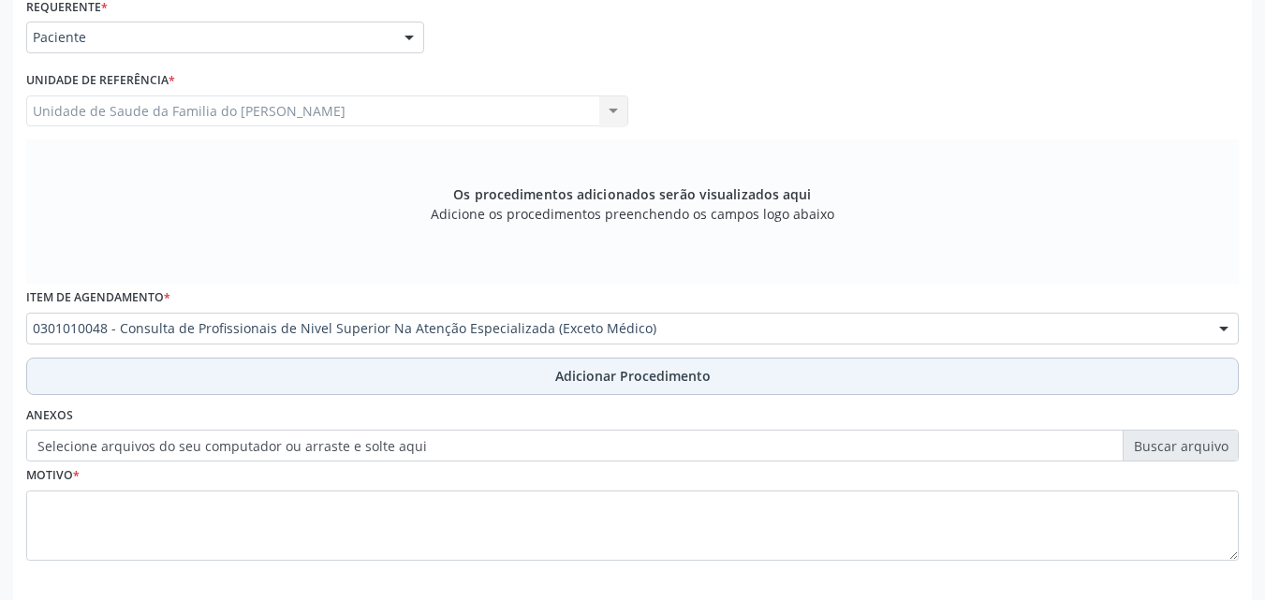
click at [155, 375] on button "Adicionar Procedimento" at bounding box center [632, 376] width 1213 height 37
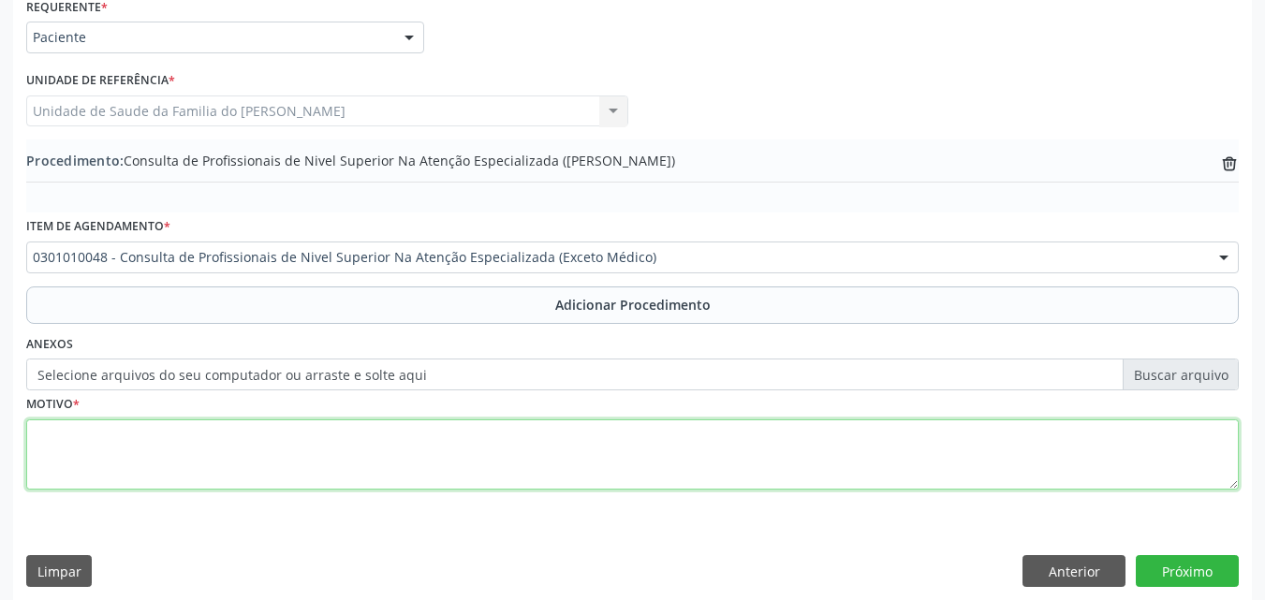
click at [139, 426] on textarea at bounding box center [632, 455] width 1213 height 71
type textarea "ODONTOLOGIA - RADIOLOGIA (RAIO-X 24,37,47)"
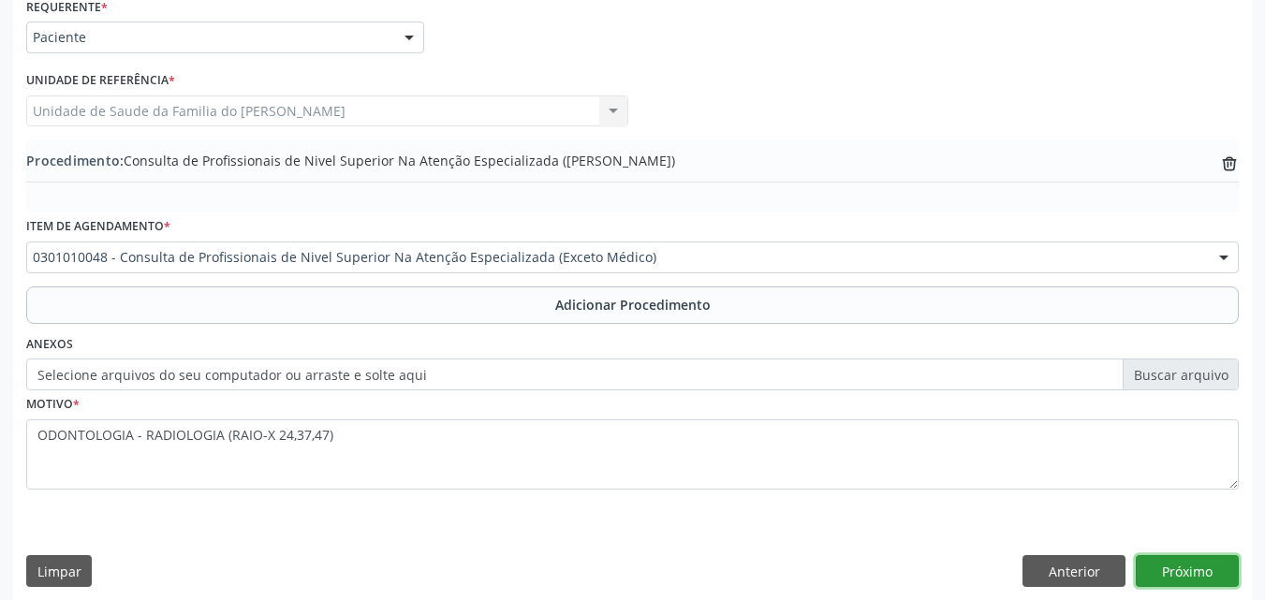
click at [1174, 567] on button "Próximo" at bounding box center [1187, 571] width 103 height 32
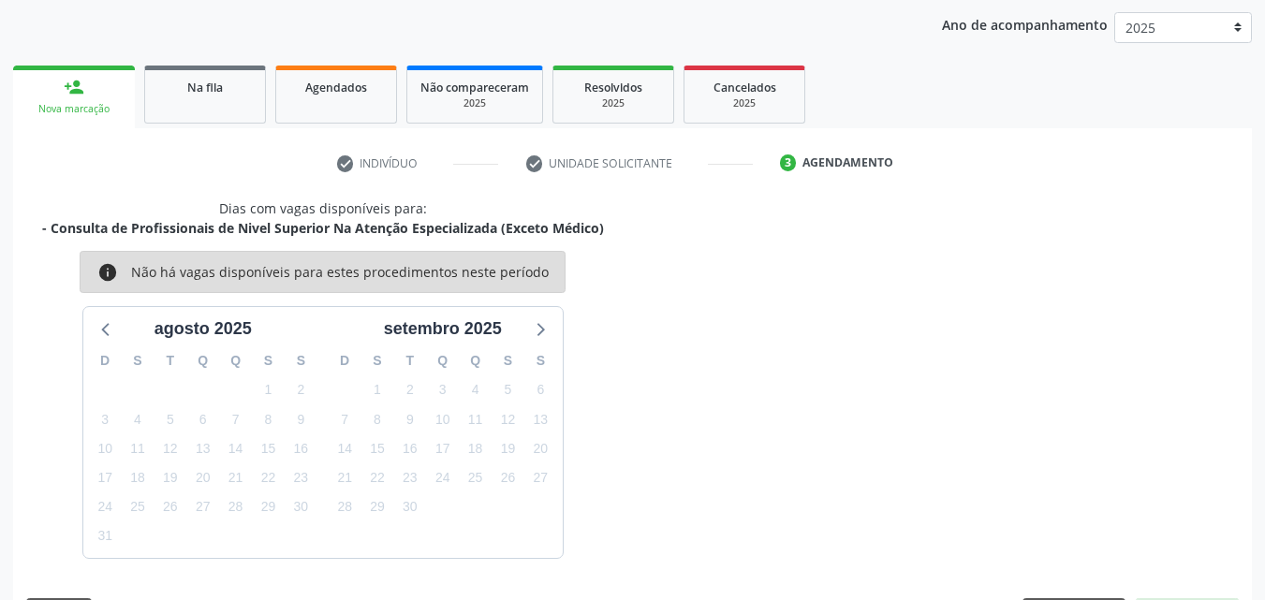
scroll to position [296, 0]
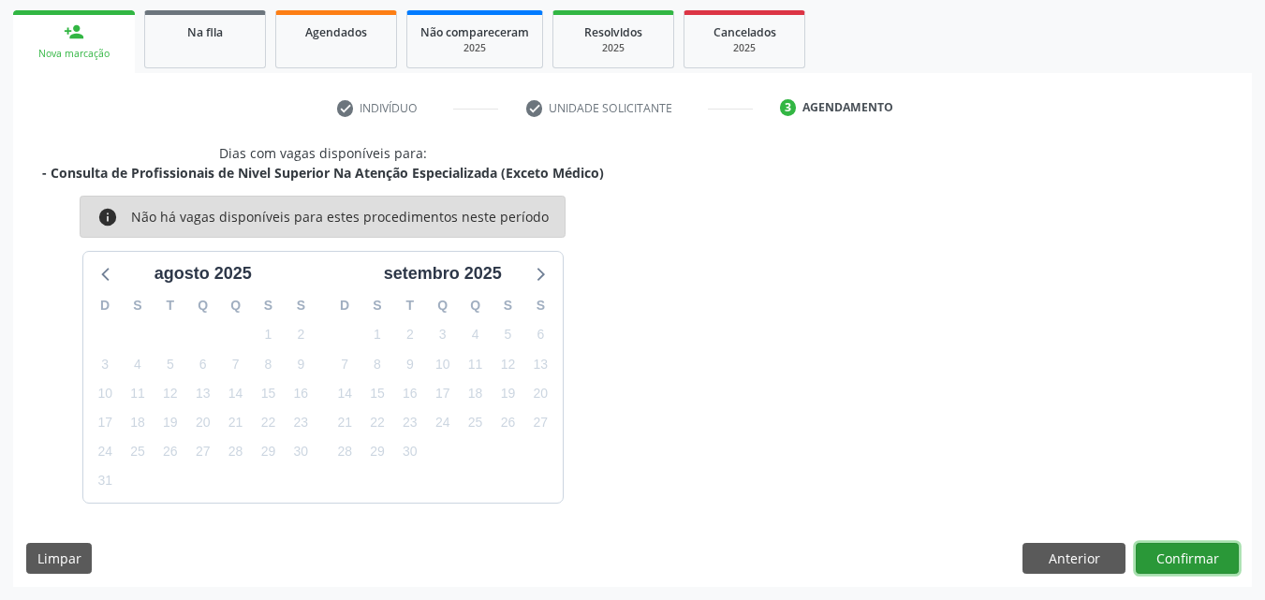
click at [1209, 553] on button "Confirmar" at bounding box center [1187, 559] width 103 height 32
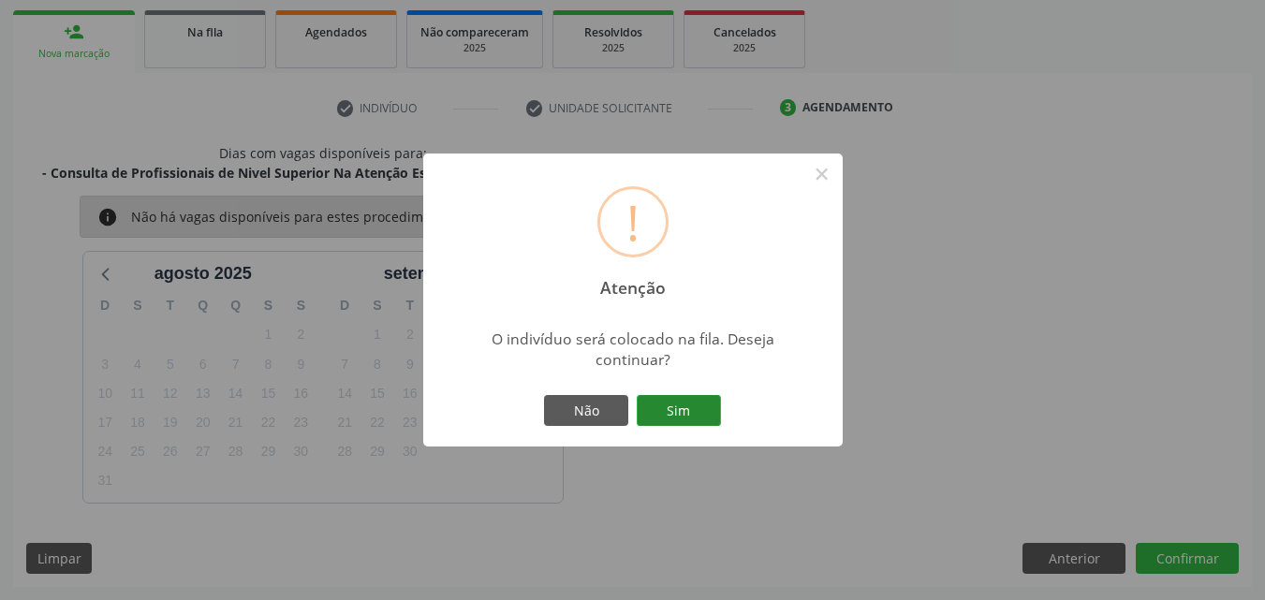
click at [698, 400] on button "Sim" at bounding box center [679, 411] width 84 height 32
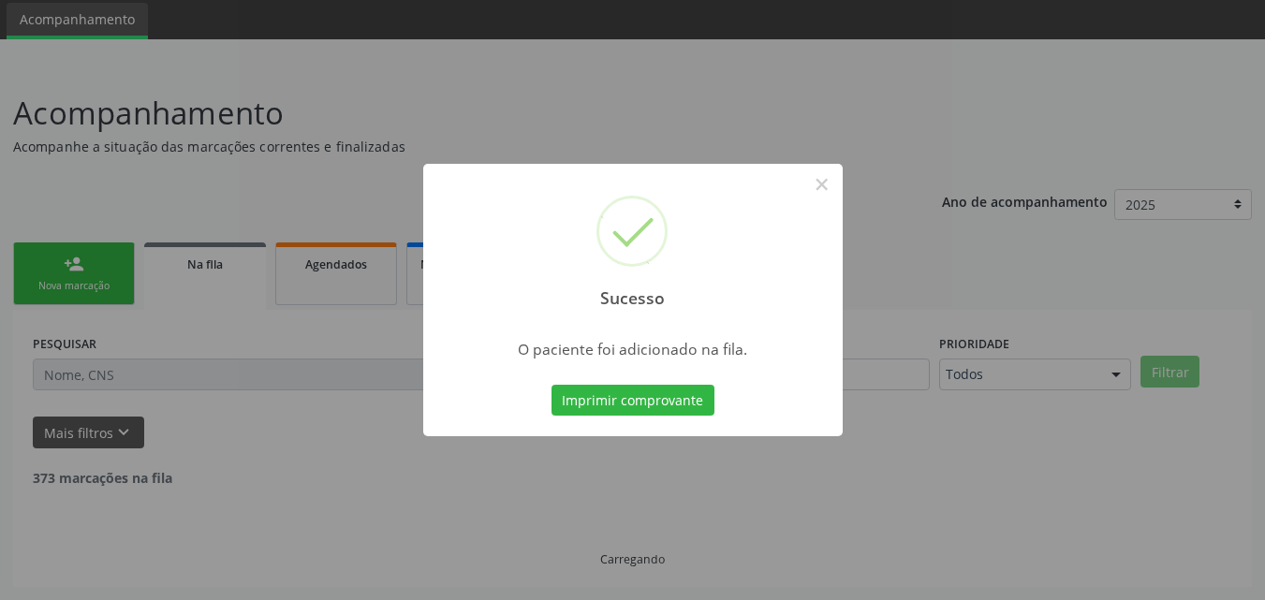
scroll to position [44, 0]
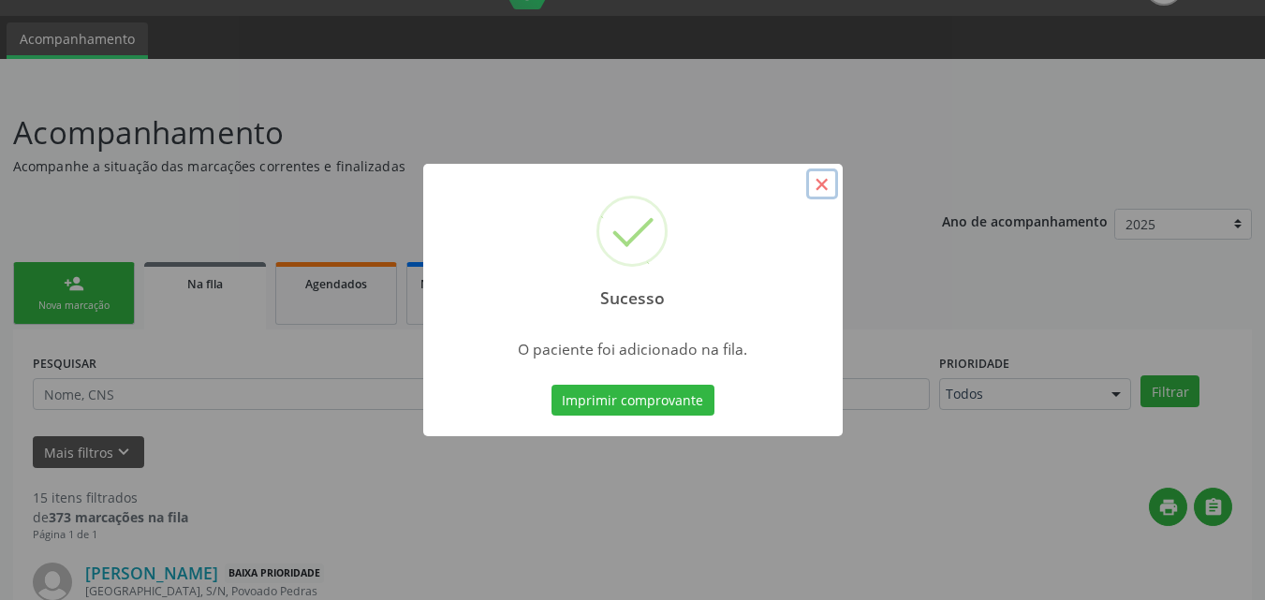
click at [823, 177] on button "×" at bounding box center [822, 185] width 32 height 32
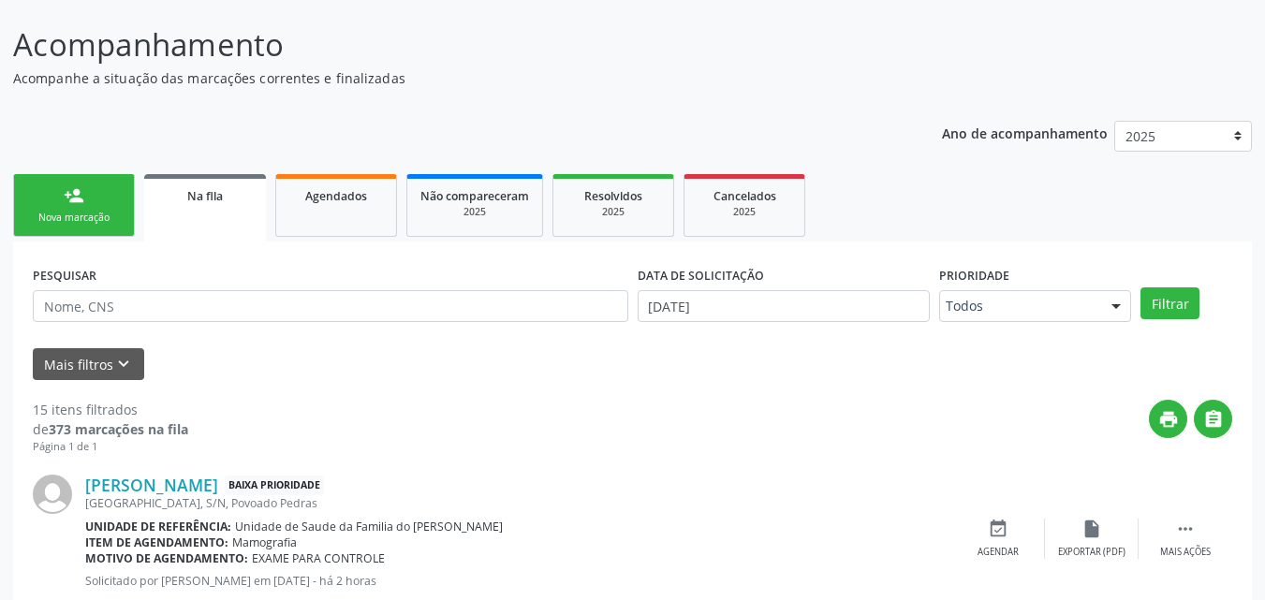
scroll to position [0, 0]
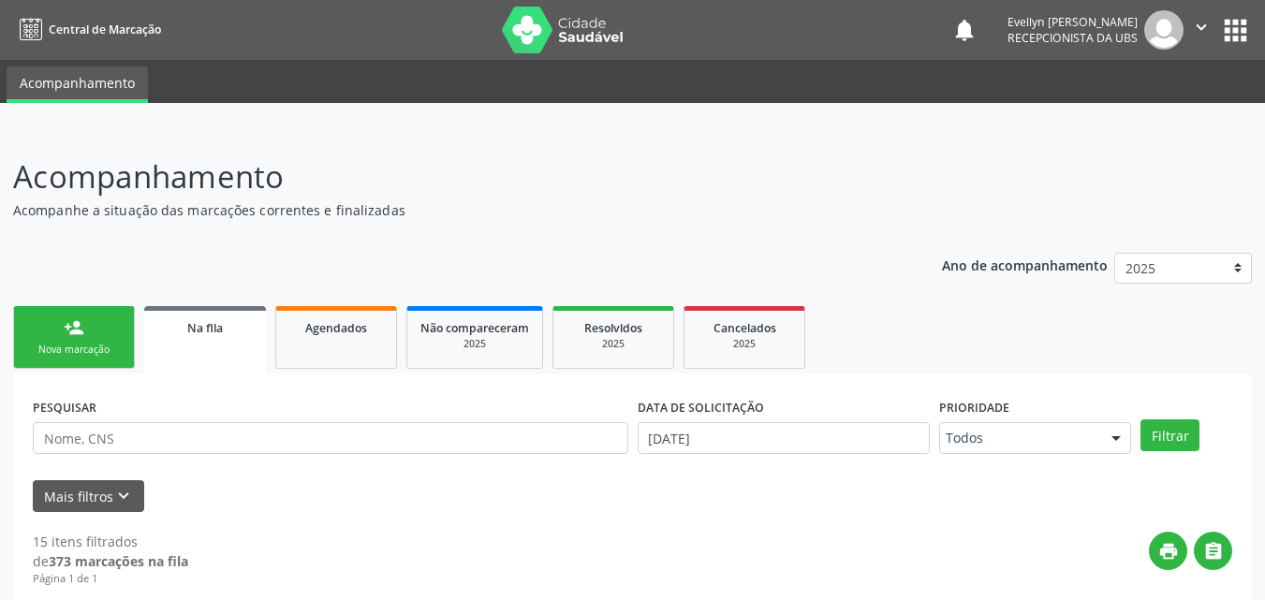
click at [115, 318] on link "person_add Nova marcação" at bounding box center [74, 337] width 122 height 63
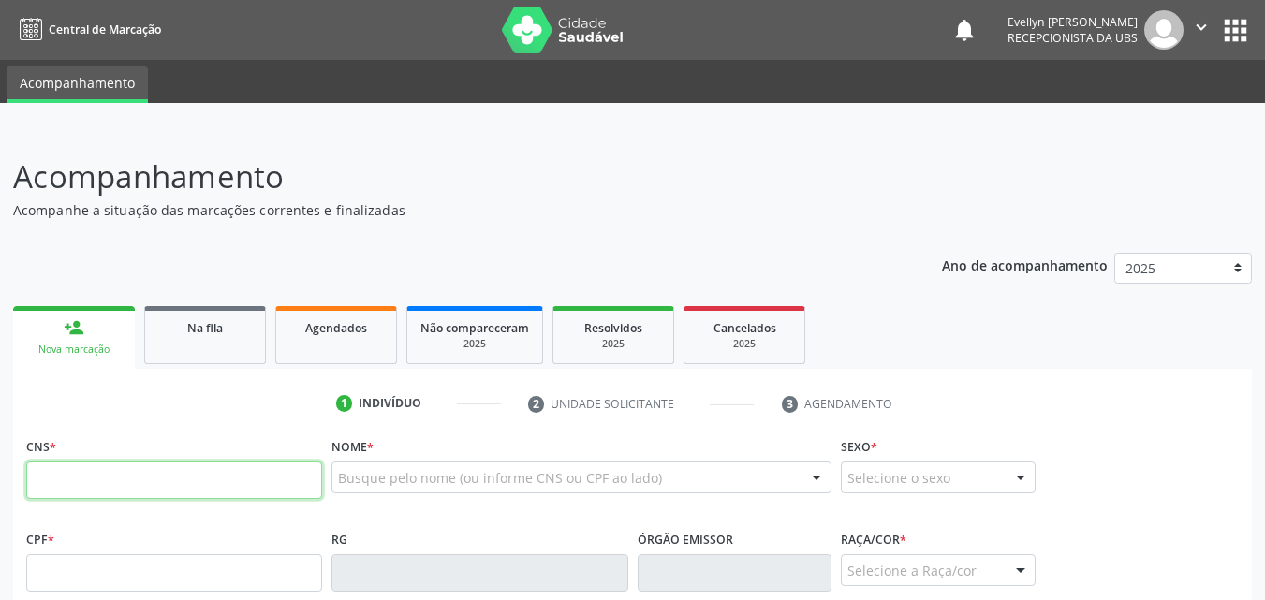
click at [89, 485] on input "text" at bounding box center [174, 480] width 296 height 37
type input "703 0048 5856 3773"
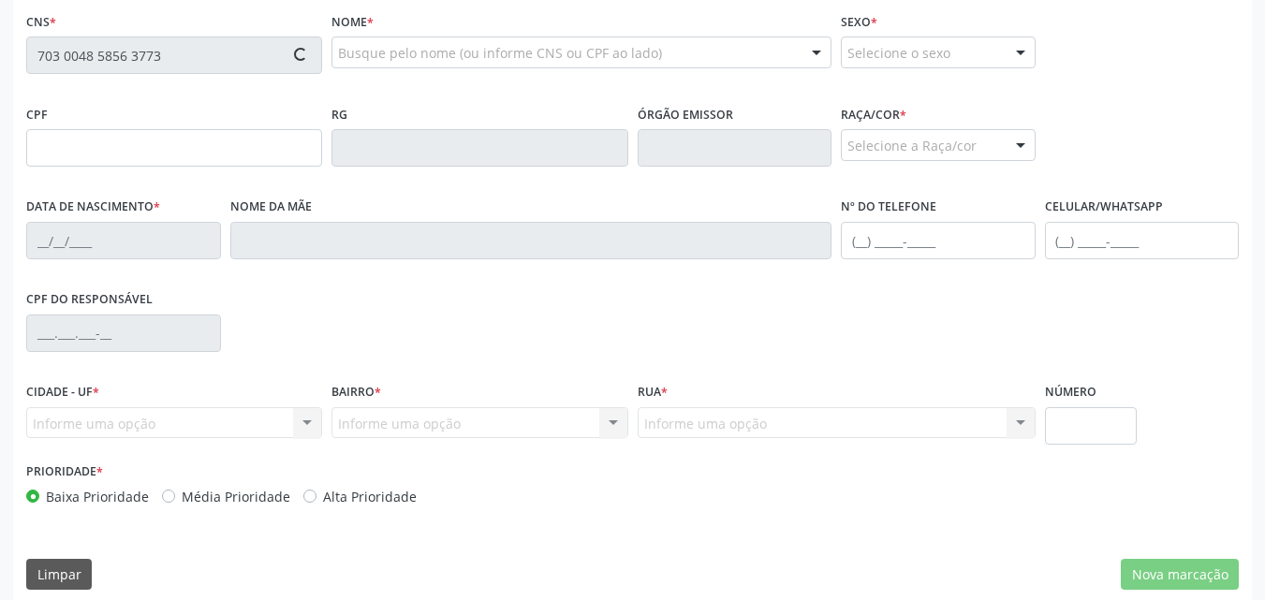
scroll to position [441, 0]
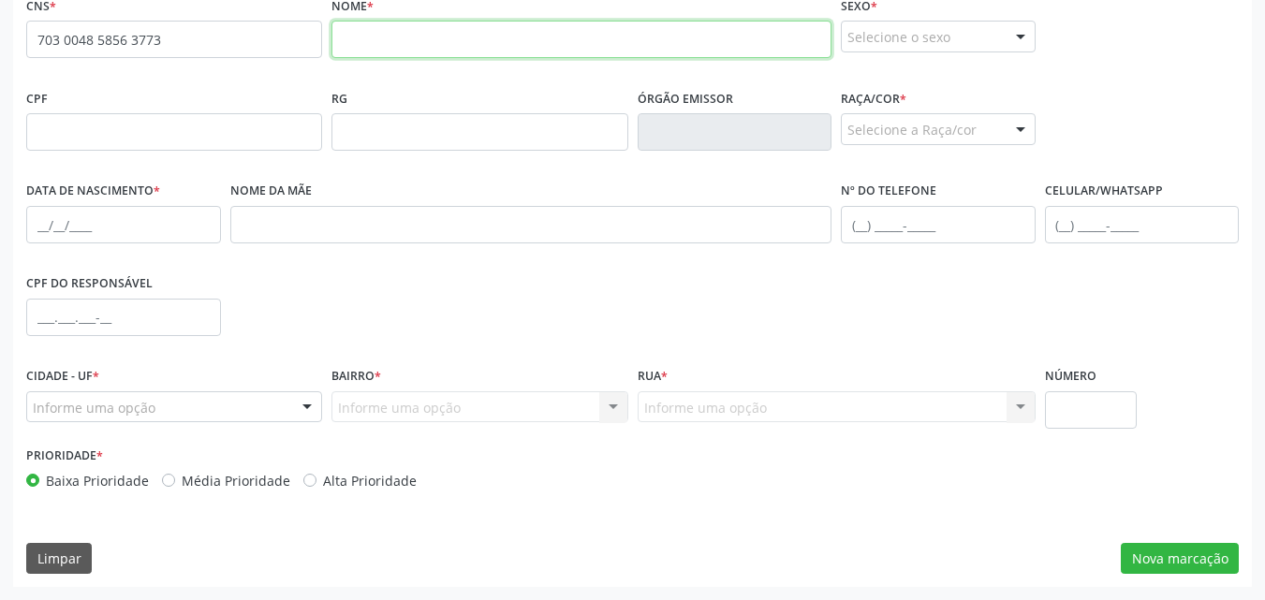
drag, startPoint x: 338, startPoint y: 81, endPoint x: 464, endPoint y: 36, distance: 133.6
click at [464, 36] on input "text" at bounding box center [582, 39] width 500 height 37
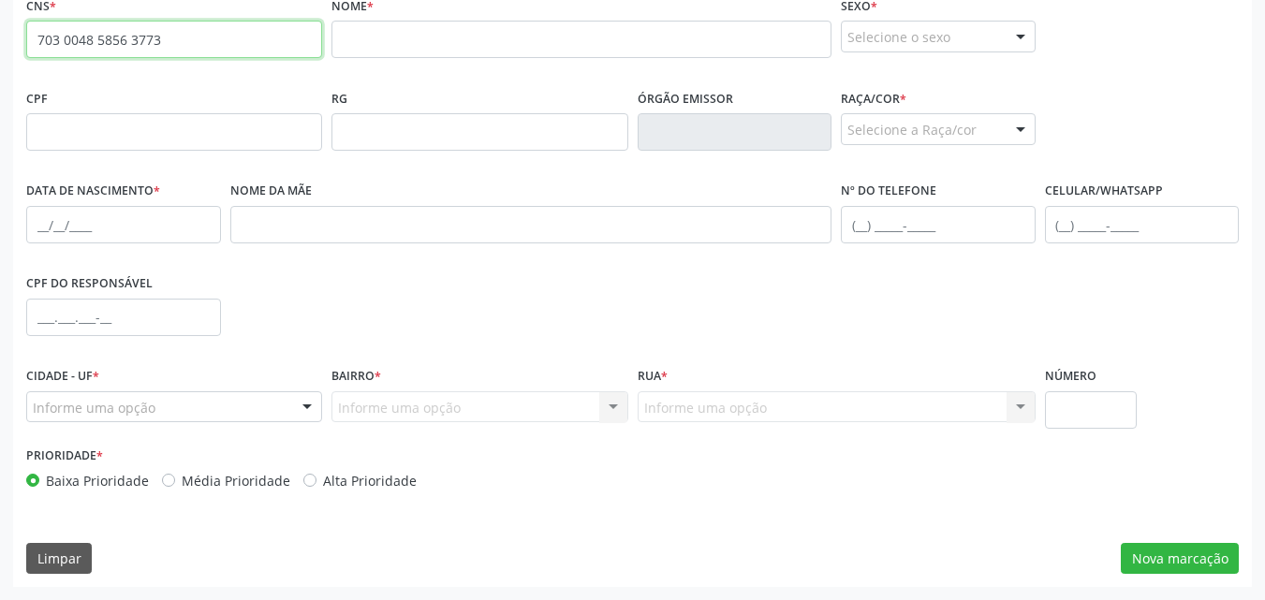
click at [95, 27] on input "703 0048 5856 3773" at bounding box center [174, 39] width 296 height 37
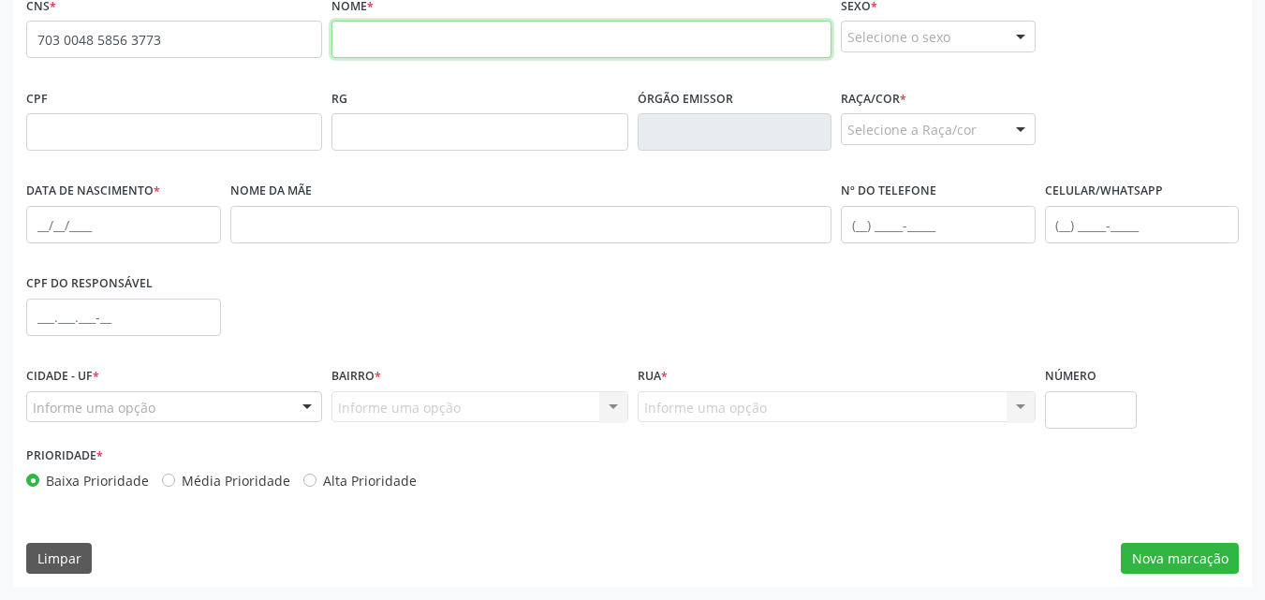
click at [424, 38] on input "text" at bounding box center [582, 39] width 500 height 37
paste input "[PERSON_NAME]"
type input "[PERSON_NAME]"
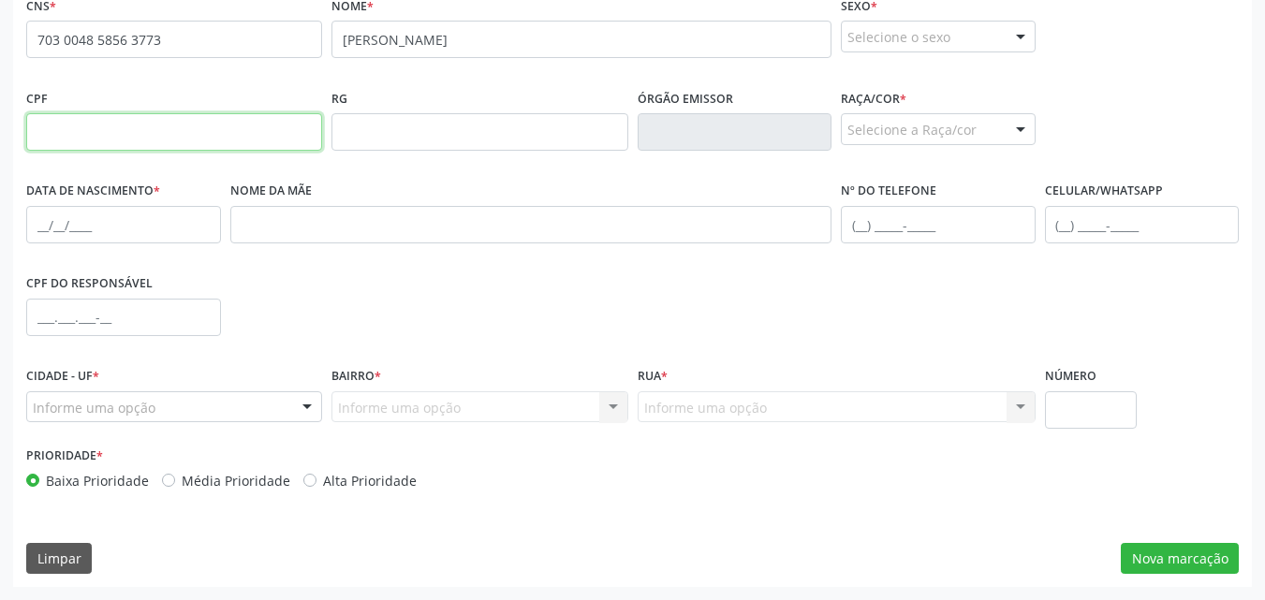
click at [142, 125] on input "text" at bounding box center [174, 131] width 296 height 37
paste input "926.513.994-34"
type input "926.513.994-34"
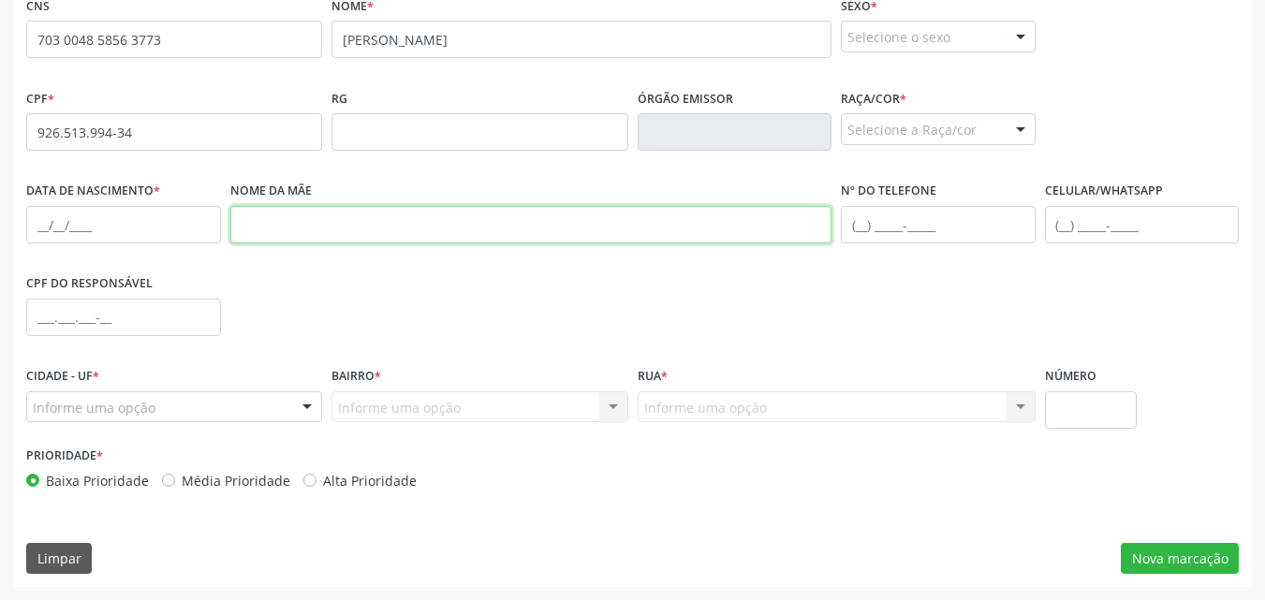
click at [667, 212] on input "text" at bounding box center [531, 224] width 602 height 37
paste input "[PERSON_NAME]"
type input "[PERSON_NAME]"
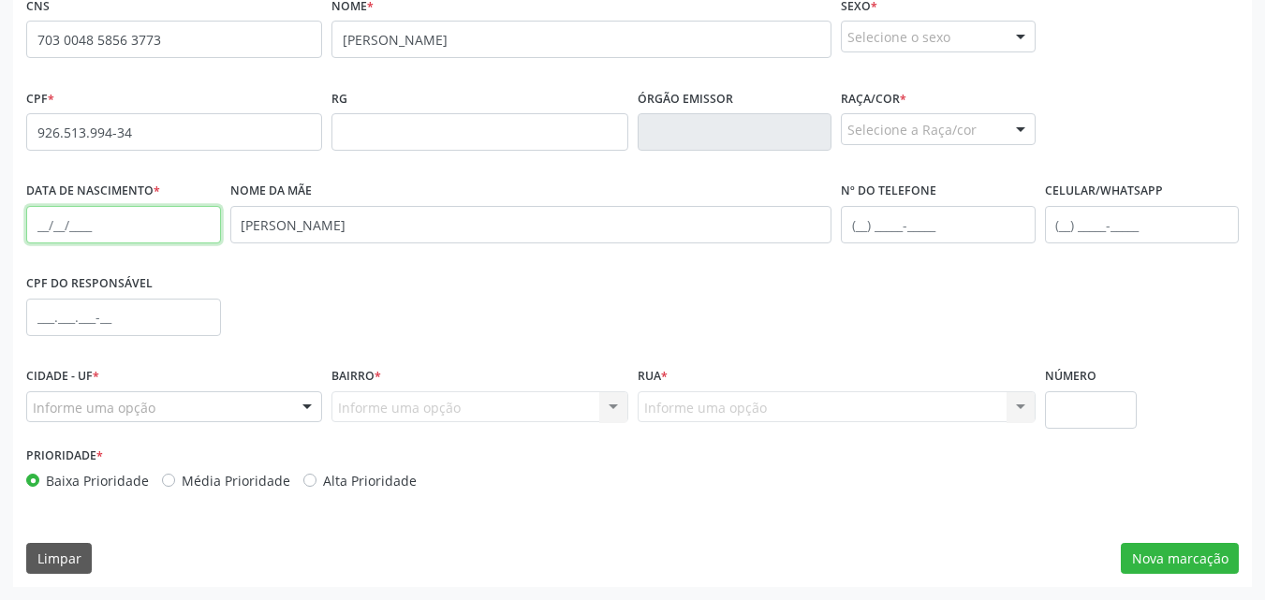
click at [120, 219] on input "text" at bounding box center [123, 224] width 195 height 37
paste input "[DATE]"
type input "[DATE]"
click at [881, 38] on div "Selecione o sexo" at bounding box center [938, 37] width 195 height 32
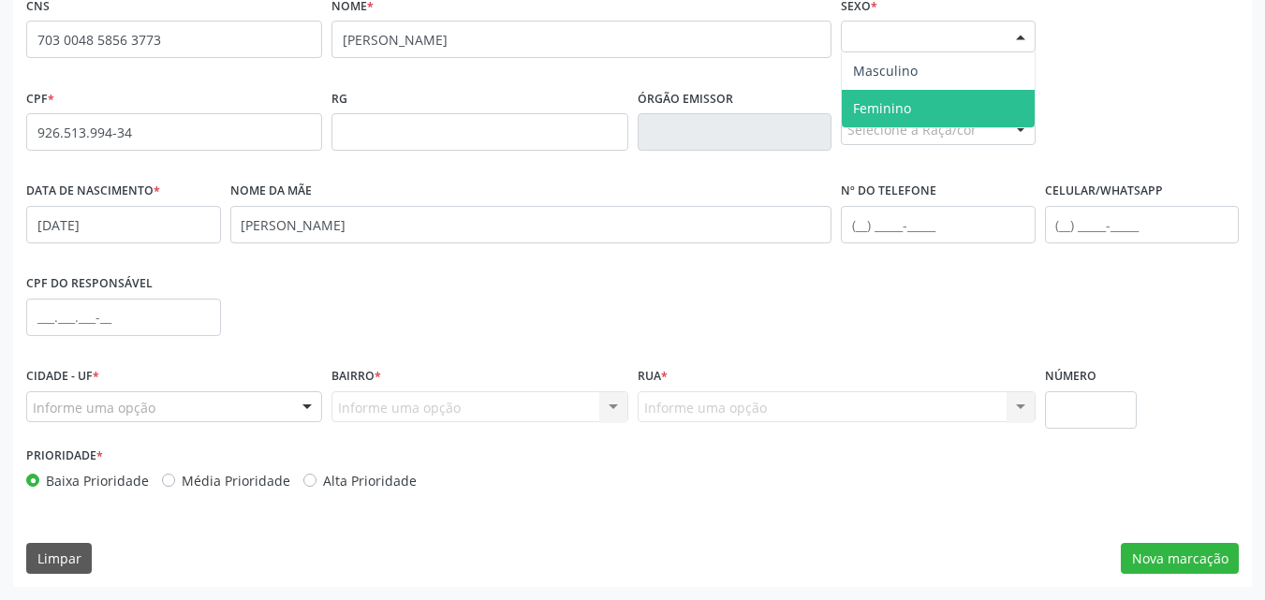
click at [884, 92] on span "Feminino" at bounding box center [938, 108] width 193 height 37
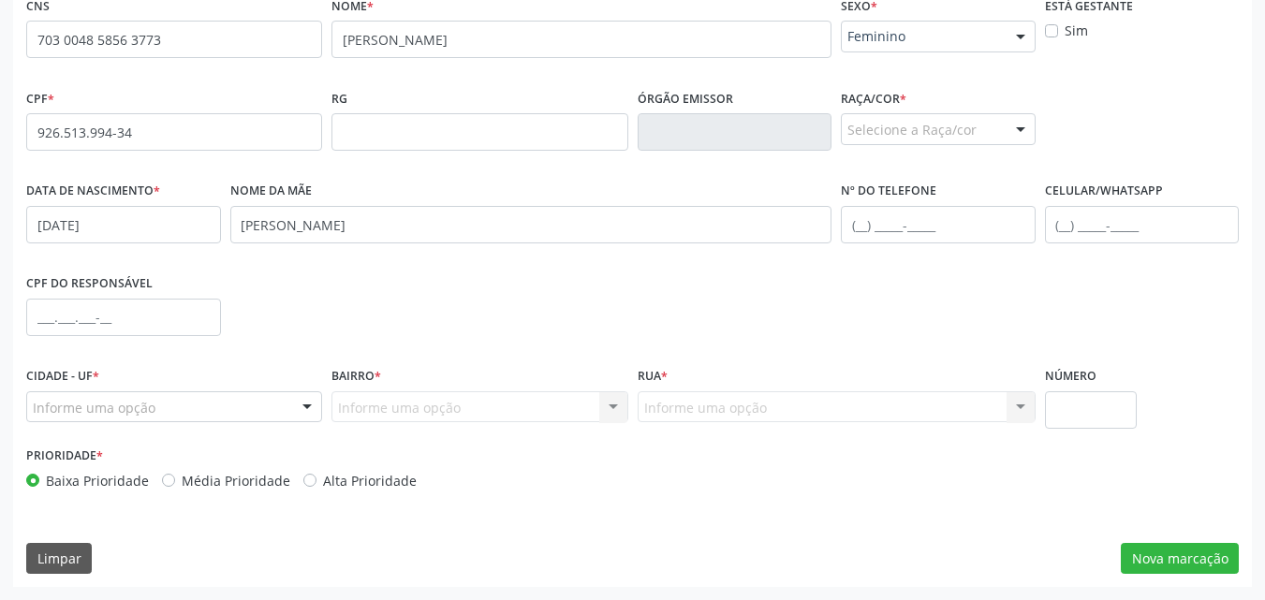
drag, startPoint x: 887, startPoint y: 108, endPoint x: 888, endPoint y: 119, distance: 11.3
click at [888, 119] on div "Raça/cor * Selecione a Raça/cor 01 - Branca 02 - Preta 04 - [GEOGRAPHIC_DATA] 0…" at bounding box center [938, 114] width 195 height 60
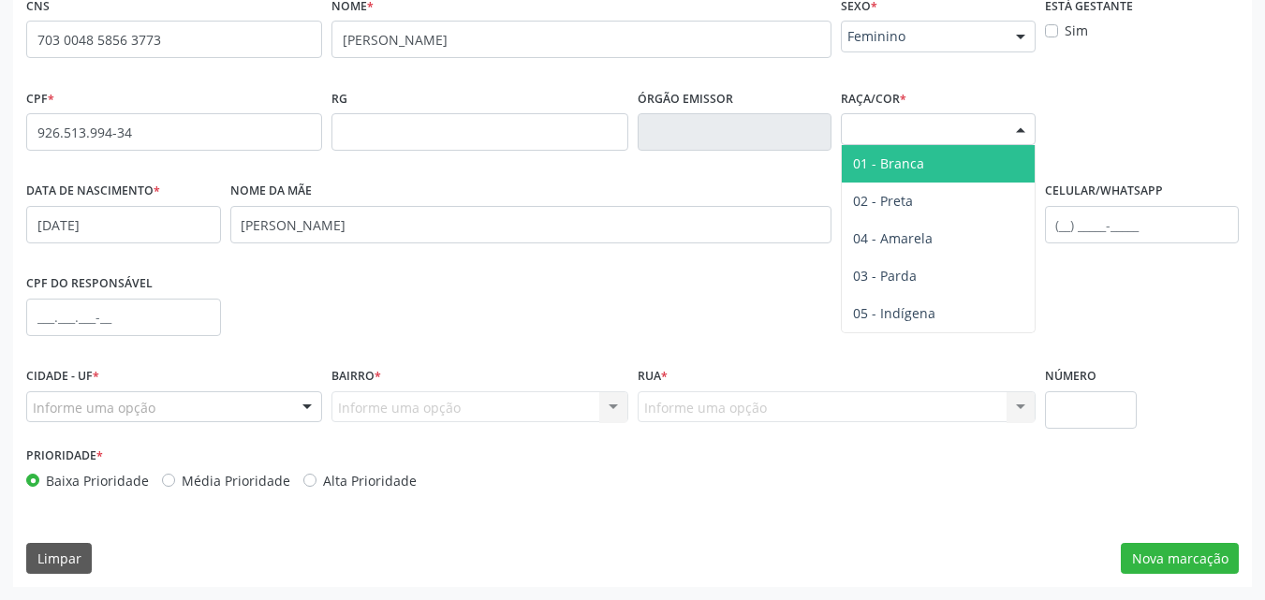
click at [888, 119] on div "Selecione a Raça/cor" at bounding box center [938, 129] width 195 height 32
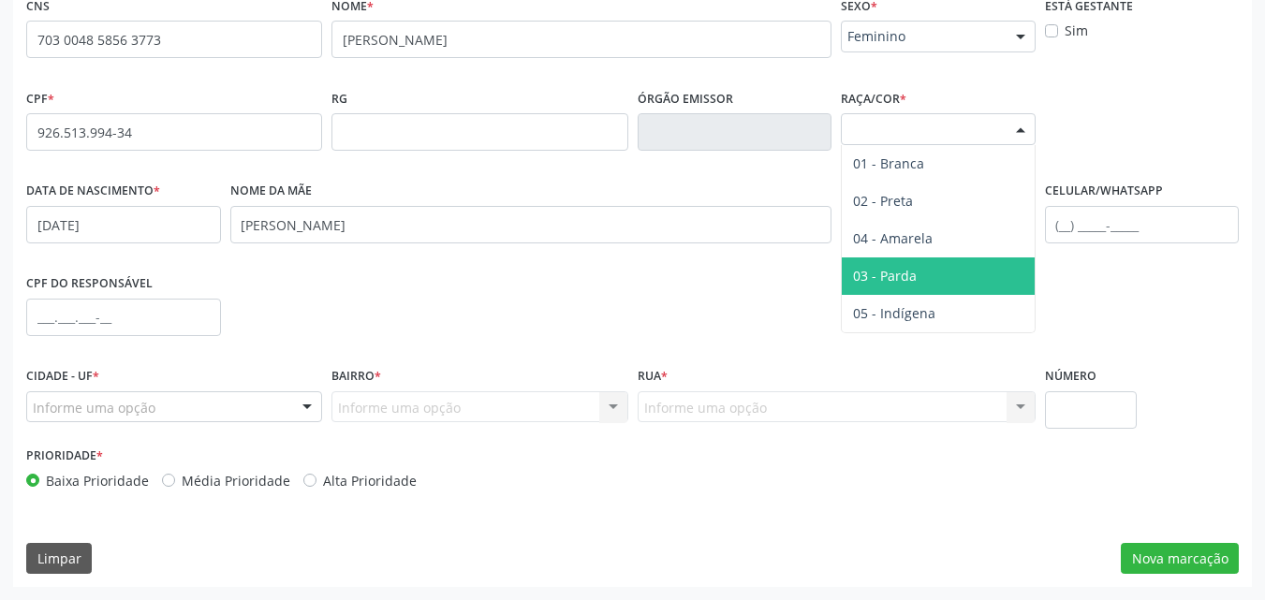
click at [894, 263] on span "03 - Parda" at bounding box center [938, 276] width 193 height 37
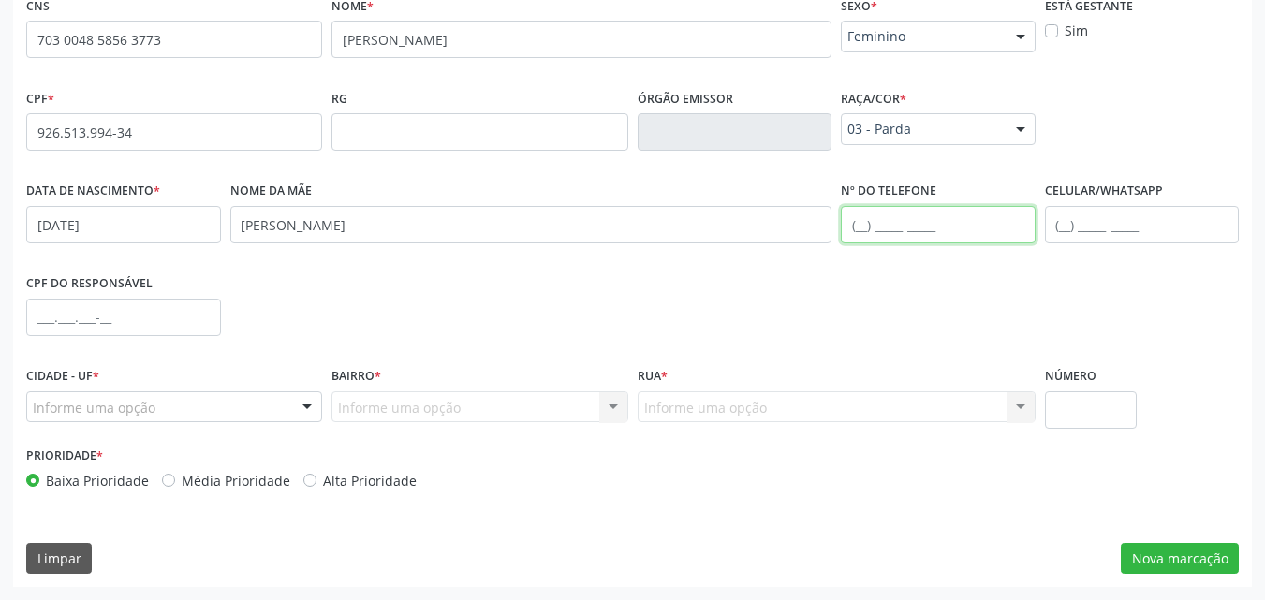
click at [900, 238] on input "text" at bounding box center [938, 224] width 195 height 37
paste input "[PHONE_NUMBER]"
type input "[PHONE_NUMBER]"
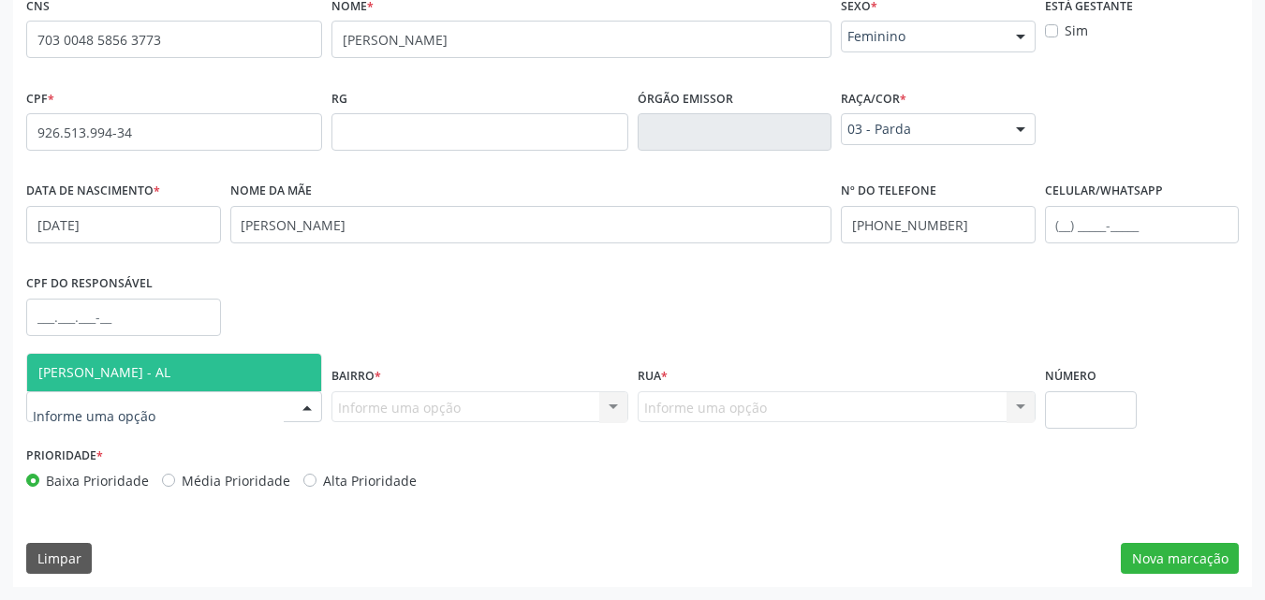
click at [166, 411] on div at bounding box center [174, 407] width 296 height 32
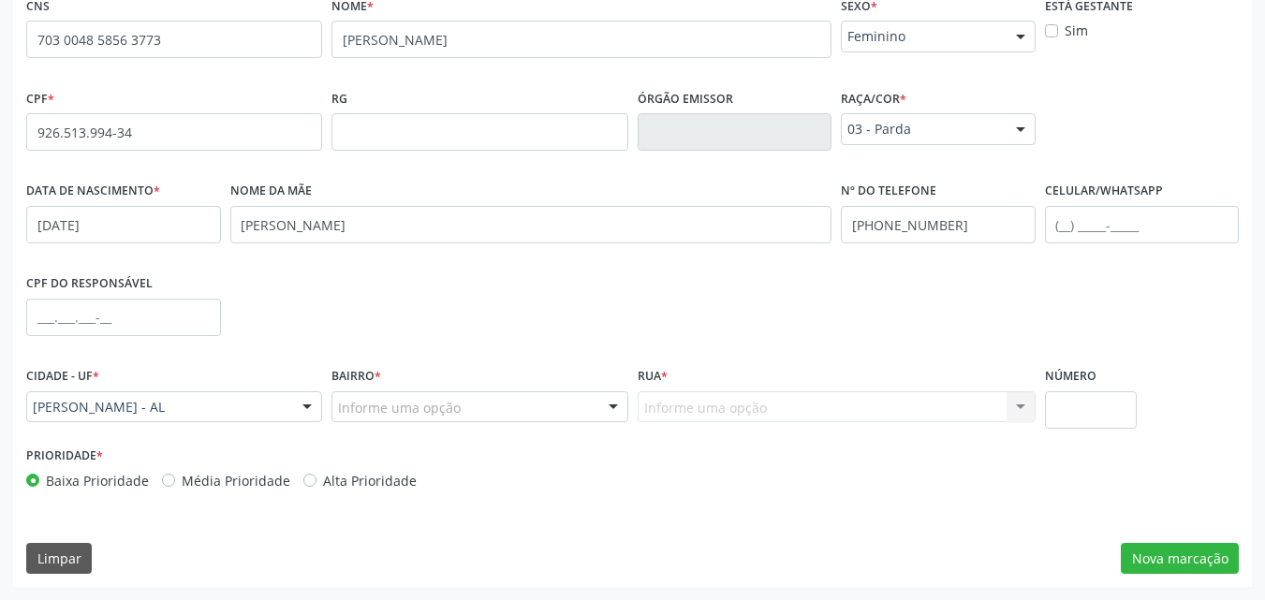
click at [356, 389] on label "Bairro *" at bounding box center [357, 376] width 50 height 29
click at [361, 395] on div "Informe uma opção" at bounding box center [480, 407] width 296 height 32
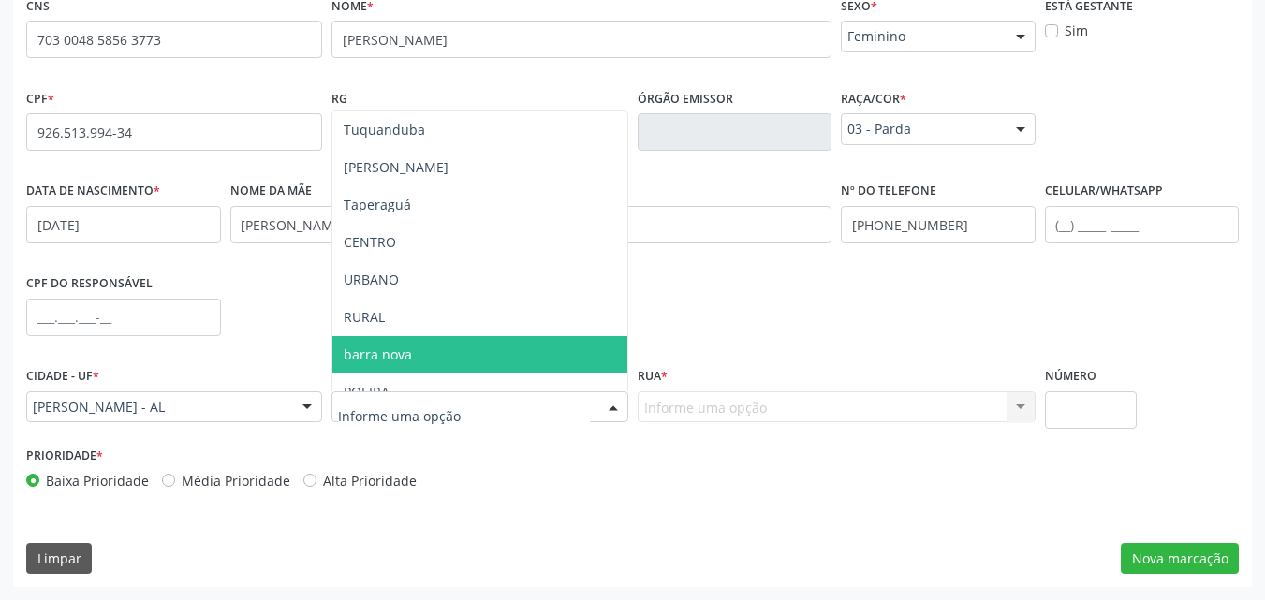
type input "P"
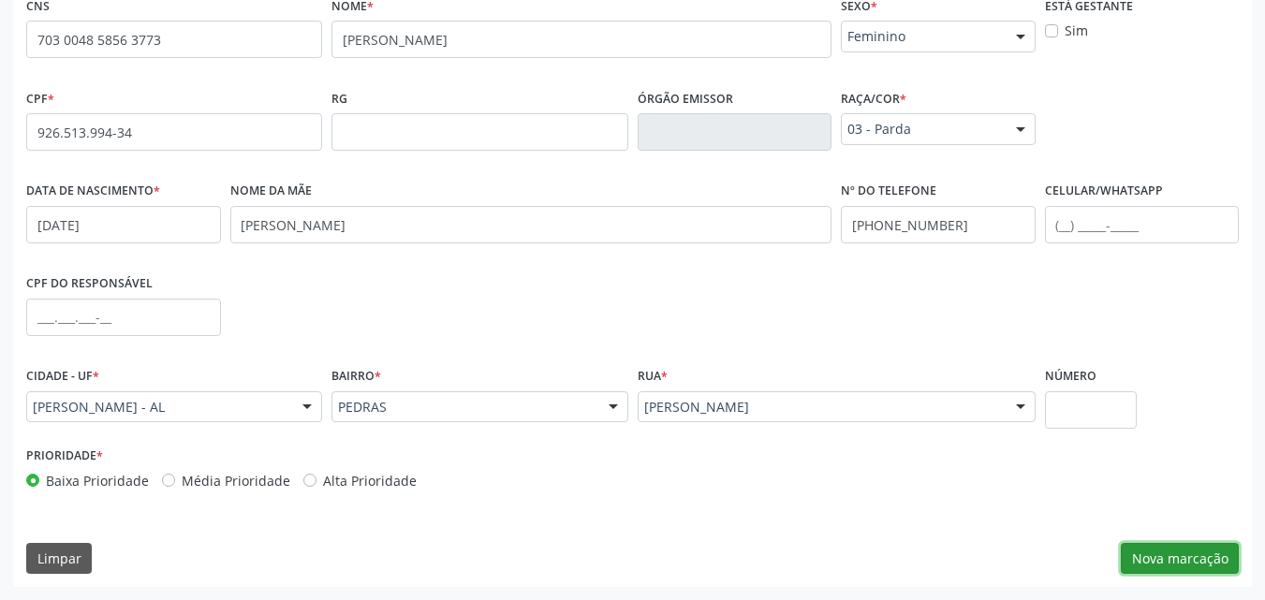
click at [1193, 551] on button "Nova marcação" at bounding box center [1180, 559] width 118 height 32
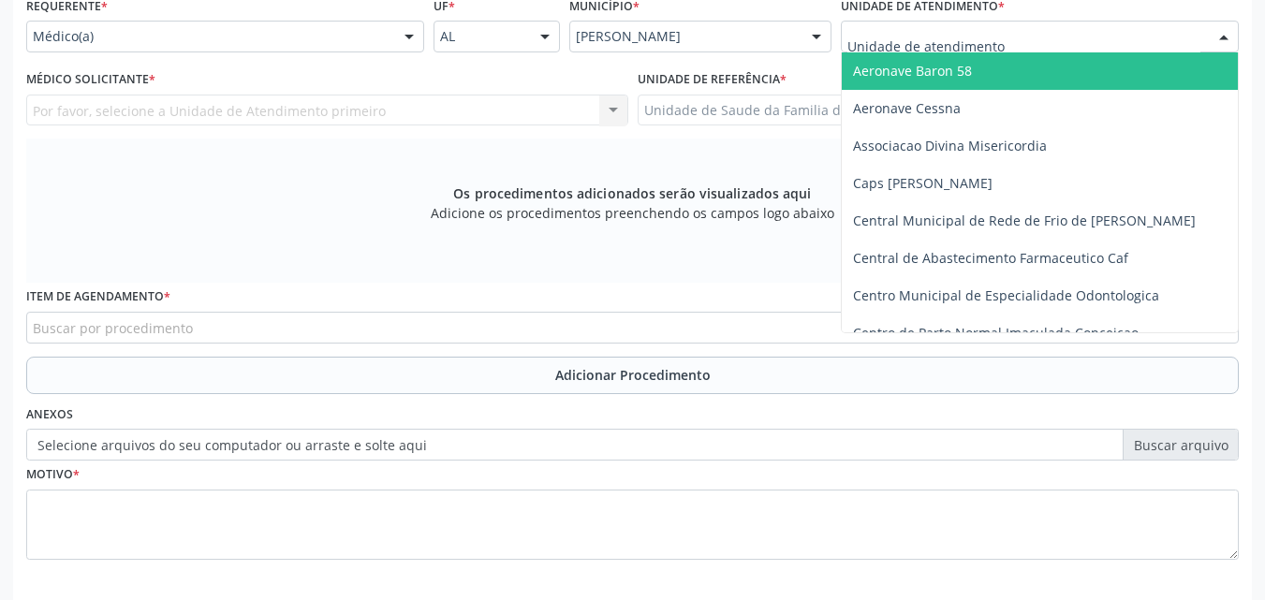
click at [1095, 43] on div at bounding box center [1040, 37] width 398 height 32
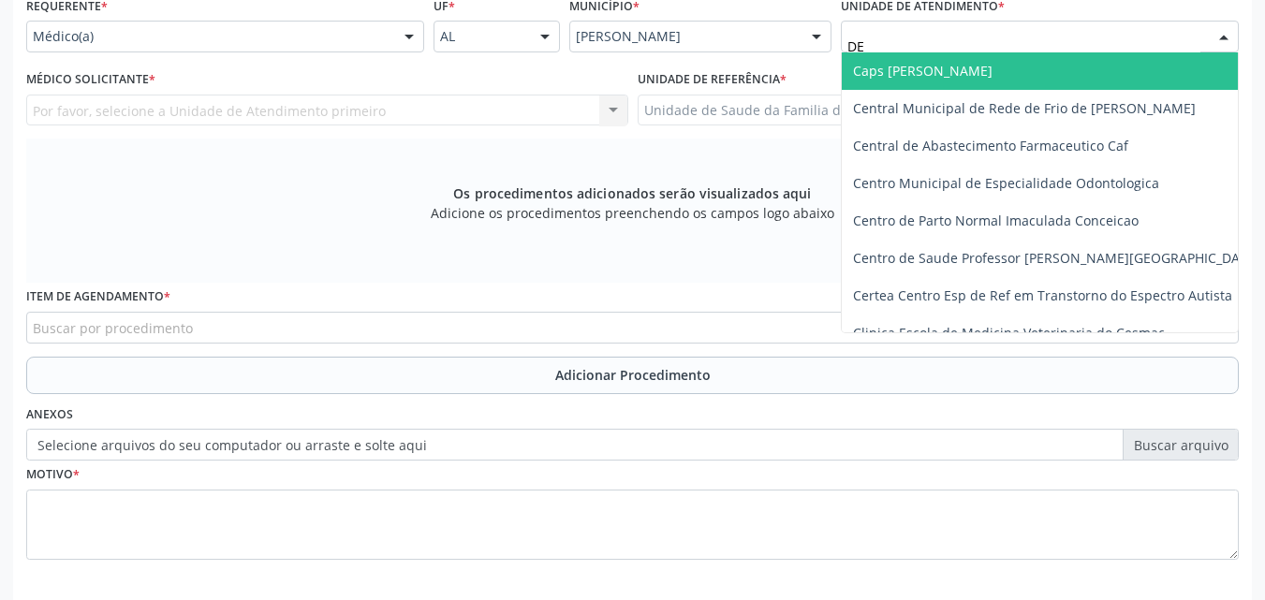
type input "DEN"
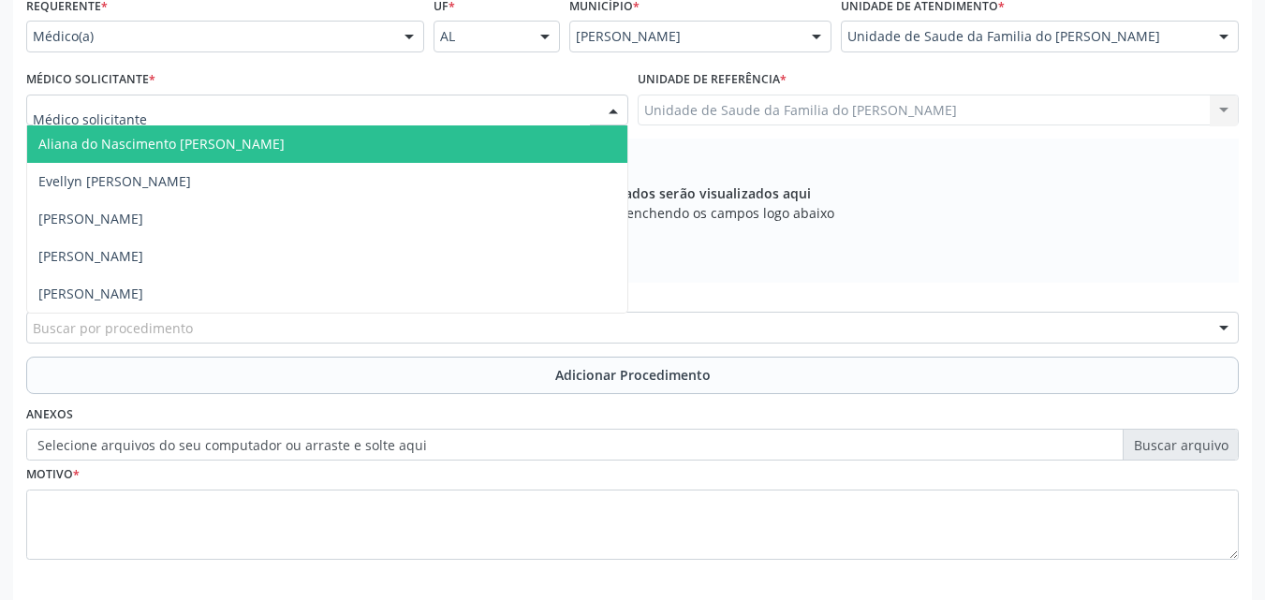
click at [503, 111] on div at bounding box center [327, 111] width 602 height 32
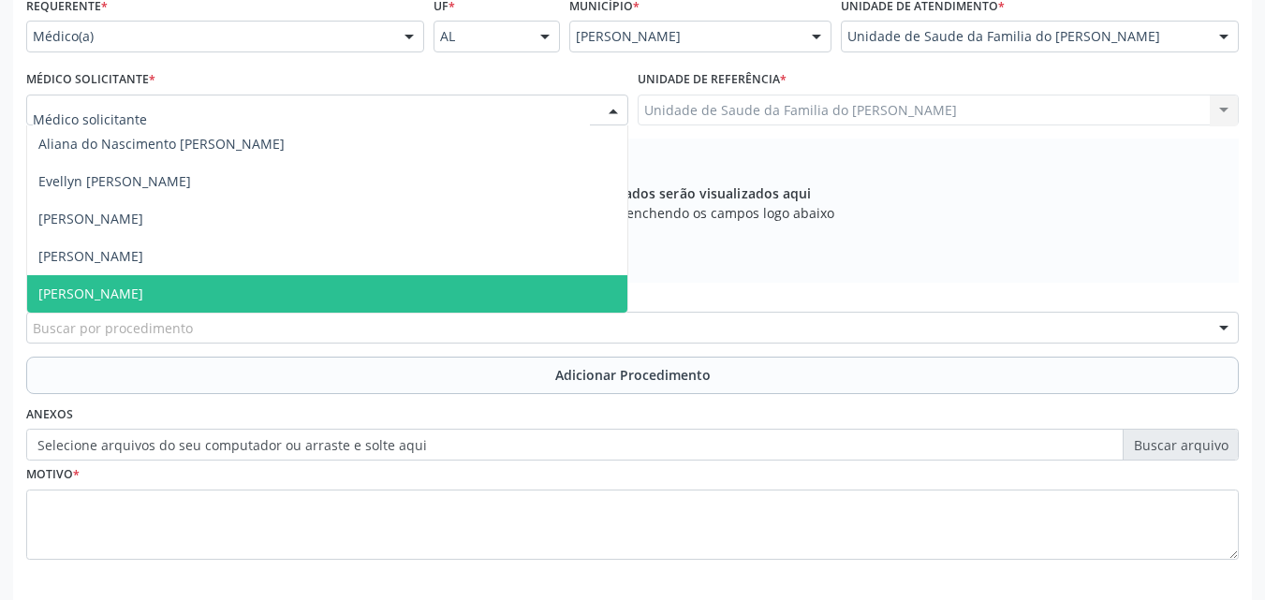
click at [317, 286] on span "[PERSON_NAME]" at bounding box center [327, 293] width 600 height 37
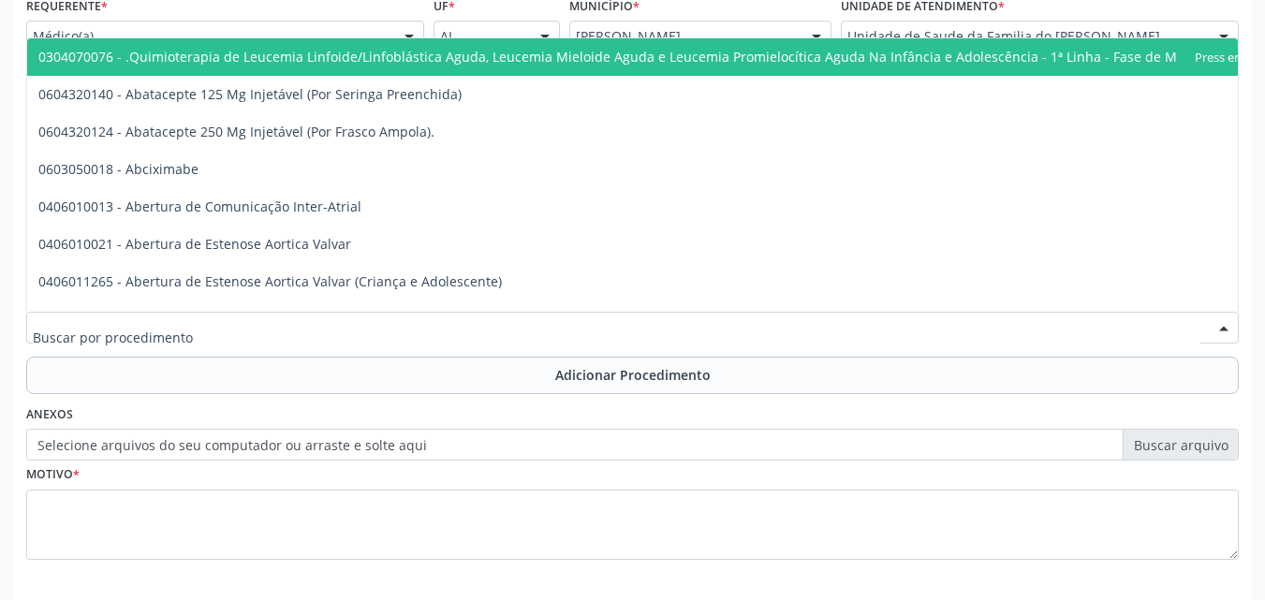
click at [360, 330] on div at bounding box center [632, 328] width 1213 height 32
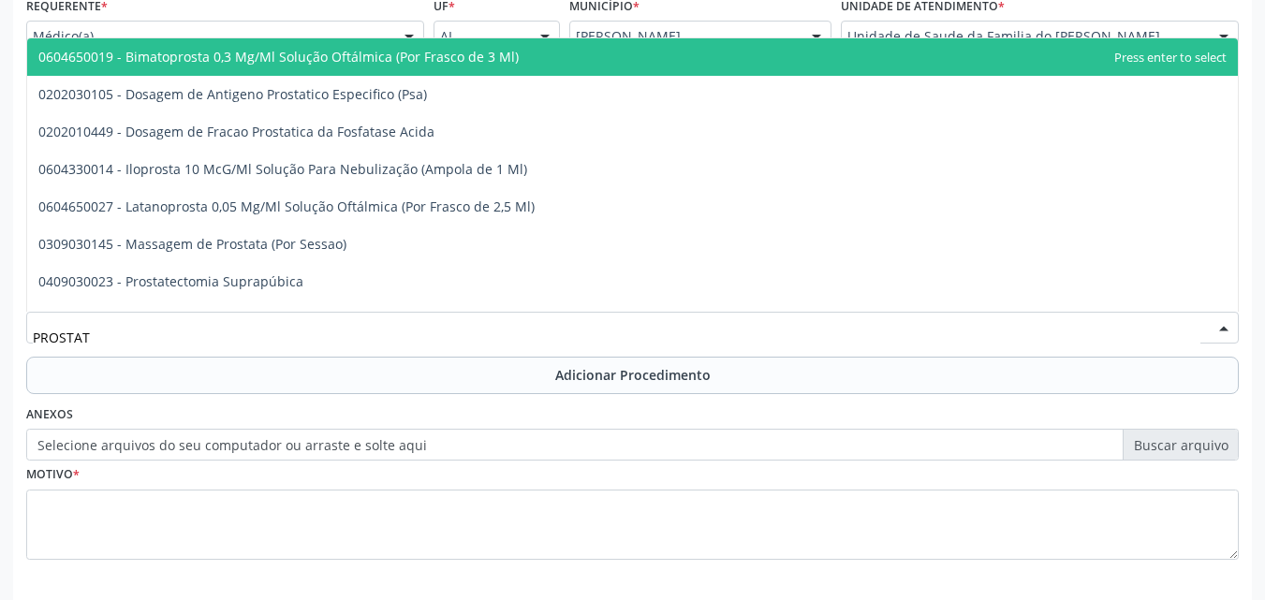
type input "PROSTATA"
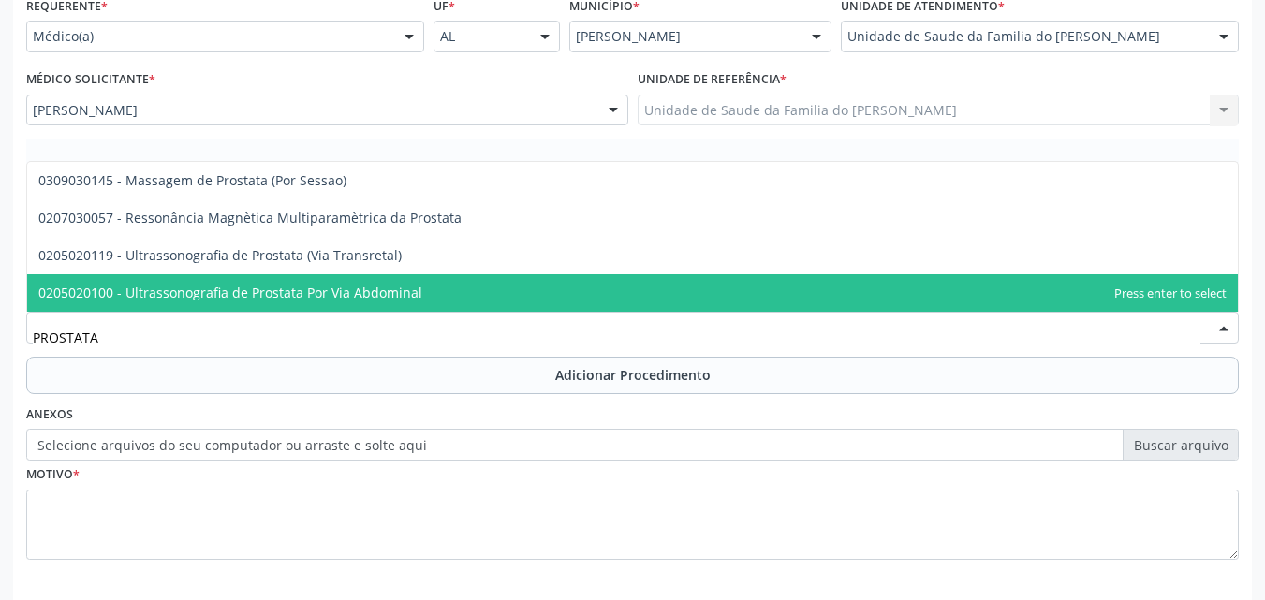
click at [360, 298] on span "0205020100 - Ultrassonografia de Prostata Por Via Abdominal" at bounding box center [230, 293] width 384 height 18
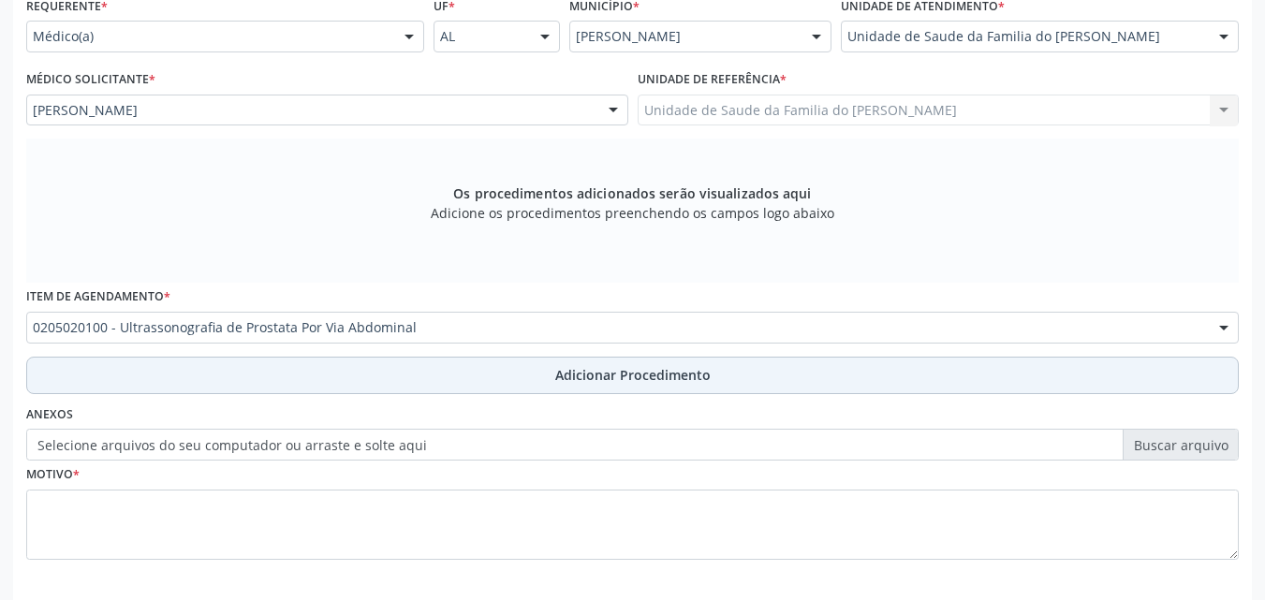
click at [361, 376] on button "Adicionar Procedimento" at bounding box center [632, 375] width 1213 height 37
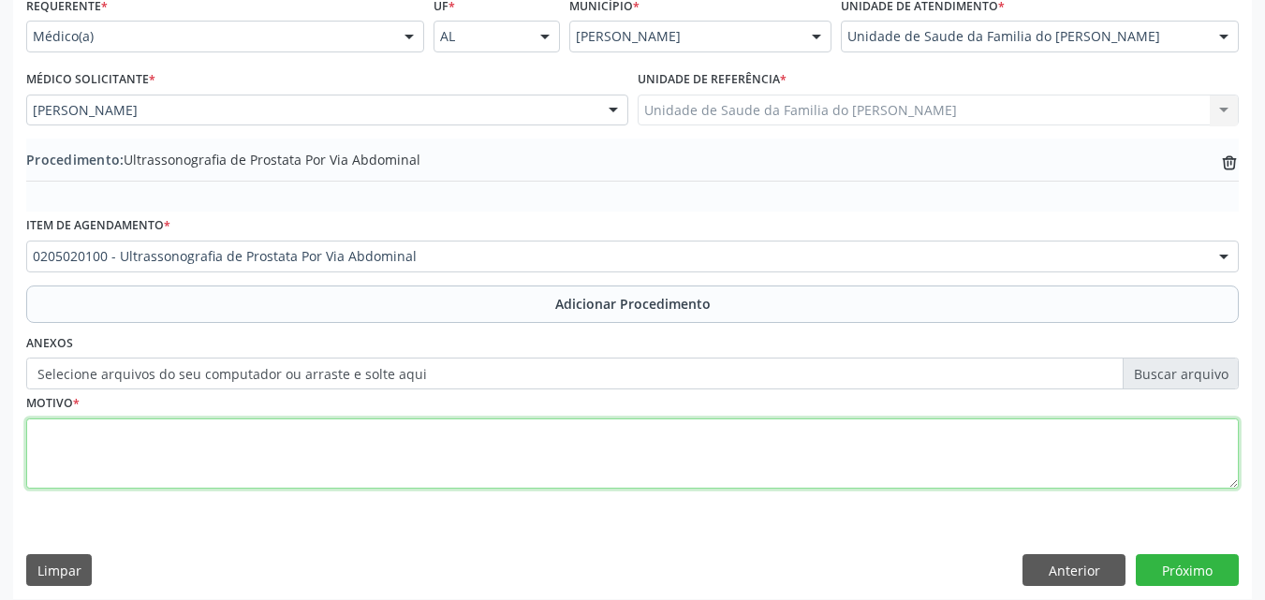
click at [337, 449] on textarea at bounding box center [632, 454] width 1213 height 71
type textarea "AFECÇÃO NÃO ESPECIFICADA DA PROSTATA"
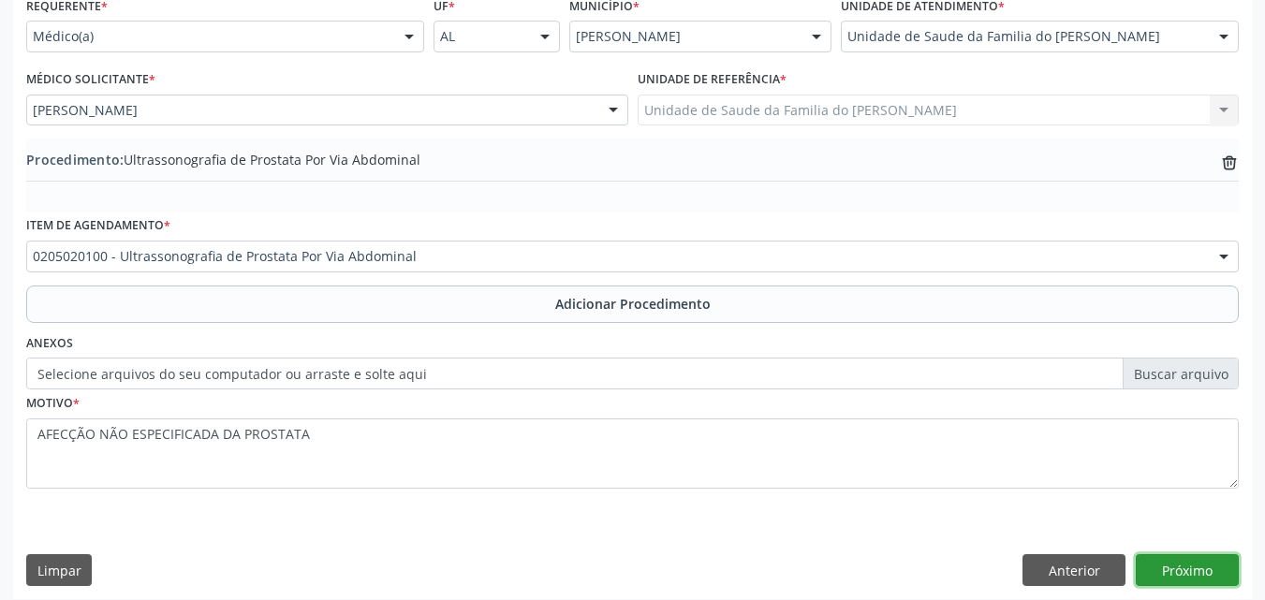
click at [1164, 578] on button "Próximo" at bounding box center [1187, 570] width 103 height 32
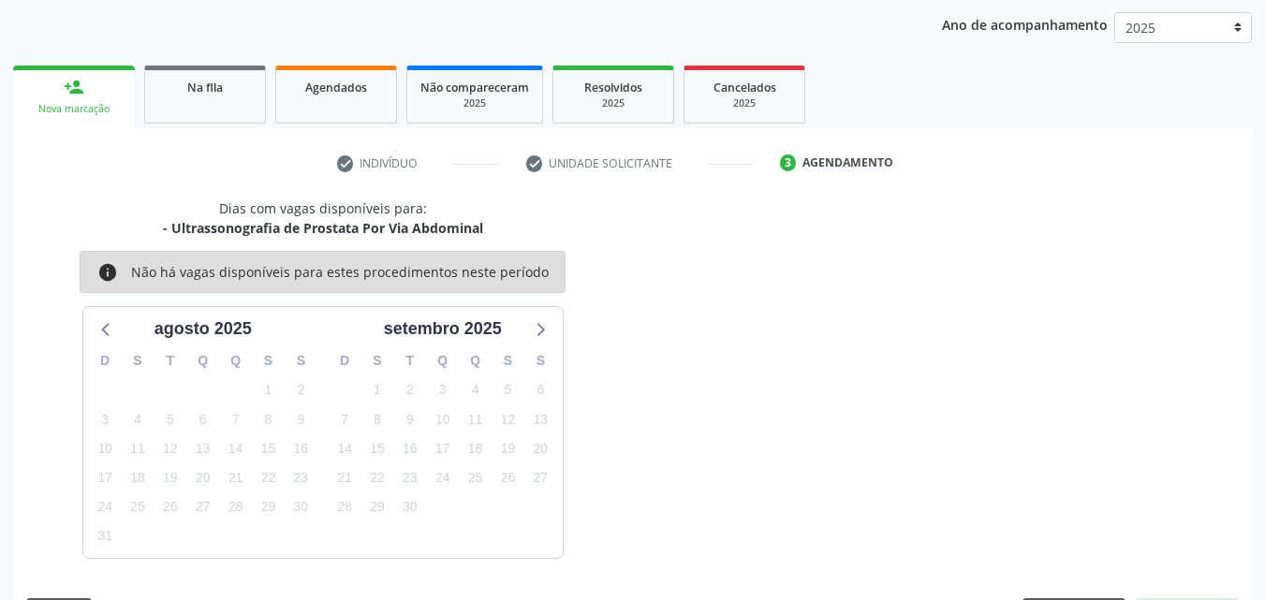
scroll to position [296, 0]
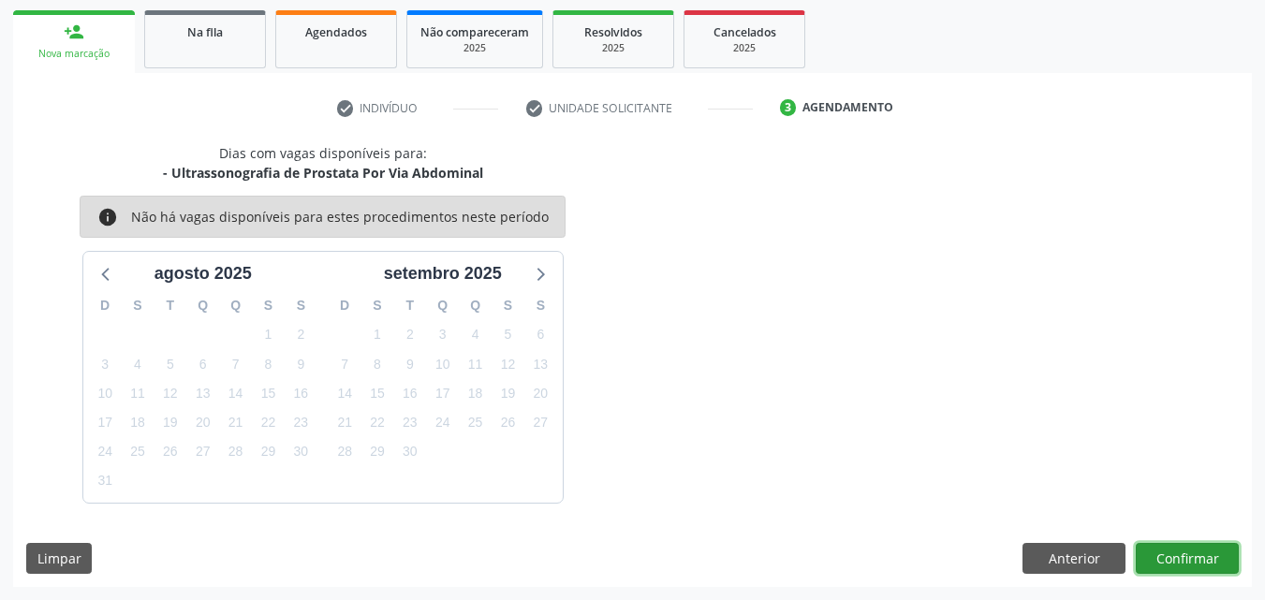
click at [1177, 555] on button "Confirmar" at bounding box center [1187, 559] width 103 height 32
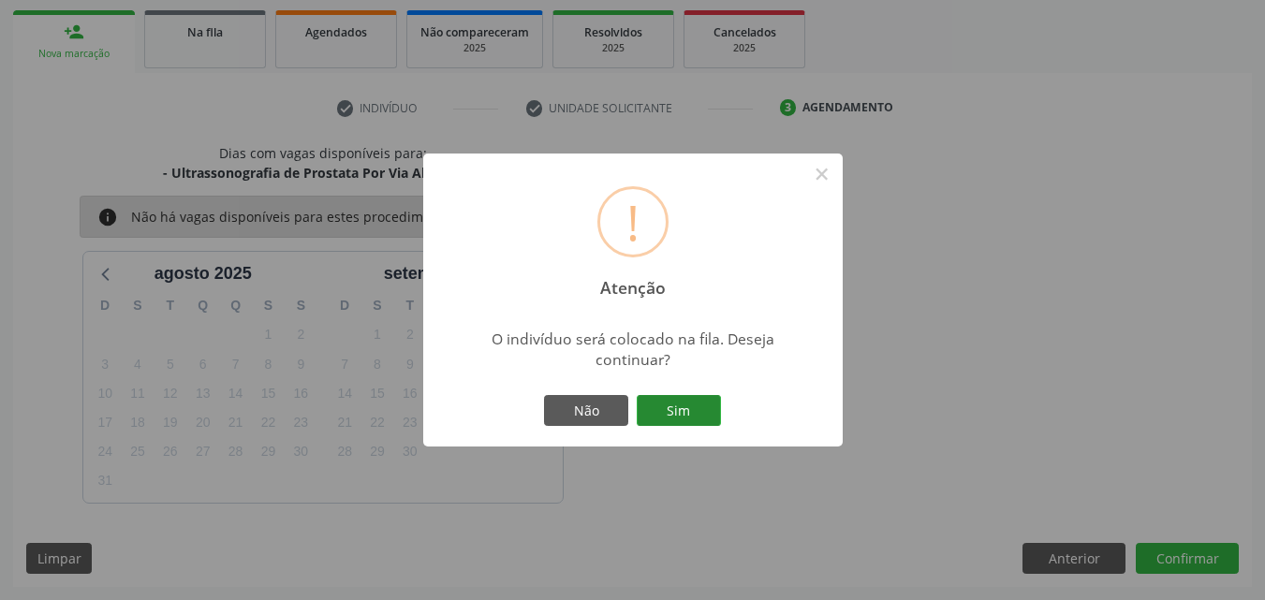
click at [691, 417] on button "Sim" at bounding box center [679, 411] width 84 height 32
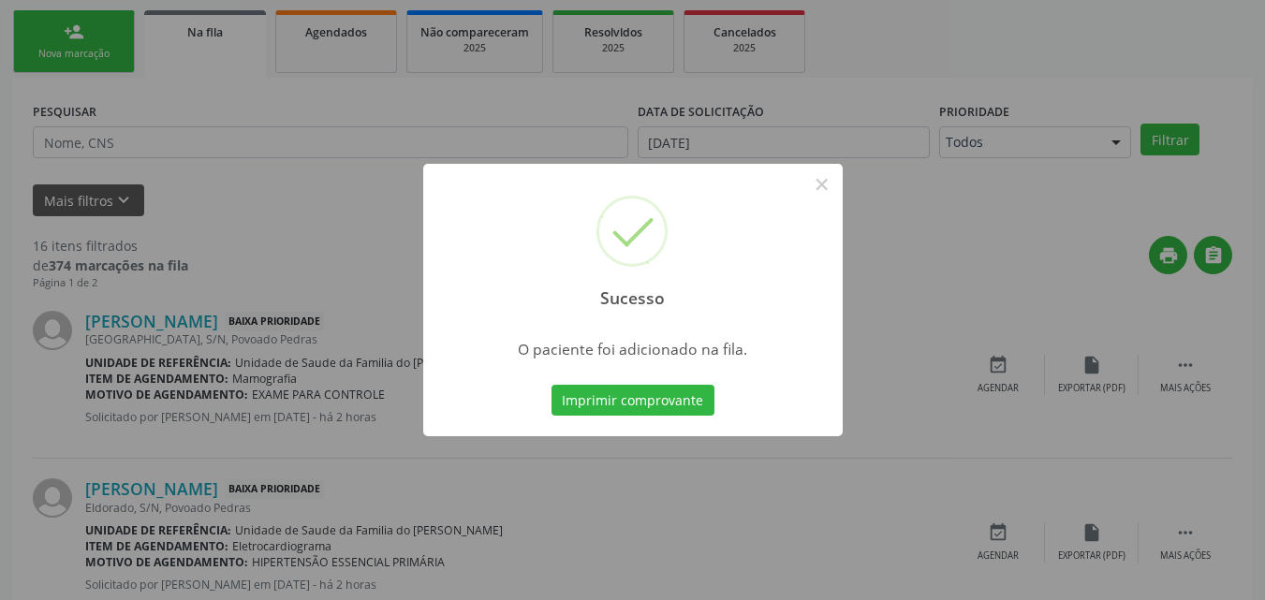
scroll to position [44, 0]
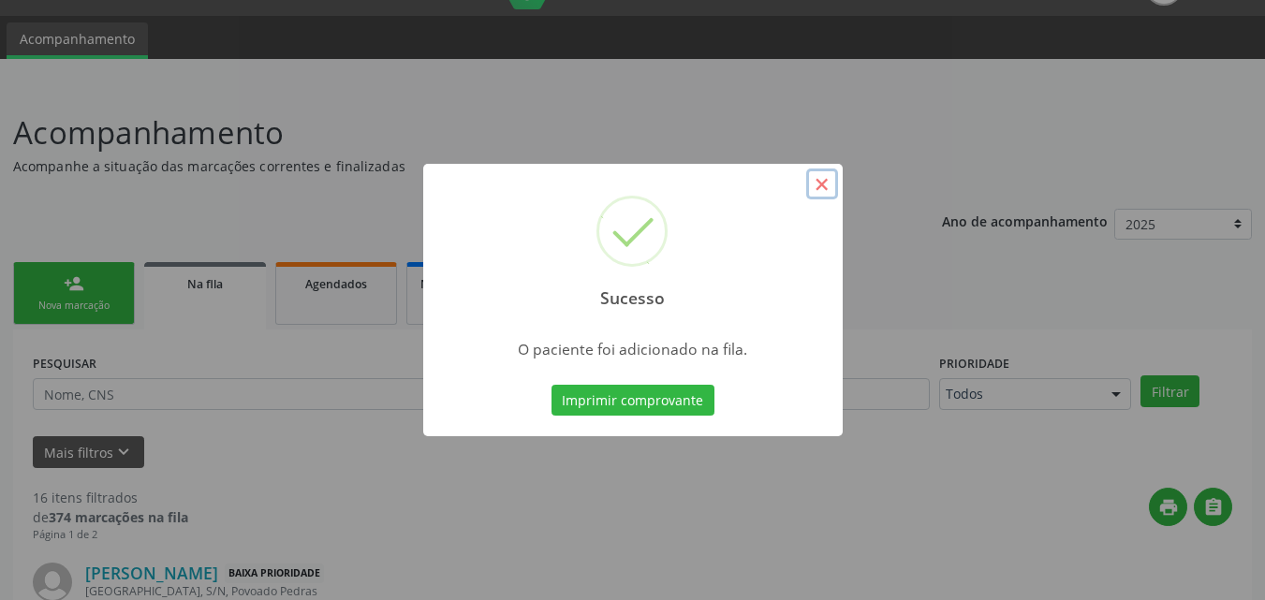
click at [811, 185] on button "×" at bounding box center [822, 185] width 32 height 32
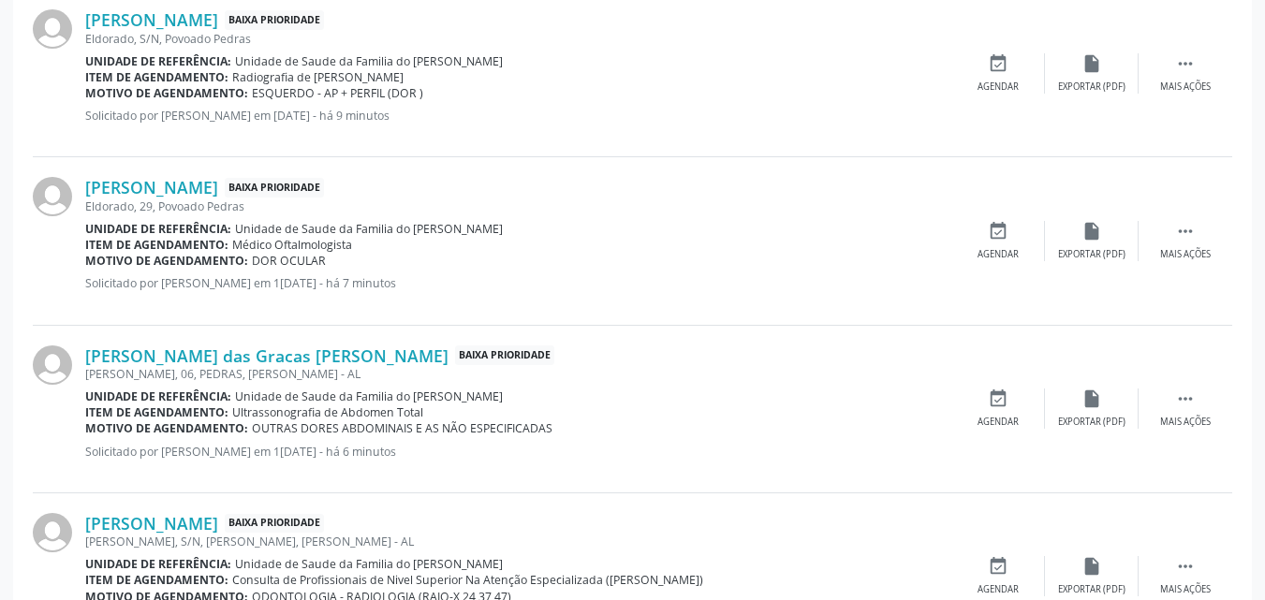
scroll to position [2589, 0]
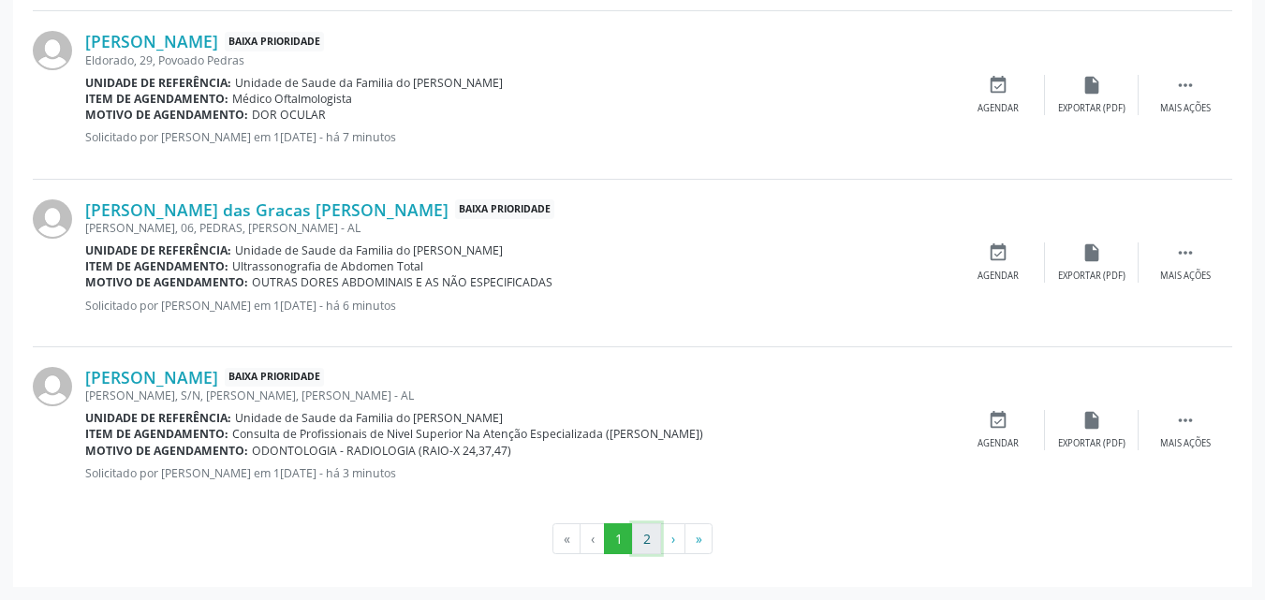
click at [641, 537] on button "2" at bounding box center [646, 539] width 29 height 32
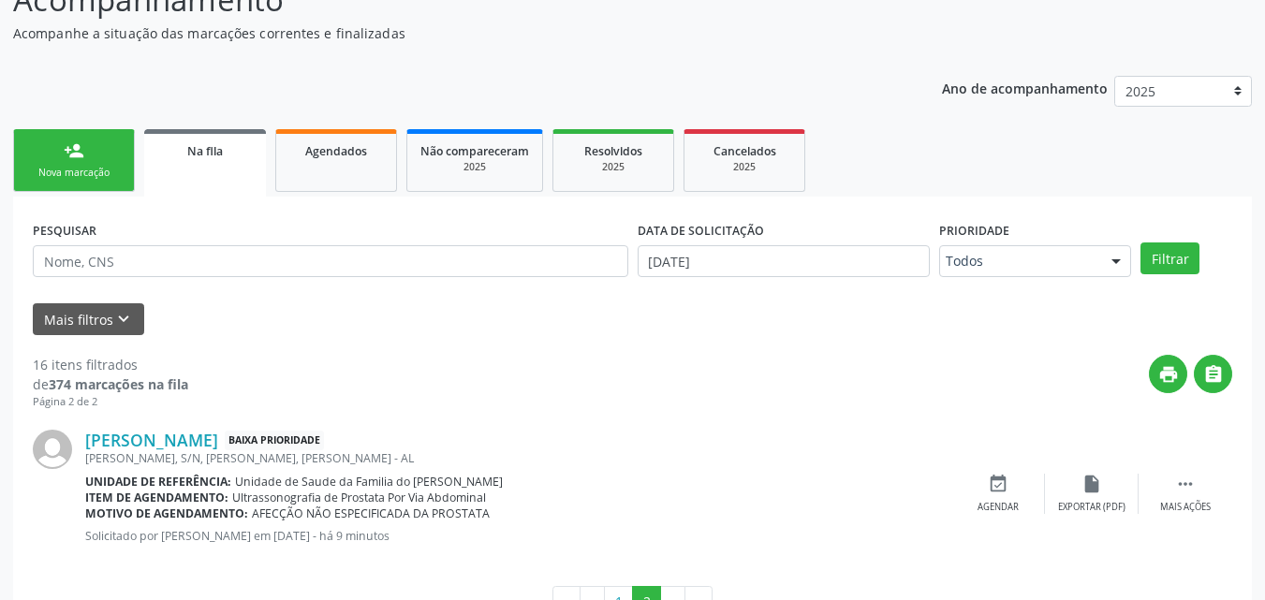
scroll to position [0, 0]
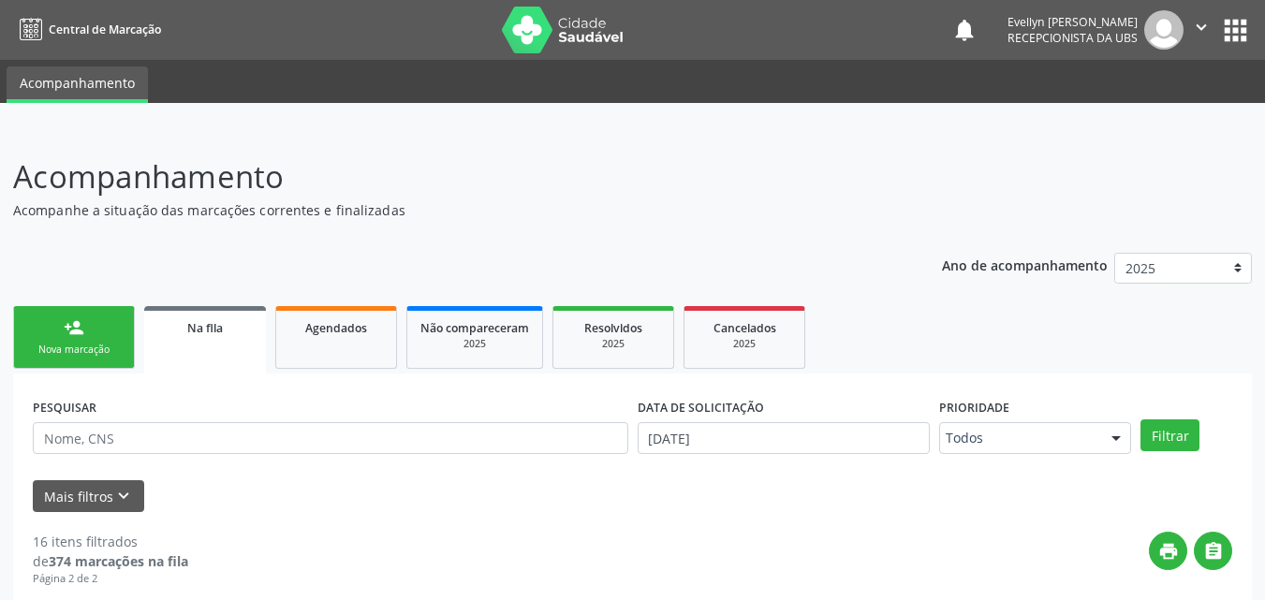
click at [10, 336] on div "Acompanhamento Acompanhe a situação das marcações correntes e finalizadas Relat…" at bounding box center [632, 485] width 1265 height 712
click at [27, 340] on link "person_add Nova marcação" at bounding box center [74, 337] width 122 height 63
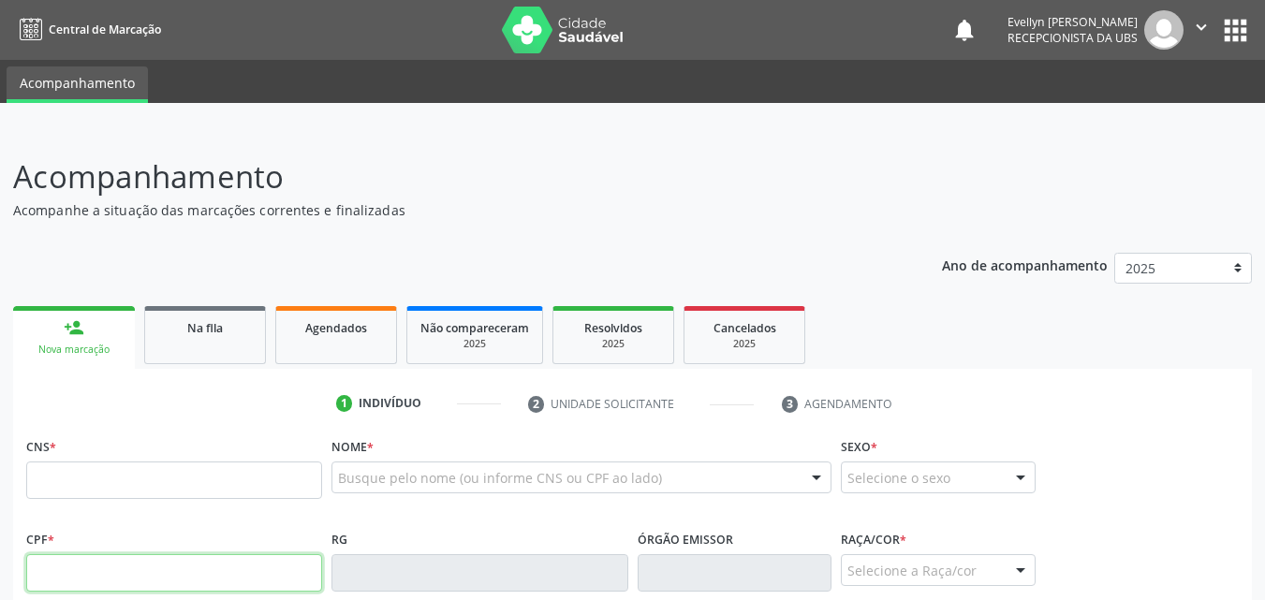
click at [233, 560] on input "text" at bounding box center [174, 572] width 296 height 37
type input "926.513.994-34"
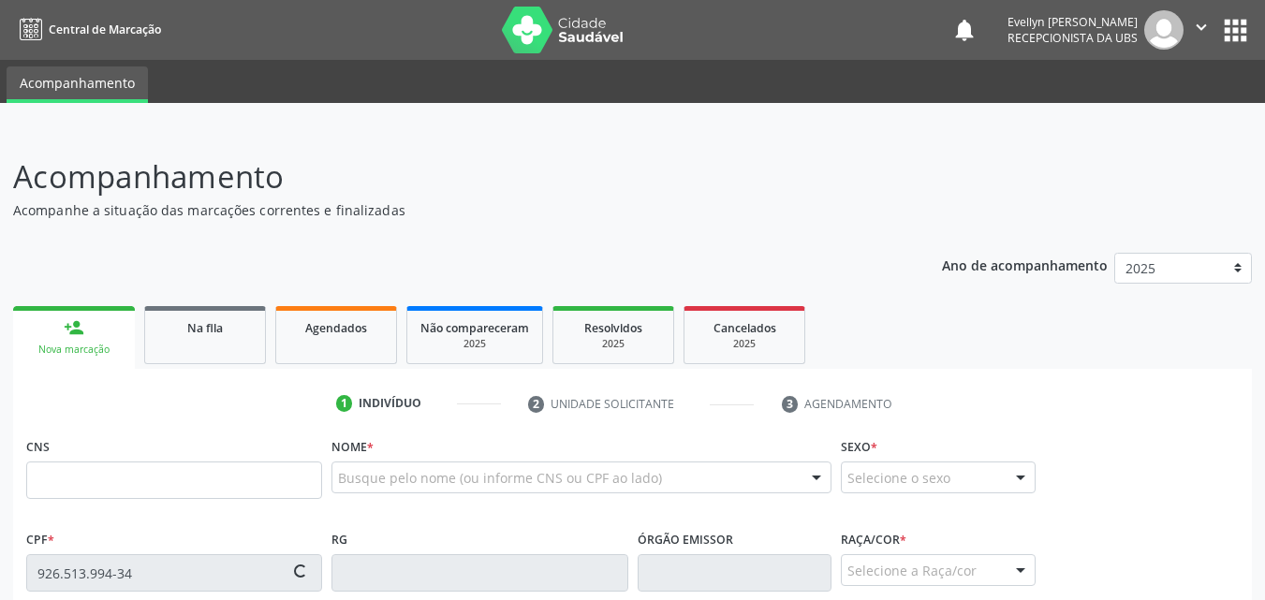
type input "703 0048 5856 3773"
type input "[DATE]"
type input "[PERSON_NAME]"
type input "[PHONE_NUMBER]"
type input "S/N"
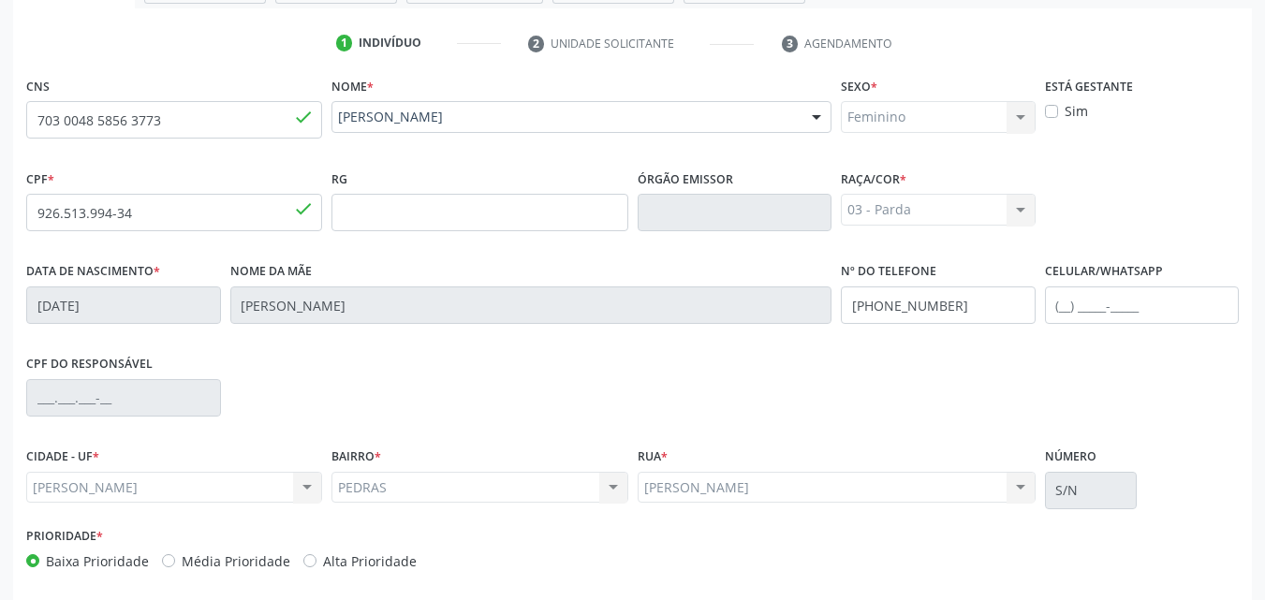
scroll to position [441, 0]
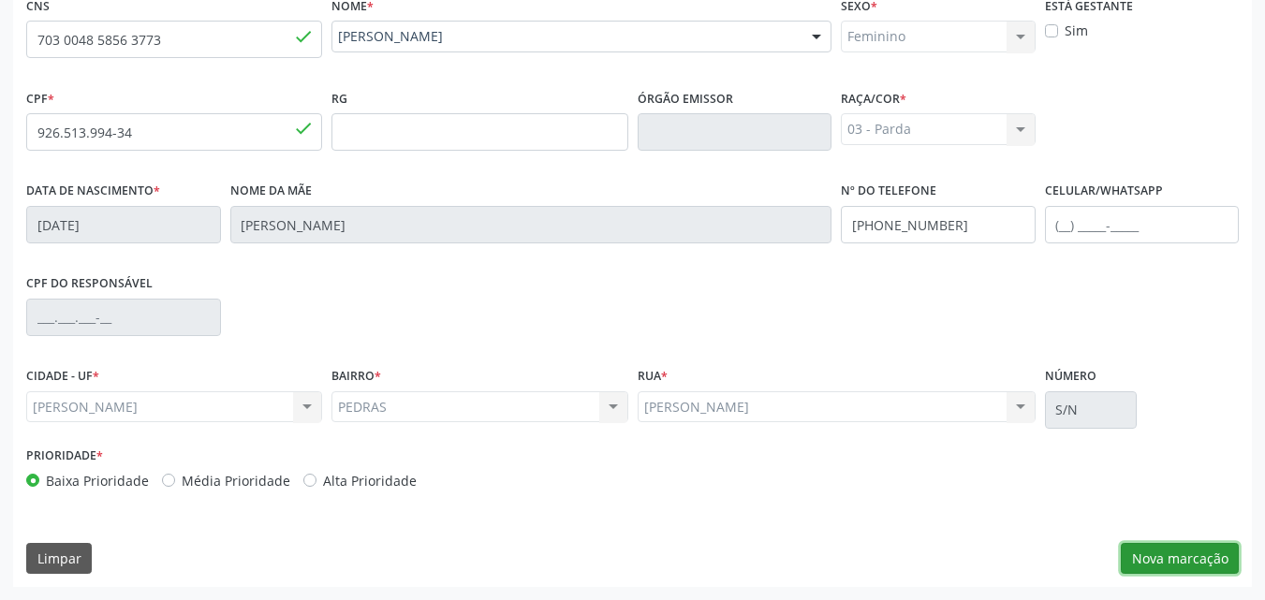
click at [1160, 568] on button "Nova marcação" at bounding box center [1180, 559] width 118 height 32
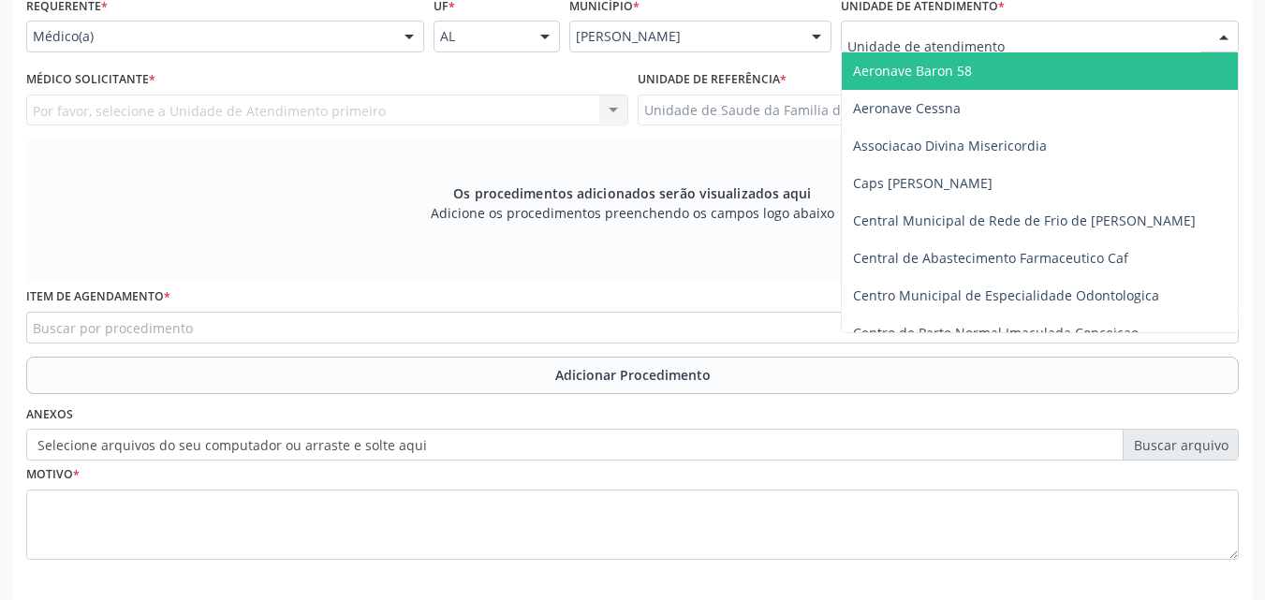
click at [1103, 30] on div at bounding box center [1040, 37] width 398 height 32
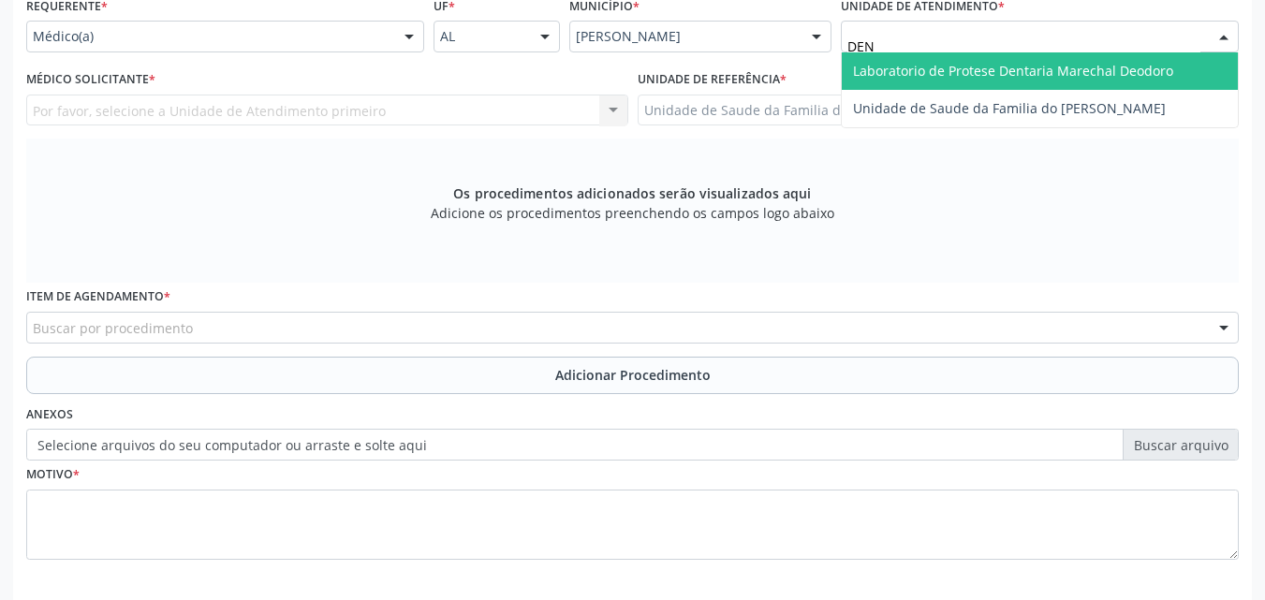
type input "DENI"
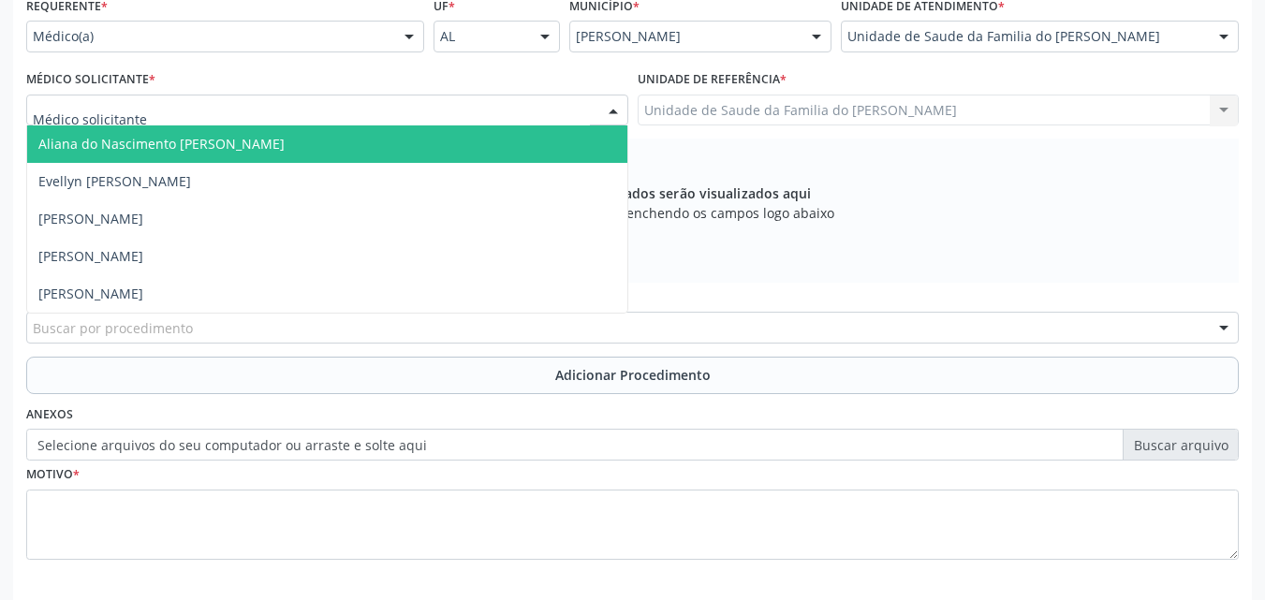
click at [581, 107] on div at bounding box center [327, 111] width 602 height 32
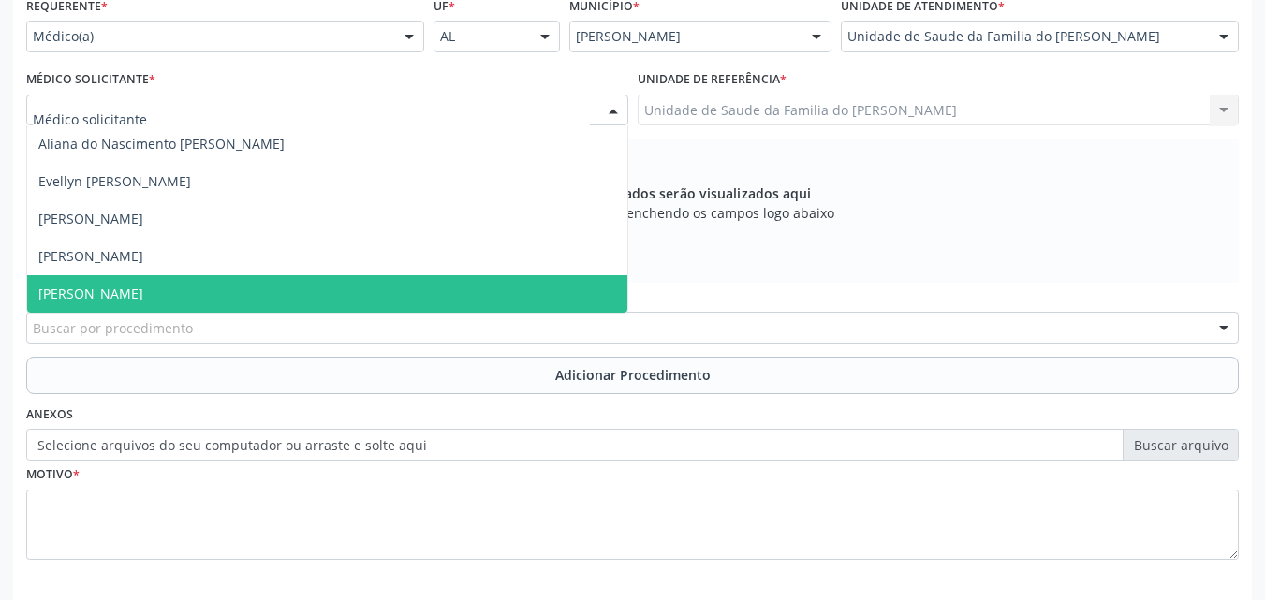
click at [406, 297] on span "[PERSON_NAME]" at bounding box center [327, 293] width 600 height 37
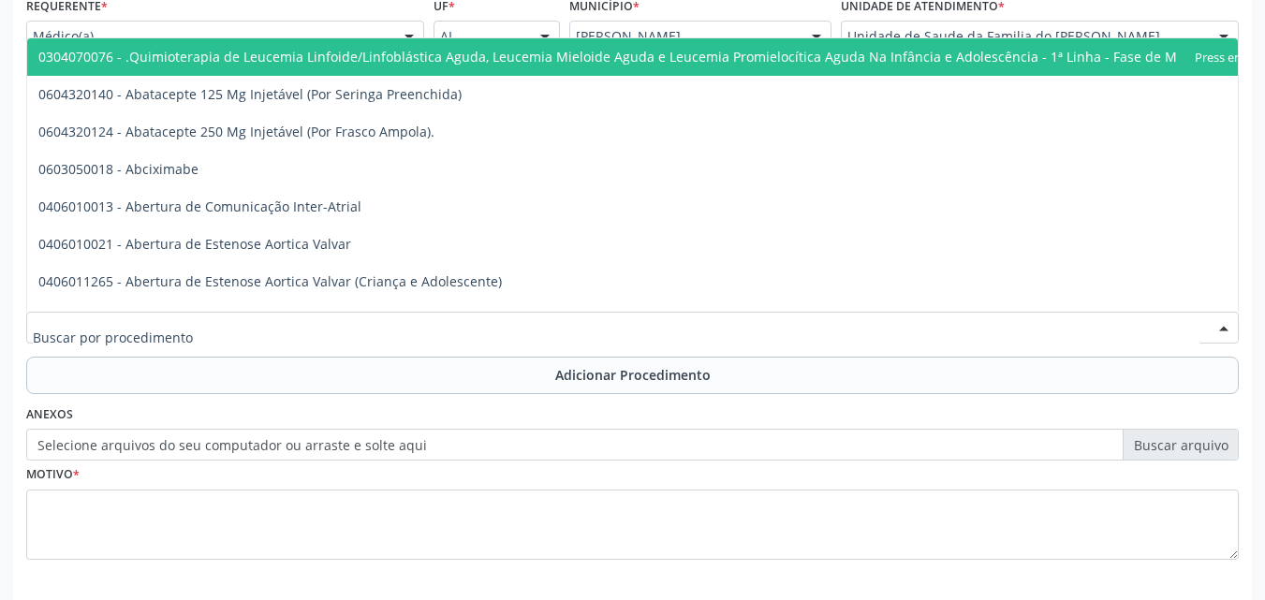
click at [397, 339] on div at bounding box center [632, 328] width 1213 height 32
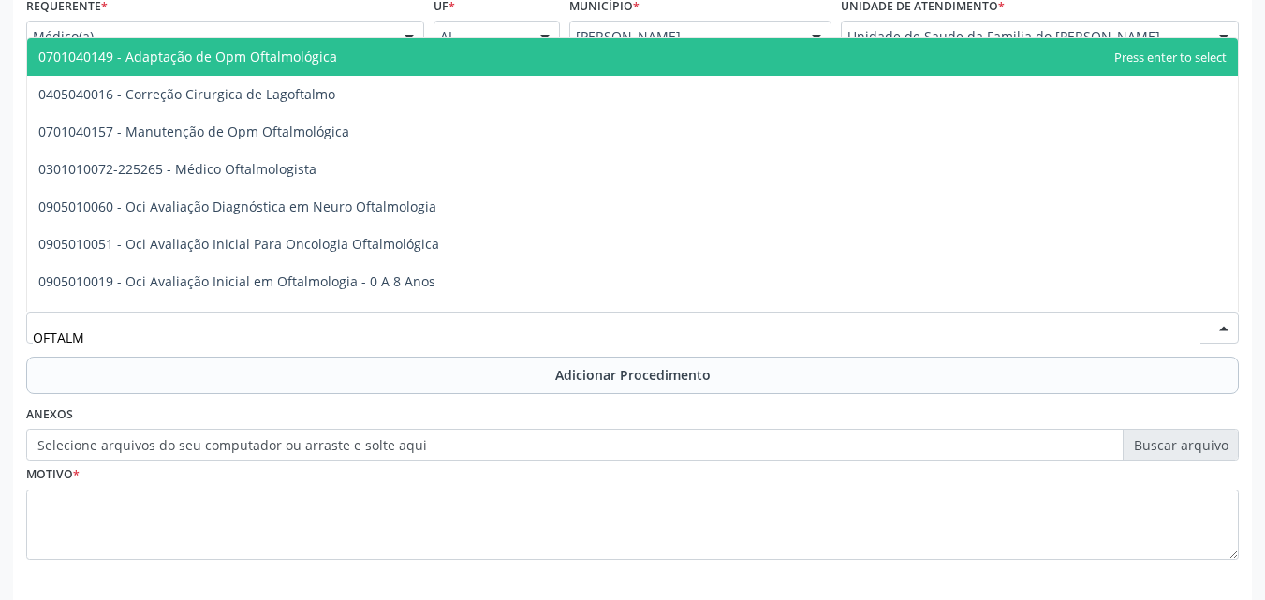
type input "OFTALMO"
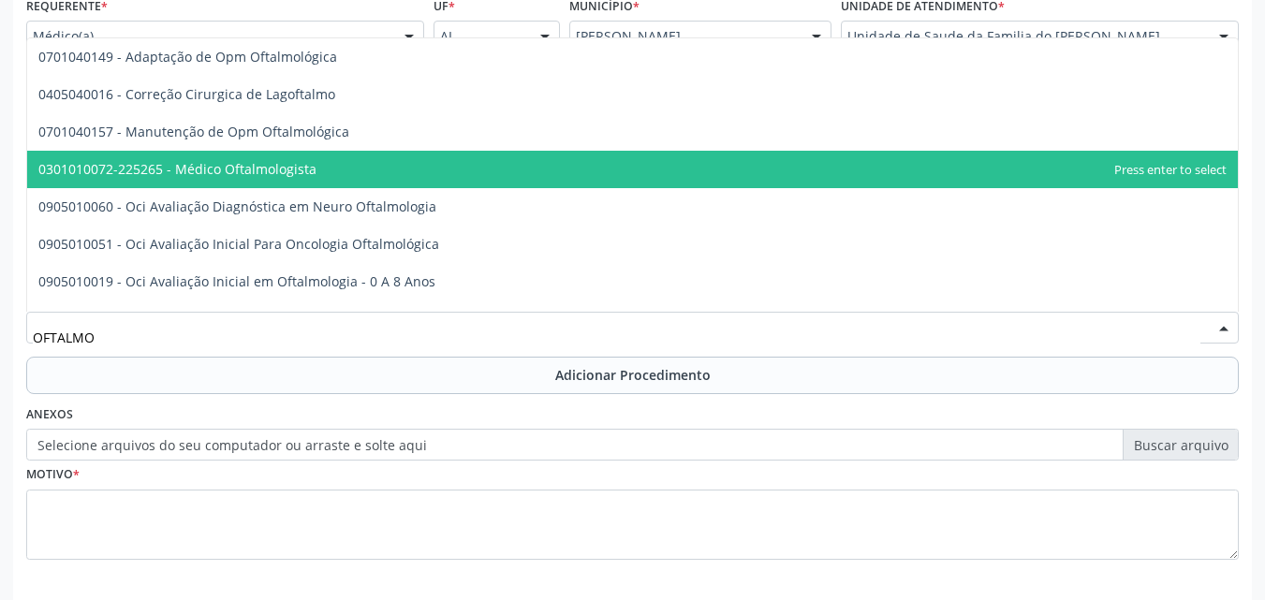
click at [295, 180] on span "0301010072-225265 - Médico Oftalmologista" at bounding box center [632, 169] width 1211 height 37
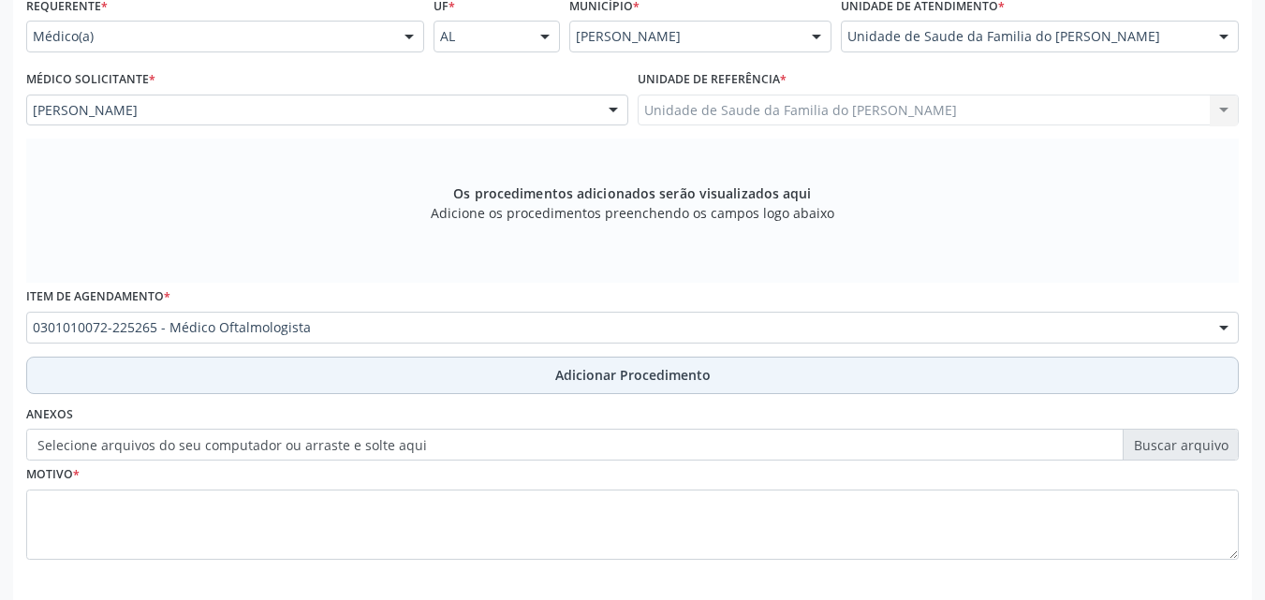
click at [304, 369] on button "Adicionar Procedimento" at bounding box center [632, 375] width 1213 height 37
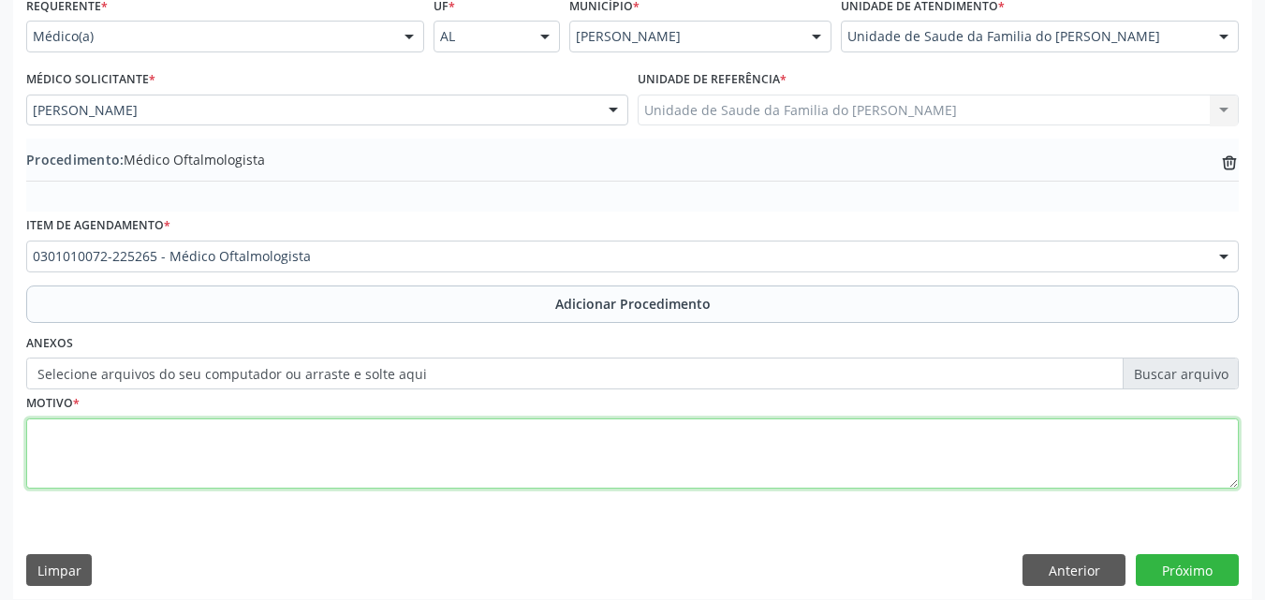
click at [297, 459] on textarea at bounding box center [632, 454] width 1213 height 71
type textarea "MIOPIA- H521"
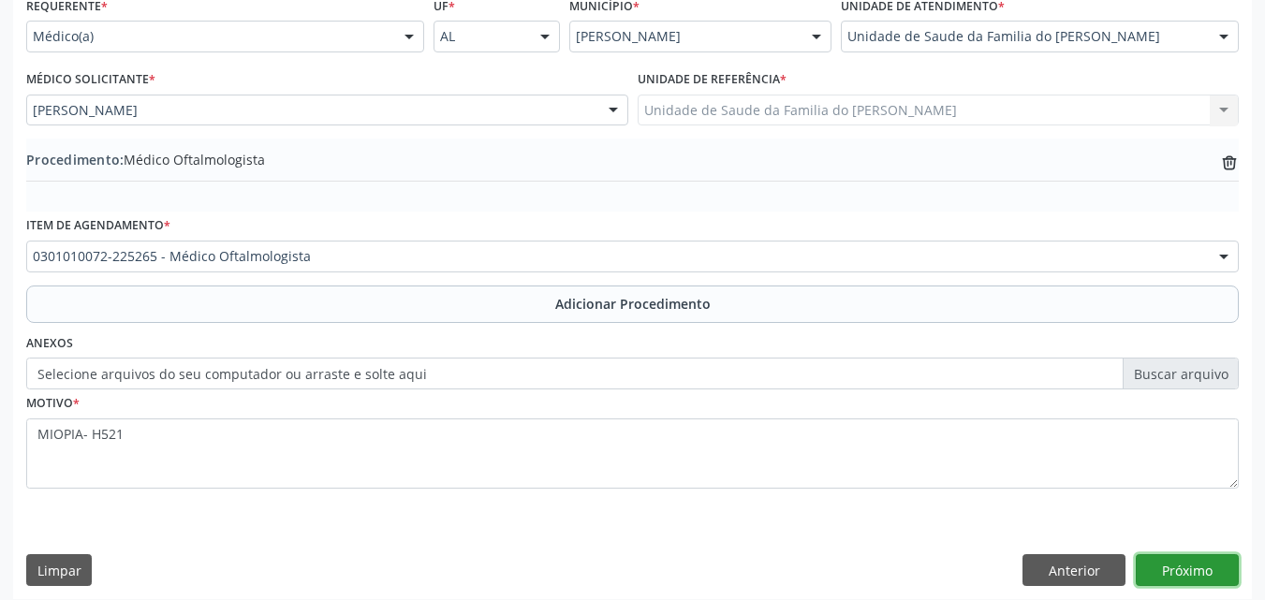
click at [1147, 568] on button "Próximo" at bounding box center [1187, 570] width 103 height 32
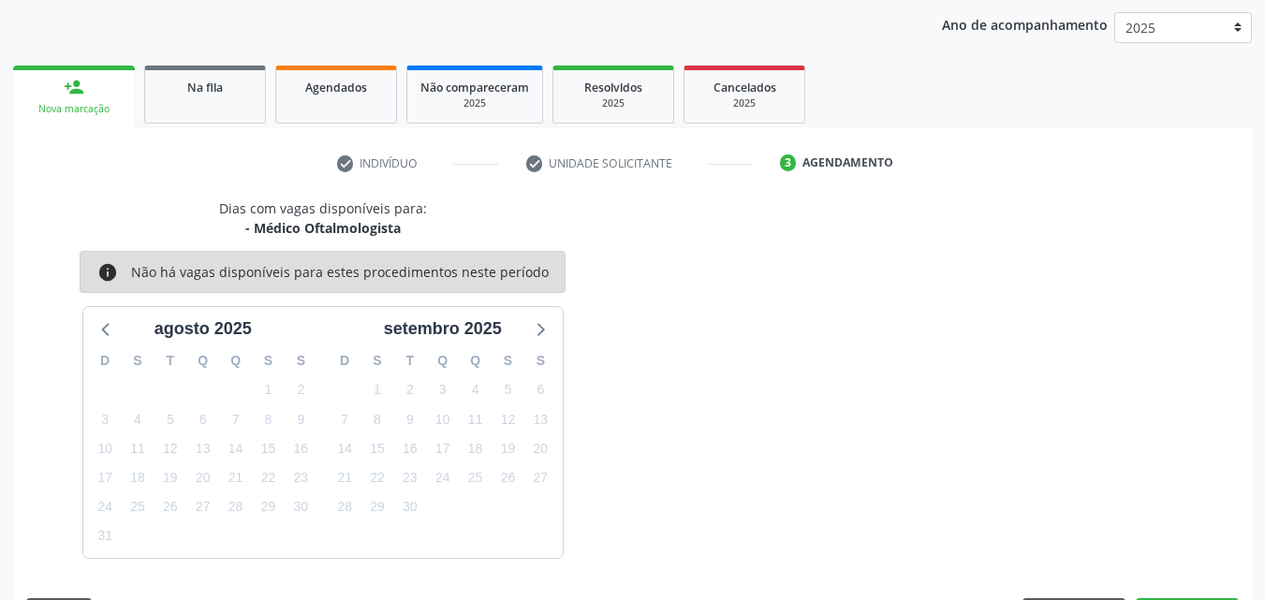
scroll to position [296, 0]
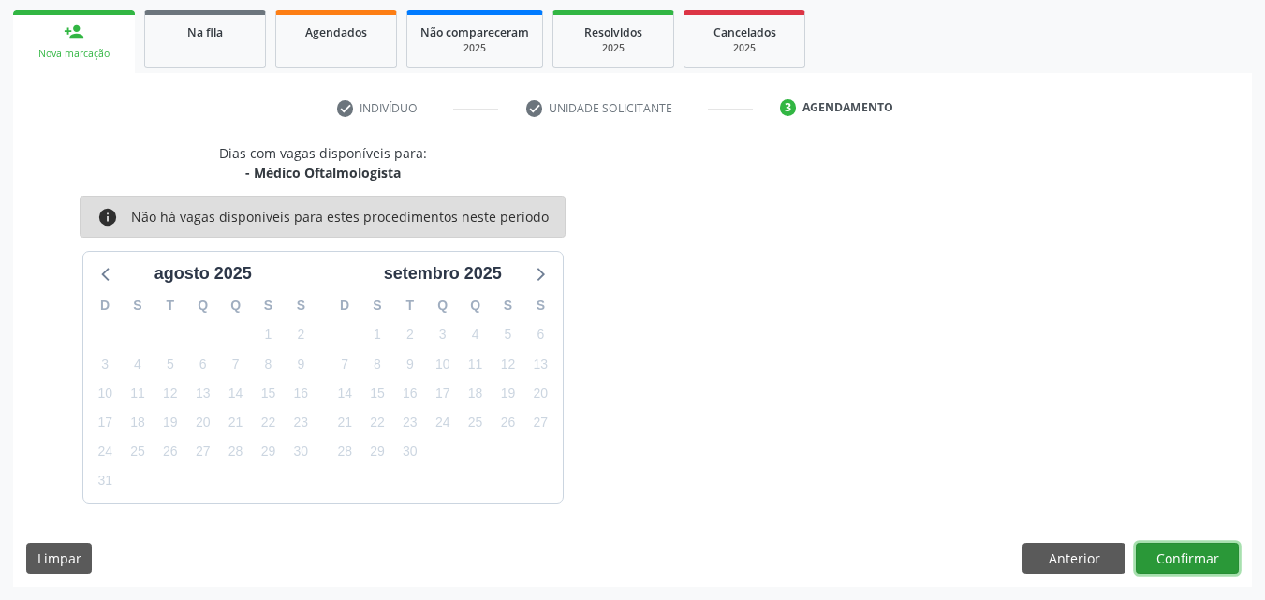
click at [1172, 560] on button "Confirmar" at bounding box center [1187, 559] width 103 height 32
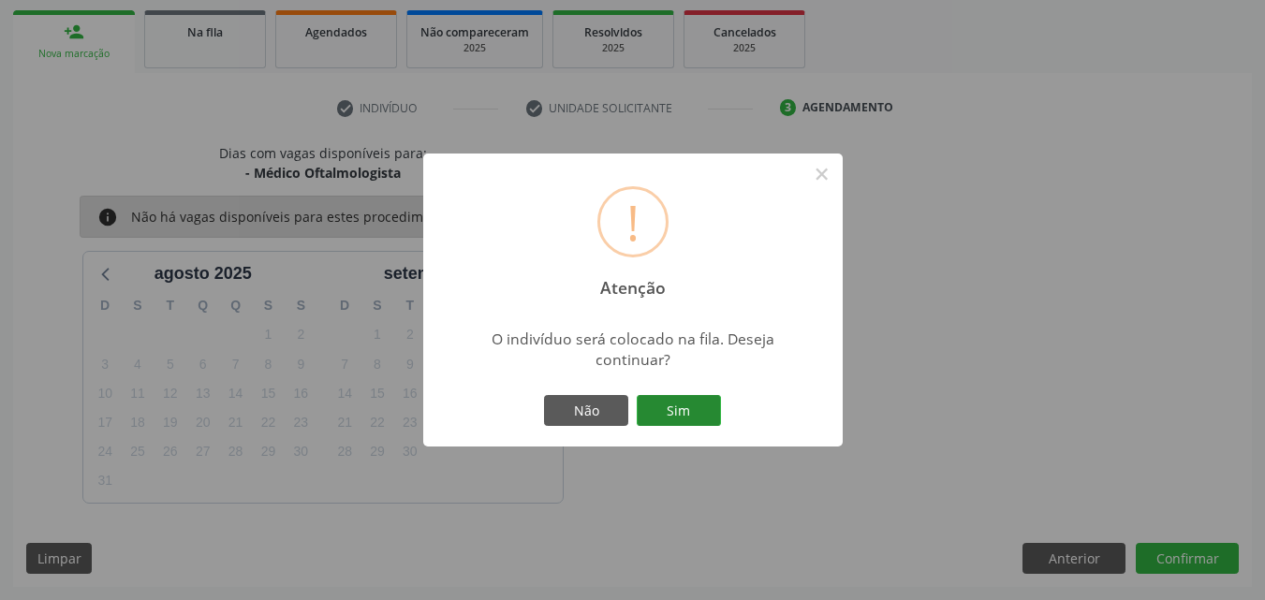
click at [702, 416] on button "Sim" at bounding box center [679, 411] width 84 height 32
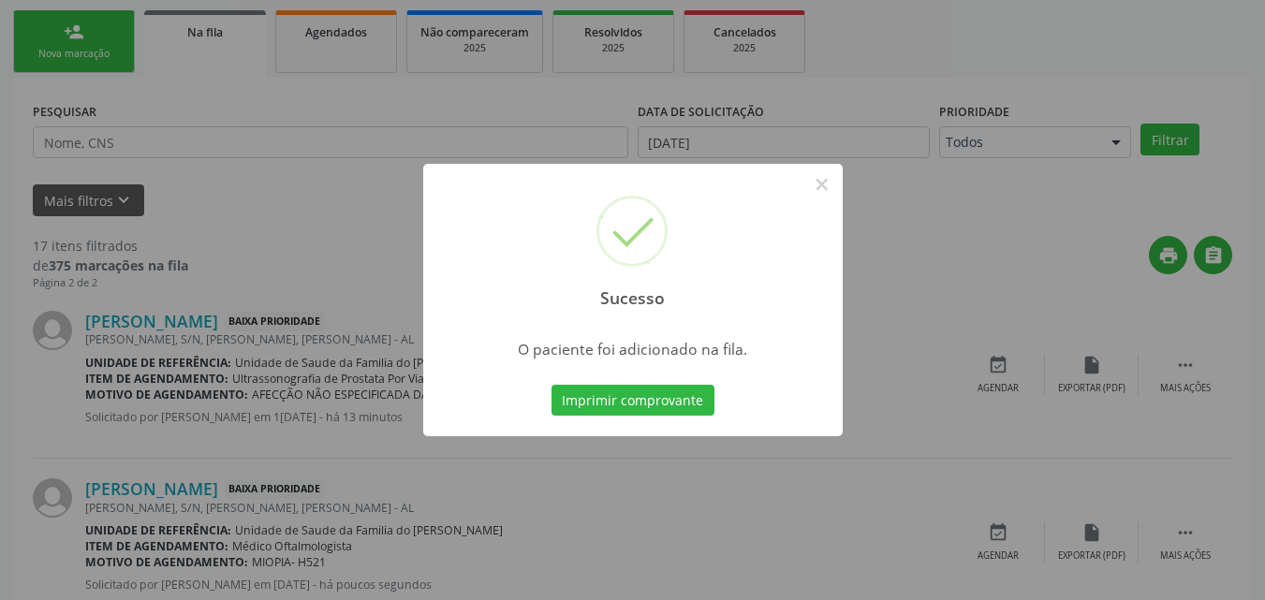
scroll to position [44, 0]
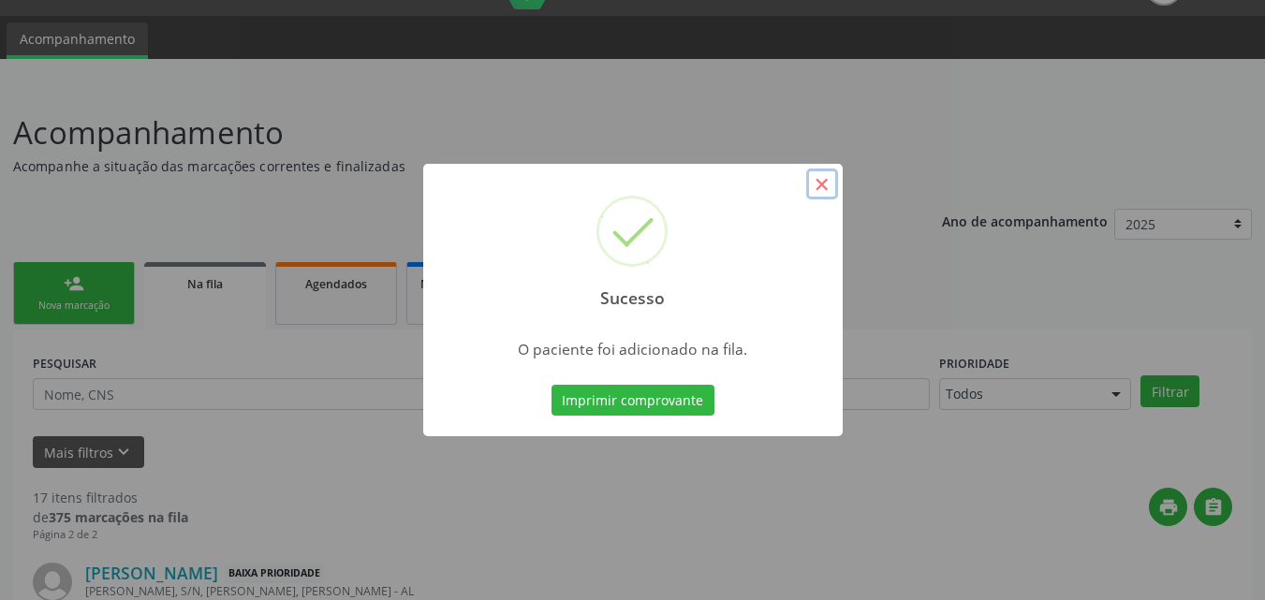
click at [818, 181] on button "×" at bounding box center [822, 185] width 32 height 32
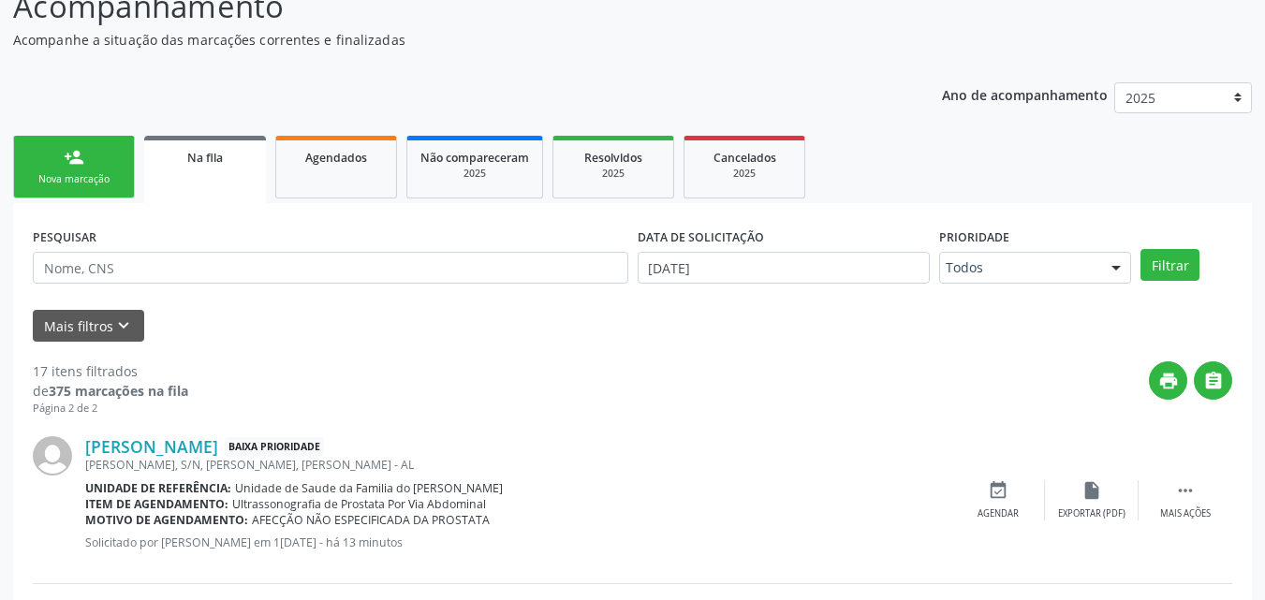
scroll to position [133, 0]
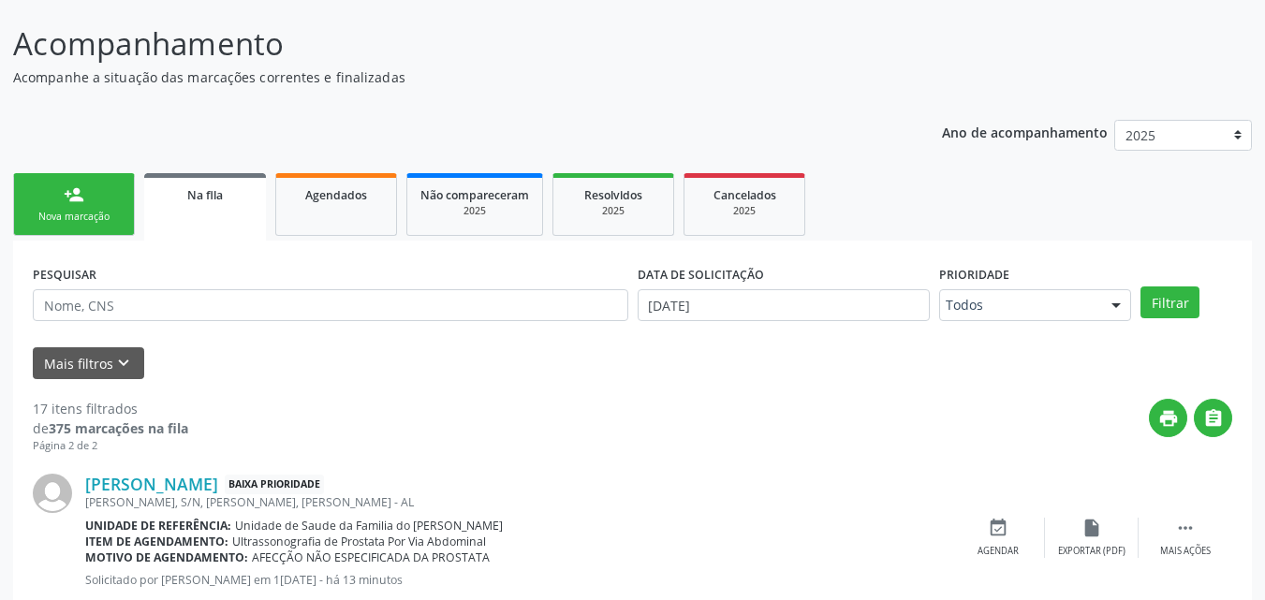
click at [48, 234] on link "person_add Nova marcação" at bounding box center [74, 204] width 122 height 63
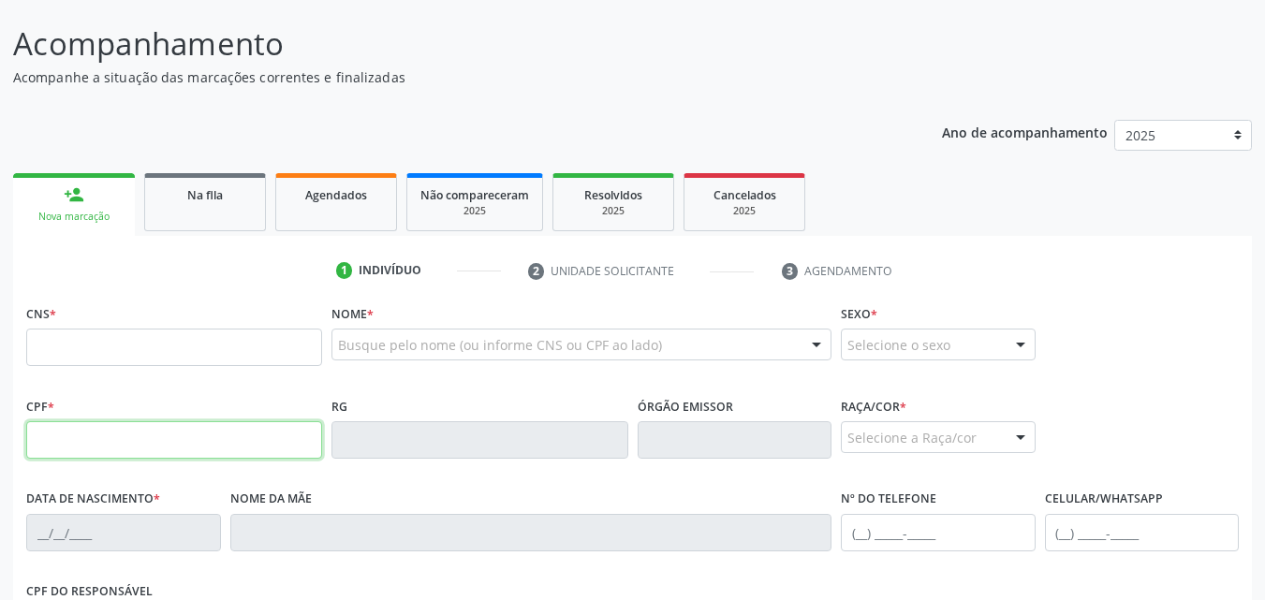
click at [80, 439] on input "text" at bounding box center [174, 439] width 296 height 37
type input "168.467.914-18"
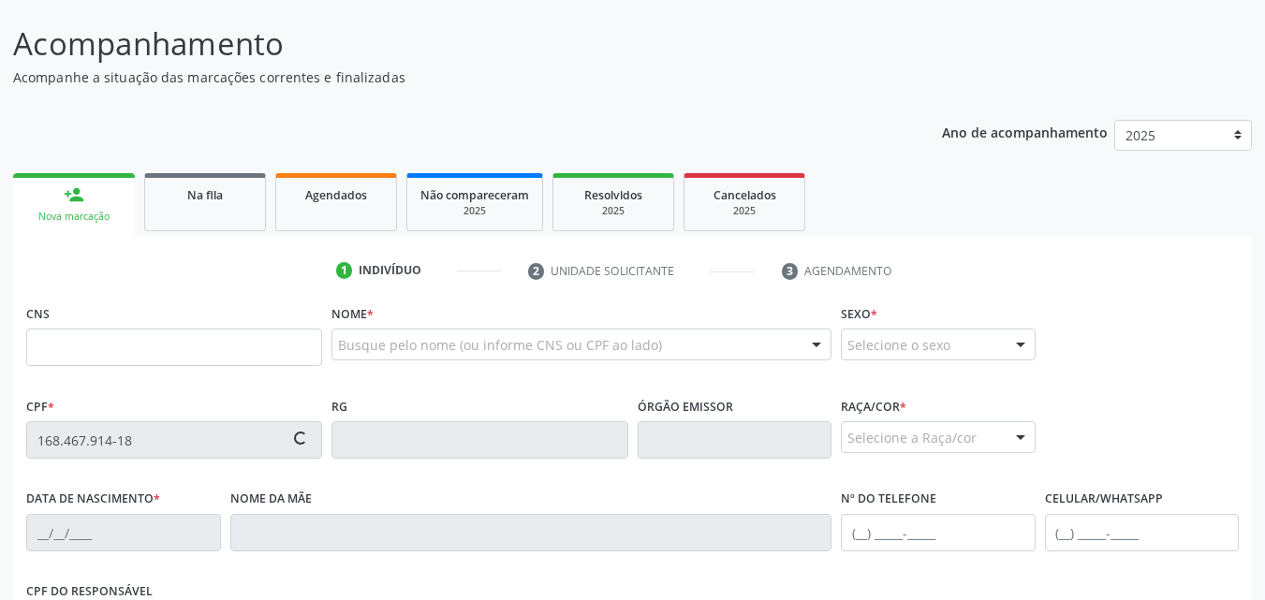
type input "709 6016 7196 7979"
type input "[DATE]"
type input "[PERSON_NAME]"
type input "[PHONE_NUMBER]"
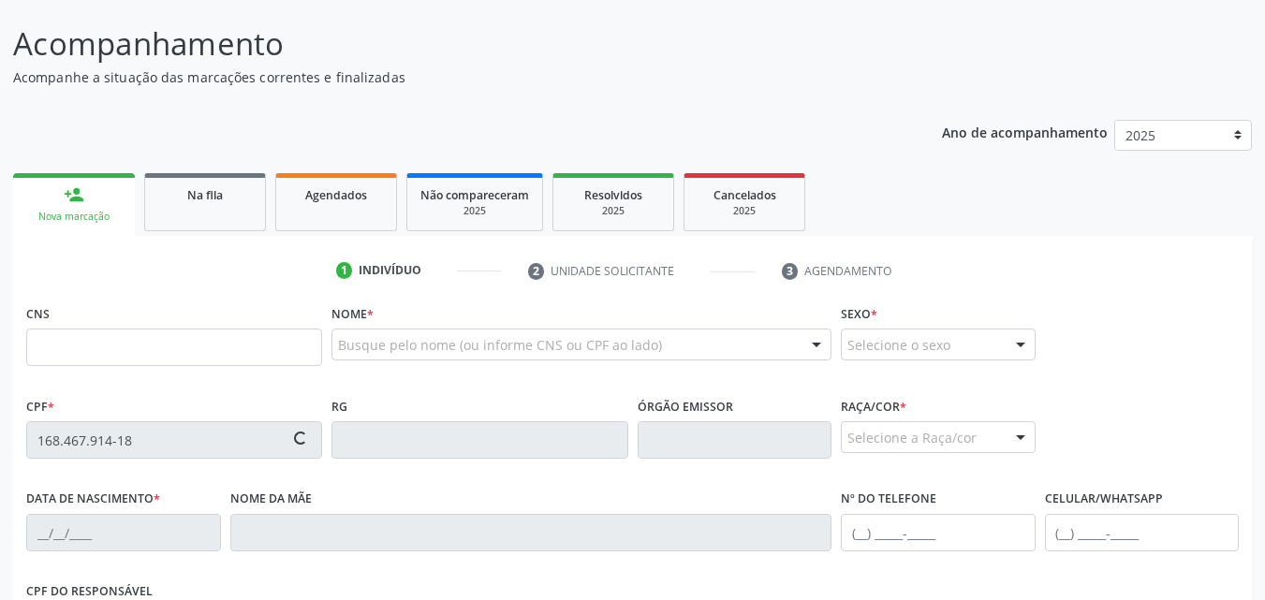
type input "S/N"
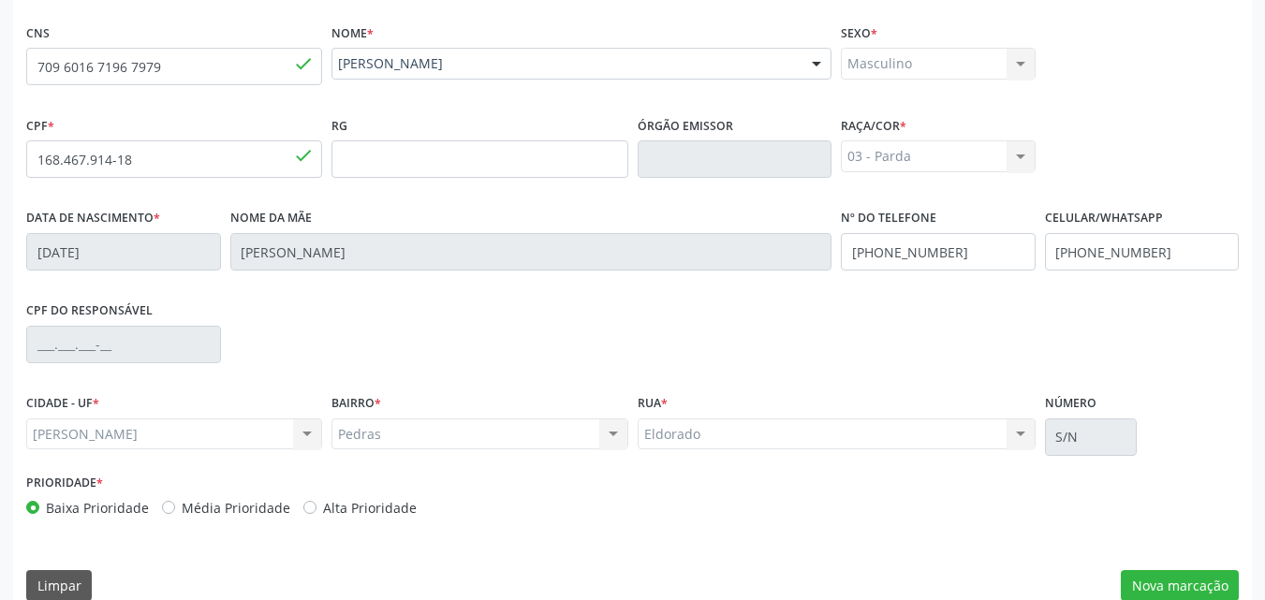
scroll to position [441, 0]
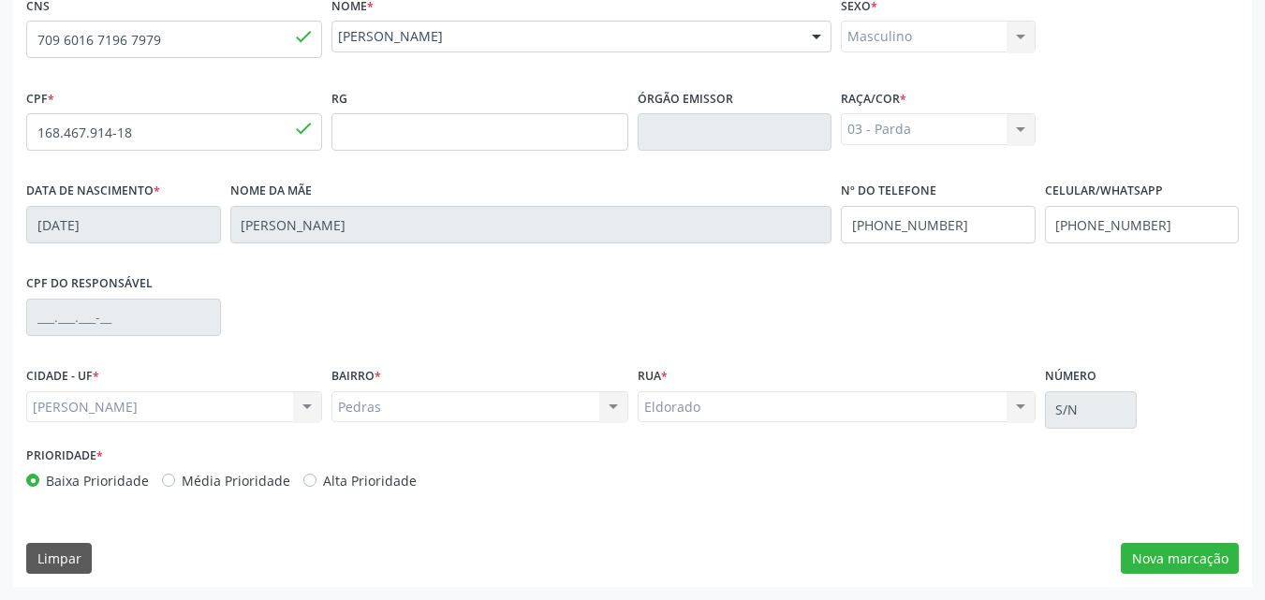
click at [248, 405] on div "[PERSON_NAME] [PERSON_NAME] resultado encontrado para: " " Não há nenhuma opção…" at bounding box center [174, 407] width 296 height 32
click at [299, 411] on div "[PERSON_NAME] [PERSON_NAME] resultado encontrado para: " " Não há nenhuma opção…" at bounding box center [174, 407] width 296 height 32
click at [228, 393] on div "[PERSON_NAME] [PERSON_NAME] resultado encontrado para: " " Não há nenhuma opção…" at bounding box center [174, 407] width 296 height 32
click at [1173, 548] on button "Nova marcação" at bounding box center [1180, 559] width 118 height 32
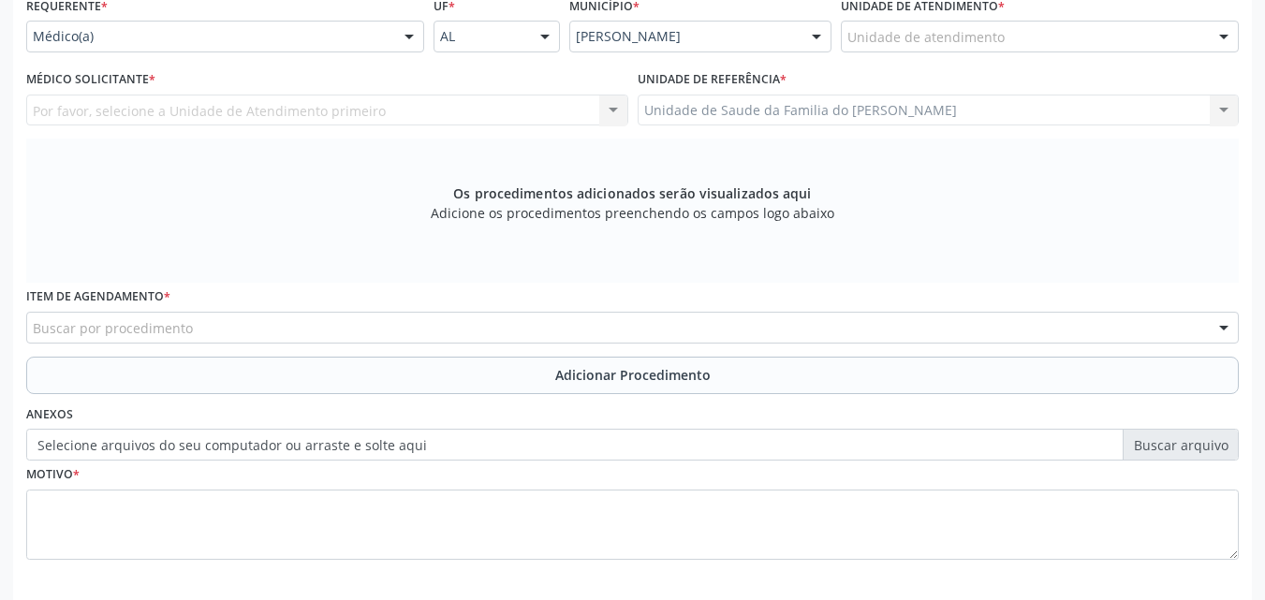
click at [252, 314] on div "Buscar por procedimento" at bounding box center [632, 328] width 1213 height 32
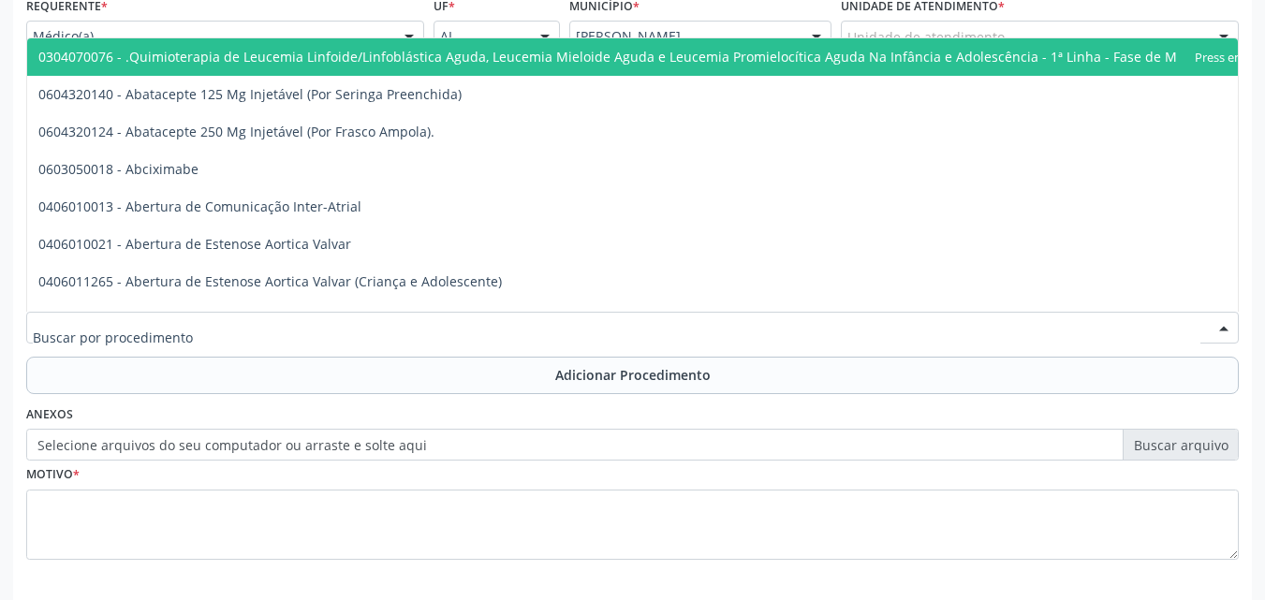
click at [250, 321] on input "text" at bounding box center [617, 336] width 1168 height 37
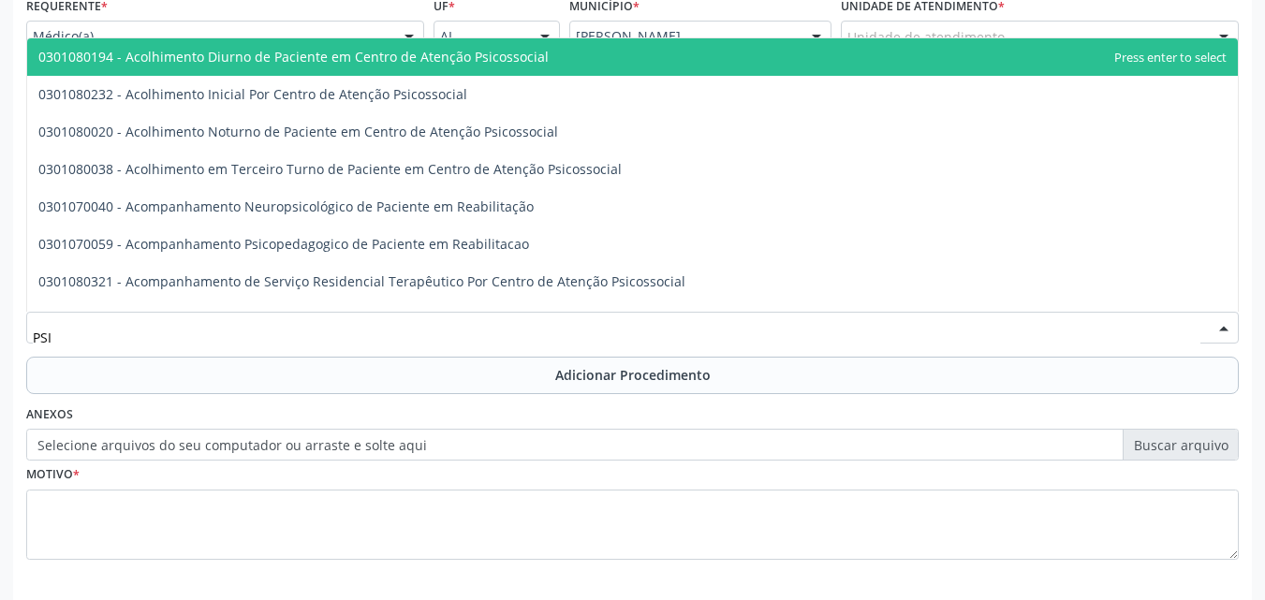
type input "PSIQ"
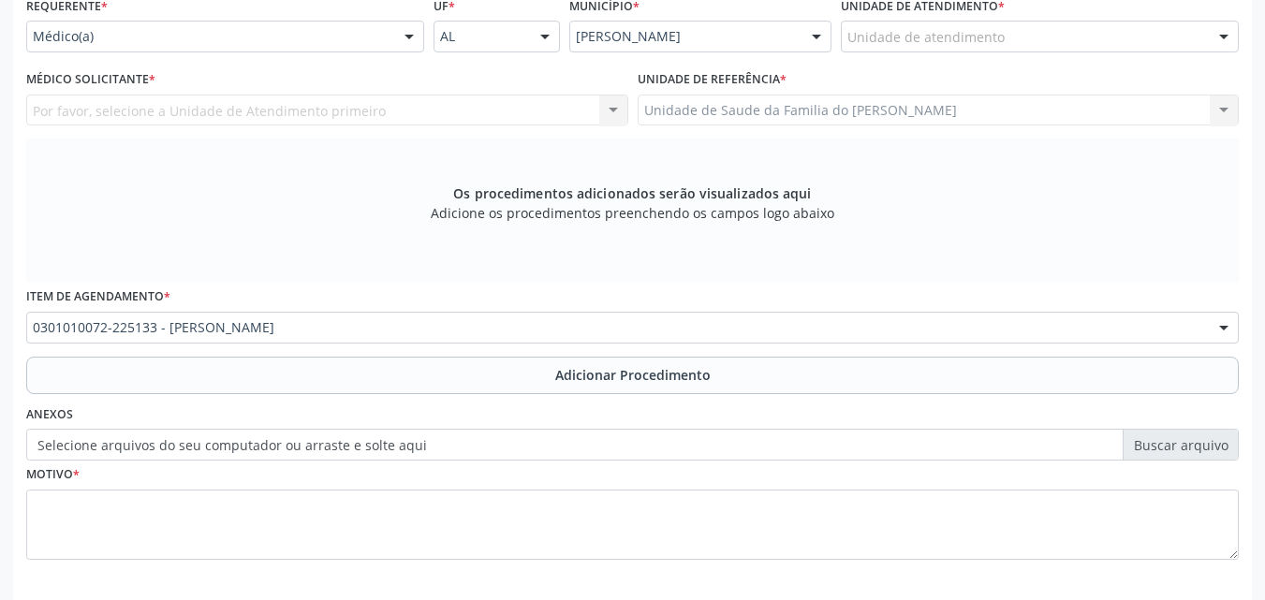
click at [263, 404] on div "Anexos Selecione arquivos do seu computador ou arraste e solte aqui" at bounding box center [633, 431] width 1222 height 60
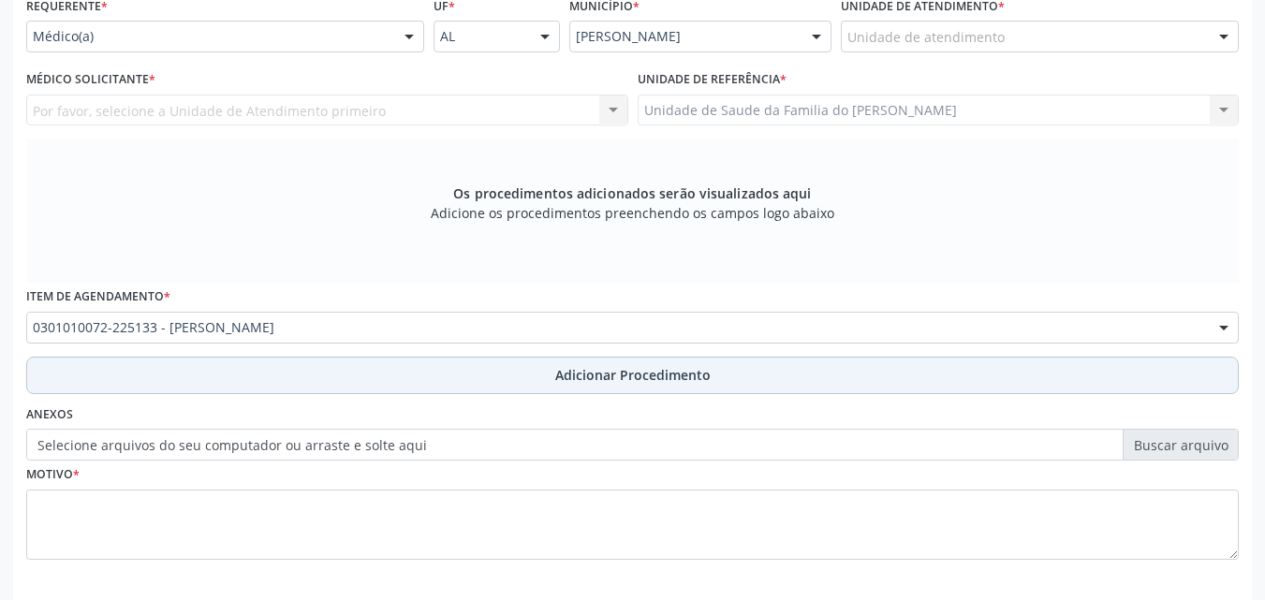
click at [279, 384] on button "Adicionar Procedimento" at bounding box center [632, 375] width 1213 height 37
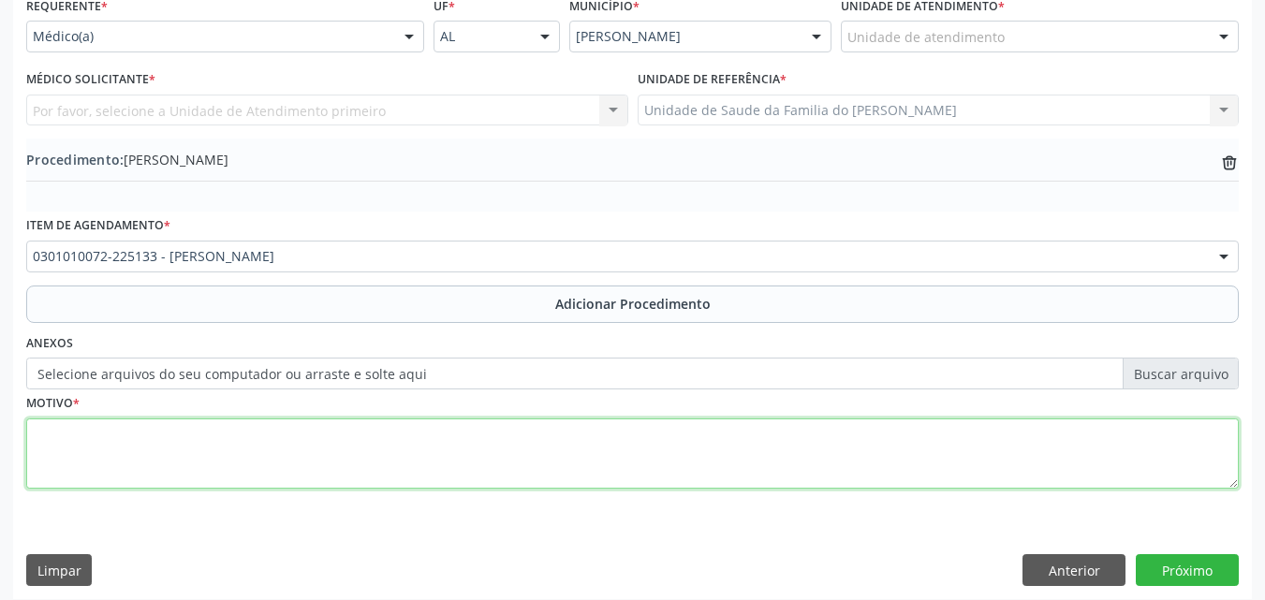
click at [319, 454] on textarea at bounding box center [632, 454] width 1213 height 71
type textarea "DISTURBIOS DA ATIVIDADE E DA ATENÇÃO"
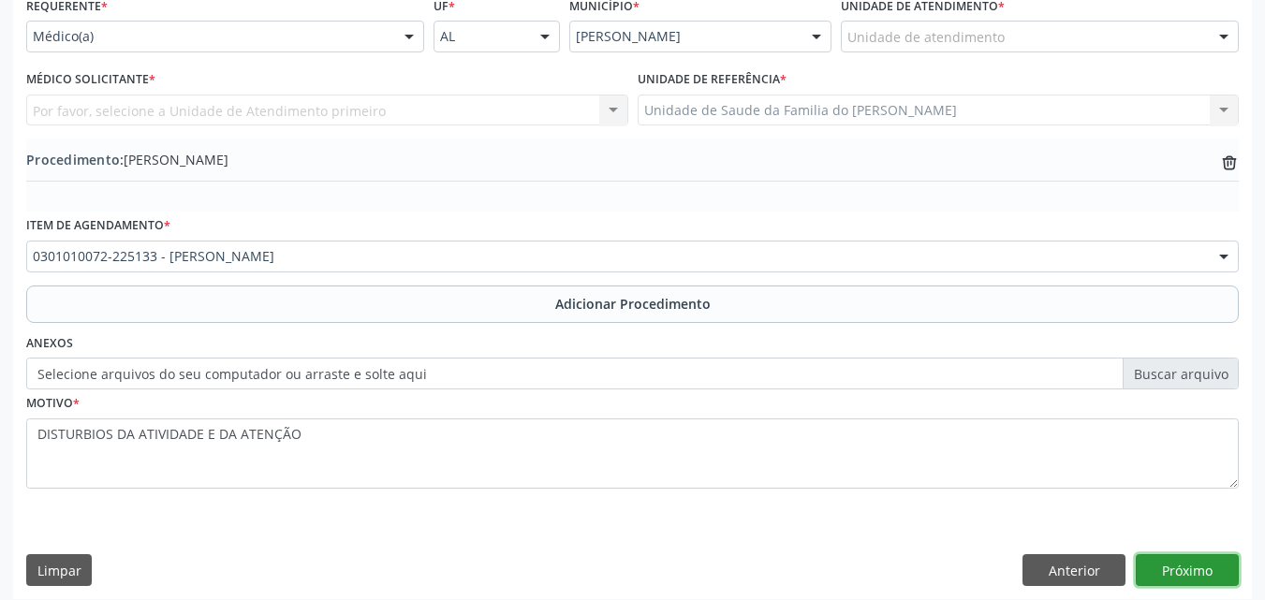
click at [1166, 570] on button "Próximo" at bounding box center [1187, 570] width 103 height 32
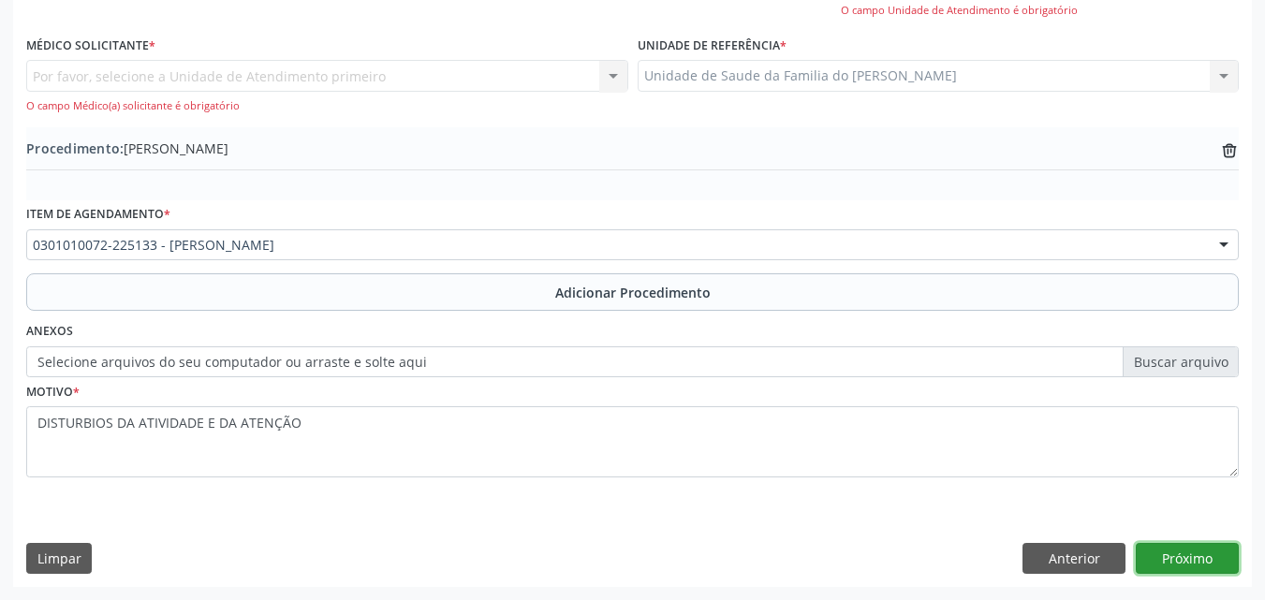
scroll to position [234, 0]
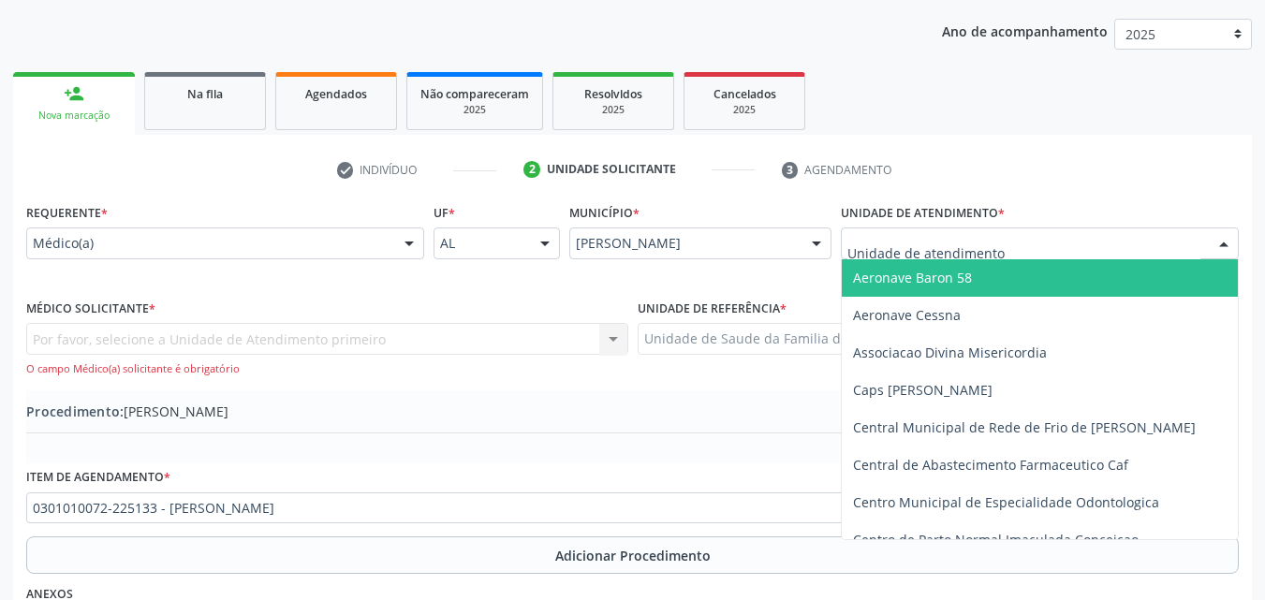
click at [1068, 236] on div at bounding box center [1040, 244] width 398 height 32
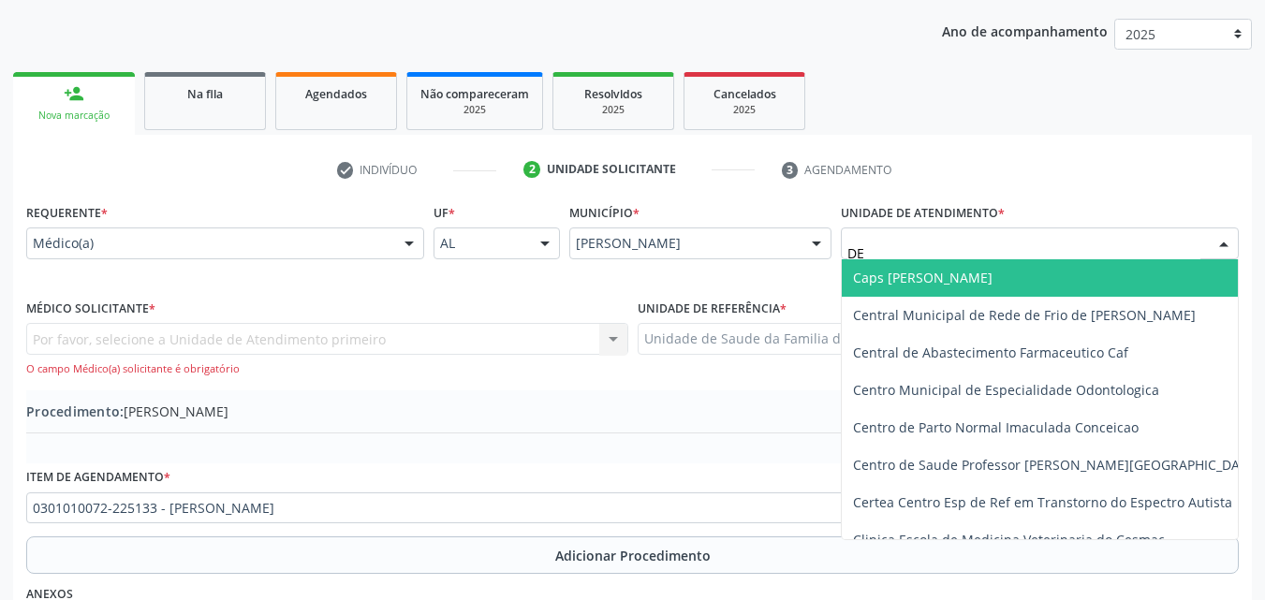
type input "DEN"
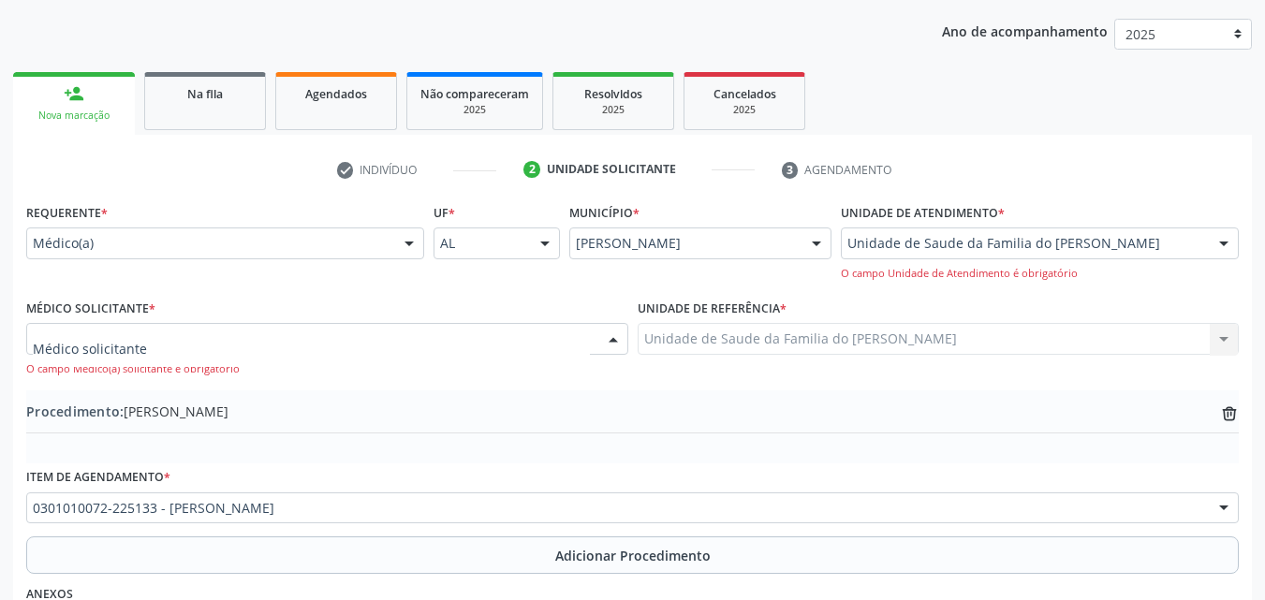
click at [275, 352] on div at bounding box center [327, 339] width 602 height 32
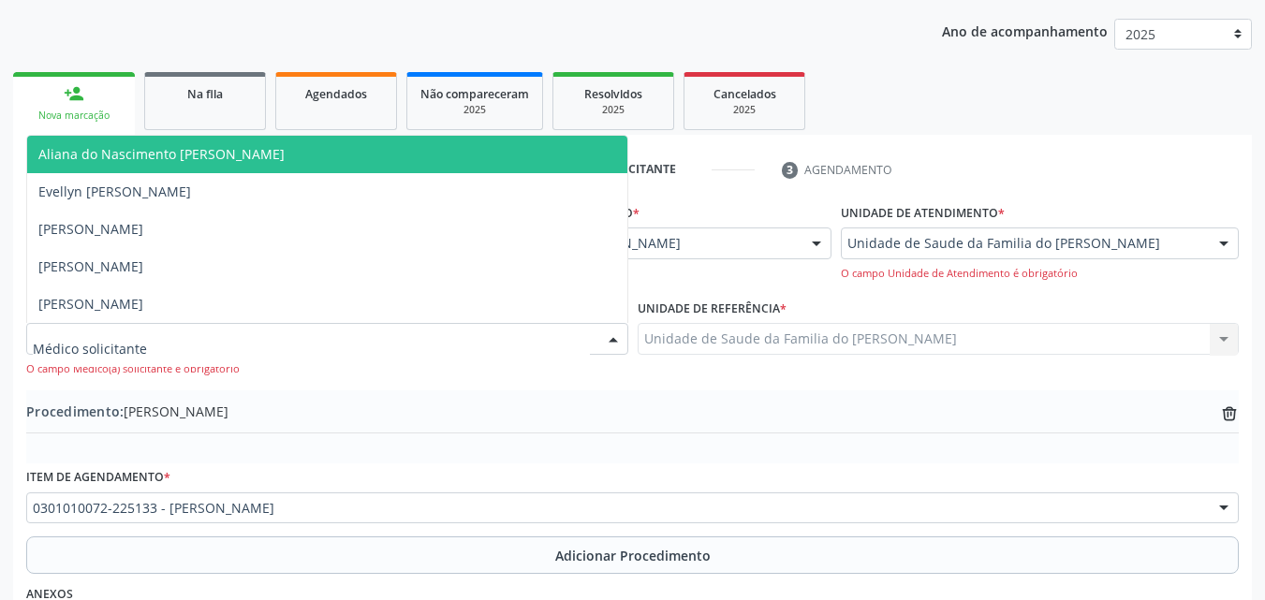
click at [275, 352] on input "text" at bounding box center [311, 348] width 557 height 37
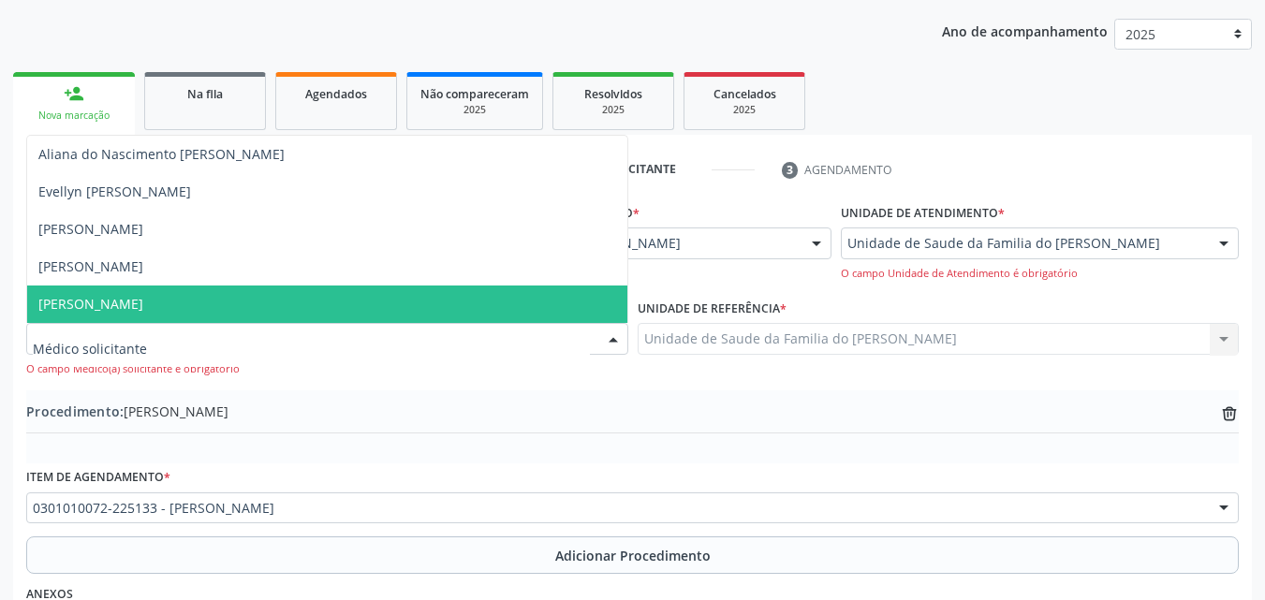
click at [311, 300] on span "[PERSON_NAME]" at bounding box center [327, 304] width 600 height 37
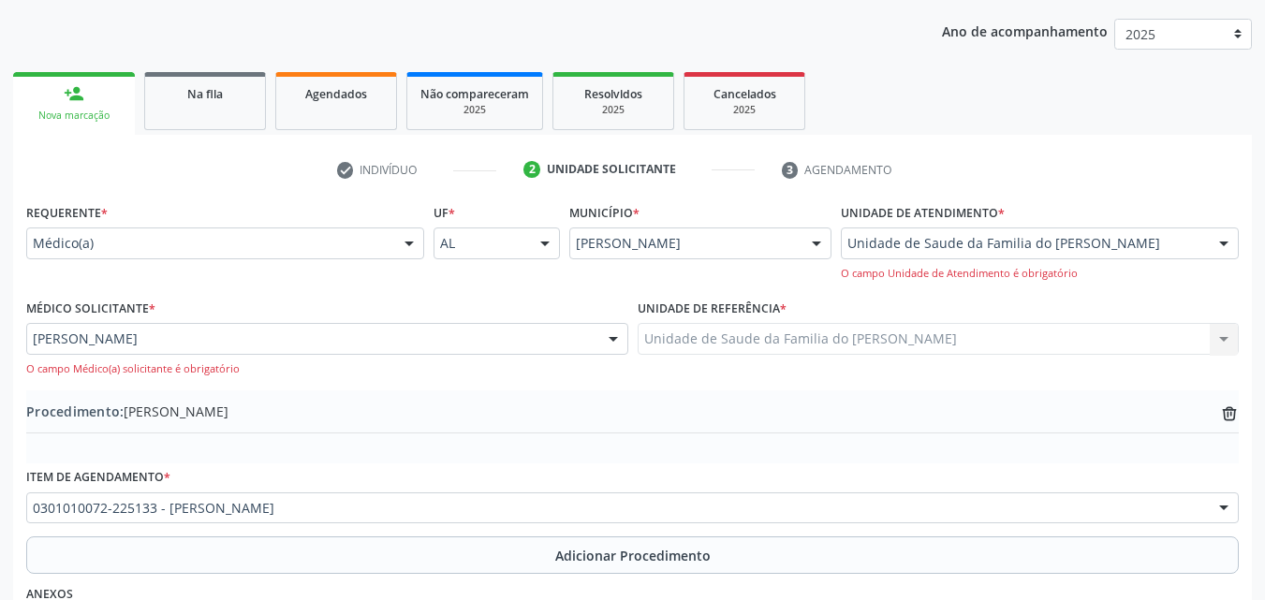
click at [311, 300] on div "Médico Solicitante * [PERSON_NAME] [PERSON_NAME] [PERSON_NAME] [PERSON_NAME] [P…" at bounding box center [327, 336] width 602 height 82
drag, startPoint x: 311, startPoint y: 300, endPoint x: 318, endPoint y: 323, distance: 24.6
click at [318, 323] on div "Médico Solicitante * [PERSON_NAME] [PERSON_NAME] [PERSON_NAME] [PERSON_NAME] [P…" at bounding box center [327, 336] width 602 height 82
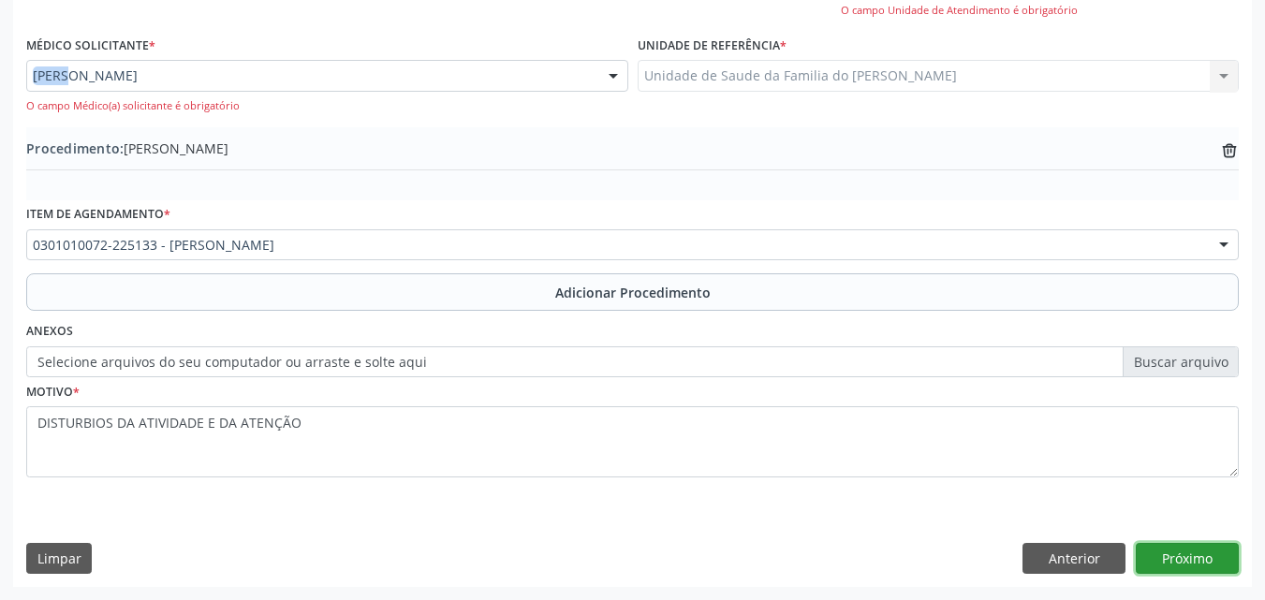
click at [1172, 557] on button "Próximo" at bounding box center [1187, 559] width 103 height 32
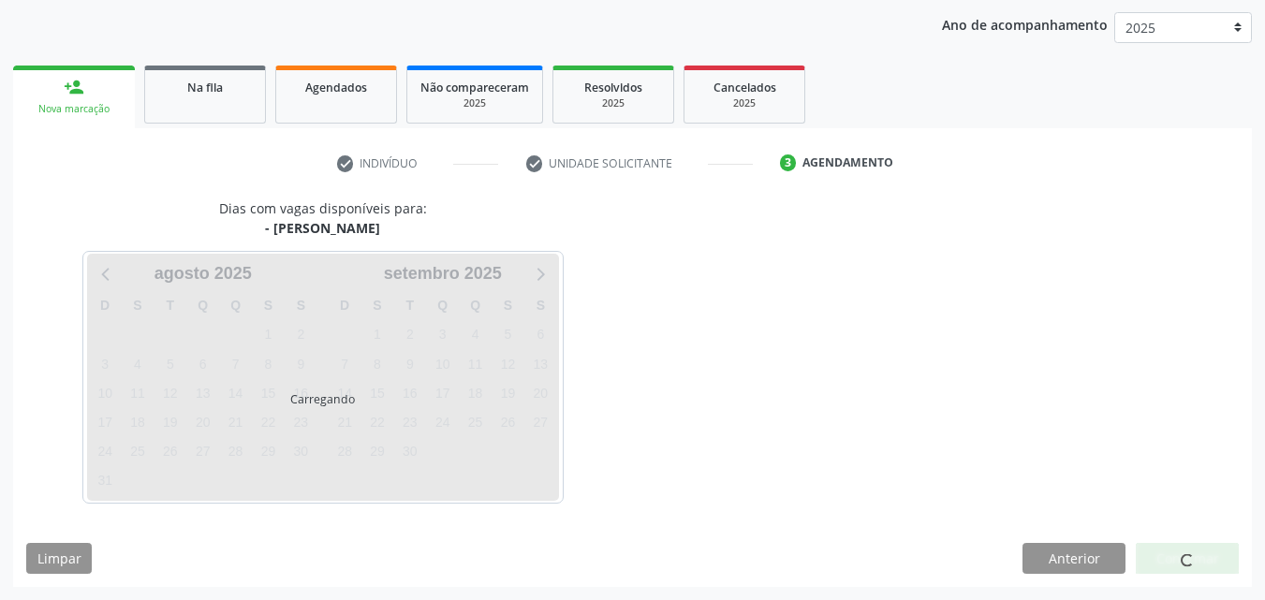
scroll to position [296, 0]
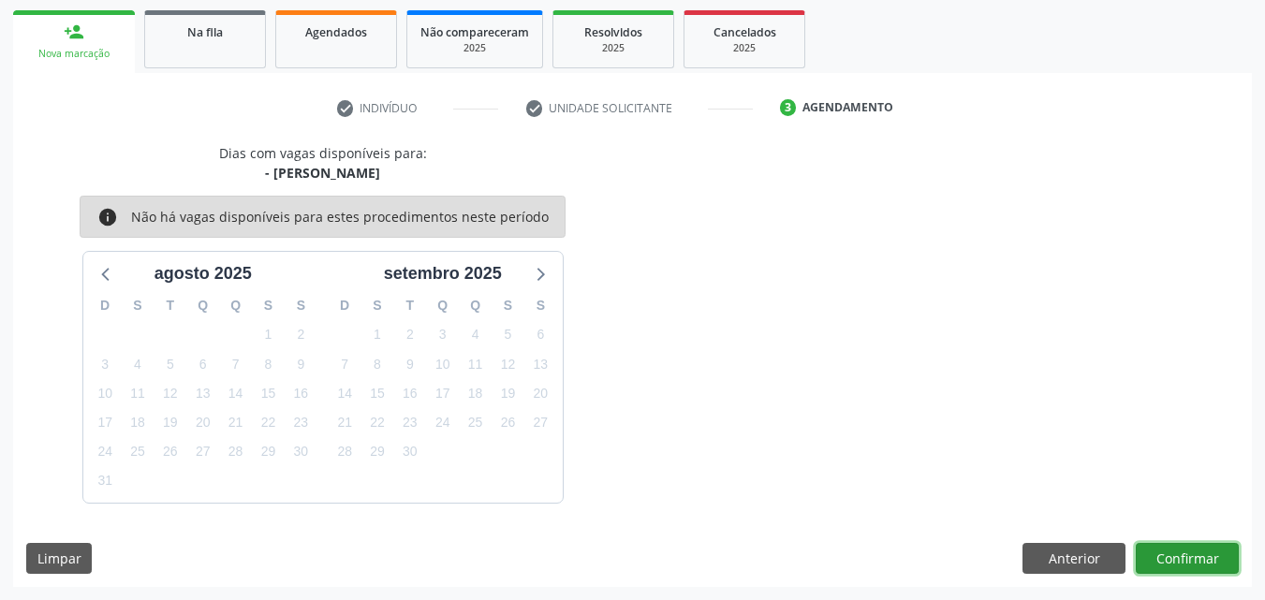
click at [1192, 550] on button "Confirmar" at bounding box center [1187, 559] width 103 height 32
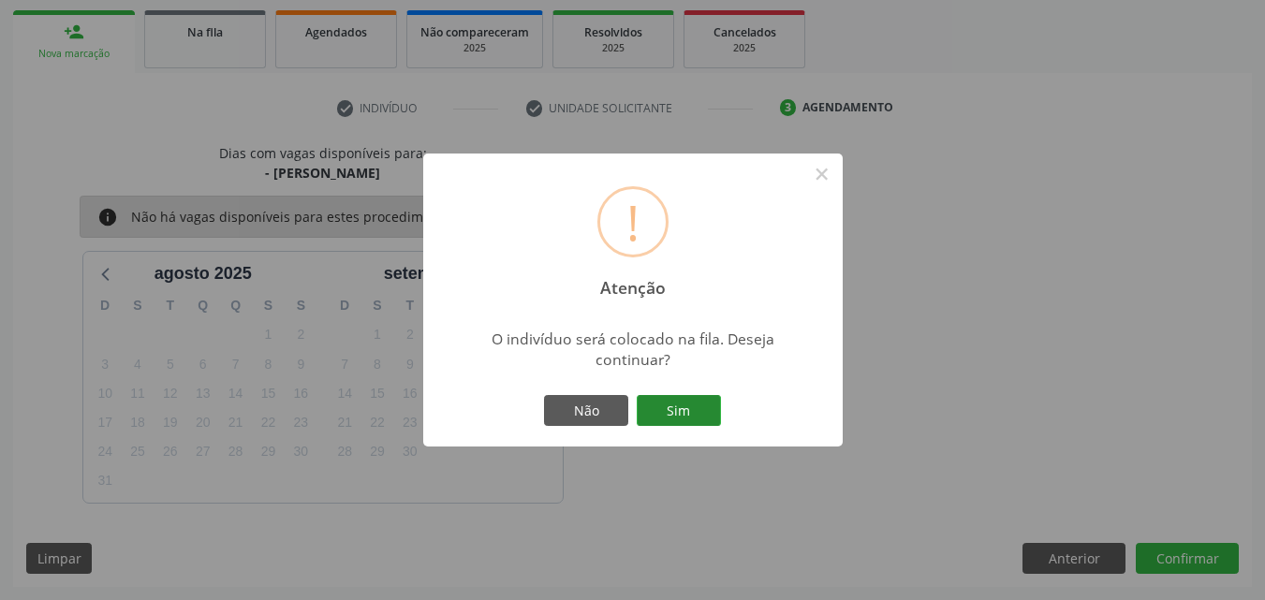
click at [685, 421] on button "Sim" at bounding box center [679, 411] width 84 height 32
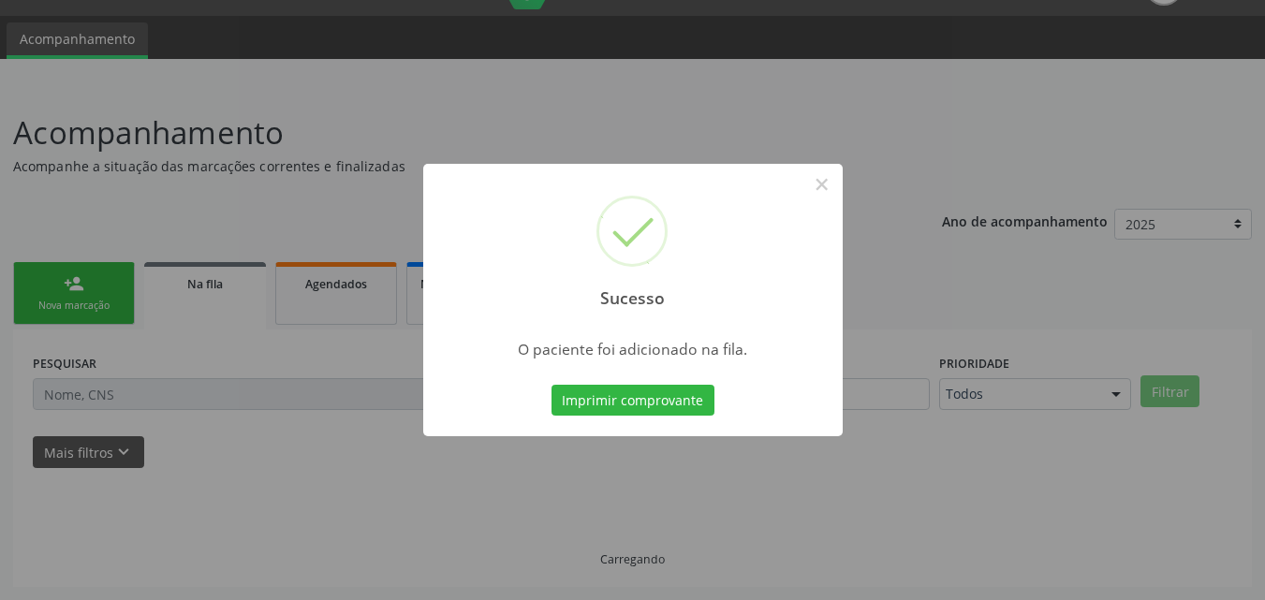
scroll to position [44, 0]
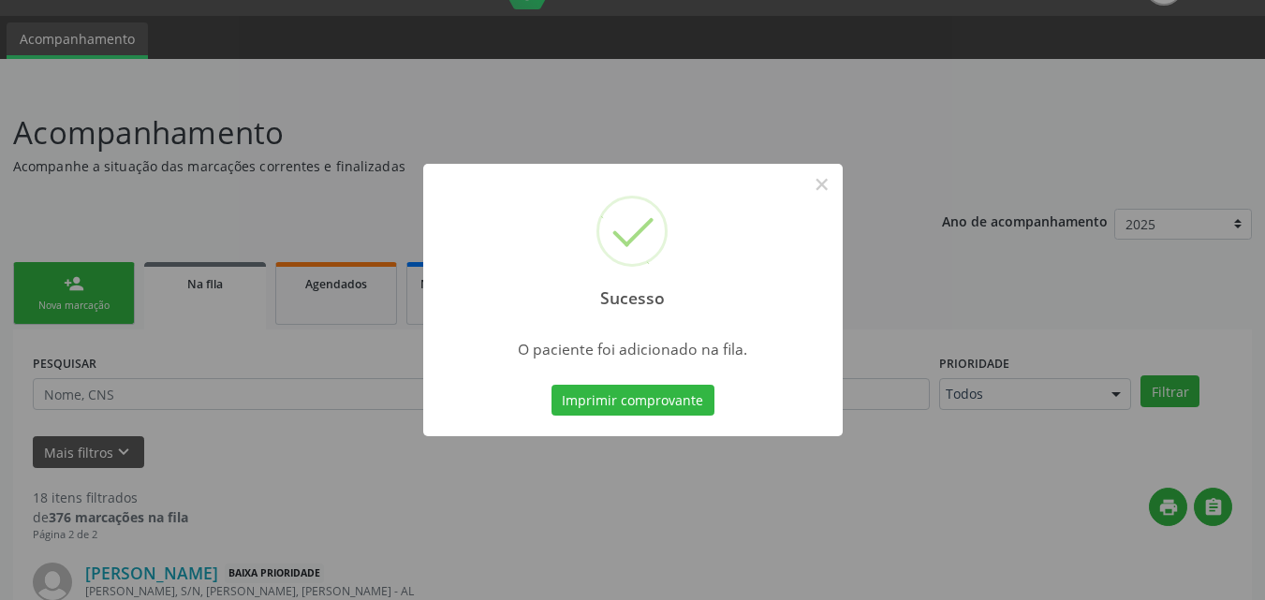
click at [552, 385] on button "Imprimir comprovante" at bounding box center [633, 401] width 163 height 32
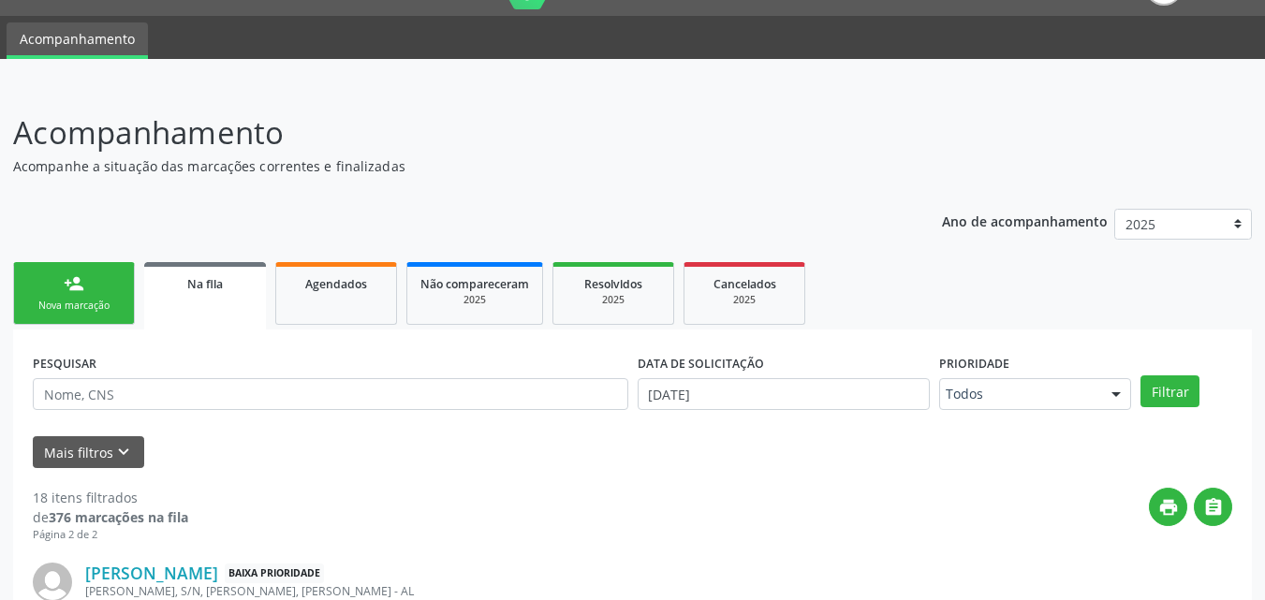
click at [92, 296] on link "person_add Nova marcação" at bounding box center [74, 293] width 122 height 63
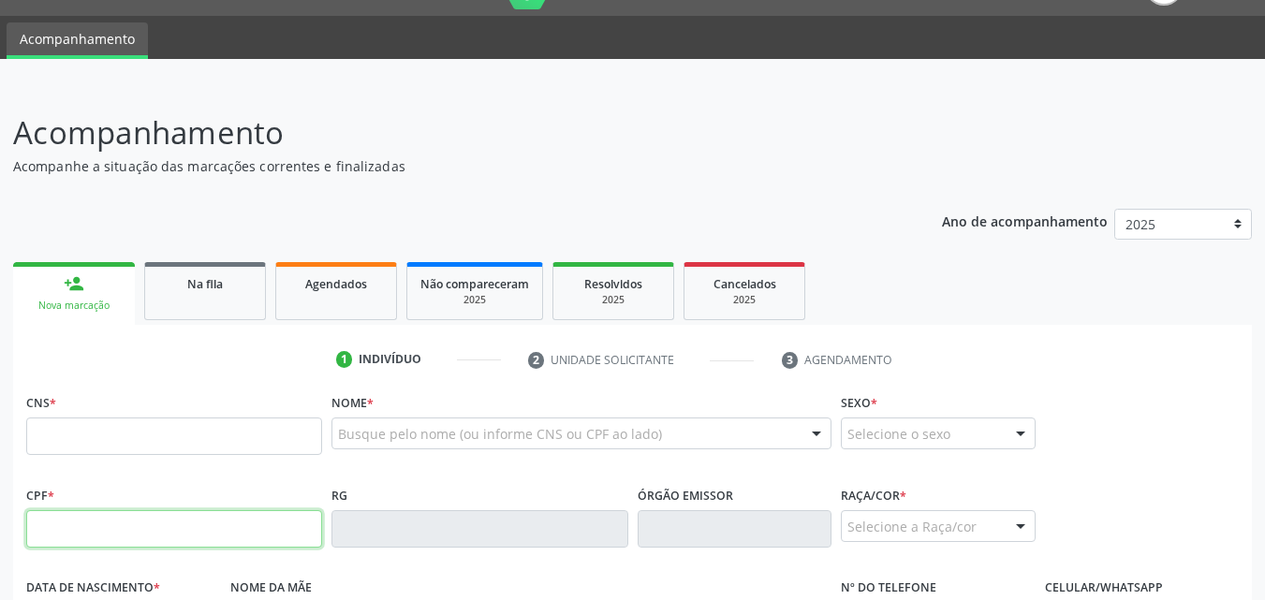
click at [80, 510] on input "text" at bounding box center [174, 528] width 296 height 37
type input "168.467.914-18"
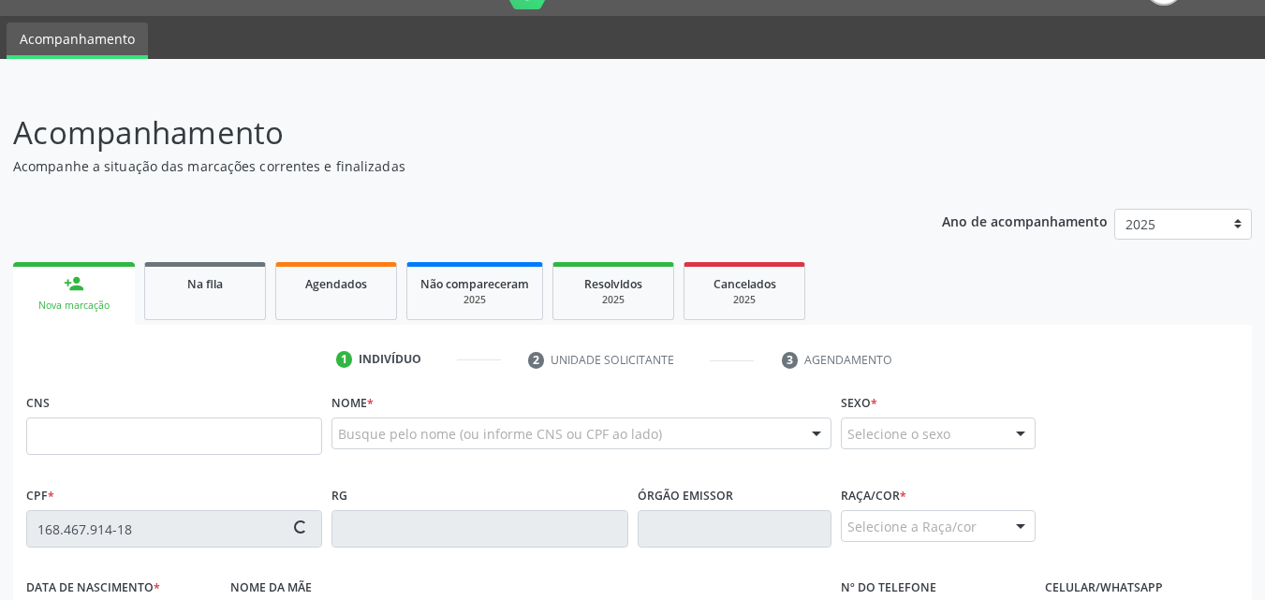
type input "709 6016 7196 7979"
type input "[DATE]"
type input "[PERSON_NAME]"
type input "[PHONE_NUMBER]"
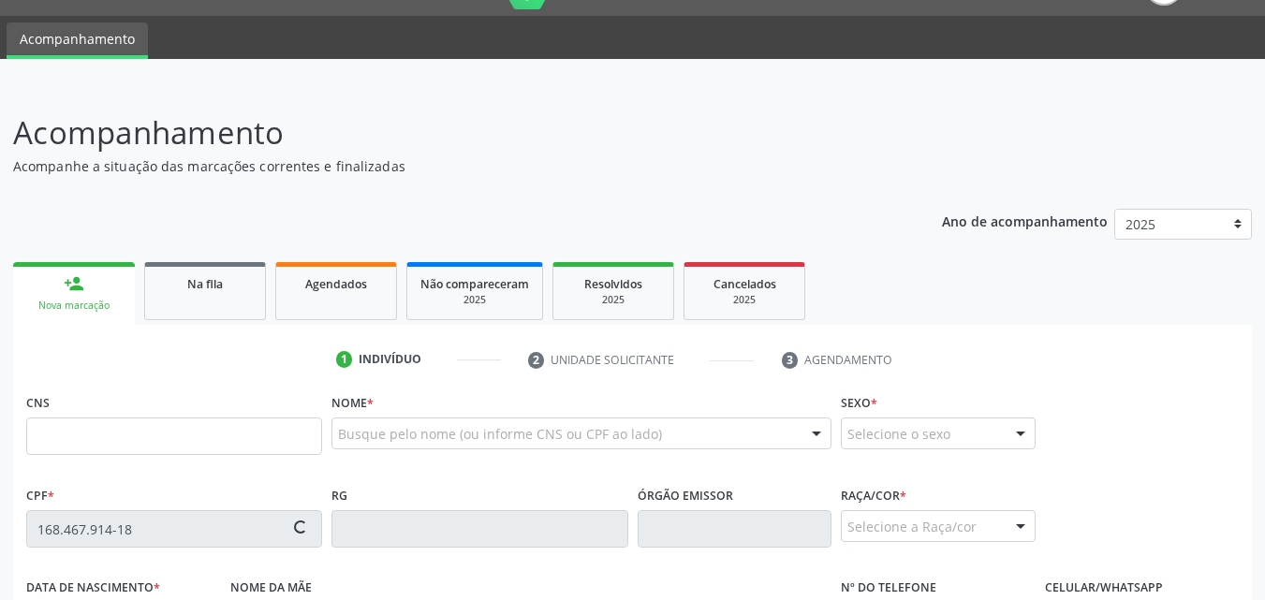
type input "S/N"
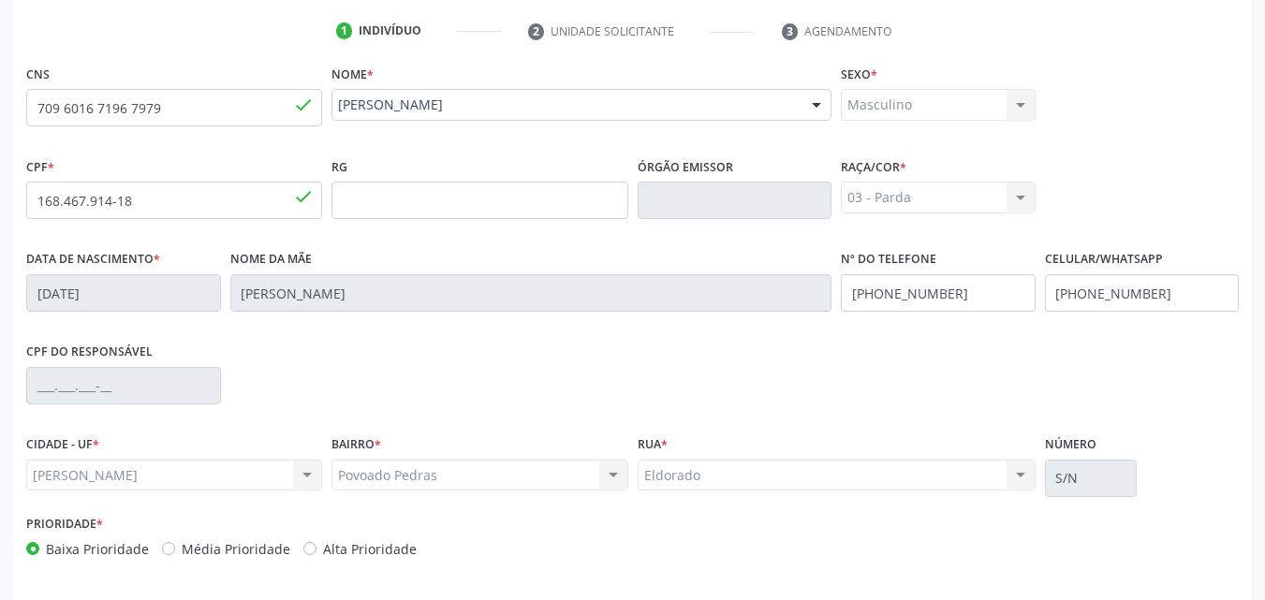
scroll to position [441, 0]
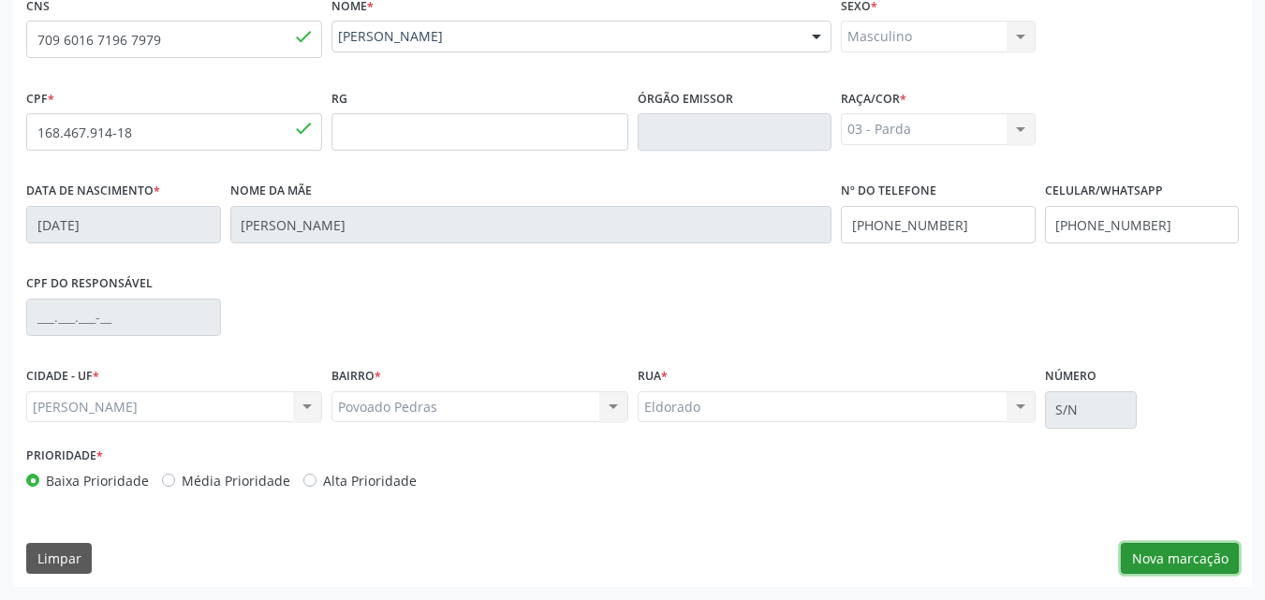
click at [1194, 553] on button "Nova marcação" at bounding box center [1180, 559] width 118 height 32
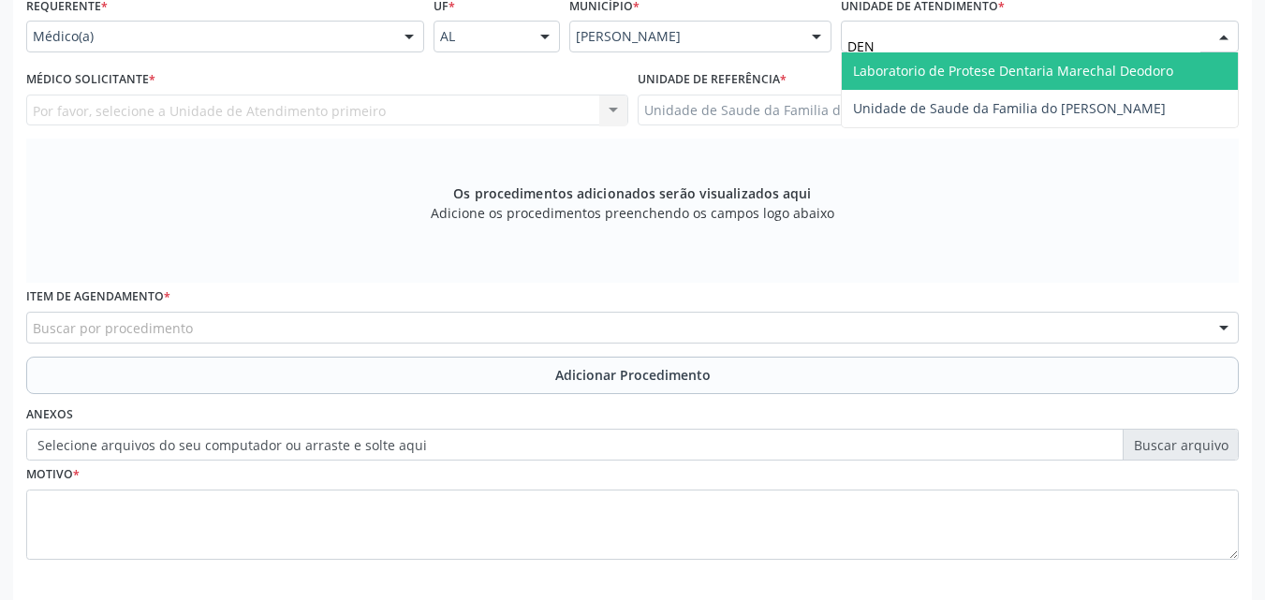
type input "DENI"
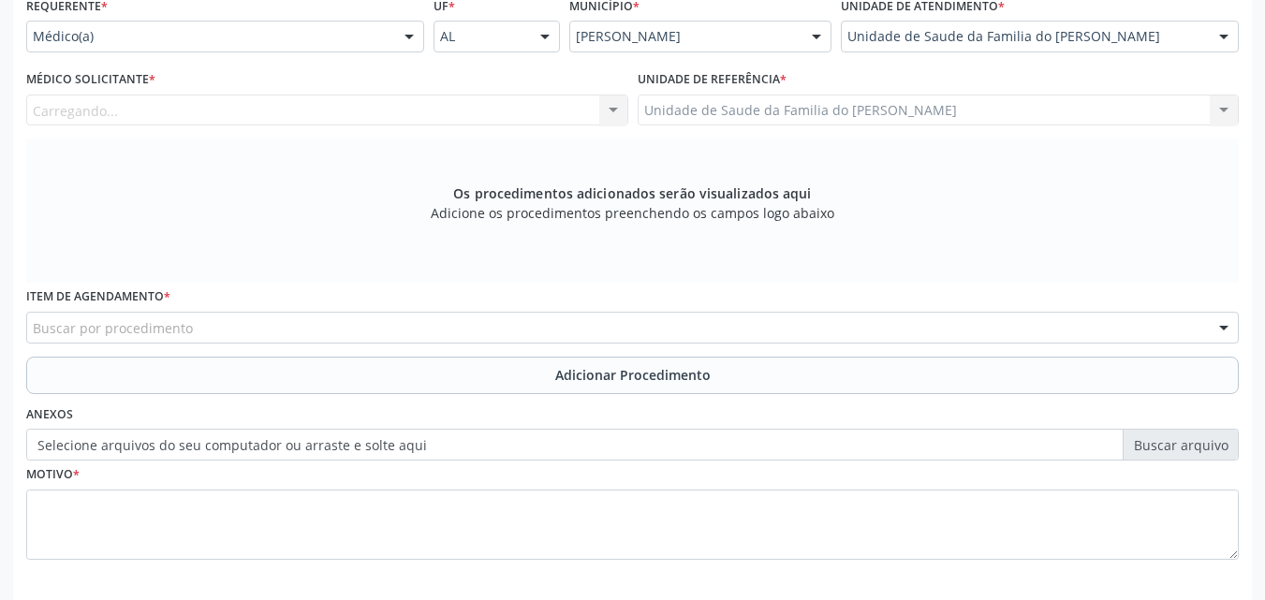
click at [430, 108] on div "Carregando... Nenhum resultado encontrado para: " " Não há nenhuma opção para s…" at bounding box center [327, 111] width 602 height 32
click at [423, 119] on div "Médico solicitante" at bounding box center [327, 111] width 602 height 32
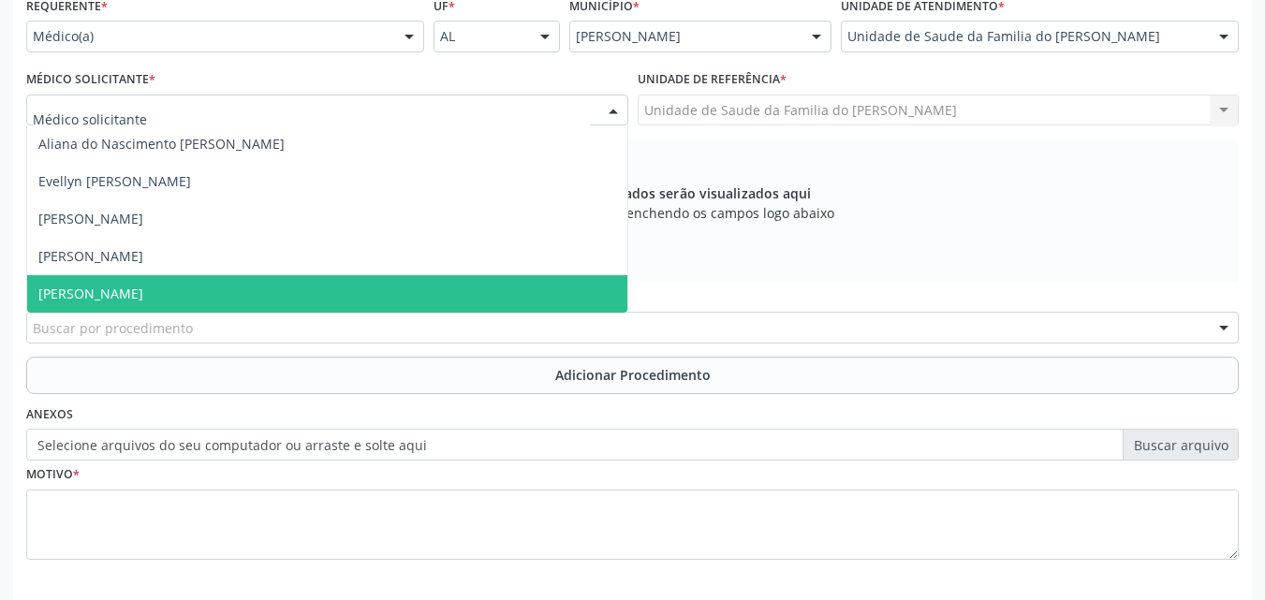
click at [284, 294] on span "[PERSON_NAME]" at bounding box center [327, 293] width 600 height 37
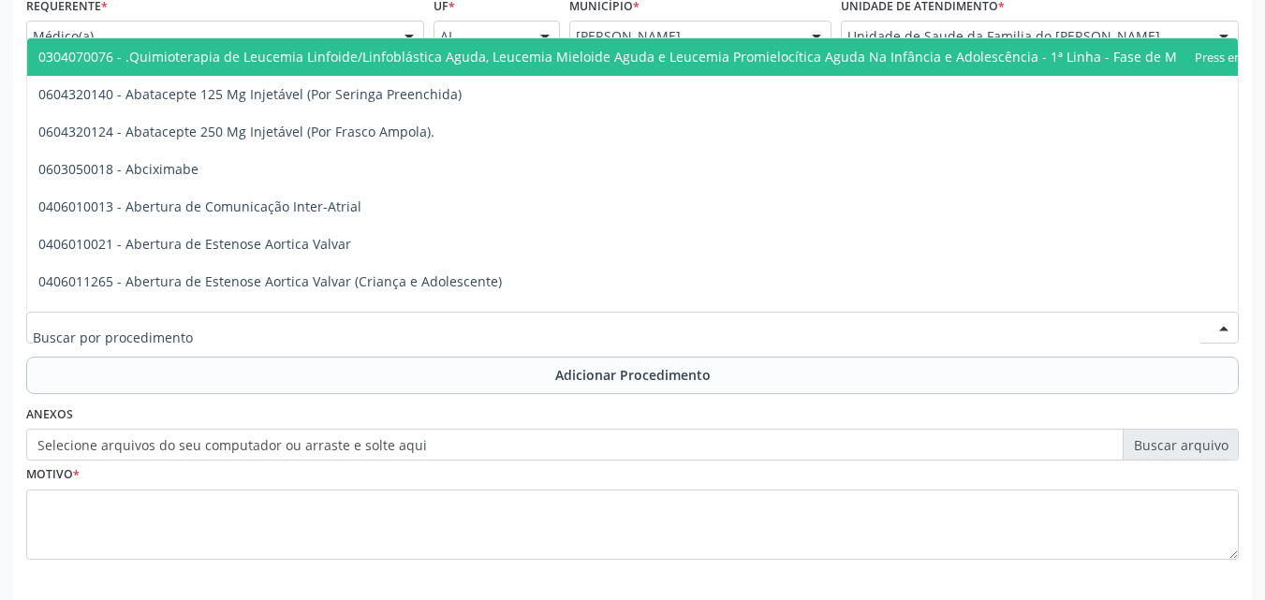
click at [268, 324] on div at bounding box center [632, 328] width 1213 height 32
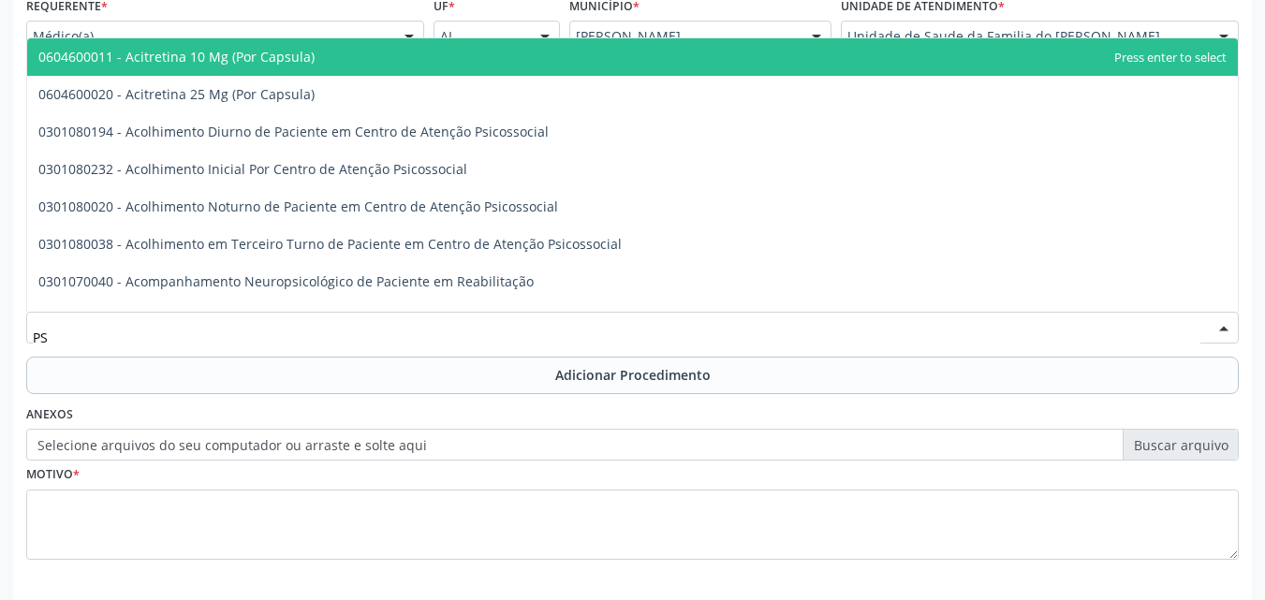
type input "P"
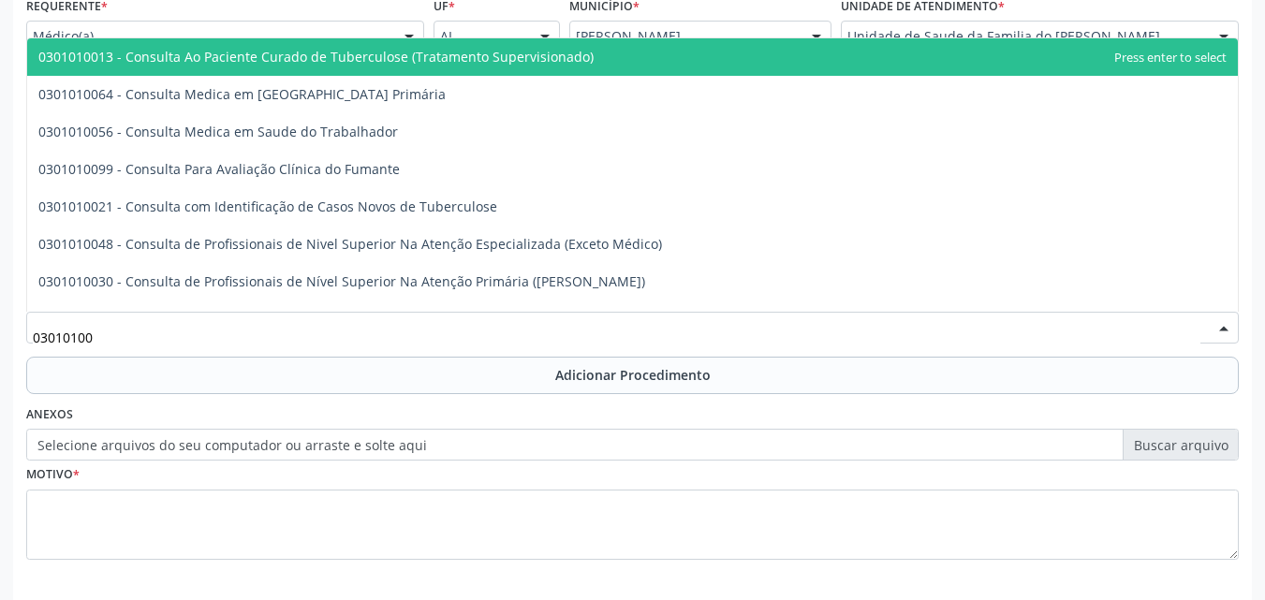
type input "030101004"
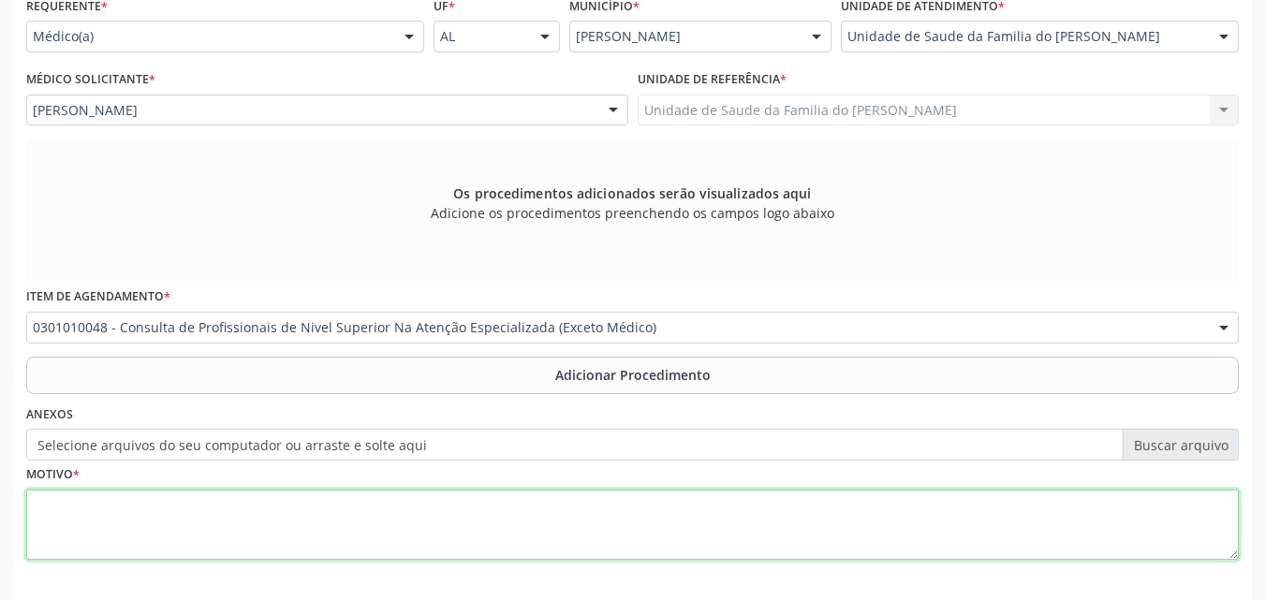
click at [317, 502] on textarea at bounding box center [632, 525] width 1213 height 71
click at [317, 502] on textarea "CONSULTA EM PSICOLOGIA" at bounding box center [632, 525] width 1213 height 71
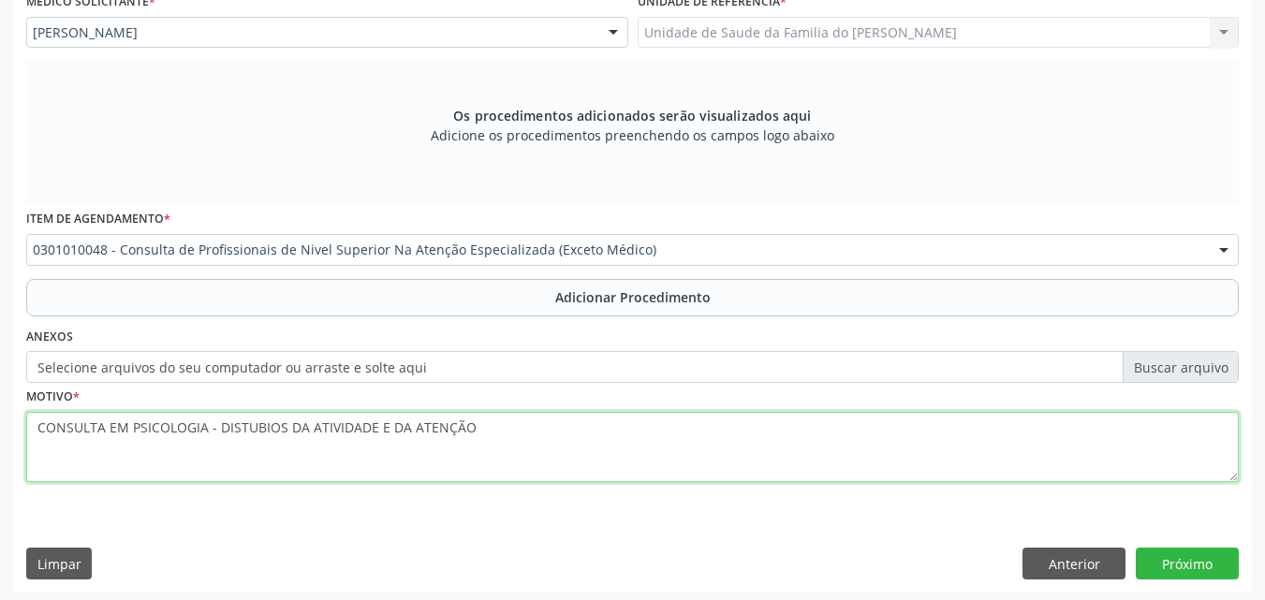
scroll to position [524, 0]
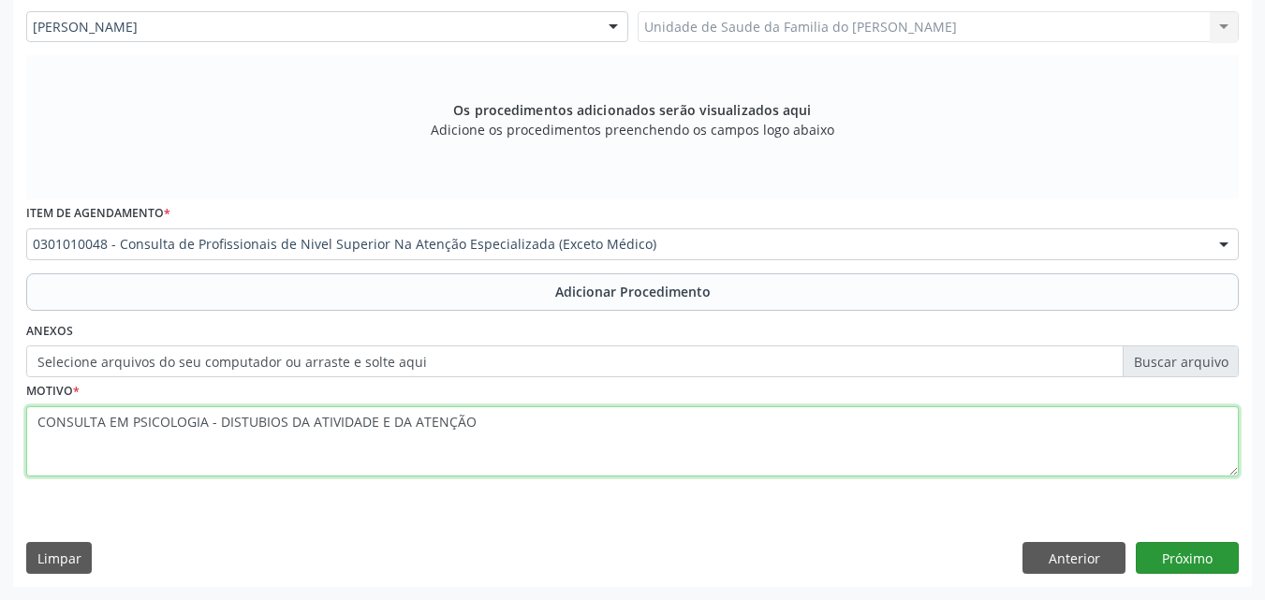
type textarea "CONSULTA EM PSICOLOGIA - DISTUBIOS DA ATIVIDADE E DA ATENÇÃO"
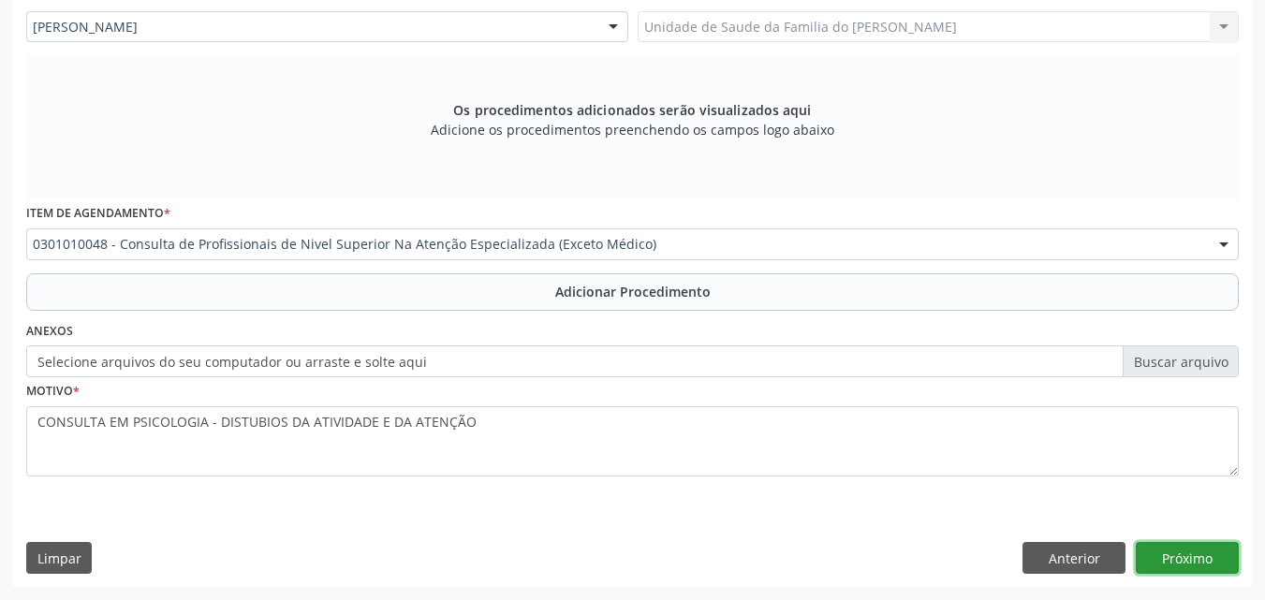
click at [1183, 555] on button "Próximo" at bounding box center [1187, 558] width 103 height 32
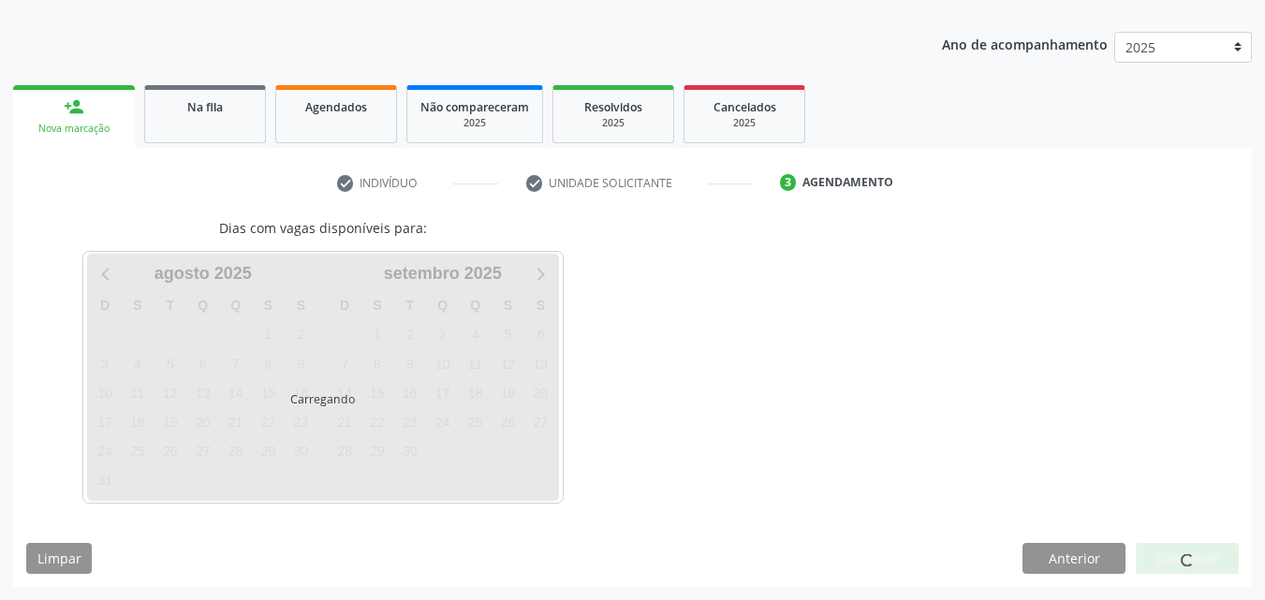
scroll to position [276, 0]
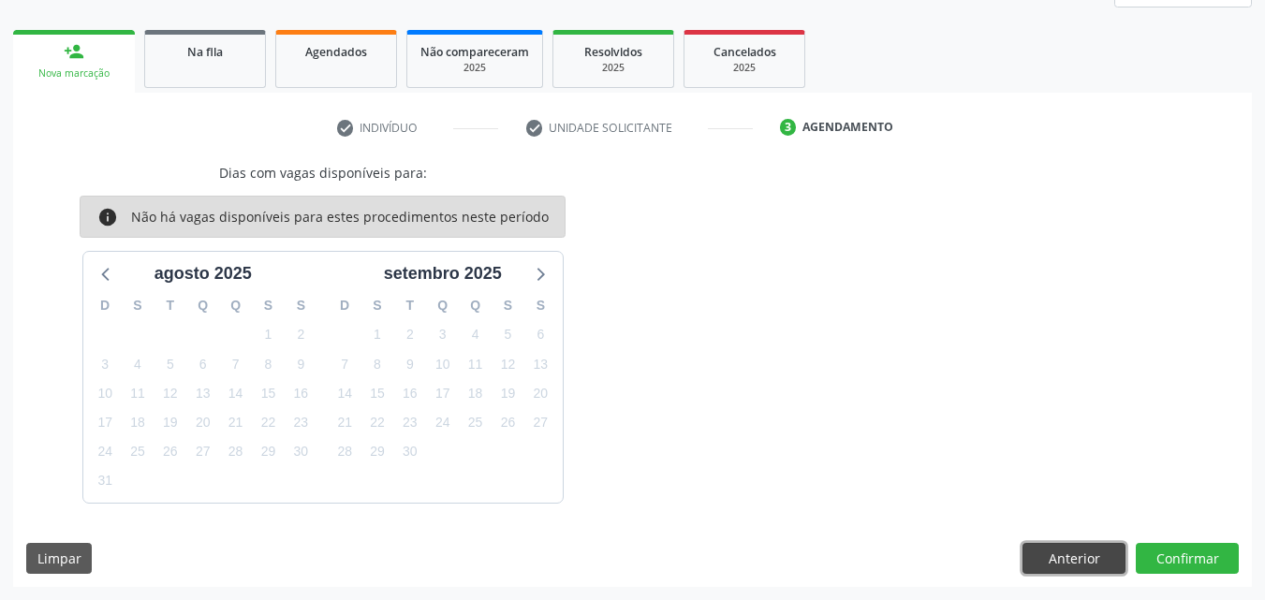
click at [1075, 552] on button "Anterior" at bounding box center [1074, 559] width 103 height 32
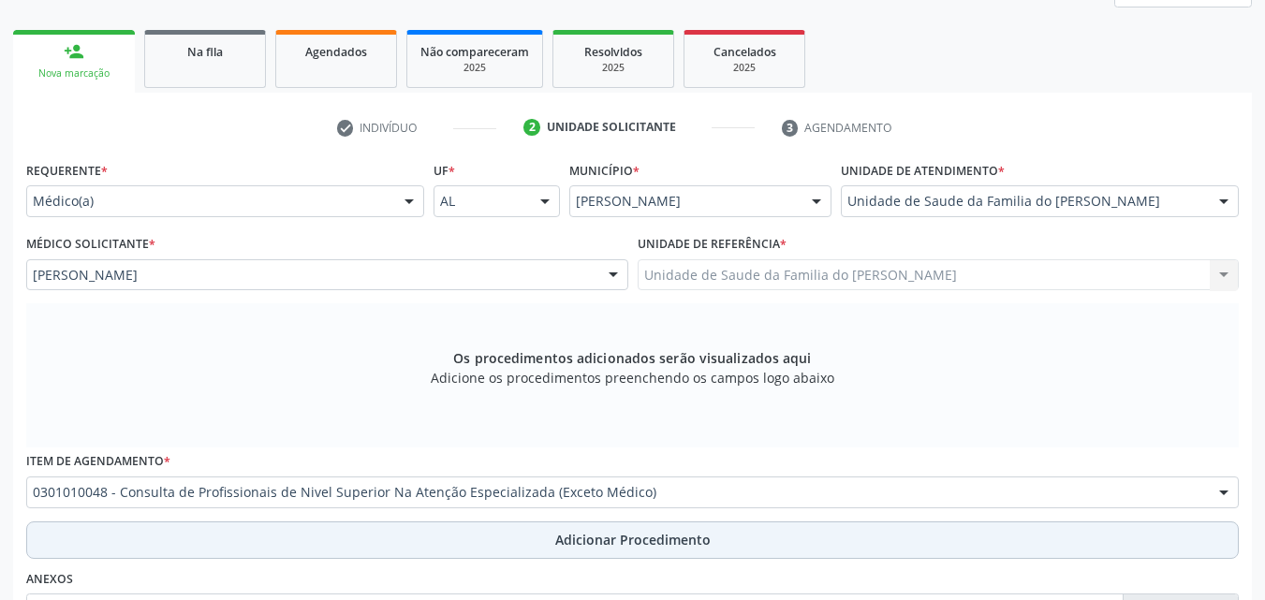
click at [484, 544] on button "Adicionar Procedimento" at bounding box center [632, 540] width 1213 height 37
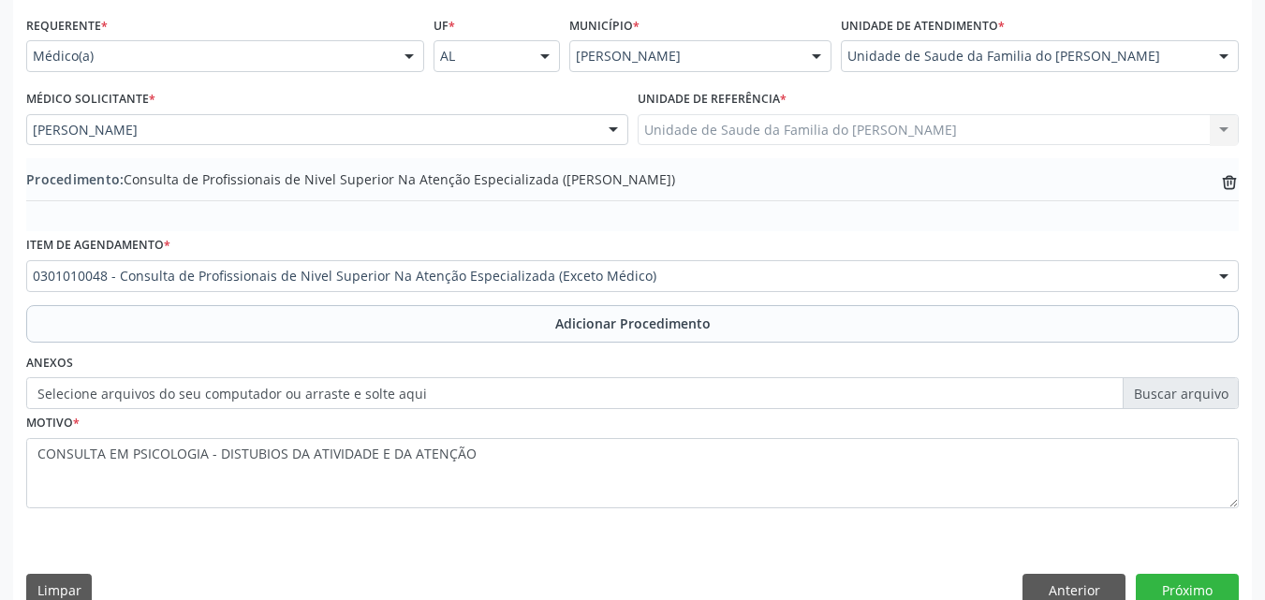
scroll to position [453, 0]
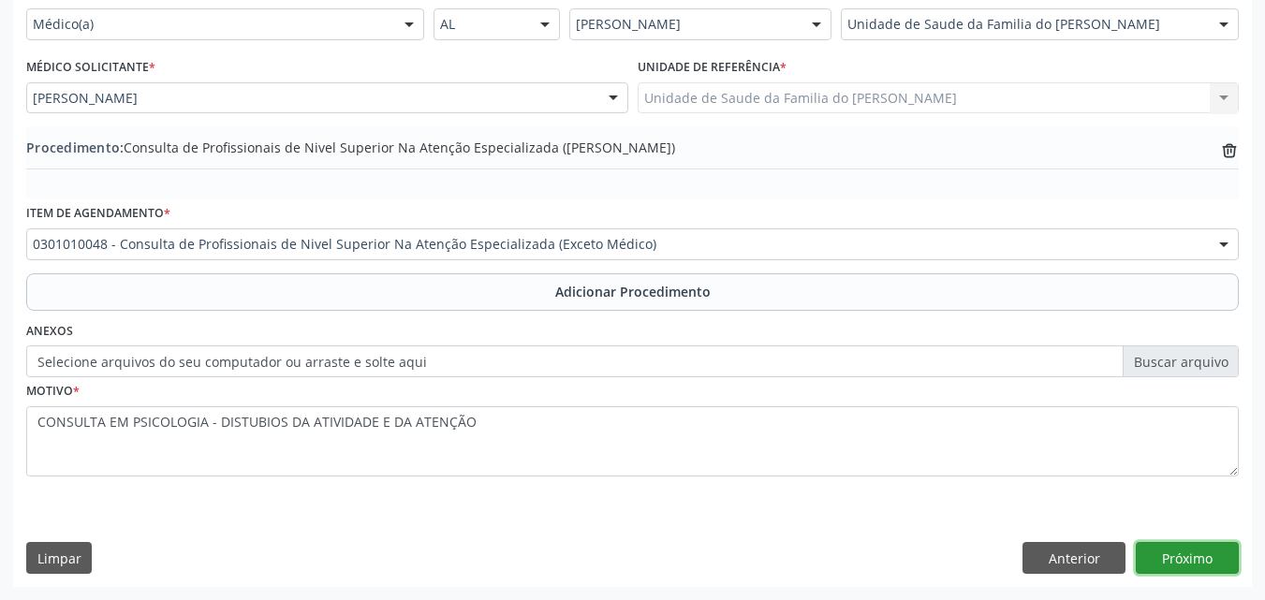
click at [1203, 558] on button "Próximo" at bounding box center [1187, 558] width 103 height 32
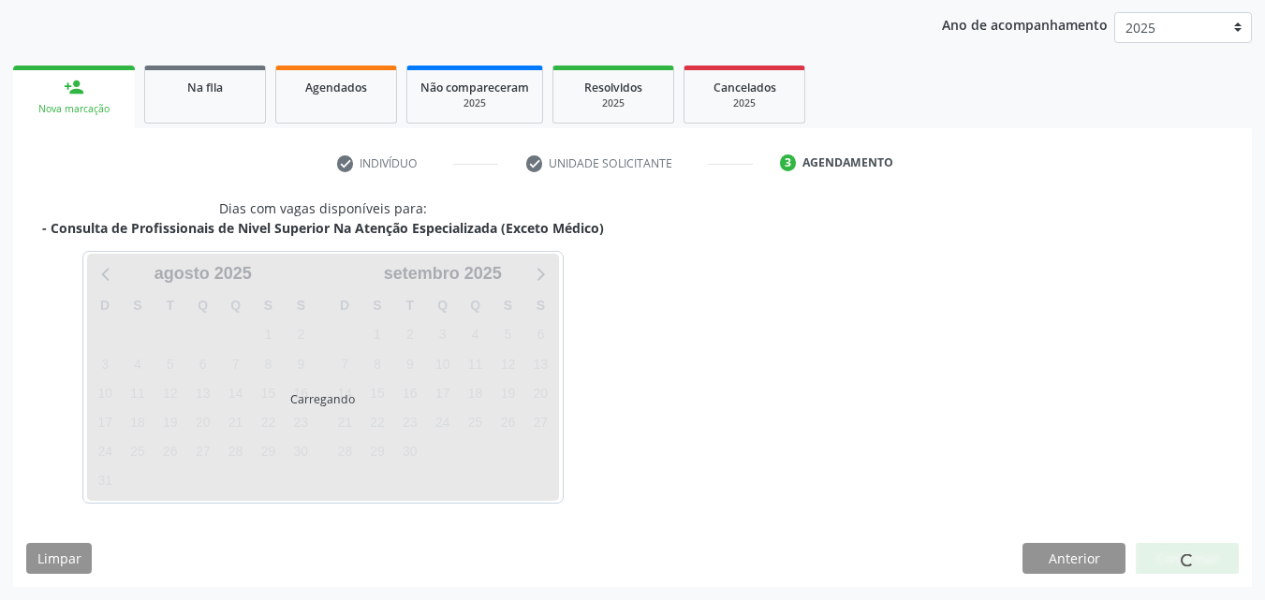
scroll to position [296, 0]
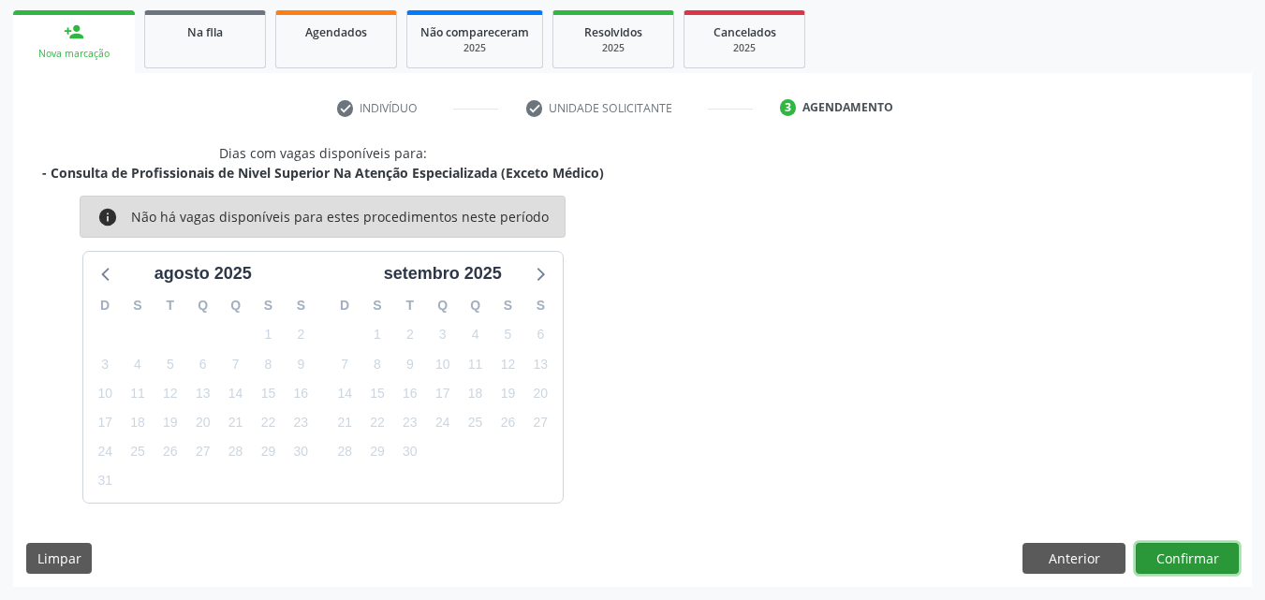
click at [1172, 555] on button "Confirmar" at bounding box center [1187, 559] width 103 height 32
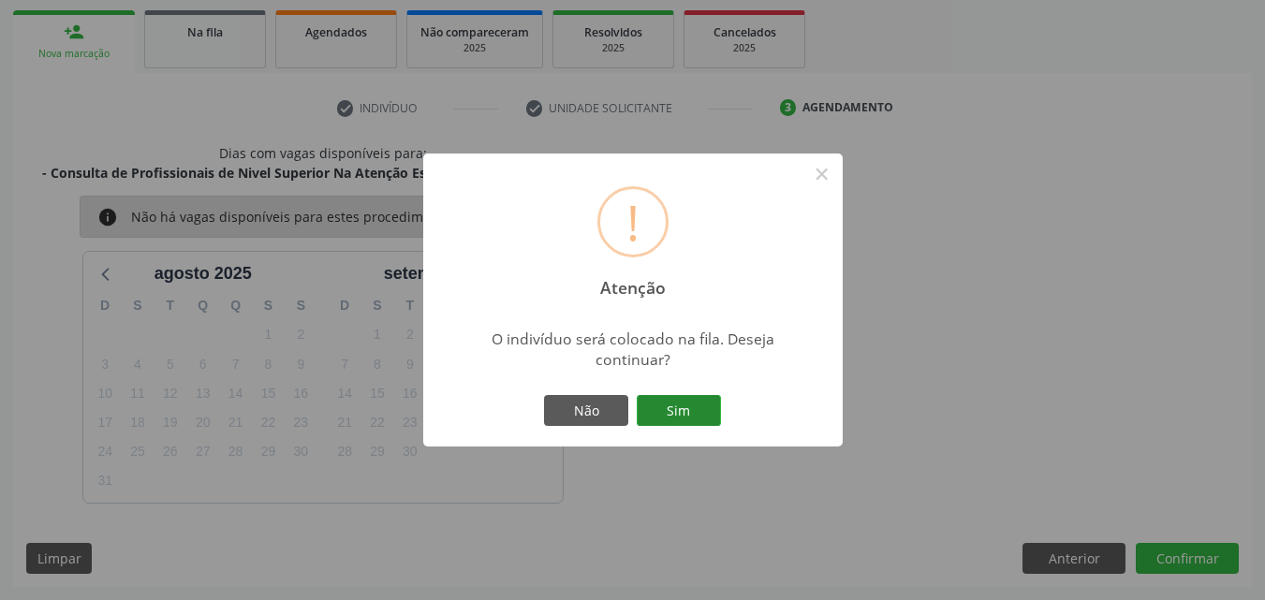
click at [715, 410] on button "Sim" at bounding box center [679, 411] width 84 height 32
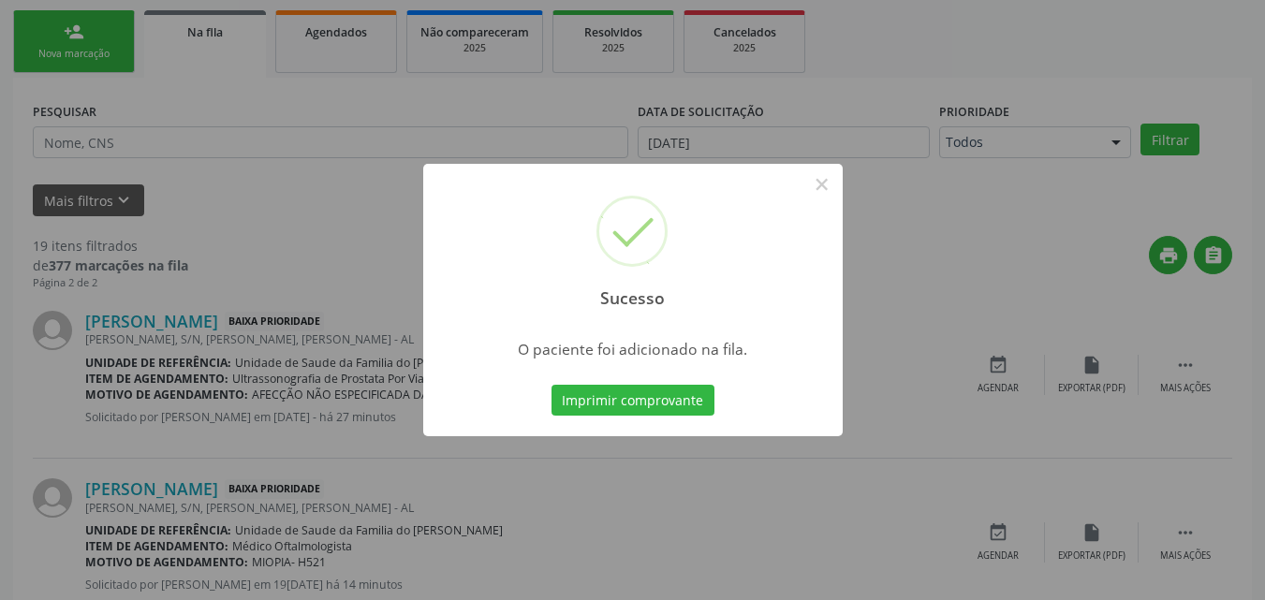
scroll to position [44, 0]
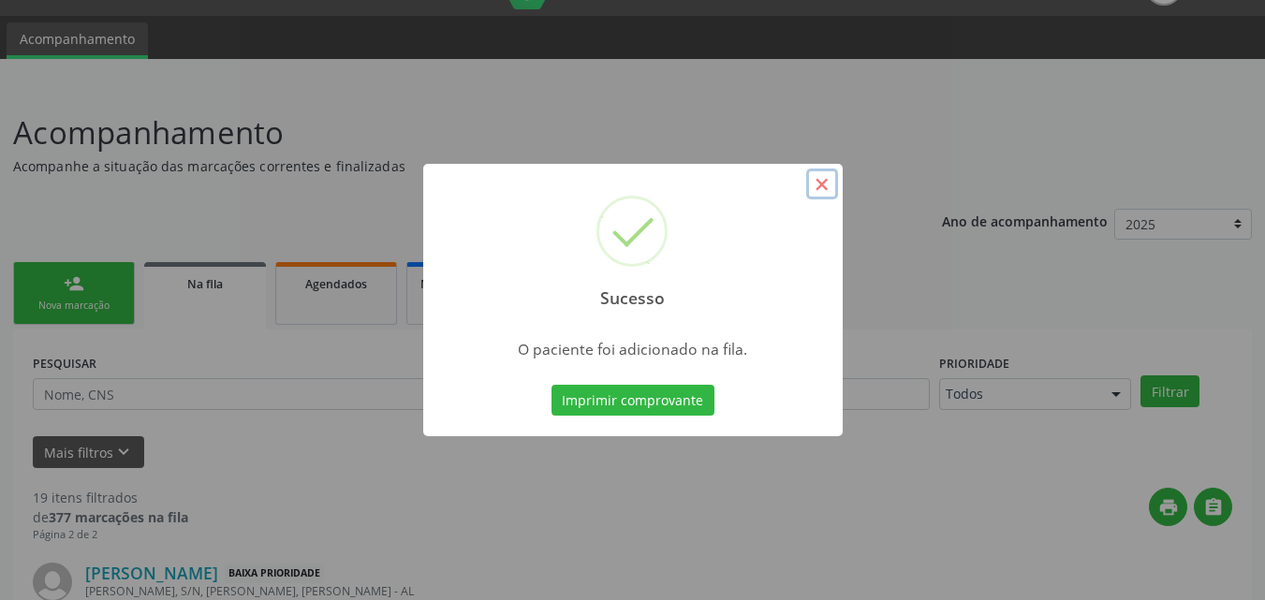
click at [830, 173] on button "×" at bounding box center [822, 185] width 32 height 32
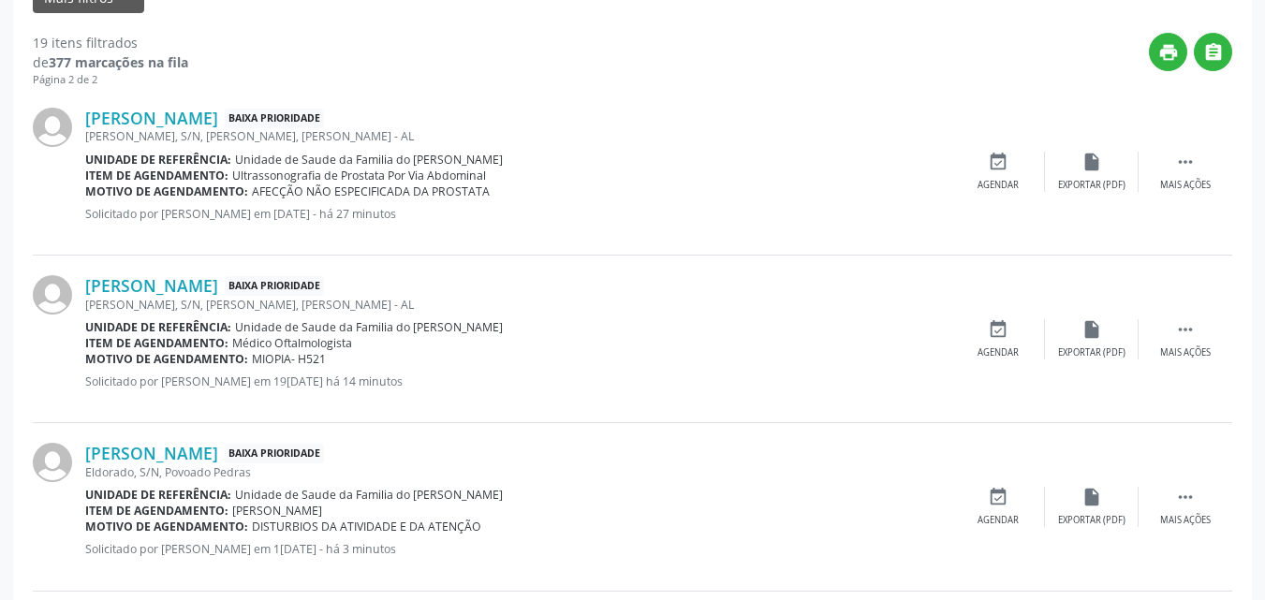
scroll to position [238, 0]
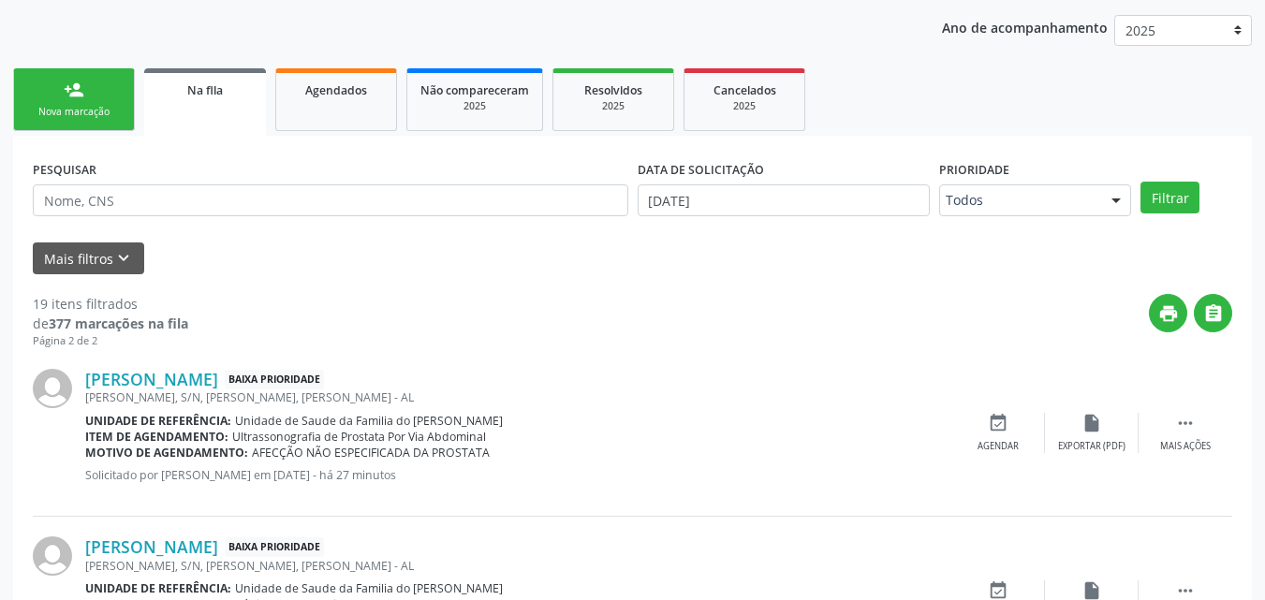
click at [84, 88] on link "person_add Nova marcação" at bounding box center [74, 99] width 122 height 63
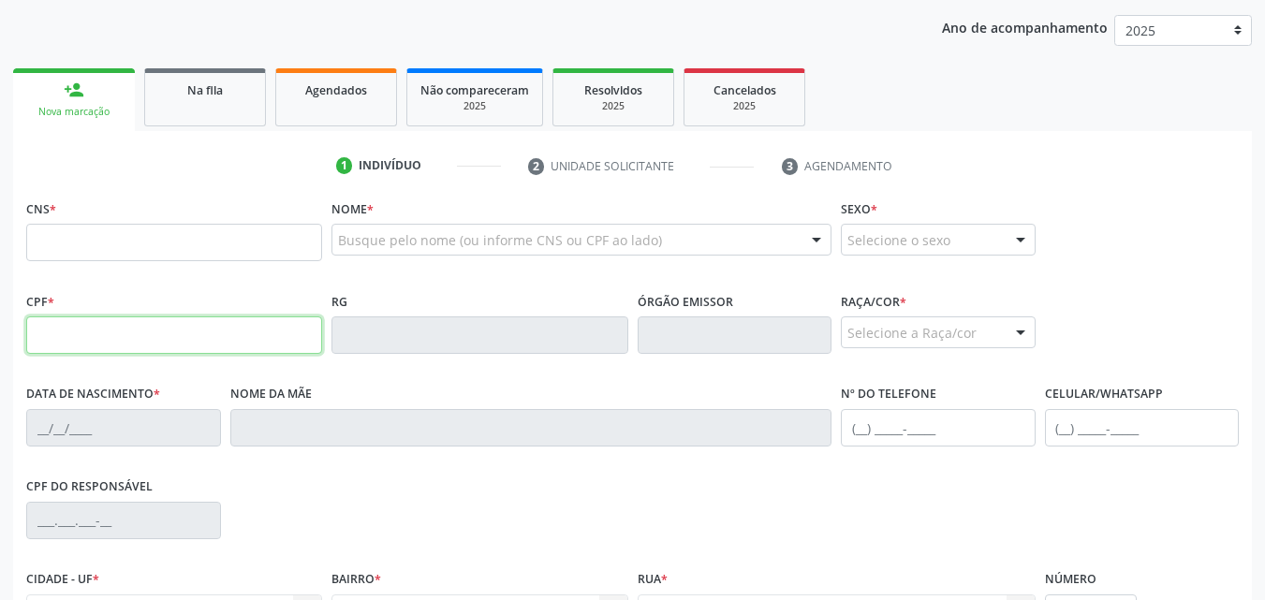
click at [84, 331] on input "text" at bounding box center [174, 335] width 296 height 37
type input "168.467.914-18"
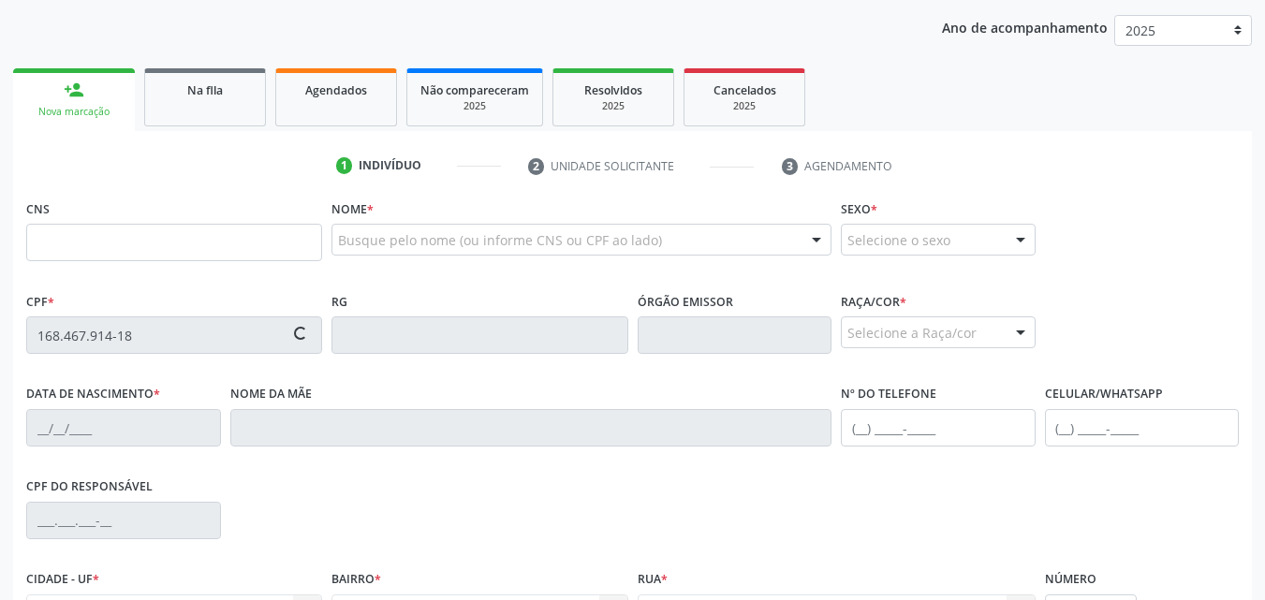
type input "709 6016 7196 7979"
type input "[DATE]"
type input "[PERSON_NAME]"
type input "[PHONE_NUMBER]"
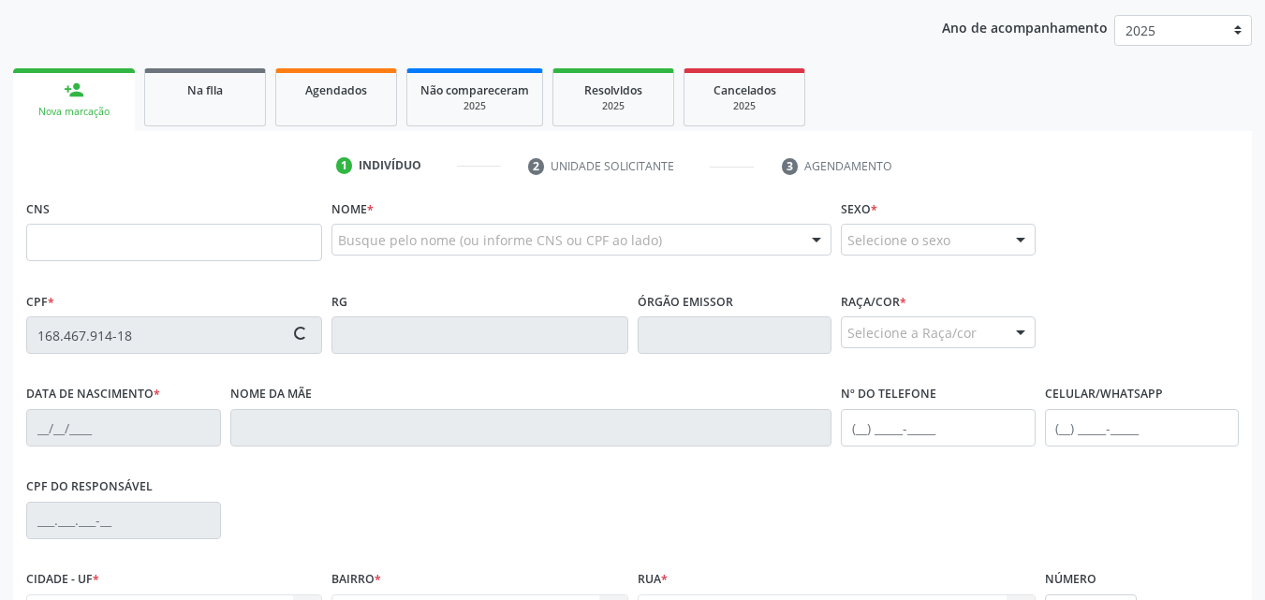
type input "S/N"
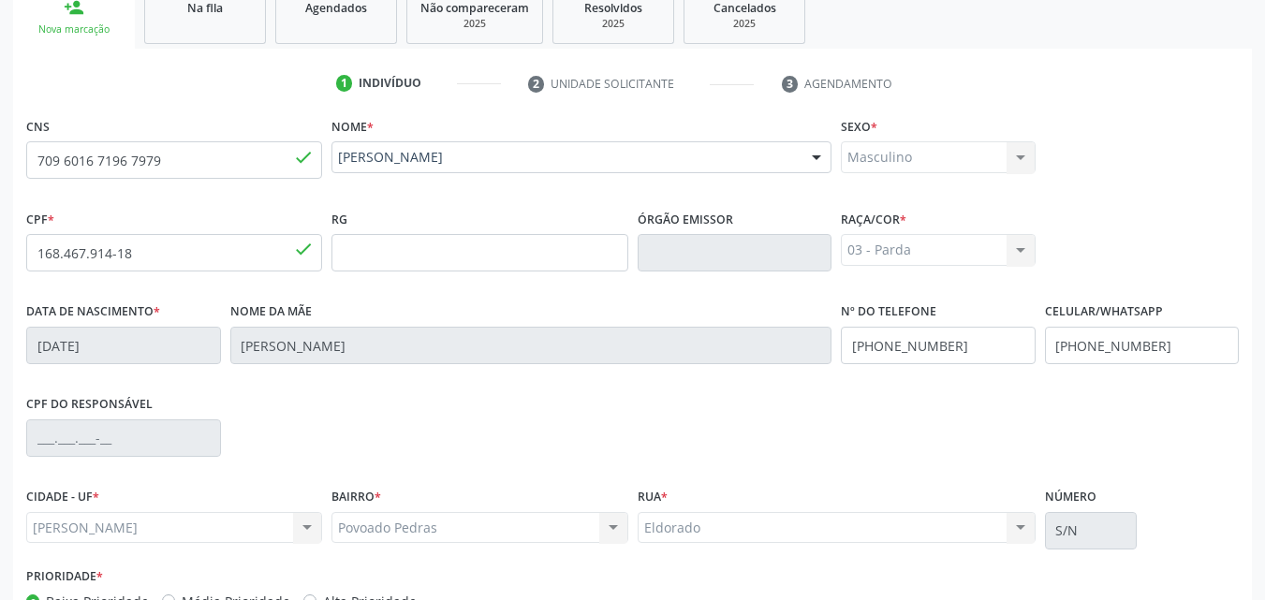
scroll to position [441, 0]
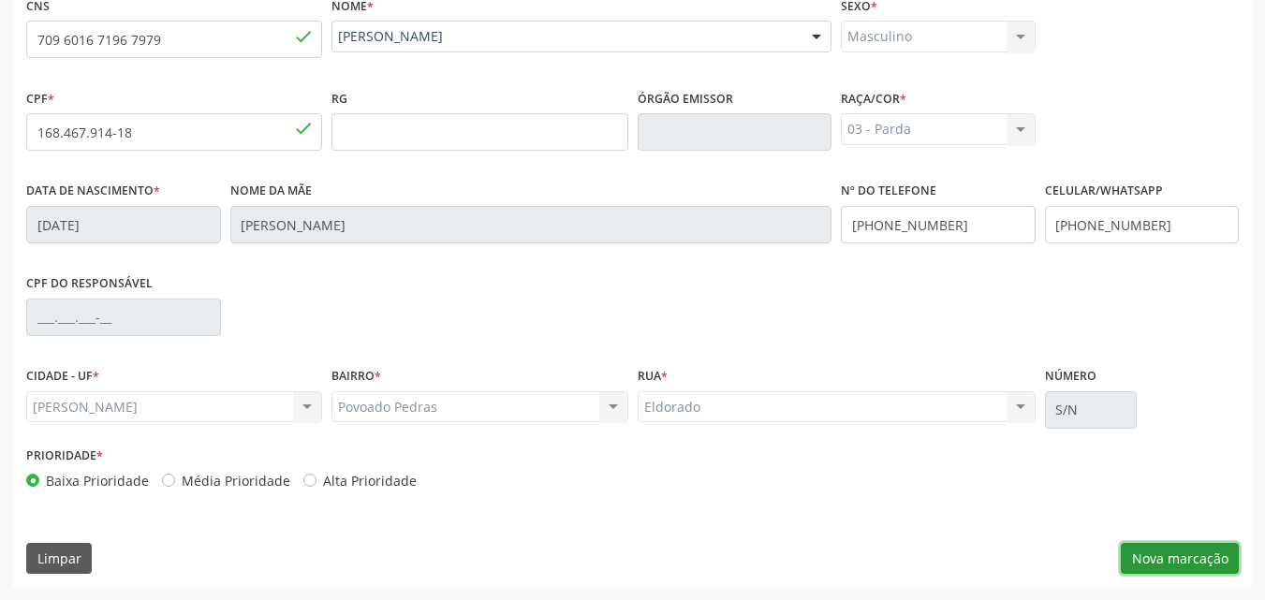
click at [1208, 565] on button "Nova marcação" at bounding box center [1180, 559] width 118 height 32
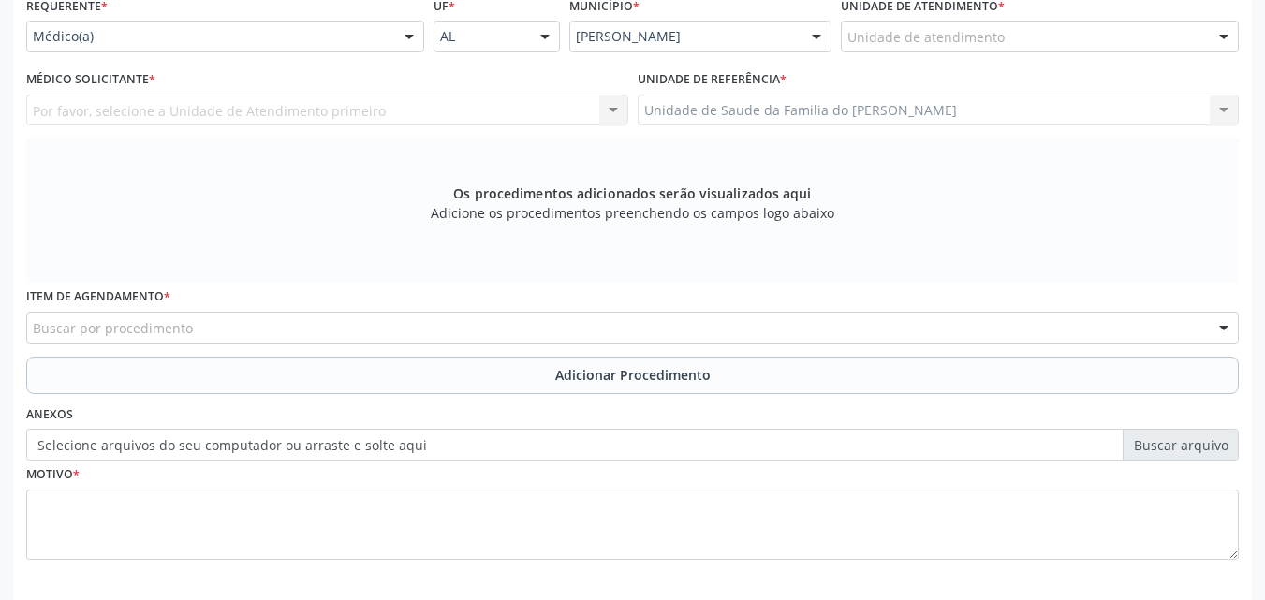
click at [1208, 565] on fieldset "Motivo *" at bounding box center [632, 517] width 1213 height 112
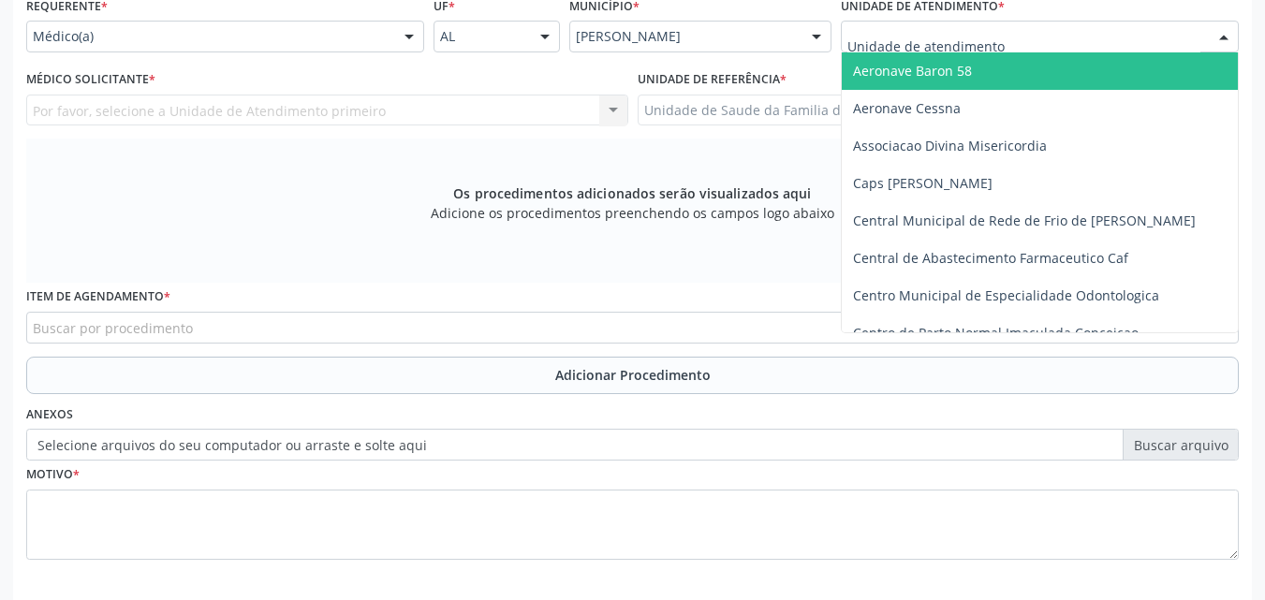
click at [1015, 47] on div at bounding box center [1040, 37] width 398 height 32
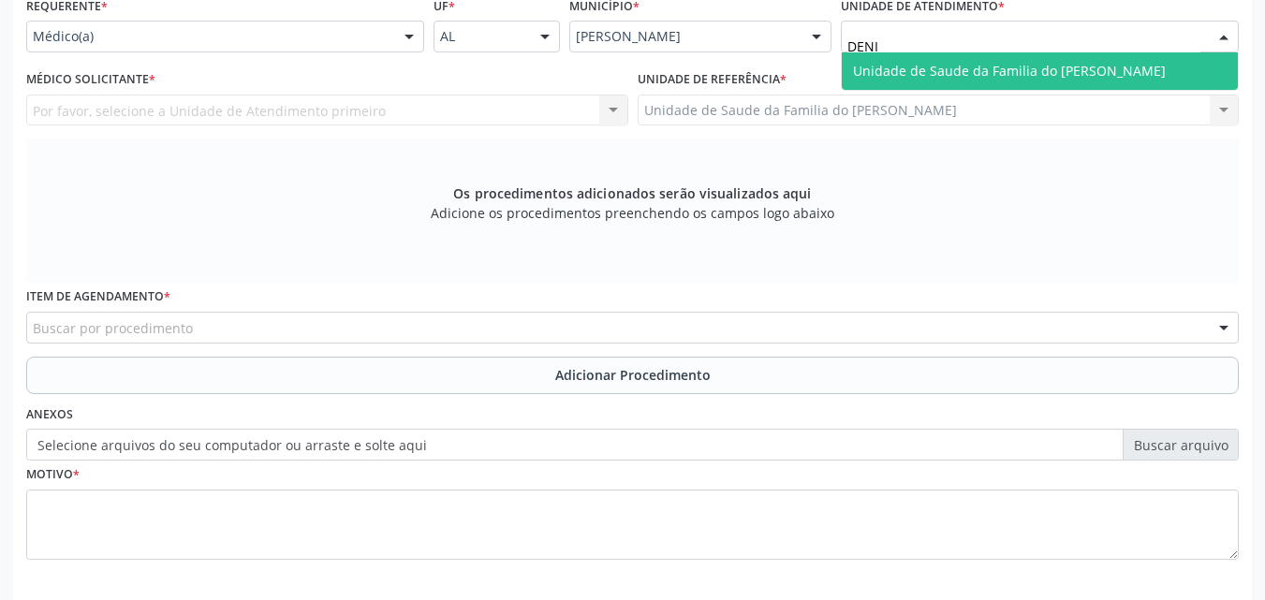
type input "[PERSON_NAME]"
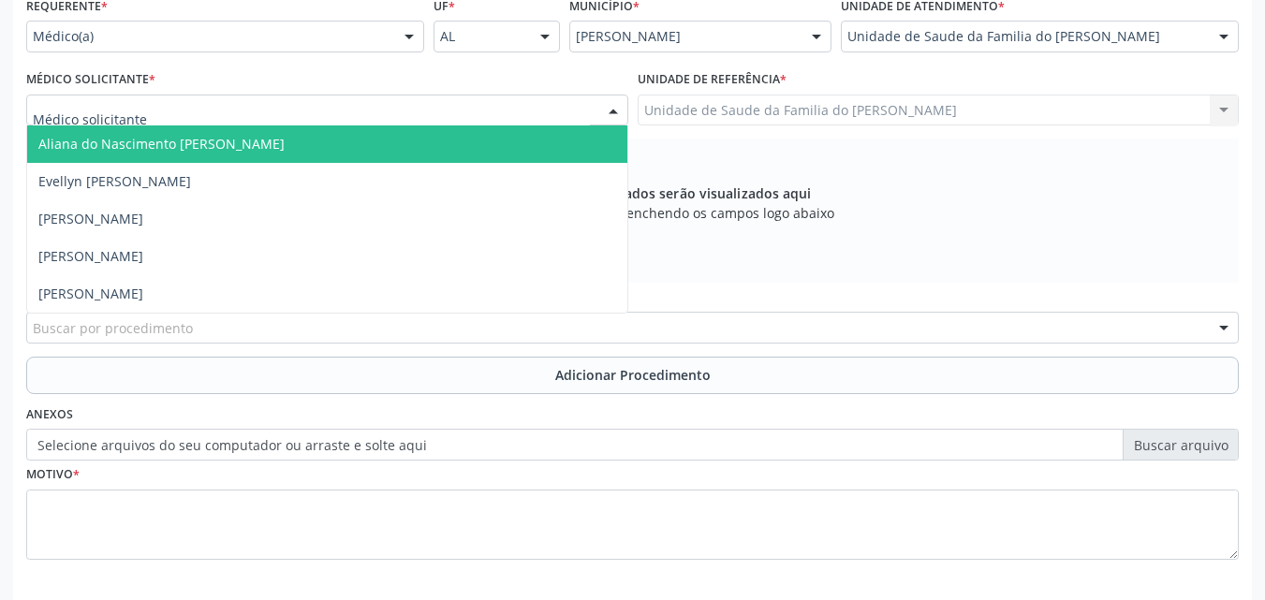
click at [546, 123] on div at bounding box center [327, 111] width 602 height 32
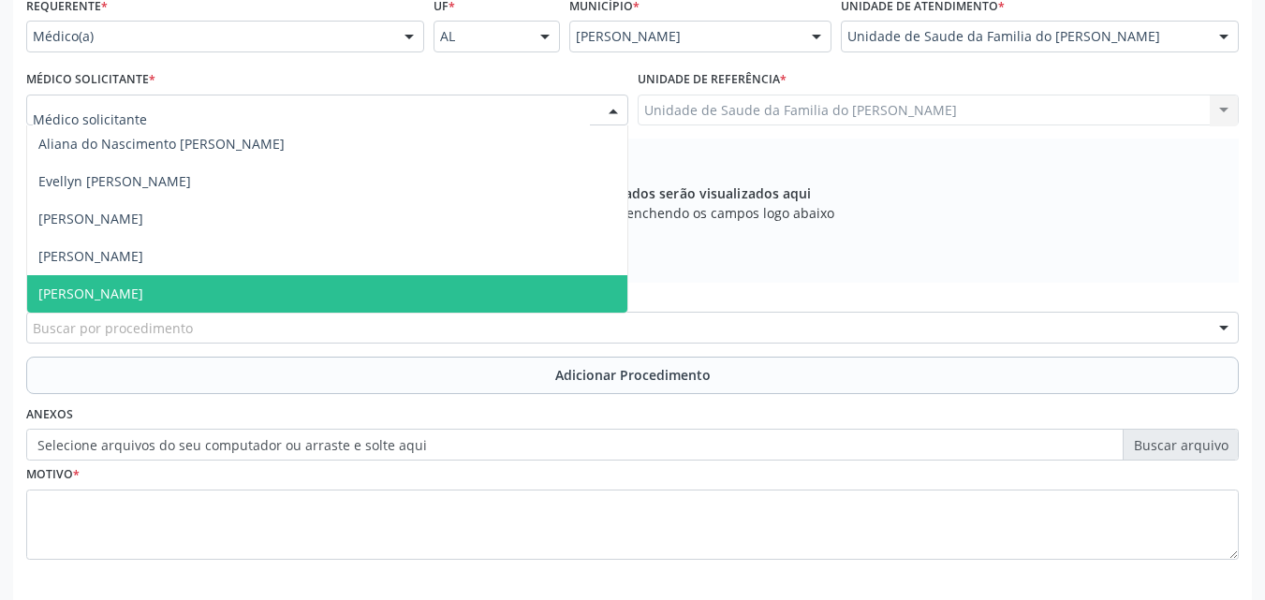
click at [436, 287] on span "[PERSON_NAME]" at bounding box center [327, 293] width 600 height 37
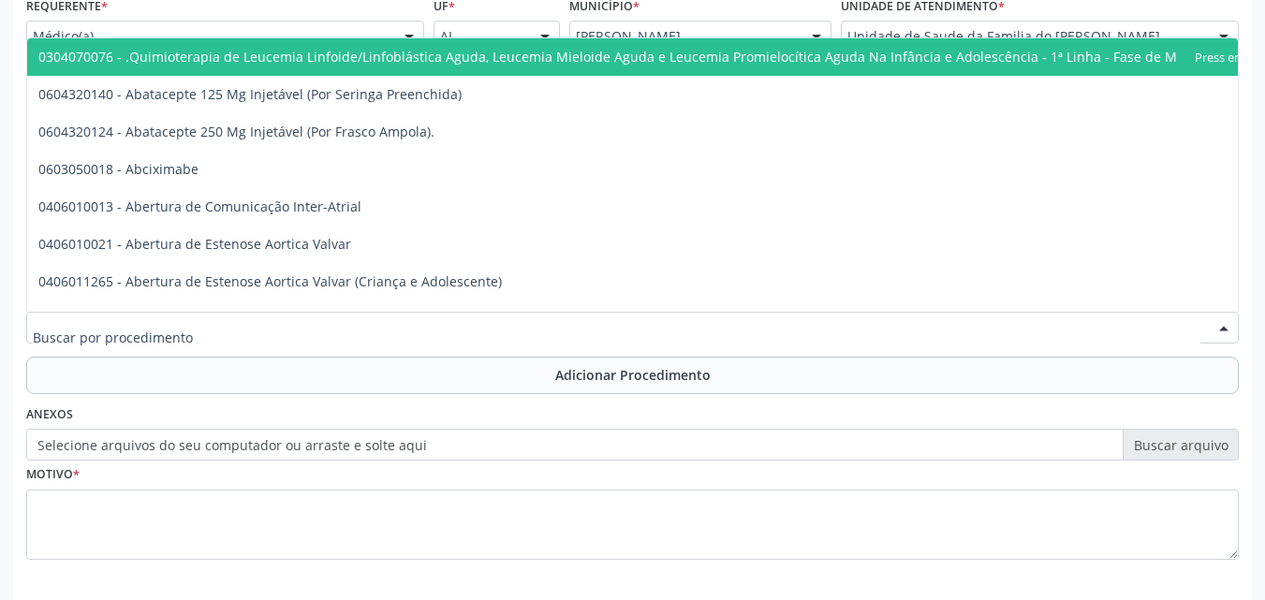
click at [420, 323] on div at bounding box center [632, 328] width 1213 height 32
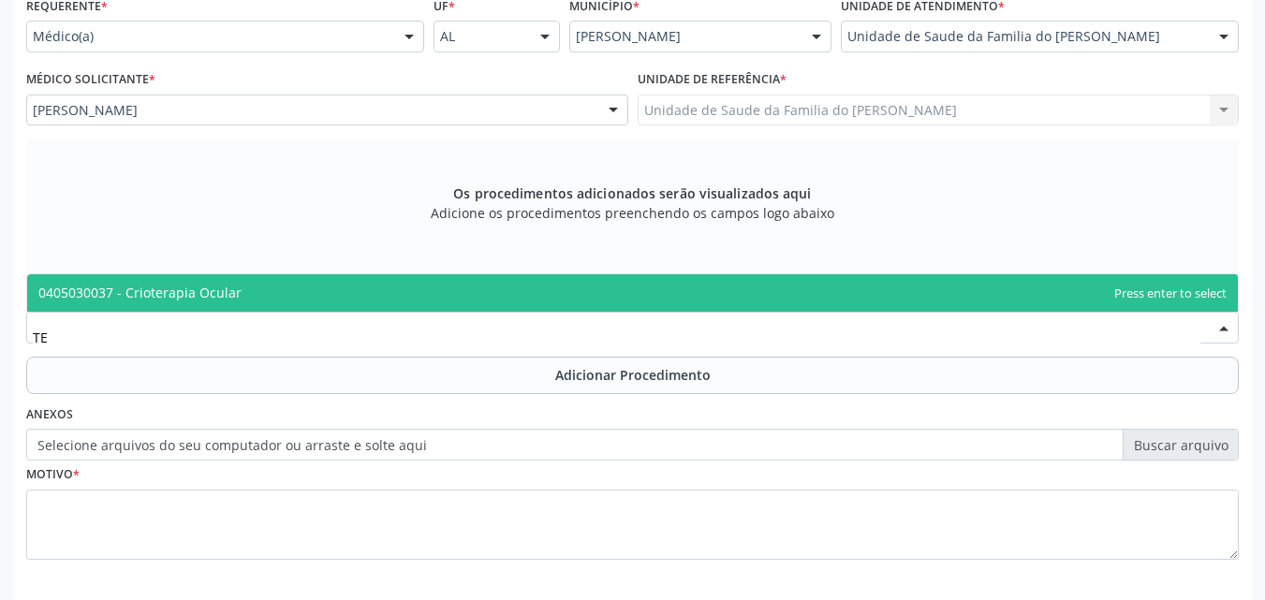
type input "T"
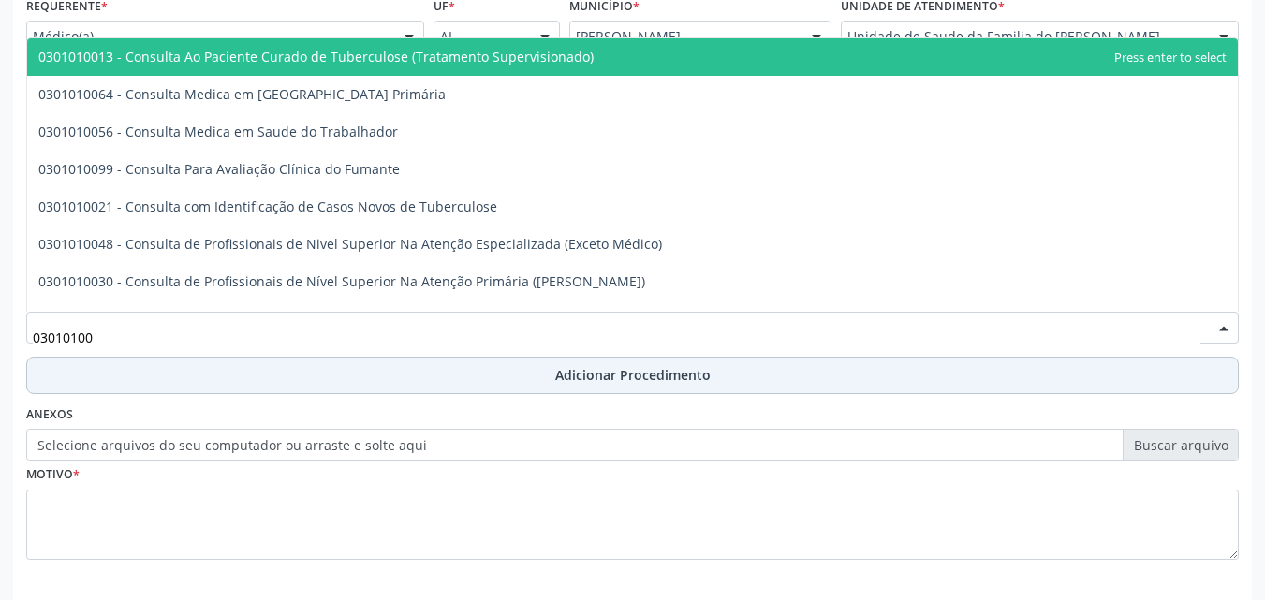
type input "030101004"
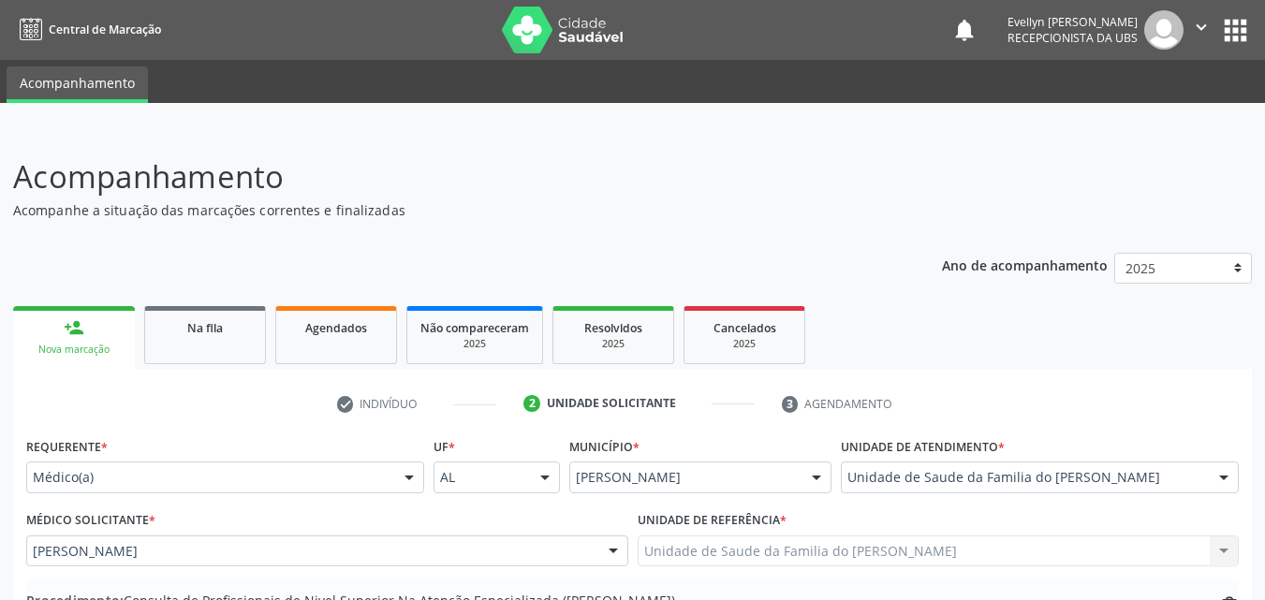
scroll to position [441, 0]
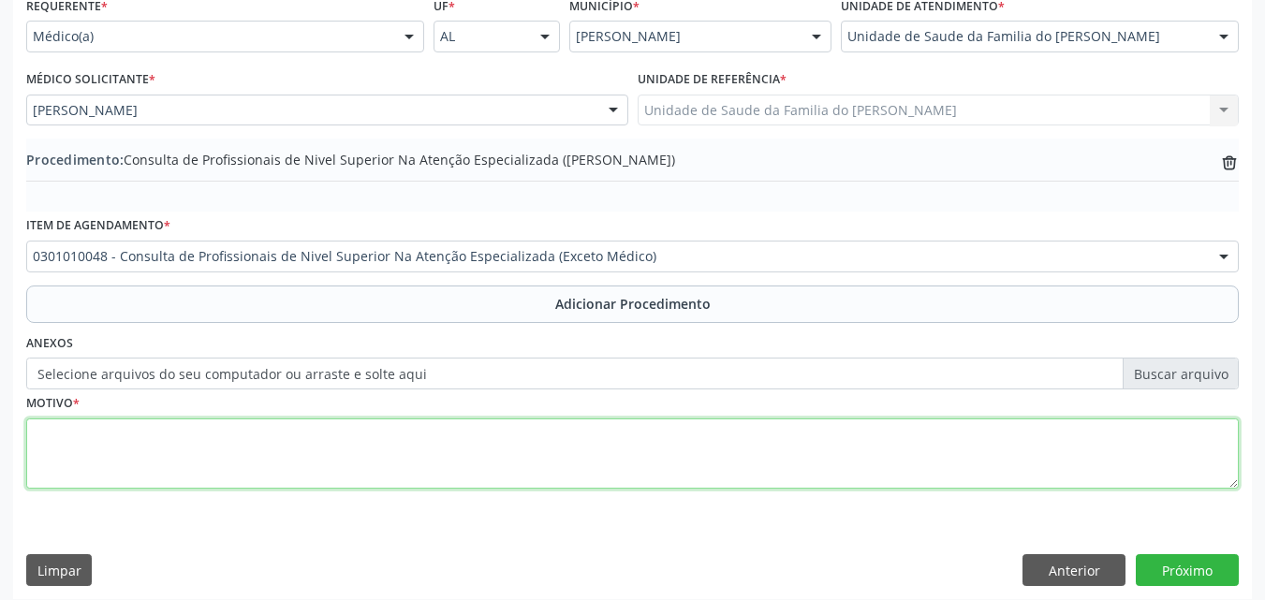
click at [364, 447] on textarea at bounding box center [632, 454] width 1213 height 71
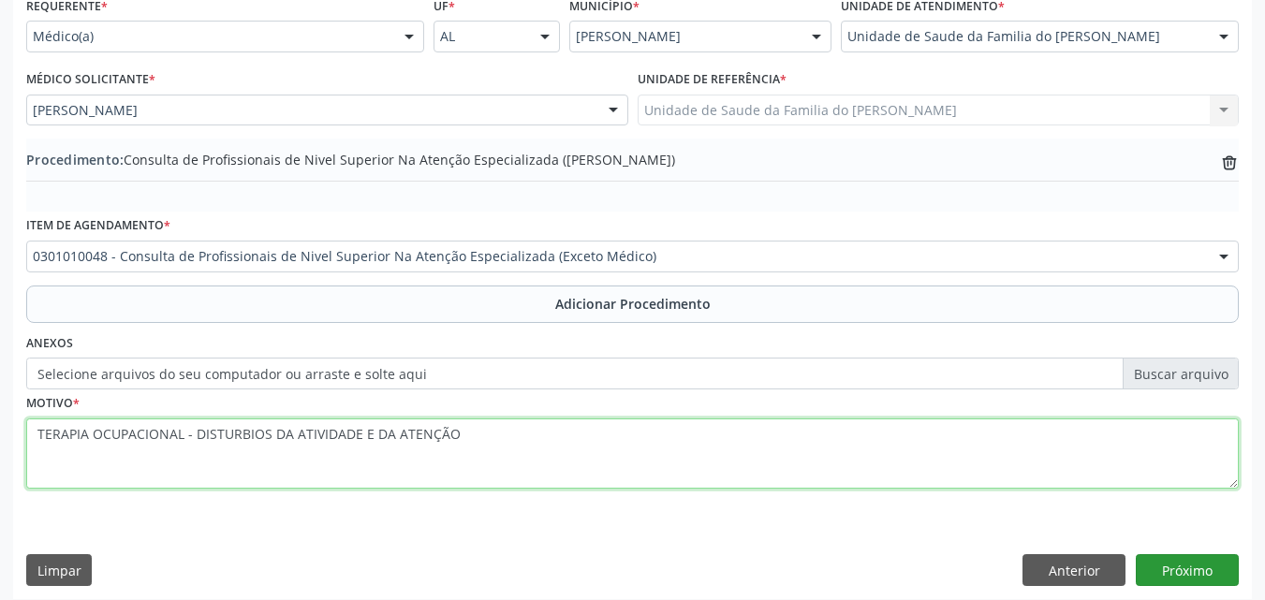
type textarea "TERAPIA OCUPACIONAL - DISTURBIOS DA ATIVIDADE E DA ATENÇÃO"
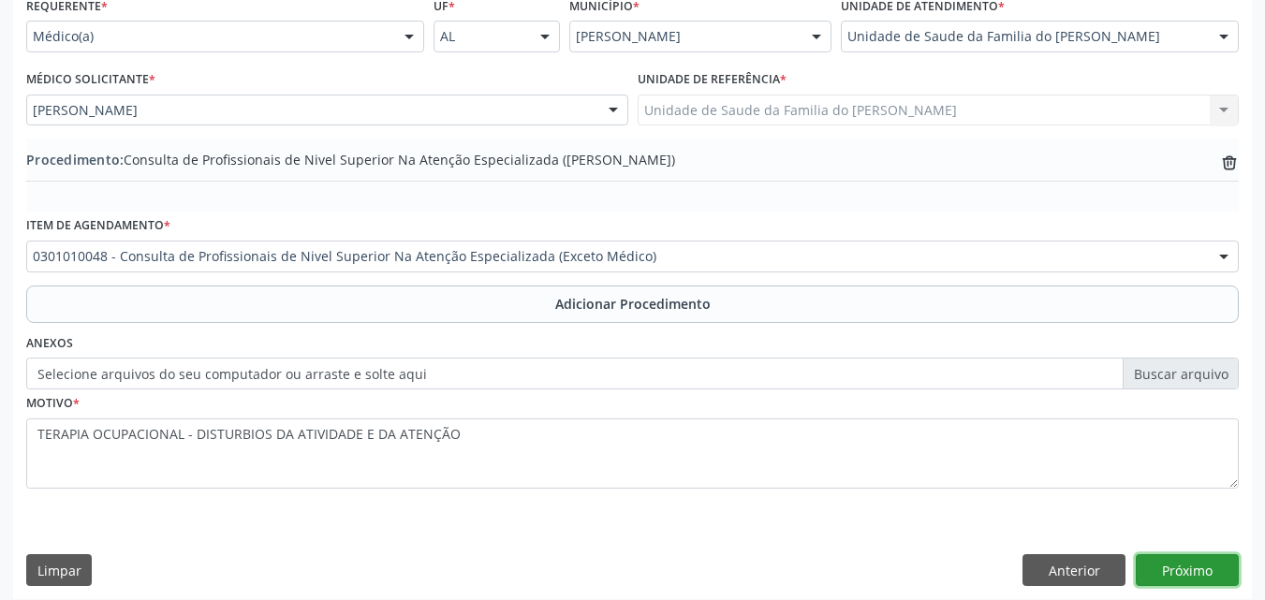
click at [1161, 562] on button "Próximo" at bounding box center [1187, 570] width 103 height 32
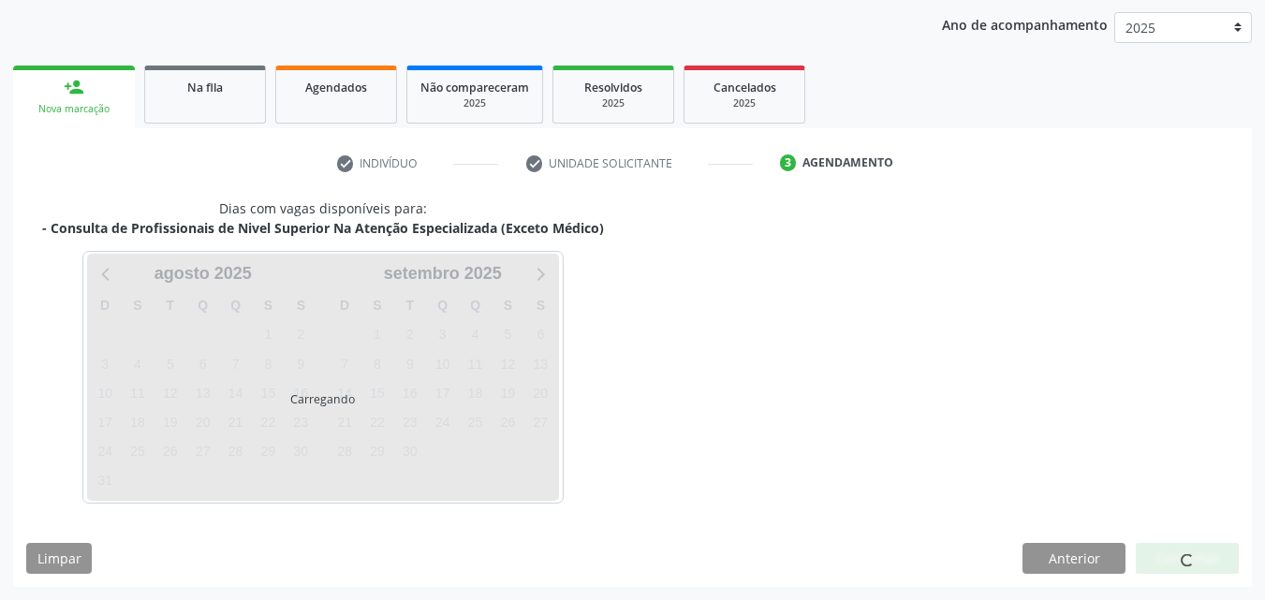
scroll to position [296, 0]
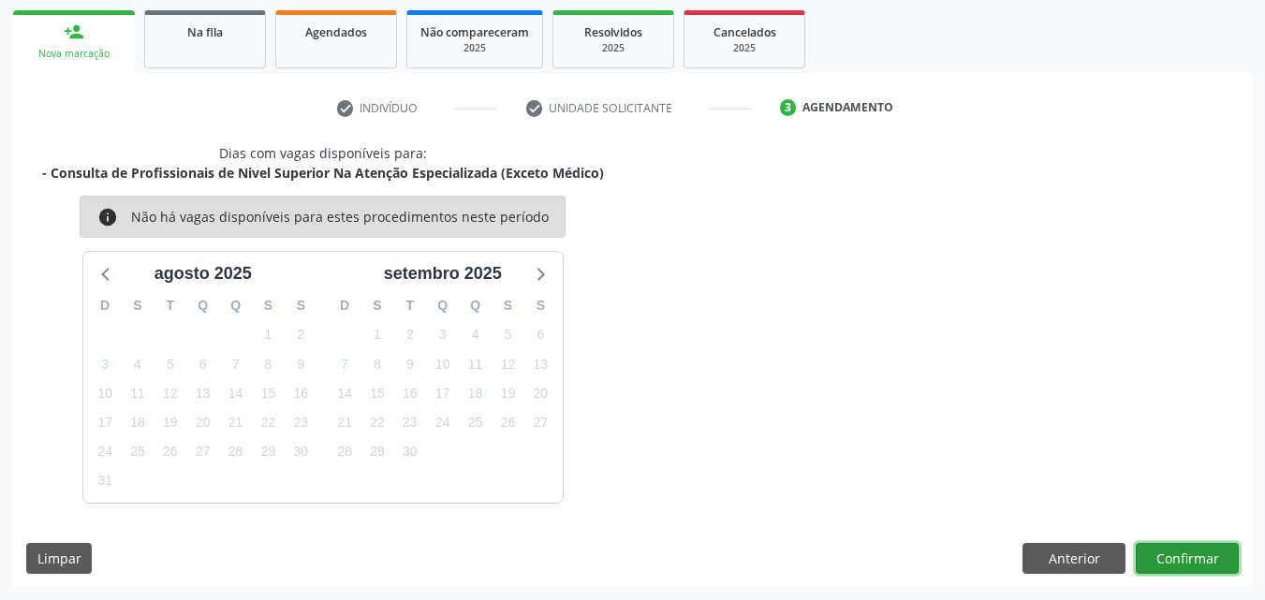
click at [1175, 561] on button "Confirmar" at bounding box center [1187, 559] width 103 height 32
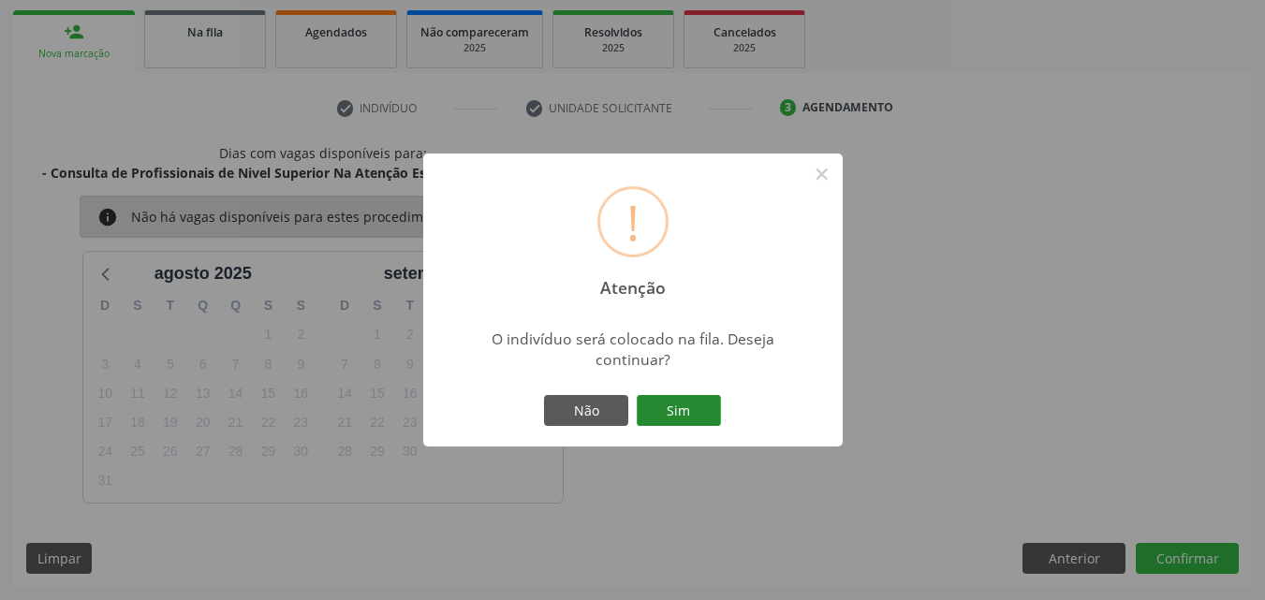
click at [662, 395] on button "Sim" at bounding box center [679, 411] width 84 height 32
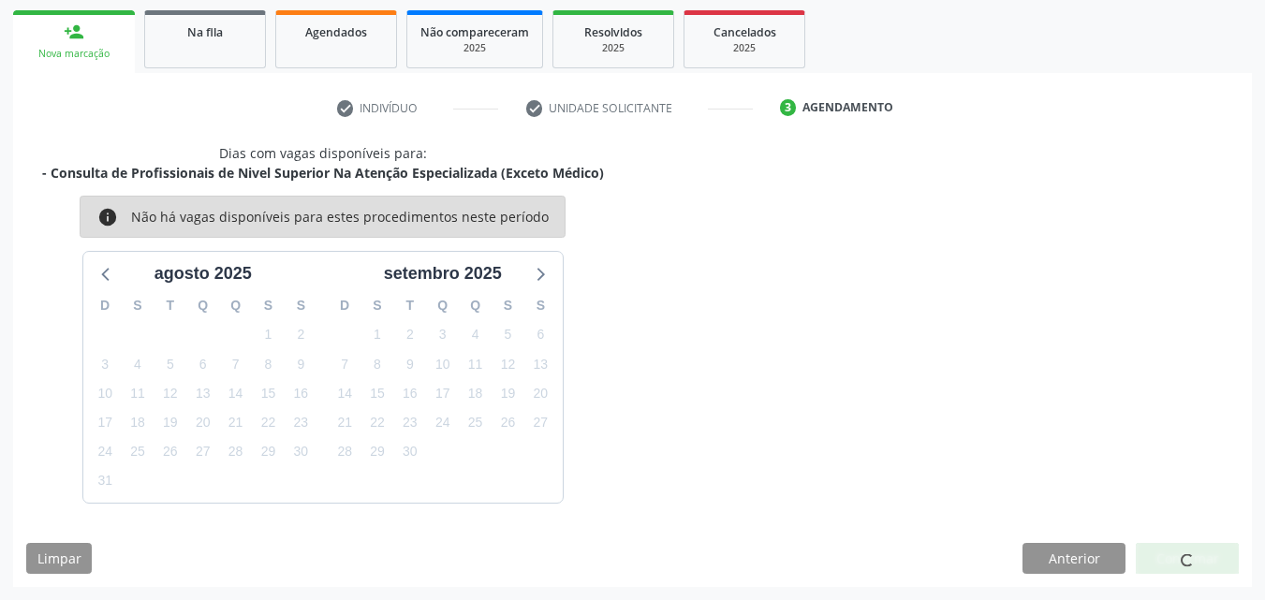
scroll to position [44, 0]
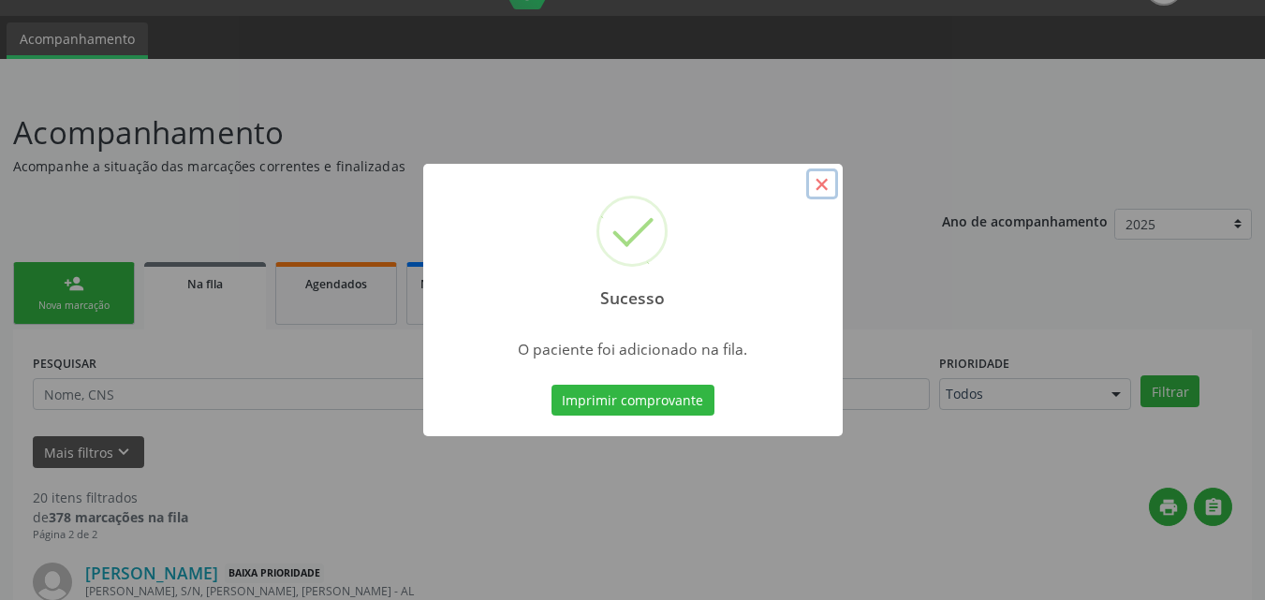
click at [821, 179] on button "×" at bounding box center [822, 185] width 32 height 32
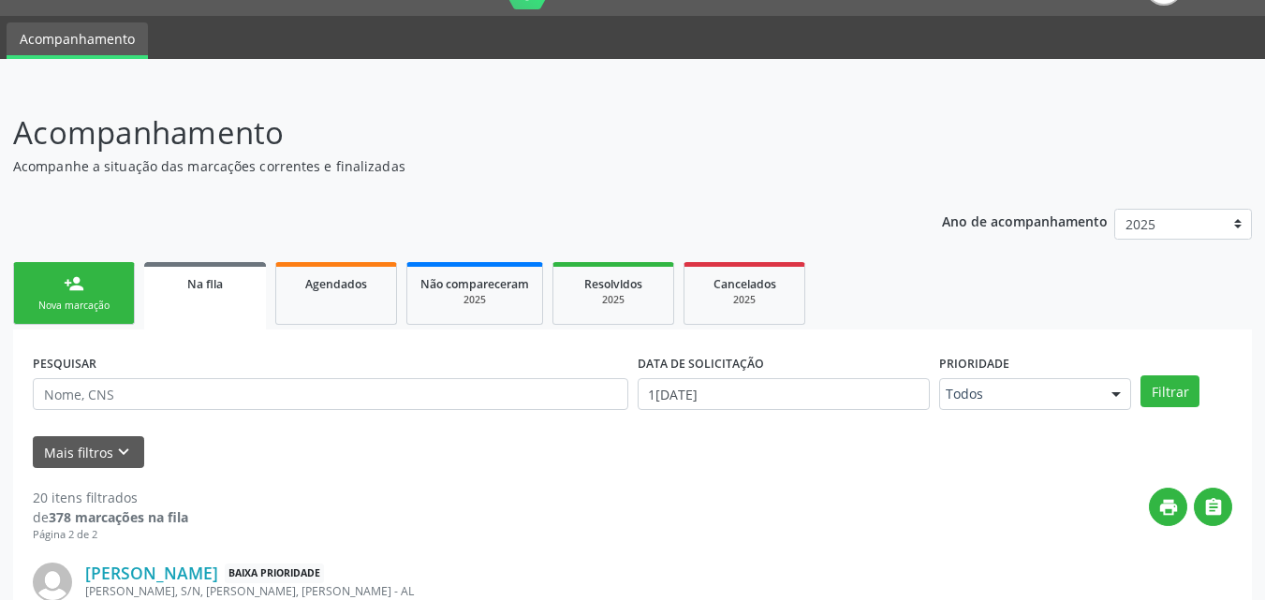
click at [94, 290] on link "person_add Nova marcação" at bounding box center [74, 293] width 122 height 63
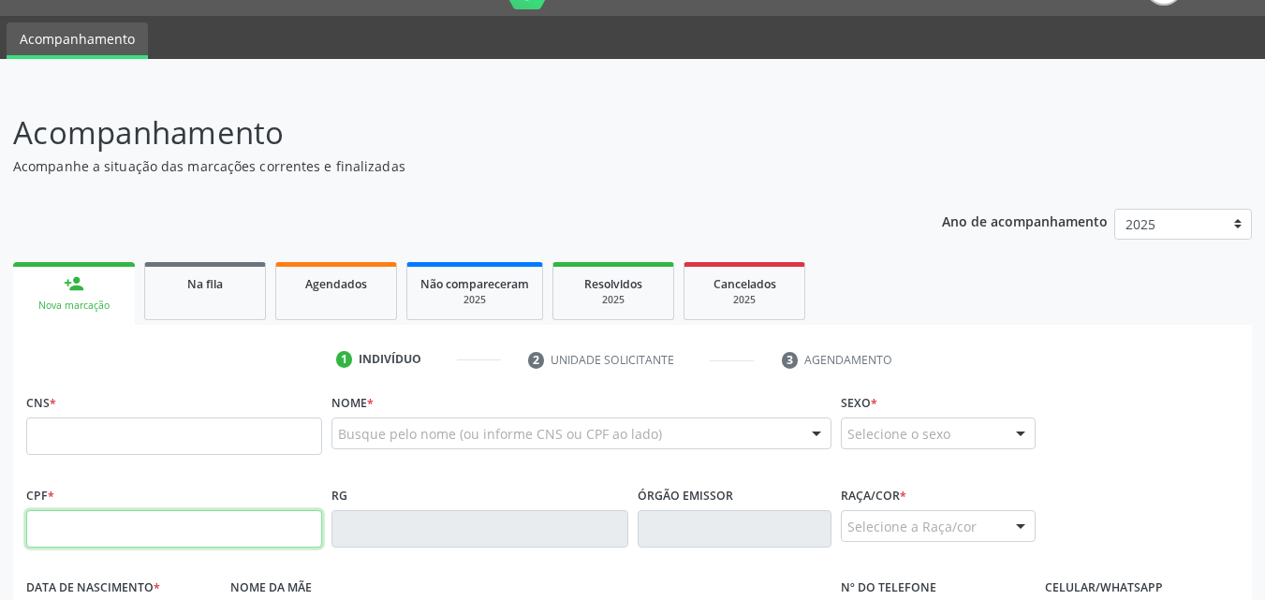
click at [123, 522] on input "text" at bounding box center [174, 528] width 296 height 37
type input "056.445.684-58"
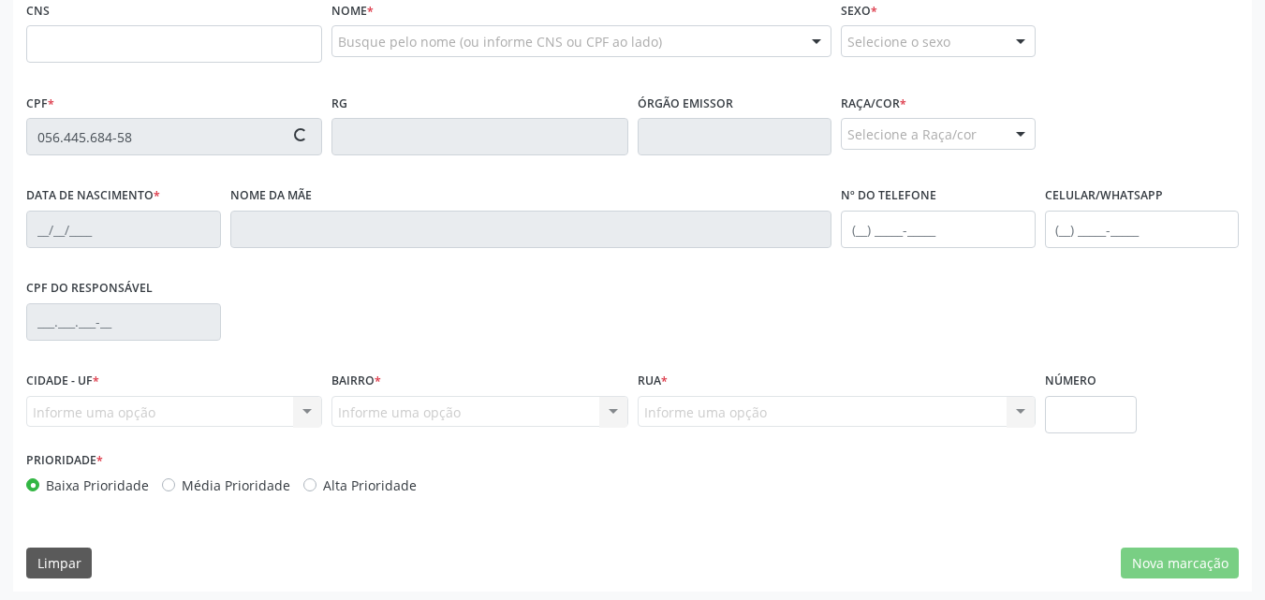
scroll to position [440, 0]
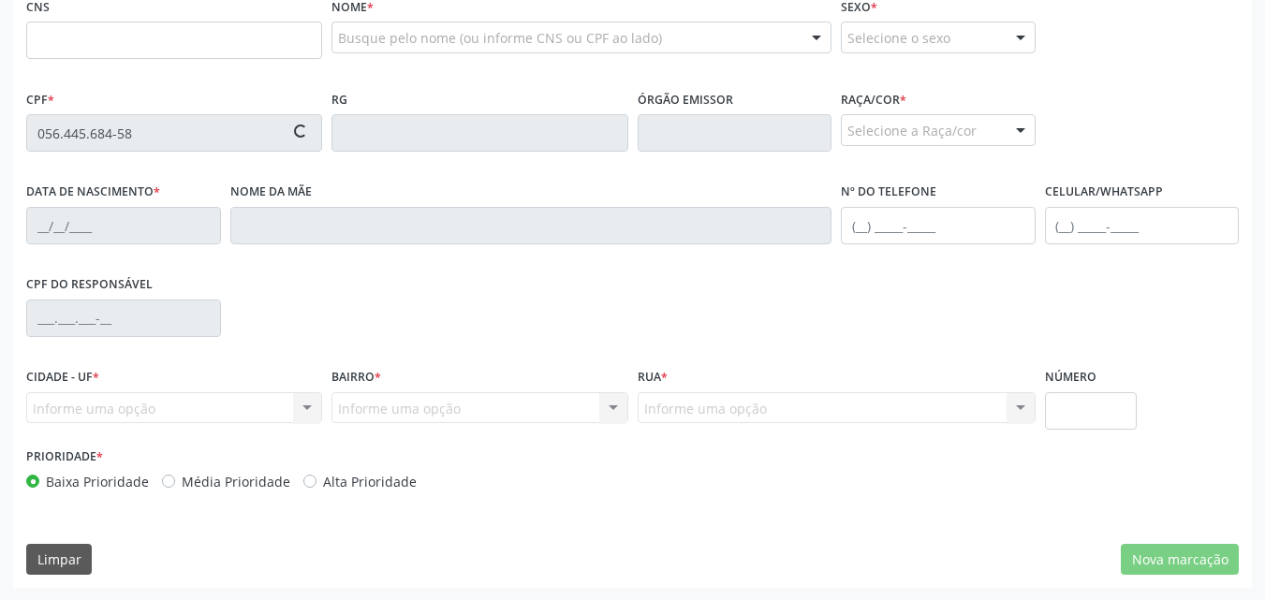
type input "700 0031 7076 4505"
type input "18/10/1978"
type input "Maria de Fatima Santos de Oliveira"
type input "(82) 98898-9825"
type input "S/N"
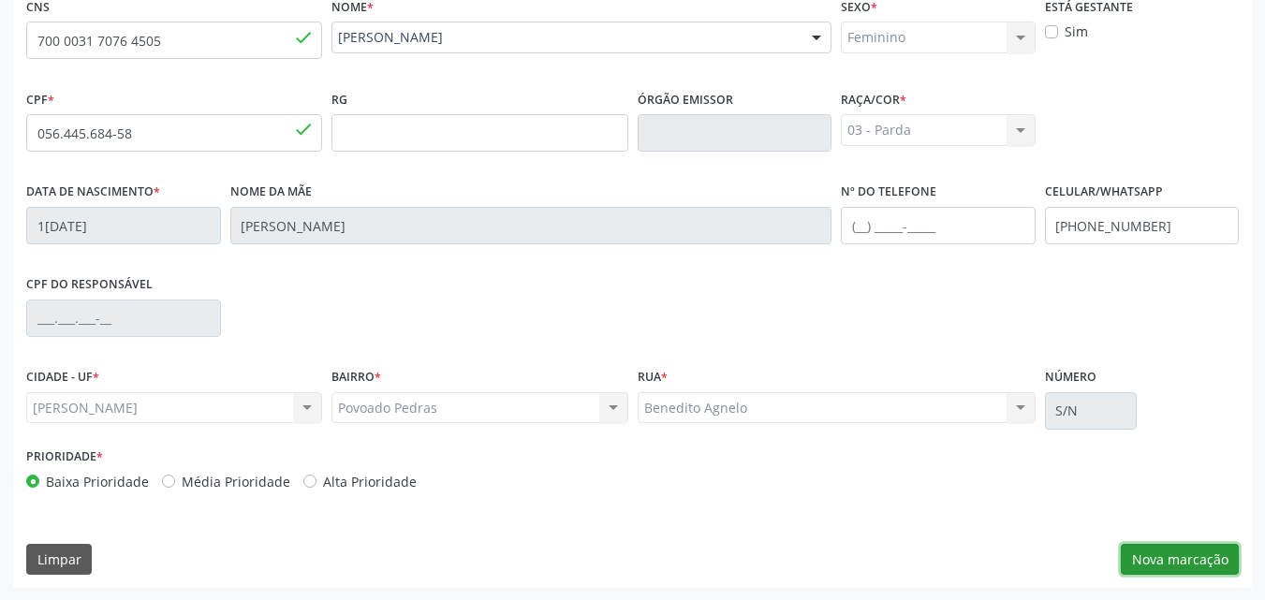
click at [1203, 568] on button "Nova marcação" at bounding box center [1180, 560] width 118 height 32
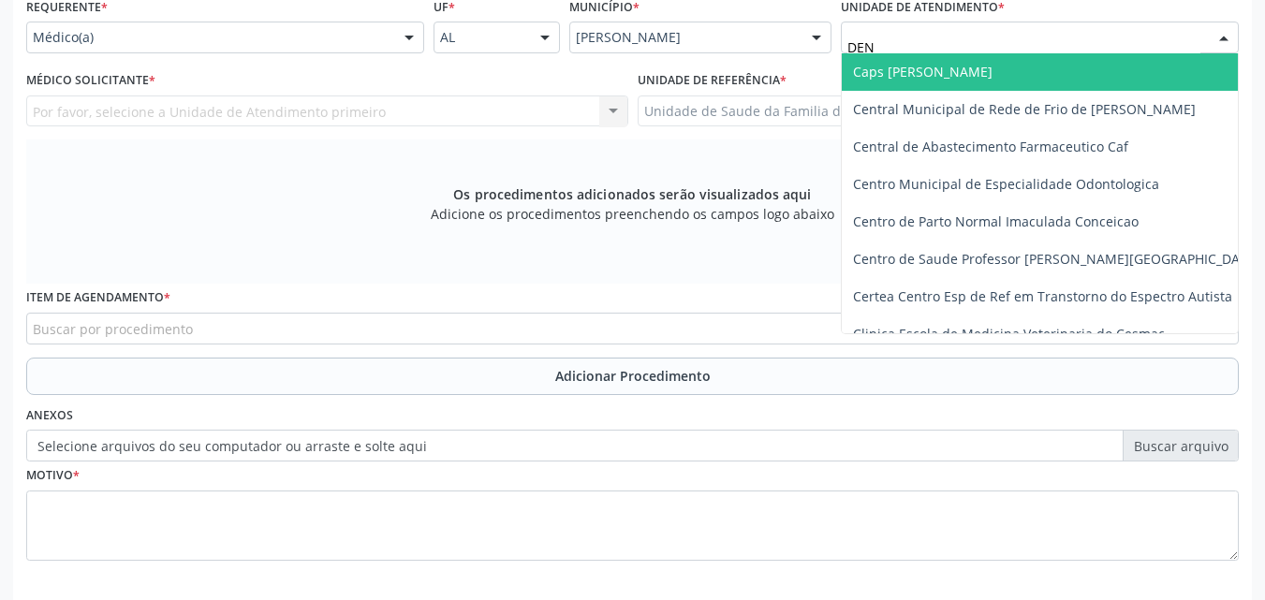
type input "DENI"
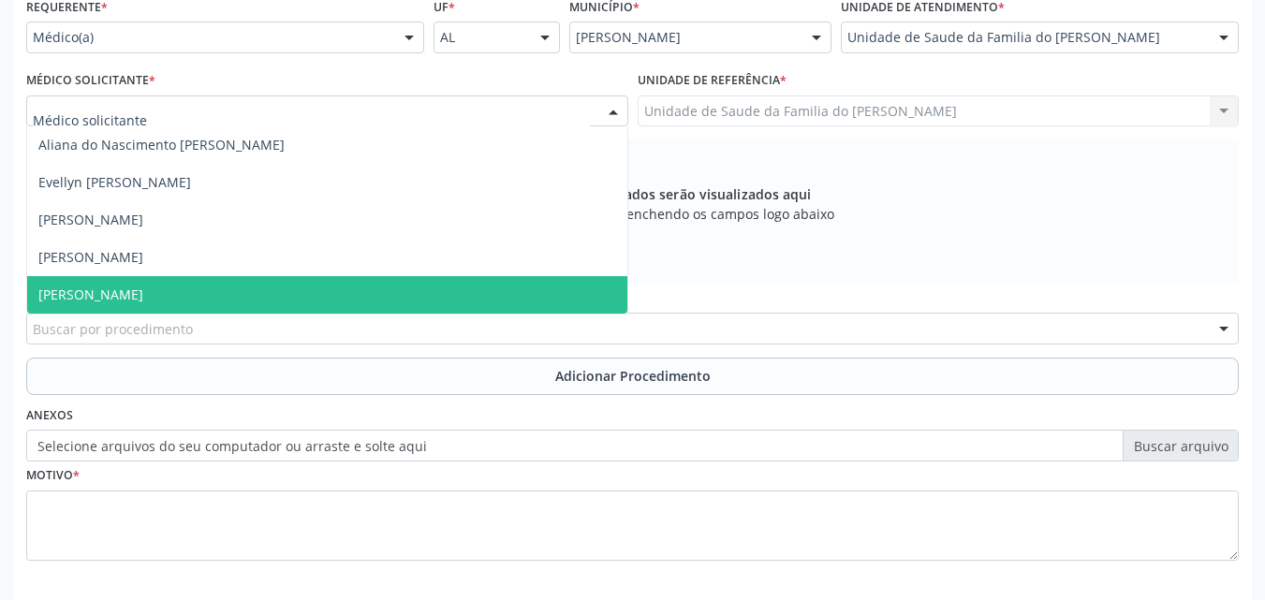
click at [122, 295] on span "[PERSON_NAME]" at bounding box center [90, 295] width 105 height 18
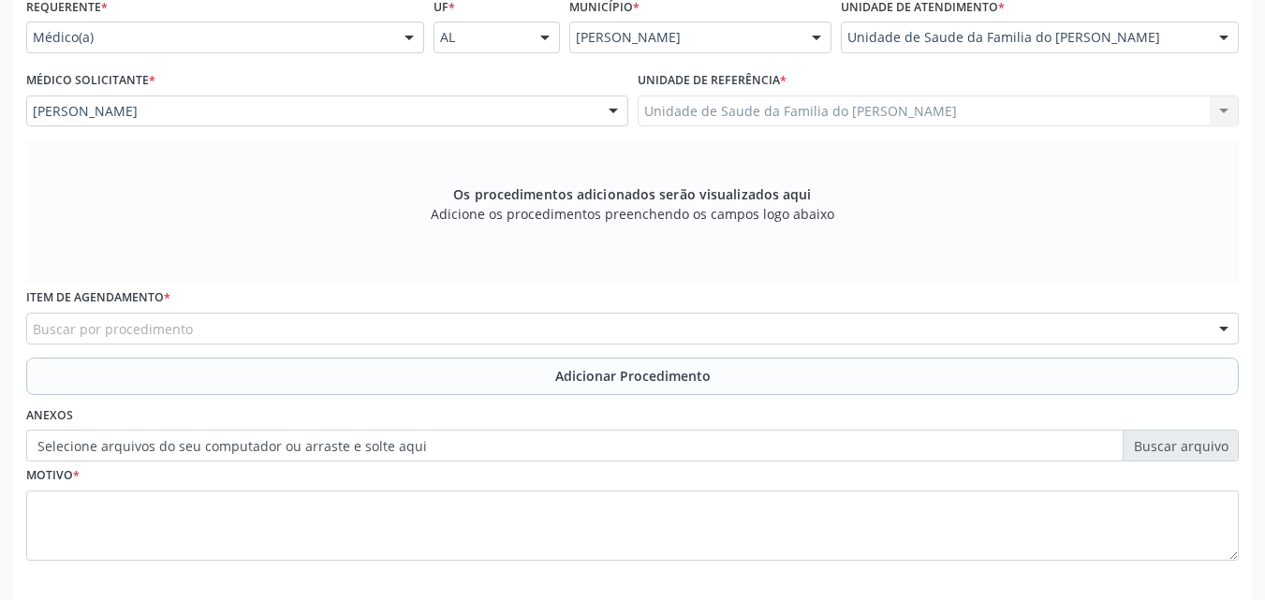
click at [132, 318] on div "Buscar por procedimento" at bounding box center [632, 329] width 1213 height 32
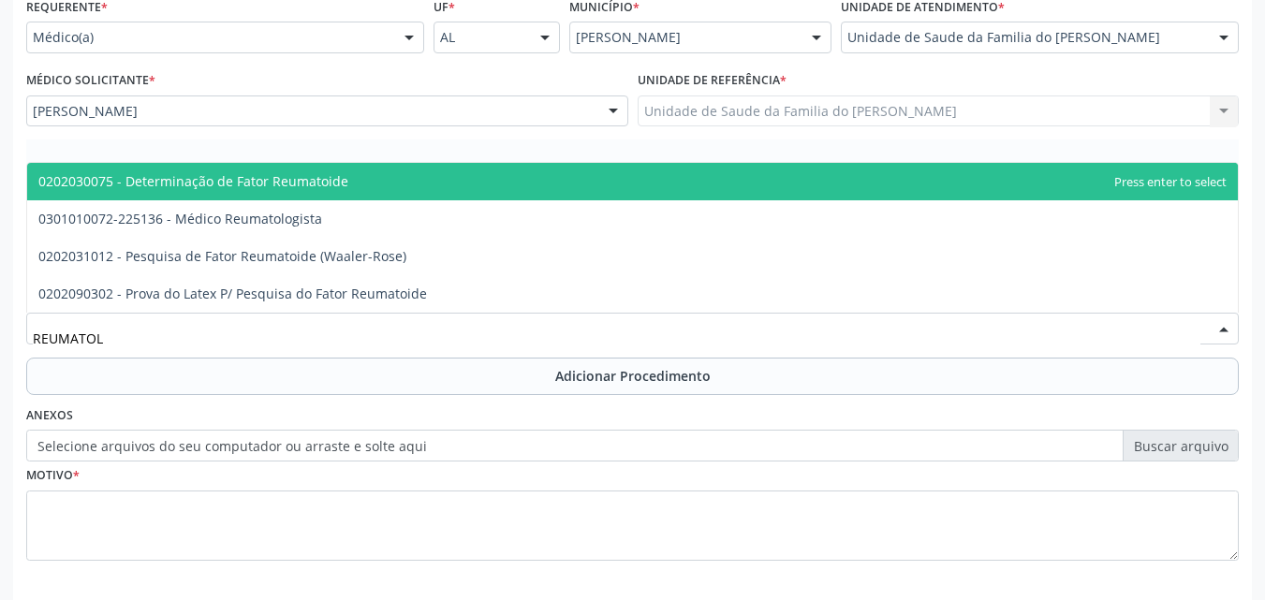
type input "REUMATOLO"
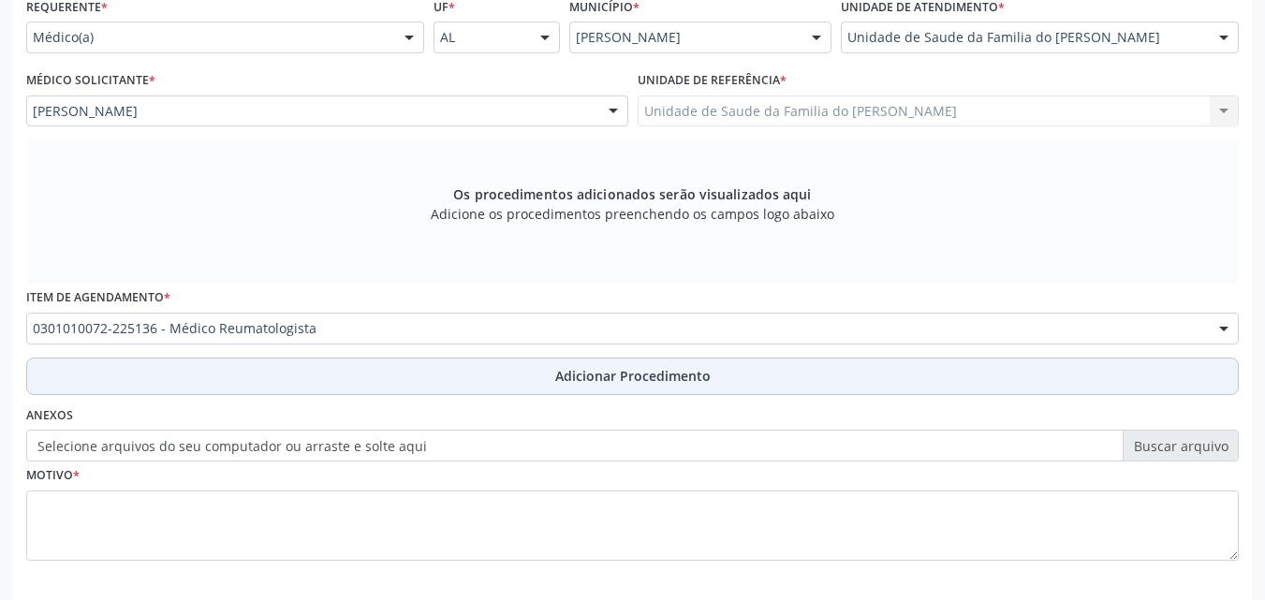
click at [130, 358] on button "Adicionar Procedimento" at bounding box center [632, 376] width 1213 height 37
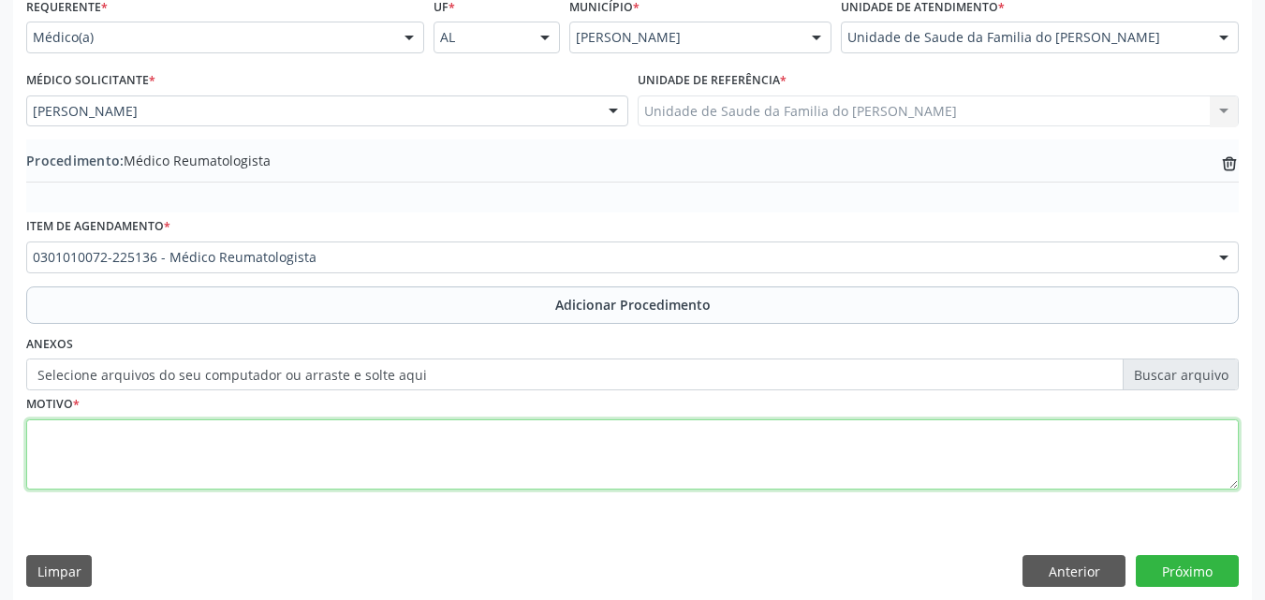
click at [147, 451] on textarea at bounding box center [632, 455] width 1213 height 71
type textarea "DESCONFORTO EM MMMI + VARIZES DOS MEMBROS INFERIORES"
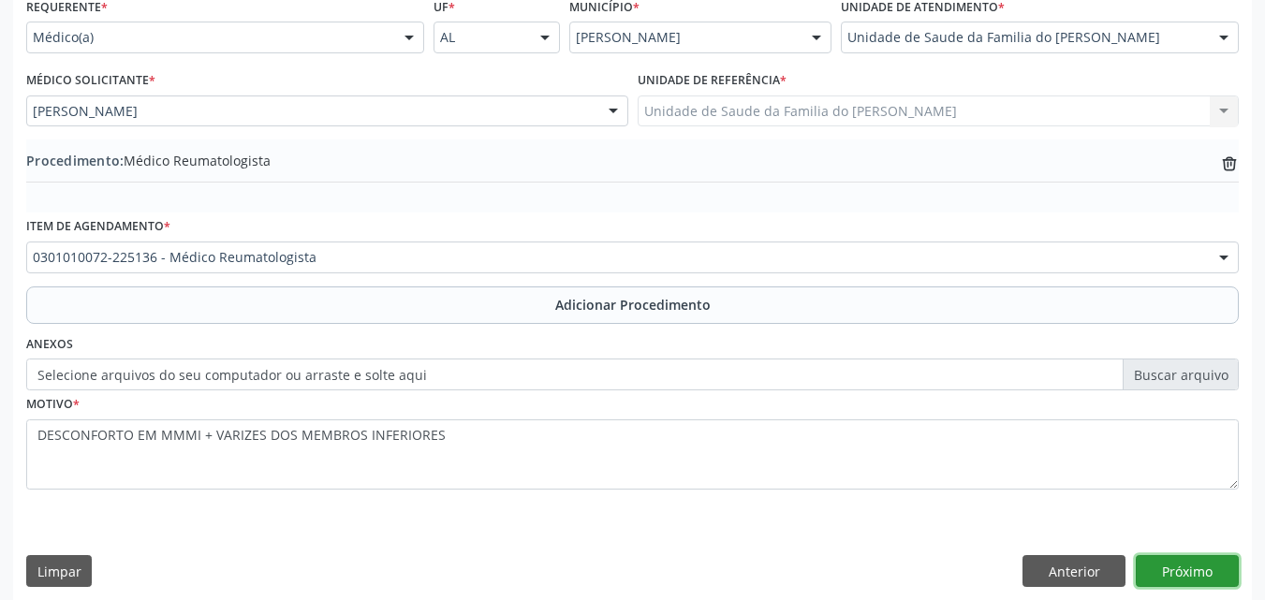
click at [1161, 568] on button "Próximo" at bounding box center [1187, 571] width 103 height 32
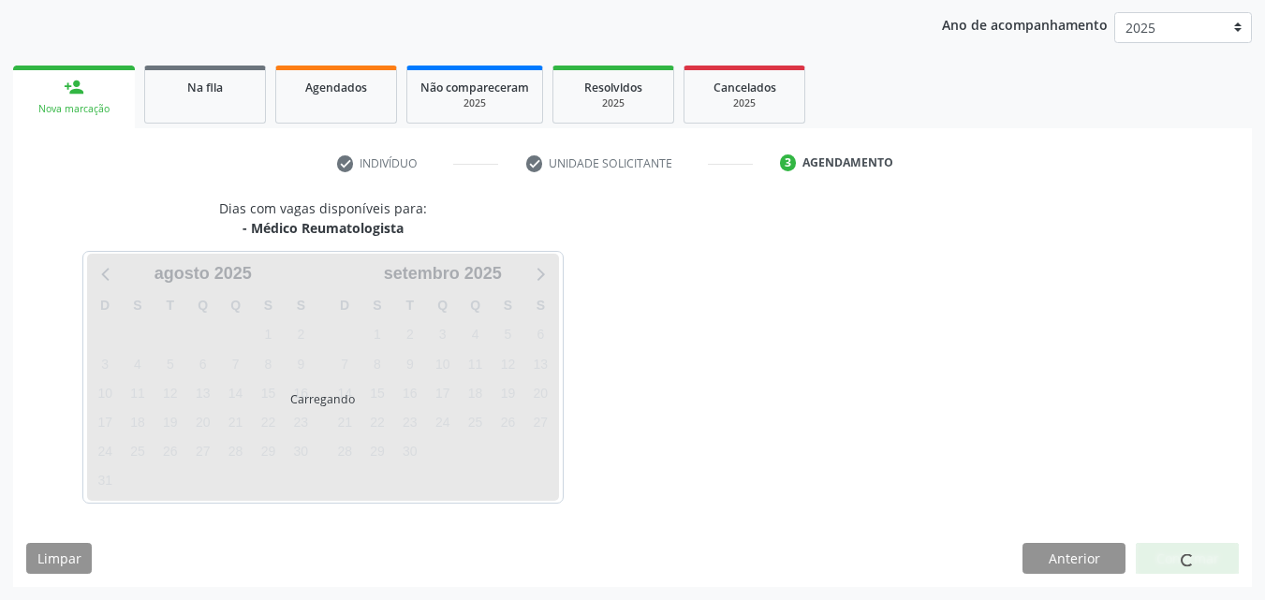
scroll to position [296, 0]
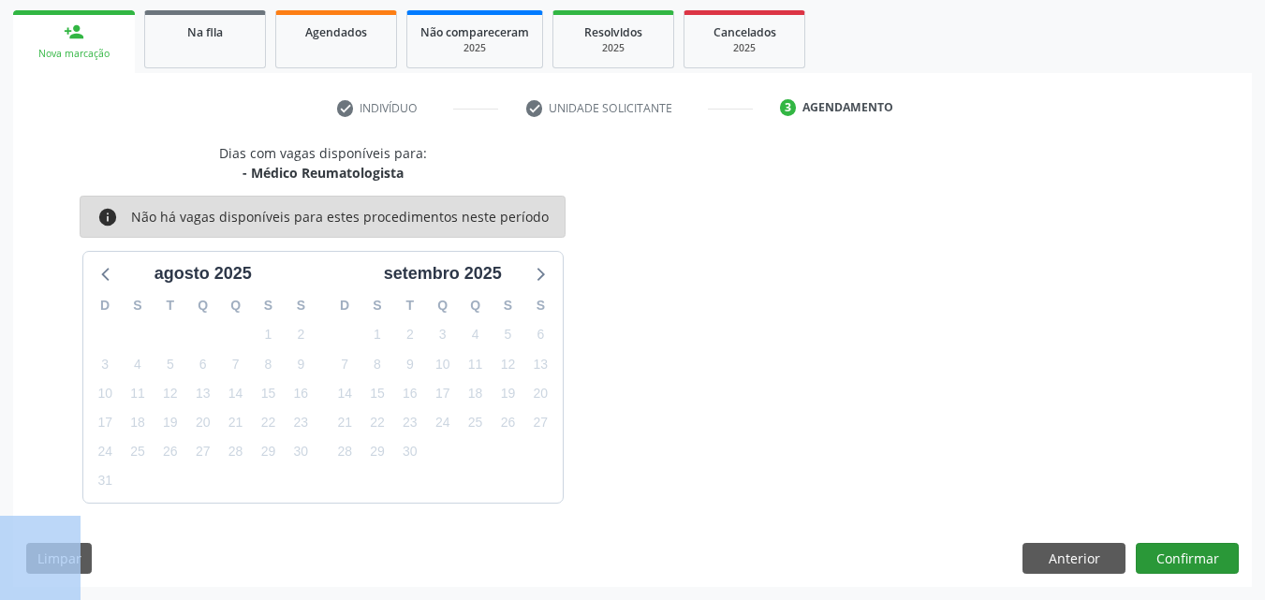
drag, startPoint x: 1169, startPoint y: 535, endPoint x: 1175, endPoint y: 548, distance: 14.7
click at [1175, 548] on div "Dias com vagas disponíveis para: - Médico Reumatologista info Não há vagas disp…" at bounding box center [632, 365] width 1239 height 444
click at [1175, 548] on button "Confirmar" at bounding box center [1187, 559] width 103 height 32
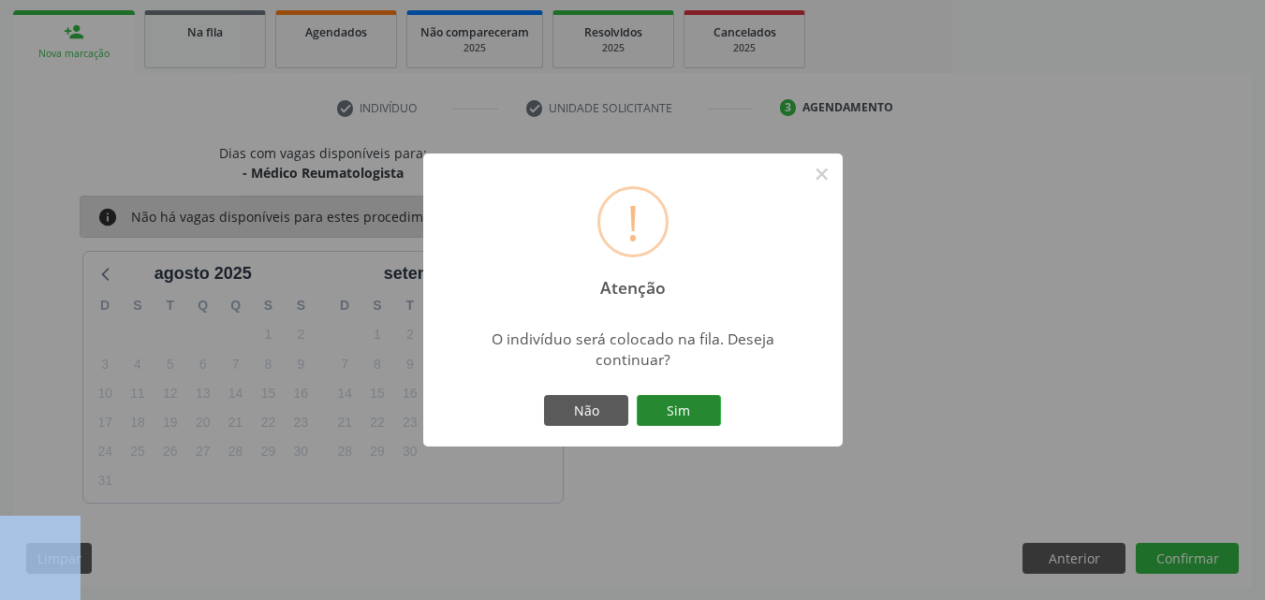
click at [686, 413] on button "Sim" at bounding box center [679, 411] width 84 height 32
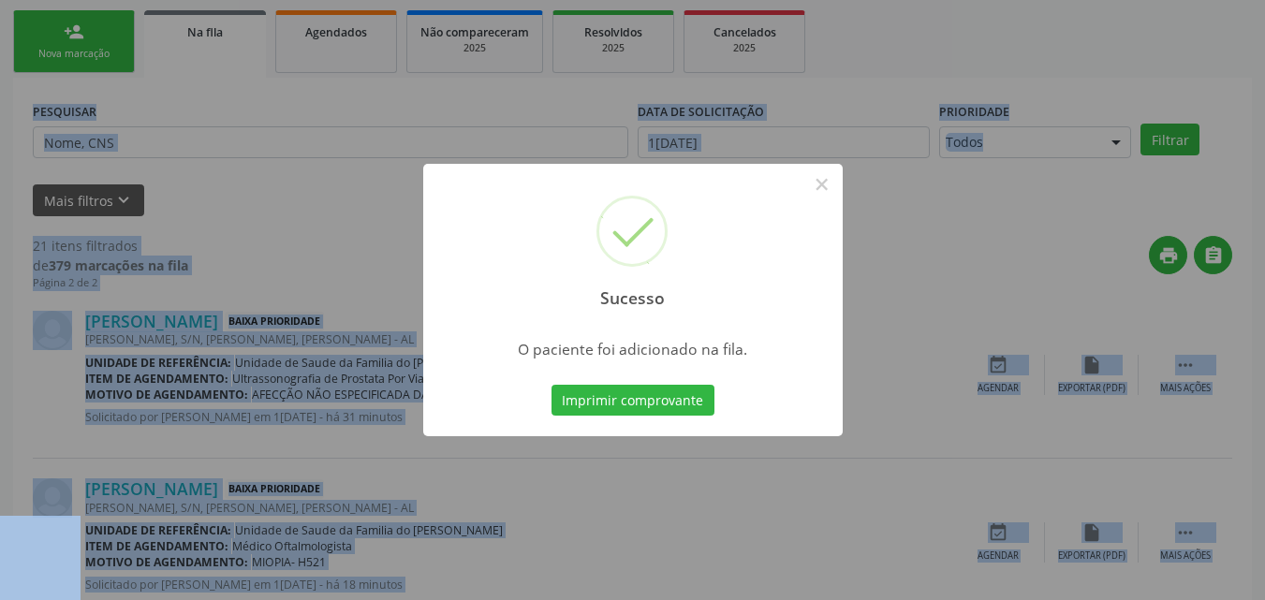
scroll to position [44, 0]
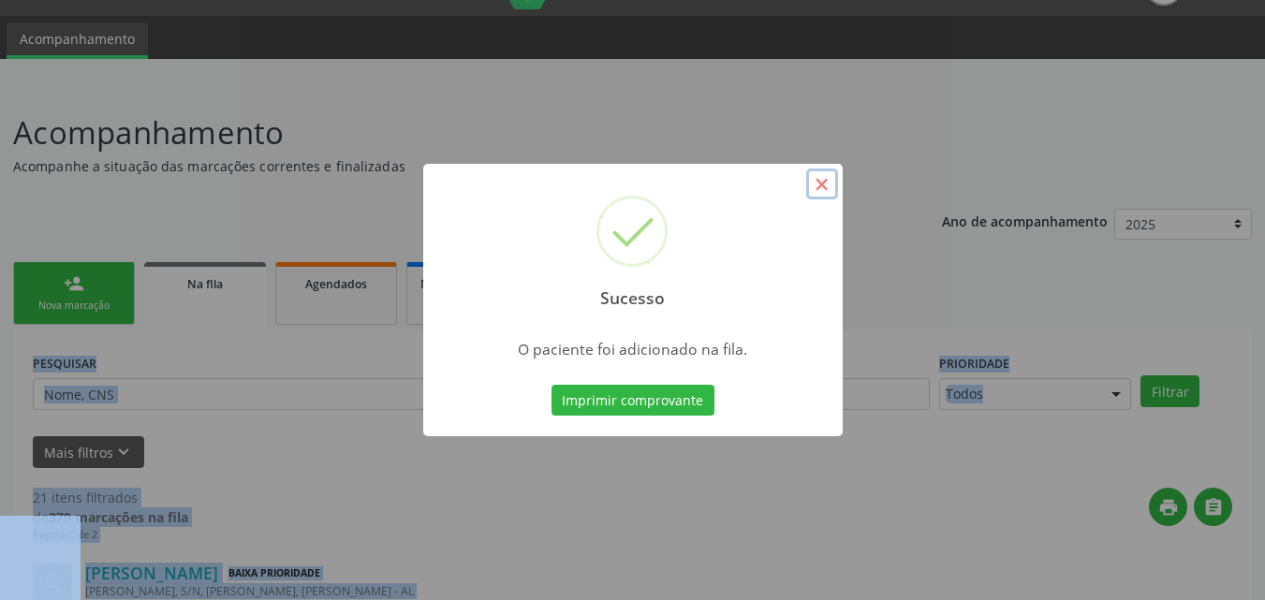
click at [836, 175] on button "×" at bounding box center [822, 185] width 32 height 32
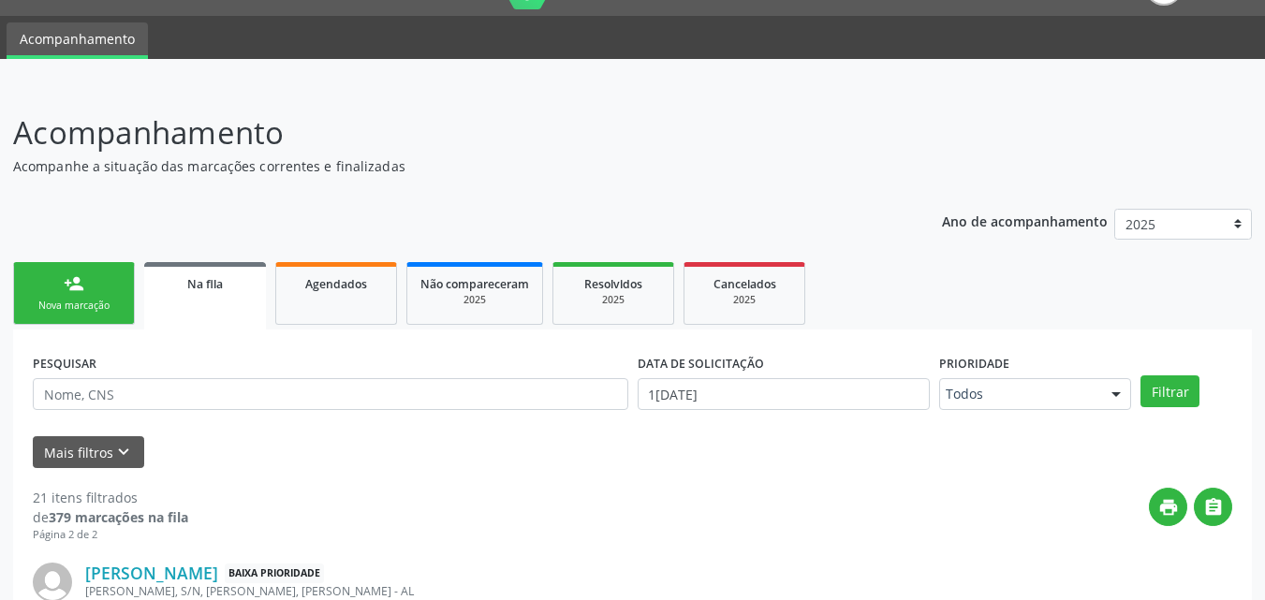
drag, startPoint x: 1231, startPoint y: 176, endPoint x: 1278, endPoint y: 201, distance: 53.2
click at [1264, 201] on html "Central de Marcação notifications Evellyn Suellem Santos Avelino da Silva Recep…" at bounding box center [632, 256] width 1265 height 600
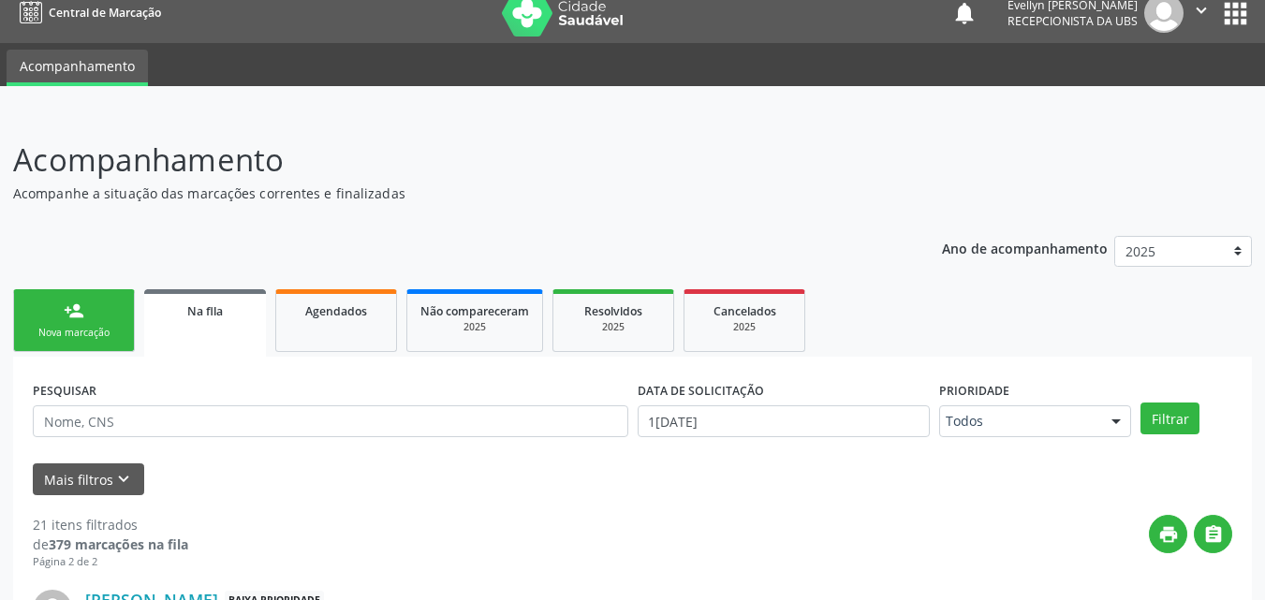
scroll to position [0, 0]
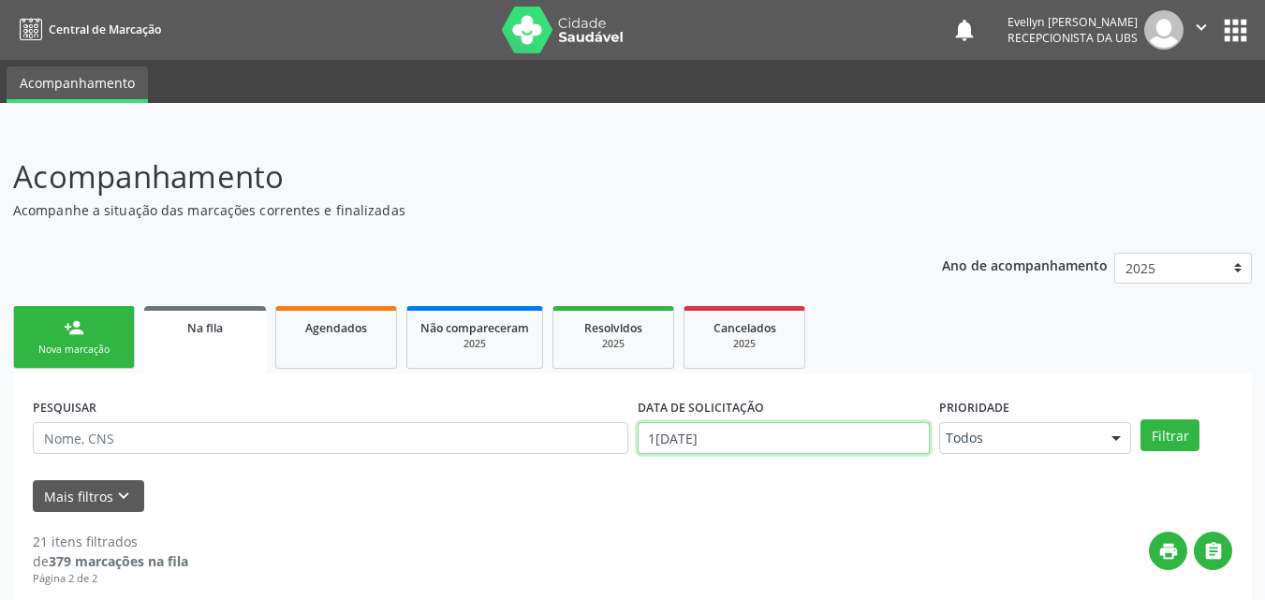
click at [749, 442] on input "[DATE]" at bounding box center [784, 438] width 293 height 32
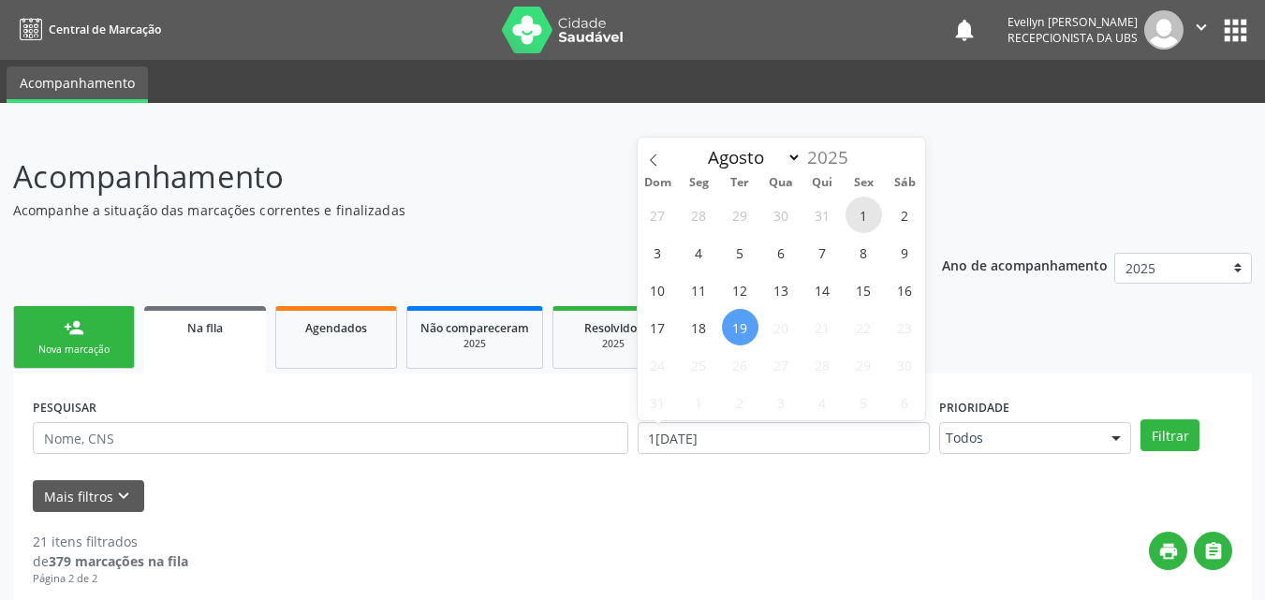
click at [857, 218] on span "1" at bounding box center [864, 215] width 37 height 37
type input "01/08/2025"
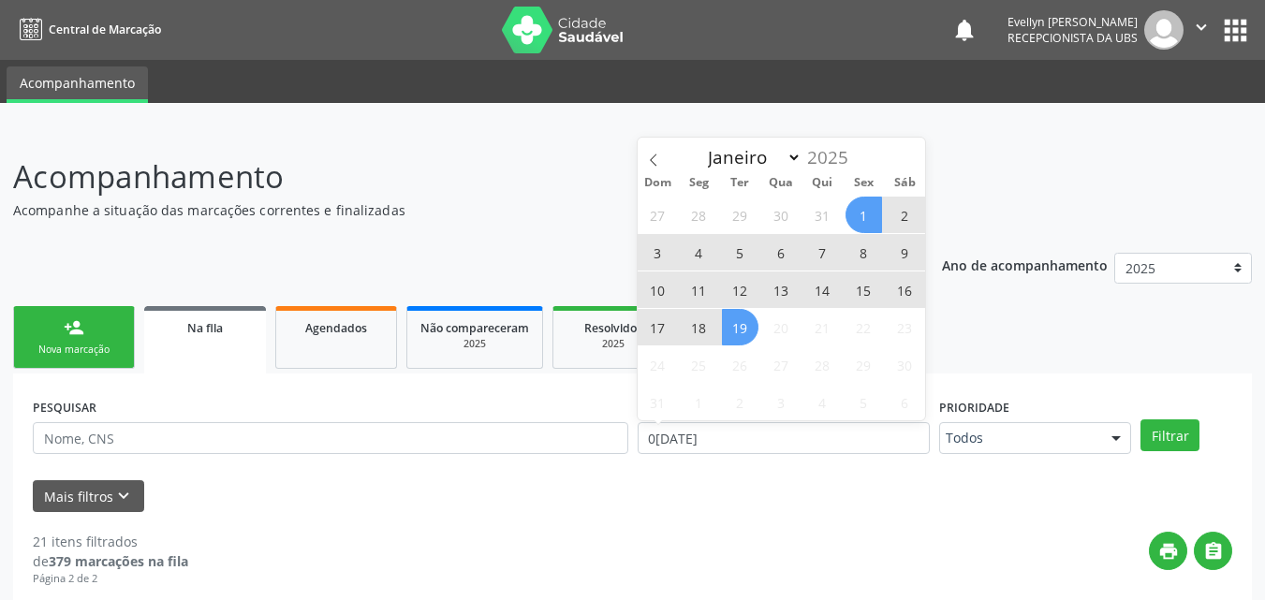
click at [731, 331] on span "19" at bounding box center [740, 327] width 37 height 37
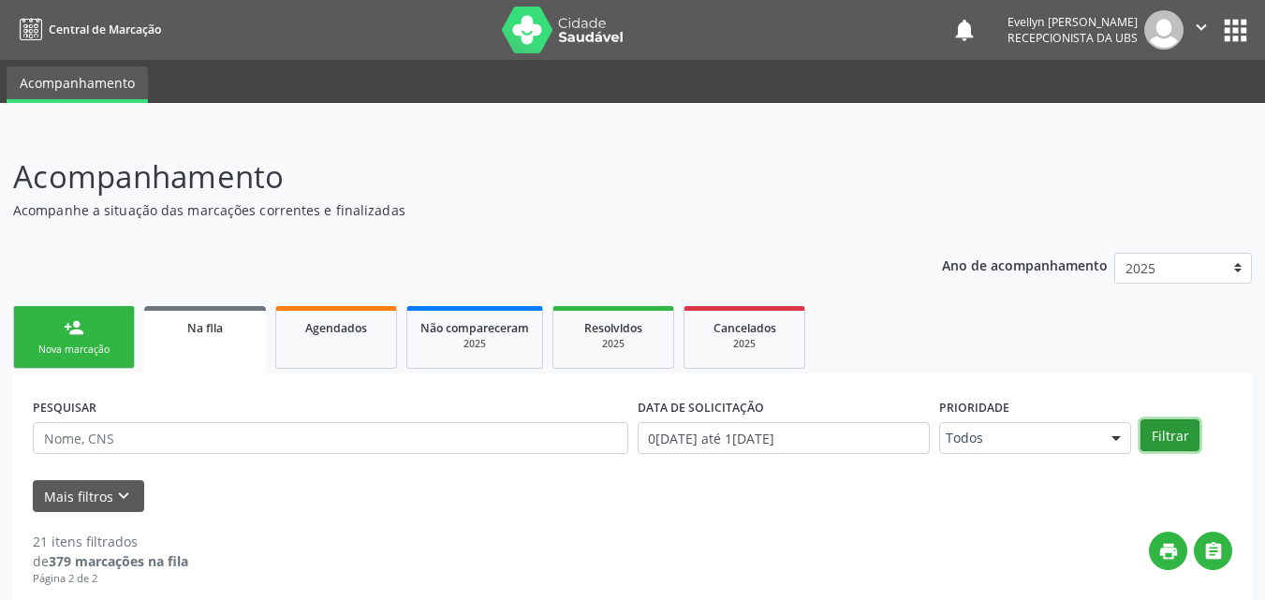
click at [1157, 442] on button "Filtrar" at bounding box center [1170, 436] width 59 height 32
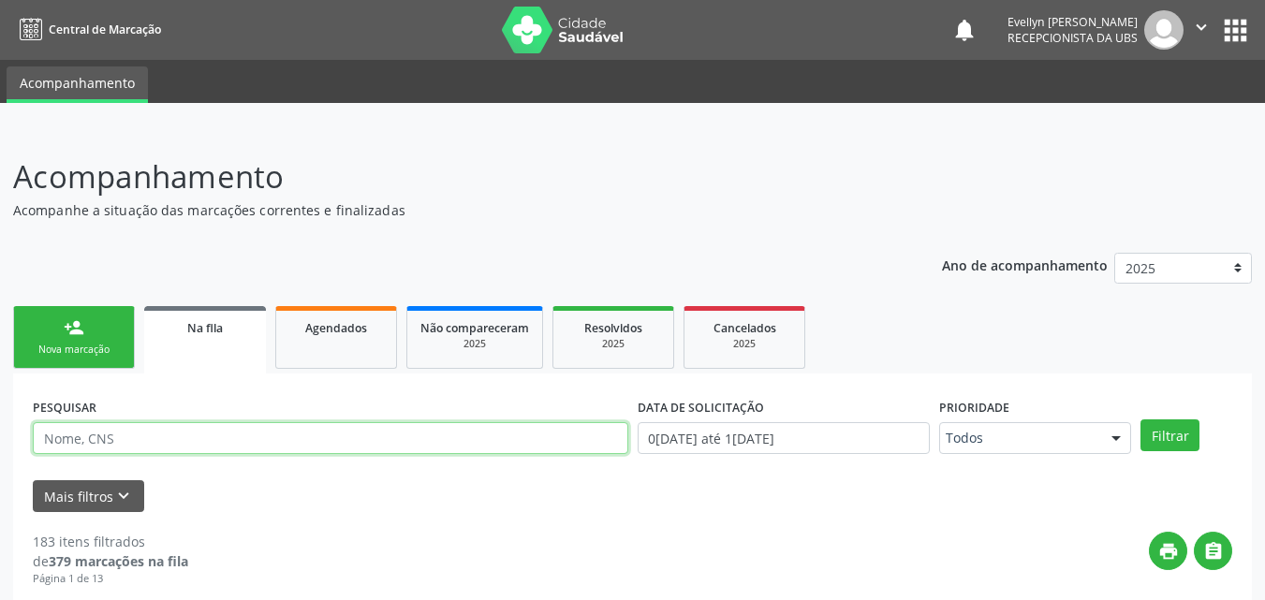
click at [66, 429] on input "text" at bounding box center [331, 438] width 596 height 32
type input "MARIA MADALENA"
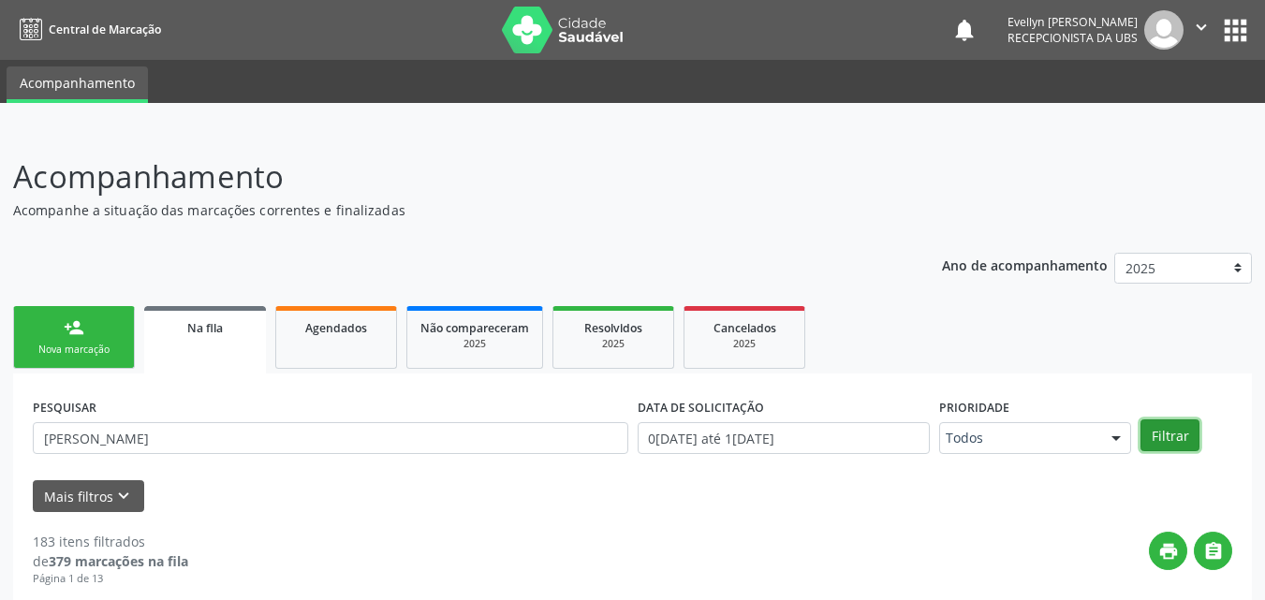
click at [1177, 424] on button "Filtrar" at bounding box center [1170, 436] width 59 height 32
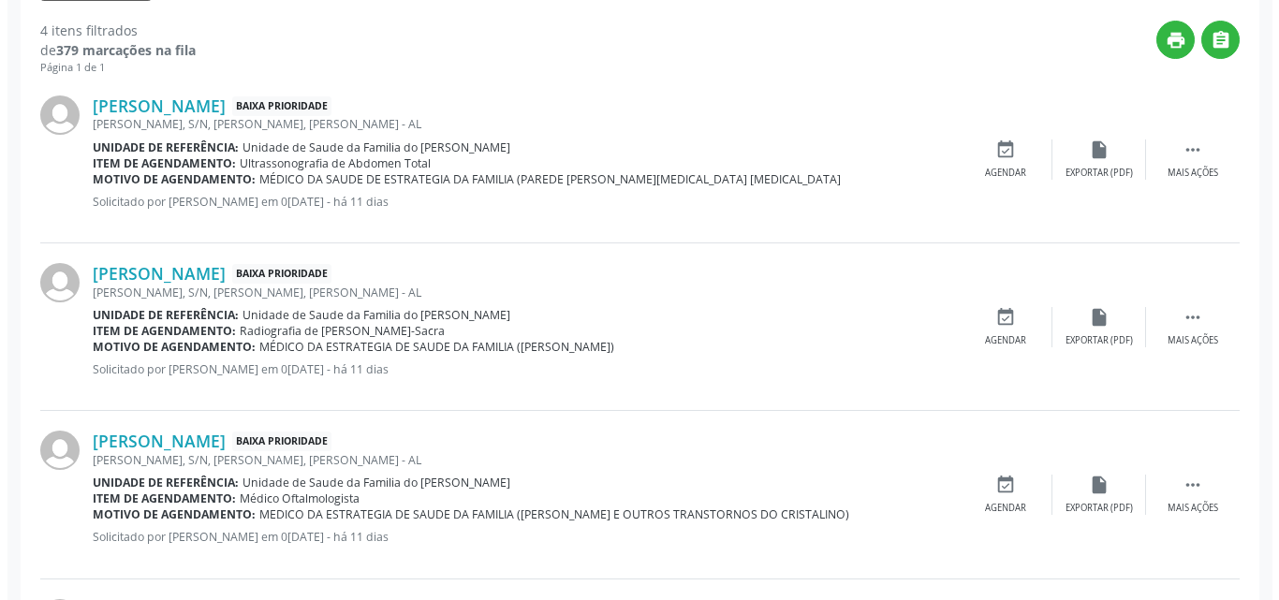
scroll to position [496, 0]
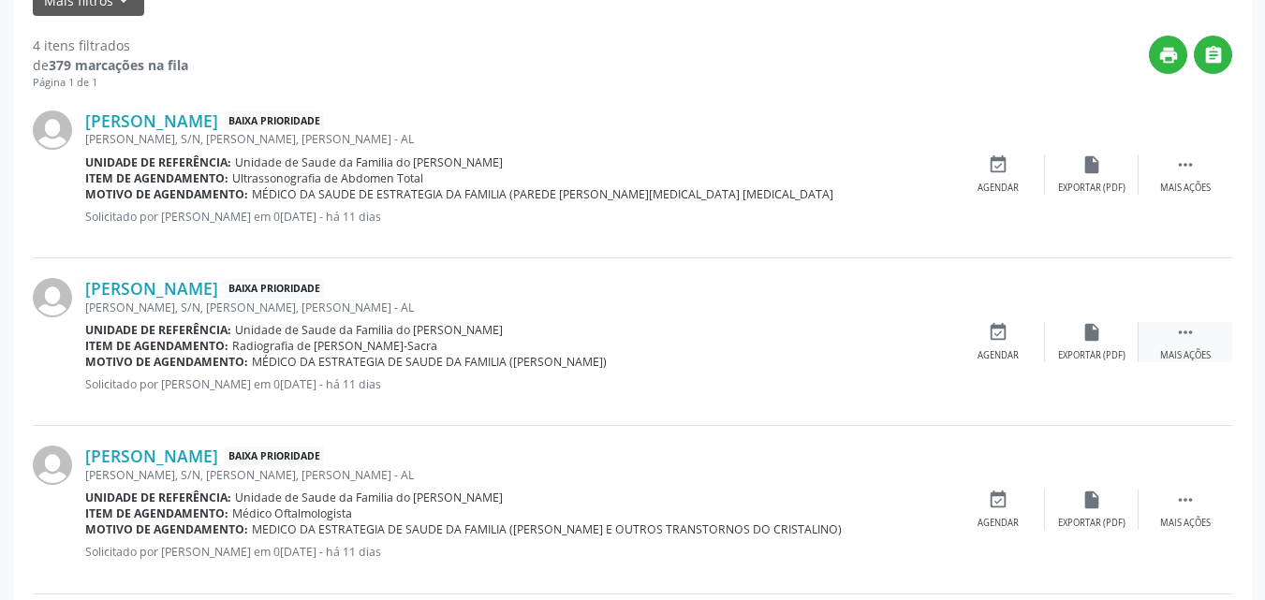
click at [1201, 337] on div " Mais ações" at bounding box center [1186, 342] width 94 height 40
click at [1004, 336] on icon "cancel" at bounding box center [998, 332] width 21 height 21
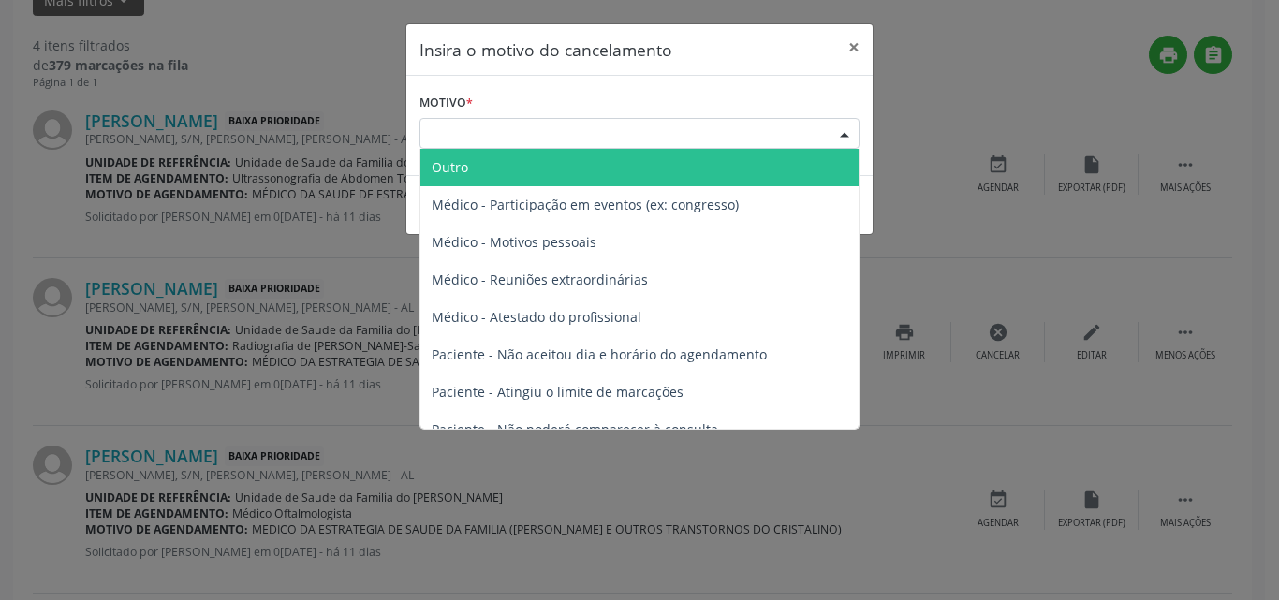
click at [759, 143] on div "Escolha o motivo" at bounding box center [640, 134] width 440 height 32
click at [582, 165] on span "Outro" at bounding box center [639, 167] width 438 height 37
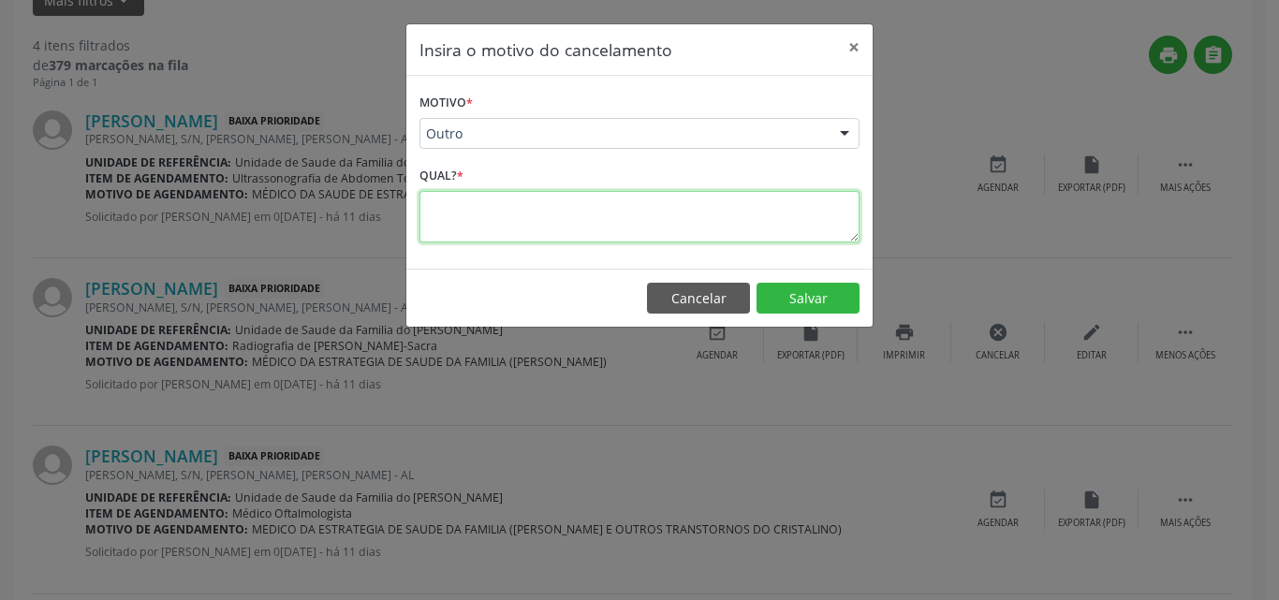
click at [545, 242] on textarea at bounding box center [640, 217] width 440 height 52
type textarea "PACIENTE RETIROU PARA FAZER EXAME FORA"
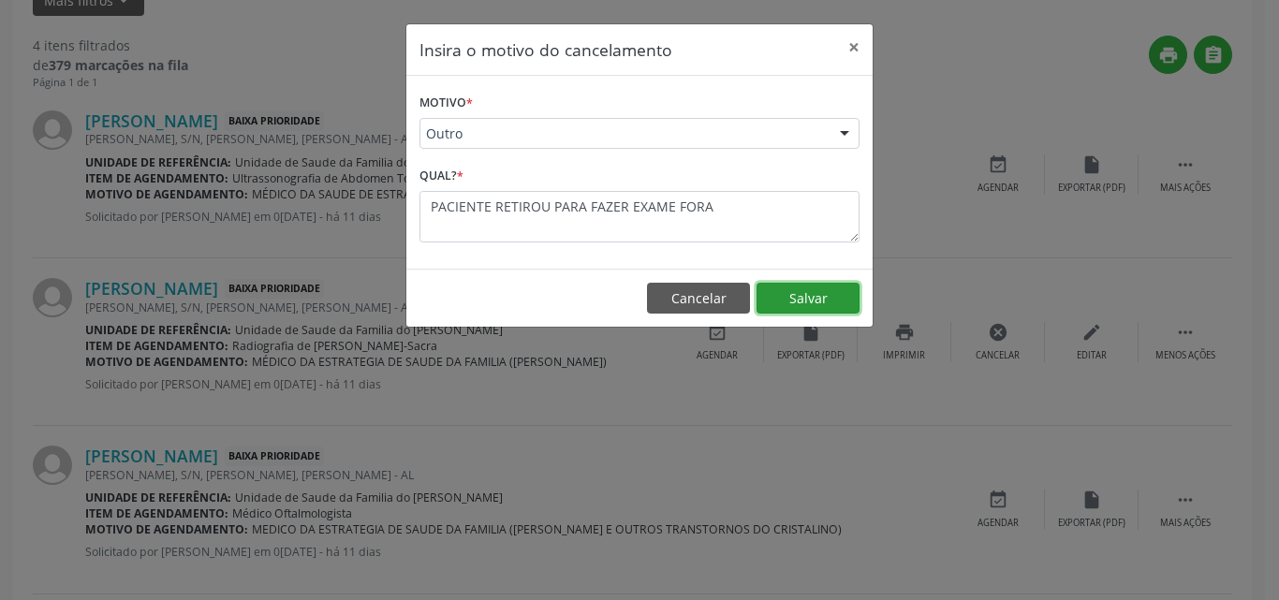
click at [788, 288] on button "Salvar" at bounding box center [808, 299] width 103 height 32
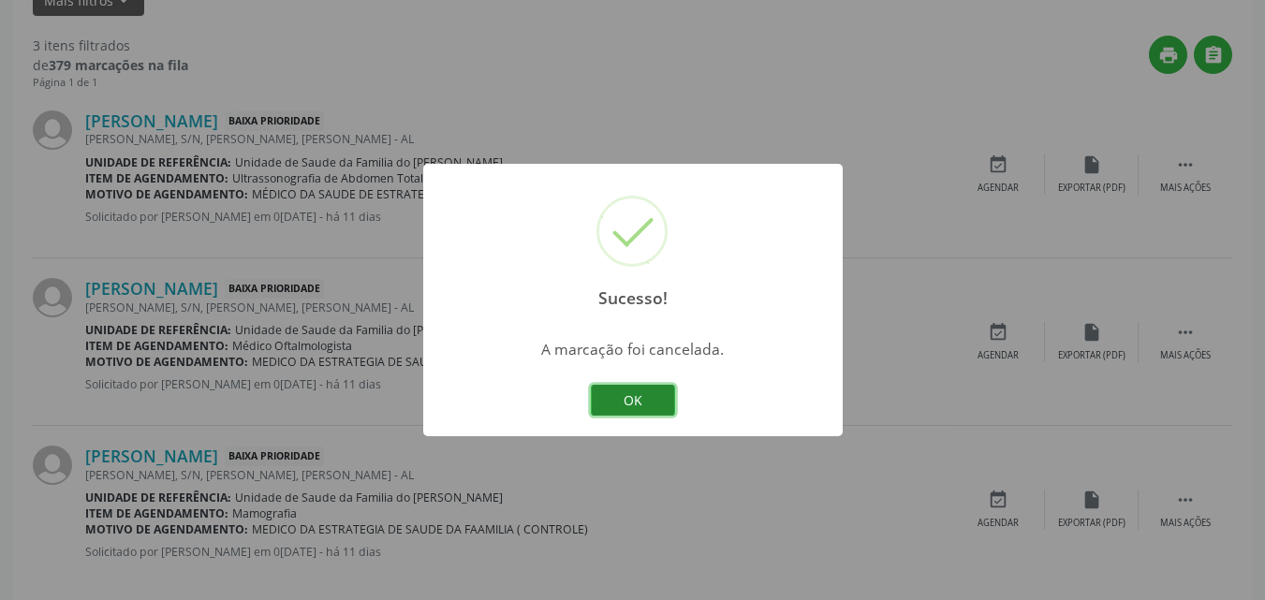
click at [641, 395] on button "OK" at bounding box center [633, 401] width 84 height 32
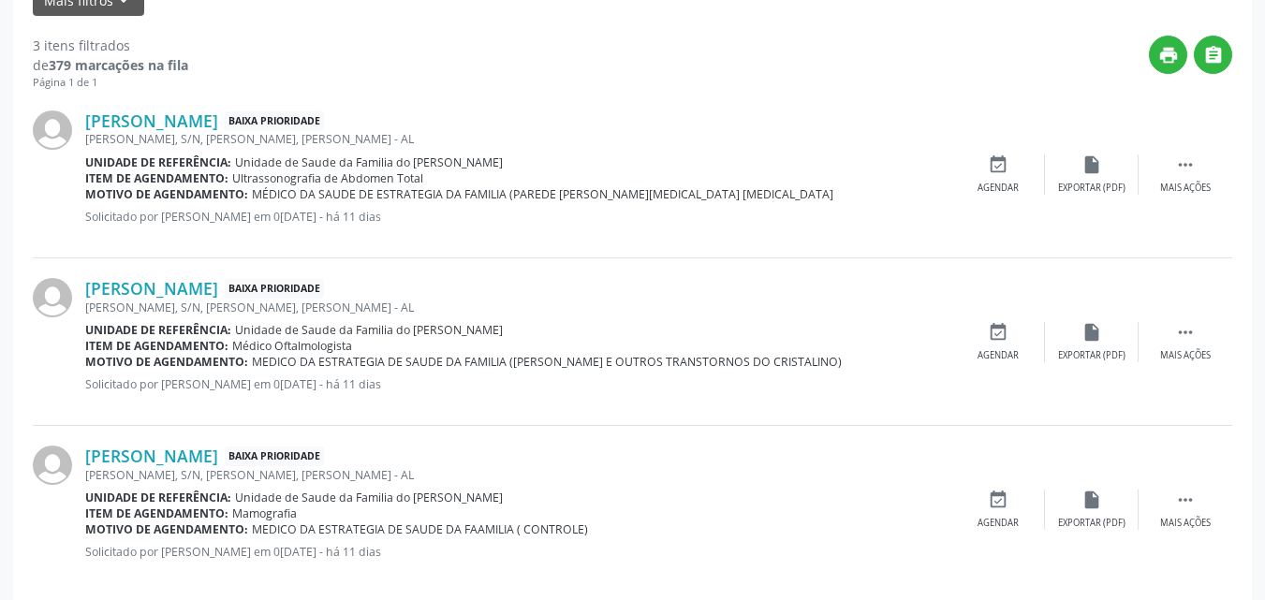
drag, startPoint x: 626, startPoint y: 210, endPoint x: 637, endPoint y: 140, distance: 71.1
click at [637, 140] on div "Maria Madalena da Costa Baixa Prioridade DENISON AMORIM, S/N, PEDRAS, Marechal …" at bounding box center [518, 174] width 866 height 127
click at [730, 64] on div "print " at bounding box center [710, 63] width 1044 height 55
